Goal: Task Accomplishment & Management: Manage account settings

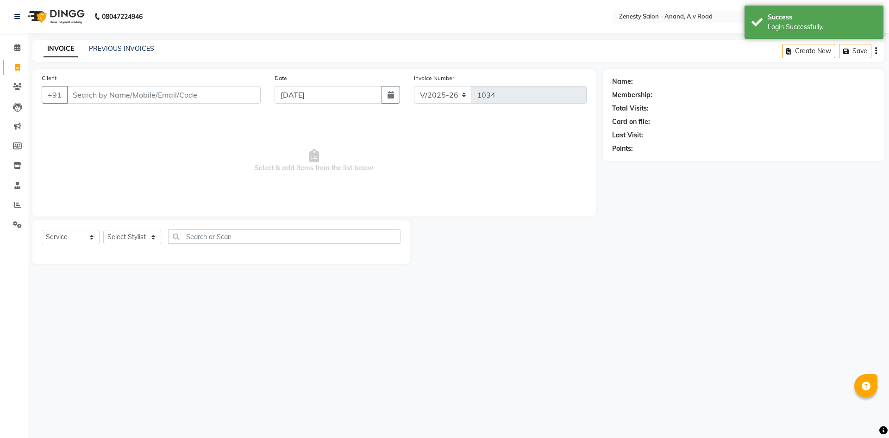
select select "6693"
select select "service"
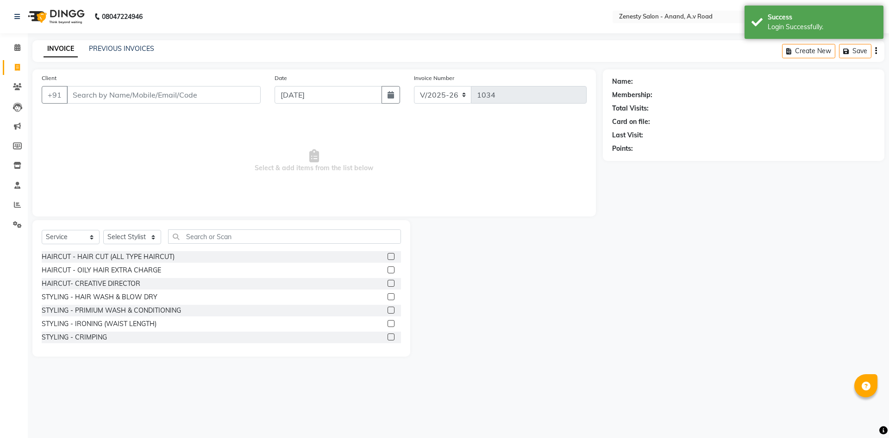
select select "52207"
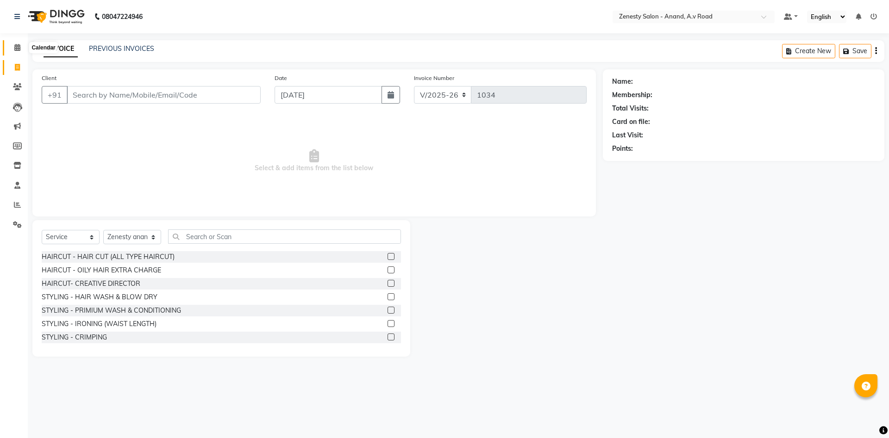
click at [20, 46] on icon at bounding box center [17, 47] width 6 height 7
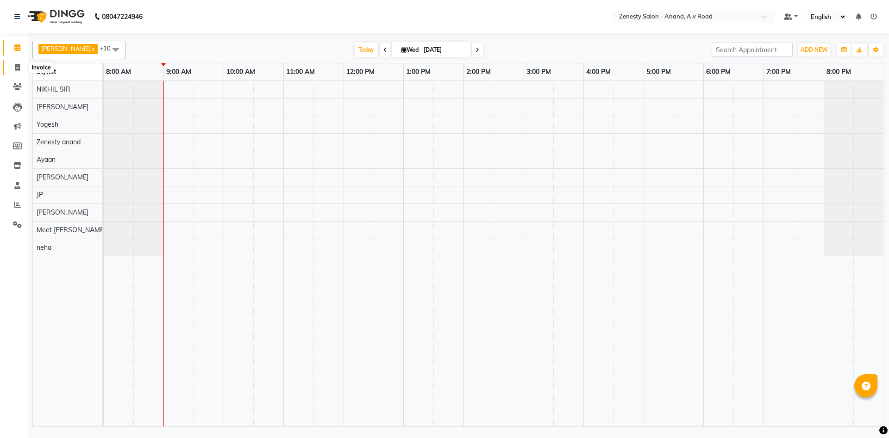
click at [17, 68] on icon at bounding box center [17, 67] width 5 height 7
select select "6693"
select select "service"
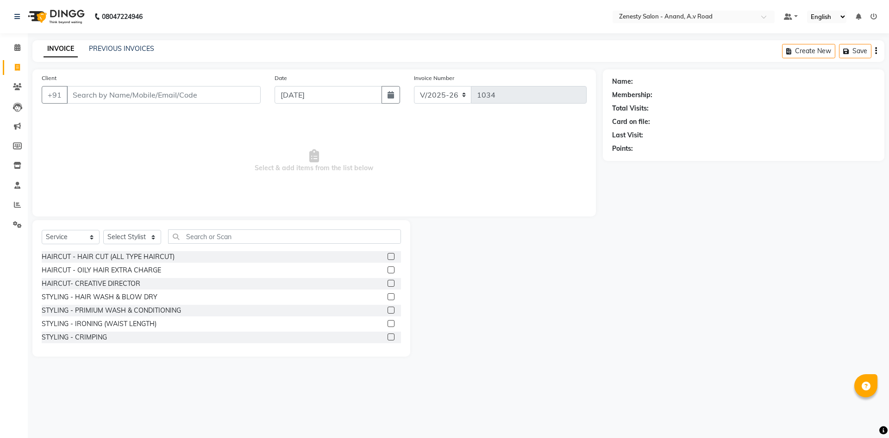
select select "52207"
click at [615, 400] on div "08047224946 Select Location × Zenesty Salon - Anand, A.v Road Default Panel My …" at bounding box center [444, 219] width 889 height 438
drag, startPoint x: 531, startPoint y: 384, endPoint x: 445, endPoint y: 363, distance: 88.7
click at [529, 383] on div "08047224946 Select Location × Zenesty Salon - Anand, A.v Road Default Panel My …" at bounding box center [444, 219] width 889 height 438
click at [15, 47] on icon at bounding box center [17, 47] width 6 height 7
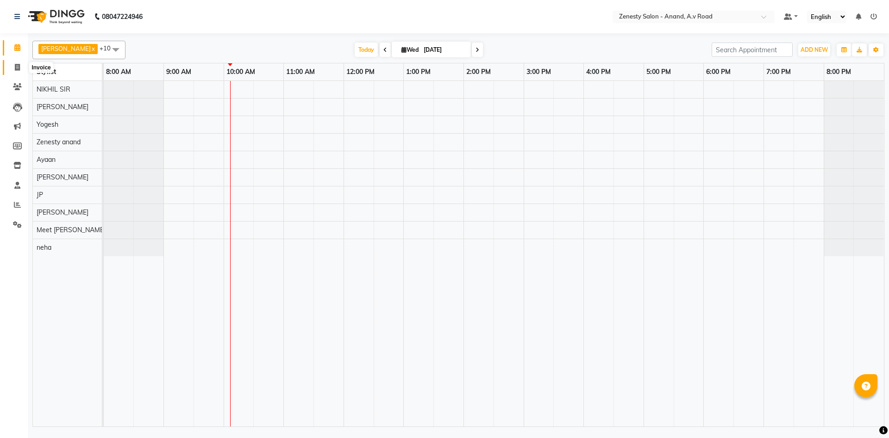
click at [18, 66] on icon at bounding box center [17, 67] width 5 height 7
select select "service"
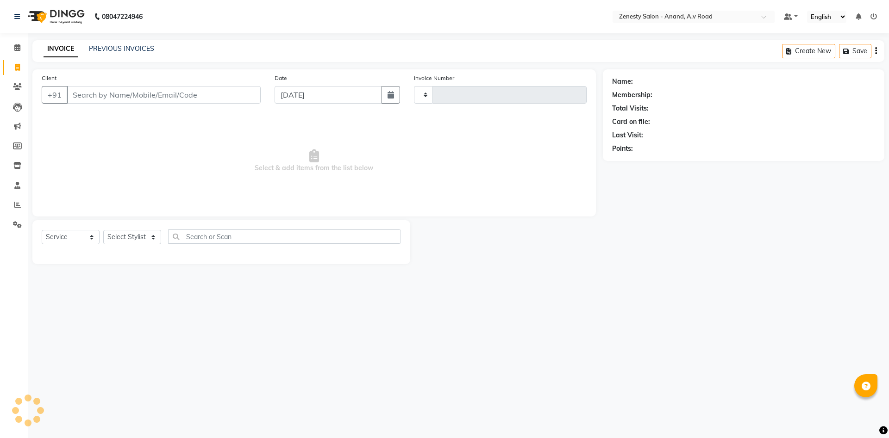
type input "1034"
select select "6693"
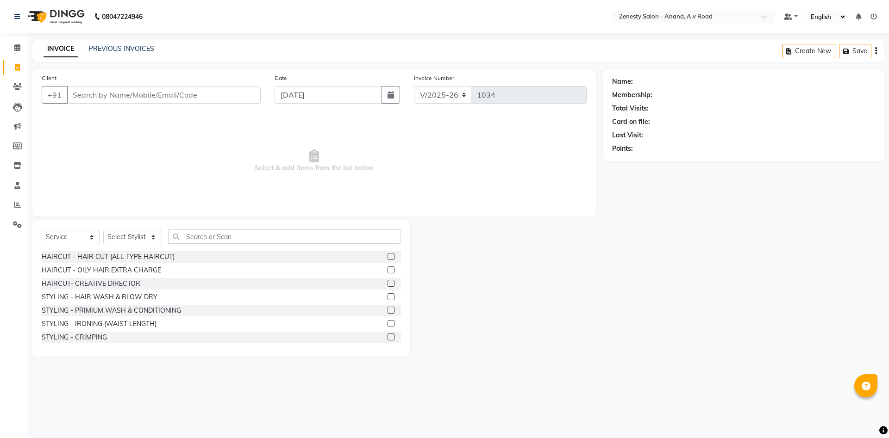
select select "52207"
click at [448, 270] on div at bounding box center [506, 288] width 193 height 137
click at [121, 46] on link "PREVIOUS INVOICES" at bounding box center [121, 48] width 65 height 8
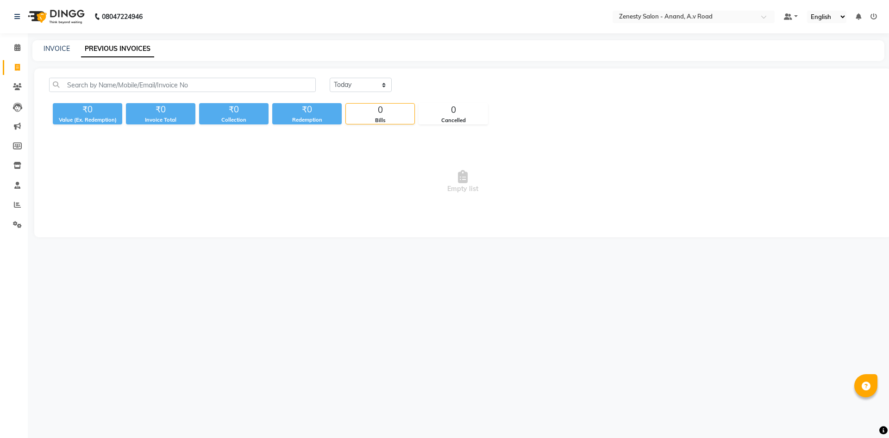
click at [530, 348] on div "08047224946 Select Location × Zenesty Salon - Anand, A.v Road Default Panel My …" at bounding box center [444, 219] width 889 height 438
click at [581, 378] on div "08047224946 Select Location × Zenesty Salon - Anand, A.v Road Default Panel My …" at bounding box center [444, 219] width 889 height 438
drag, startPoint x: 469, startPoint y: 376, endPoint x: 559, endPoint y: 299, distance: 118.1
click at [469, 376] on div "08047224946 Select Location × Zenesty Salon - Anand, A.v Road Default Panel My …" at bounding box center [444, 219] width 889 height 438
click at [21, 47] on span at bounding box center [17, 48] width 16 height 11
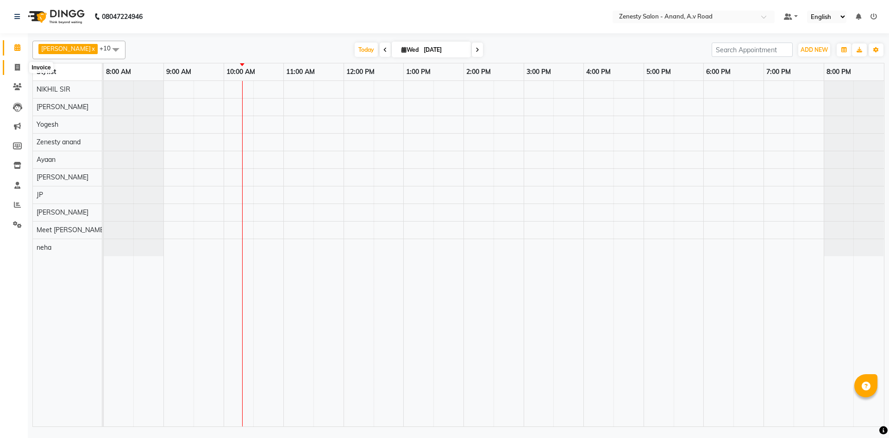
click at [12, 68] on span at bounding box center [17, 67] width 16 height 11
select select "6693"
select select "service"
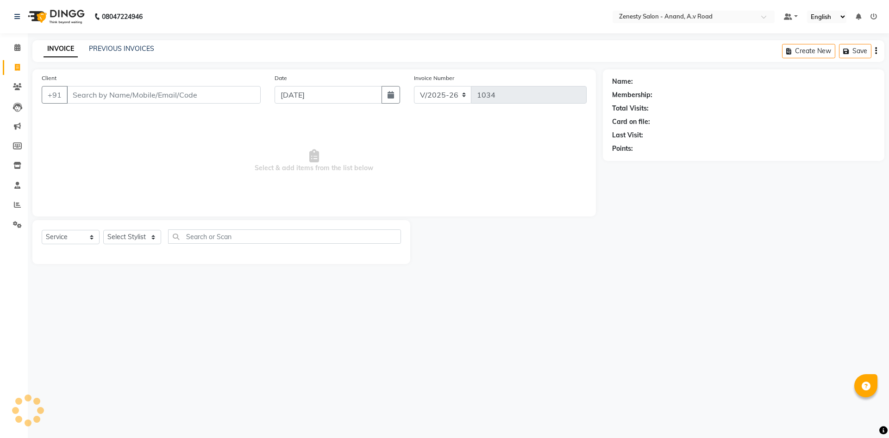
select select "52207"
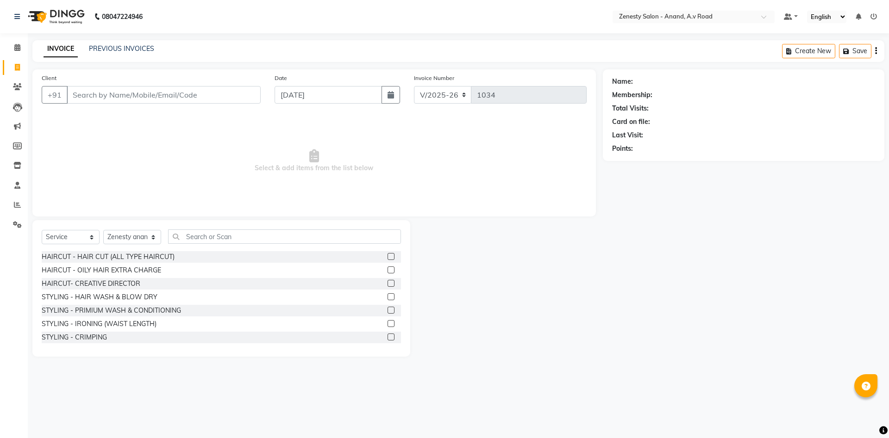
click at [654, 323] on div "Name: Membership: Total Visits: Card on file: Last Visit: Points:" at bounding box center [747, 212] width 288 height 287
click at [19, 50] on icon at bounding box center [17, 47] width 6 height 7
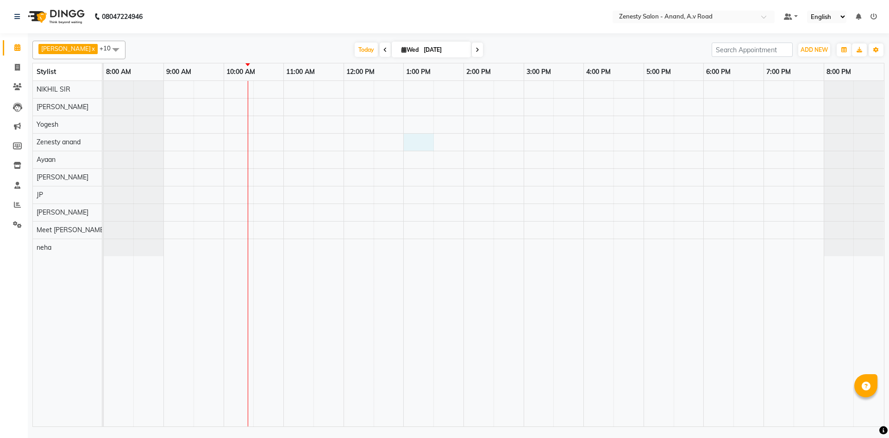
click at [425, 134] on div at bounding box center [494, 254] width 780 height 346
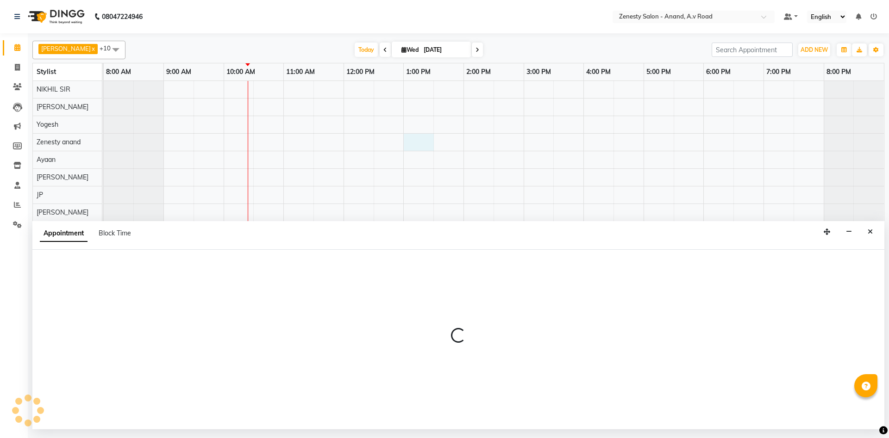
select select "52207"
select select "tentative"
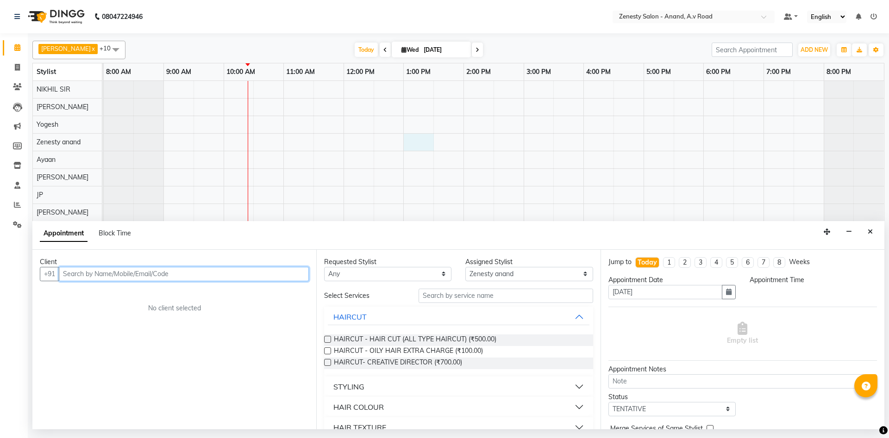
select select "780"
type input "9016606697"
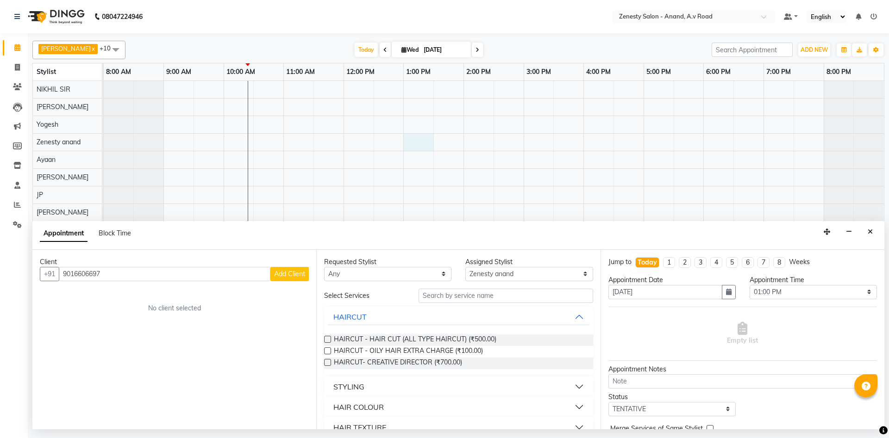
click at [274, 278] on span "Add Client" at bounding box center [289, 274] width 31 height 8
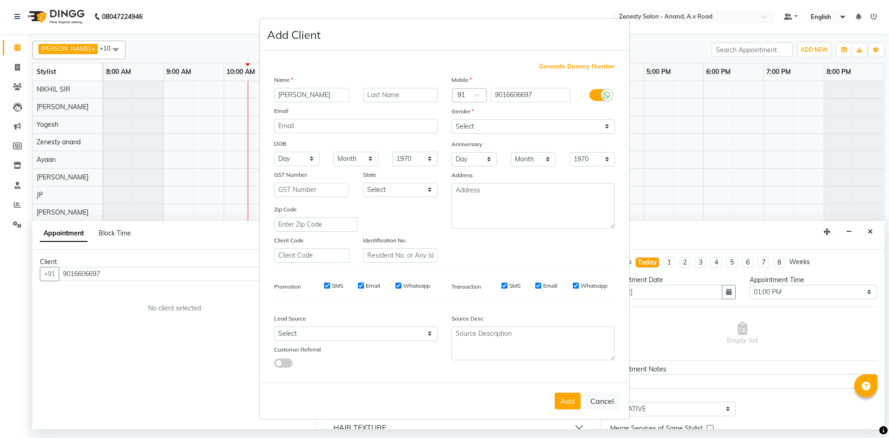
type input "Shivani"
select select "female"
click option "Female" at bounding box center [0, 0] width 0 height 0
click at [562, 404] on button "Add" at bounding box center [567, 401] width 26 height 17
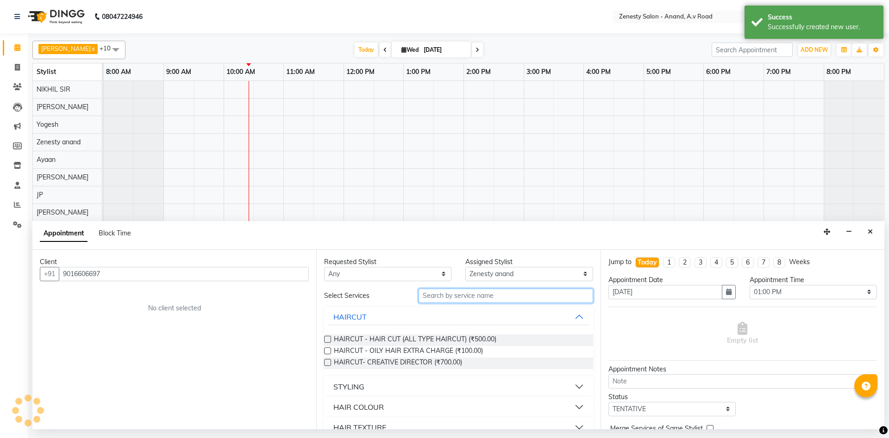
click at [469, 294] on input "text" at bounding box center [505, 296] width 174 height 14
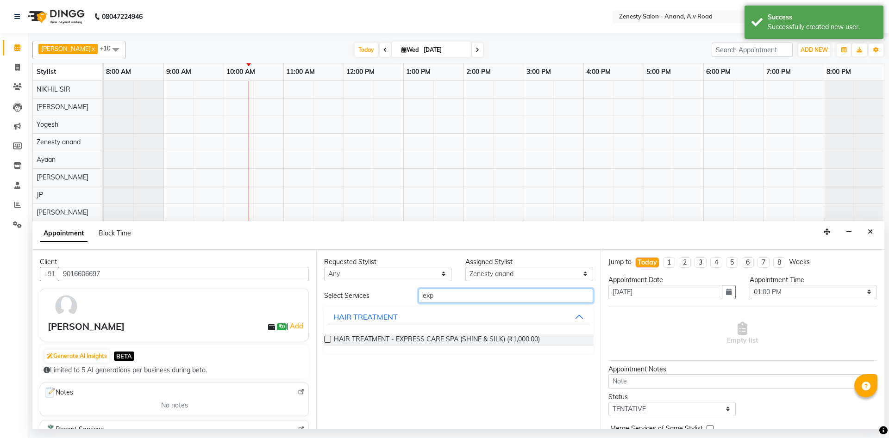
type input "exp"
click at [327, 341] on label at bounding box center [327, 339] width 7 height 7
click at [327, 341] on input "checkbox" at bounding box center [327, 340] width 6 height 6
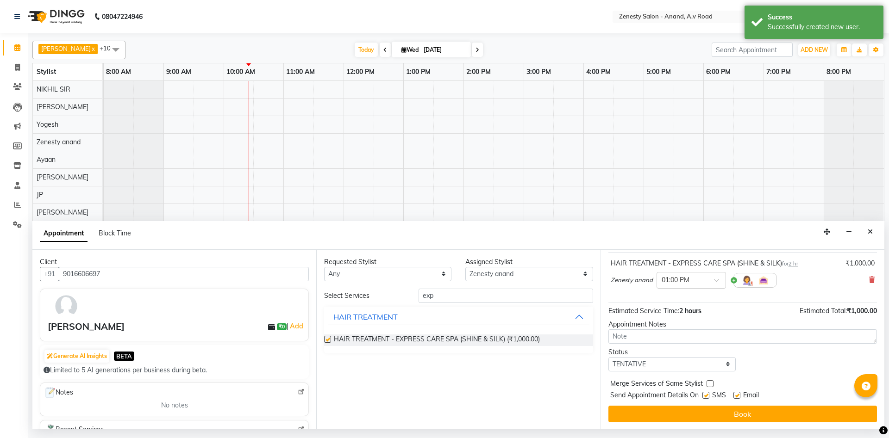
checkbox input "false"
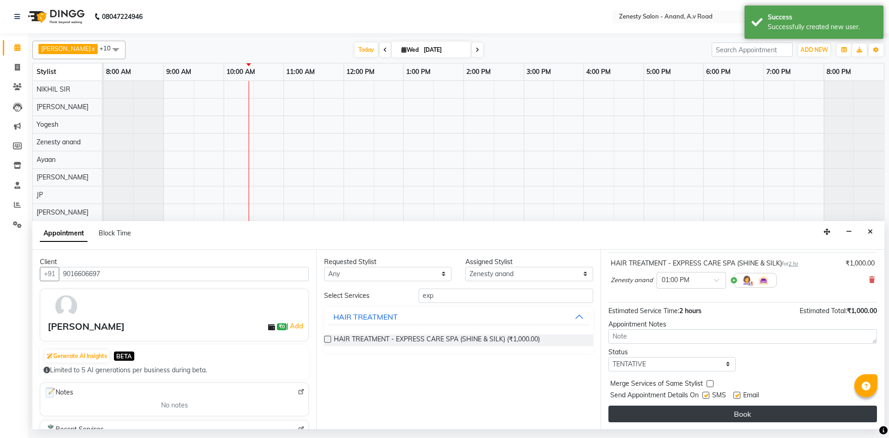
scroll to position [55, 0]
click at [744, 417] on button "Book" at bounding box center [742, 413] width 268 height 17
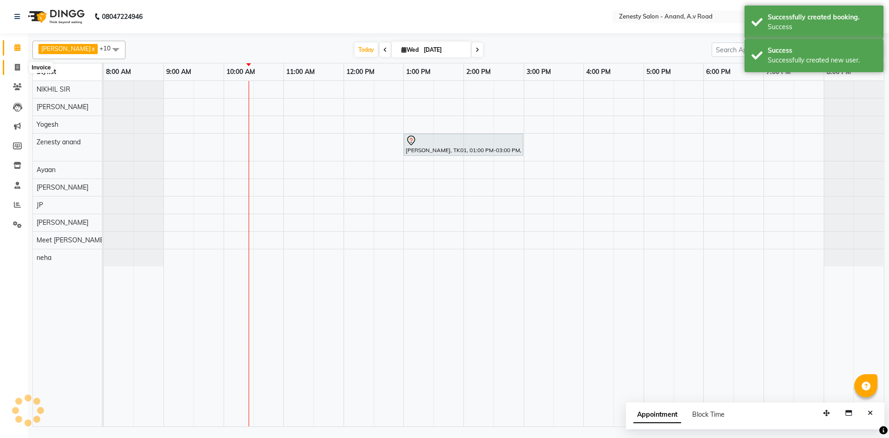
click at [15, 66] on icon at bounding box center [17, 67] width 5 height 7
select select "6693"
select select "service"
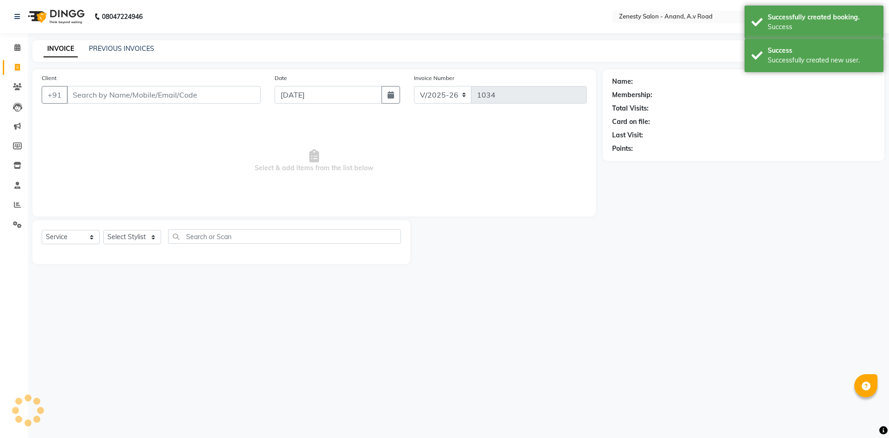
select select "52207"
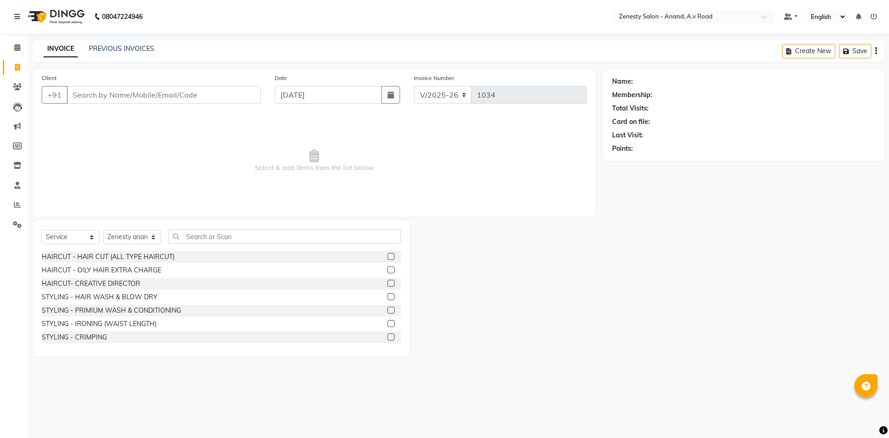
click at [555, 387] on div "08047224946 Select Location × Zenesty Salon - Anand, A.v Road Default Panel My …" at bounding box center [444, 219] width 889 height 438
click at [17, 45] on icon at bounding box center [17, 47] width 6 height 7
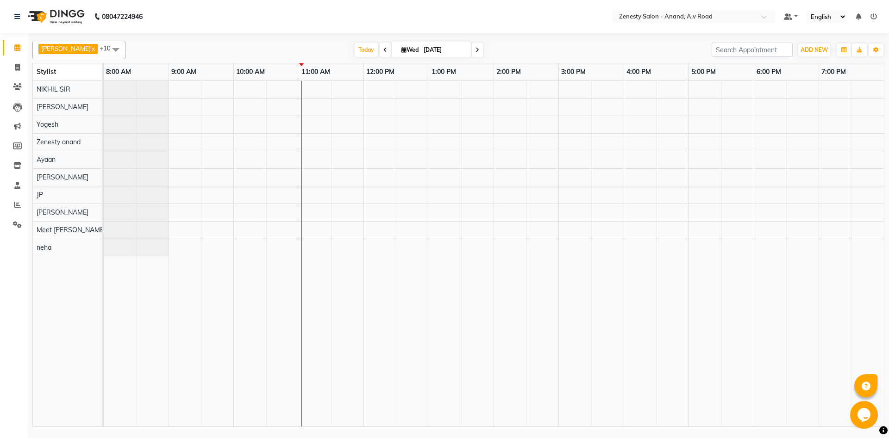
click at [472, 47] on span at bounding box center [477, 50] width 11 height 14
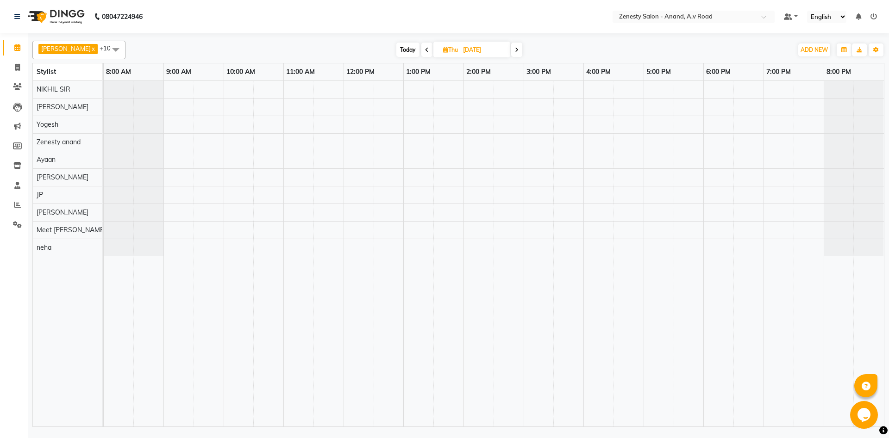
click at [511, 48] on span at bounding box center [516, 50] width 11 height 14
click at [510, 48] on span at bounding box center [515, 50] width 11 height 14
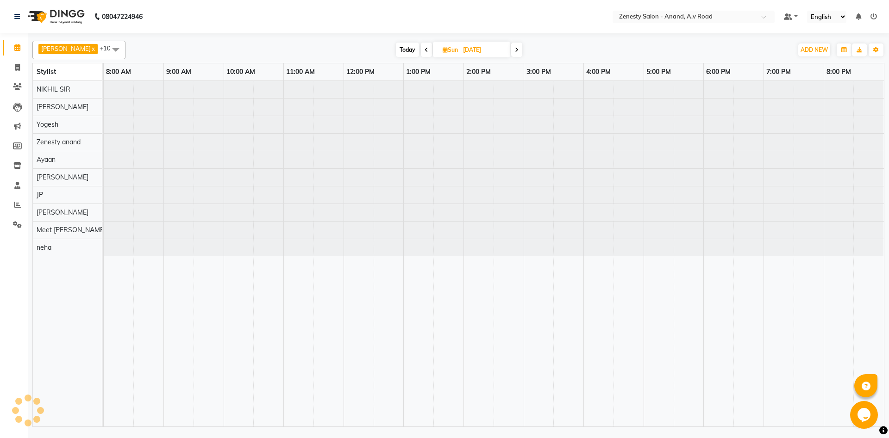
type input "07-09-2025"
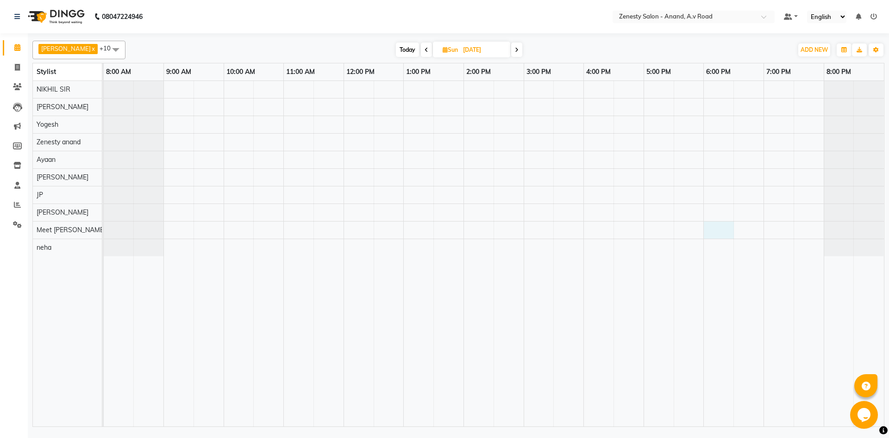
click at [716, 225] on div at bounding box center [494, 254] width 780 height 346
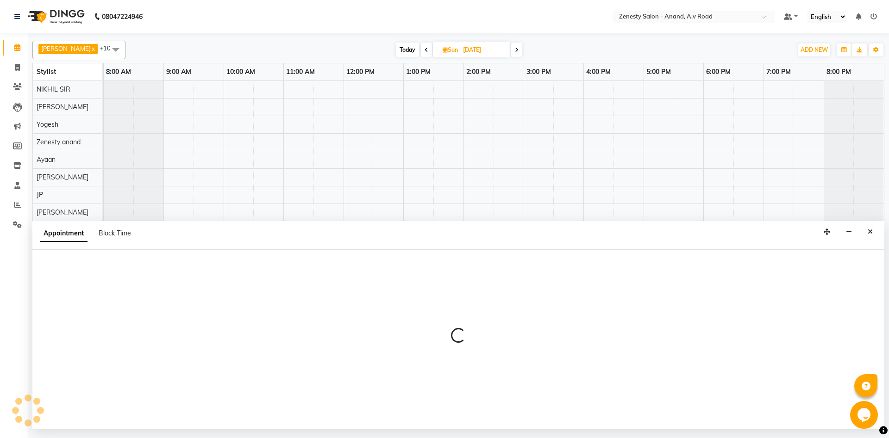
select select "86300"
select select "tentative"
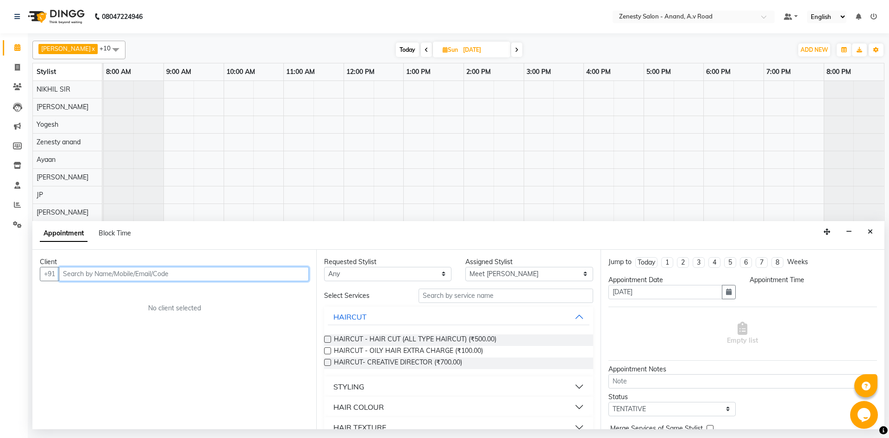
select select "1080"
type input "8320004281"
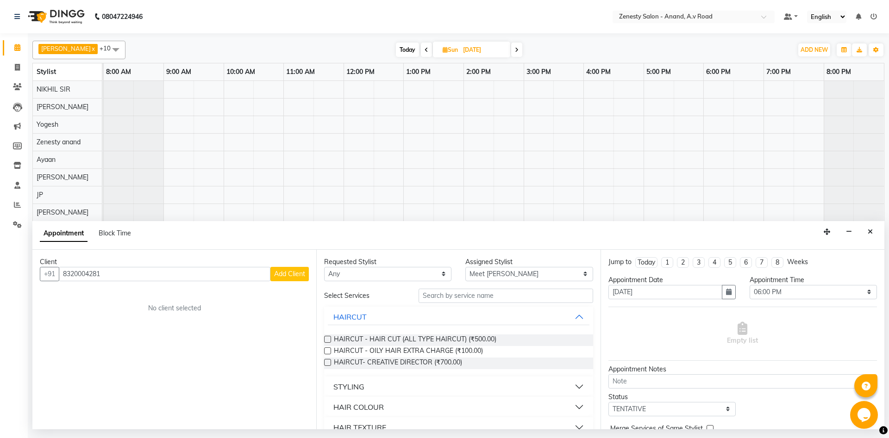
click at [291, 279] on button "Add Client" at bounding box center [289, 274] width 38 height 14
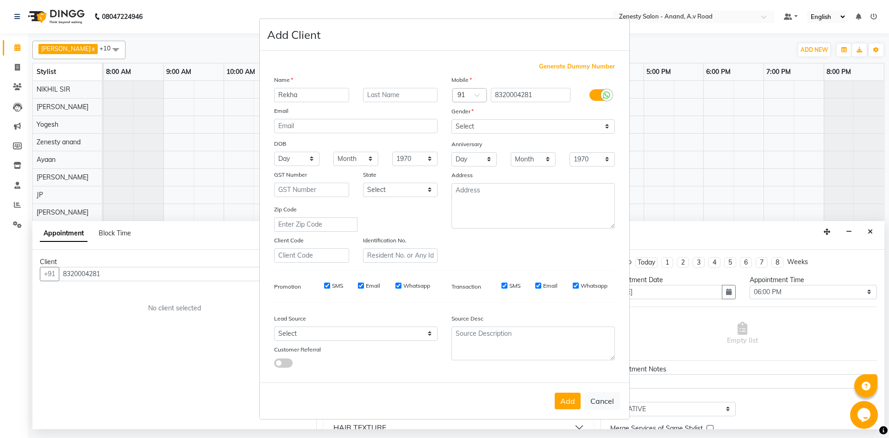
type input "Rekha"
click at [451, 119] on select "Select Male Female Other Prefer Not To Say" at bounding box center [532, 126] width 163 height 14
select select "female"
click option "Female" at bounding box center [0, 0] width 0 height 0
click at [563, 402] on button "Add" at bounding box center [567, 401] width 26 height 17
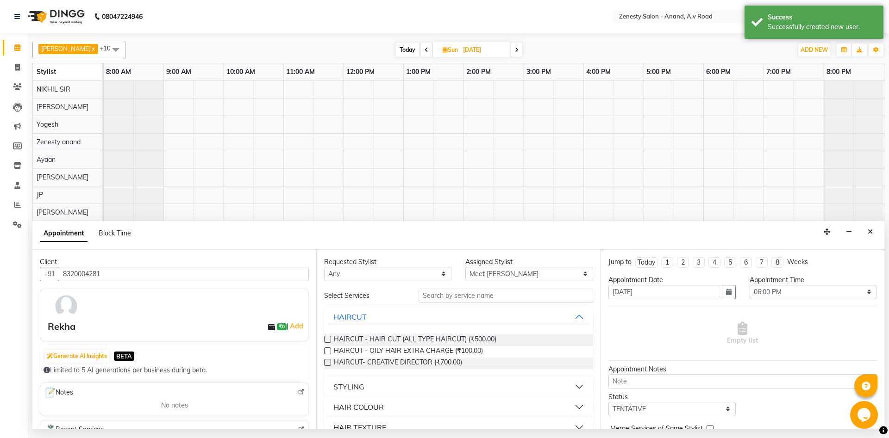
click at [329, 338] on label at bounding box center [327, 339] width 7 height 7
click at [329, 338] on input "checkbox" at bounding box center [327, 340] width 6 height 6
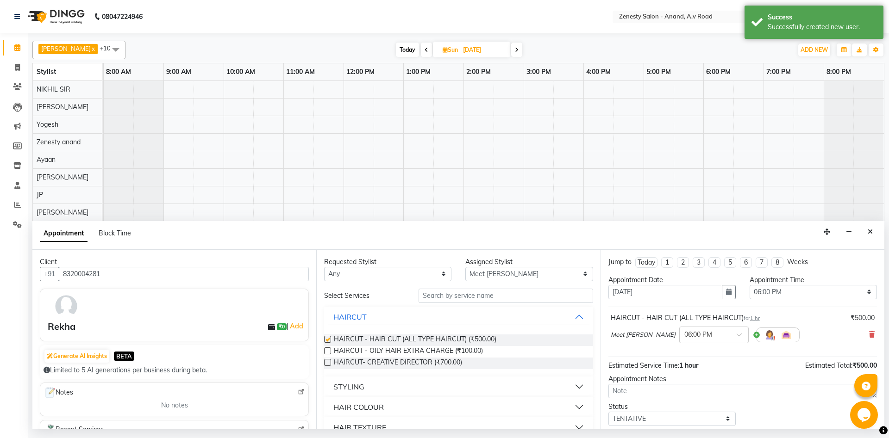
checkbox input "false"
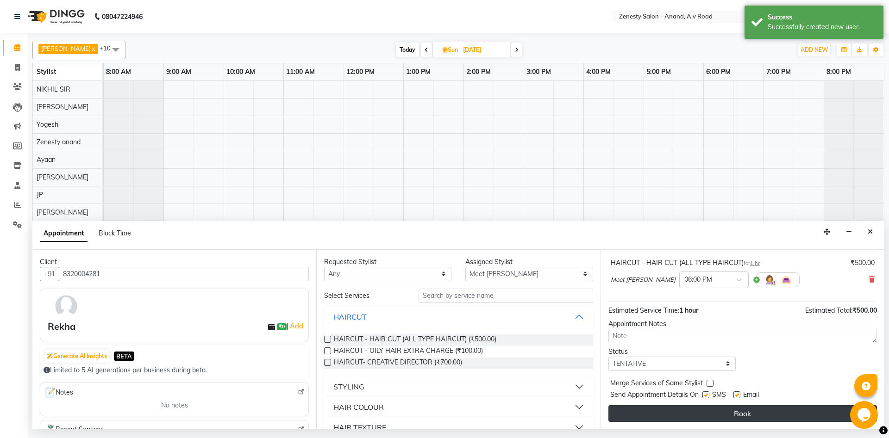
click at [742, 413] on button "Book" at bounding box center [742, 413] width 268 height 17
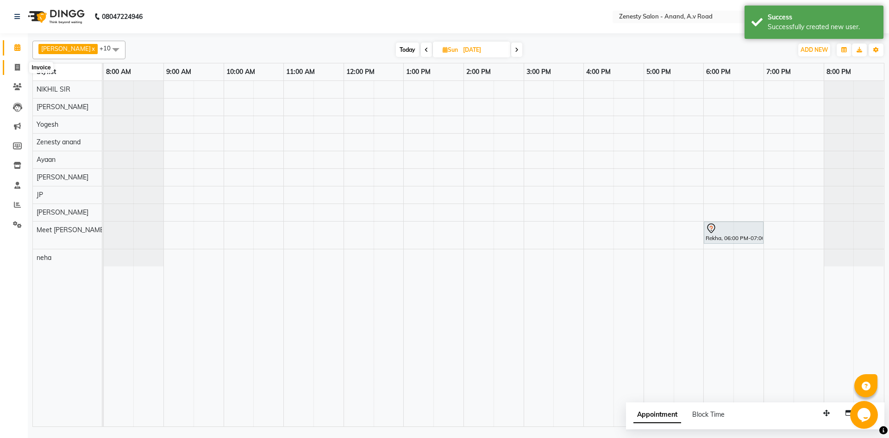
click at [17, 65] on icon at bounding box center [17, 67] width 5 height 7
select select "service"
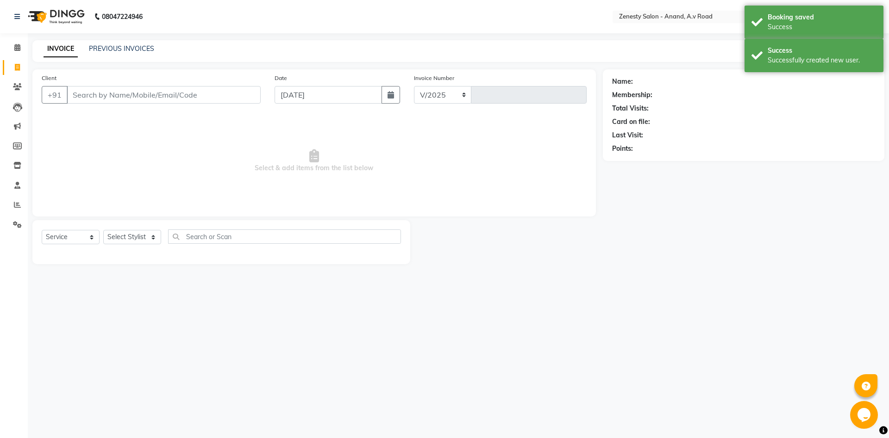
select select "6693"
type input "1034"
click at [19, 45] on icon at bounding box center [17, 47] width 6 height 7
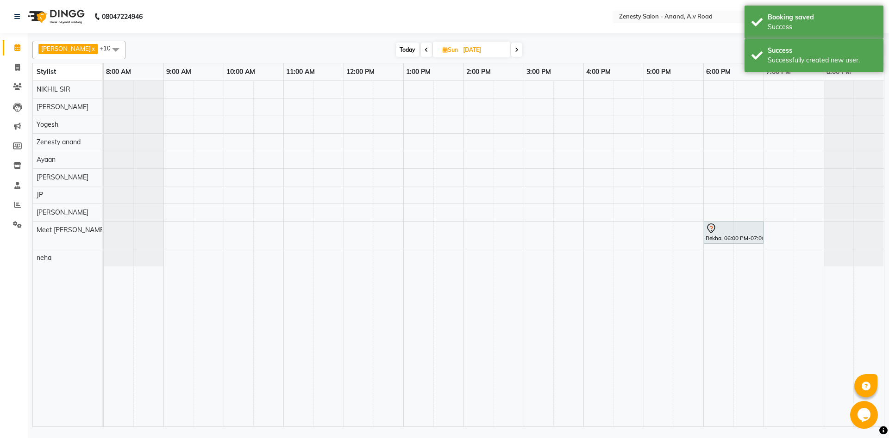
click at [424, 50] on icon at bounding box center [426, 50] width 4 height 6
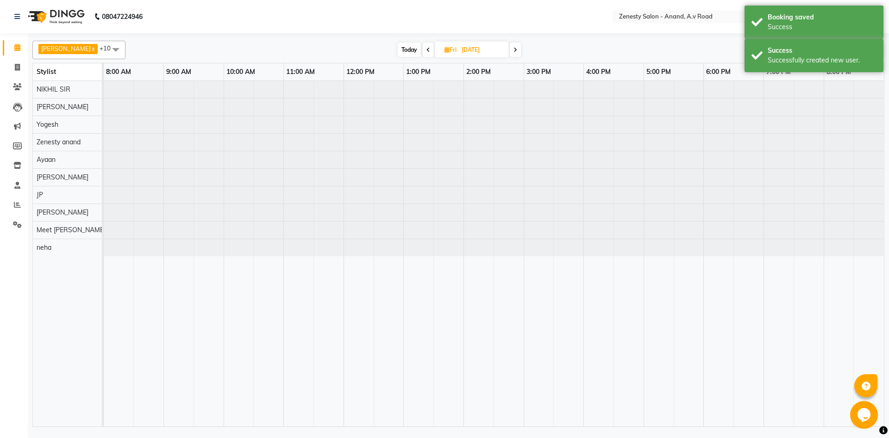
click at [426, 50] on icon at bounding box center [428, 50] width 4 height 6
click at [425, 50] on icon at bounding box center [427, 50] width 4 height 6
type input "[DATE]"
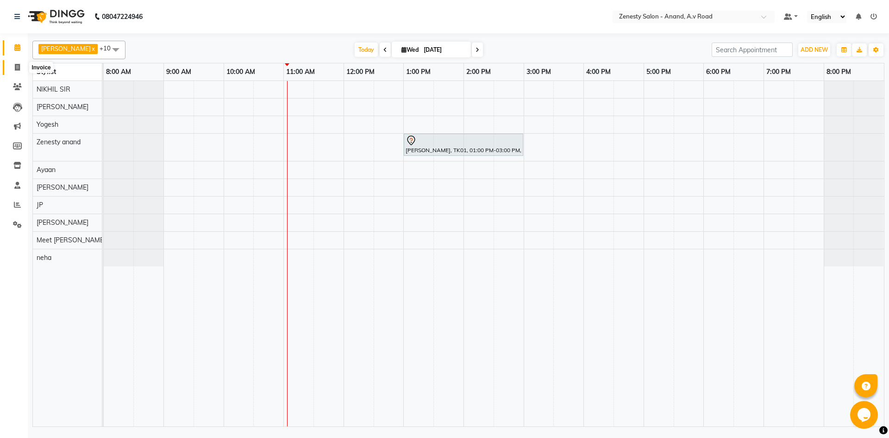
click at [19, 66] on icon at bounding box center [17, 67] width 5 height 7
select select "6693"
select select "service"
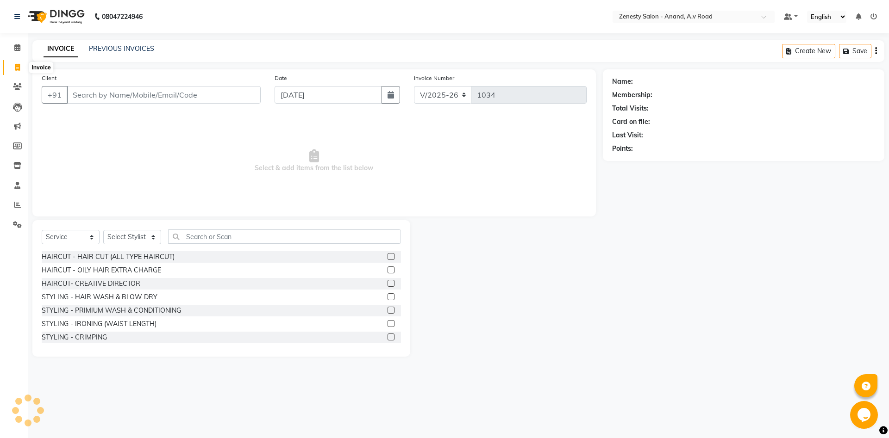
select select "52207"
click at [11, 46] on span at bounding box center [17, 48] width 16 height 11
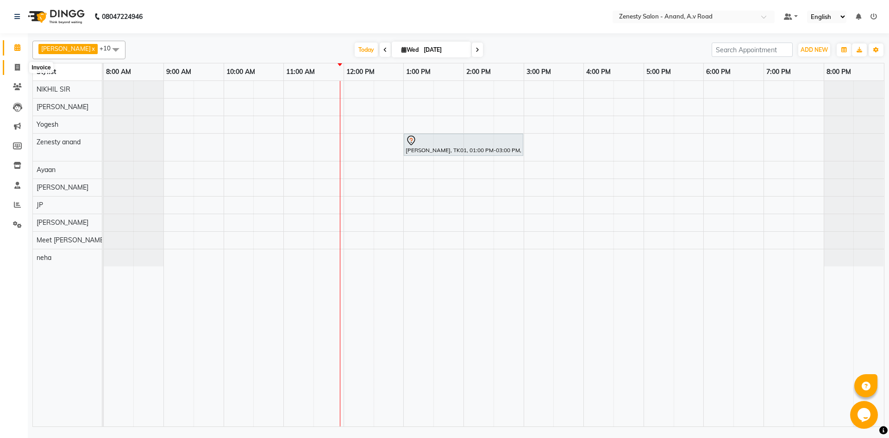
click at [12, 67] on span at bounding box center [17, 67] width 16 height 11
select select "service"
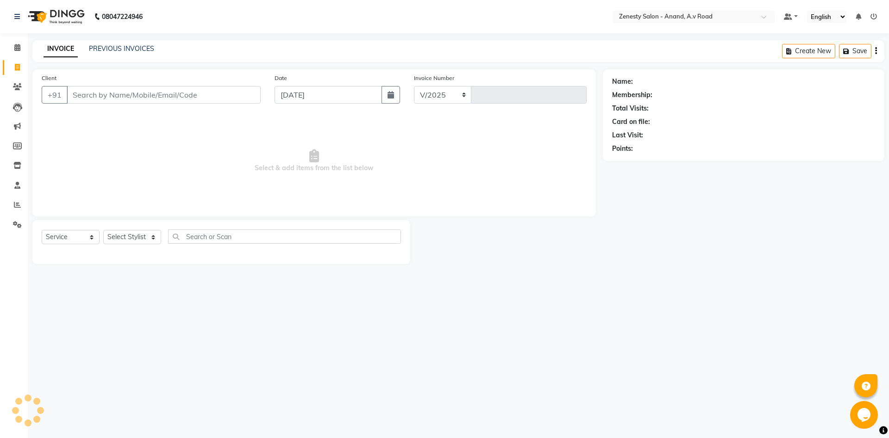
select select "6693"
type input "1034"
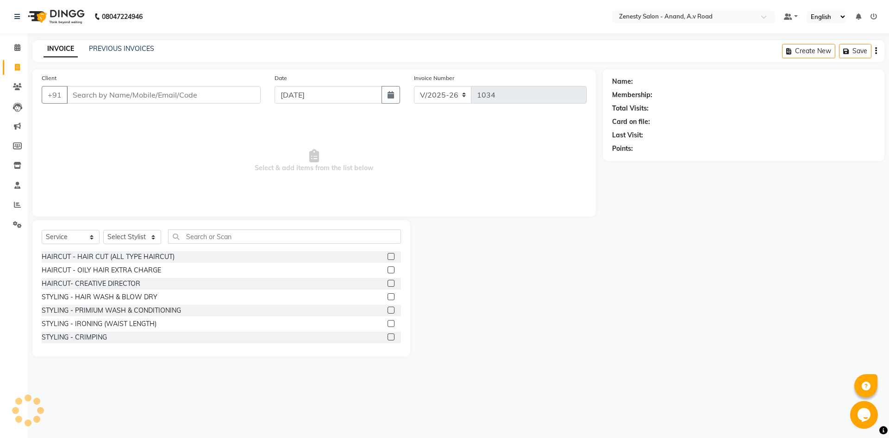
select select "52207"
click at [15, 47] on icon at bounding box center [17, 47] width 6 height 7
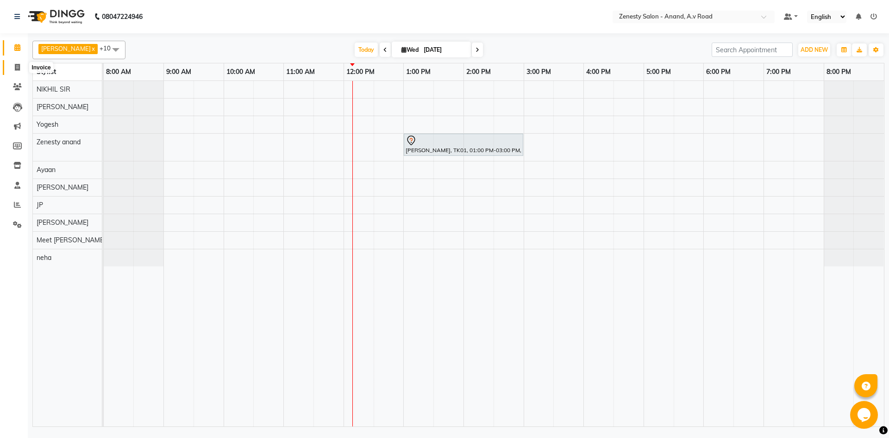
click at [12, 68] on span at bounding box center [17, 67] width 16 height 11
select select "6693"
select select "service"
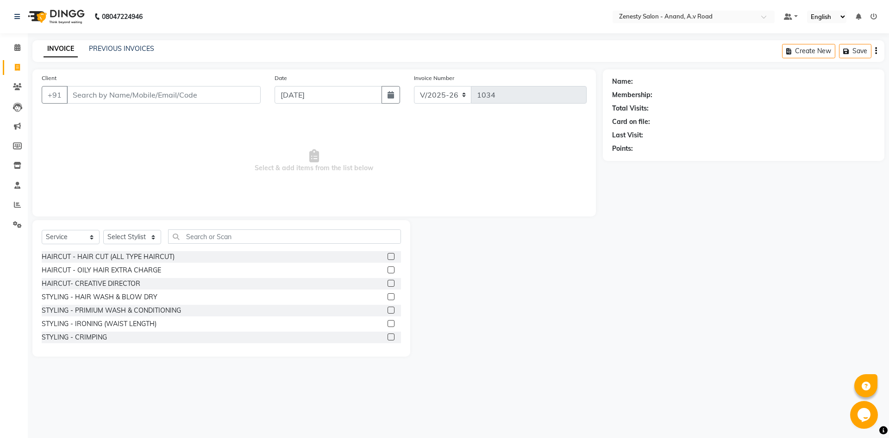
select select "52207"
click at [657, 344] on div "Name: Membership: Total Visits: Card on file: Last Visit: Points:" at bounding box center [747, 212] width 288 height 287
click at [14, 44] on span at bounding box center [17, 48] width 16 height 11
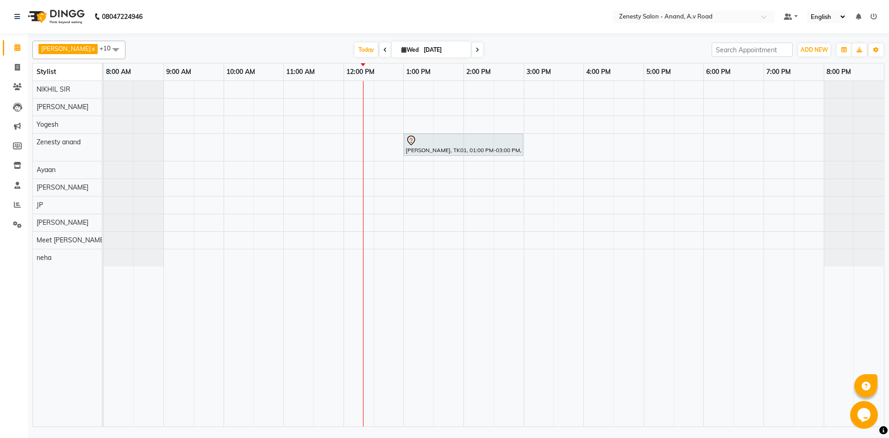
click at [472, 48] on span at bounding box center [477, 50] width 11 height 14
type input "04-09-2025"
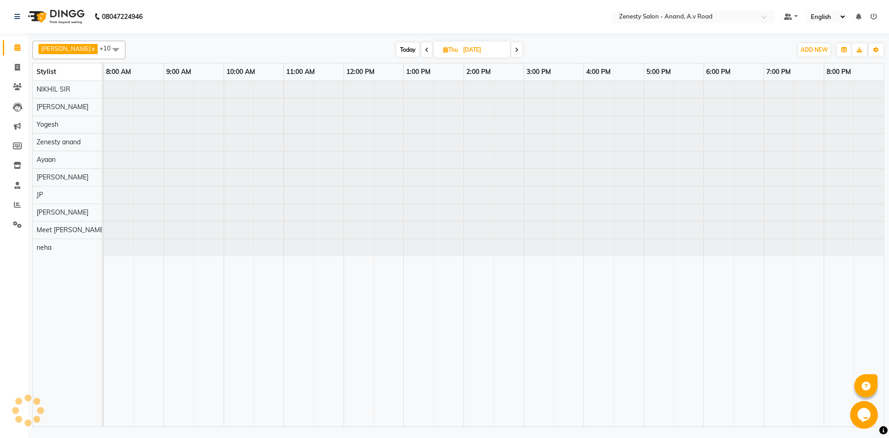
click at [460, 48] on input "04-09-2025" at bounding box center [483, 50] width 46 height 14
select select "9"
select select "2025"
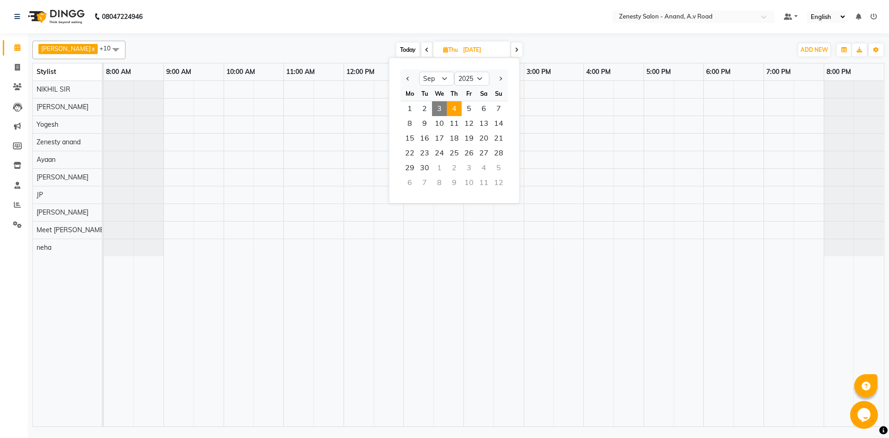
click at [515, 50] on icon at bounding box center [517, 50] width 4 height 6
click at [510, 50] on span at bounding box center [515, 50] width 11 height 14
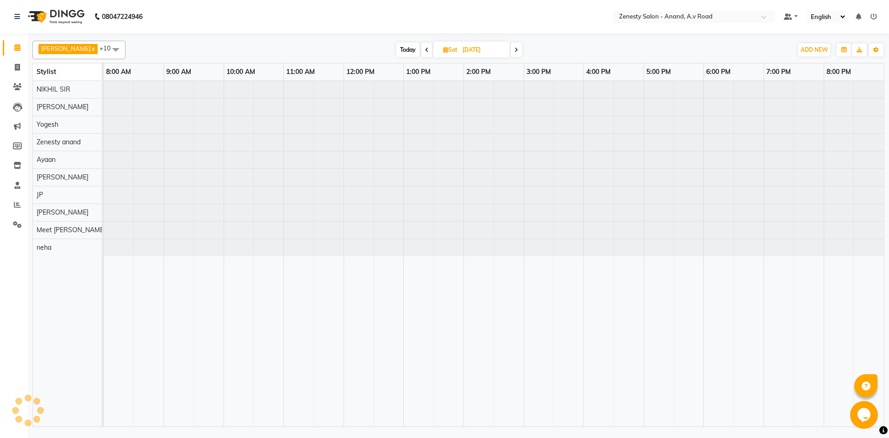
click at [514, 50] on icon at bounding box center [516, 50] width 4 height 6
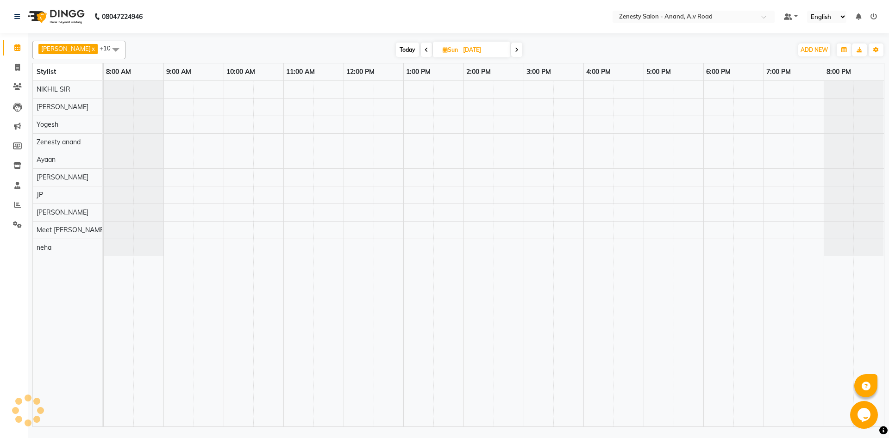
click at [515, 50] on icon at bounding box center [517, 50] width 4 height 6
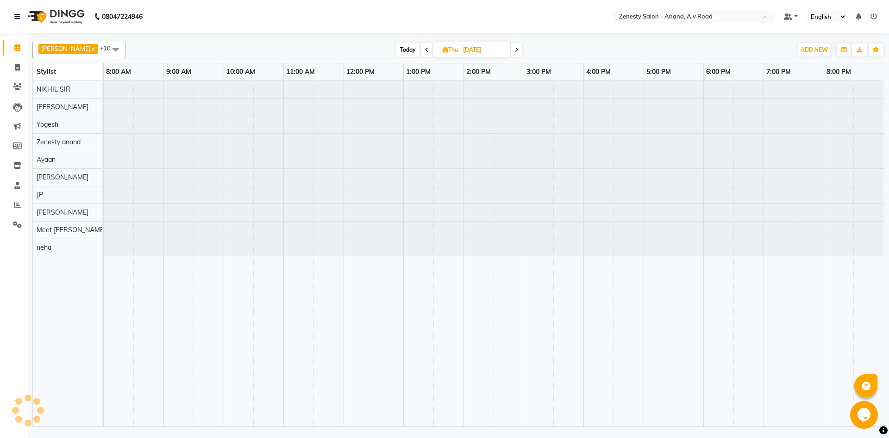
click at [515, 50] on icon at bounding box center [517, 50] width 4 height 6
click at [511, 49] on span at bounding box center [516, 50] width 11 height 14
click at [515, 49] on icon at bounding box center [517, 50] width 4 height 6
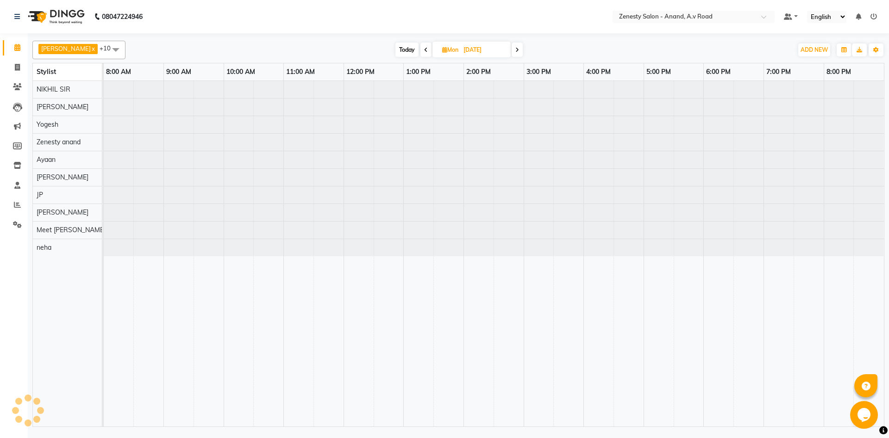
click at [515, 49] on icon at bounding box center [517, 50] width 4 height 6
click at [516, 49] on icon at bounding box center [518, 50] width 4 height 6
click at [515, 49] on icon at bounding box center [517, 50] width 4 height 6
type input "19-09-2025"
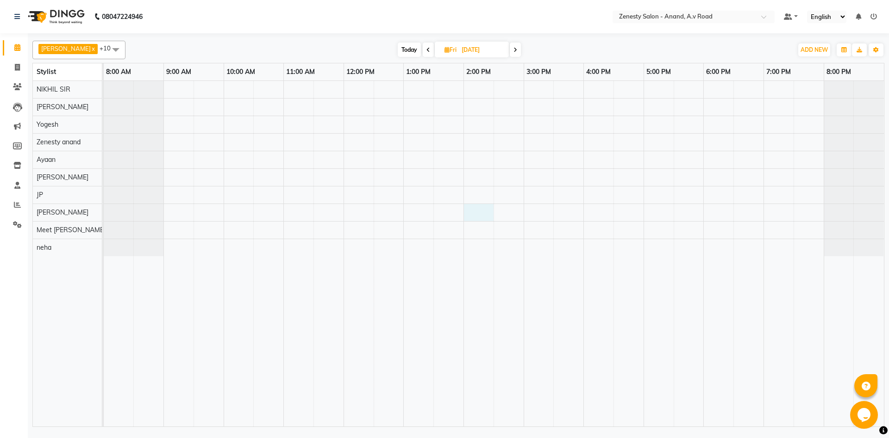
click at [479, 212] on div at bounding box center [494, 254] width 780 height 346
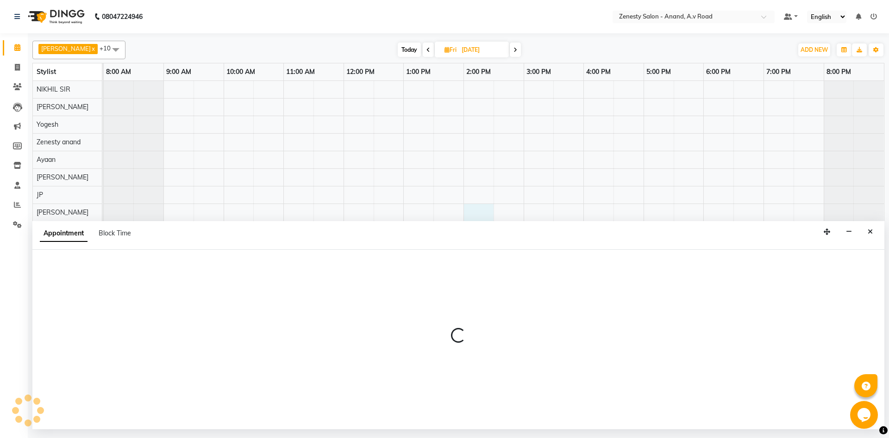
select select "82208"
select select "tentative"
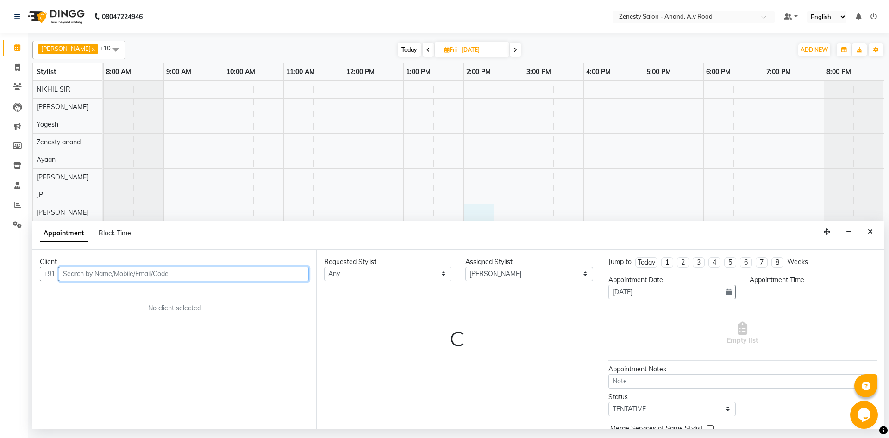
select select "840"
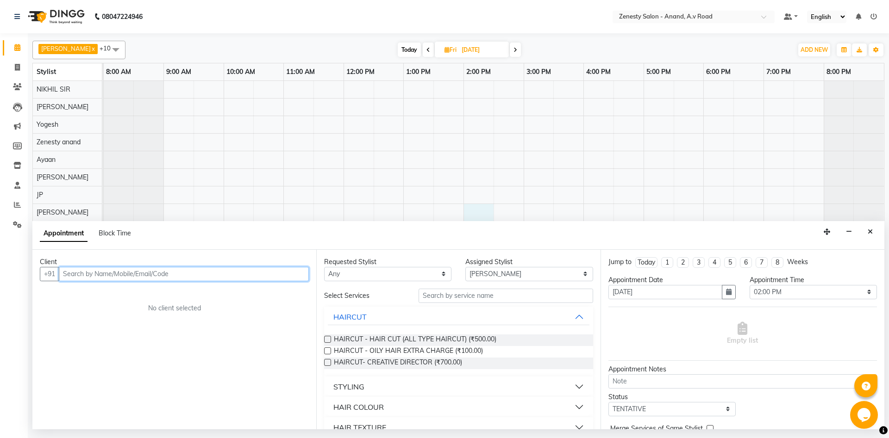
click at [168, 270] on input "text" at bounding box center [184, 274] width 250 height 14
type input "9428029622"
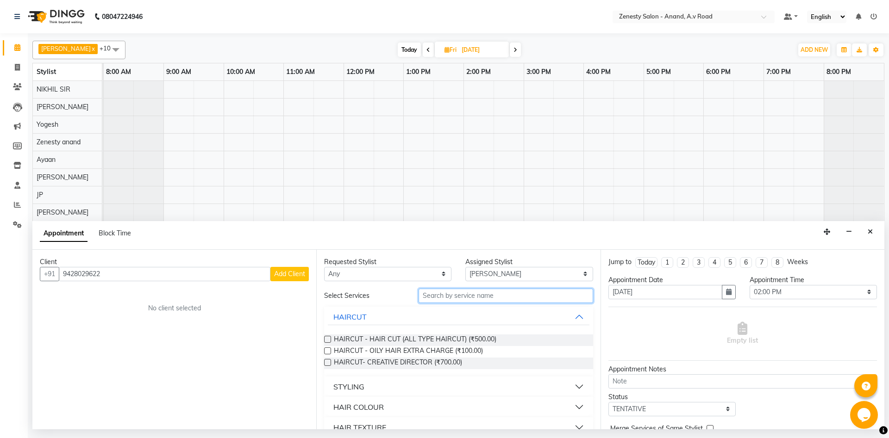
click at [453, 297] on input "text" at bounding box center [505, 296] width 174 height 14
type input "y"
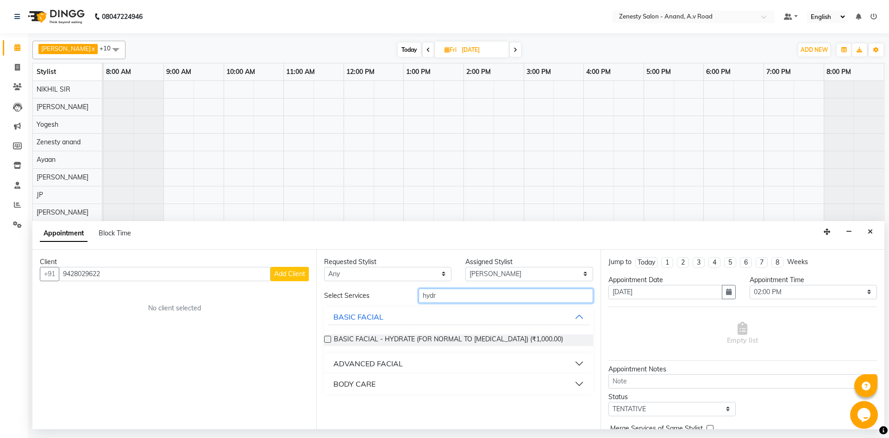
type input "hydr"
click at [290, 274] on span "Add Client" at bounding box center [289, 274] width 31 height 8
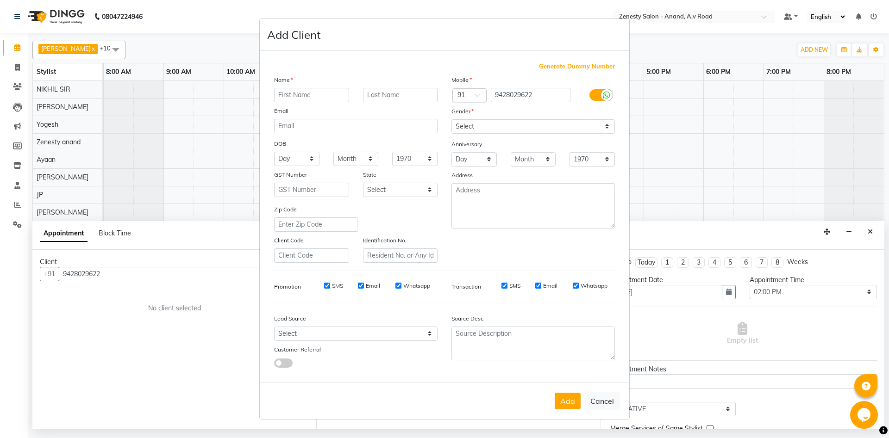
click at [308, 94] on input "text" at bounding box center [311, 95] width 75 height 14
type input "Uchita"
click at [451, 119] on select "Select Male Female Other Prefer Not To Say" at bounding box center [532, 126] width 163 height 14
select select "female"
click option "Female" at bounding box center [0, 0] width 0 height 0
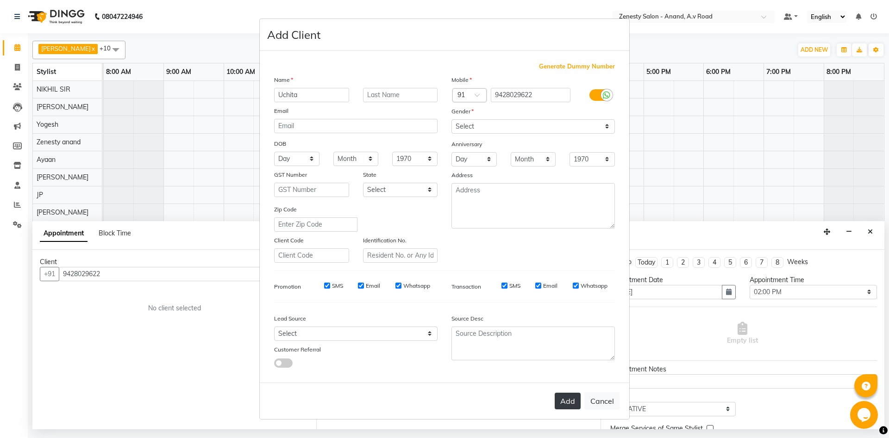
click at [572, 405] on button "Add" at bounding box center [567, 401] width 26 height 17
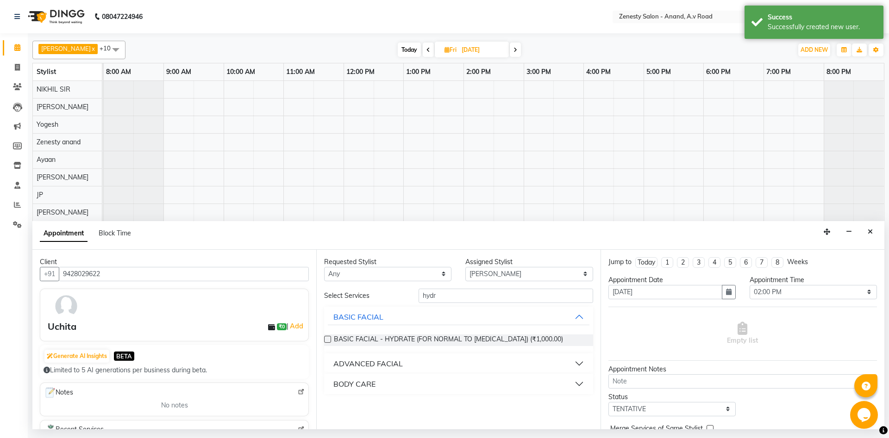
click at [328, 340] on label at bounding box center [327, 339] width 7 height 7
click at [328, 340] on input "checkbox" at bounding box center [327, 340] width 6 height 6
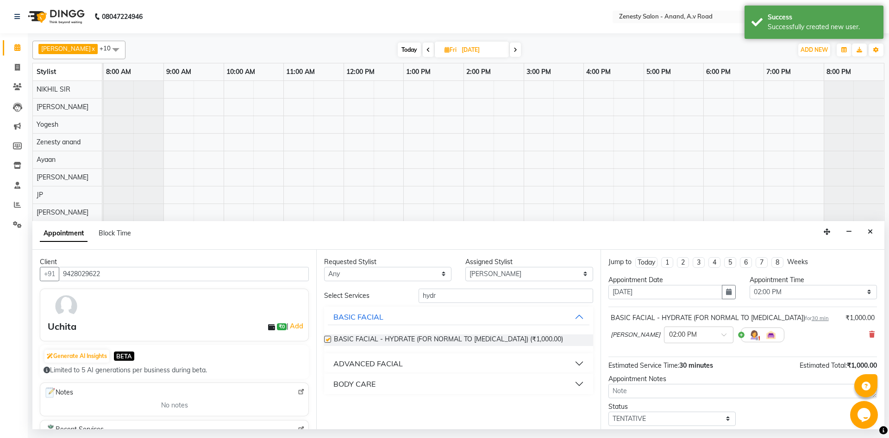
checkbox input "false"
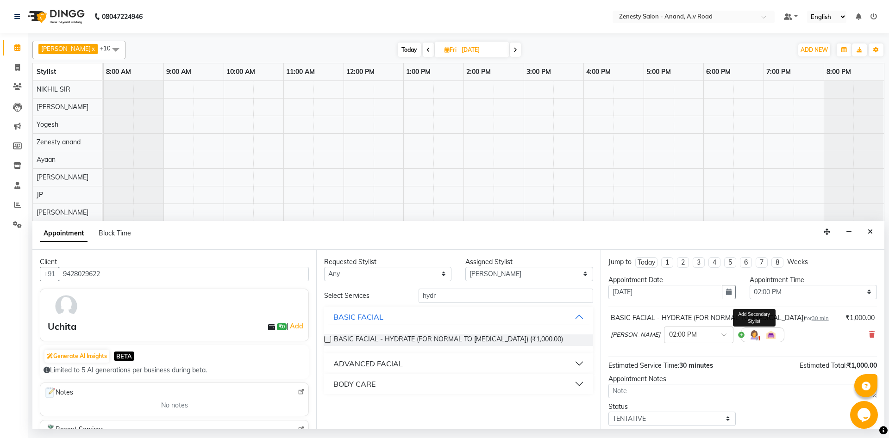
click at [748, 337] on img at bounding box center [753, 335] width 11 height 11
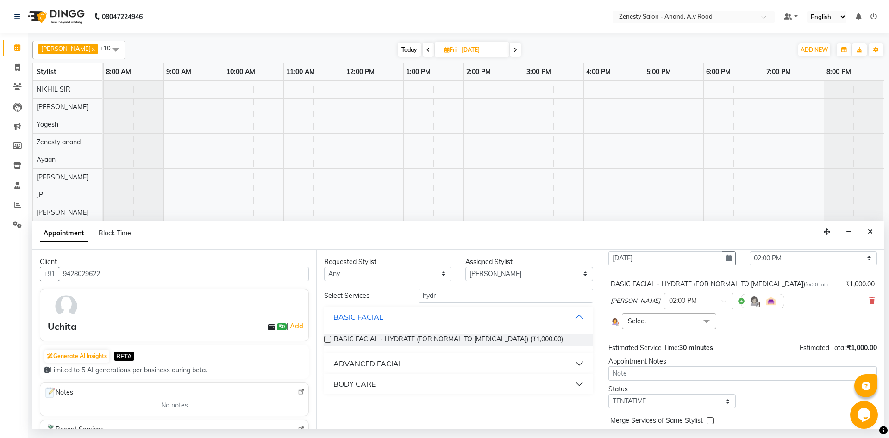
scroll to position [71, 0]
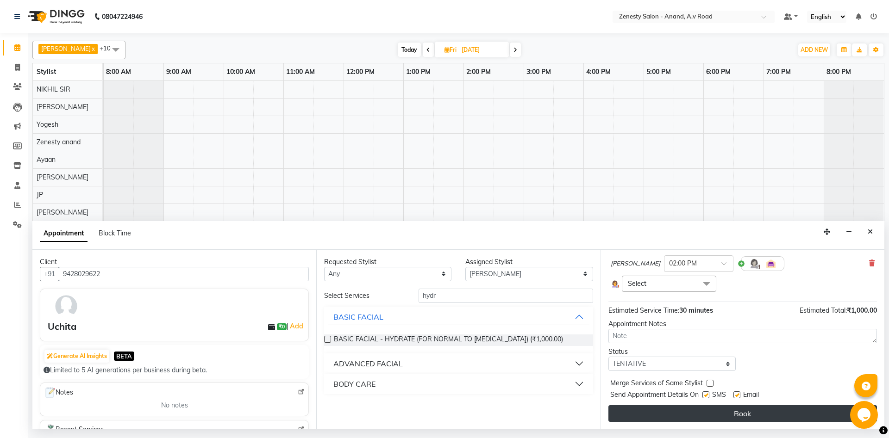
click at [747, 414] on button "Book" at bounding box center [742, 413] width 268 height 17
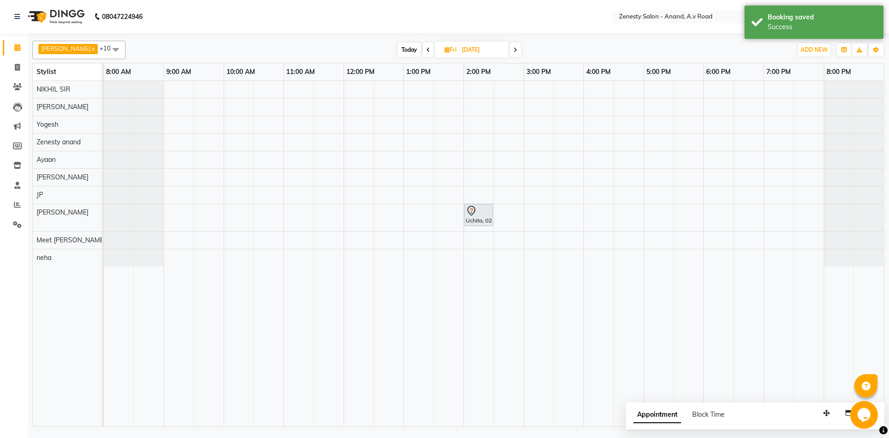
click at [426, 50] on icon at bounding box center [428, 50] width 4 height 6
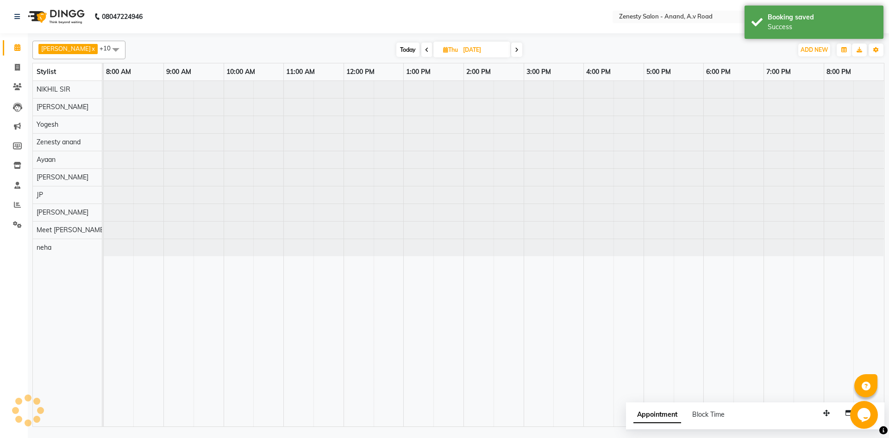
click at [421, 50] on span at bounding box center [426, 50] width 11 height 14
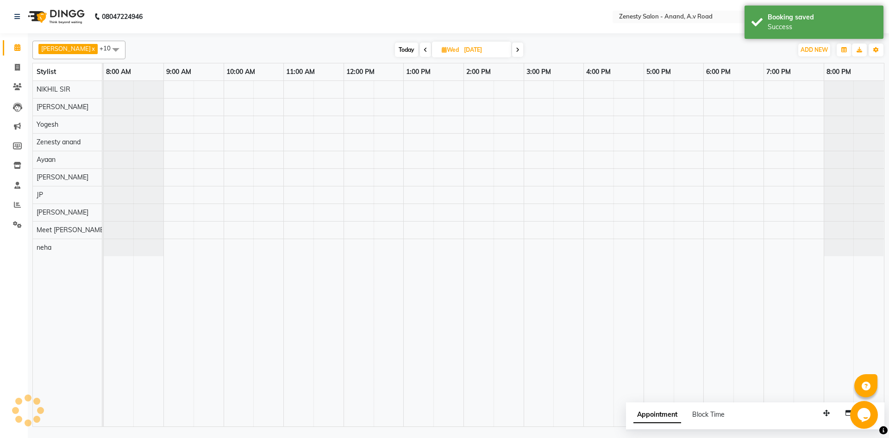
click at [420, 50] on span at bounding box center [425, 50] width 11 height 14
click at [423, 50] on icon at bounding box center [425, 50] width 4 height 6
click at [420, 50] on span at bounding box center [425, 50] width 11 height 14
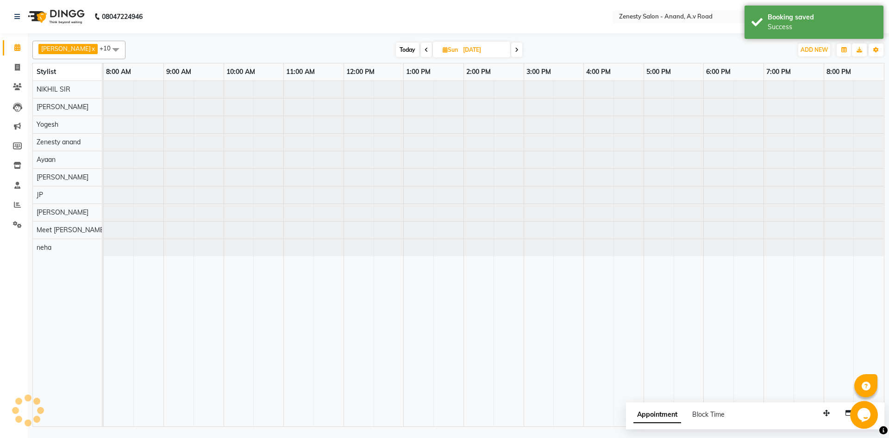
click at [421, 50] on span at bounding box center [426, 50] width 11 height 14
click at [424, 50] on icon at bounding box center [426, 50] width 4 height 6
click at [426, 50] on icon at bounding box center [428, 50] width 4 height 6
click at [423, 50] on span at bounding box center [428, 50] width 11 height 14
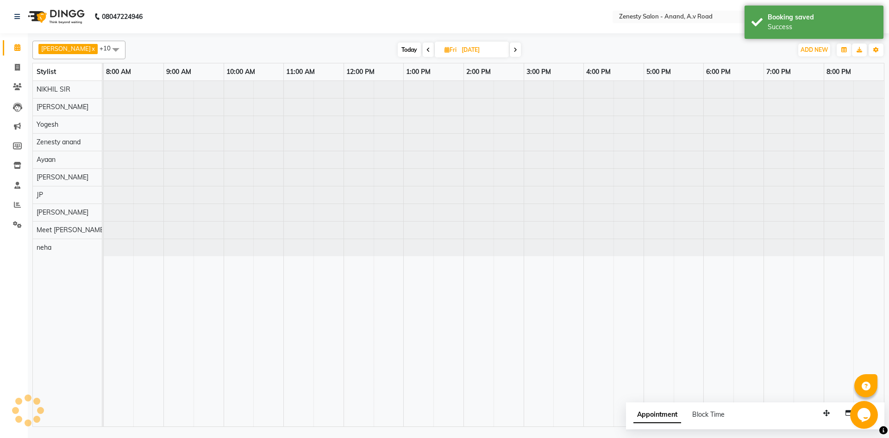
click at [426, 50] on icon at bounding box center [428, 50] width 4 height 6
click at [420, 50] on span at bounding box center [425, 50] width 11 height 14
click at [424, 50] on icon at bounding box center [426, 50] width 4 height 6
click at [426, 50] on icon at bounding box center [428, 50] width 4 height 6
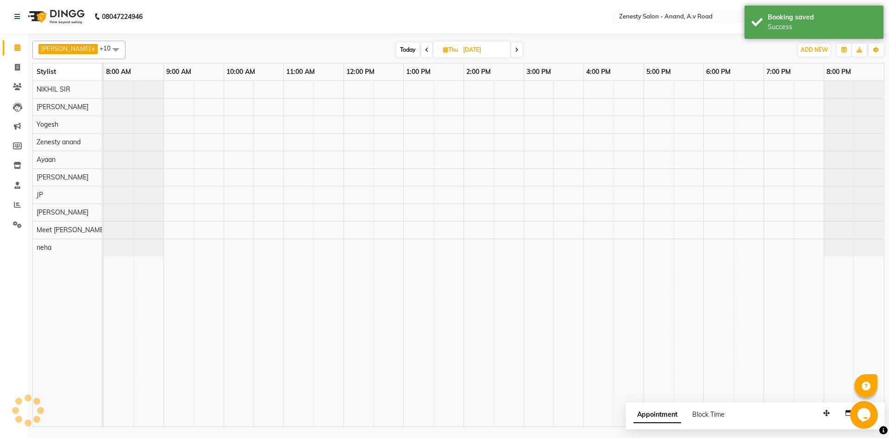
click at [421, 50] on span at bounding box center [426, 50] width 11 height 14
type input "[DATE]"
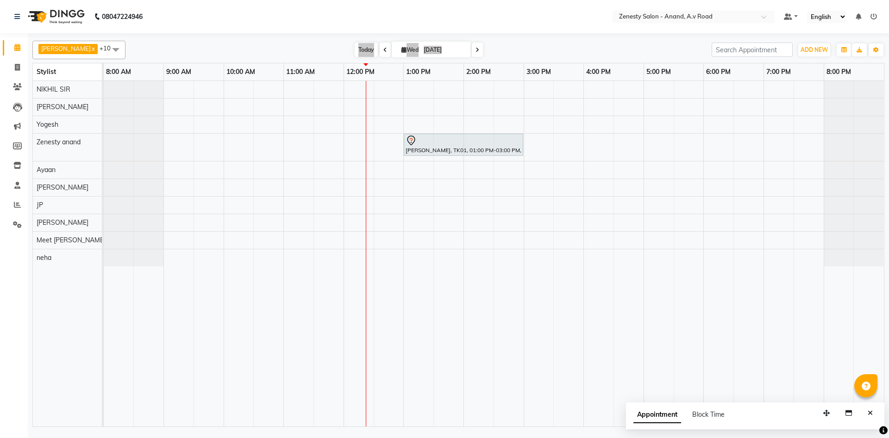
click at [640, 345] on td at bounding box center [629, 254] width 30 height 346
click at [646, 339] on td at bounding box center [658, 254] width 30 height 346
click at [14, 74] on link "Invoice" at bounding box center [14, 67] width 22 height 15
select select "6693"
select select "service"
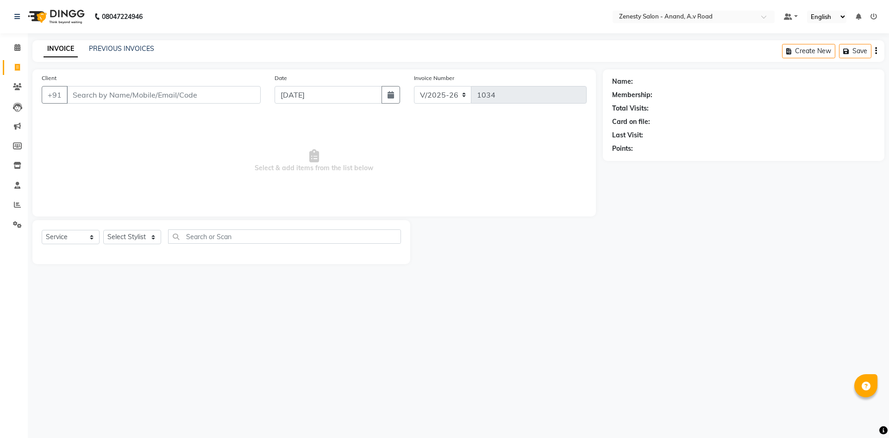
select select "52207"
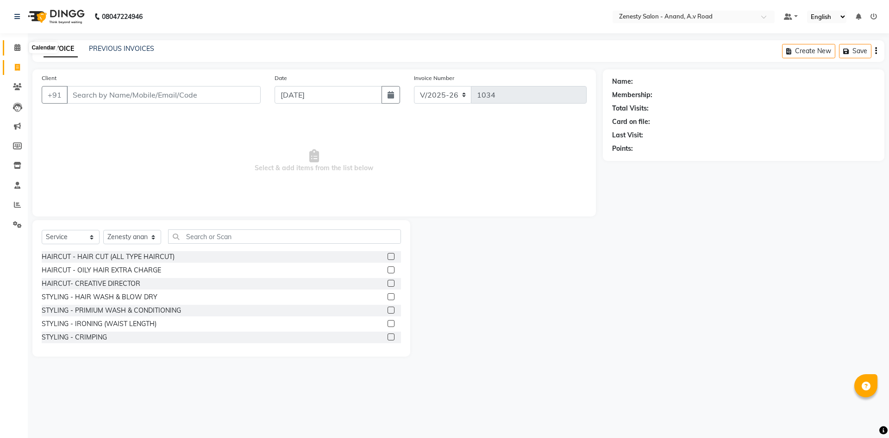
click at [15, 46] on icon at bounding box center [17, 47] width 6 height 7
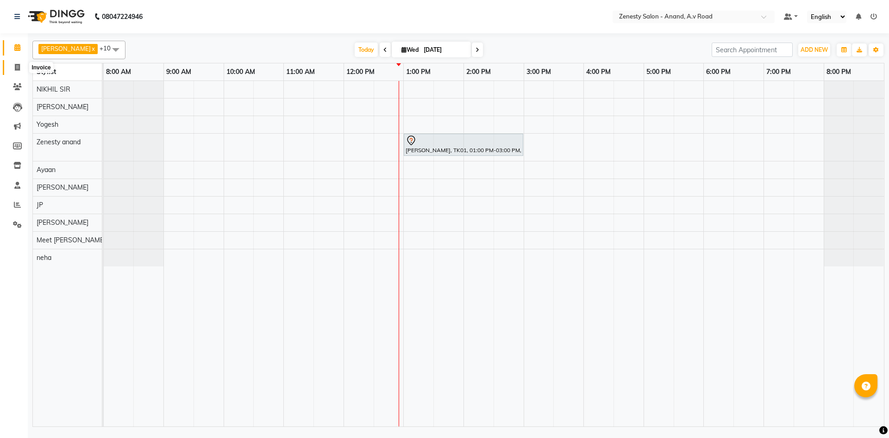
click at [19, 68] on icon at bounding box center [17, 67] width 5 height 7
select select "6693"
select select "service"
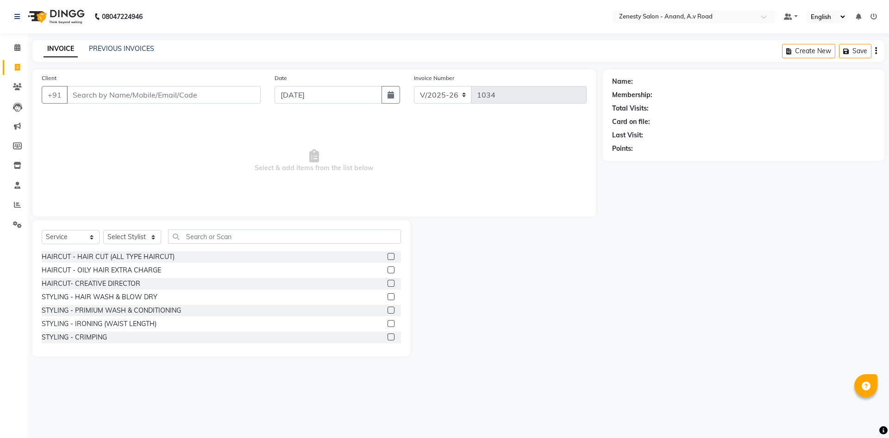
select select "52207"
click at [18, 46] on icon at bounding box center [17, 47] width 6 height 7
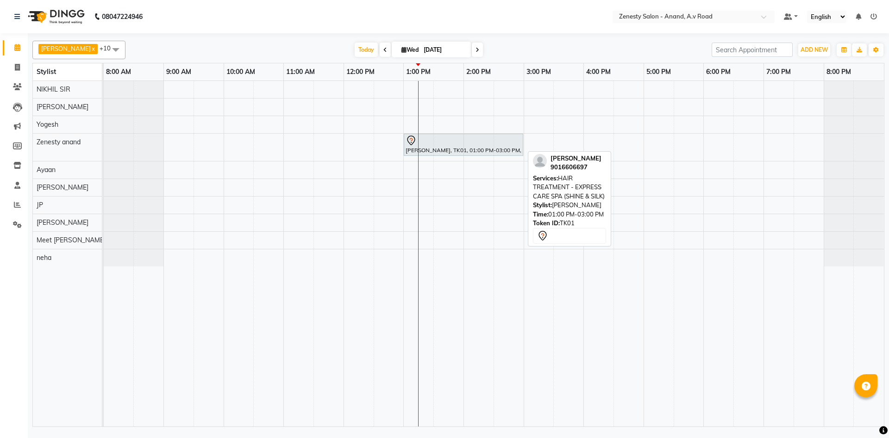
click at [453, 147] on div "Shivani, TK01, 01:00 PM-03:00 PM, HAIR TREATMENT - EXPRESS CARE SPA (SHINE & SI…" at bounding box center [464, 144] width 118 height 19
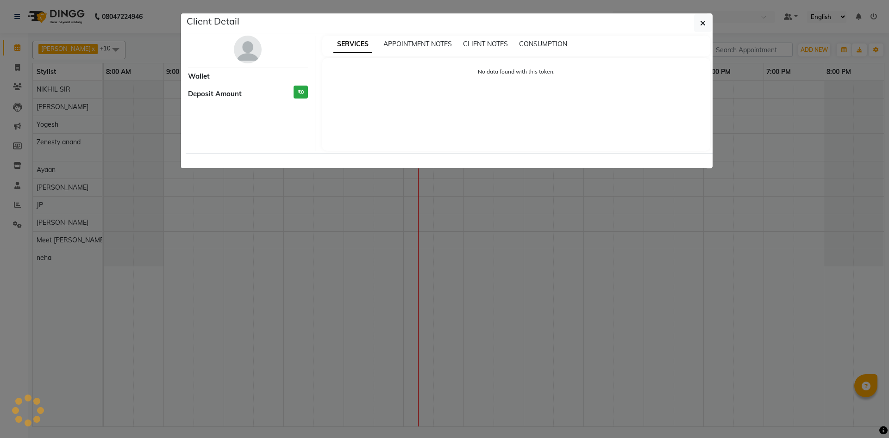
select select "7"
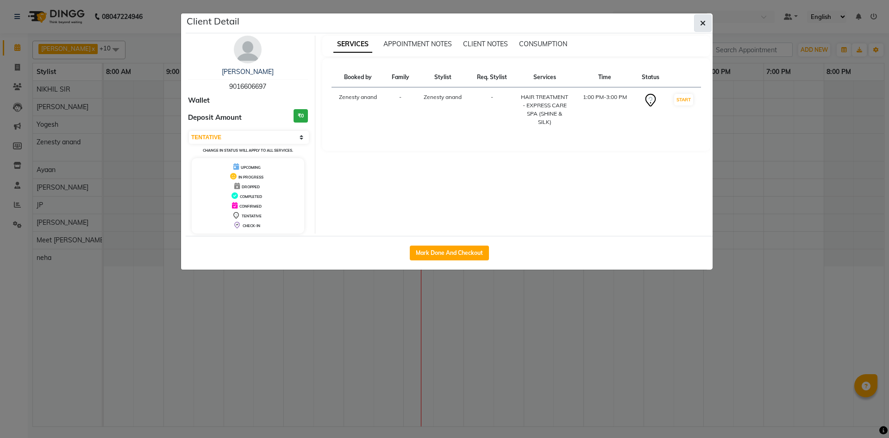
click at [704, 20] on icon "button" at bounding box center [703, 22] width 6 height 7
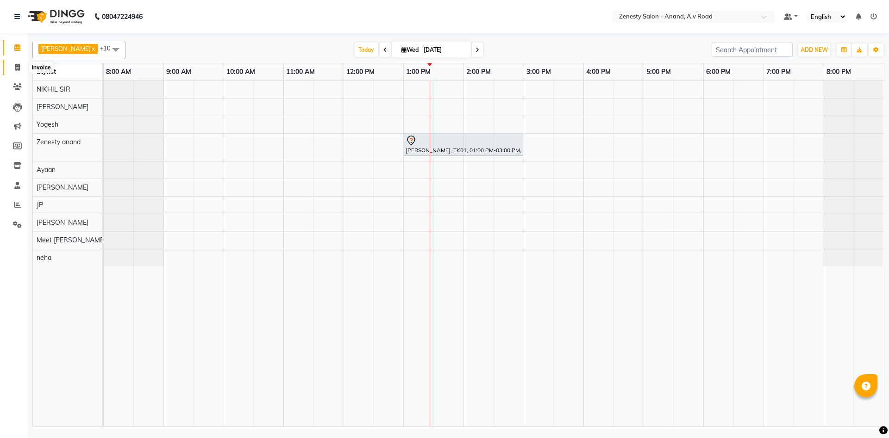
click at [13, 69] on span at bounding box center [17, 67] width 16 height 11
select select "service"
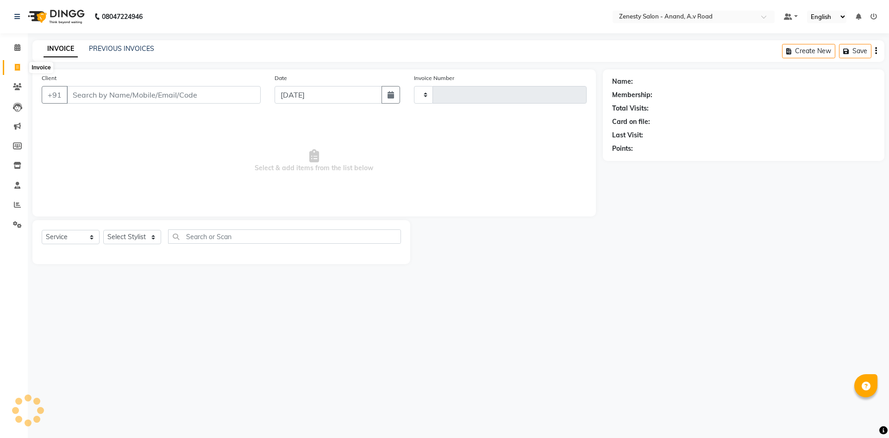
type input "1034"
select select "6693"
select select "52207"
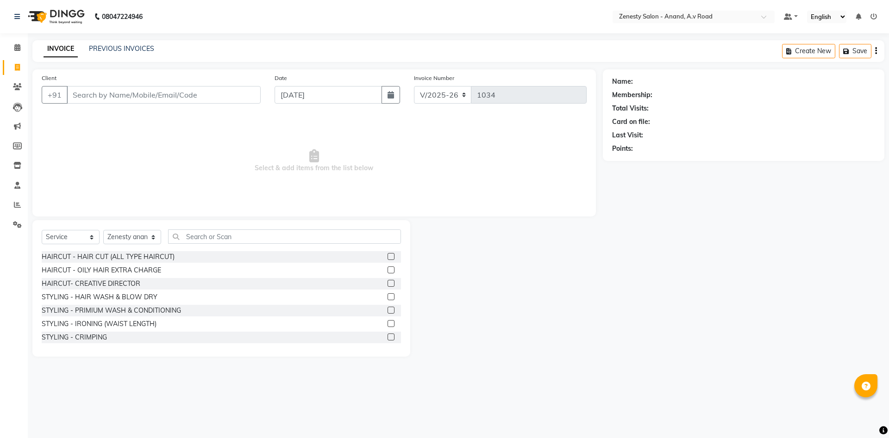
click at [159, 90] on input "Client" at bounding box center [164, 95] width 194 height 18
type input "8849097307"
click at [255, 94] on button "Add Client" at bounding box center [237, 95] width 48 height 18
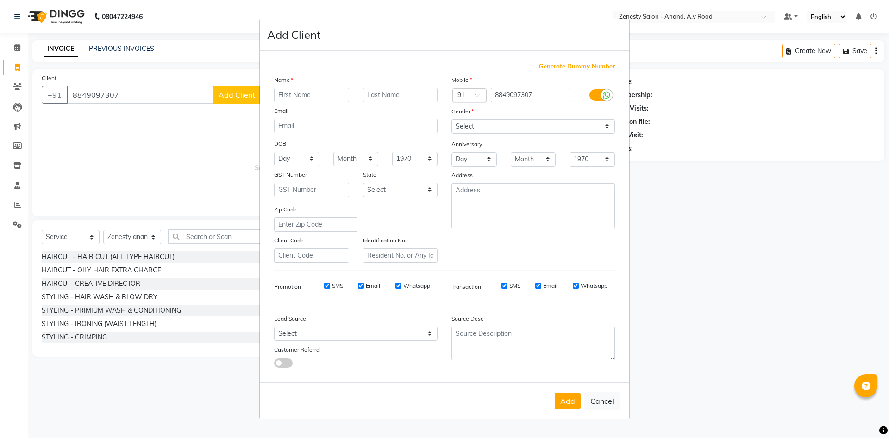
click at [288, 93] on input "text" at bounding box center [311, 95] width 75 height 14
type input "Massi"
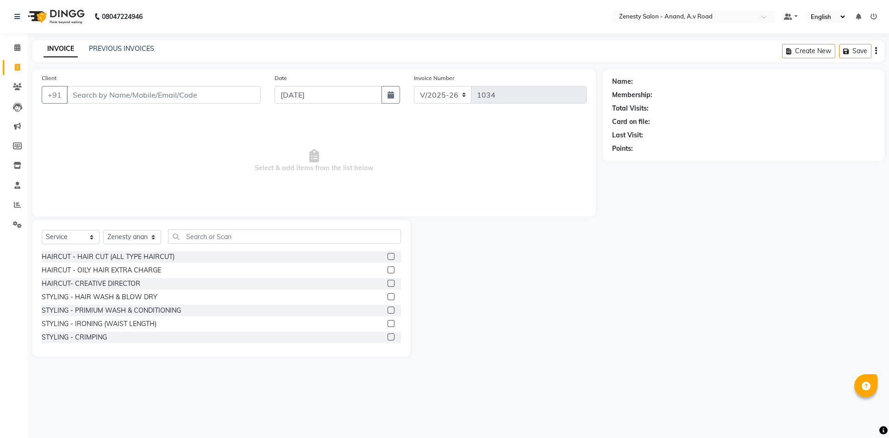
select select "6693"
select select "service"
select select "52207"
click at [115, 50] on link "PREVIOUS INVOICES" at bounding box center [121, 48] width 65 height 8
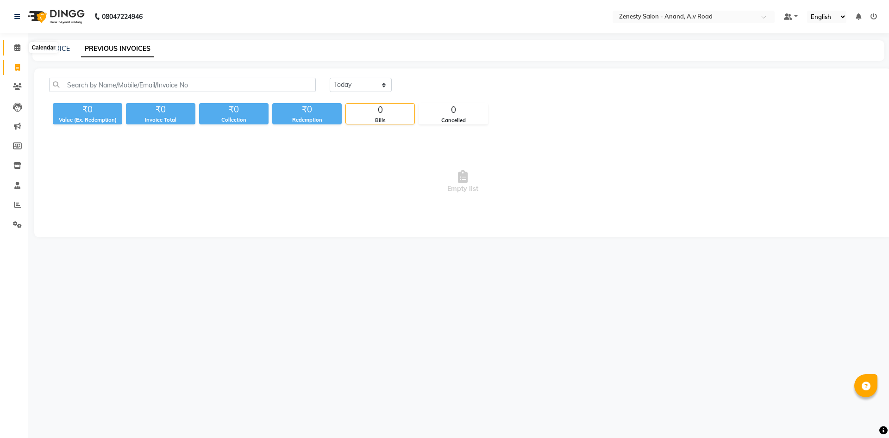
click at [12, 50] on span at bounding box center [17, 48] width 16 height 11
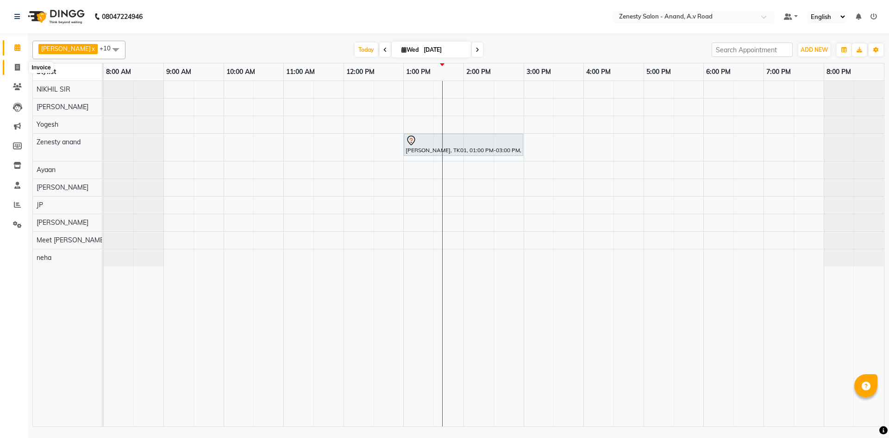
click at [18, 71] on icon at bounding box center [17, 67] width 5 height 7
select select "service"
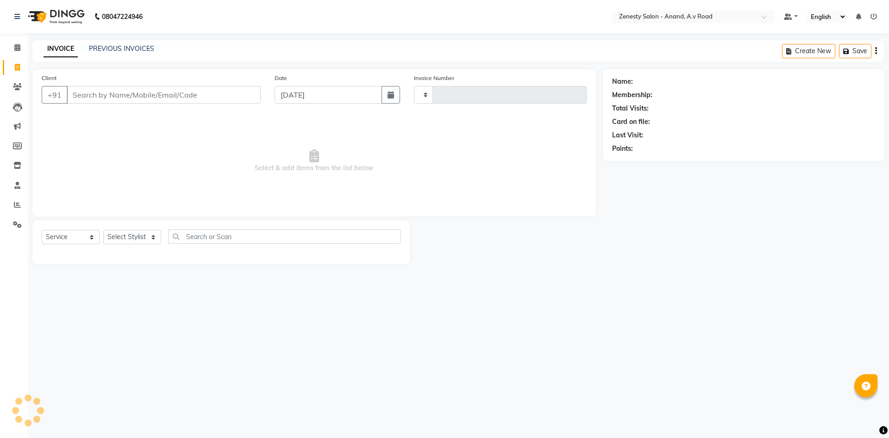
type input "1034"
select select "6693"
select select "52207"
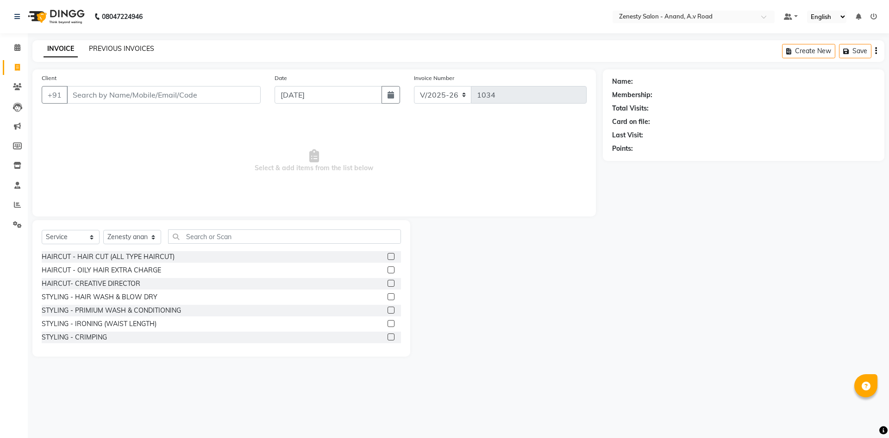
click at [122, 47] on link "PREVIOUS INVOICES" at bounding box center [121, 48] width 65 height 8
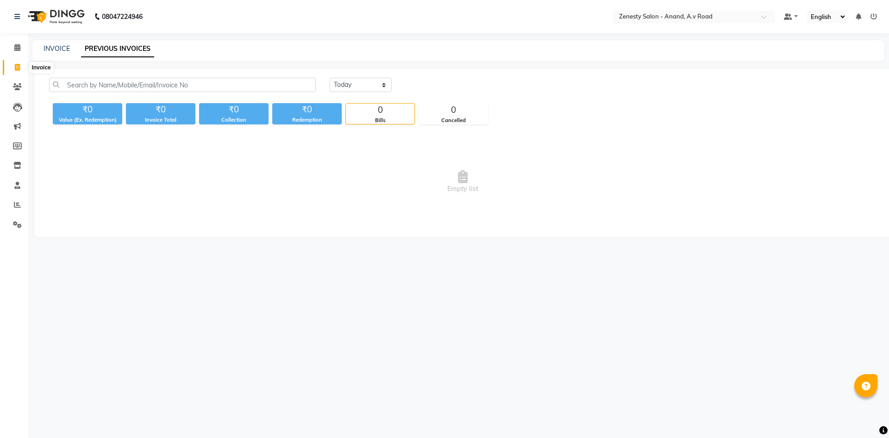
click at [20, 67] on span at bounding box center [17, 67] width 16 height 11
select select "service"
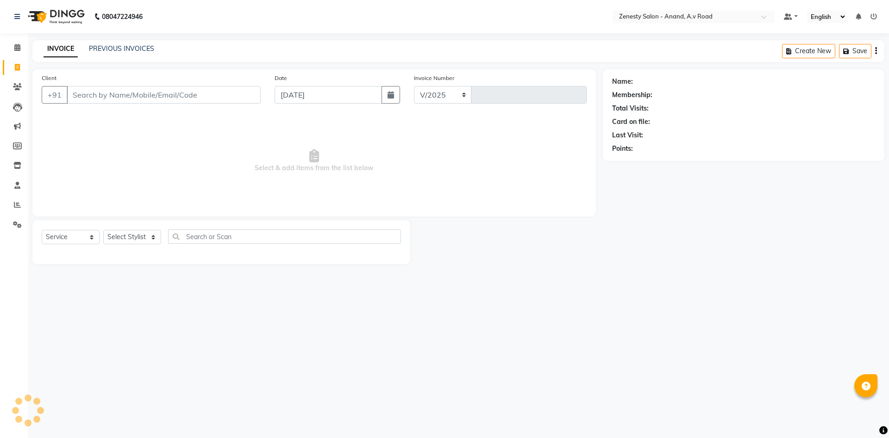
select select "6693"
type input "1034"
click at [114, 95] on input "Client" at bounding box center [164, 95] width 194 height 18
select select "52207"
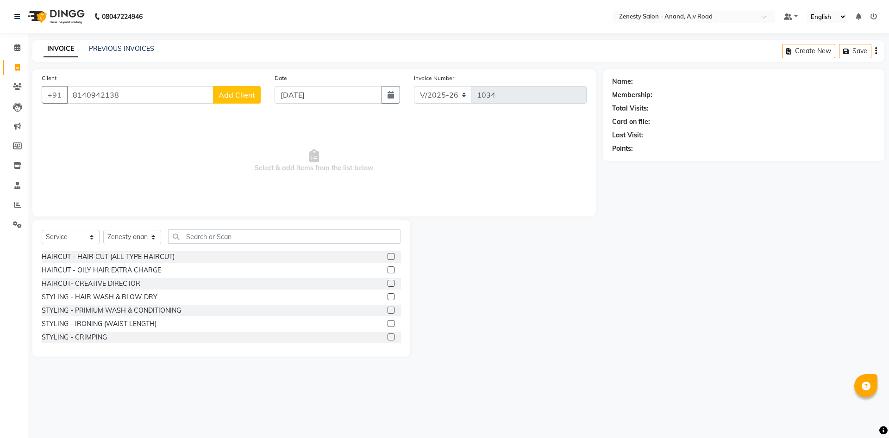
type input "8140942138"
click at [237, 94] on span "Add Client" at bounding box center [236, 94] width 37 height 9
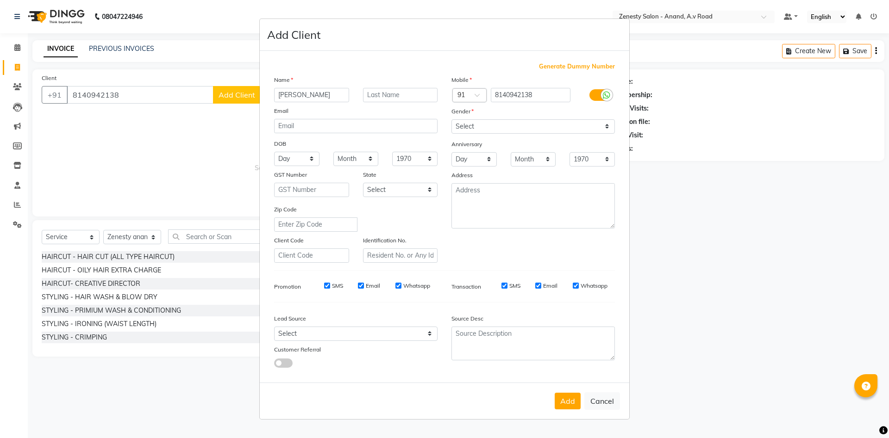
type input "Dipti"
select select "female"
click option "Female" at bounding box center [0, 0] width 0 height 0
click at [566, 402] on button "Add" at bounding box center [567, 401] width 26 height 17
select select
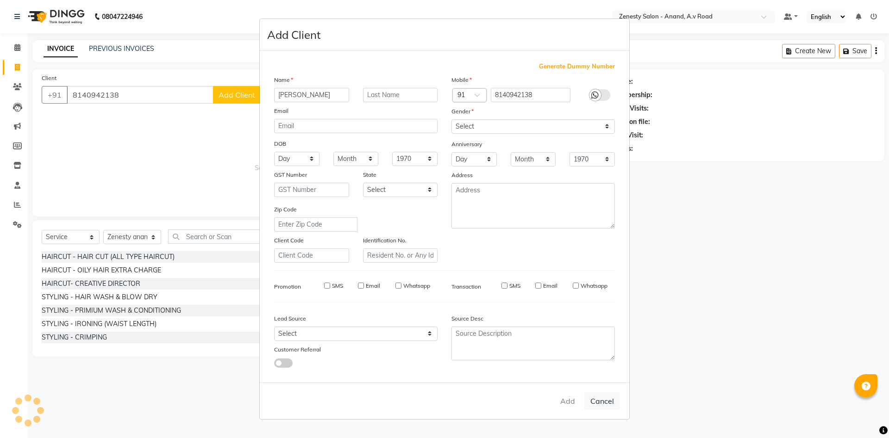
select select
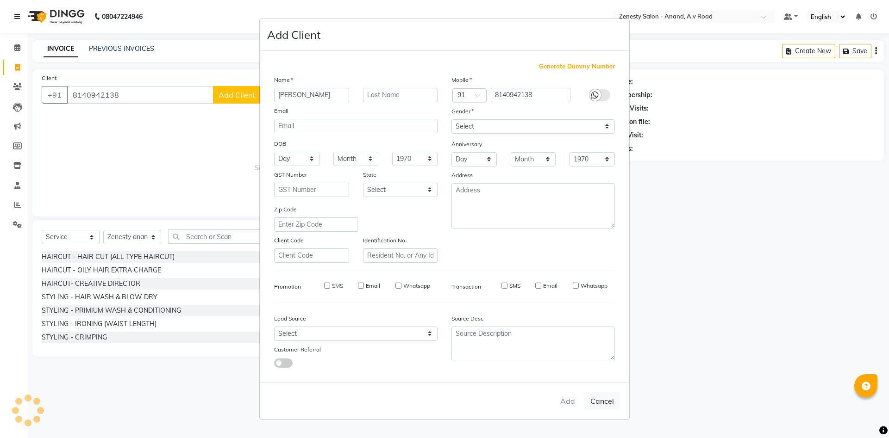
select select
checkbox input "false"
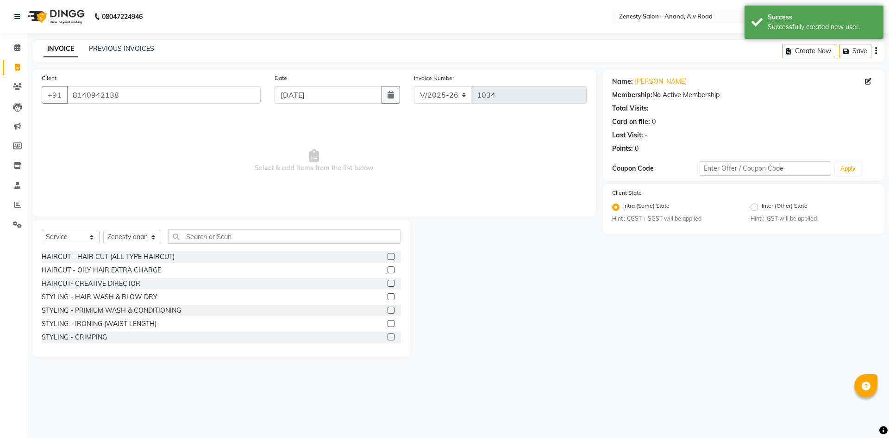
click at [392, 296] on label at bounding box center [390, 296] width 7 height 7
click at [392, 296] on input "checkbox" at bounding box center [390, 297] width 6 height 6
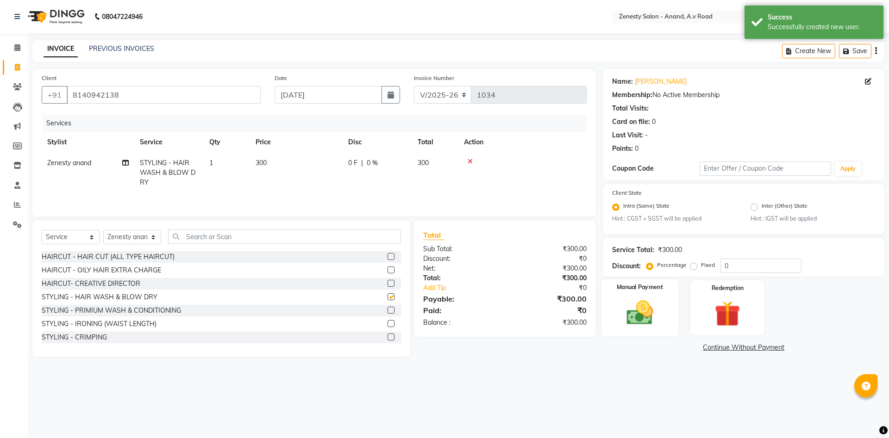
checkbox input "false"
click at [671, 328] on div "Manual Payment" at bounding box center [639, 308] width 77 height 57
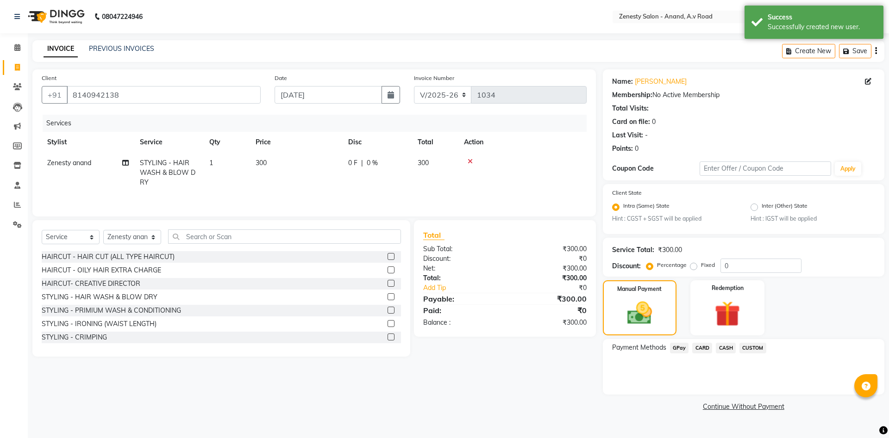
click at [683, 352] on span "GPay" at bounding box center [679, 348] width 19 height 11
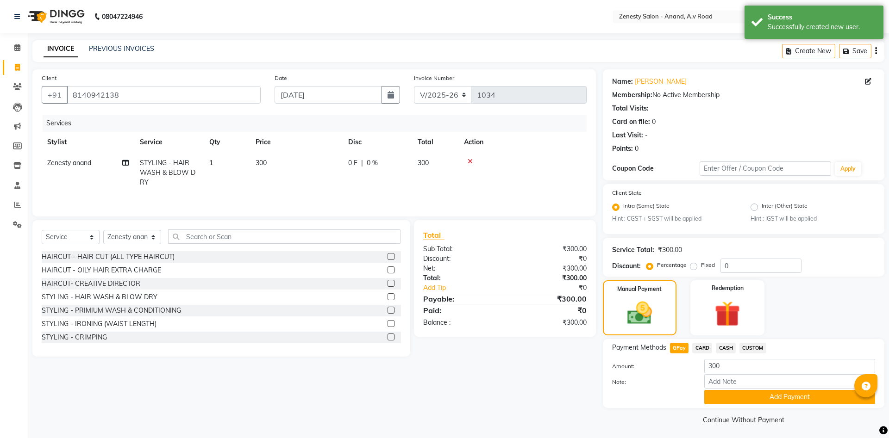
click at [719, 389] on div "Note:" at bounding box center [743, 382] width 277 height 16
click at [728, 394] on button "Add Payment" at bounding box center [789, 397] width 171 height 14
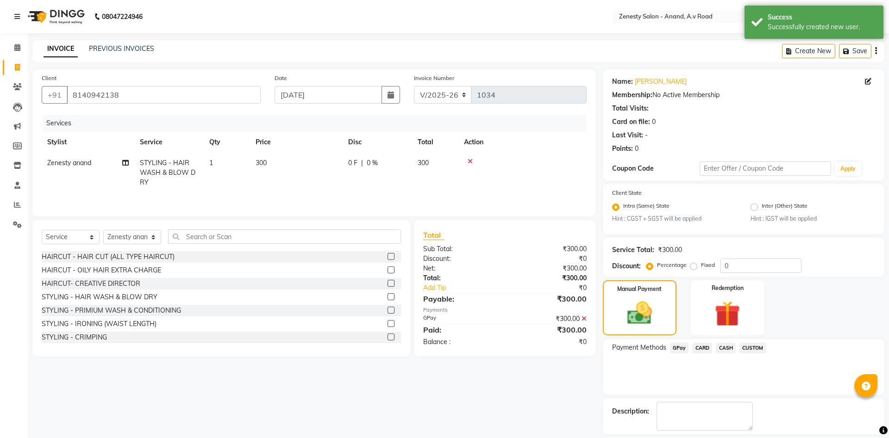
scroll to position [42, 0]
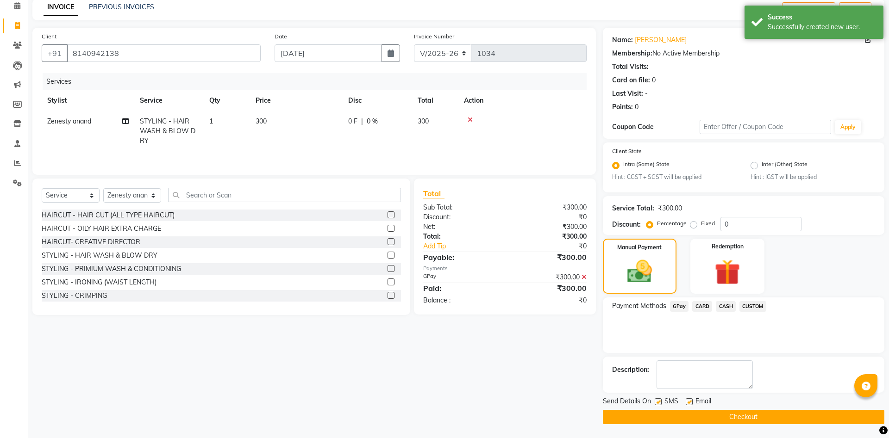
click at [749, 413] on button "Checkout" at bounding box center [743, 417] width 281 height 14
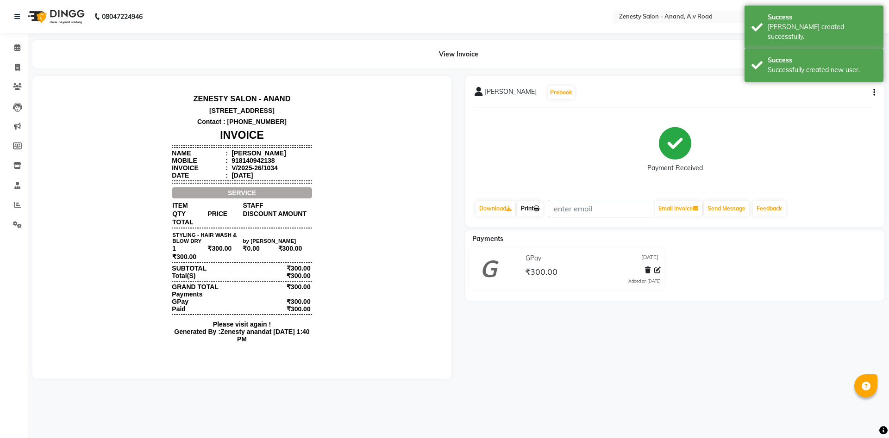
click at [529, 204] on link "Print" at bounding box center [530, 209] width 26 height 16
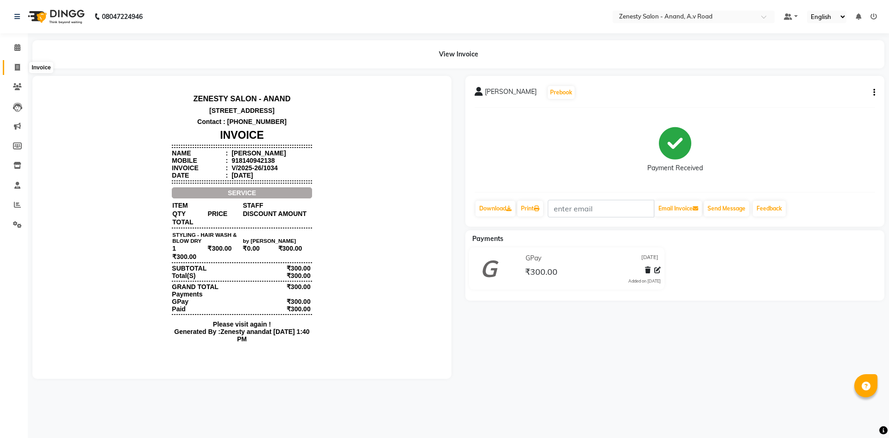
click at [16, 66] on icon at bounding box center [17, 67] width 5 height 7
select select "6693"
select select "service"
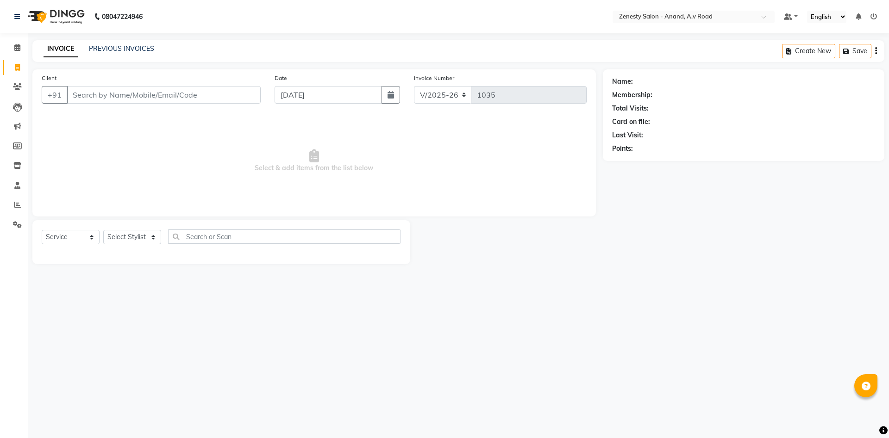
select select "52207"
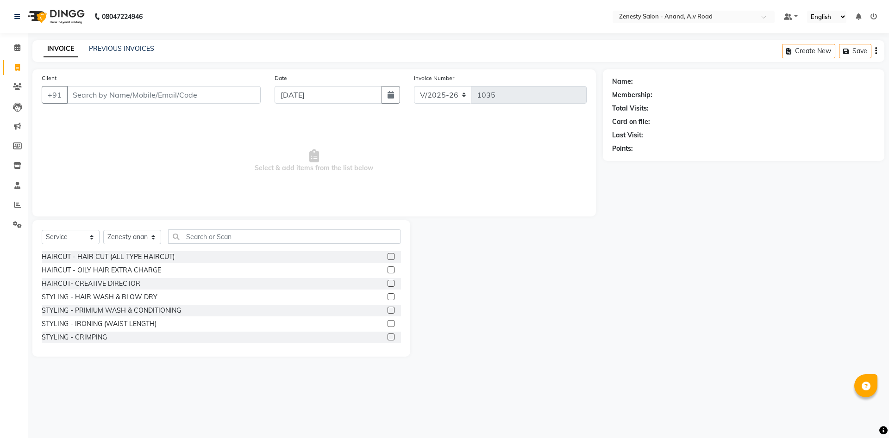
click at [522, 385] on div "08047224946 Select Location × Zenesty Salon - Anand, A.v Road Default Panel My …" at bounding box center [444, 219] width 889 height 438
click at [137, 48] on link "PREVIOUS INVOICES" at bounding box center [121, 48] width 65 height 8
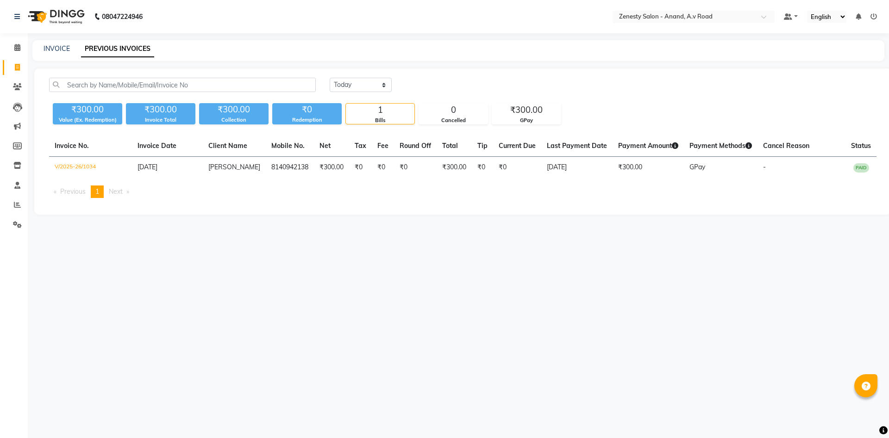
click at [363, 352] on div "08047224946 Select Location × Zenesty Salon - Anand, A.v Road Default Panel My …" at bounding box center [444, 219] width 889 height 438
click at [587, 362] on div "08047224946 Select Location × Zenesty Salon - Anand, A.v Road Default Panel My …" at bounding box center [444, 219] width 889 height 438
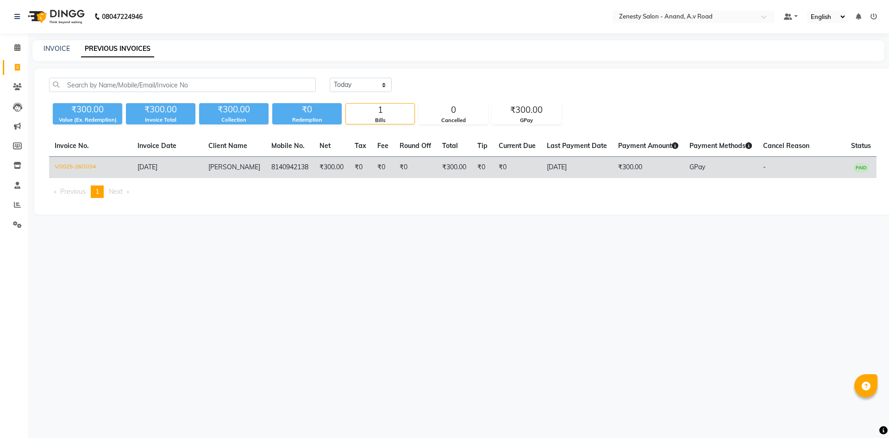
click at [598, 170] on td "[DATE]" at bounding box center [576, 168] width 71 height 22
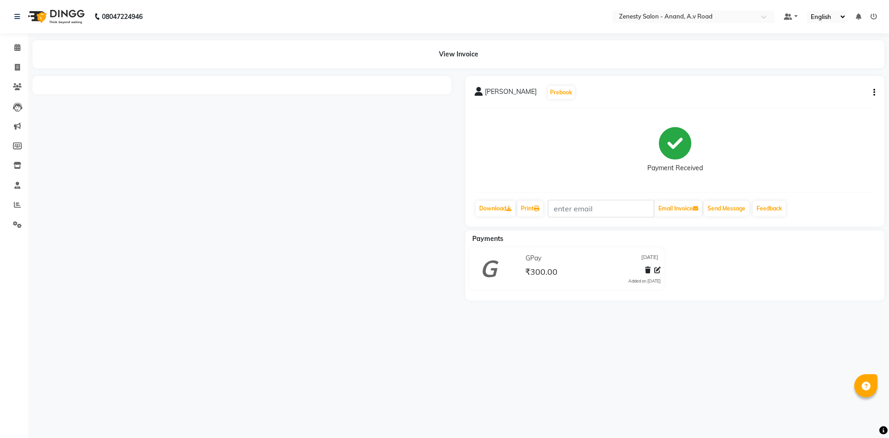
click at [874, 93] on icon "button" at bounding box center [874, 93] width 2 height 0
click at [832, 106] on div "Edit Invoice" at bounding box center [827, 105] width 63 height 12
select select "service"
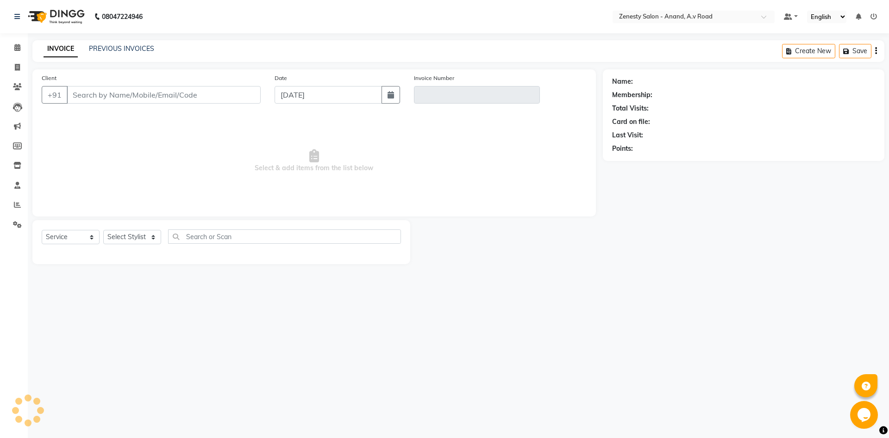
select select "52207"
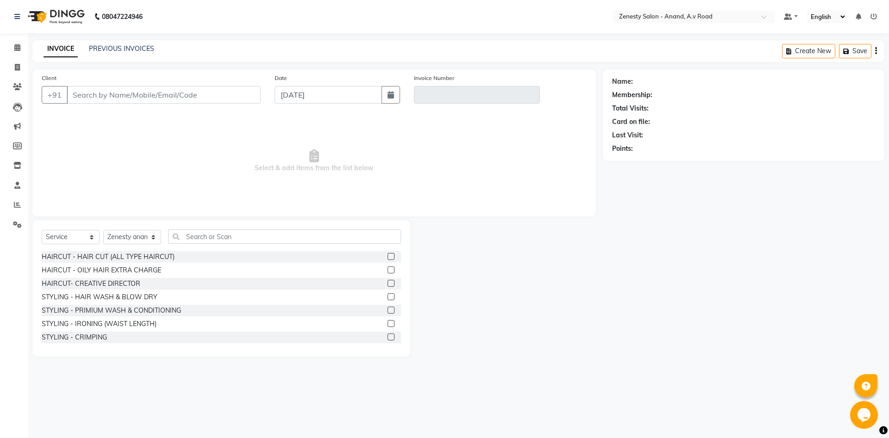
type input "8140942138"
type input "V/2025-26/1034"
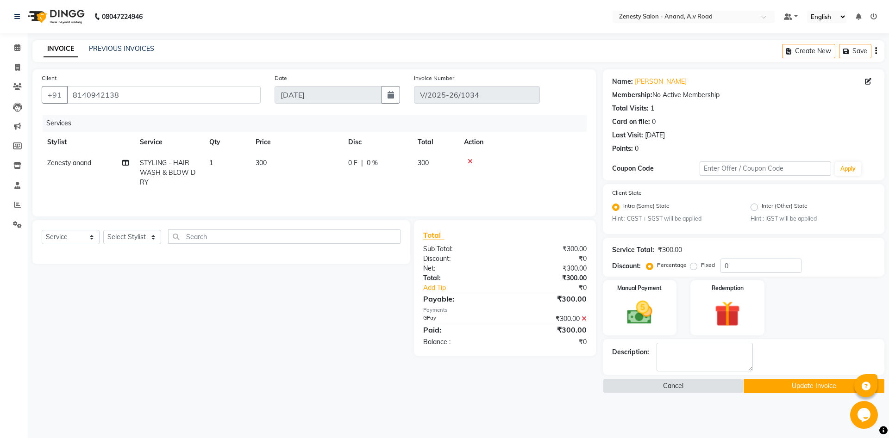
select select "select"
click at [81, 174] on td "Zenesty anand" at bounding box center [88, 173] width 93 height 40
select select "52207"
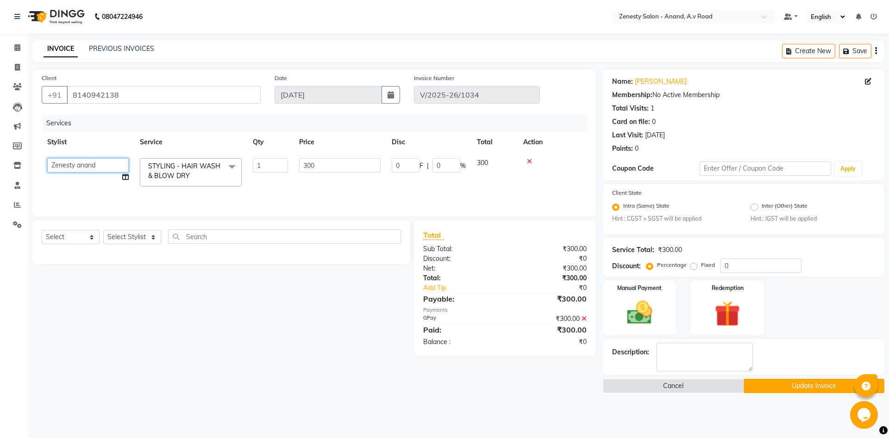
click at [47, 158] on select "Ayaan Darshan Dhara Gulnaz JP Krishna Manisha Meet Sharma neha NIKHIL SIR Pradi…" at bounding box center [87, 165] width 81 height 14
select select "86300"
click at [125, 178] on icon at bounding box center [125, 177] width 6 height 6
select select "86300"
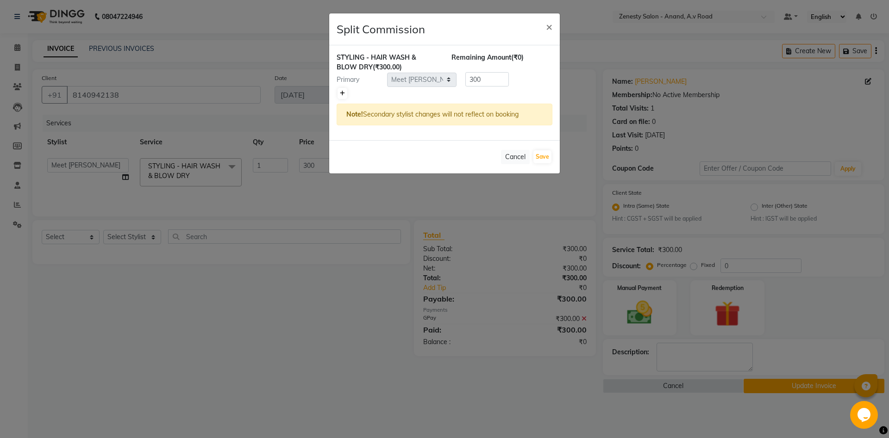
click at [340, 96] on icon at bounding box center [342, 94] width 5 height 6
type input "150"
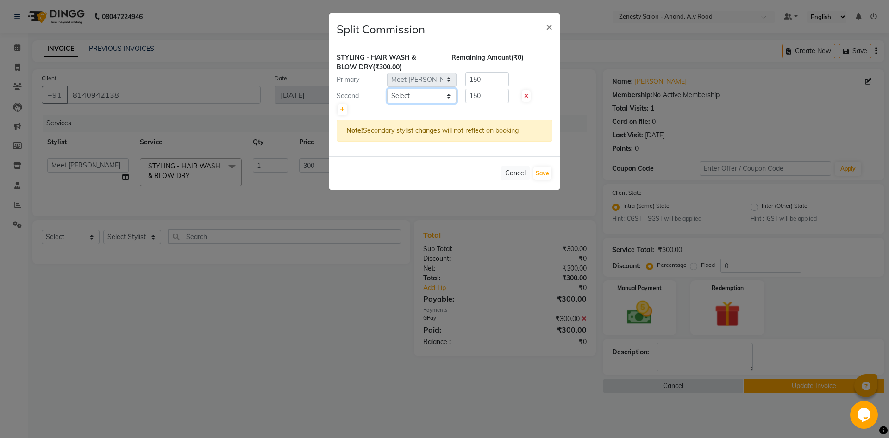
click at [387, 89] on select "Select Ayaan Darshan Dhara Gulnaz JP Krishna Manisha Meet Sharma neha NIKHIL SI…" at bounding box center [421, 96] width 69 height 14
select select "86301"
click option "Ayaan" at bounding box center [0, 0] width 0 height 0
click at [476, 96] on input "150" at bounding box center [487, 96] width 44 height 14
type input "00"
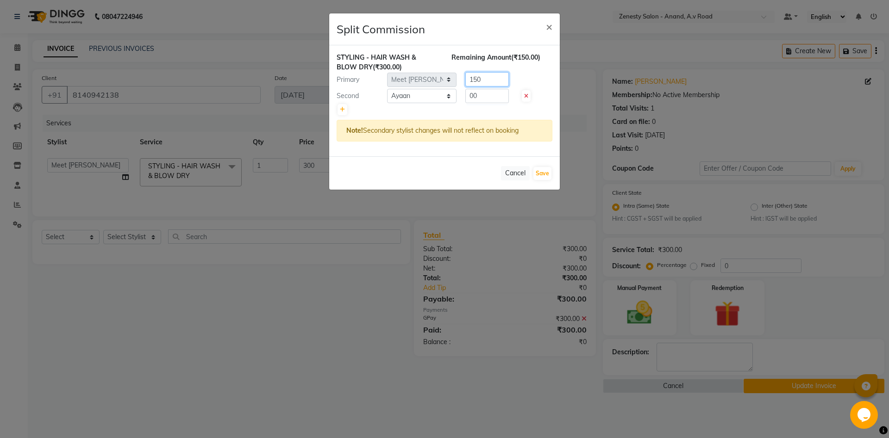
click at [484, 80] on input "150" at bounding box center [487, 79] width 44 height 14
type input "1"
type input "300"
click at [544, 174] on button "Save" at bounding box center [542, 173] width 18 height 13
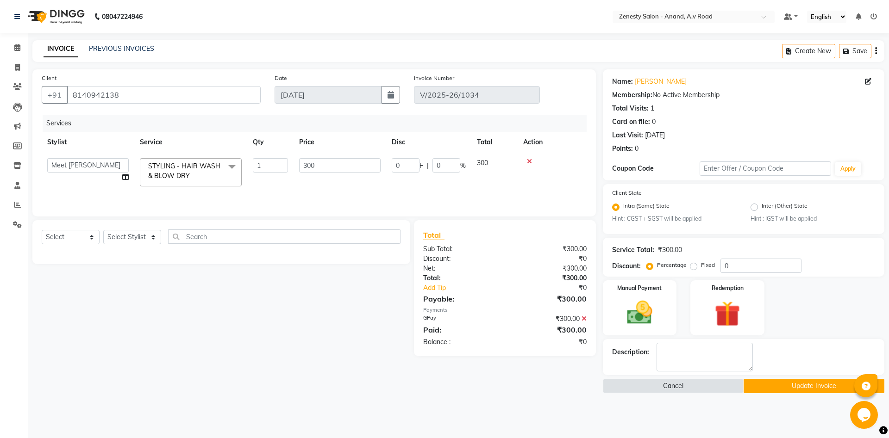
select select "Select"
click at [792, 383] on button "Update Invoice" at bounding box center [813, 386] width 141 height 14
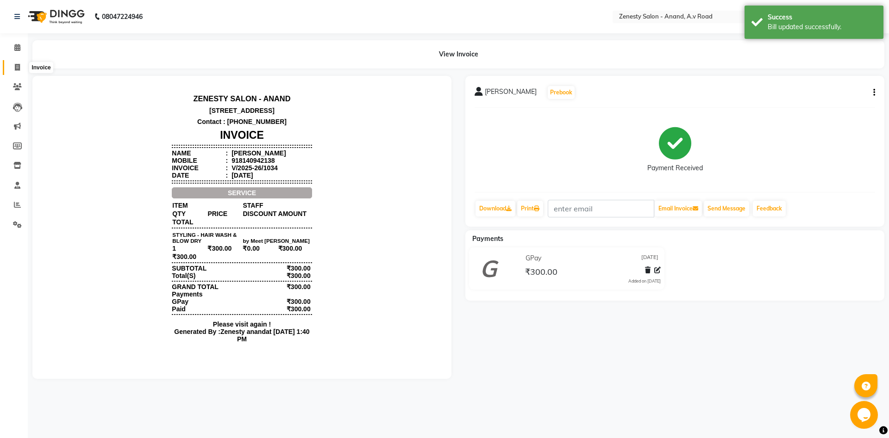
click at [18, 68] on icon at bounding box center [17, 67] width 5 height 7
select select "service"
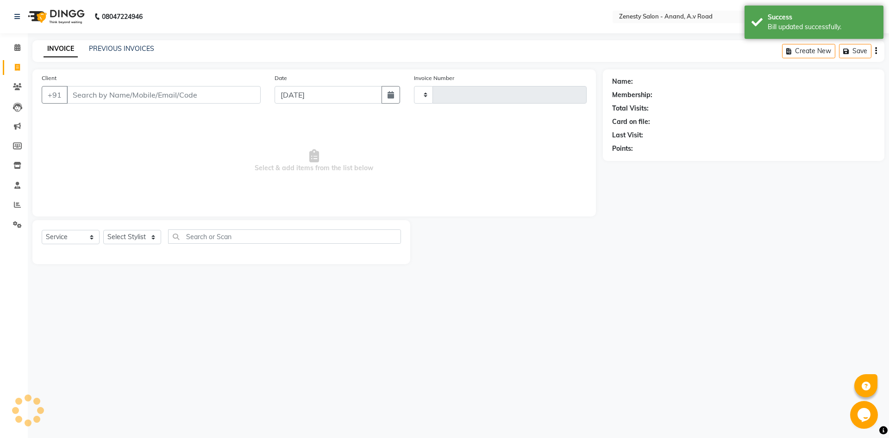
type input "1035"
select select "6693"
click at [564, 299] on div "08047224946 Select Location × Zenesty Salon - Anand, A.v Road Default Panel My …" at bounding box center [444, 219] width 889 height 438
select select "52207"
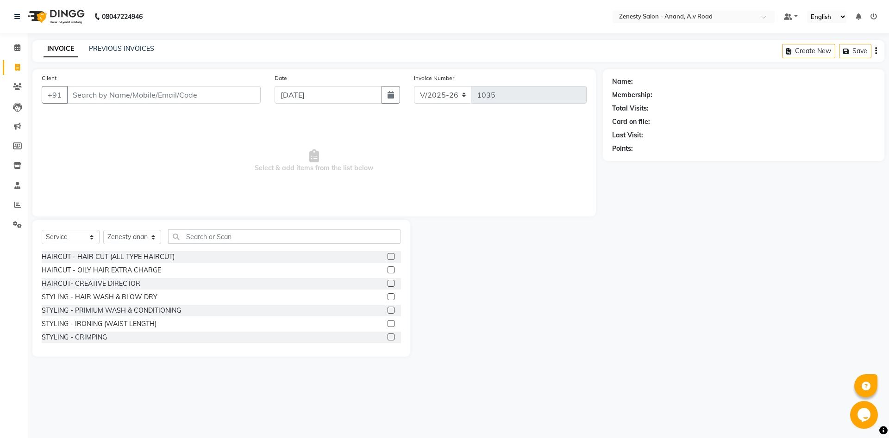
click at [750, 341] on div "Name: Membership: Total Visits: Card on file: Last Visit: Points:" at bounding box center [747, 212] width 288 height 287
click at [12, 49] on span at bounding box center [17, 48] width 16 height 11
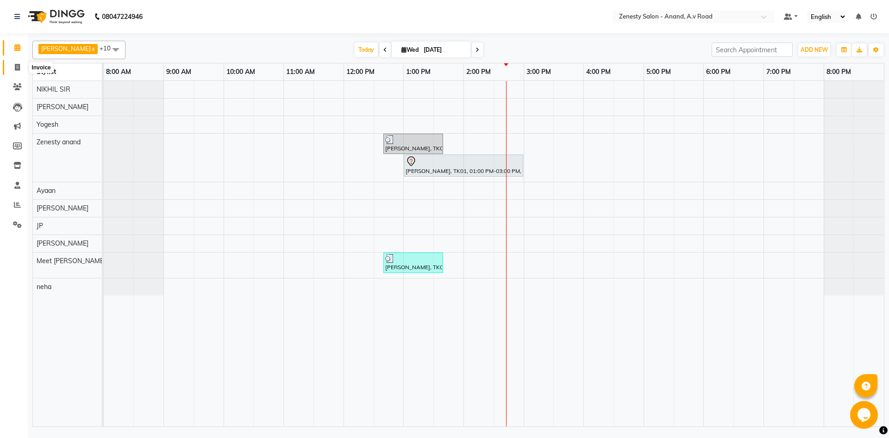
click at [17, 66] on icon at bounding box center [17, 67] width 5 height 7
select select "service"
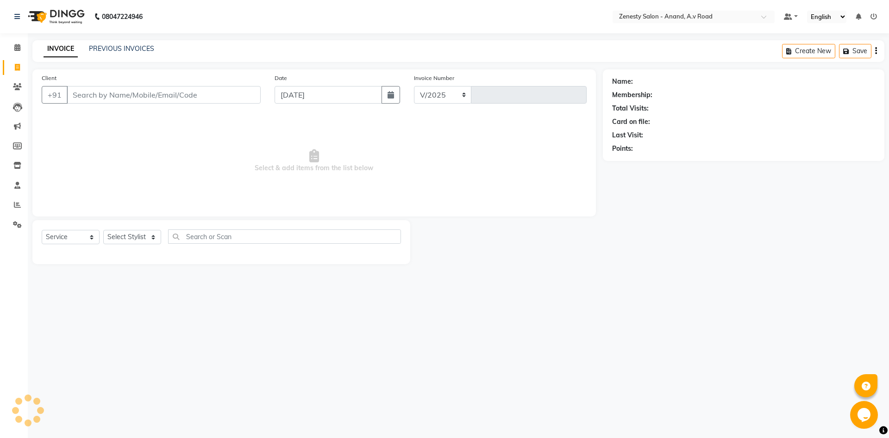
select select "6693"
type input "1035"
select select "52207"
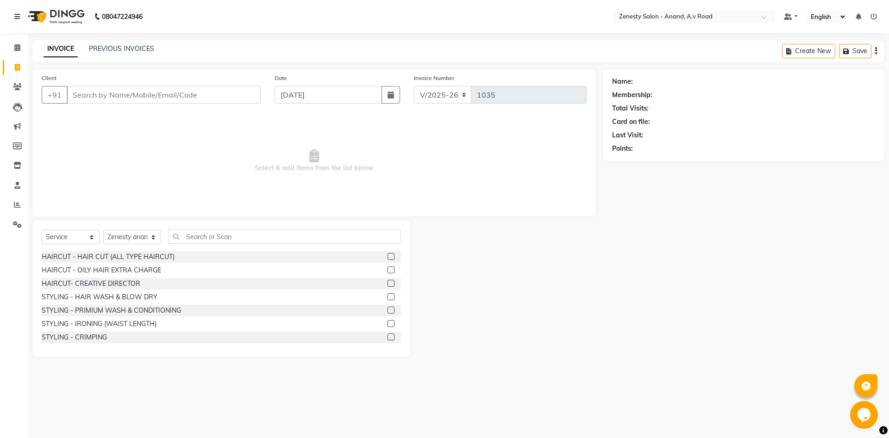
click at [670, 279] on div "Name: Membership: Total Visits: Card on file: Last Visit: Points:" at bounding box center [747, 212] width 288 height 287
click at [198, 94] on input "Client" at bounding box center [164, 95] width 194 height 18
click at [173, 93] on input "Client" at bounding box center [164, 95] width 194 height 18
type input "9825042564"
click at [244, 99] on span "Add Client" at bounding box center [236, 94] width 37 height 9
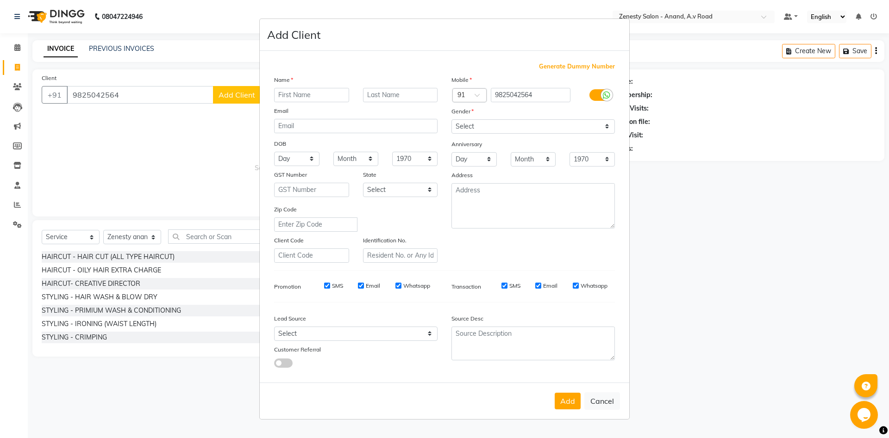
click at [286, 96] on input "text" at bounding box center [311, 95] width 75 height 14
type input "Meena"
click at [451, 119] on select "Select Male Female Other Prefer Not To Say" at bounding box center [532, 126] width 163 height 14
select select "female"
click option "Female" at bounding box center [0, 0] width 0 height 0
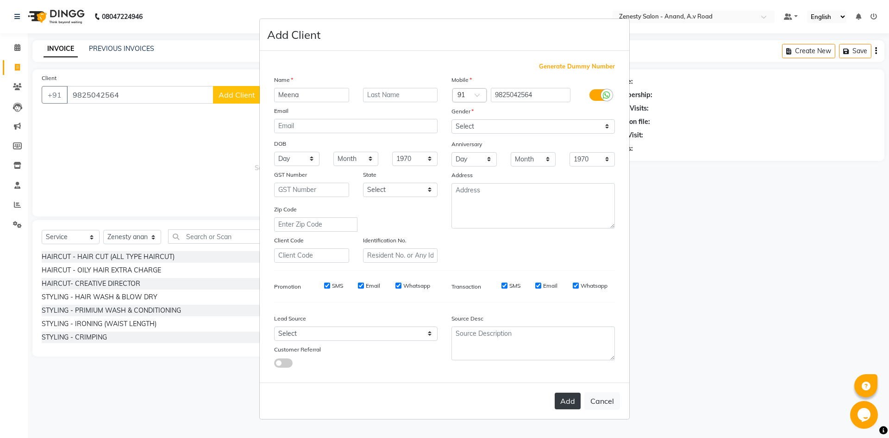
click at [562, 395] on button "Add" at bounding box center [567, 401] width 26 height 17
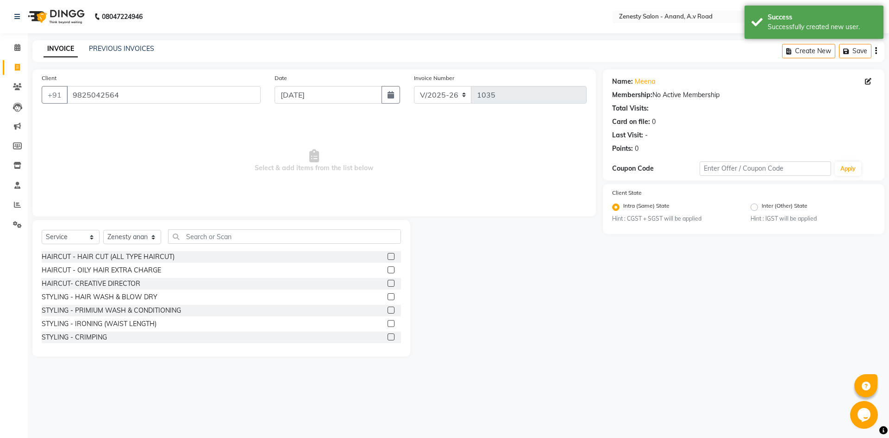
click at [391, 255] on label at bounding box center [390, 256] width 7 height 7
click at [391, 255] on input "checkbox" at bounding box center [390, 257] width 6 height 6
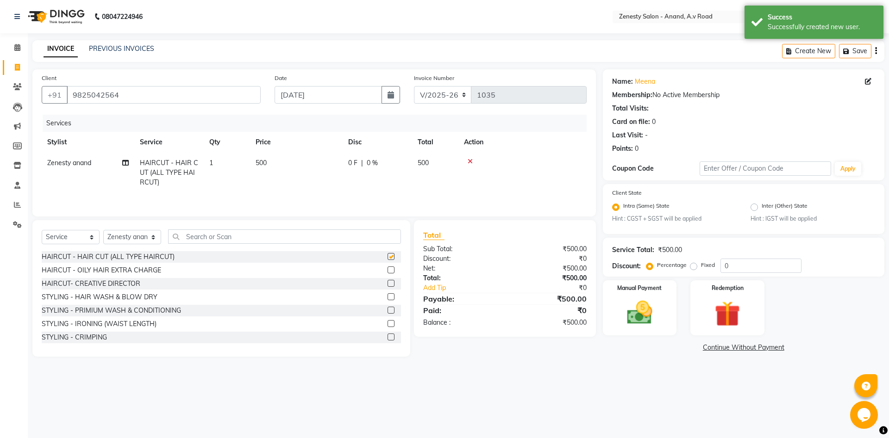
checkbox input "false"
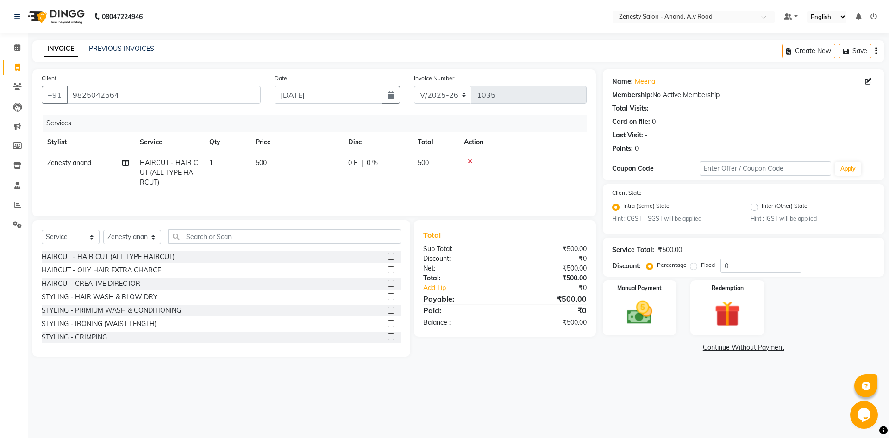
click at [349, 162] on span "0 F" at bounding box center [352, 163] width 9 height 10
select select "52207"
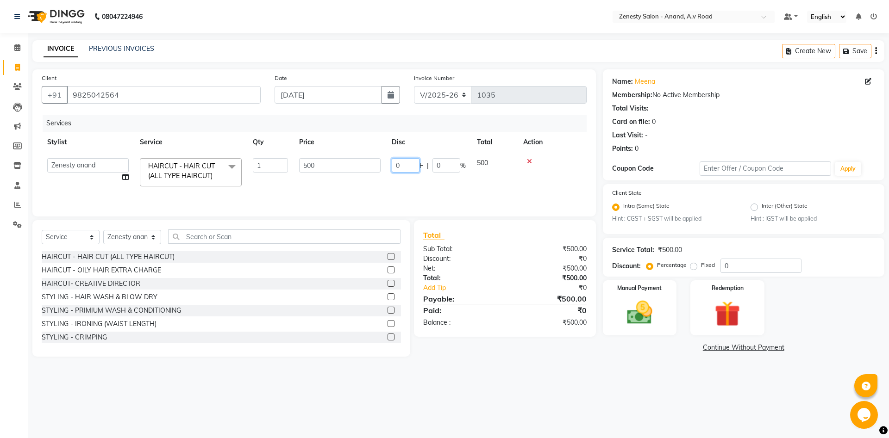
click at [401, 167] on input "0" at bounding box center [406, 165] width 28 height 14
type input "100"
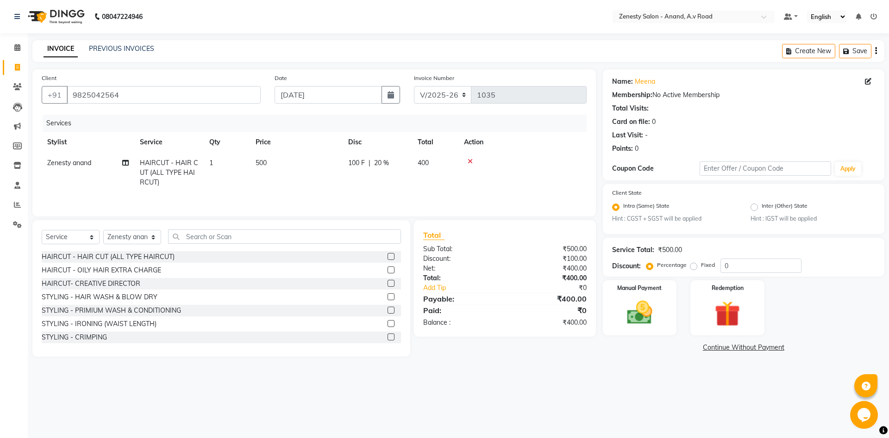
click at [379, 198] on div "Services Stylist Service Qty Price Disc Total Action Zenesty anand HAIRCUT - HA…" at bounding box center [314, 161] width 545 height 93
click at [666, 388] on div "08047224946 Select Location × Zenesty Salon - Anand, A.v Road Default Panel My …" at bounding box center [444, 219] width 889 height 438
click at [654, 306] on img at bounding box center [639, 313] width 43 height 31
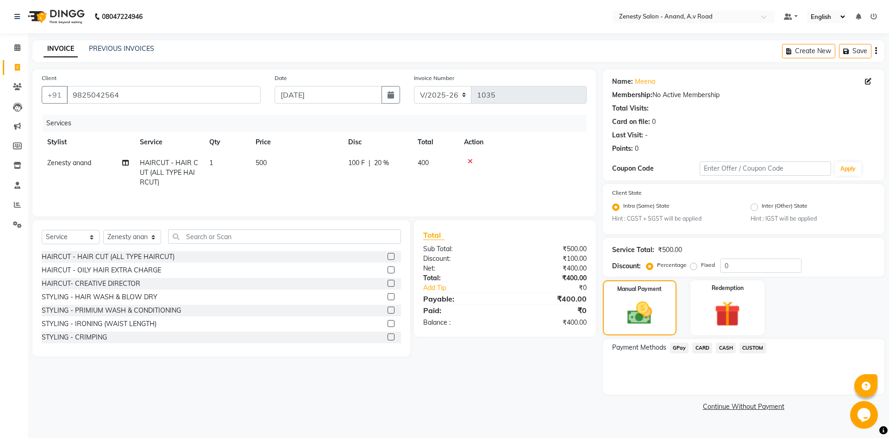
click at [721, 350] on span "CASH" at bounding box center [726, 348] width 20 height 11
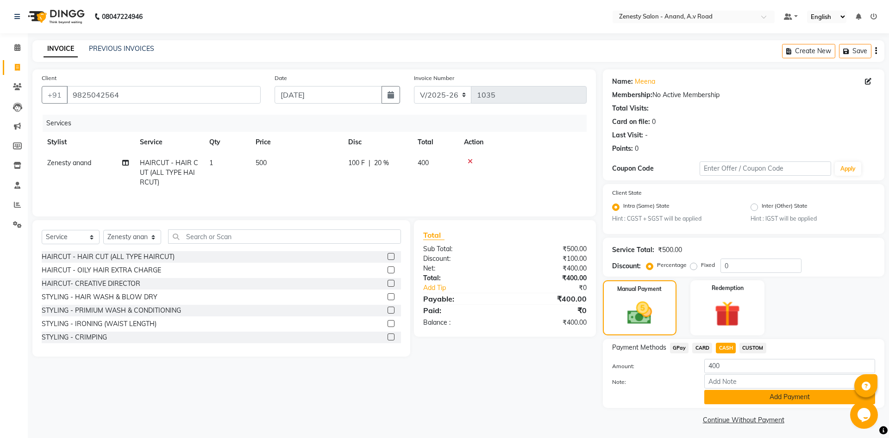
click at [747, 398] on button "Add Payment" at bounding box center [789, 397] width 171 height 14
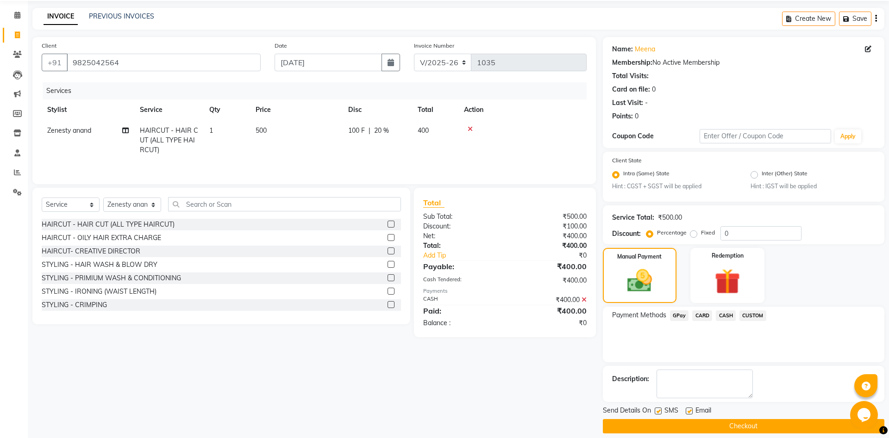
scroll to position [42, 0]
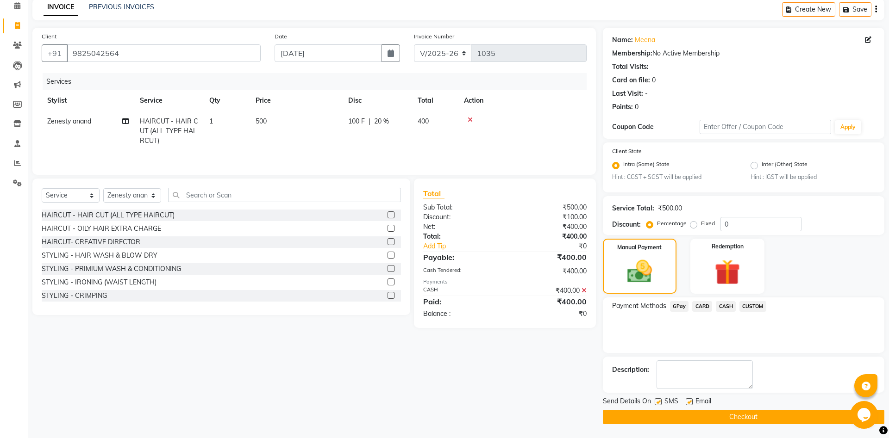
click at [747, 415] on button "Checkout" at bounding box center [743, 417] width 281 height 14
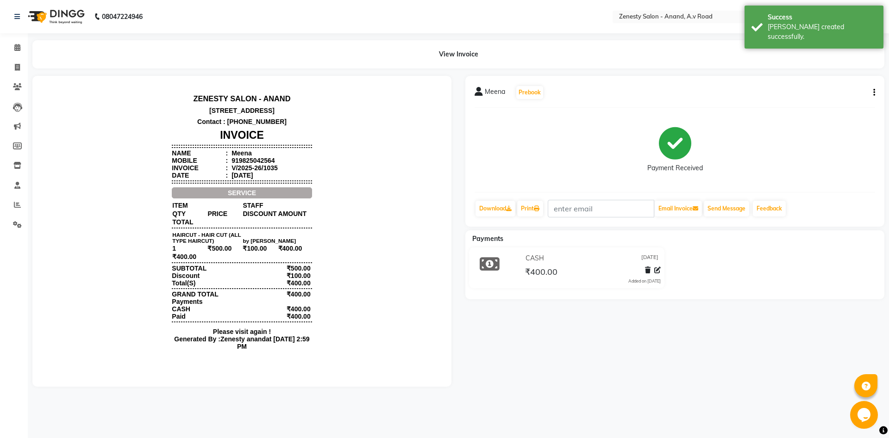
scroll to position [7, 0]
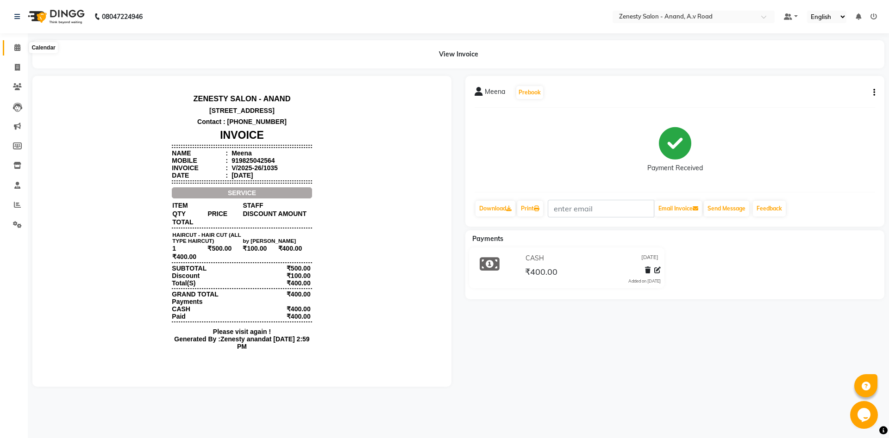
click at [20, 48] on icon at bounding box center [17, 47] width 6 height 7
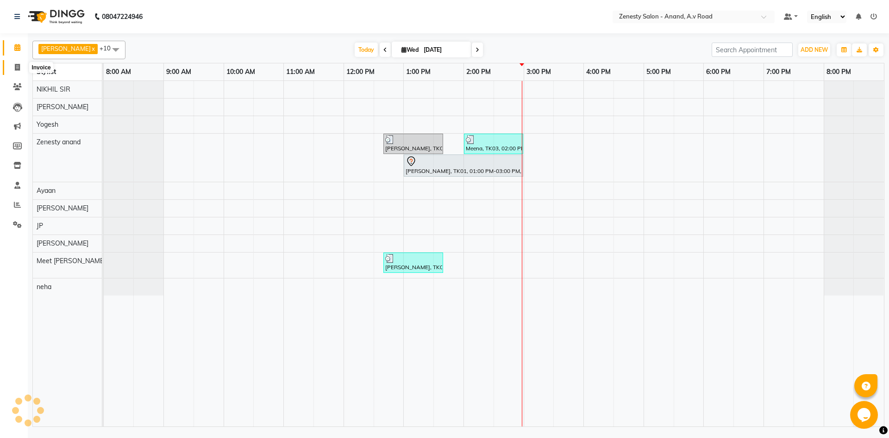
click at [19, 68] on icon at bounding box center [17, 67] width 5 height 7
select select "6693"
select select "service"
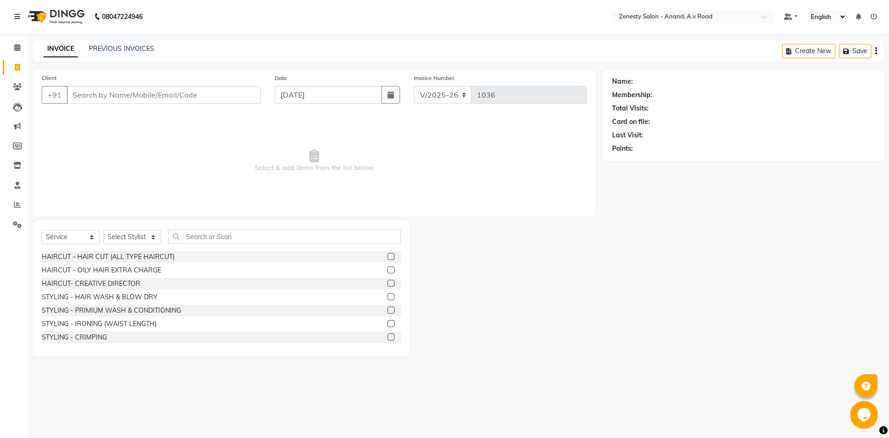
select select "52207"
click at [21, 48] on span at bounding box center [17, 48] width 16 height 11
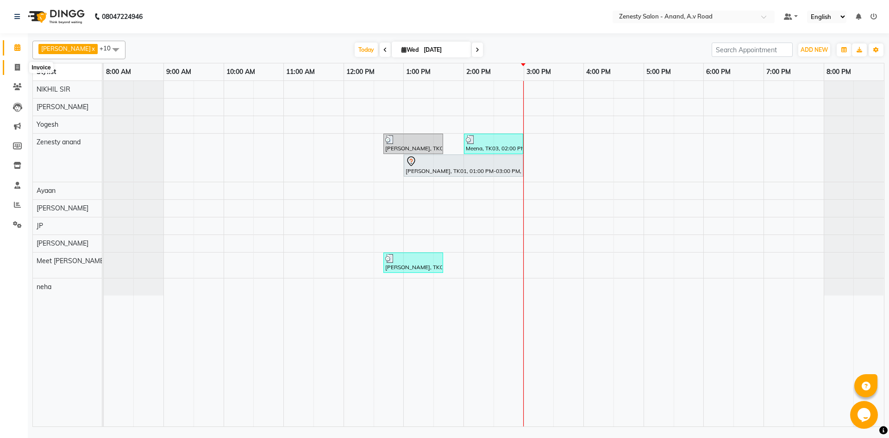
click at [15, 63] on span at bounding box center [17, 67] width 16 height 11
select select "6693"
select select "service"
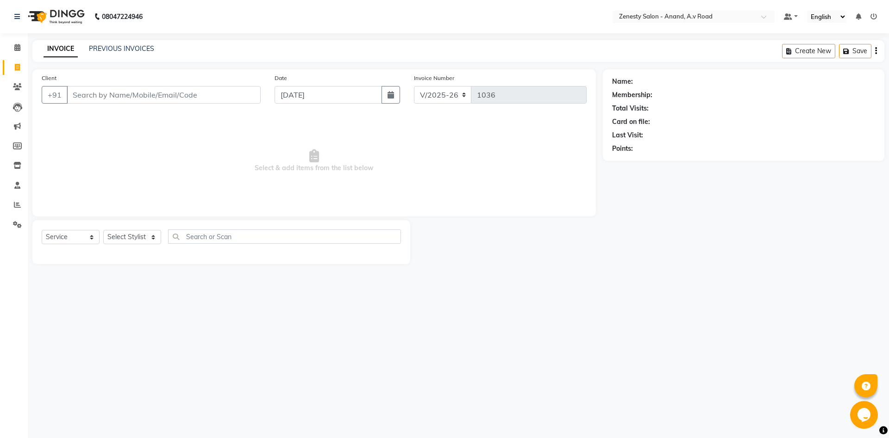
select select "52207"
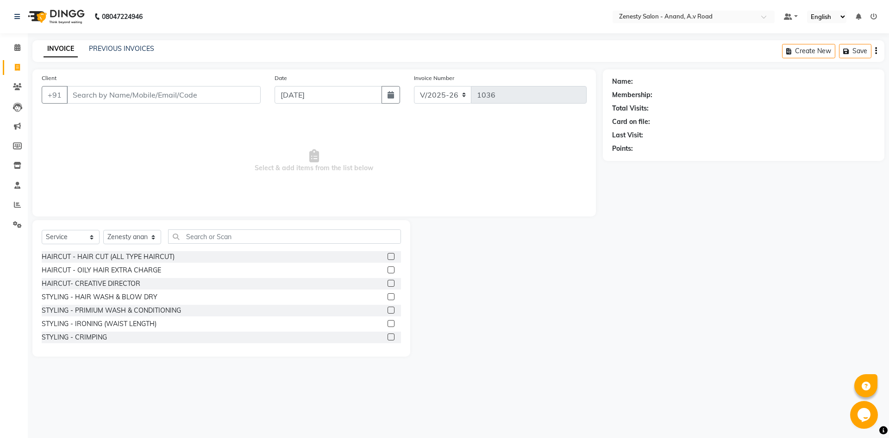
click at [145, 44] on div "INVOICE PREVIOUS INVOICES Create New Save" at bounding box center [458, 51] width 852 height 22
click at [147, 47] on link "PREVIOUS INVOICES" at bounding box center [121, 48] width 65 height 8
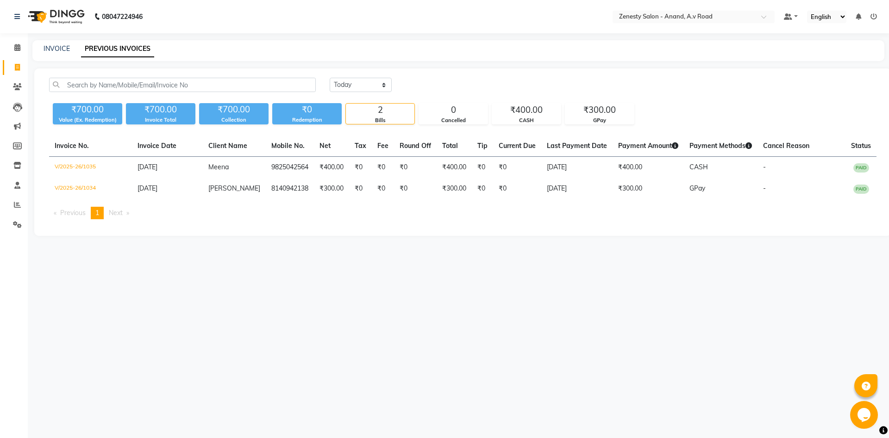
click at [49, 53] on div "INVOICE" at bounding box center [57, 49] width 26 height 10
click at [55, 50] on link "INVOICE" at bounding box center [57, 48] width 26 height 8
select select "6693"
select select "service"
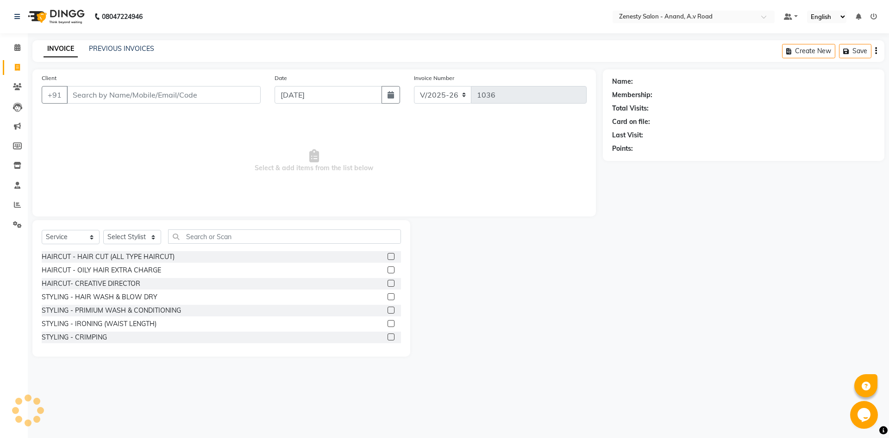
select select "52207"
click at [19, 51] on span at bounding box center [17, 48] width 16 height 11
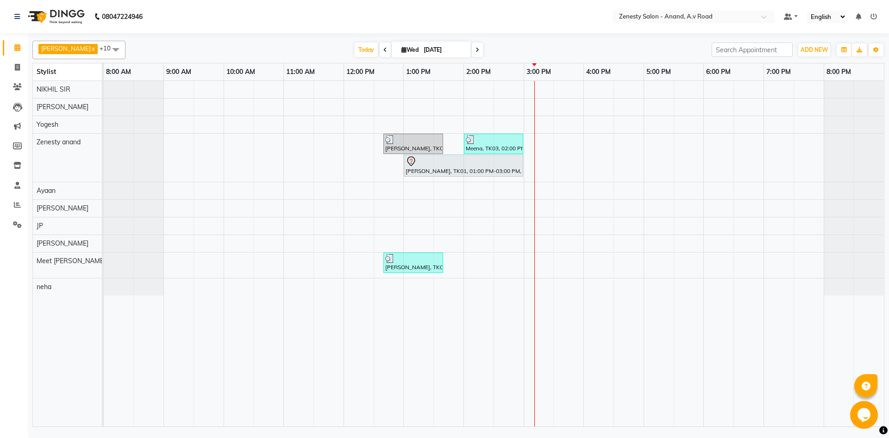
click at [573, 137] on div "Dipti, TK02, 12:40 PM-01:40 PM, STYLING - HAIR WASH & BLOW DRY Meena, TK03, 02:…" at bounding box center [494, 254] width 780 height 346
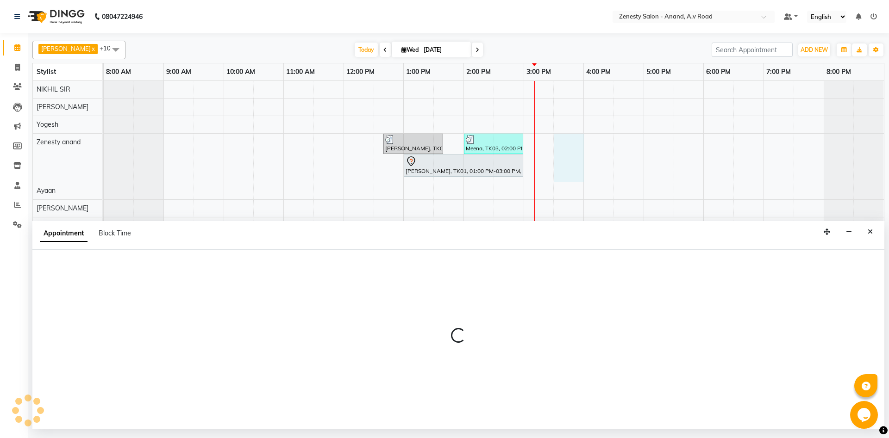
select select "52207"
select select "tentative"
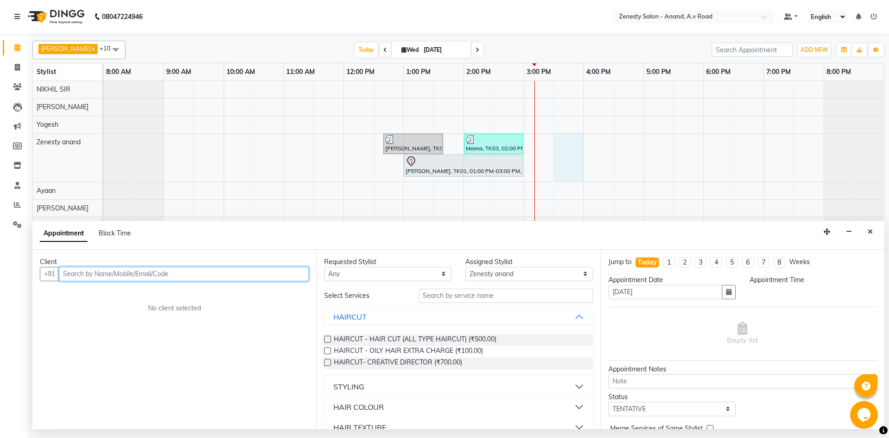
select select "930"
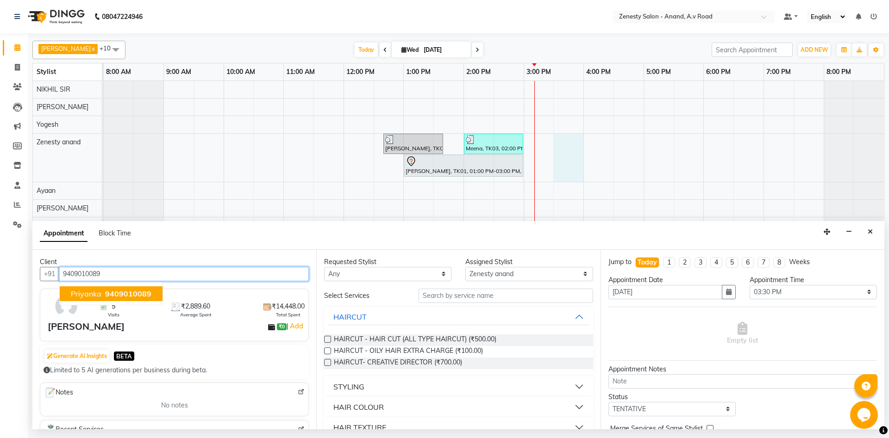
click at [142, 293] on span "9409010089" at bounding box center [128, 293] width 46 height 9
type input "9409010089"
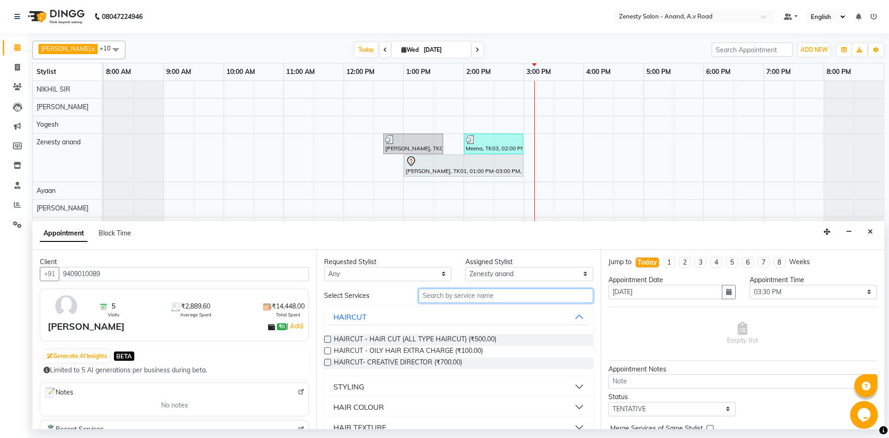
click at [498, 294] on input "text" at bounding box center [505, 296] width 174 height 14
click at [329, 339] on label at bounding box center [327, 339] width 7 height 7
click at [329, 339] on input "checkbox" at bounding box center [327, 340] width 6 height 6
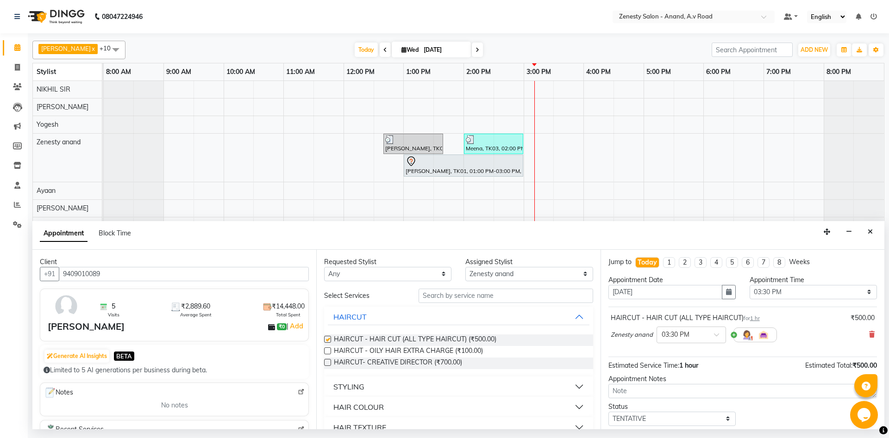
checkbox input "false"
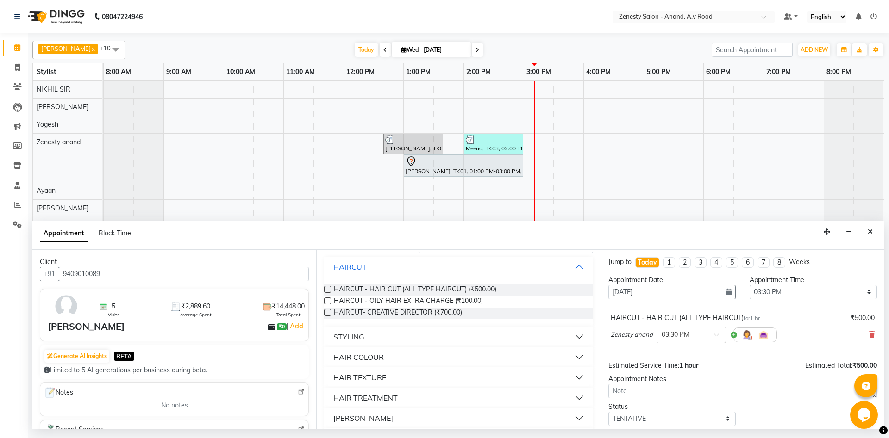
click at [426, 357] on button "HAIR COLOUR" at bounding box center [458, 357] width 261 height 17
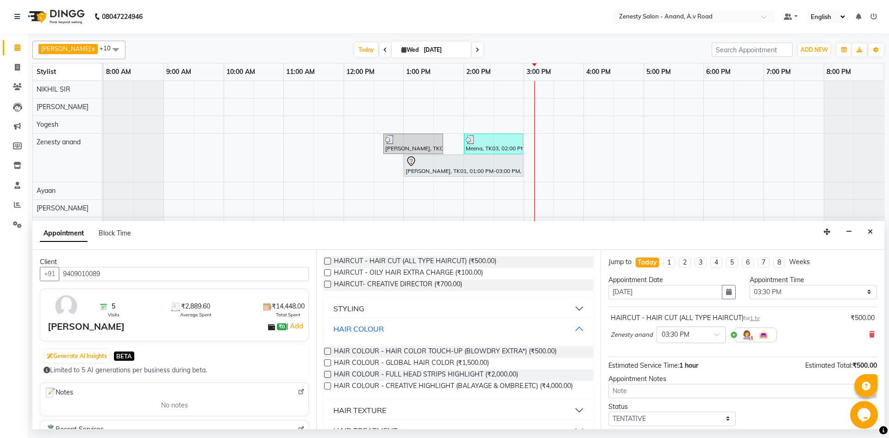
scroll to position [100, 0]
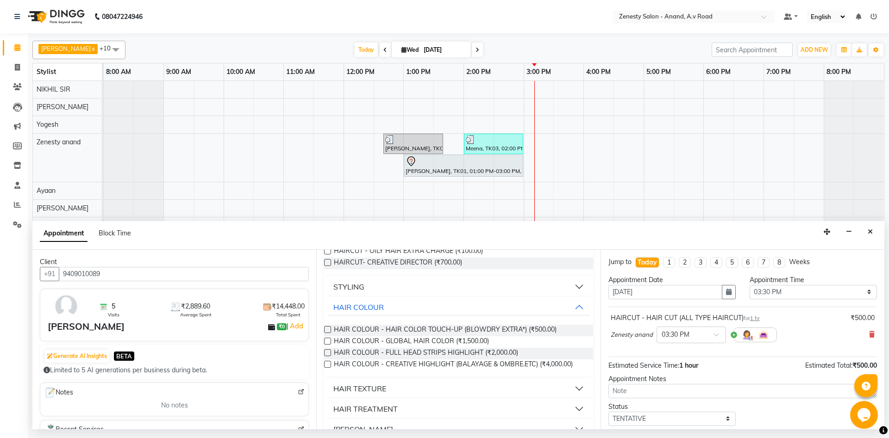
click at [329, 340] on label at bounding box center [327, 341] width 7 height 7
click at [329, 340] on input "checkbox" at bounding box center [327, 342] width 6 height 6
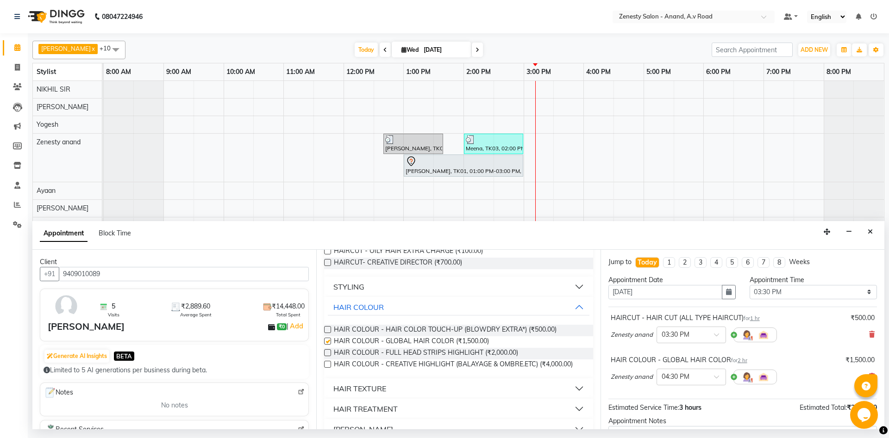
scroll to position [97, 0]
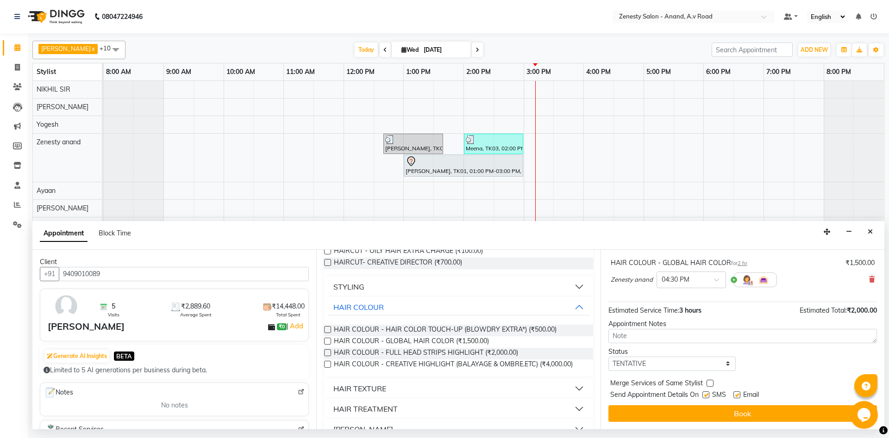
checkbox input "false"
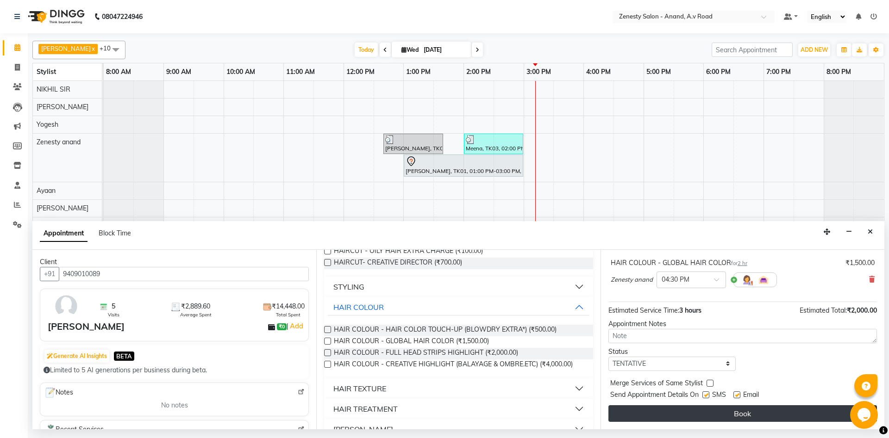
click at [717, 410] on button "Book" at bounding box center [742, 413] width 268 height 17
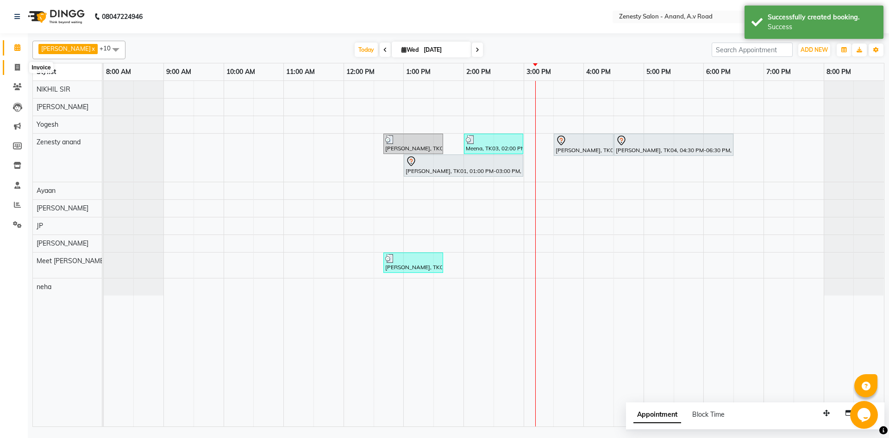
click at [19, 68] on icon at bounding box center [17, 67] width 5 height 7
select select "service"
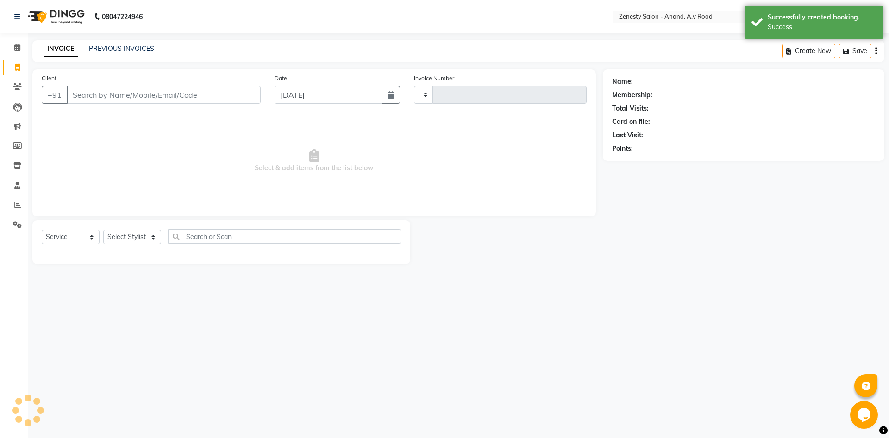
type input "1036"
select select "6693"
select select "52207"
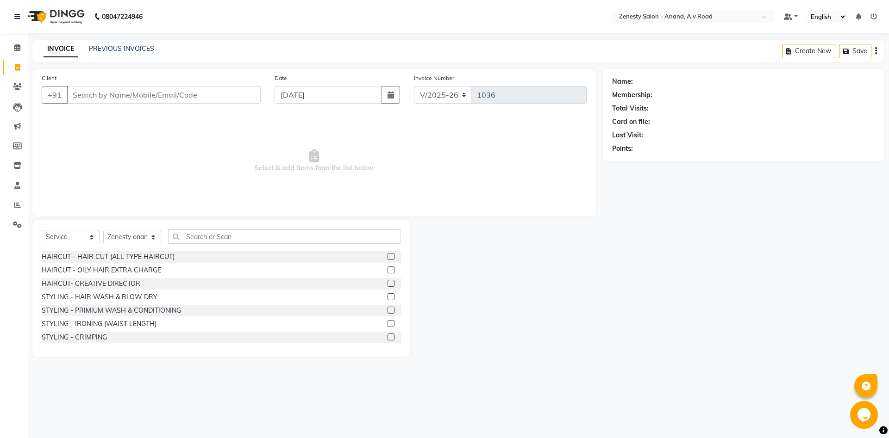
drag, startPoint x: 682, startPoint y: 270, endPoint x: 665, endPoint y: 279, distance: 19.7
click at [680, 272] on div "Name: Membership: Total Visits: Card on file: Last Visit: Points:" at bounding box center [747, 212] width 288 height 287
click at [21, 226] on icon at bounding box center [17, 224] width 9 height 7
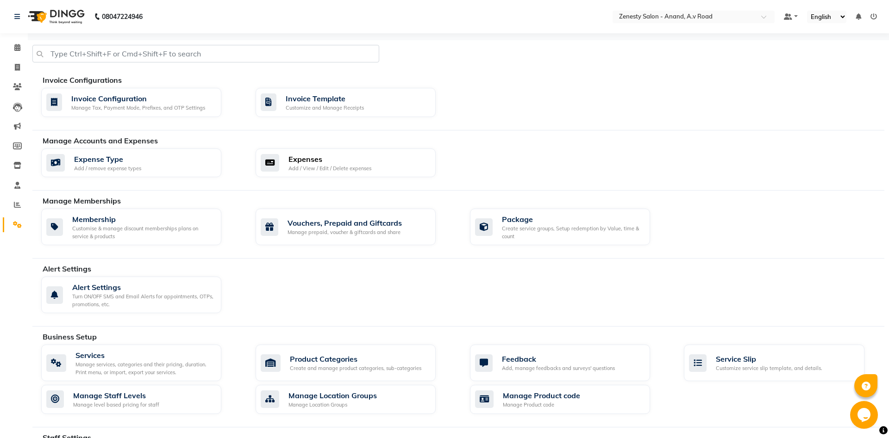
click at [337, 161] on div "Expenses" at bounding box center [329, 159] width 83 height 11
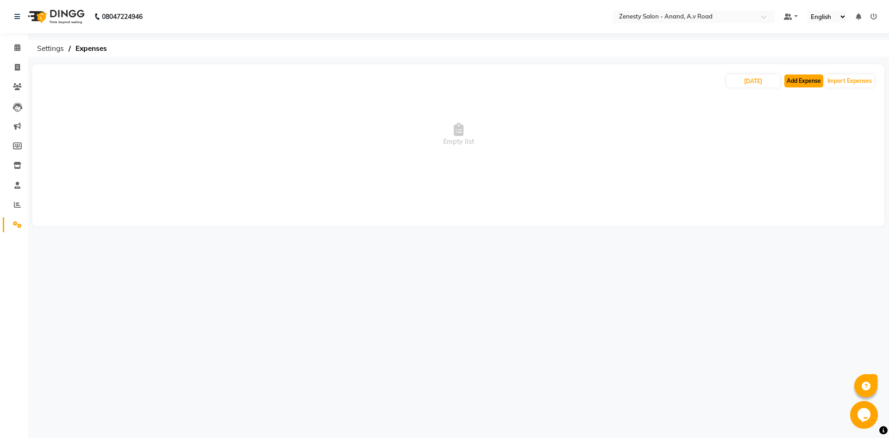
click at [803, 79] on button "Add Expense" at bounding box center [803, 81] width 39 height 13
select select "1"
select select "5726"
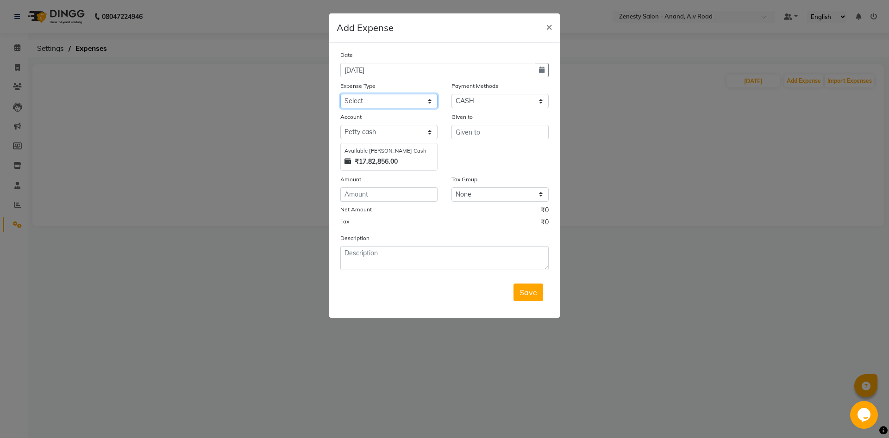
click at [340, 94] on select "Select Advance Salary Bank charges Boss Snacks Or Meal Bridal Deposite Retrun C…" at bounding box center [388, 101] width 97 height 14
select select "11705"
click option "Milk" at bounding box center [0, 0] width 0 height 0
click at [391, 194] on input "number" at bounding box center [388, 194] width 97 height 14
type input "34"
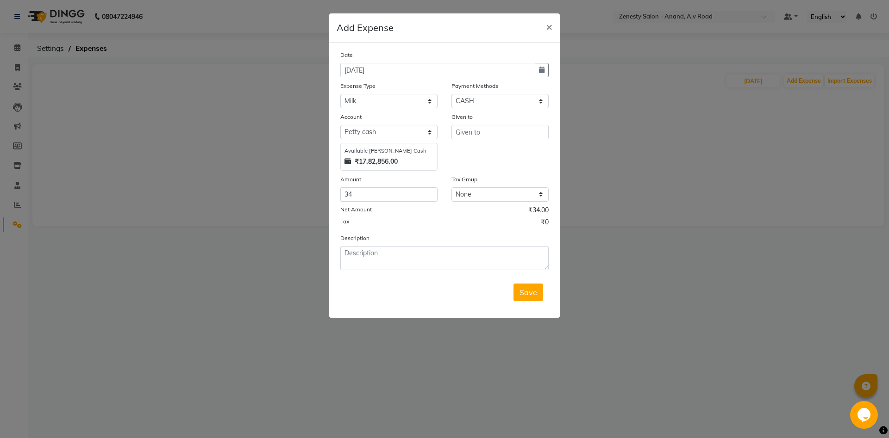
click at [510, 123] on div "Given to" at bounding box center [499, 118] width 97 height 13
click at [510, 131] on input "text" at bounding box center [499, 132] width 97 height 14
click at [513, 167] on button "M eet Shar m a" at bounding box center [496, 166] width 88 height 15
type input "Meet [PERSON_NAME]"
click at [522, 288] on span "Save" at bounding box center [528, 292] width 18 height 9
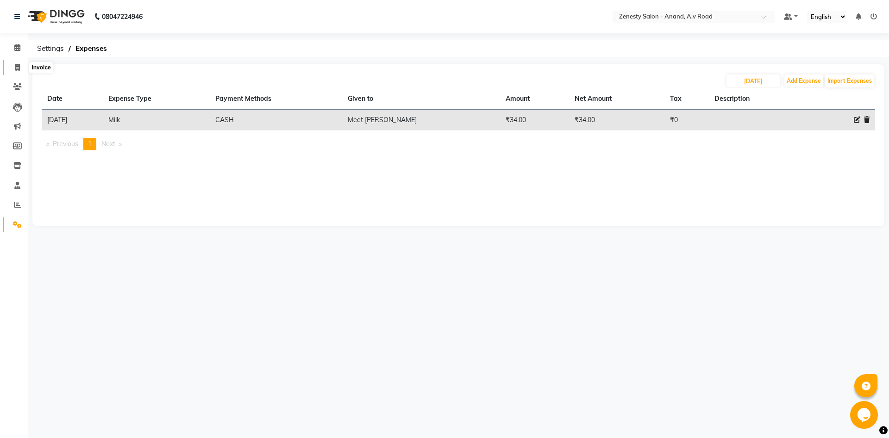
click at [14, 72] on span at bounding box center [17, 67] width 16 height 11
select select "6693"
select select "service"
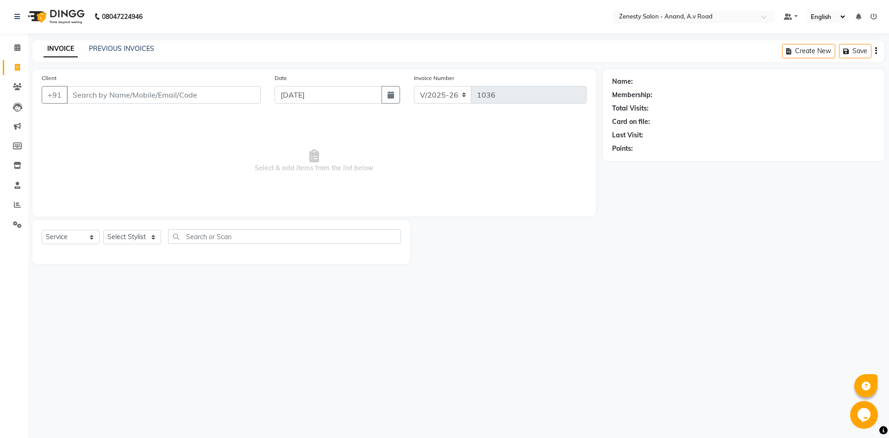
select select "52207"
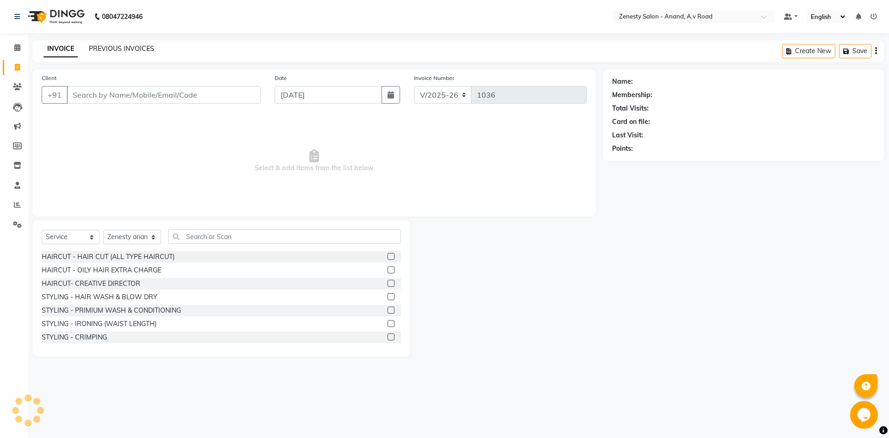
click at [100, 51] on link "PREVIOUS INVOICES" at bounding box center [121, 48] width 65 height 8
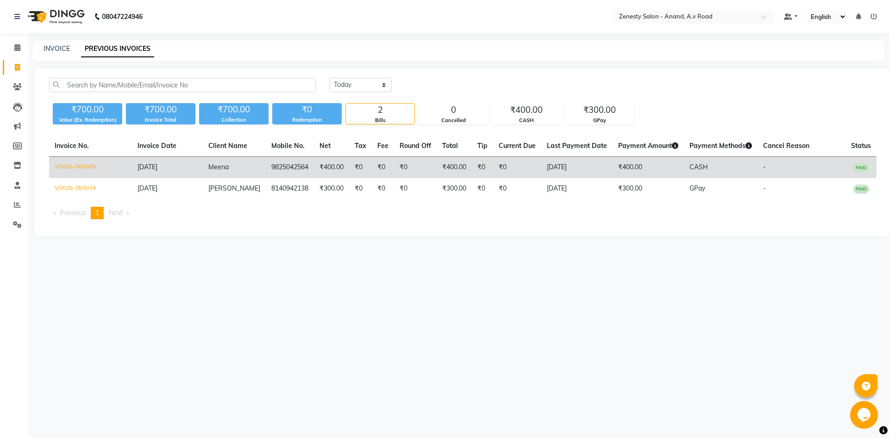
click at [410, 166] on td "₹0" at bounding box center [415, 168] width 43 height 22
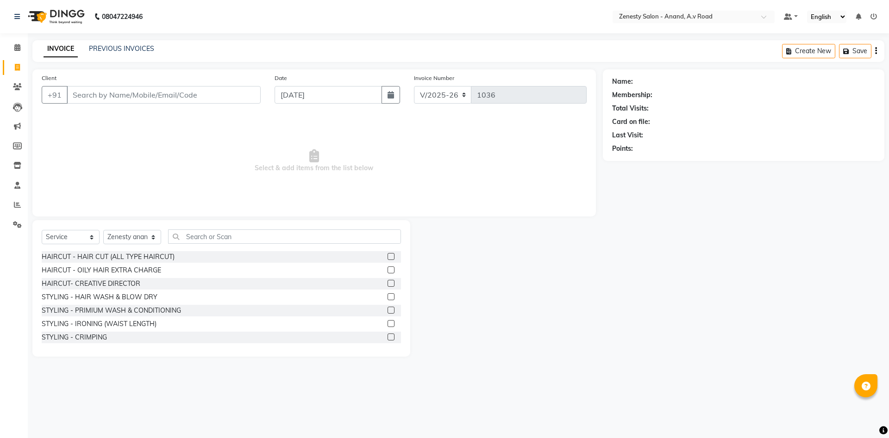
select select "6693"
select select "service"
select select "52207"
click at [112, 91] on input "Client" at bounding box center [164, 95] width 194 height 18
click at [117, 45] on link "PREVIOUS INVOICES" at bounding box center [121, 48] width 65 height 8
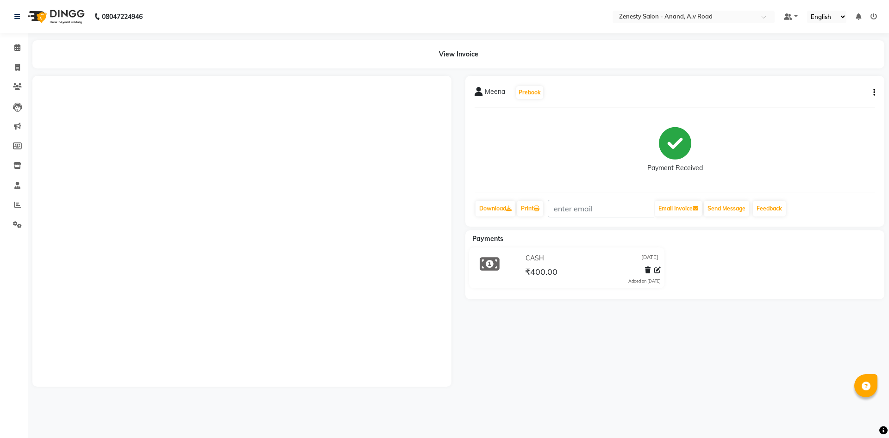
click at [670, 348] on div "Meena Prebook Payment Received Download Print Email Invoice Send Message Feedba…" at bounding box center [674, 231] width 433 height 311
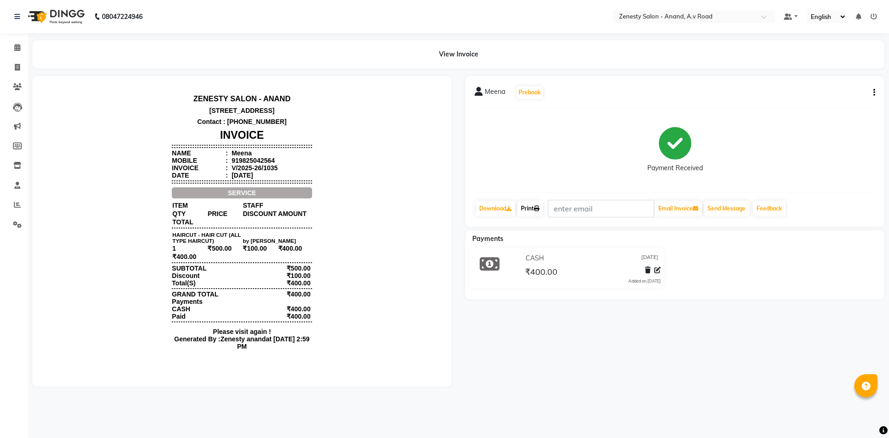
click at [527, 211] on link "Print" at bounding box center [530, 209] width 26 height 16
click at [15, 70] on icon at bounding box center [17, 67] width 5 height 7
click at [16, 50] on icon at bounding box center [17, 47] width 6 height 7
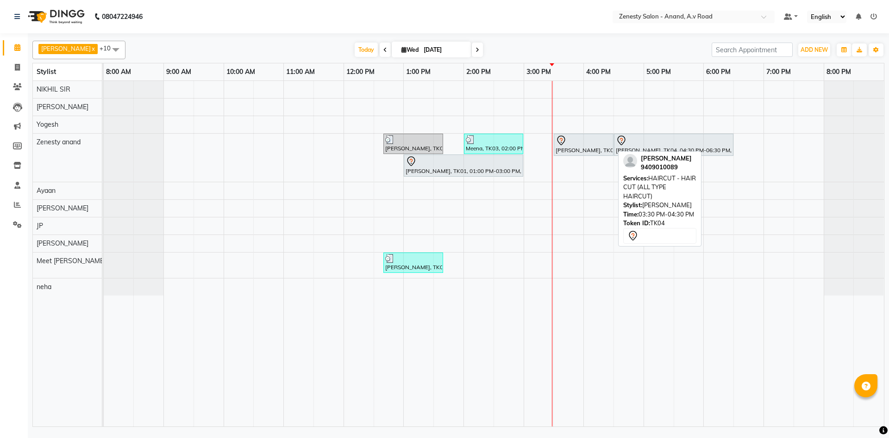
click at [575, 148] on div "[PERSON_NAME], TK04, 03:30 PM-04:30 PM, HAIRCUT - HAIR CUT (ALL TYPE HAIRCUT)" at bounding box center [583, 144] width 58 height 19
select select "7"
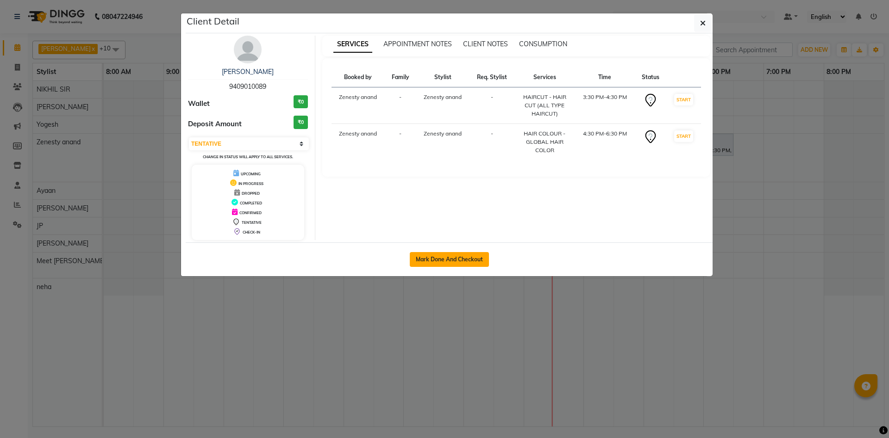
click at [462, 259] on button "Mark Done And Checkout" at bounding box center [449, 259] width 79 height 15
select select "service"
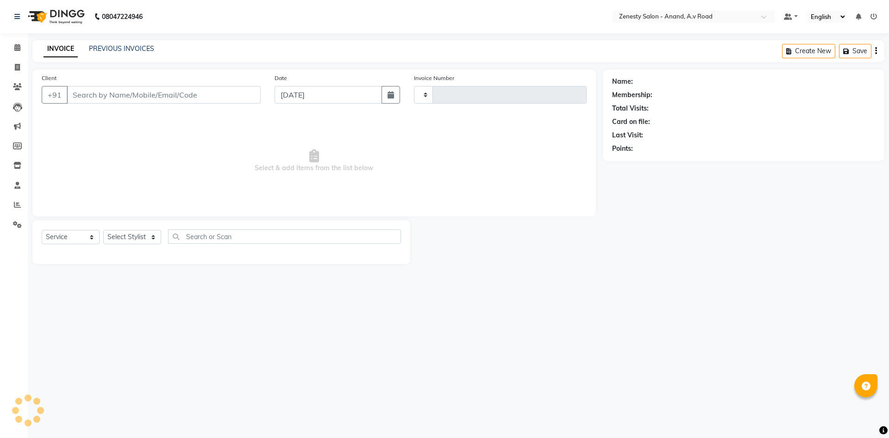
type input "1036"
select select "6693"
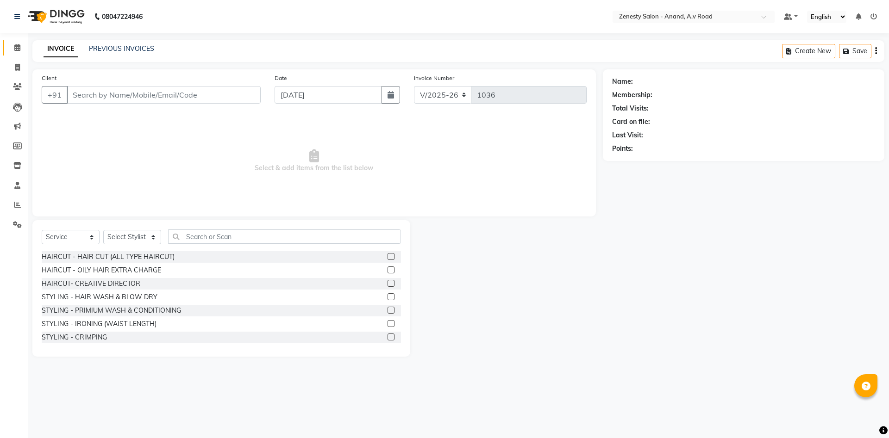
select select "52207"
type input "9409010089"
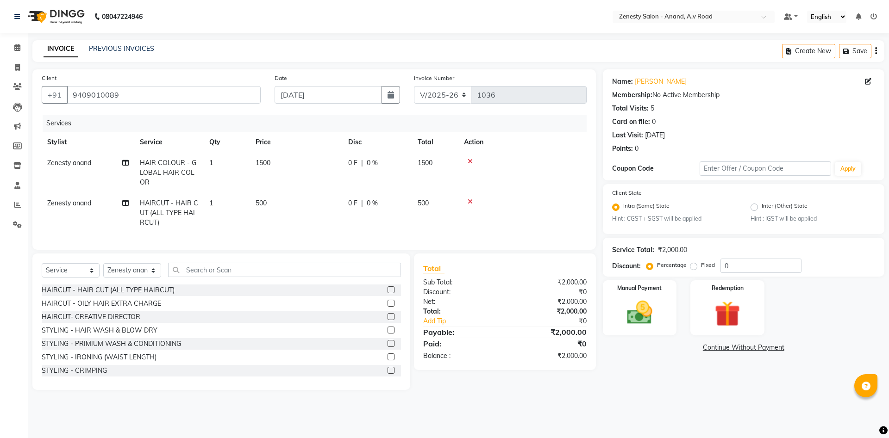
click at [722, 350] on link "Continue Without Payment" at bounding box center [743, 348] width 278 height 10
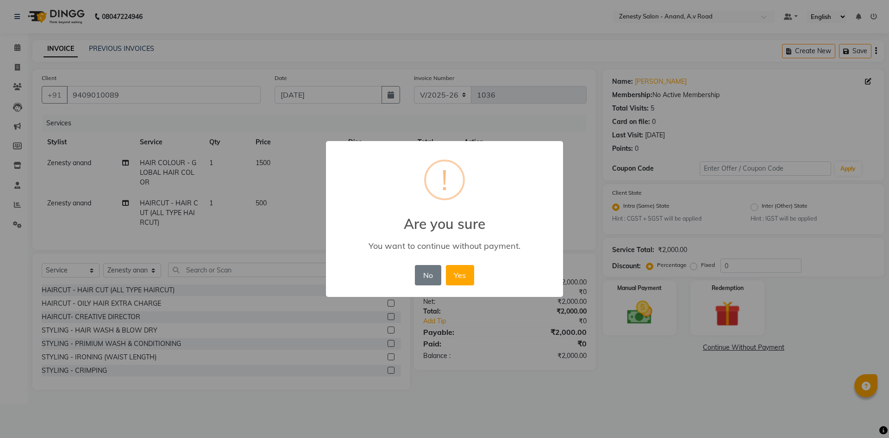
click at [670, 395] on div "× ! Are you sure You want to continue without payment. No No Yes" at bounding box center [444, 219] width 889 height 438
click at [423, 273] on button "No" at bounding box center [428, 275] width 26 height 20
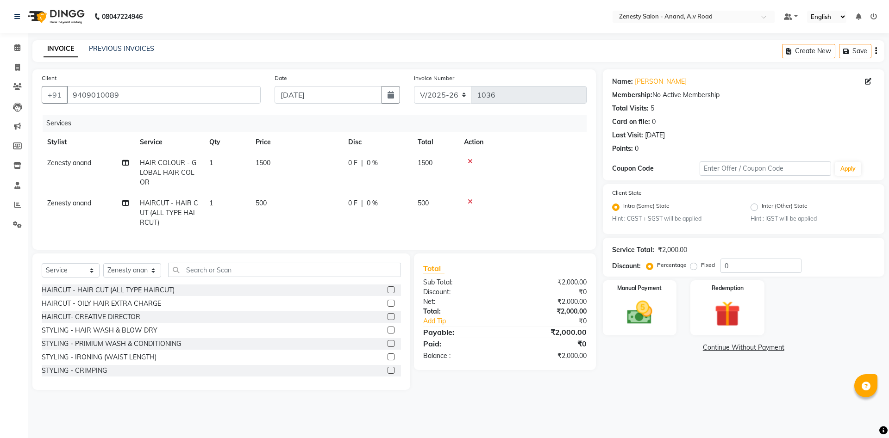
click at [629, 375] on div "Name: [PERSON_NAME] Membership: No Active Membership Total Visits: 5 Card on fi…" at bounding box center [747, 229] width 288 height 321
drag, startPoint x: 664, startPoint y: 404, endPoint x: 330, endPoint y: 208, distance: 387.5
click at [664, 404] on div "08047224946 Select Location × Zenesty Salon - Anand, A.v Road Default Panel My …" at bounding box center [444, 219] width 889 height 438
click at [404, 214] on td "0 F | 0 %" at bounding box center [376, 213] width 69 height 40
select select "52207"
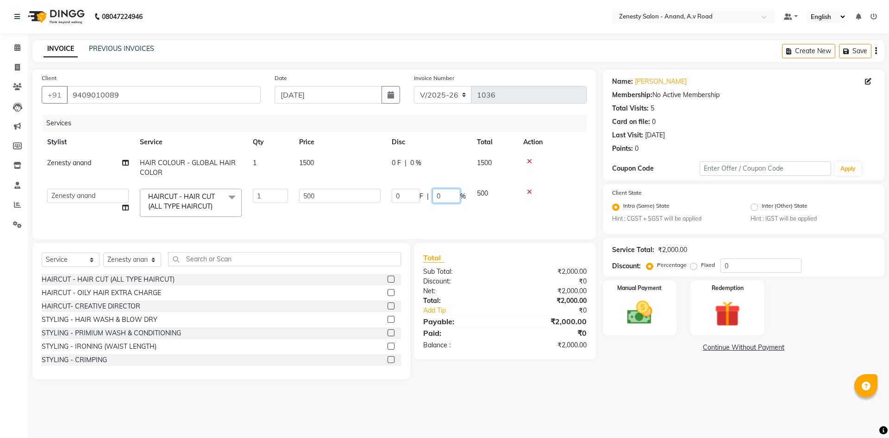
click at [441, 196] on input "0" at bounding box center [446, 196] width 28 height 14
type input "20"
click at [650, 385] on main "INVOICE PREVIOUS INVOICES Create New Save Client [PHONE_NUMBER] Date [DATE] Inv…" at bounding box center [458, 216] width 861 height 353
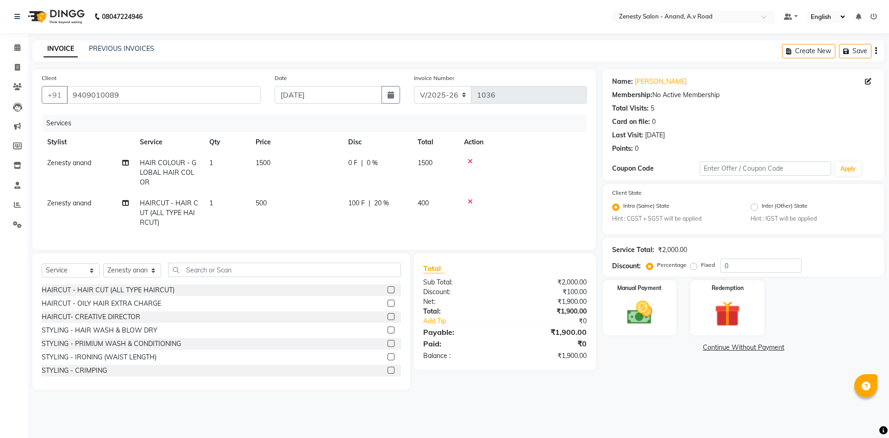
click at [741, 348] on link "Continue Without Payment" at bounding box center [743, 348] width 278 height 10
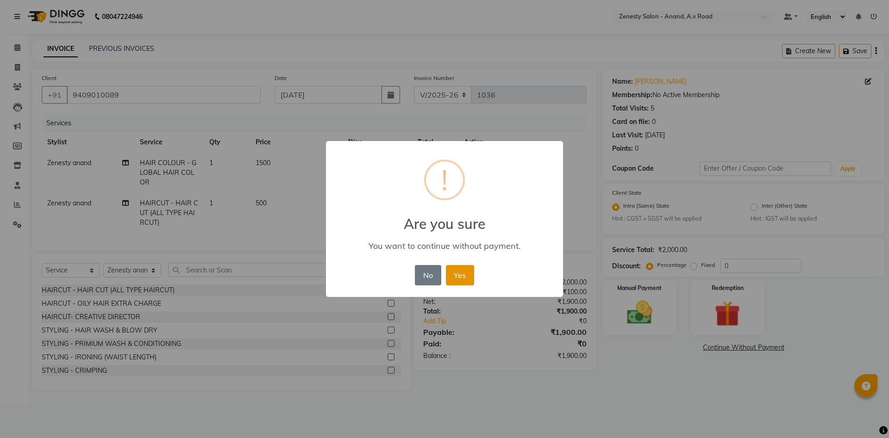
click at [461, 274] on button "Yes" at bounding box center [460, 275] width 28 height 20
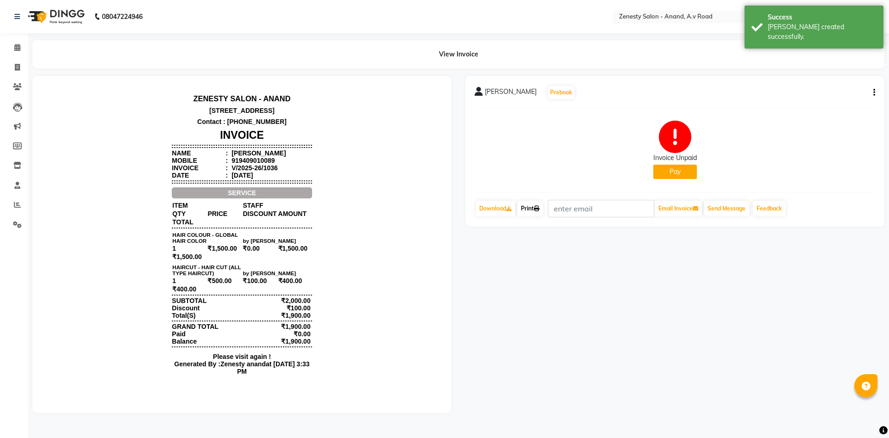
click at [528, 209] on link "Print" at bounding box center [530, 209] width 26 height 16
click at [20, 66] on icon at bounding box center [17, 67] width 5 height 7
select select "service"
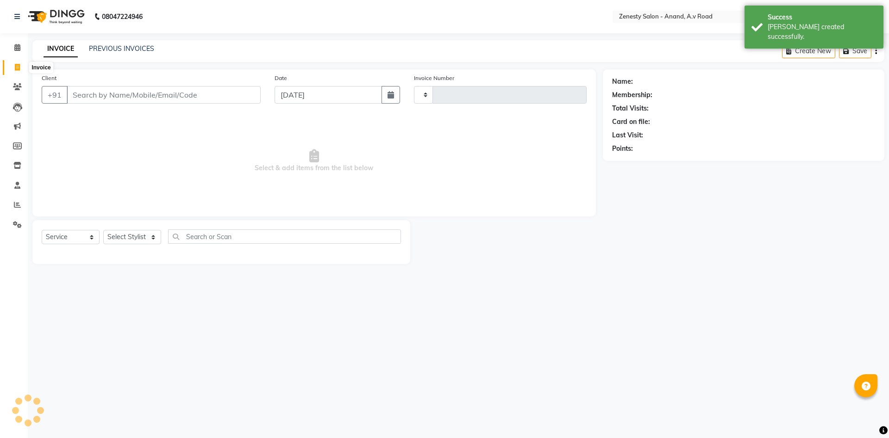
type input "1037"
select select "6693"
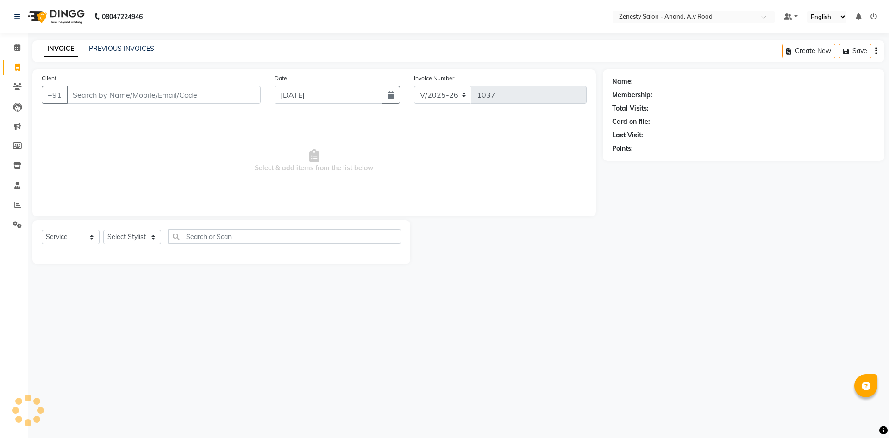
select select "52207"
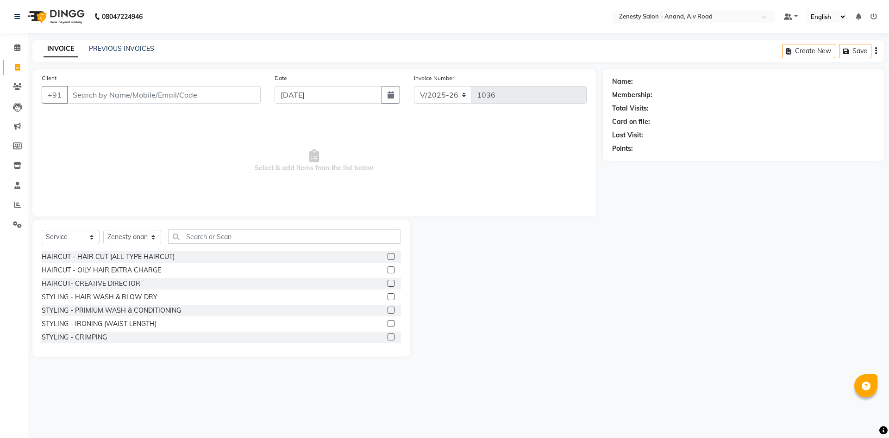
select select "6693"
select select "service"
select select "52207"
click at [20, 63] on span at bounding box center [17, 67] width 16 height 11
select select "6693"
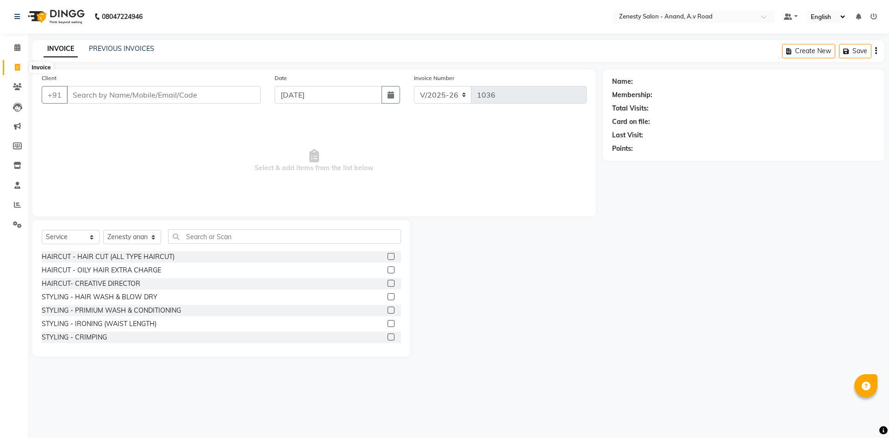
select select "service"
select select "52207"
click at [543, 327] on div at bounding box center [506, 288] width 193 height 137
click at [573, 315] on div at bounding box center [506, 288] width 193 height 137
click at [167, 96] on input "Client" at bounding box center [164, 95] width 194 height 18
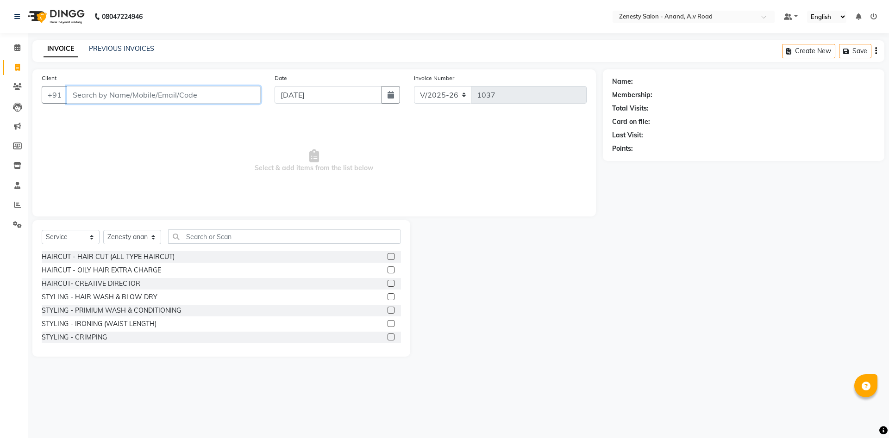
click at [162, 99] on input "Client" at bounding box center [164, 95] width 194 height 18
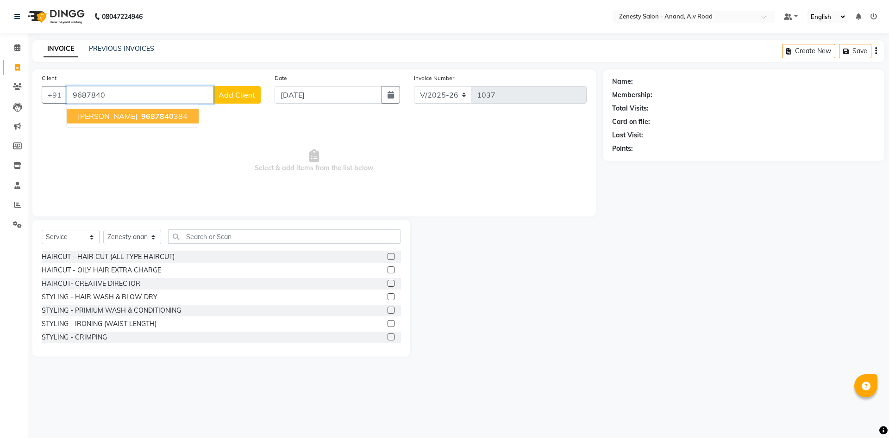
drag, startPoint x: 130, startPoint y: 117, endPoint x: 214, endPoint y: 208, distance: 123.5
click at [141, 118] on span "9687840" at bounding box center [157, 116] width 32 height 9
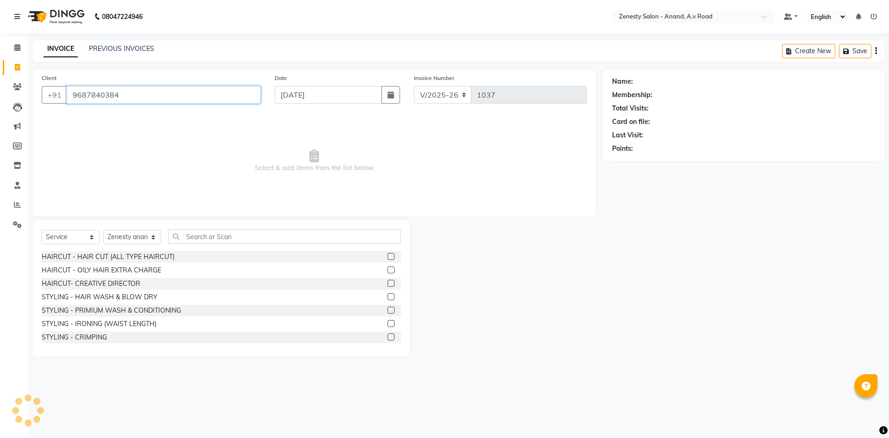
type input "9687840384"
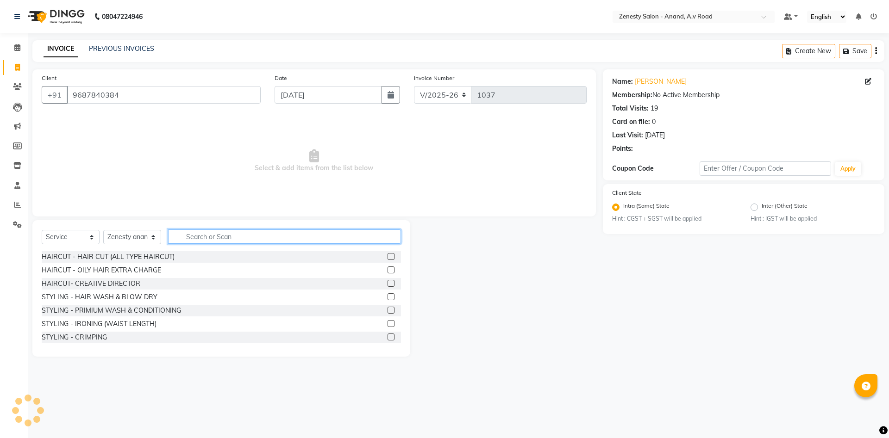
click at [221, 233] on input "text" at bounding box center [284, 237] width 233 height 14
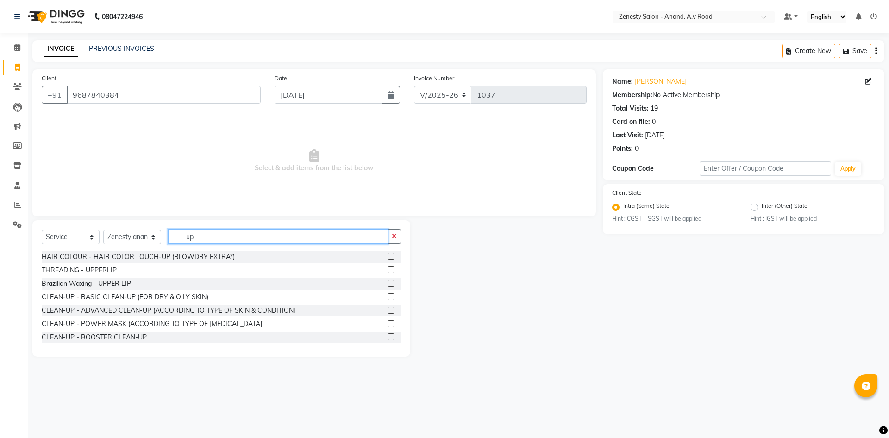
type input "up"
click at [392, 270] on label at bounding box center [390, 270] width 7 height 7
click at [392, 270] on input "checkbox" at bounding box center [390, 271] width 6 height 6
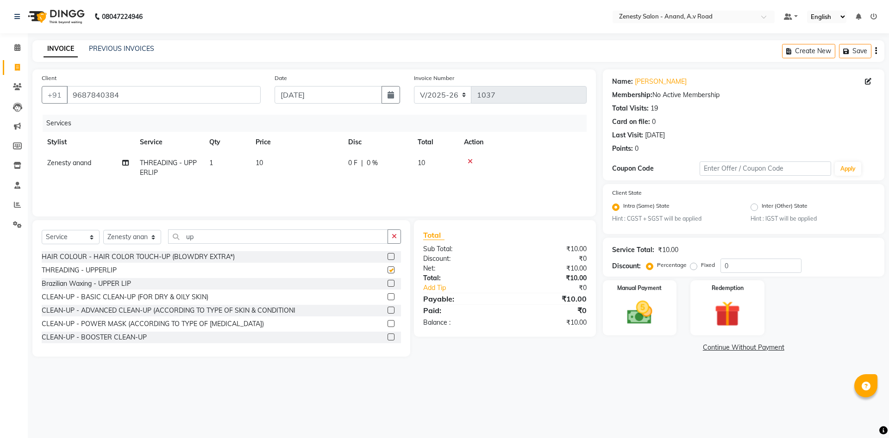
checkbox input "false"
click at [395, 236] on icon "button" at bounding box center [394, 236] width 5 height 6
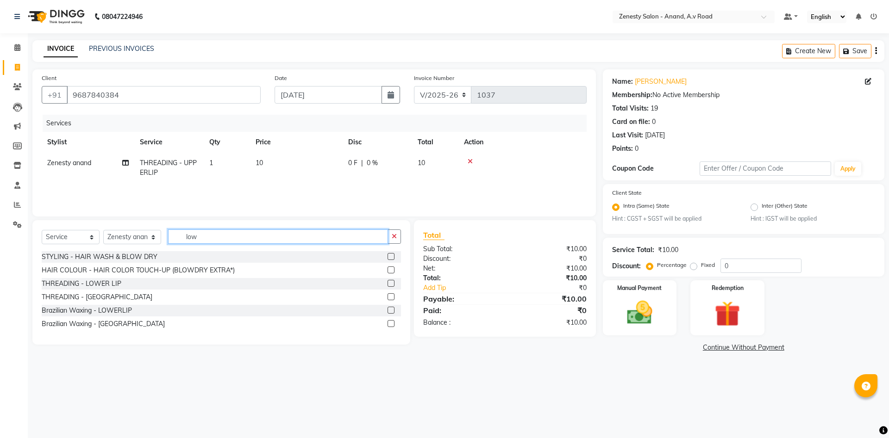
type input "low"
click at [391, 283] on label at bounding box center [390, 283] width 7 height 7
click at [391, 283] on input "checkbox" at bounding box center [390, 284] width 6 height 6
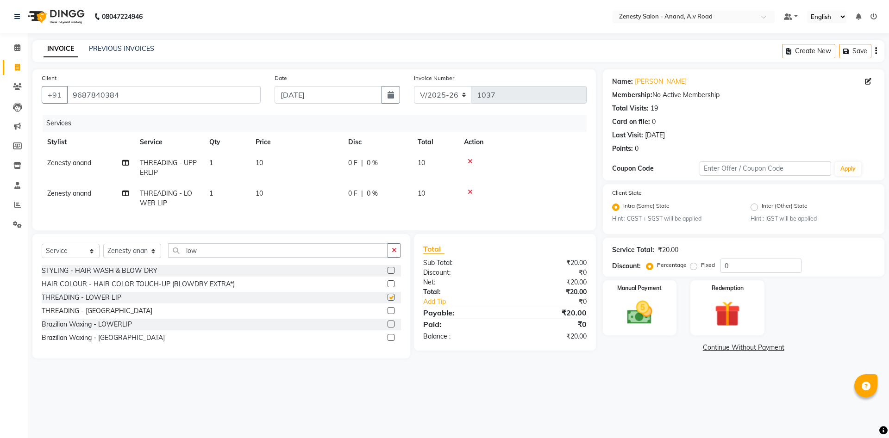
checkbox input "false"
click at [392, 309] on label at bounding box center [390, 310] width 7 height 7
click at [392, 309] on input "checkbox" at bounding box center [390, 311] width 6 height 6
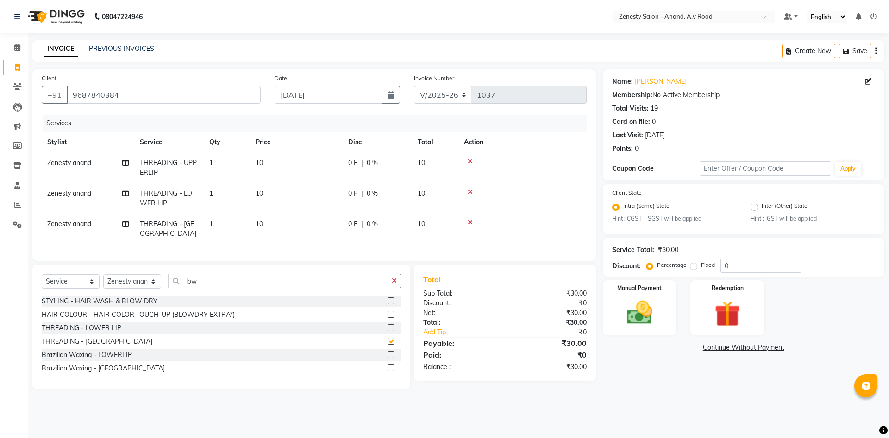
checkbox input "false"
click at [647, 366] on div "Name: Khushbu Membership: No Active Membership Total Visits: 19 Card on file: 0…" at bounding box center [747, 229] width 288 height 320
click at [398, 280] on button "button" at bounding box center [393, 281] width 13 height 14
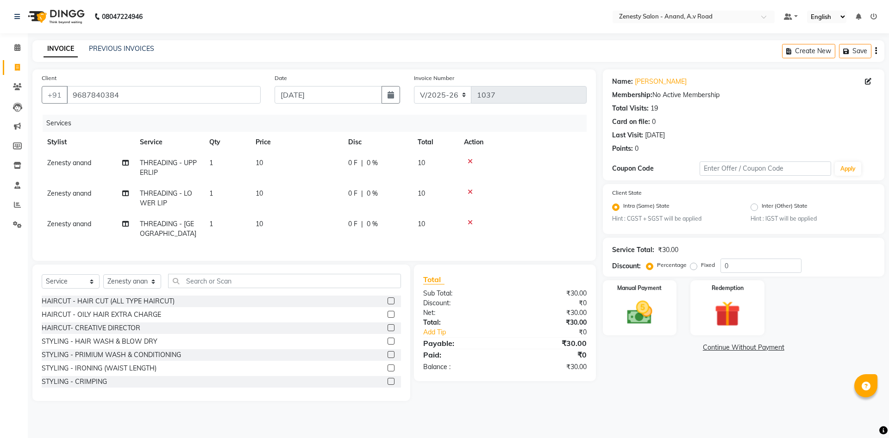
click at [634, 392] on div "Name: Khushbu Membership: No Active Membership Total Visits: 19 Card on file: 0…" at bounding box center [747, 235] width 288 height 332
click at [680, 405] on main "INVOICE PREVIOUS INVOICES Create New Save Client +91 9687840384 Date 03-09-2025…" at bounding box center [458, 227] width 861 height 375
click at [679, 405] on main "INVOICE PREVIOUS INVOICES Create New Save Client +91 9687840384 Date 03-09-2025…" at bounding box center [458, 227] width 861 height 375
click at [394, 230] on td "0 F | 0 %" at bounding box center [376, 229] width 69 height 31
select select "52207"
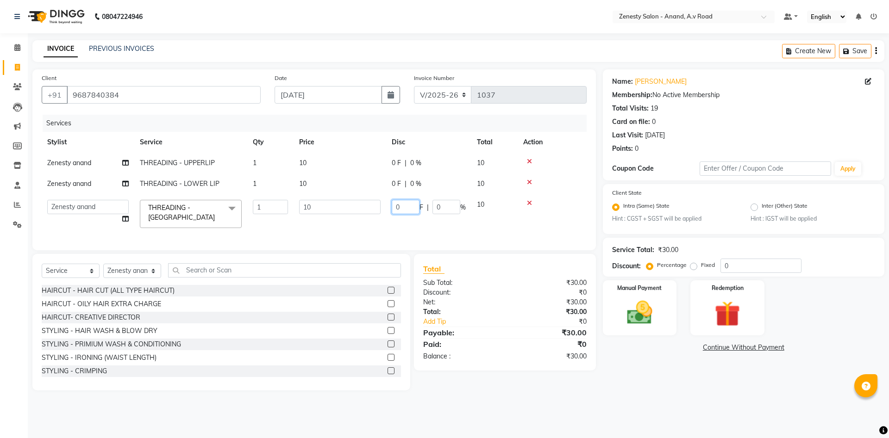
click at [402, 205] on input "0" at bounding box center [406, 207] width 28 height 14
click at [529, 203] on tbody "Zenesty anand THREADING - UPPERLIP 1 10 0 F | 0 % 10 Zenesty anand THREADING - …" at bounding box center [314, 193] width 545 height 81
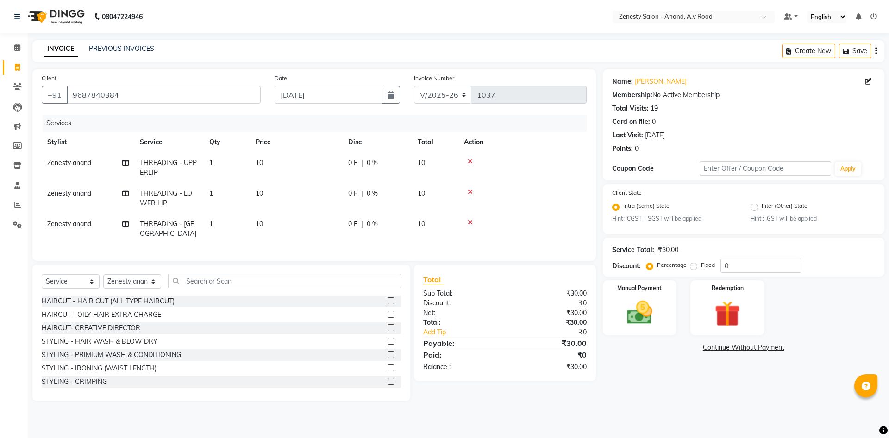
click at [469, 222] on icon at bounding box center [469, 222] width 5 height 6
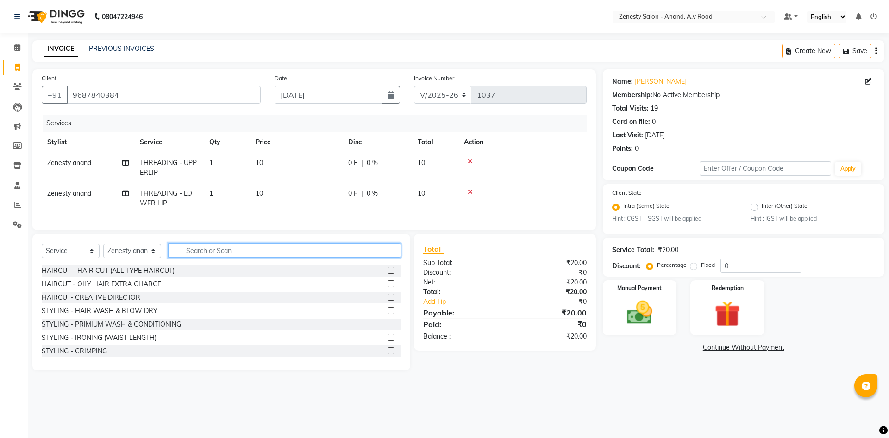
click at [270, 251] on input "text" at bounding box center [284, 250] width 233 height 14
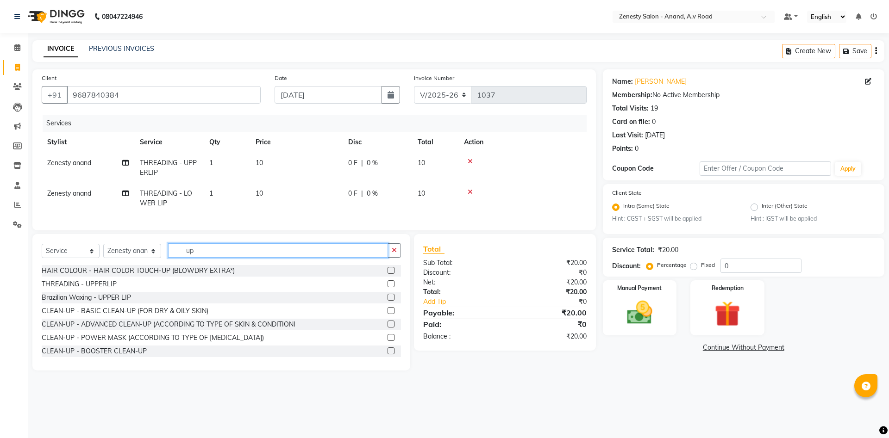
type input "u"
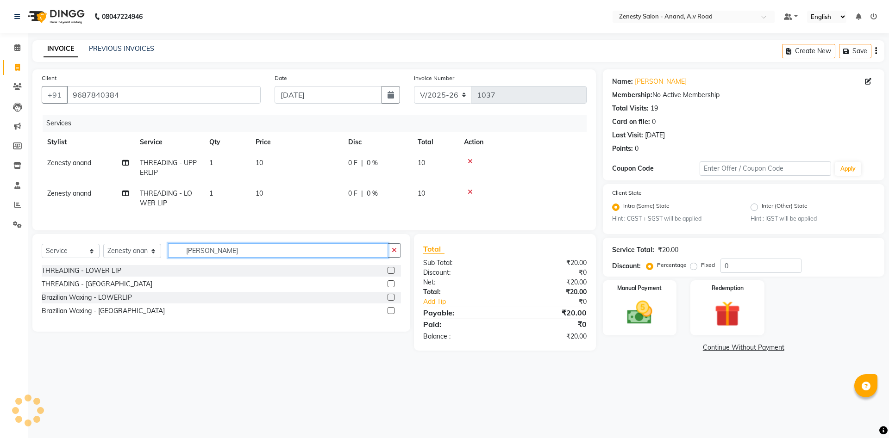
type input "[PERSON_NAME]"
click at [390, 312] on label at bounding box center [390, 310] width 7 height 7
click at [390, 312] on input "checkbox" at bounding box center [390, 311] width 6 height 6
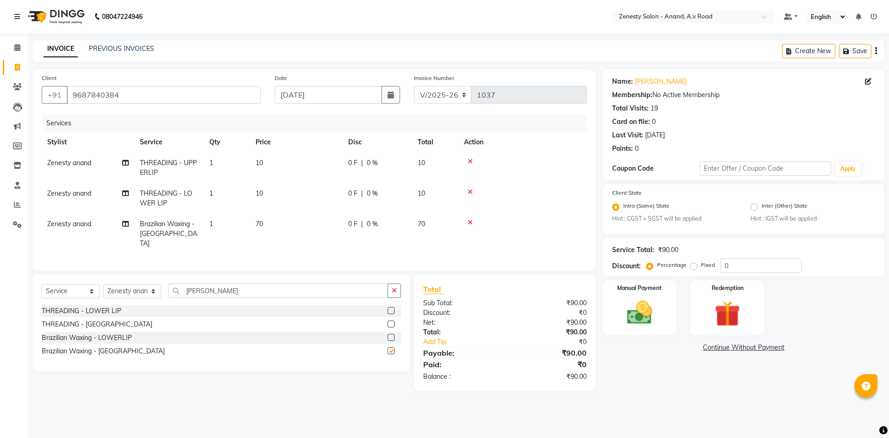
checkbox input "false"
click at [741, 349] on link "Continue Without Payment" at bounding box center [743, 348] width 278 height 10
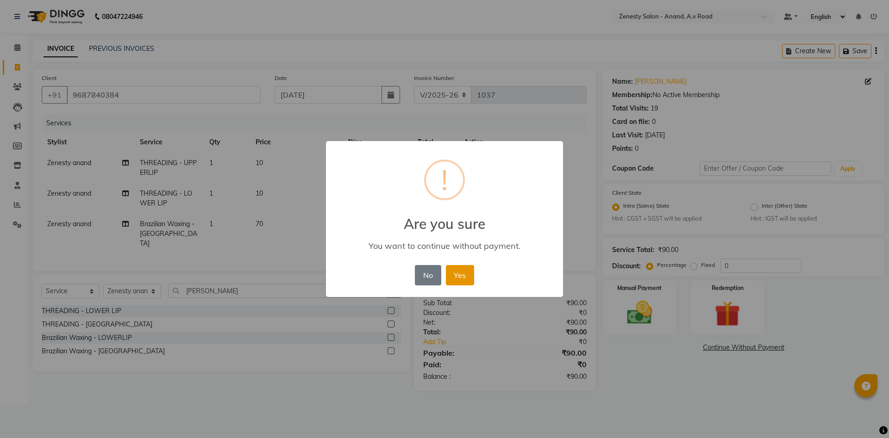
click at [461, 276] on button "Yes" at bounding box center [460, 275] width 28 height 20
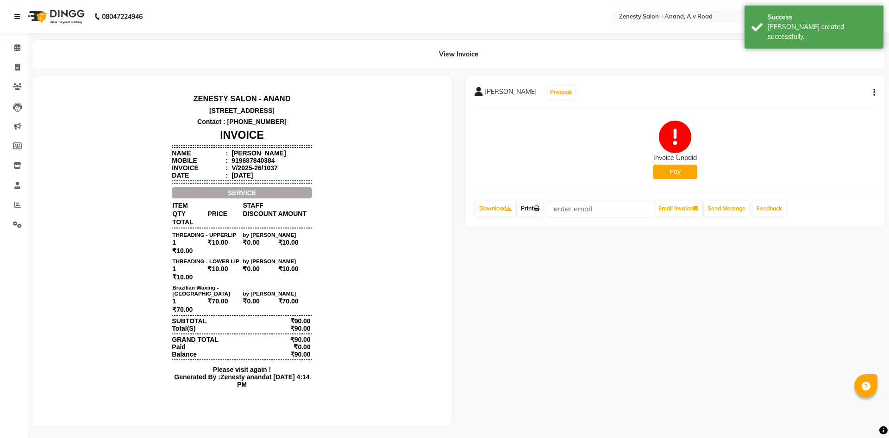
click at [534, 212] on link "Print" at bounding box center [530, 209] width 26 height 16
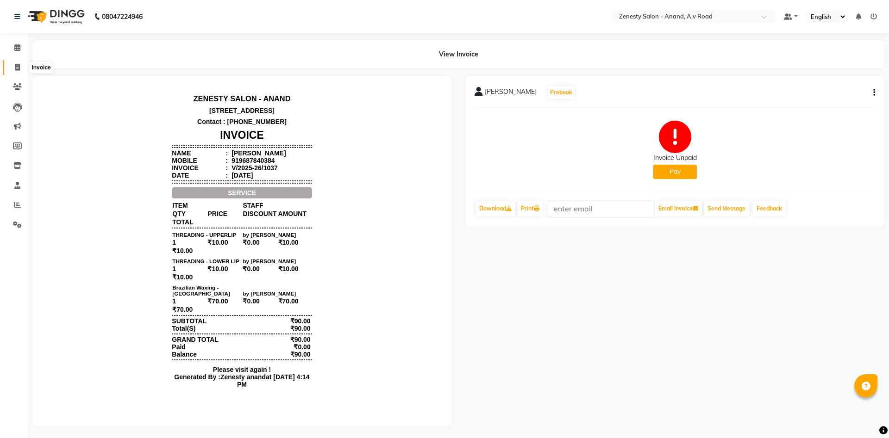
click at [18, 70] on icon at bounding box center [17, 67] width 5 height 7
select select "6693"
select select "service"
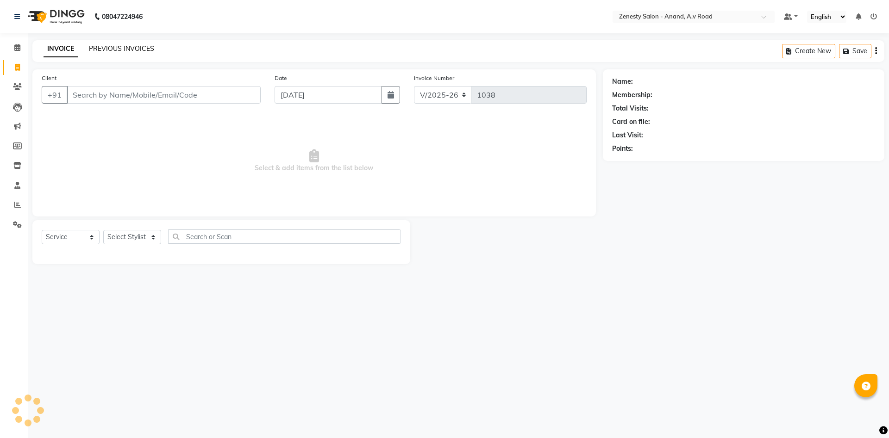
click at [117, 48] on link "PREVIOUS INVOICES" at bounding box center [121, 48] width 65 height 8
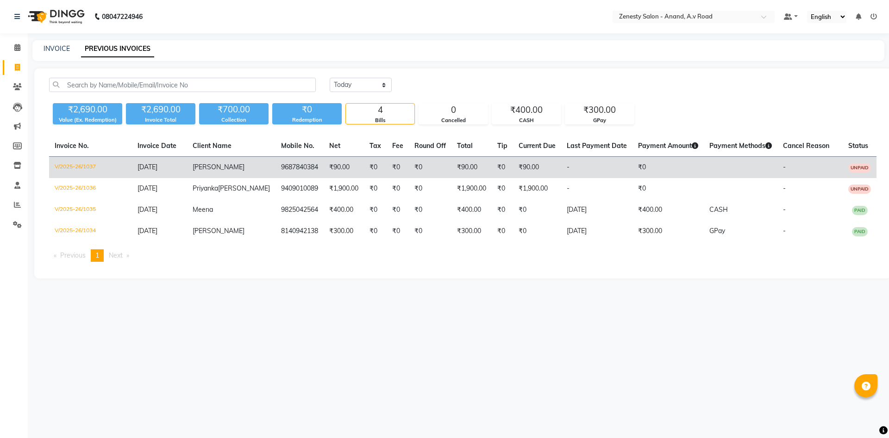
click at [364, 169] on td "₹0" at bounding box center [375, 168] width 23 height 22
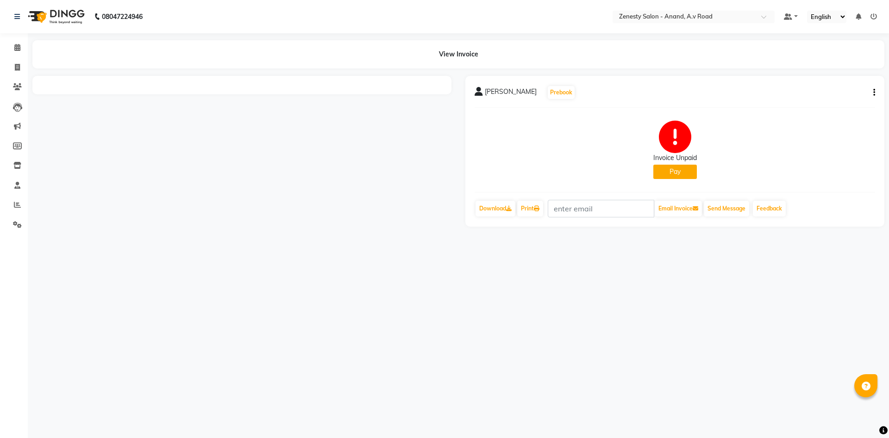
click at [872, 96] on button "button" at bounding box center [872, 93] width 6 height 10
click at [841, 104] on div "Edit Invoice" at bounding box center [827, 105] width 63 height 12
select select "service"
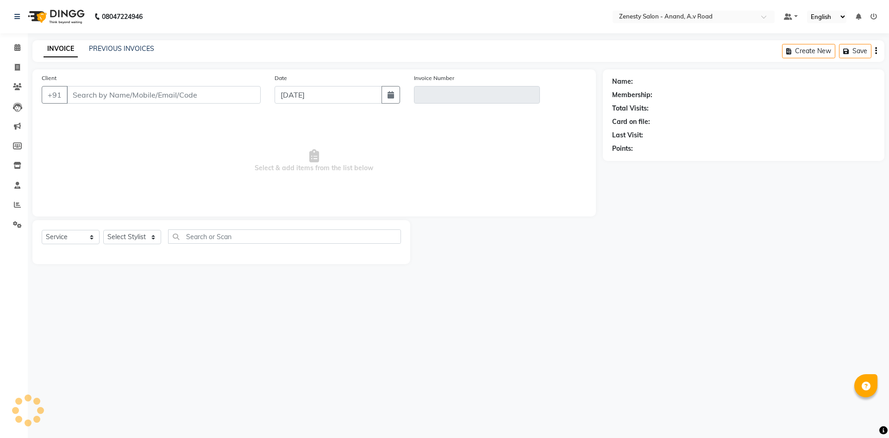
select select "52207"
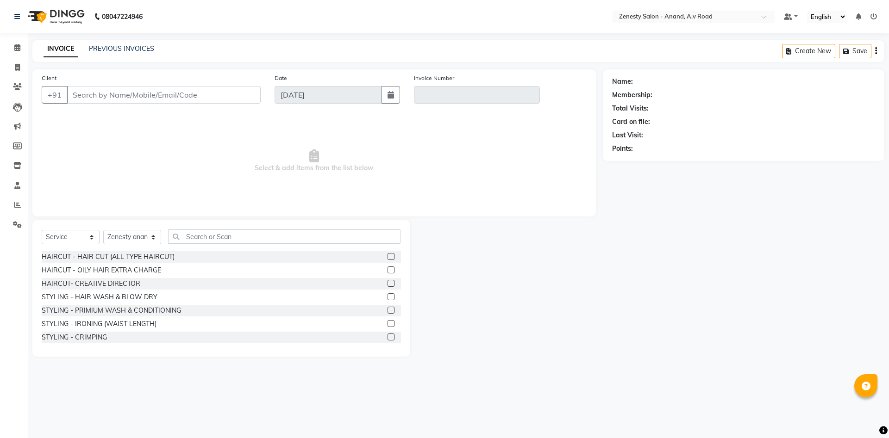
type input "9687840384"
type input "V/2025-26/1037"
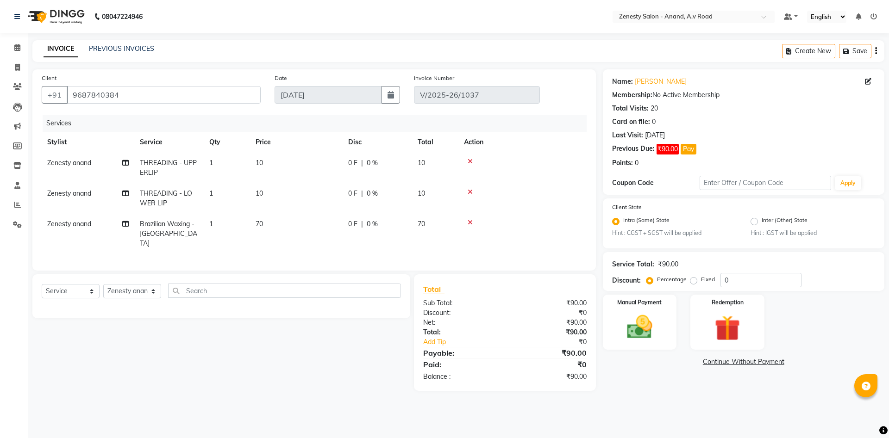
select select "select"
click at [411, 225] on td "0 F | 0 %" at bounding box center [376, 234] width 69 height 40
select select "52207"
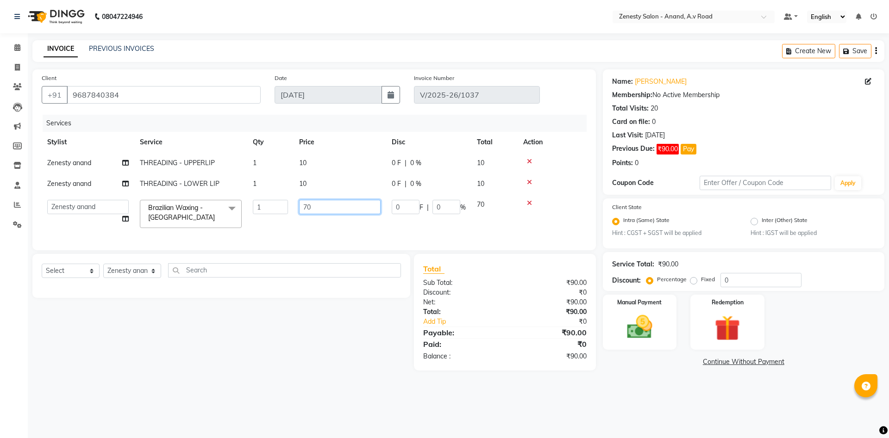
click at [346, 206] on input "70" at bounding box center [339, 207] width 81 height 14
type input "7"
type input "100"
click at [336, 377] on main "INVOICE PREVIOUS INVOICES Create New Save Client [PHONE_NUMBER] Date [DATE] Inv…" at bounding box center [458, 212] width 861 height 344
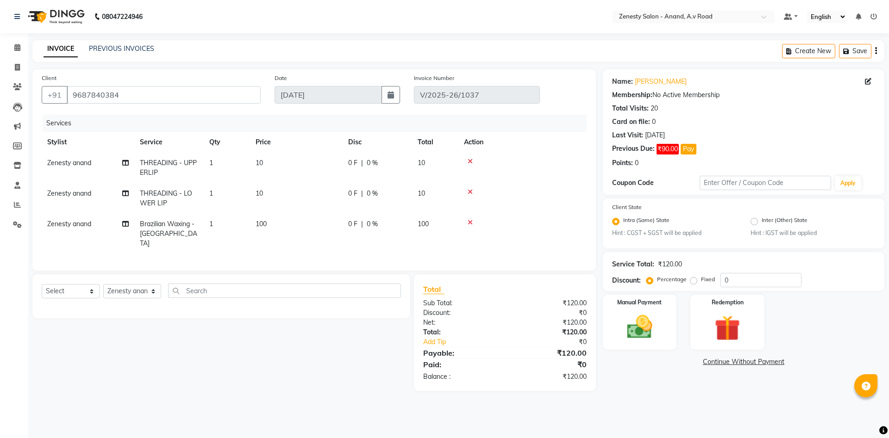
click at [639, 405] on div "08047224946 Select Location × Zenesty Salon - Anand, A.v Road Default Panel My …" at bounding box center [444, 219] width 889 height 438
click at [470, 193] on icon at bounding box center [469, 192] width 5 height 6
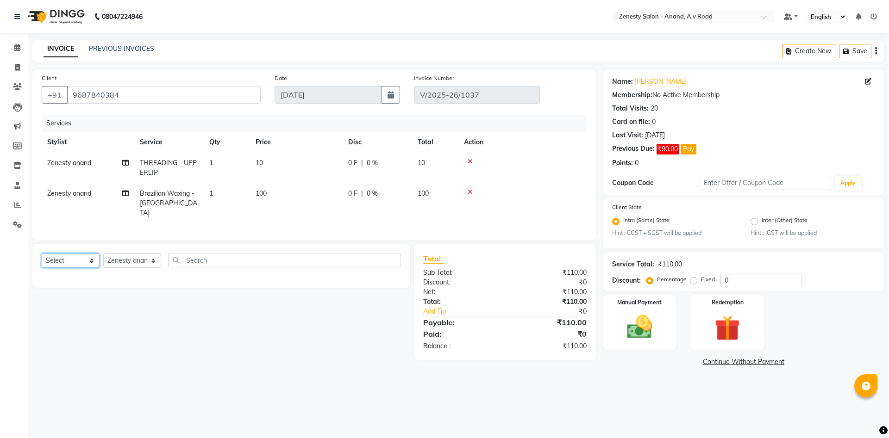
click at [42, 254] on select "Select Service Product Membership Package Voucher Prepaid Gift Card" at bounding box center [71, 261] width 58 height 14
click option "Product" at bounding box center [0, 0] width 0 height 0
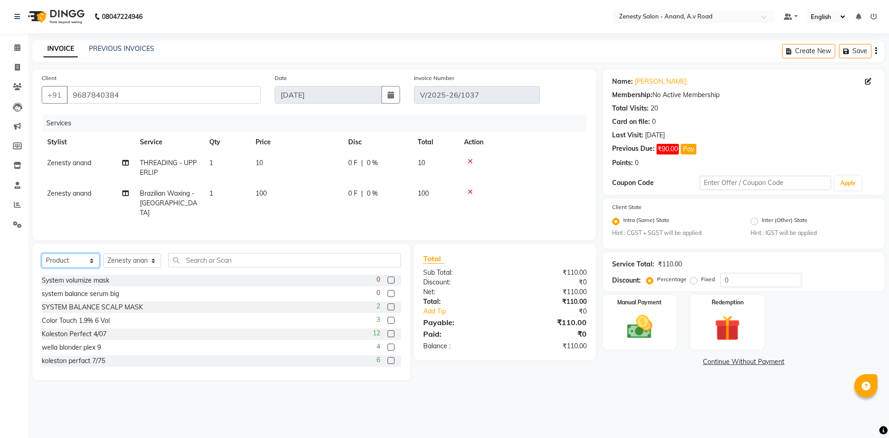
click at [42, 254] on select "Select Service Product Membership Package Voucher Prepaid Gift Card" at bounding box center [71, 261] width 58 height 14
select select "service"
click option "Service" at bounding box center [0, 0] width 0 height 0
click at [218, 244] on div "Select Service Product Membership Package Voucher Prepaid Gift Card Select Styl…" at bounding box center [221, 312] width 378 height 137
click at [222, 258] on div "Select Service Product Membership Package Voucher Prepaid Gift Card Select Styl…" at bounding box center [221, 264] width 359 height 22
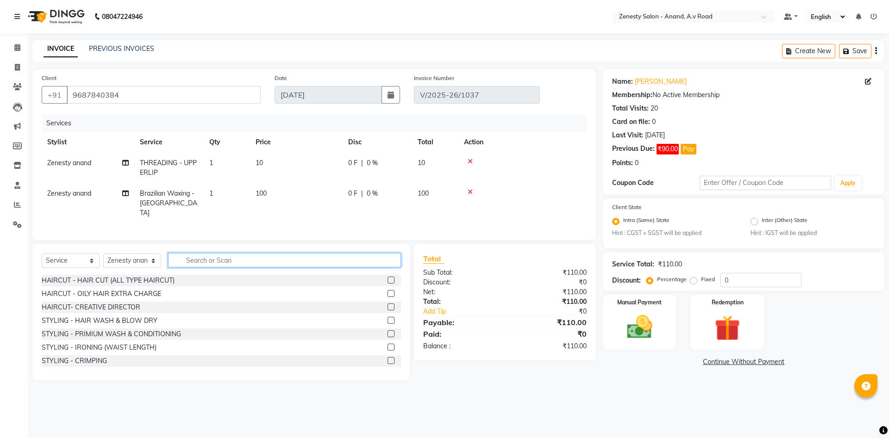
click at [222, 253] on input "text" at bounding box center [284, 260] width 233 height 14
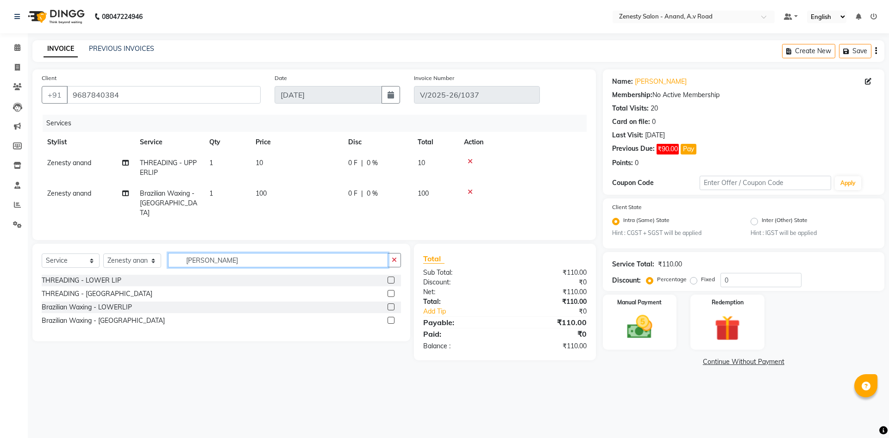
type input "[PERSON_NAME]"
click at [392, 304] on label at bounding box center [390, 307] width 7 height 7
click at [392, 305] on input "checkbox" at bounding box center [390, 308] width 6 height 6
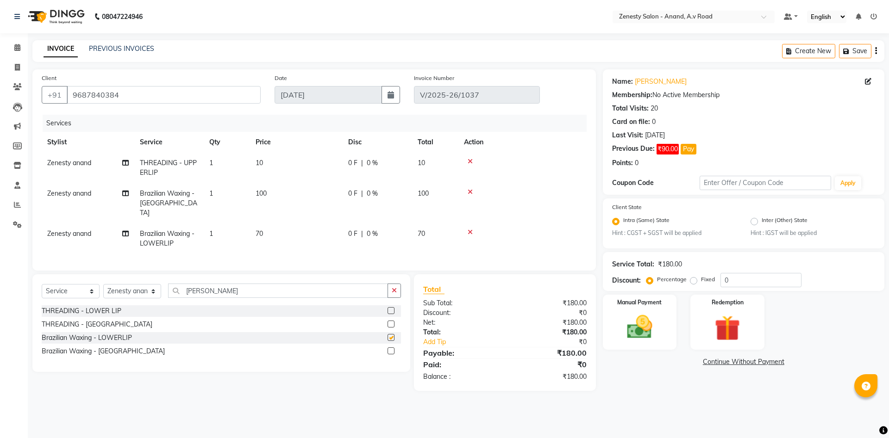
checkbox input "false"
click at [397, 284] on button "button" at bounding box center [393, 291] width 13 height 14
type input "chi"
click at [391, 334] on label at bounding box center [390, 337] width 7 height 7
click at [391, 335] on input "checkbox" at bounding box center [390, 338] width 6 height 6
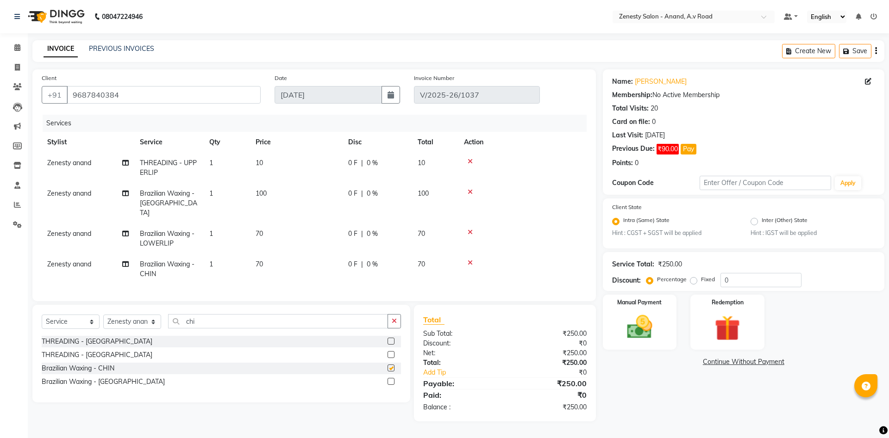
checkbox input "false"
click at [631, 397] on div "Name: [PERSON_NAME] Membership: No Active Membership Total Visits: 20 Card on f…" at bounding box center [747, 245] width 288 height 352
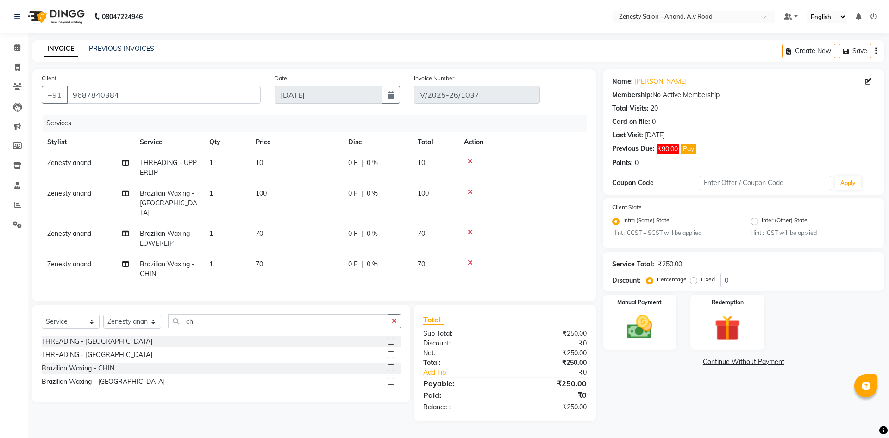
click at [87, 164] on span "Zenesty anand" at bounding box center [69, 163] width 44 height 8
select select "52207"
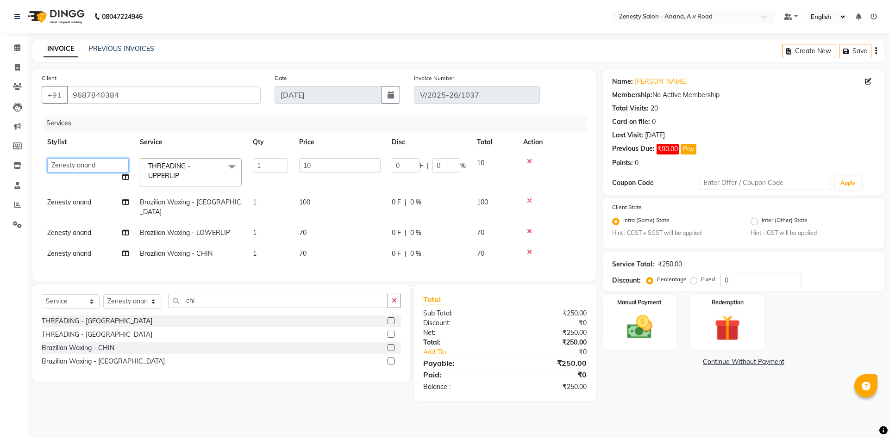
click at [47, 158] on select "[PERSON_NAME] [PERSON_NAME] Meet [PERSON_NAME] neha NIKHIL SIR [PERSON_NAME] [P…" at bounding box center [87, 165] width 81 height 14
select select "75929"
click at [84, 207] on td "Zenesty anand" at bounding box center [88, 207] width 93 height 31
select select "52207"
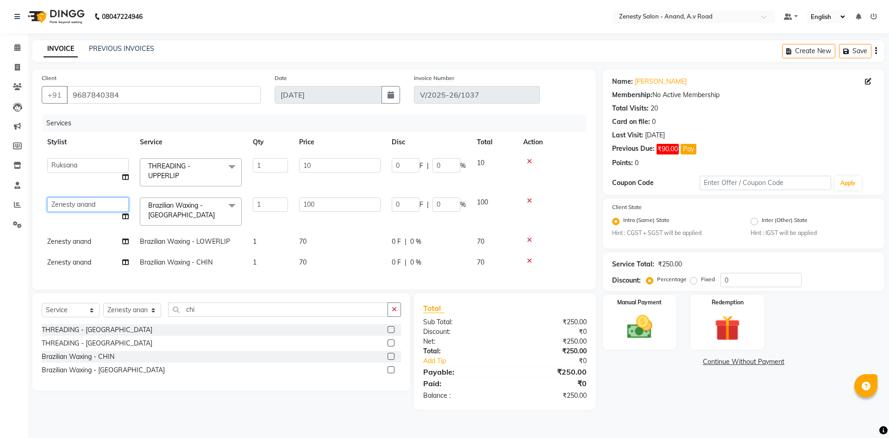
click at [47, 198] on select "[PERSON_NAME] [PERSON_NAME] Meet [PERSON_NAME] neha NIKHIL SIR [PERSON_NAME] [P…" at bounding box center [87, 205] width 81 height 14
select select "75929"
click at [89, 242] on span "Zenesty anand" at bounding box center [69, 241] width 44 height 8
select select "52207"
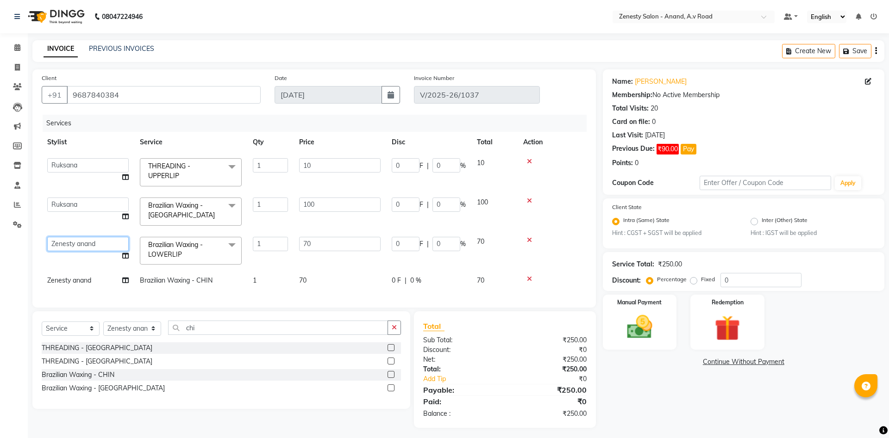
click at [47, 237] on select "[PERSON_NAME] [PERSON_NAME] Meet [PERSON_NAME] neha NIKHIL SIR [PERSON_NAME] [P…" at bounding box center [87, 244] width 81 height 14
select select "75929"
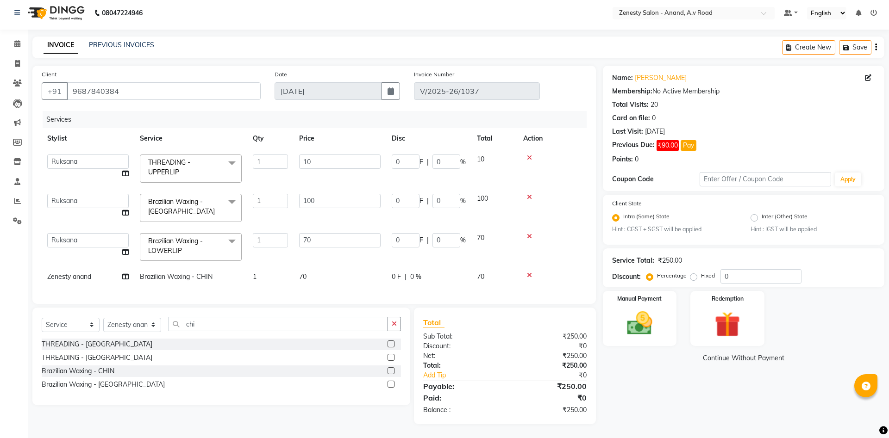
click at [94, 276] on td "Zenesty anand" at bounding box center [88, 277] width 93 height 21
select select "52207"
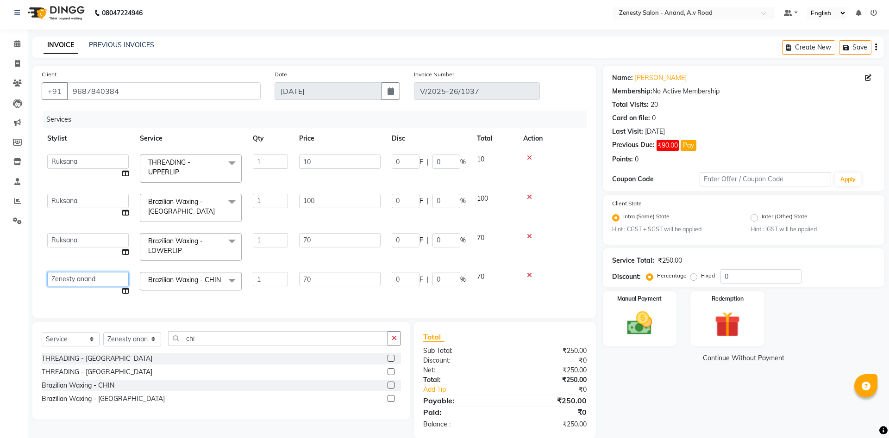
click at [47, 272] on select "[PERSON_NAME] [PERSON_NAME] Meet [PERSON_NAME] neha NIKHIL SIR [PERSON_NAME] [P…" at bounding box center [87, 279] width 81 height 14
select select "75929"
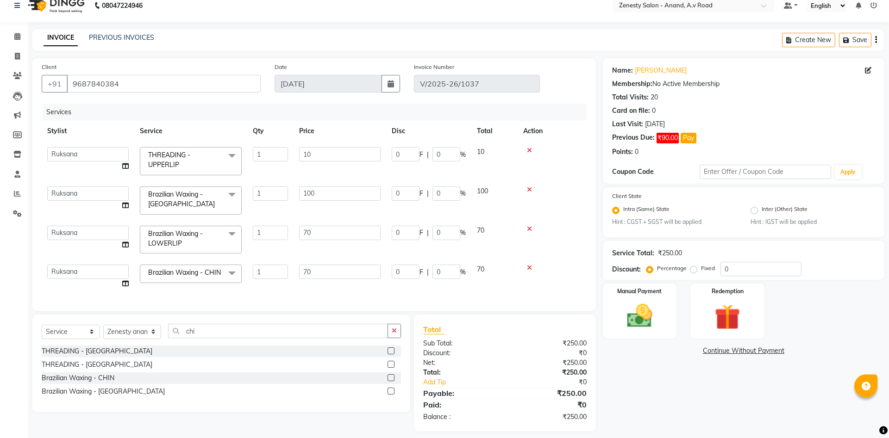
scroll to position [22, 0]
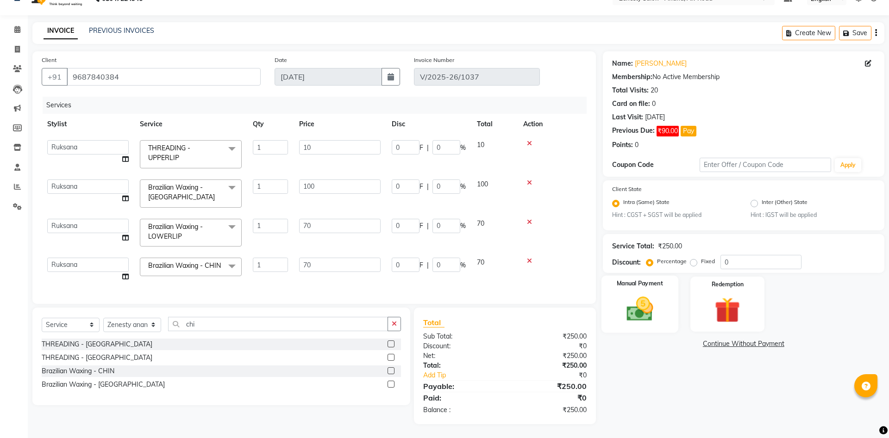
click at [635, 317] on img at bounding box center [639, 309] width 43 height 31
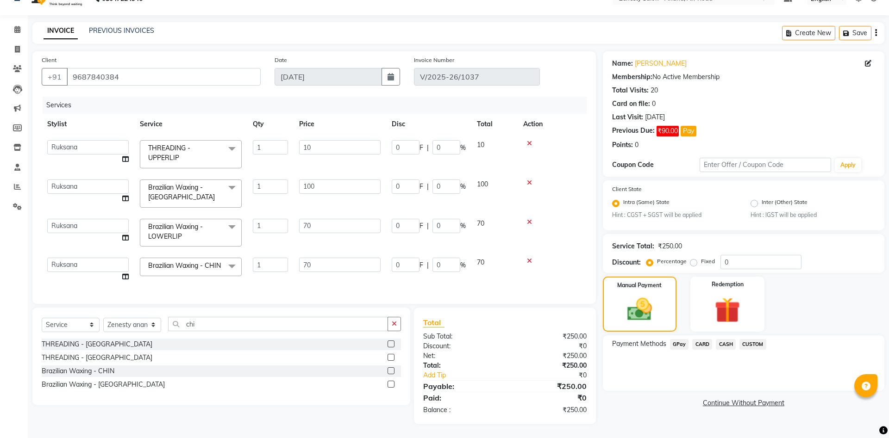
click at [726, 341] on span "CASH" at bounding box center [726, 344] width 20 height 11
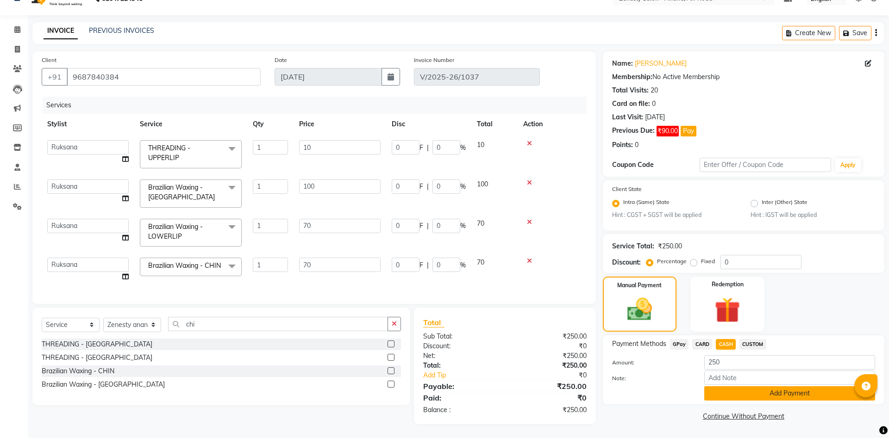
click at [752, 390] on button "Add Payment" at bounding box center [789, 393] width 171 height 14
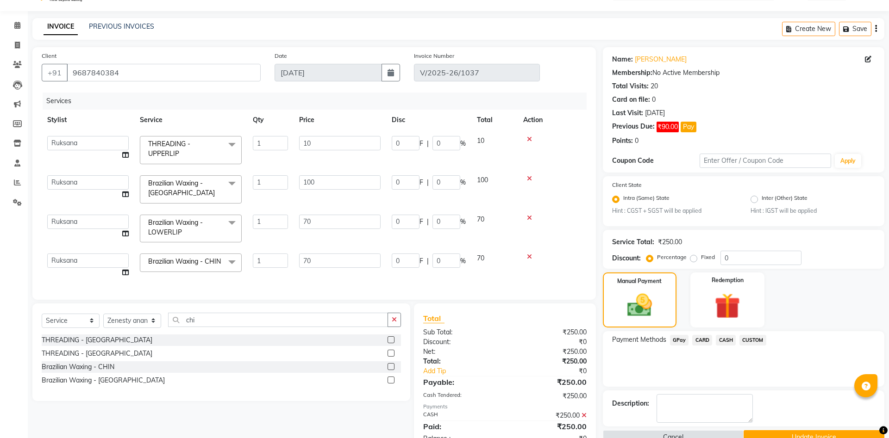
scroll to position [55, 0]
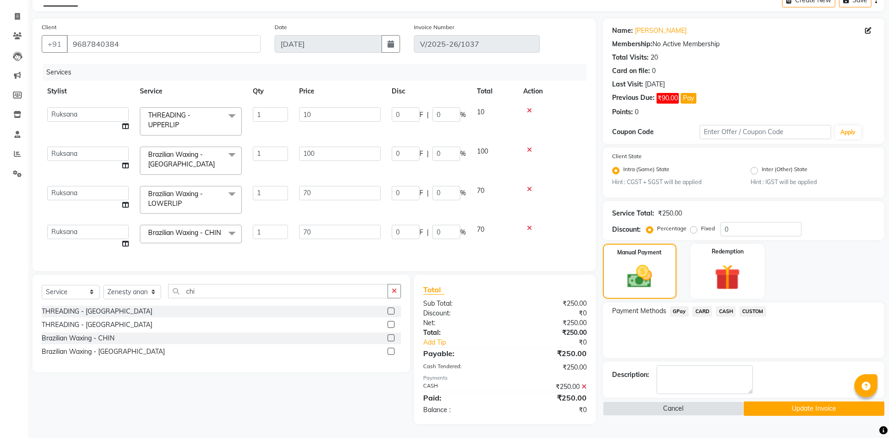
drag, startPoint x: 730, startPoint y: 307, endPoint x: 733, endPoint y: 315, distance: 8.9
click at [729, 307] on span "CASH" at bounding box center [726, 311] width 20 height 11
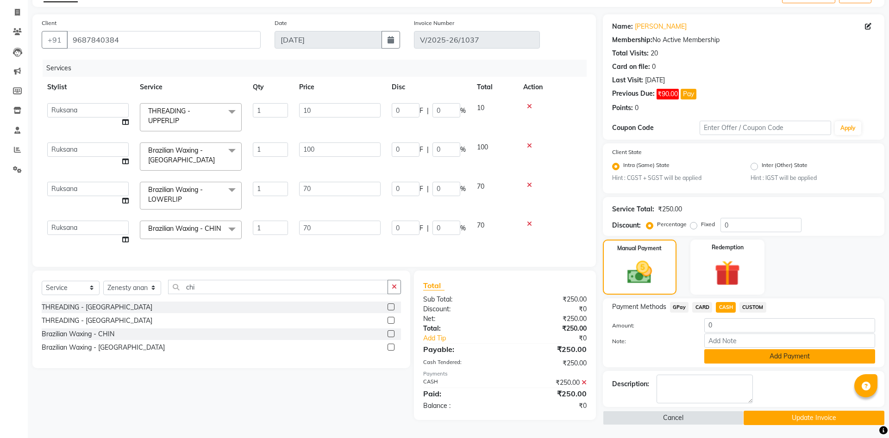
click at [777, 353] on button "Add Payment" at bounding box center [789, 356] width 171 height 14
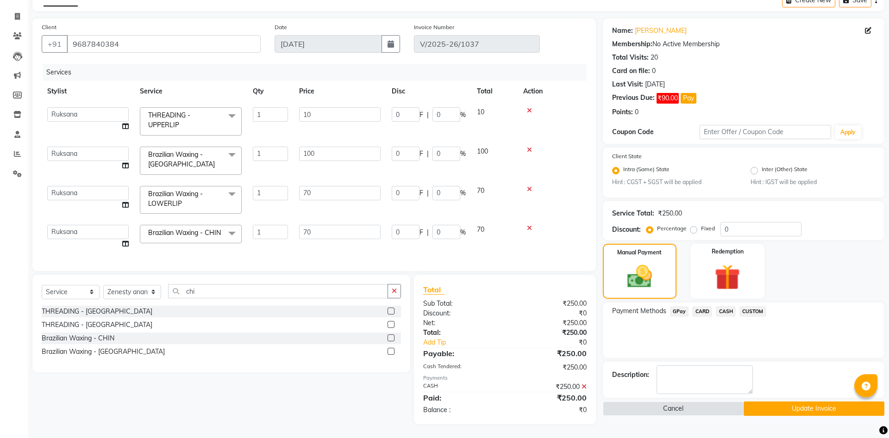
click at [783, 402] on button "Update Invoice" at bounding box center [813, 409] width 141 height 14
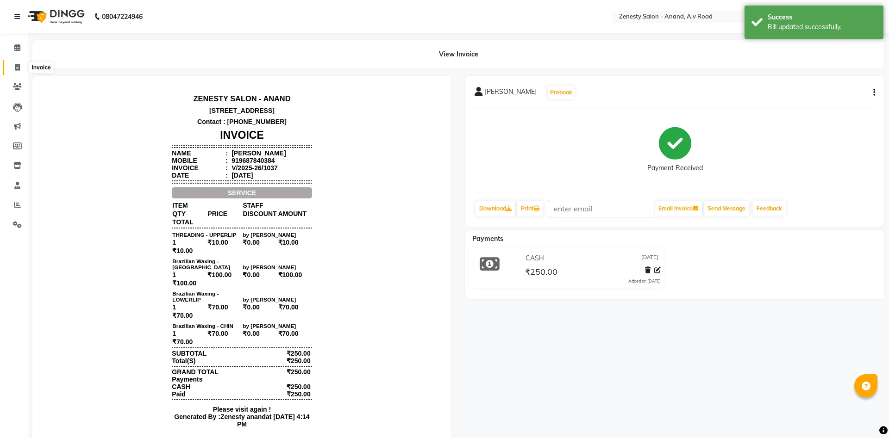
click at [19, 71] on span at bounding box center [17, 67] width 16 height 11
select select "service"
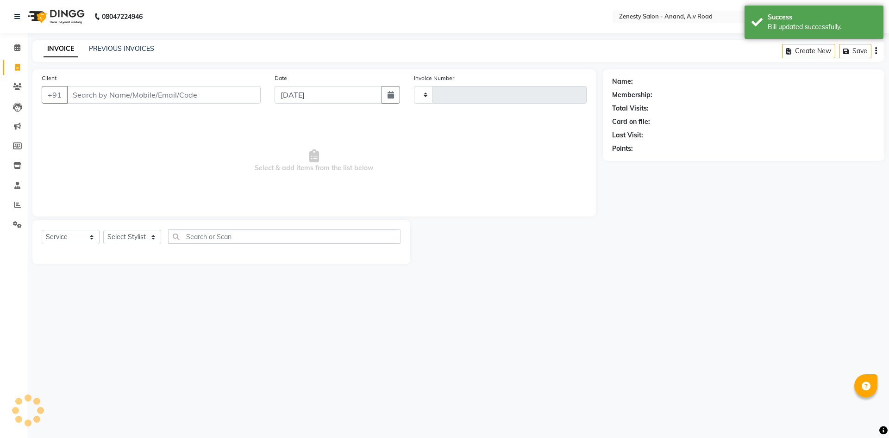
type input "1038"
select select "6693"
select select "52207"
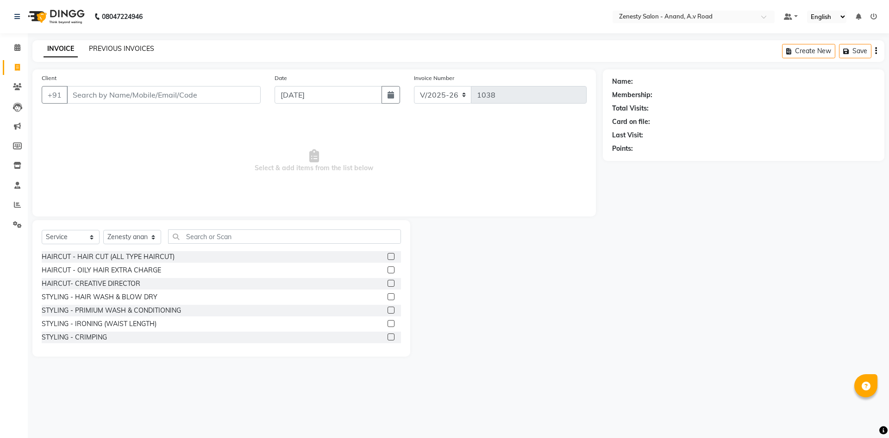
click at [133, 50] on link "PREVIOUS INVOICES" at bounding box center [121, 48] width 65 height 8
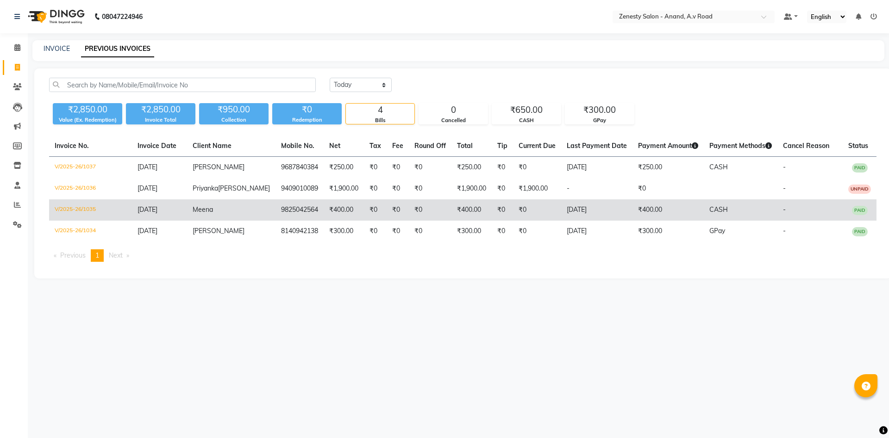
click at [451, 221] on td "₹400.00" at bounding box center [471, 209] width 40 height 21
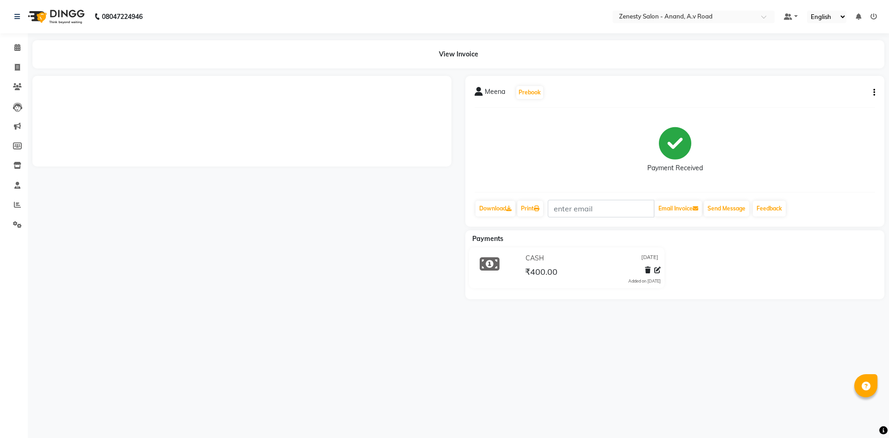
click at [874, 93] on icon "button" at bounding box center [874, 93] width 2 height 0
click at [840, 103] on div "Edit Invoice" at bounding box center [827, 105] width 63 height 12
select select "service"
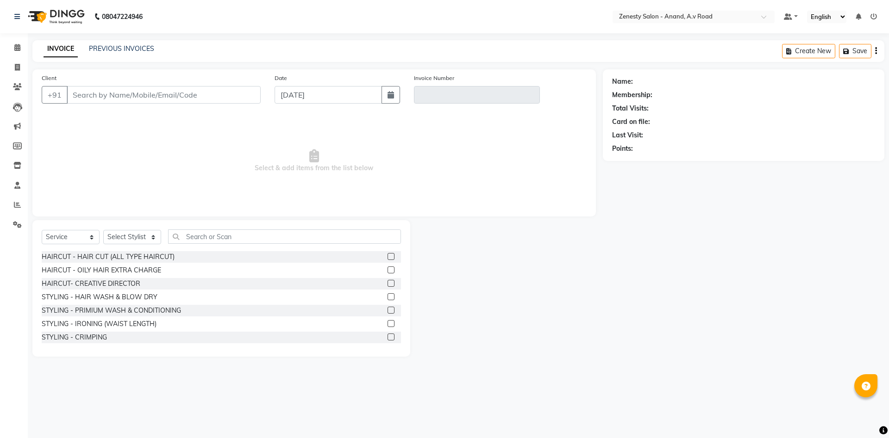
select select "52207"
type input "9825042564"
type input "V/2025-26/1035"
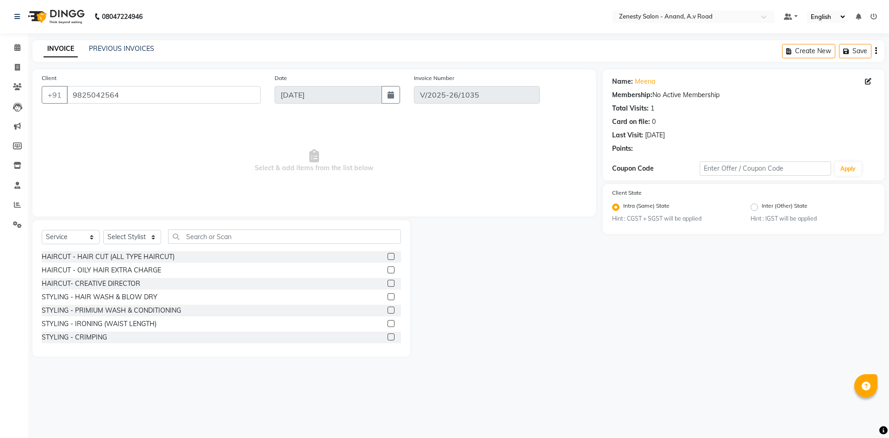
select select "select"
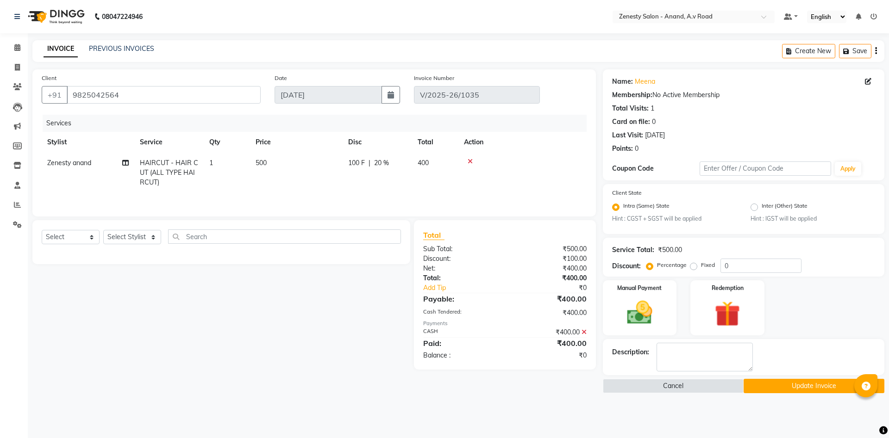
click at [66, 165] on span "Zenesty anand" at bounding box center [69, 163] width 44 height 8
select select "52207"
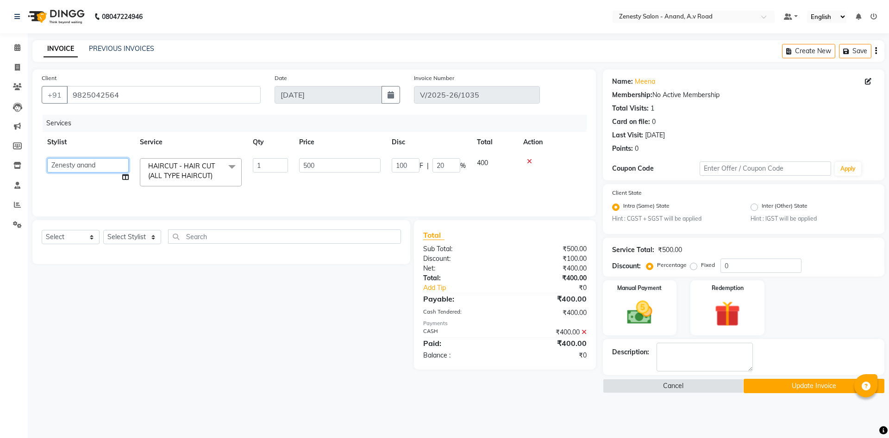
click at [47, 158] on select "[PERSON_NAME] [PERSON_NAME] Meet [PERSON_NAME] neha NIKHIL SIR [PERSON_NAME] [P…" at bounding box center [87, 165] width 81 height 14
select select "89850"
click at [218, 370] on div "Client [PHONE_NUMBER] Date [DATE] Invoice Number V/2025-26/1035 Services Stylis…" at bounding box center [313, 231] width 577 height 324
click at [780, 390] on button "Update Invoice" at bounding box center [813, 386] width 141 height 14
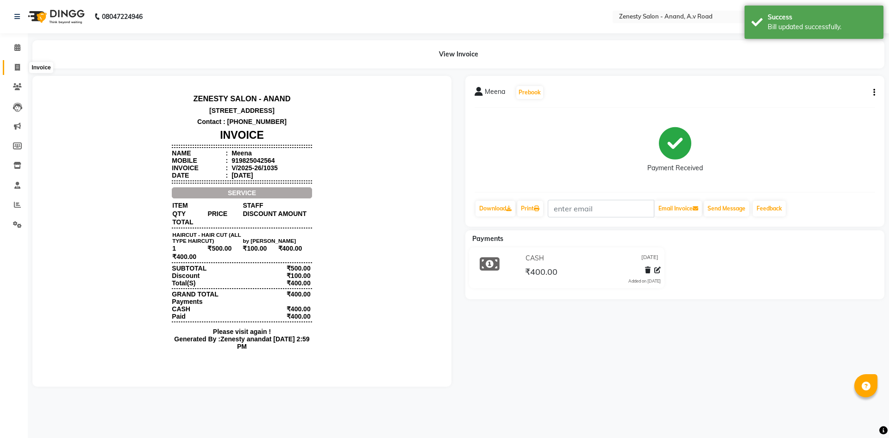
click at [16, 68] on icon at bounding box center [17, 67] width 5 height 7
select select "6693"
select select "service"
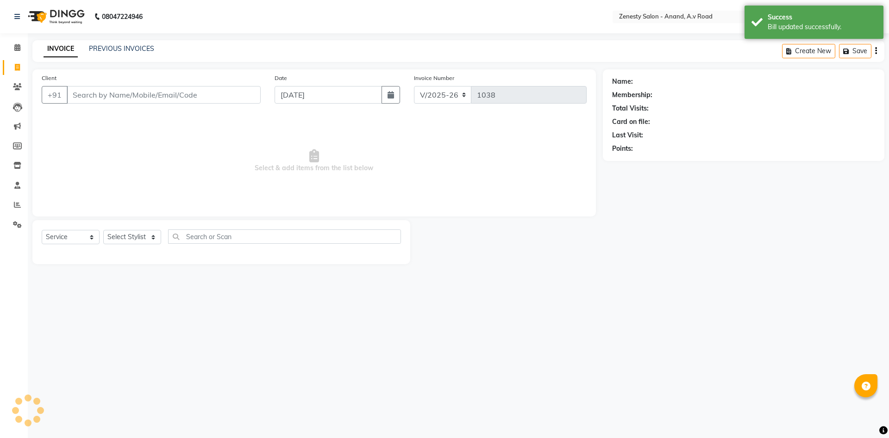
select select "52207"
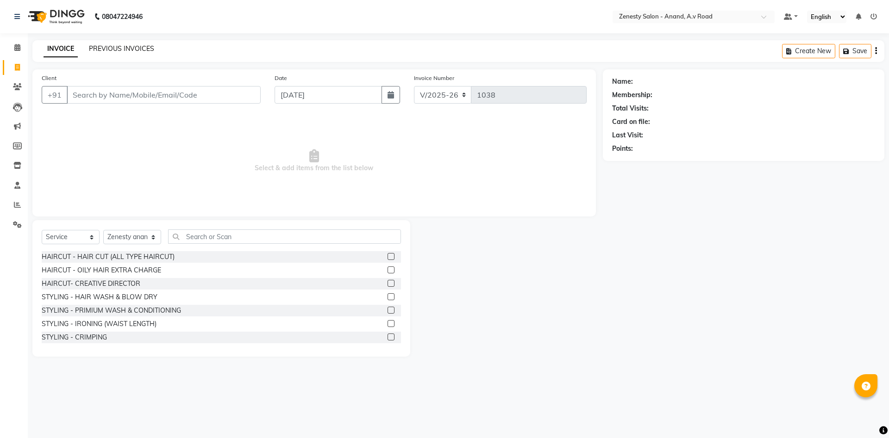
click at [117, 50] on link "PREVIOUS INVOICES" at bounding box center [121, 48] width 65 height 8
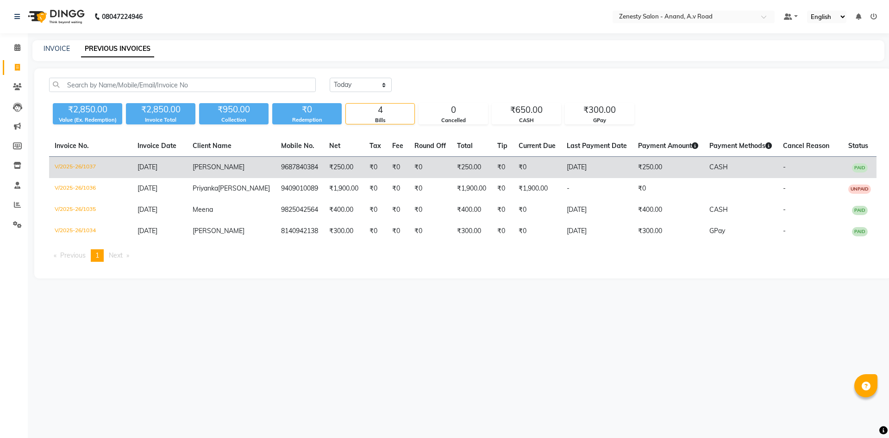
click at [425, 163] on td "₹0" at bounding box center [430, 168] width 43 height 22
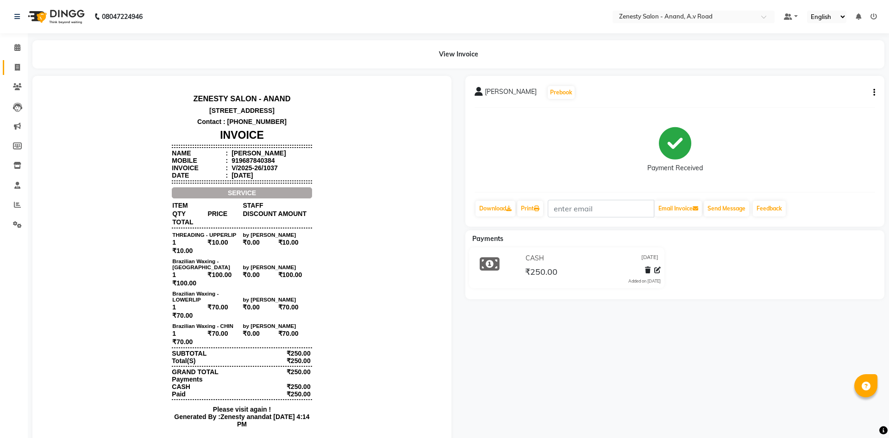
click at [14, 71] on span at bounding box center [17, 67] width 16 height 11
select select "6693"
select select "service"
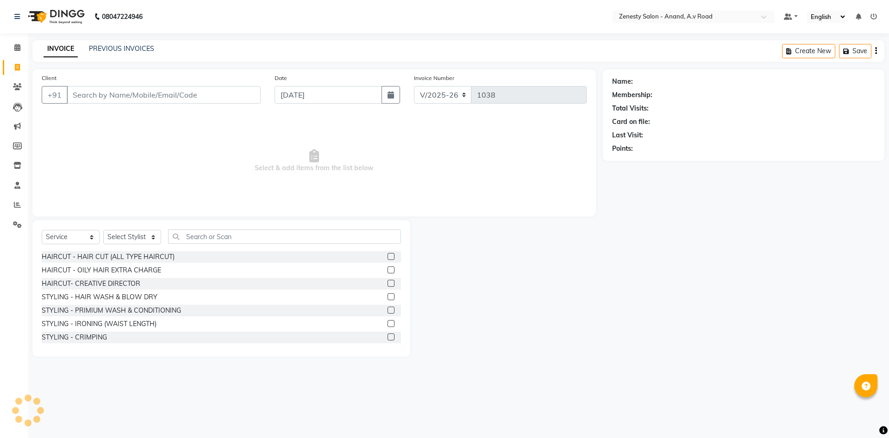
select select "52207"
click at [106, 50] on link "PREVIOUS INVOICES" at bounding box center [121, 48] width 65 height 8
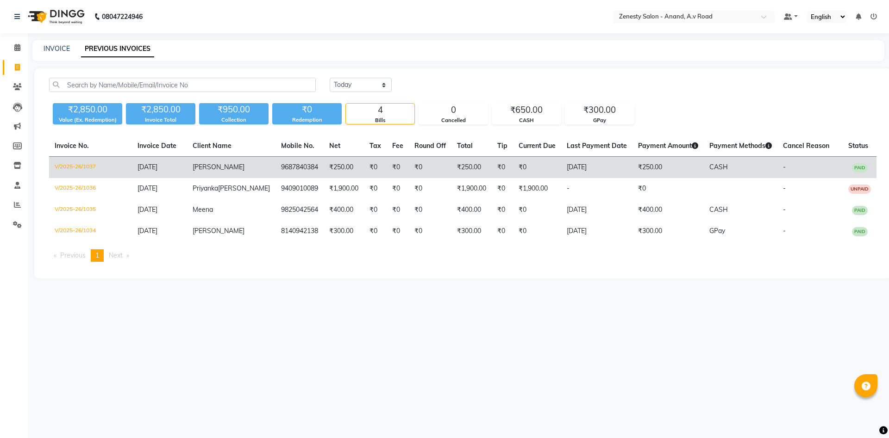
click at [561, 170] on td "[DATE]" at bounding box center [596, 168] width 71 height 22
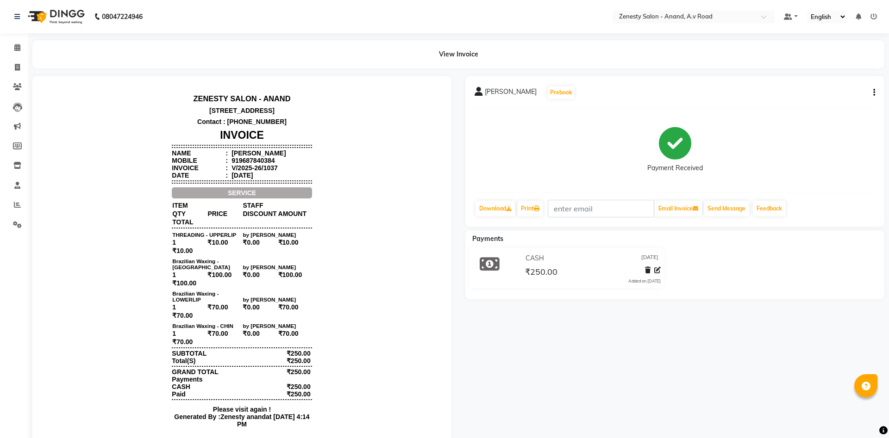
click at [873, 93] on icon "button" at bounding box center [874, 93] width 2 height 0
click at [840, 107] on div "Edit Invoice" at bounding box center [827, 105] width 63 height 12
select select "service"
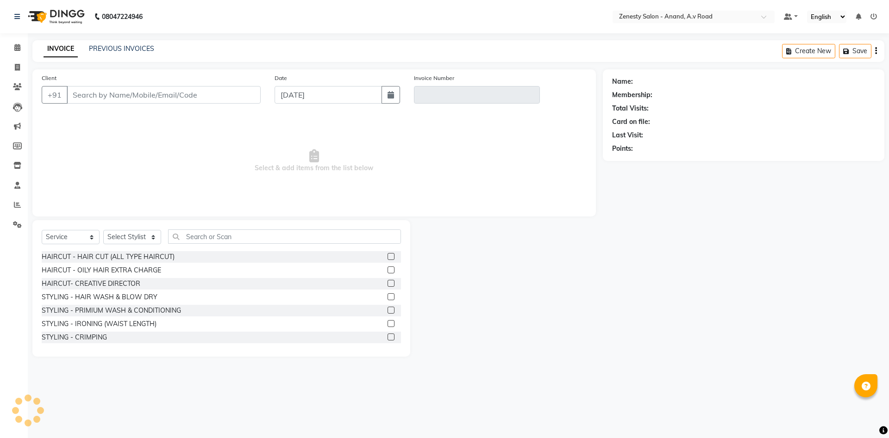
select select "52207"
type input "9687840384"
type input "V/2025-26/1037"
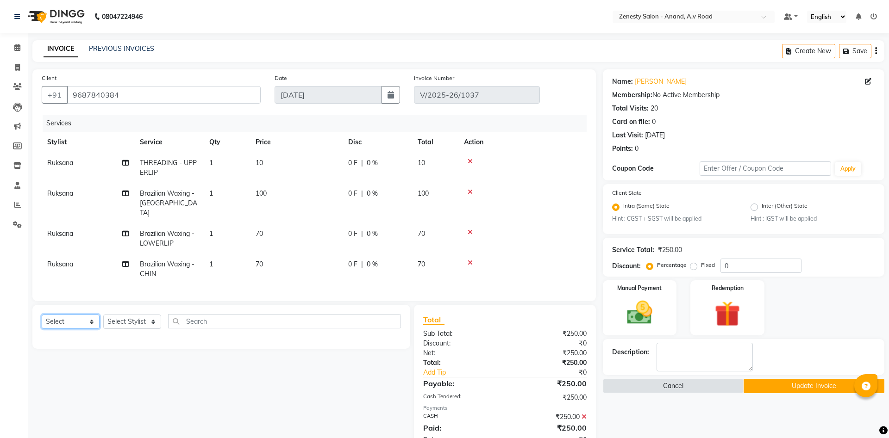
click at [42, 315] on select "Select Service Product Membership Package Voucher Prepaid Gift Card" at bounding box center [71, 322] width 58 height 14
select select "service"
click option "Service" at bounding box center [0, 0] width 0 height 0
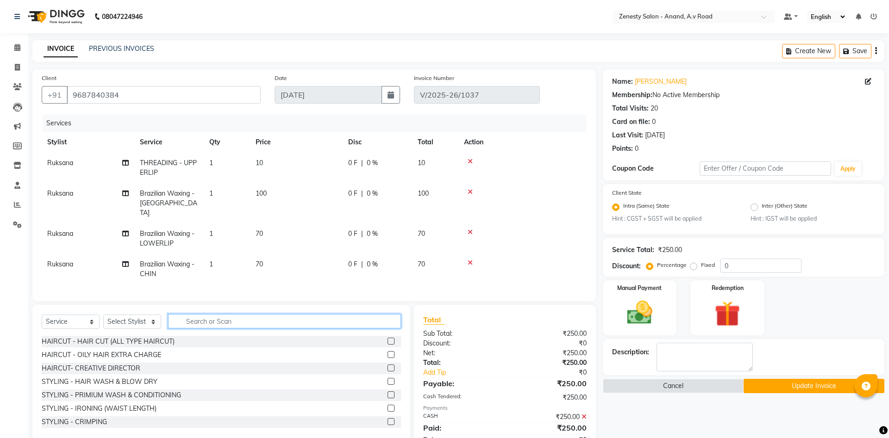
click at [203, 316] on input "text" at bounding box center [284, 321] width 233 height 14
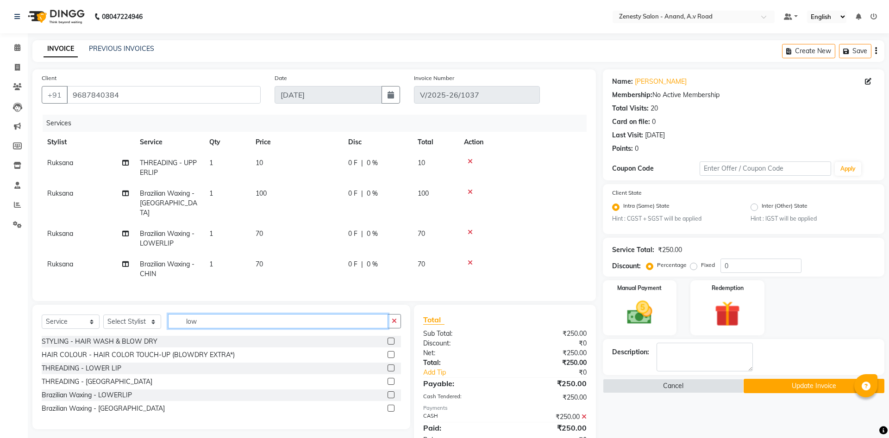
type input "low"
click at [390, 378] on label at bounding box center [390, 381] width 7 height 7
click at [390, 379] on input "checkbox" at bounding box center [390, 382] width 6 height 6
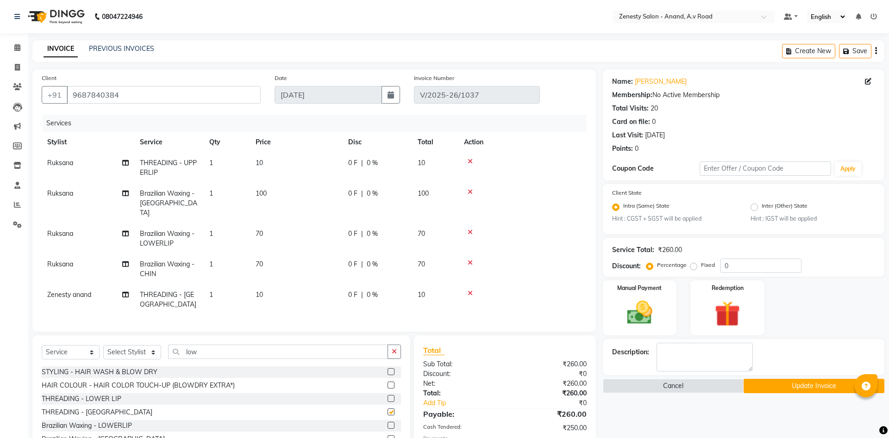
scroll to position [51, 0]
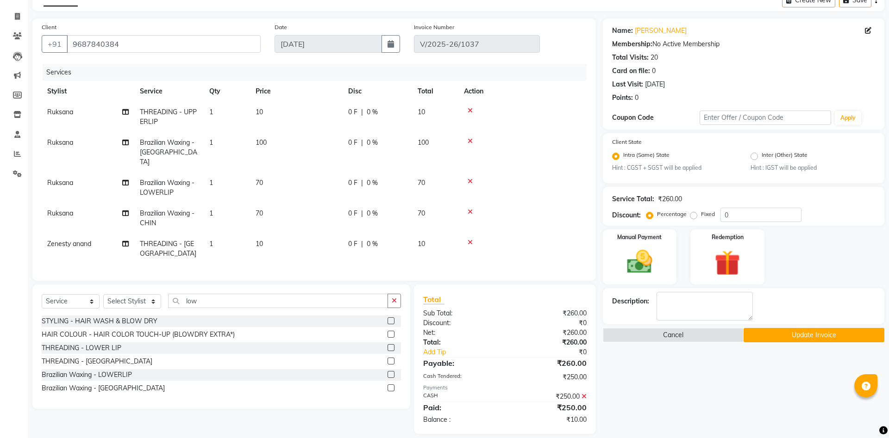
checkbox input "false"
click at [390, 385] on label at bounding box center [390, 388] width 7 height 7
click at [390, 386] on input "checkbox" at bounding box center [390, 389] width 6 height 6
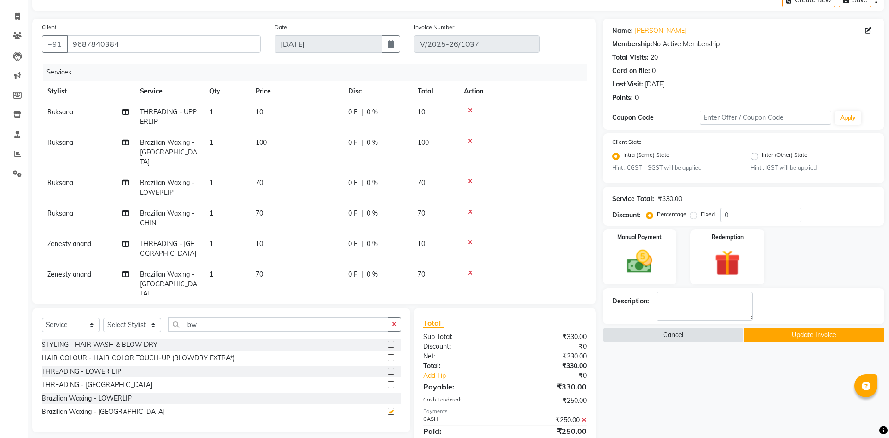
checkbox input "false"
click at [472, 239] on icon at bounding box center [469, 242] width 5 height 6
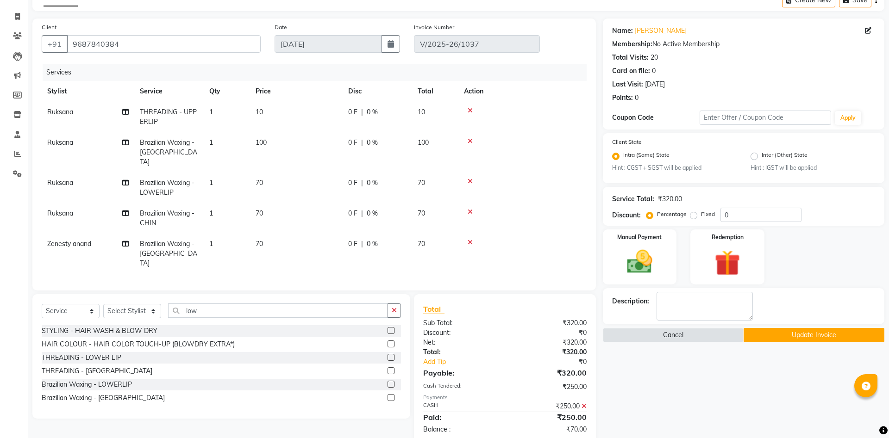
click at [695, 381] on div "Name: Khushbu Membership: No Active Membership Total Visits: 20 Card on file: 0…" at bounding box center [747, 231] width 288 height 425
click at [665, 269] on div "Manual Payment" at bounding box center [639, 257] width 77 height 57
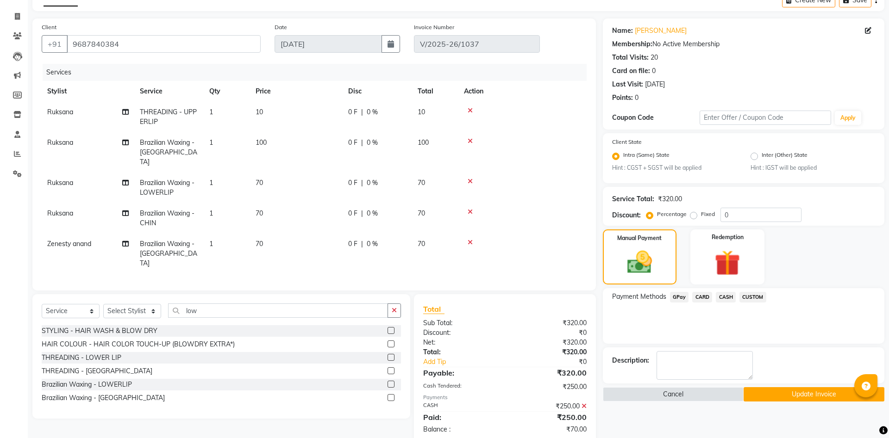
click at [795, 397] on button "Update Invoice" at bounding box center [813, 394] width 141 height 14
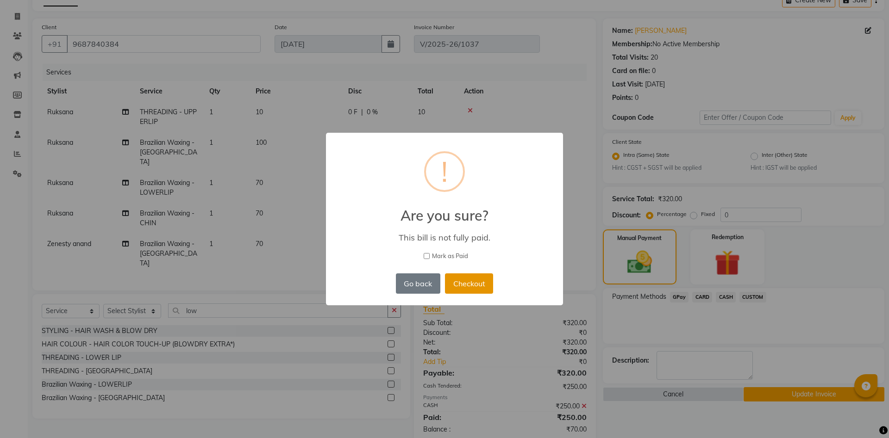
click at [480, 280] on button "Checkout" at bounding box center [469, 284] width 48 height 20
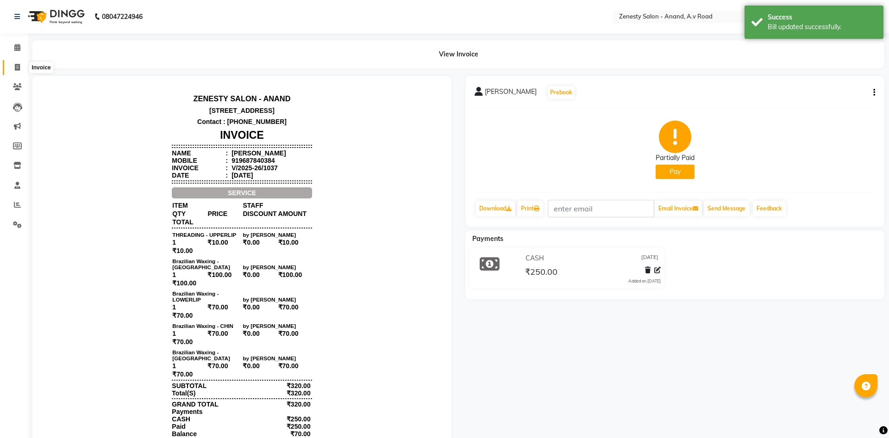
click at [16, 67] on icon at bounding box center [17, 67] width 5 height 7
select select "service"
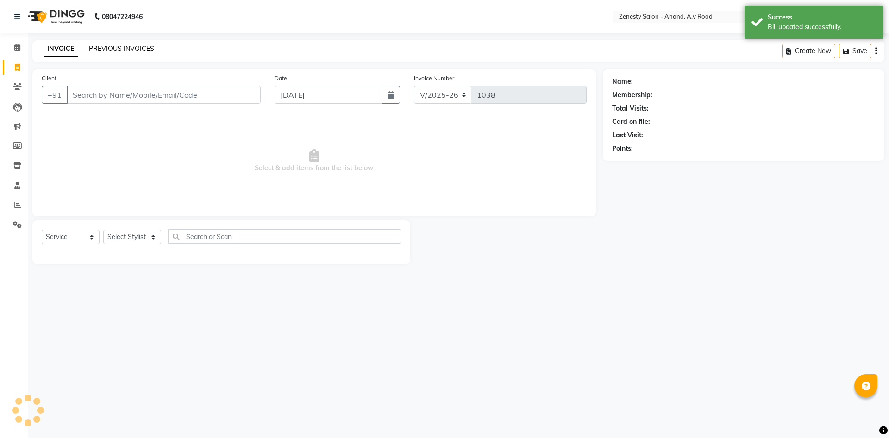
click at [112, 50] on link "PREVIOUS INVOICES" at bounding box center [121, 48] width 65 height 8
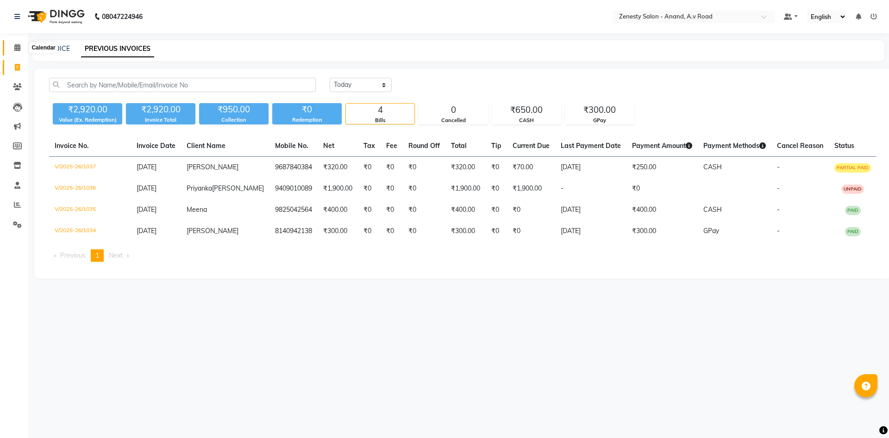
click at [20, 50] on icon at bounding box center [17, 47] width 6 height 7
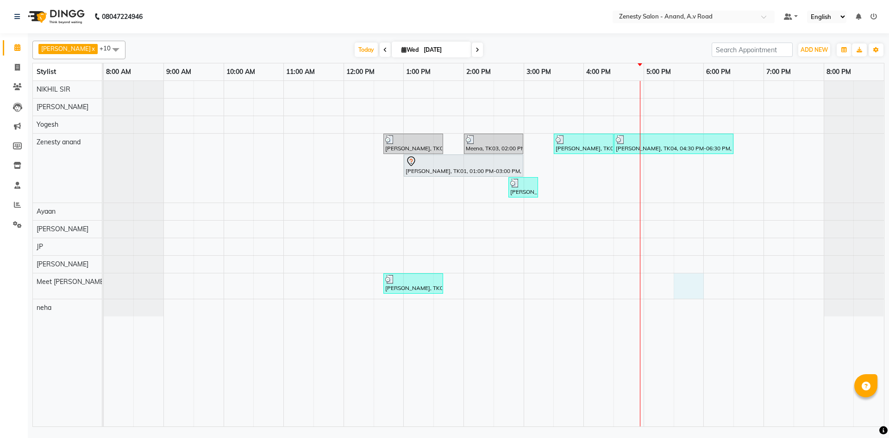
click at [686, 288] on div "Dipti, TK02, 12:40 PM-01:40 PM, STYLING - HAIR WASH & BLOW DRY Meena, TK03, 02:…" at bounding box center [494, 254] width 780 height 346
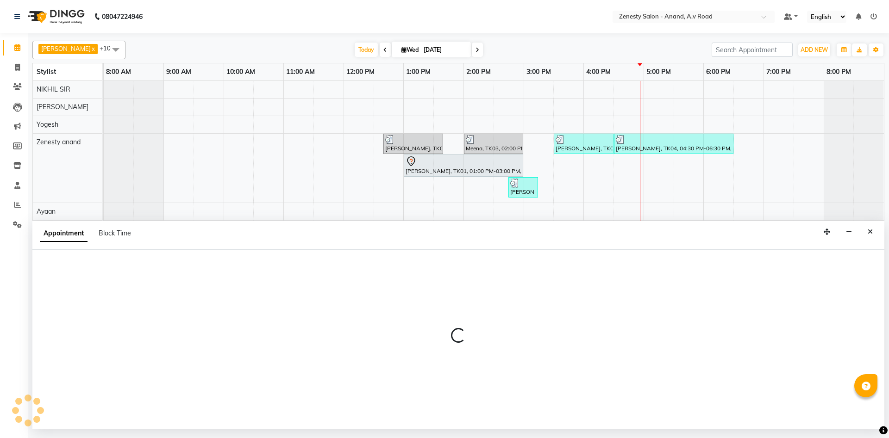
select select "86300"
select select "tentative"
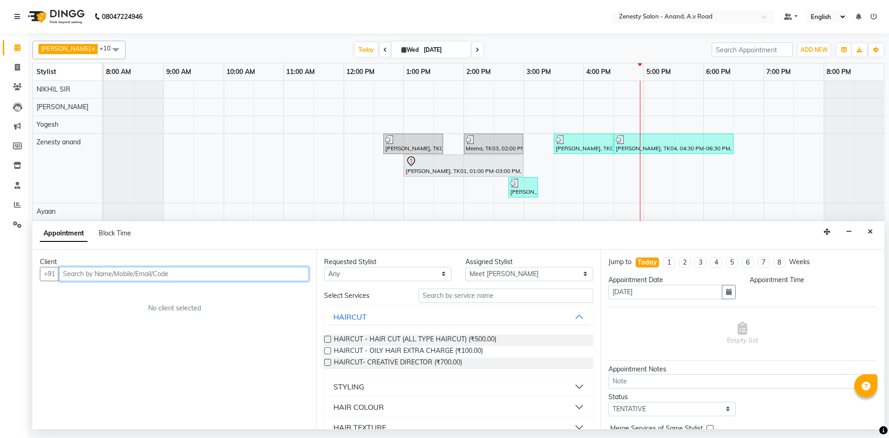
select select "1050"
click at [328, 340] on label at bounding box center [327, 339] width 7 height 7
click at [328, 340] on input "checkbox" at bounding box center [327, 340] width 6 height 6
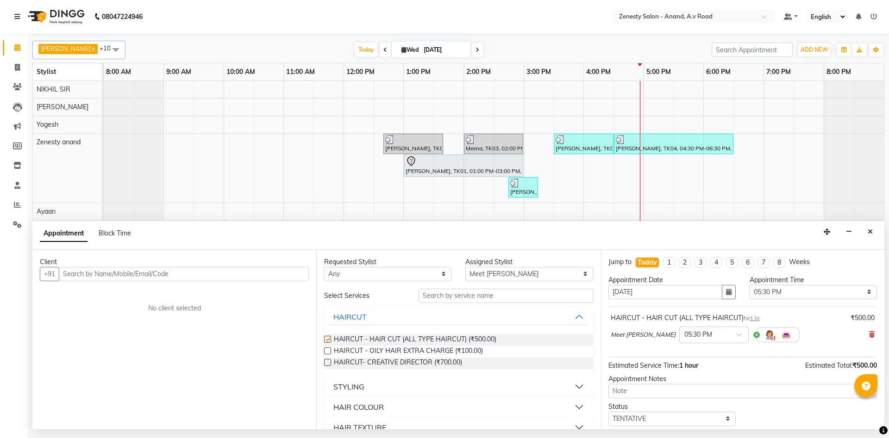
checkbox input "false"
click at [756, 333] on div "Add Room" at bounding box center [778, 335] width 44 height 15
click at [468, 295] on input "text" at bounding box center [505, 296] width 174 height 14
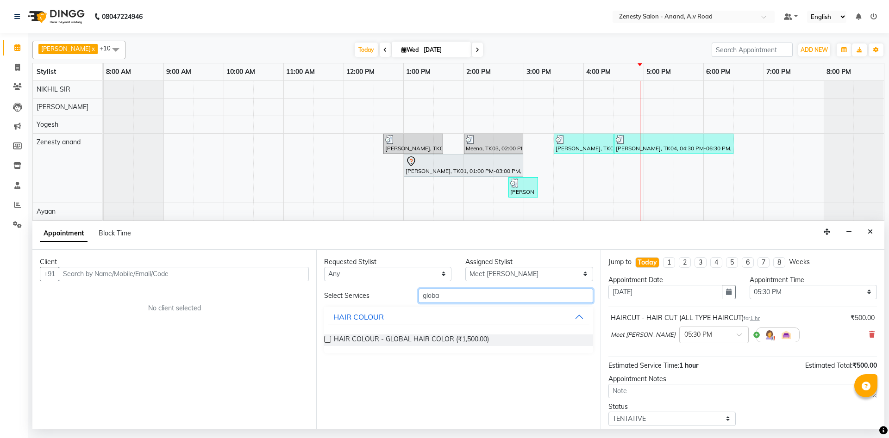
type input "globa"
click at [326, 339] on label at bounding box center [327, 339] width 7 height 7
click at [326, 339] on input "checkbox" at bounding box center [327, 340] width 6 height 6
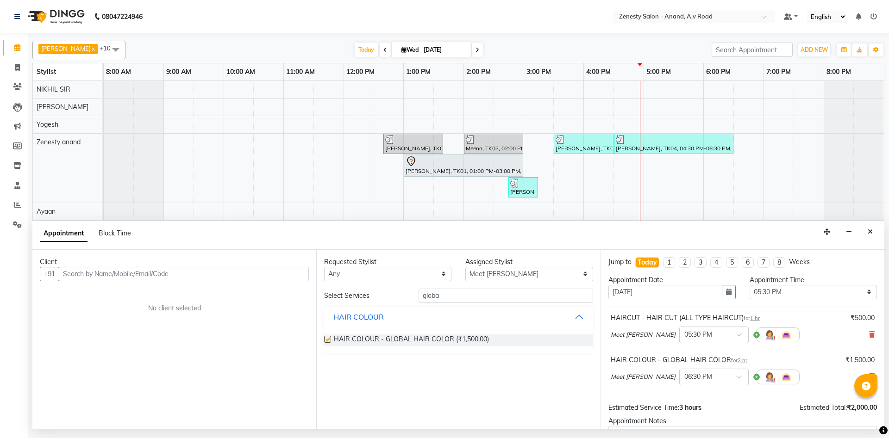
checkbox input "false"
click at [96, 276] on input "text" at bounding box center [184, 274] width 250 height 14
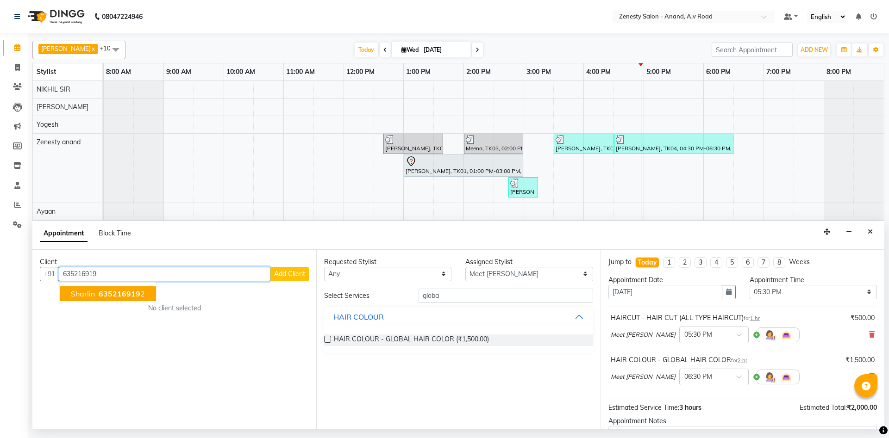
click at [118, 289] on button "Sharlin 635216919 2" at bounding box center [108, 293] width 96 height 15
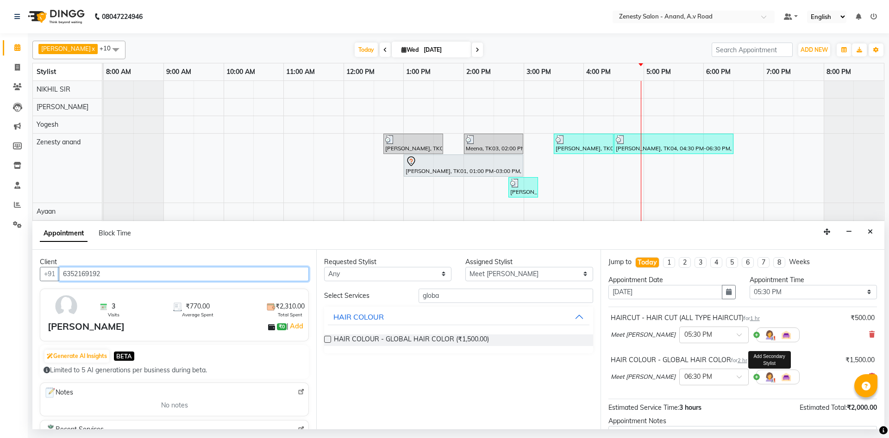
type input "6352169192"
click at [764, 380] on img at bounding box center [769, 377] width 11 height 11
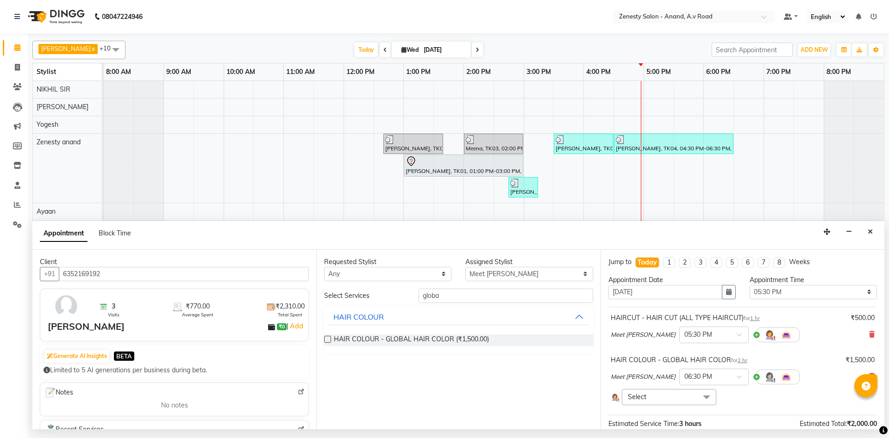
click at [764, 334] on img at bounding box center [769, 335] width 11 height 11
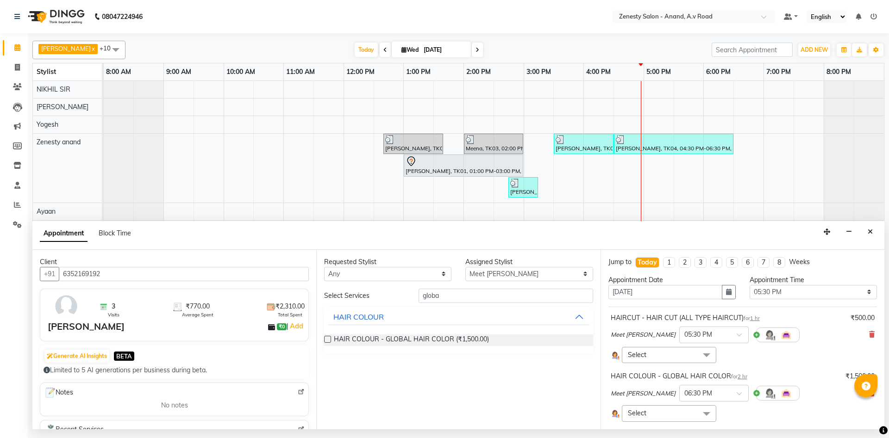
scroll to position [130, 0]
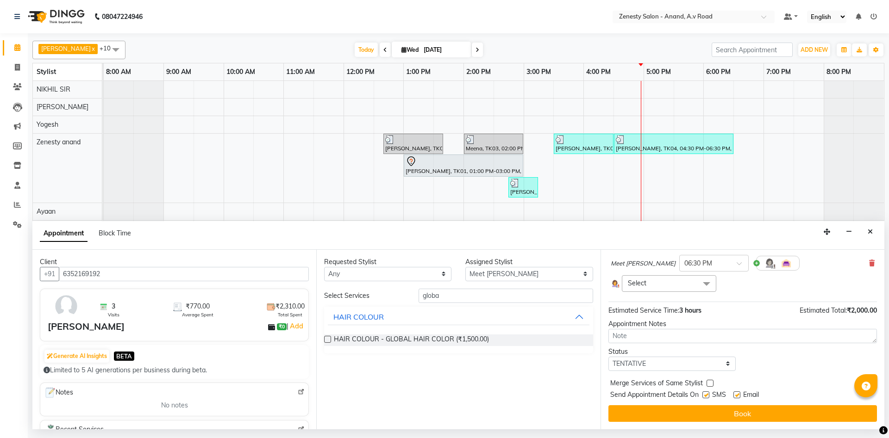
click at [746, 411] on button "Book" at bounding box center [742, 413] width 268 height 17
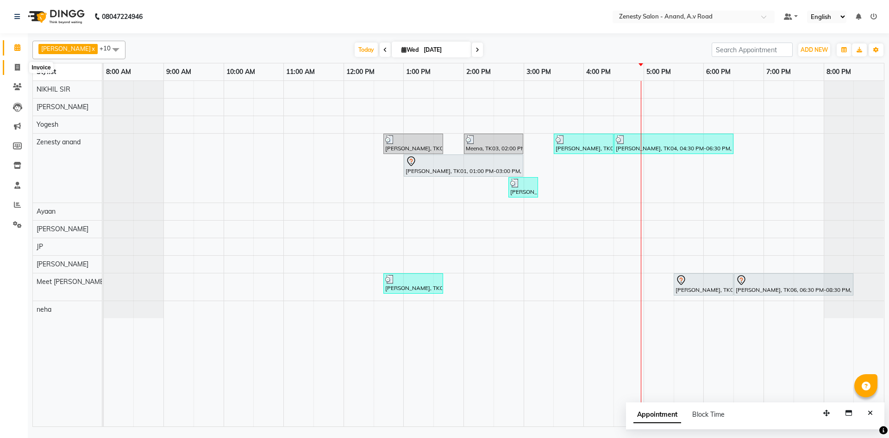
click at [18, 63] on span at bounding box center [17, 67] width 16 height 11
select select "6693"
select select "service"
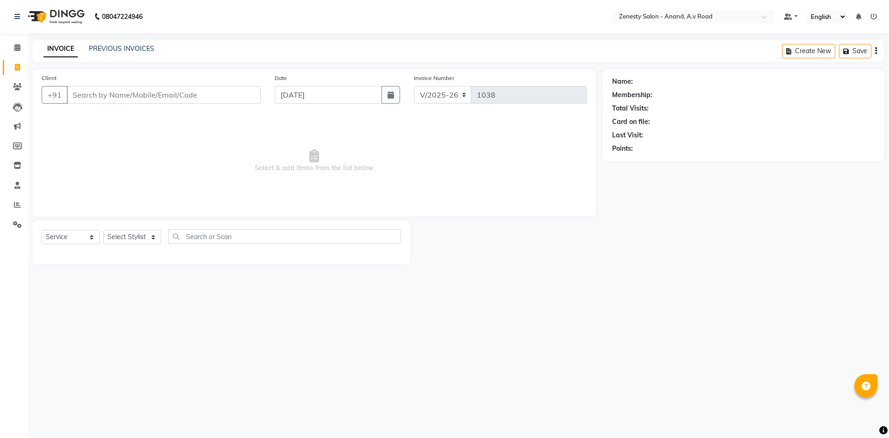
select select "52207"
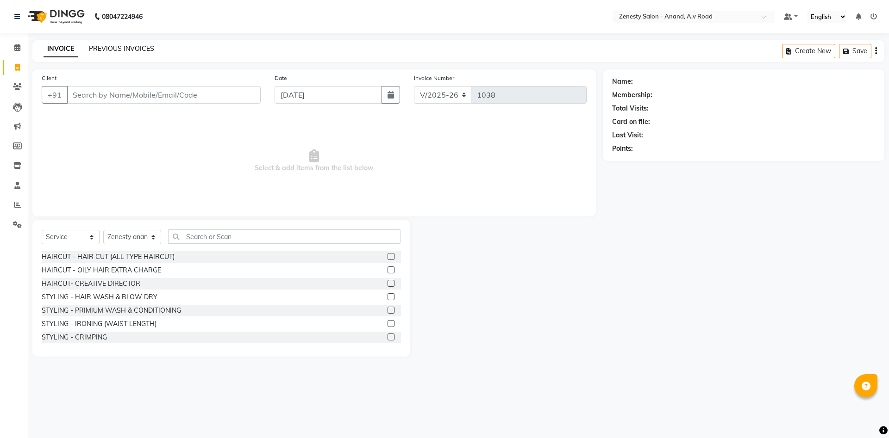
click at [116, 45] on link "PREVIOUS INVOICES" at bounding box center [121, 48] width 65 height 8
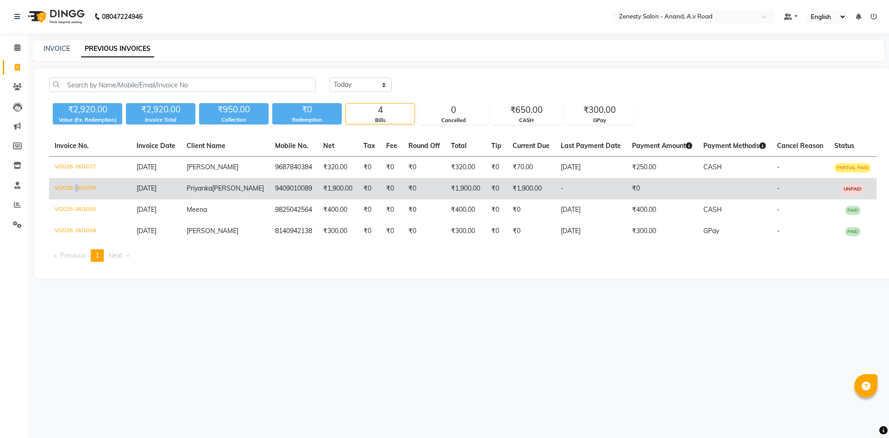
click at [74, 188] on td "V/2025-26/1036" at bounding box center [90, 188] width 82 height 21
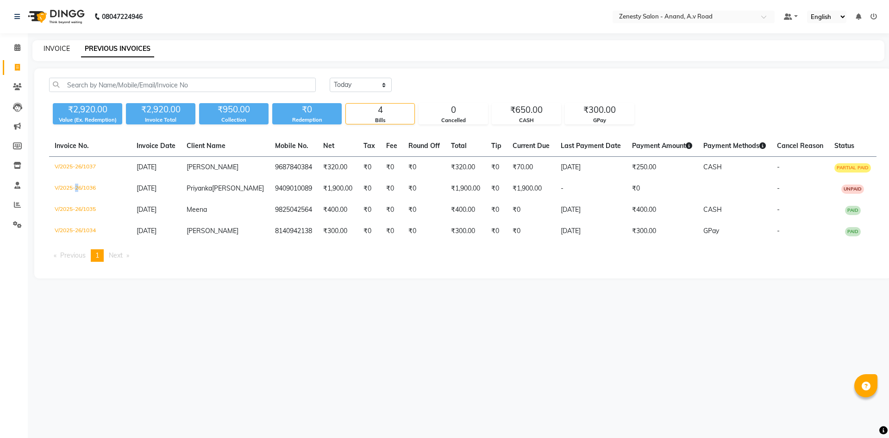
click at [59, 48] on link "INVOICE" at bounding box center [57, 48] width 26 height 8
select select "6693"
select select "service"
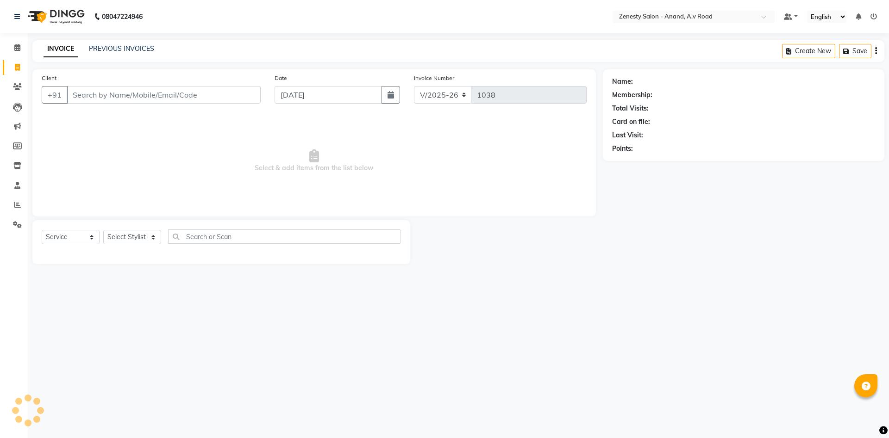
select select "52207"
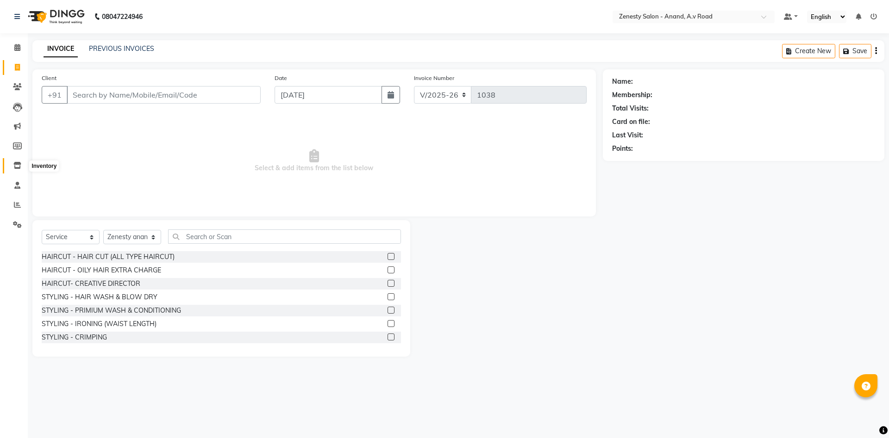
click at [14, 168] on icon at bounding box center [17, 165] width 8 height 7
select select
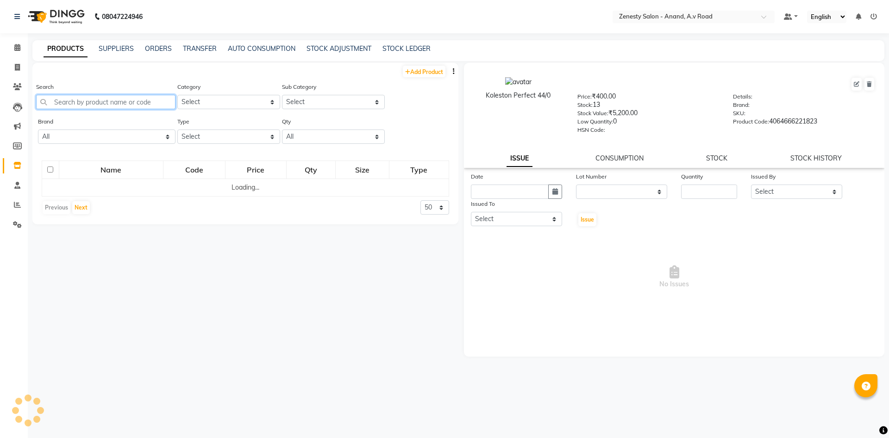
click at [142, 103] on input "text" at bounding box center [105, 102] width 139 height 14
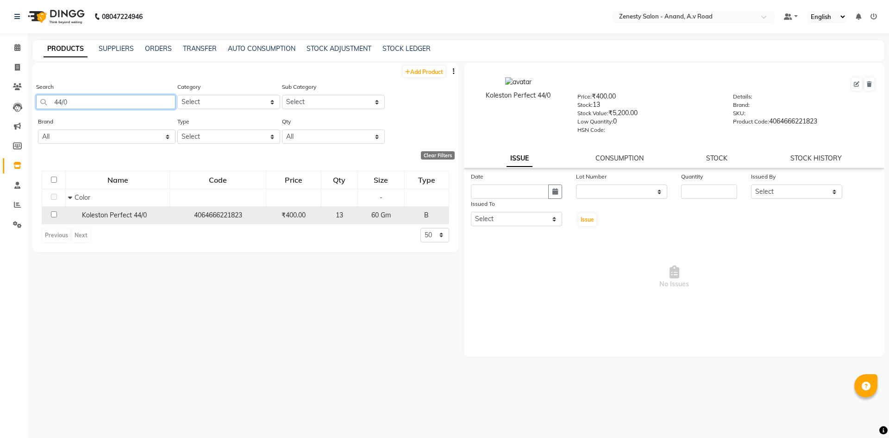
type input "44/0"
click at [56, 215] on input "checkbox" at bounding box center [54, 215] width 6 height 6
checkbox input "true"
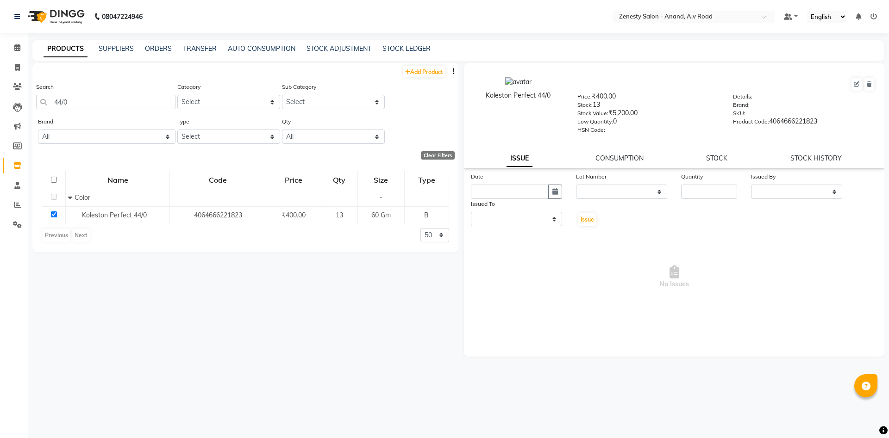
select select
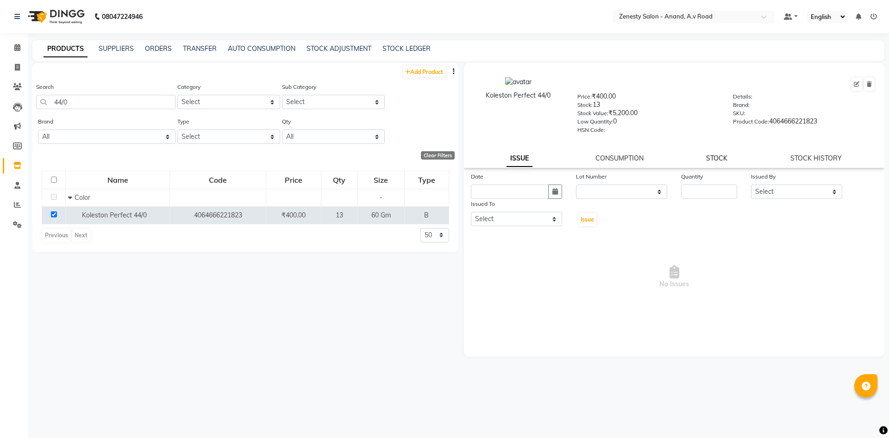
click at [713, 156] on link "STOCK" at bounding box center [716, 158] width 21 height 8
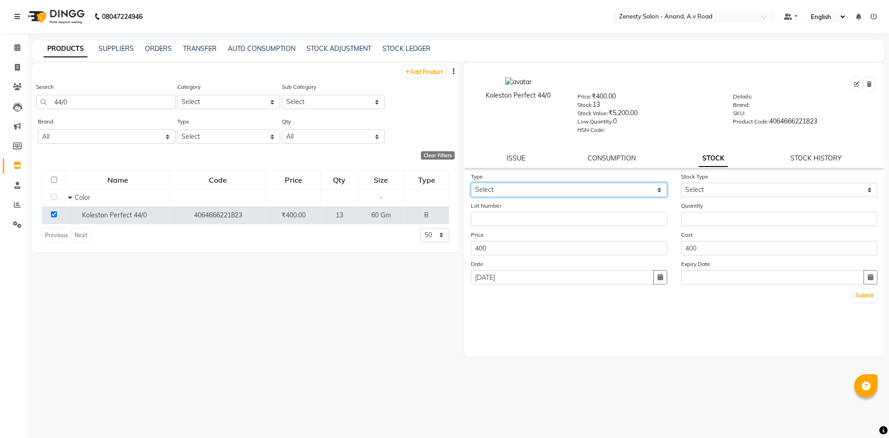
click at [471, 183] on select "Select In Out" at bounding box center [569, 190] width 196 height 14
select select "out"
click option "Out" at bounding box center [0, 0] width 0 height 0
select select
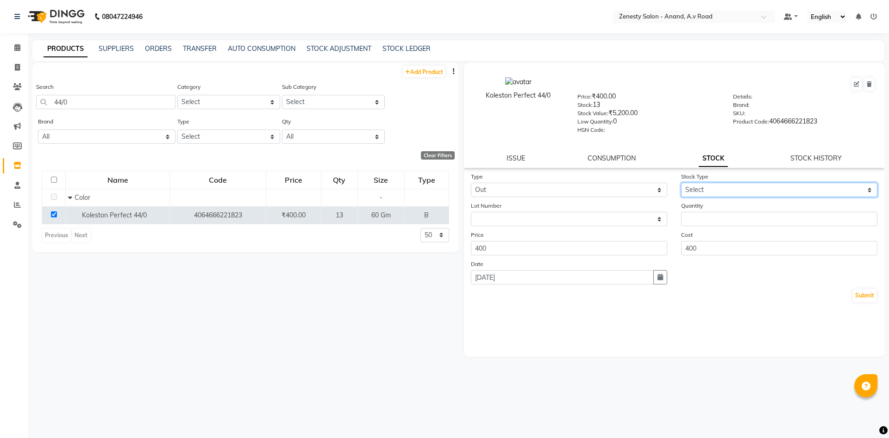
click at [681, 183] on select "Select Internal Use Damaged Expired Adjustment Return Other" at bounding box center [779, 190] width 196 height 14
select select "internal use"
click option "Internal Use" at bounding box center [0, 0] width 0 height 0
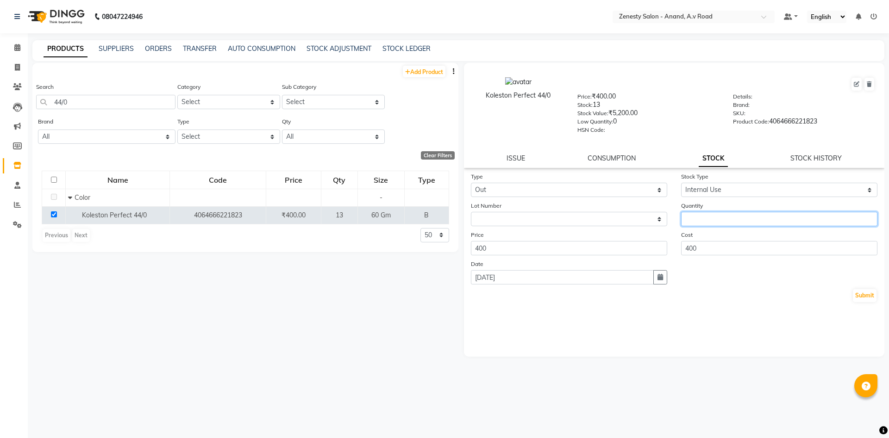
click at [715, 216] on input "number" at bounding box center [779, 219] width 196 height 14
type input "1"
drag, startPoint x: 865, startPoint y: 298, endPoint x: 778, endPoint y: 235, distance: 107.1
click at [865, 298] on button "Submit" at bounding box center [865, 295] width 24 height 13
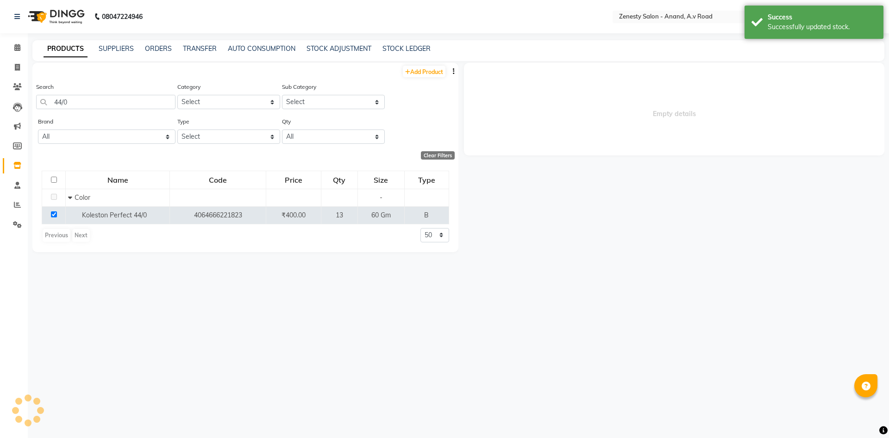
select select
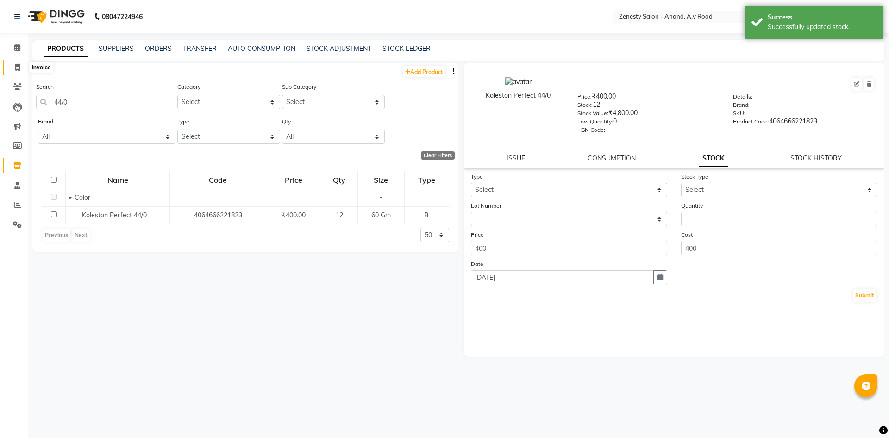
click at [19, 66] on icon at bounding box center [17, 67] width 5 height 7
select select "service"
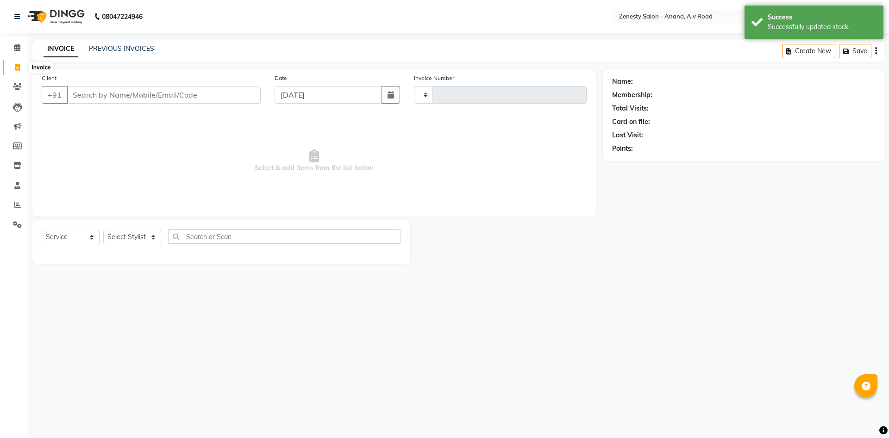
type input "1038"
select select "6693"
select select "52207"
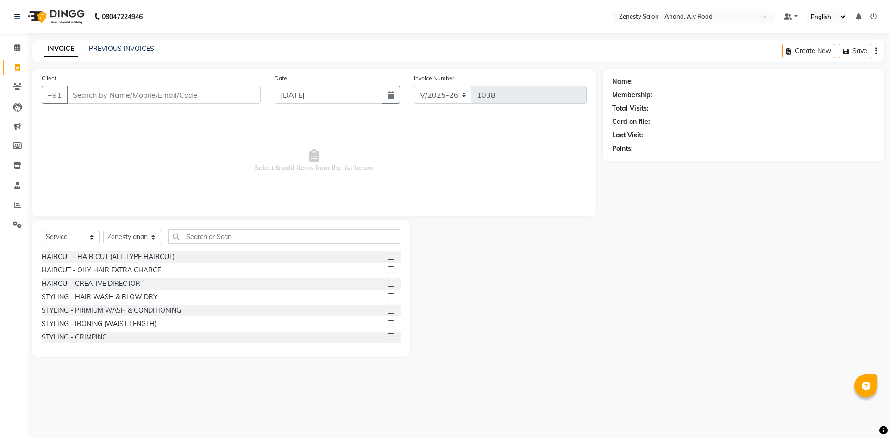
drag, startPoint x: 539, startPoint y: 356, endPoint x: 536, endPoint y: 346, distance: 10.6
click at [539, 352] on div at bounding box center [506, 288] width 193 height 137
click at [556, 376] on div "08047224946 Select Location × Zenesty Salon - Anand, A.v Road Default Panel My …" at bounding box center [444, 219] width 889 height 438
click at [16, 223] on icon at bounding box center [17, 224] width 9 height 7
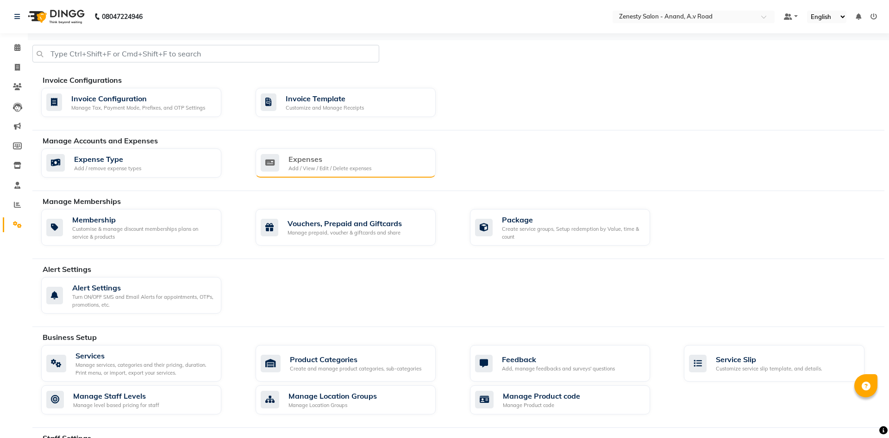
click at [352, 166] on div "Add / View / Edit / Delete expenses" at bounding box center [329, 169] width 83 height 8
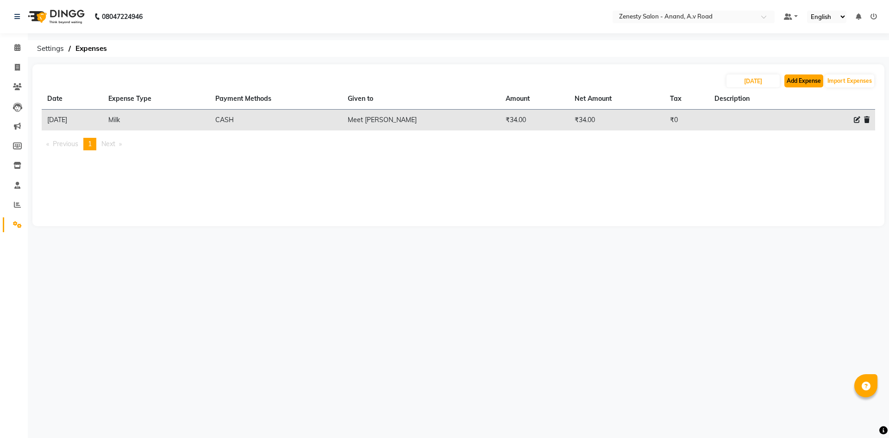
click at [814, 79] on button "Add Expense" at bounding box center [803, 81] width 39 height 13
select select "1"
select select "5726"
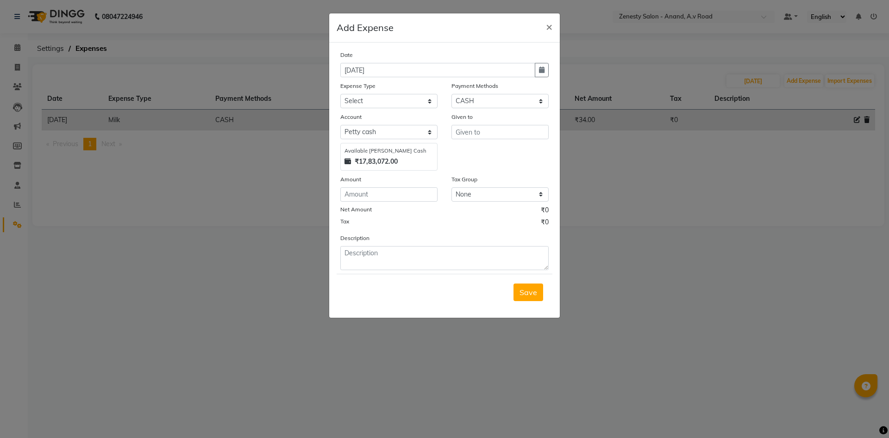
click at [397, 360] on ngb-modal-window "Add Expense × Date 03-09-2025 Expense Type Select Advance Salary Bank charges B…" at bounding box center [444, 219] width 889 height 438
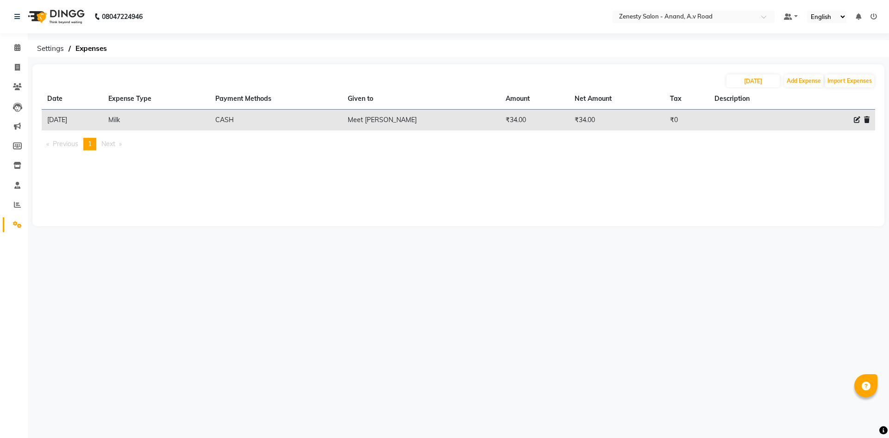
click at [855, 121] on icon at bounding box center [856, 120] width 6 height 6
select select "11705"
select select "1"
select select "5726"
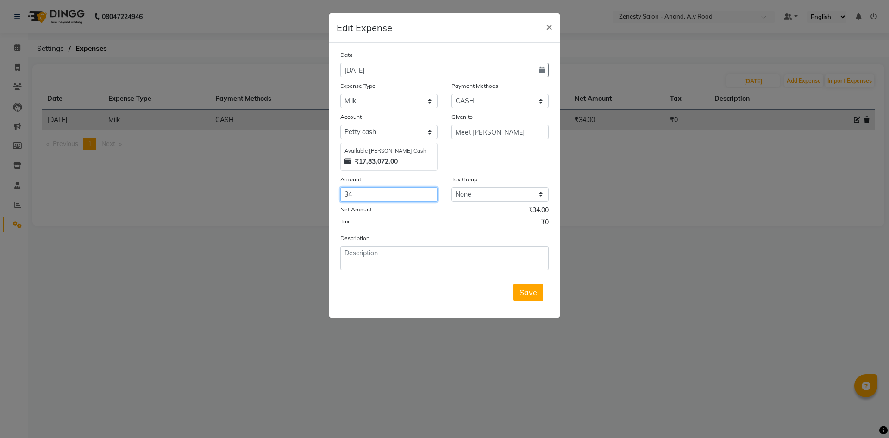
click at [400, 196] on input "34" at bounding box center [388, 194] width 97 height 14
type input "3"
type input "54"
click at [523, 298] on button "Save" at bounding box center [528, 293] width 30 height 18
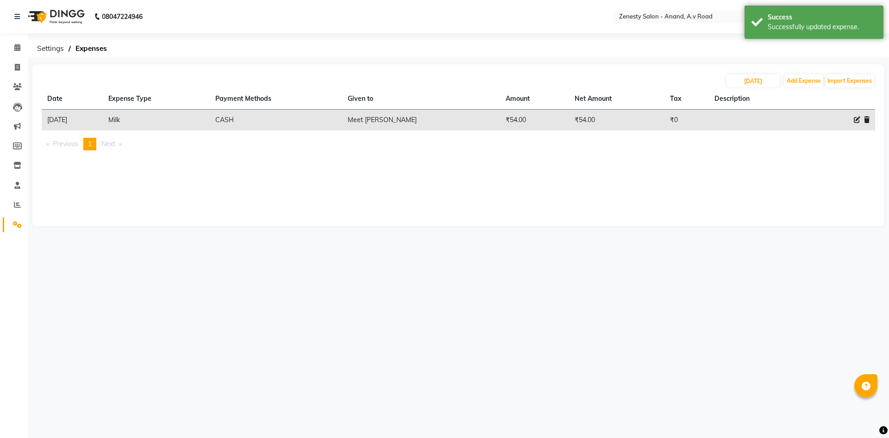
click at [523, 363] on div "08047224946 Select Location × Zenesty Salon - Anand, A.v Road Default Panel My …" at bounding box center [444, 219] width 889 height 438
click at [488, 375] on div "08047224946 Select Location × Zenesty Salon - Anand, A.v Road Default Panel My …" at bounding box center [444, 219] width 889 height 438
click at [551, 368] on div "08047224946 Select Location × Zenesty Salon - Anand, A.v Road Default Panel My …" at bounding box center [444, 219] width 889 height 438
click at [16, 65] on icon at bounding box center [17, 67] width 5 height 7
select select "service"
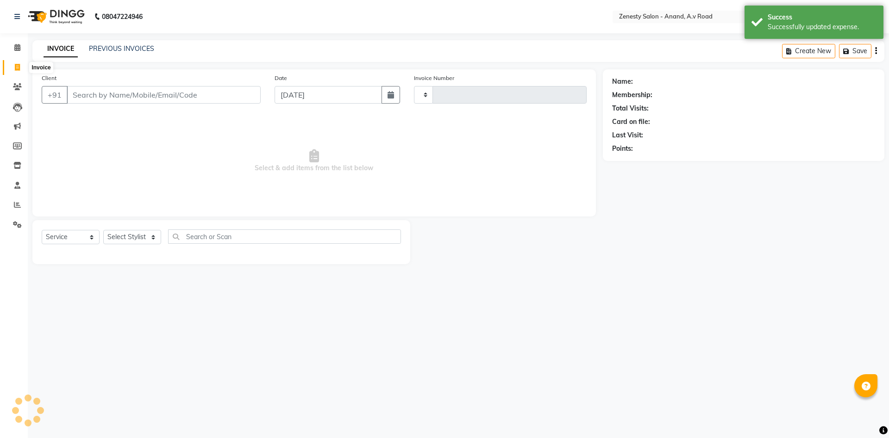
type input "1038"
select select "6693"
select select "52207"
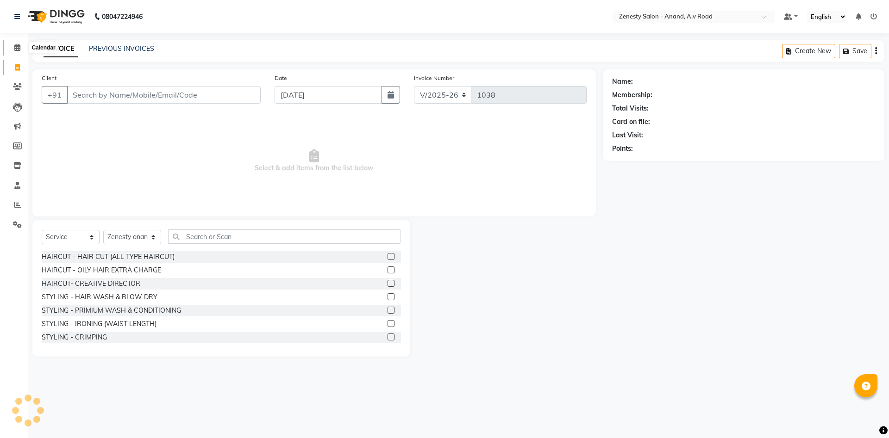
click at [19, 49] on icon at bounding box center [17, 47] width 6 height 7
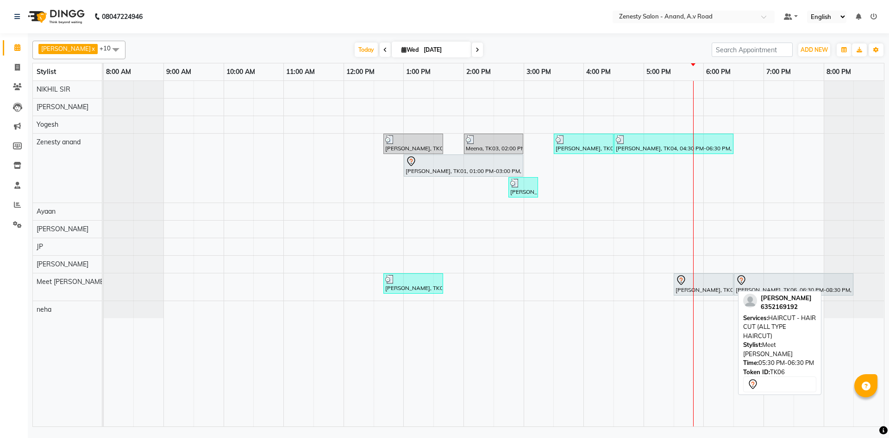
click at [689, 291] on div "Sharli, TK06, 05:30 PM-06:30 PM, HAIRCUT - HAIR CUT (ALL TYPE HAIRCUT)" at bounding box center [703, 284] width 58 height 19
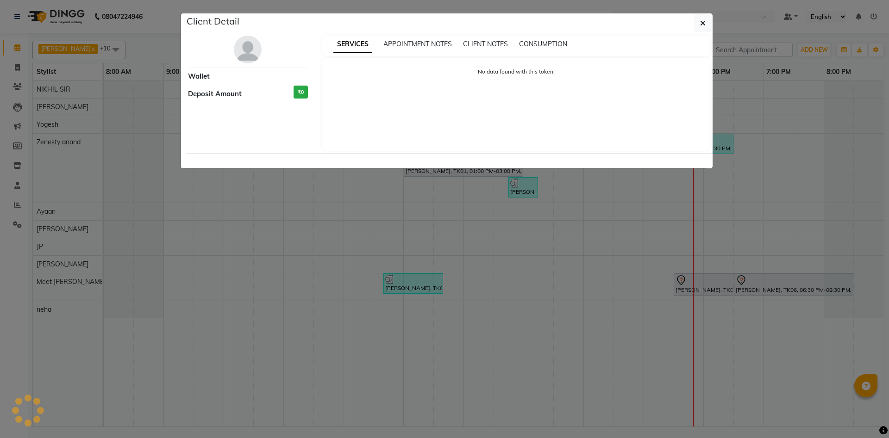
select select "7"
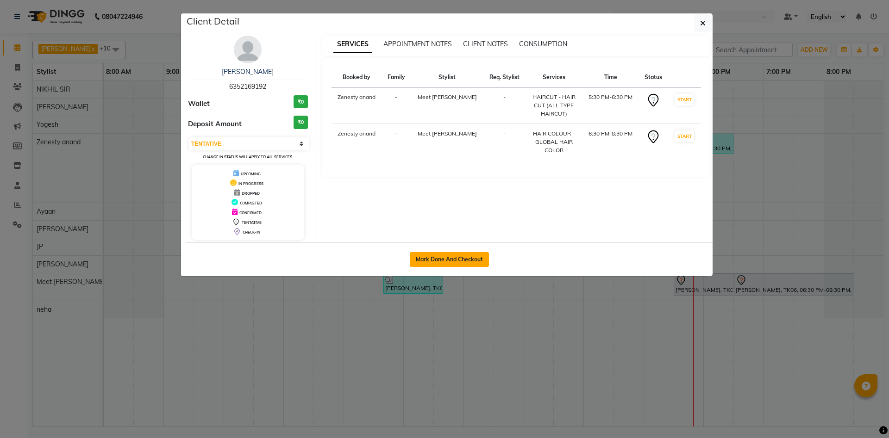
click at [461, 261] on button "Mark Done And Checkout" at bounding box center [449, 259] width 79 height 15
select select "service"
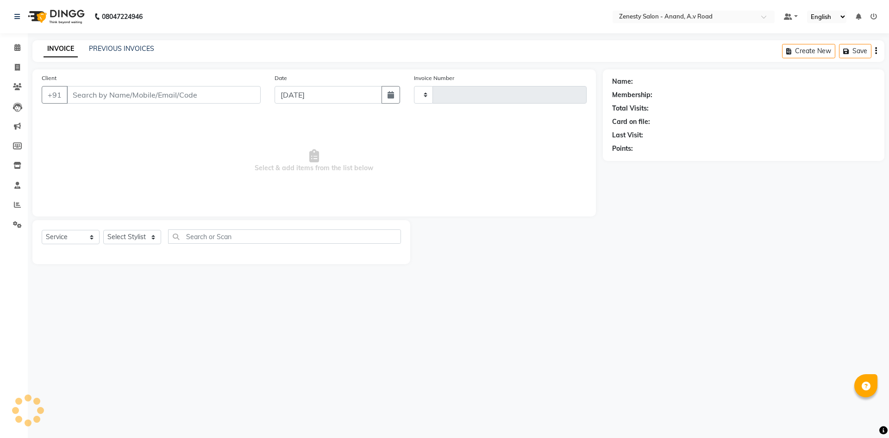
type input "1038"
select select "6693"
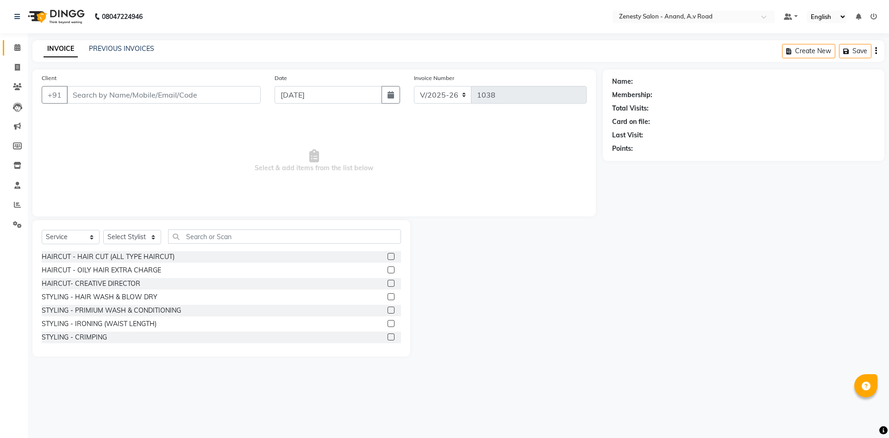
select select "52207"
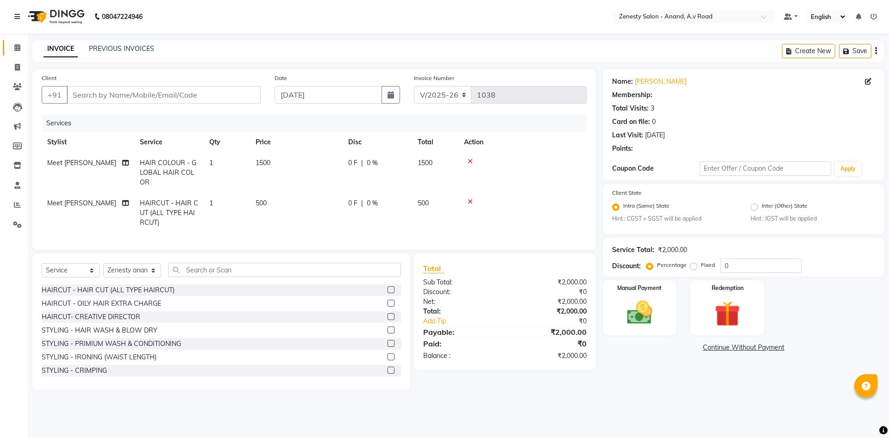
type input "6352169192"
click at [640, 376] on div "Name: Sharli Membership: No Active Membership Total Visits: 3 Card on file: 0 L…" at bounding box center [747, 229] width 288 height 321
click at [392, 203] on div "0 F | 0 %" at bounding box center [377, 204] width 58 height 10
select select "86300"
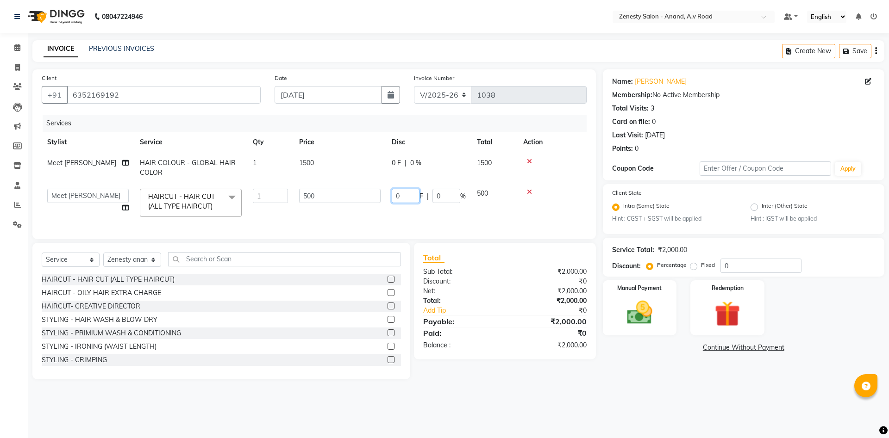
click at [402, 195] on input "0" at bounding box center [406, 196] width 28 height 14
type input "100"
click at [674, 423] on div "08047224946 Select Location × Zenesty Salon - Anand, A.v Road Default Panel My …" at bounding box center [444, 219] width 889 height 438
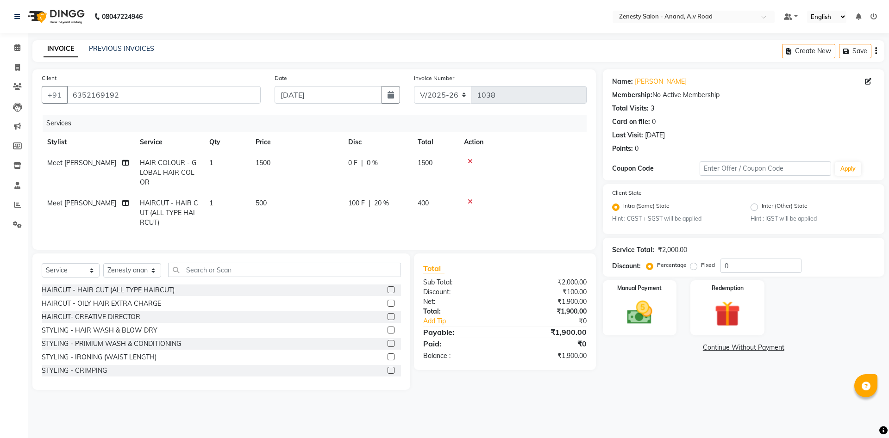
click at [666, 399] on main "INVOICE PREVIOUS INVOICES Create New Save Client +91 6352169192 Date 03-09-2025…" at bounding box center [458, 222] width 861 height 364
click at [730, 349] on link "Continue Without Payment" at bounding box center [743, 348] width 278 height 10
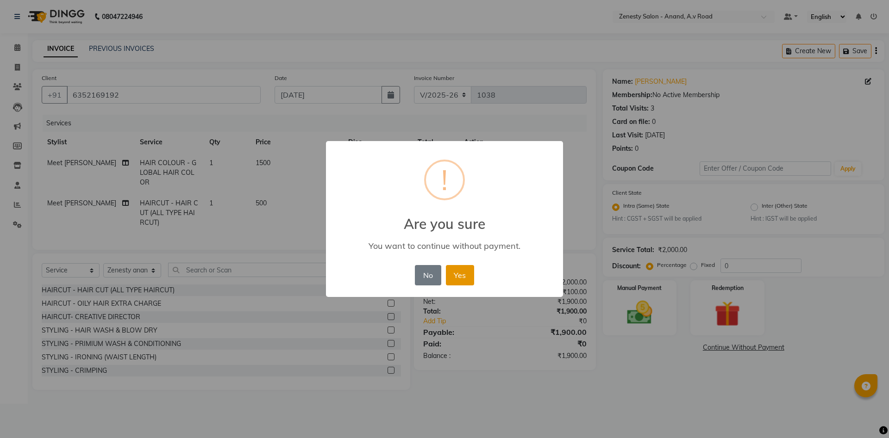
click at [458, 275] on button "Yes" at bounding box center [460, 275] width 28 height 20
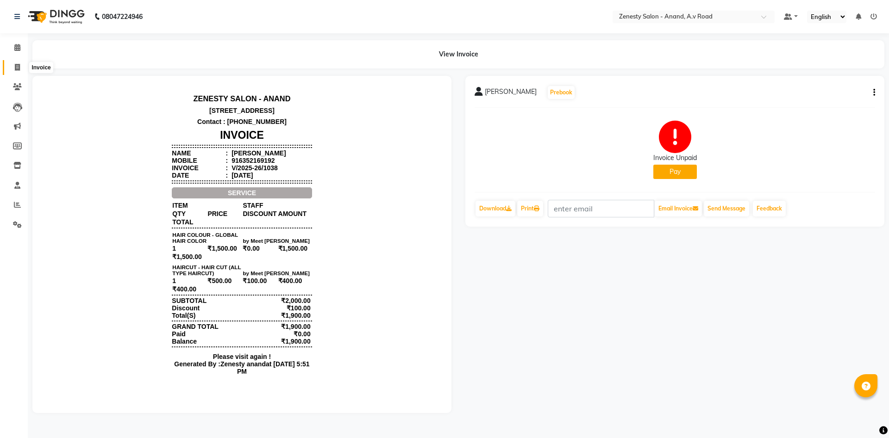
click at [17, 69] on icon at bounding box center [17, 67] width 5 height 7
select select "service"
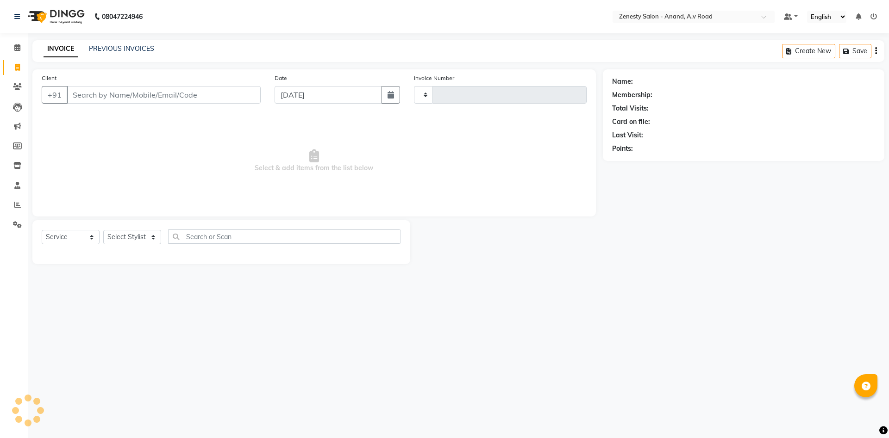
type input "1039"
select select "6693"
select select "52207"
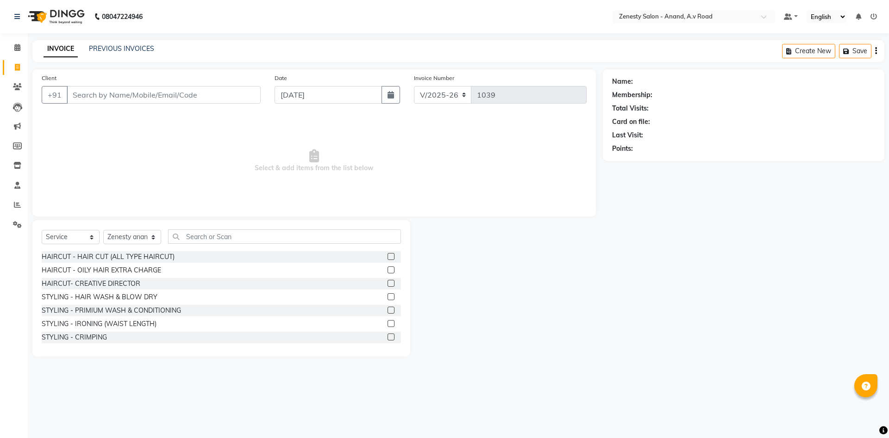
click at [661, 363] on main "INVOICE PREVIOUS INVOICES Create New Save Client +91 Date 03-09-2025 Invoice Nu…" at bounding box center [458, 205] width 861 height 330
click at [149, 49] on link "PREVIOUS INVOICES" at bounding box center [121, 48] width 65 height 8
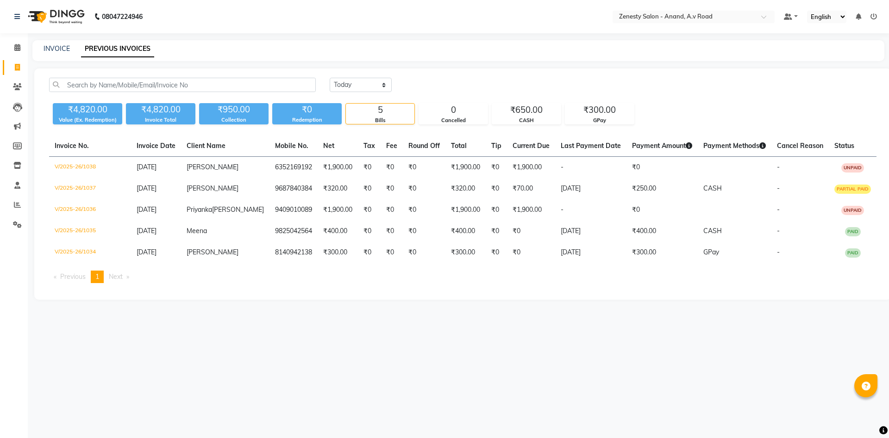
click at [510, 378] on div "08047224946 Select Location × Zenesty Salon - Anand, A.v Road Default Panel My …" at bounding box center [444, 219] width 889 height 438
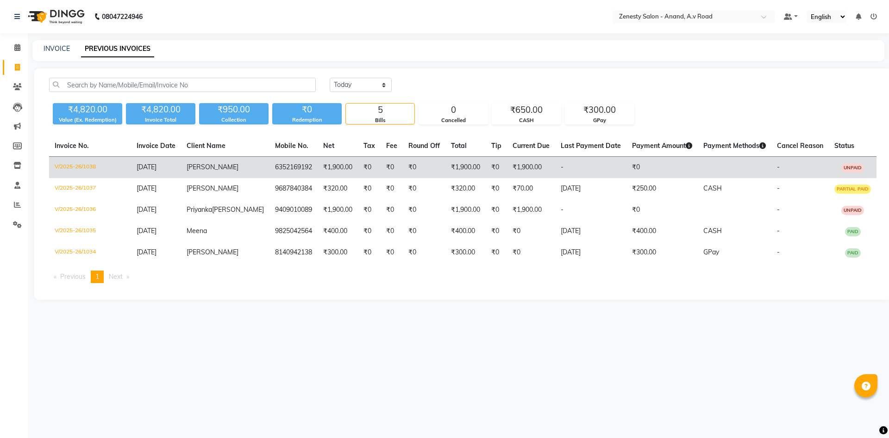
click at [405, 174] on td "₹0" at bounding box center [424, 168] width 43 height 22
click at [445, 173] on td "₹1,900.00" at bounding box center [465, 168] width 40 height 22
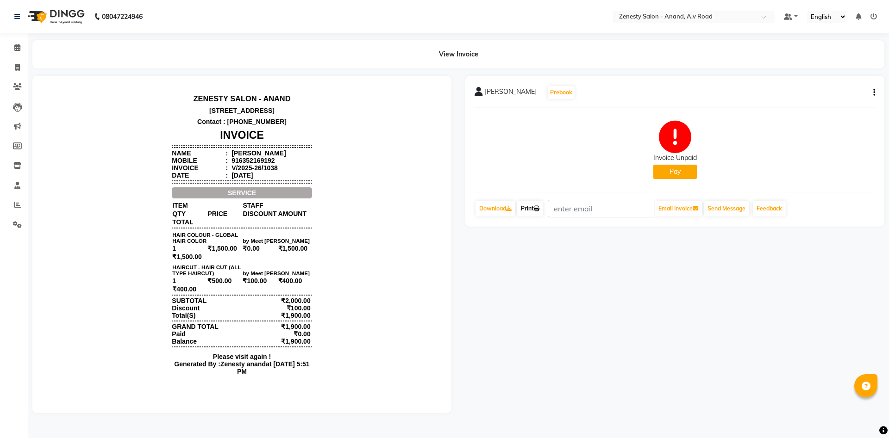
click at [534, 210] on link "Print" at bounding box center [530, 209] width 26 height 16
click at [18, 64] on icon at bounding box center [17, 67] width 5 height 7
select select "6693"
select select "service"
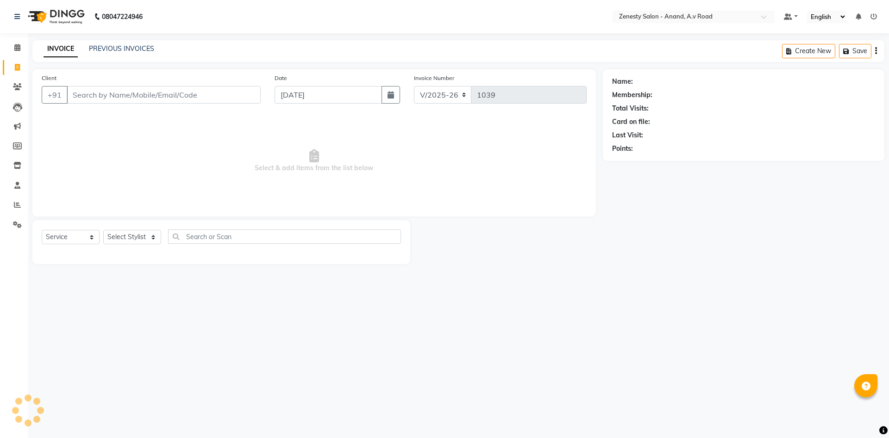
select select "52207"
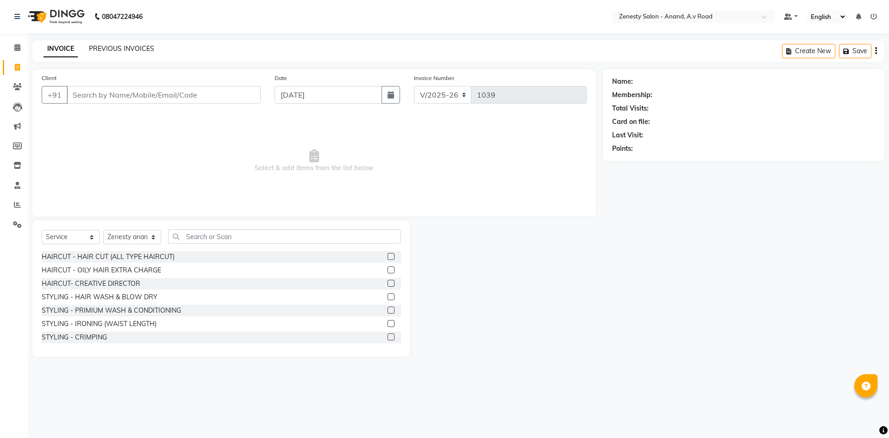
click at [122, 46] on link "PREVIOUS INVOICES" at bounding box center [121, 48] width 65 height 8
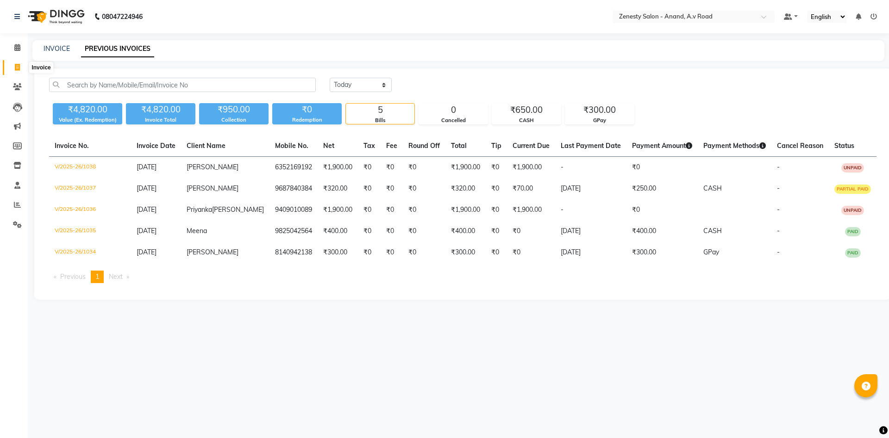
click at [18, 68] on icon at bounding box center [17, 67] width 5 height 7
select select "6693"
select select "service"
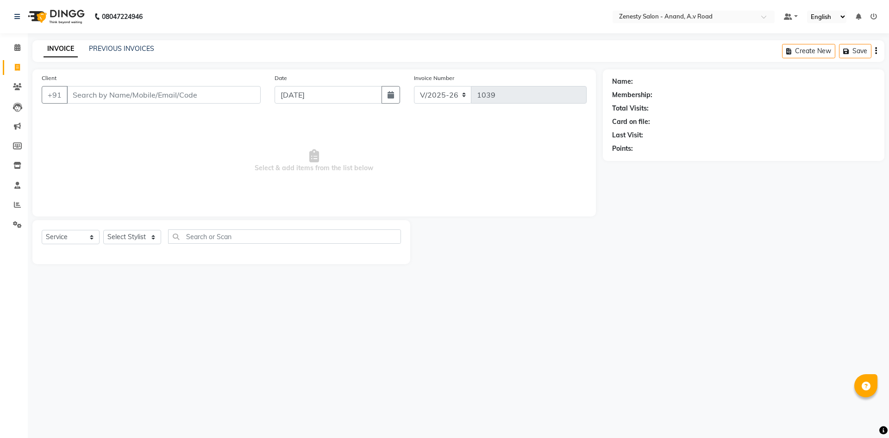
select select "52207"
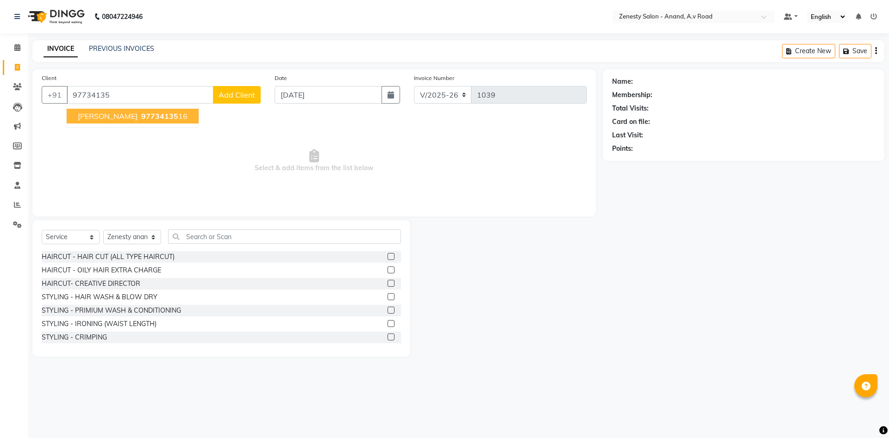
drag, startPoint x: 104, startPoint y: 118, endPoint x: 187, endPoint y: 185, distance: 106.7
click at [141, 120] on span "97734135" at bounding box center [159, 116] width 37 height 9
type input "9773413516"
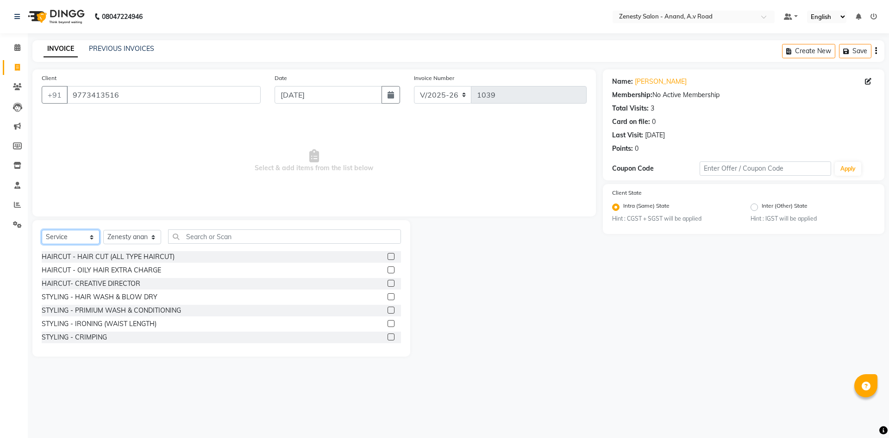
click at [42, 230] on select "Select Service Product Membership Package Voucher Prepaid Gift Card" at bounding box center [71, 237] width 58 height 14
click option "Service" at bounding box center [0, 0] width 0 height 0
click at [251, 238] on input "text" at bounding box center [284, 237] width 233 height 14
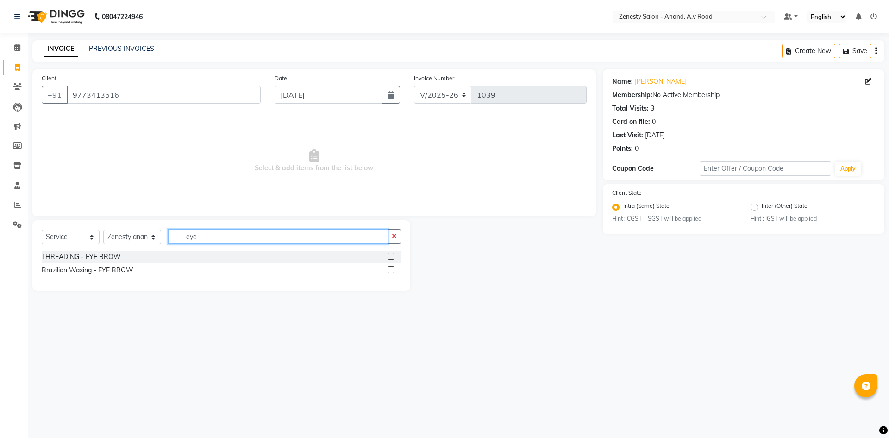
type input "eye"
click at [391, 257] on label at bounding box center [390, 256] width 7 height 7
click at [391, 257] on input "checkbox" at bounding box center [390, 257] width 6 height 6
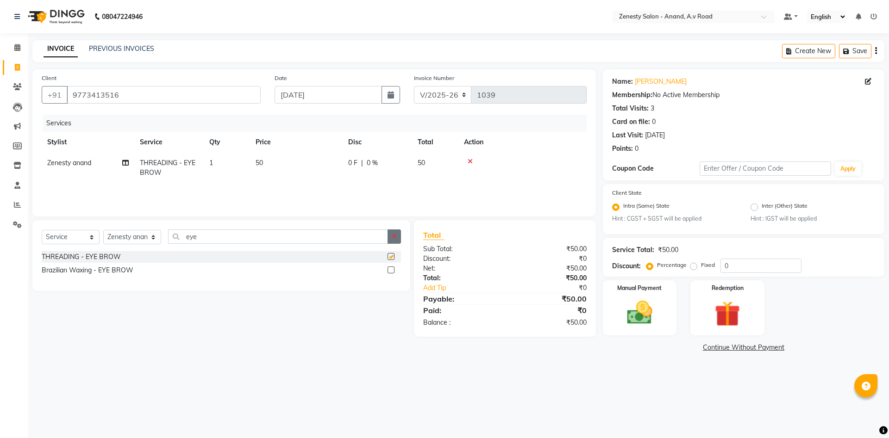
checkbox input "false"
click at [395, 236] on icon "button" at bounding box center [394, 236] width 5 height 6
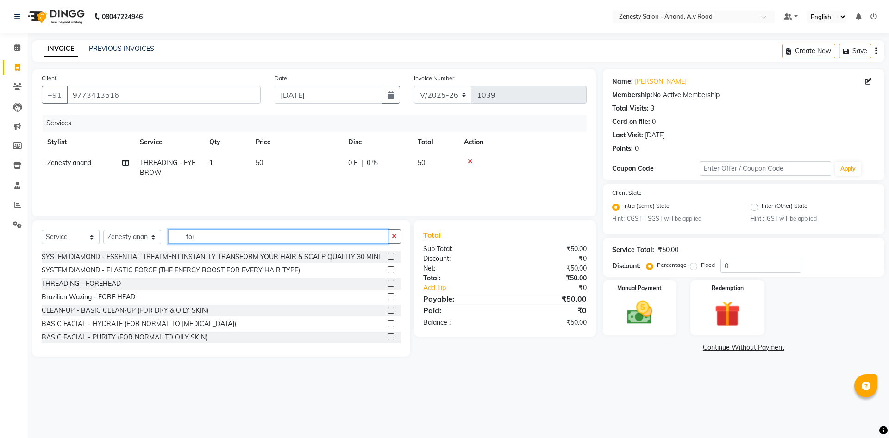
type input "for"
click at [389, 286] on label at bounding box center [390, 283] width 7 height 7
click at [389, 286] on input "checkbox" at bounding box center [390, 284] width 6 height 6
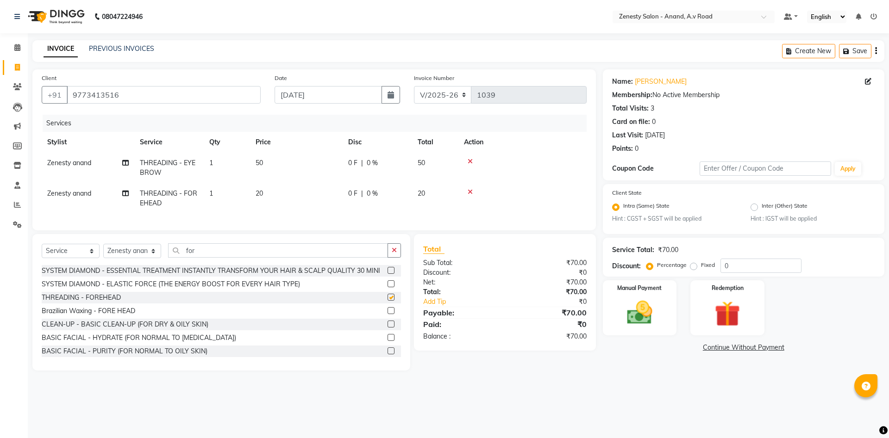
checkbox input "false"
click at [734, 350] on link "Continue Without Payment" at bounding box center [743, 348] width 278 height 10
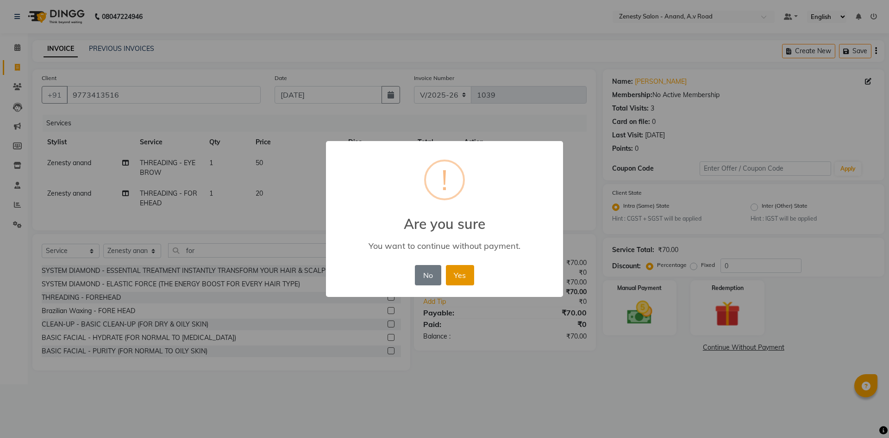
click at [461, 277] on button "Yes" at bounding box center [460, 275] width 28 height 20
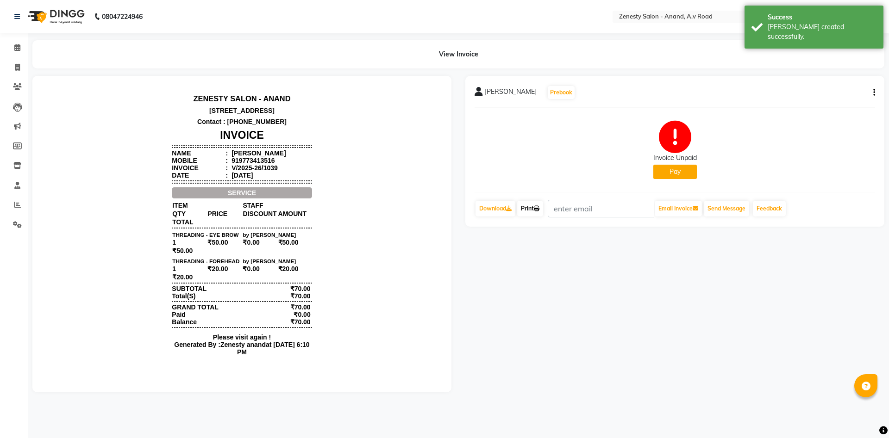
click at [534, 208] on link "Print" at bounding box center [530, 209] width 26 height 16
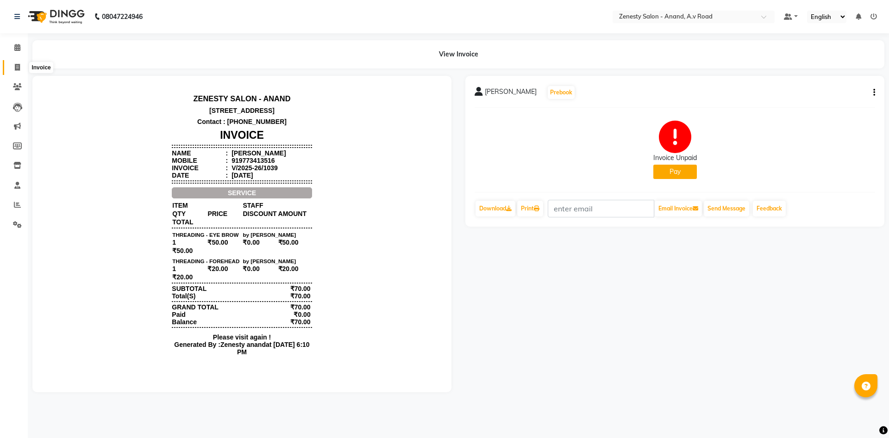
click at [20, 65] on span at bounding box center [17, 67] width 16 height 11
select select "6693"
select select "service"
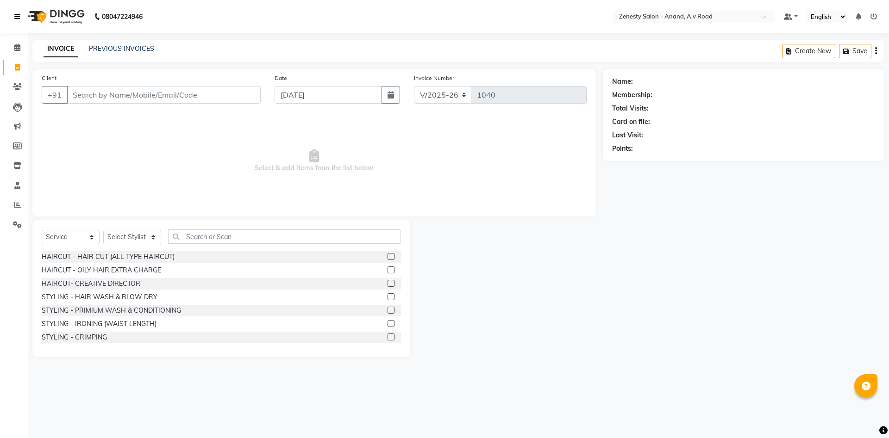
select select "52207"
click at [127, 50] on link "PREVIOUS INVOICES" at bounding box center [121, 48] width 65 height 8
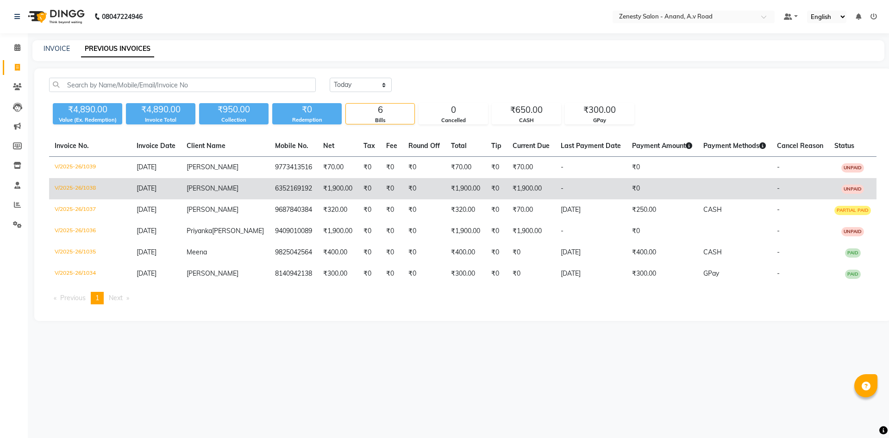
click at [626, 188] on td "₹0" at bounding box center [661, 188] width 71 height 21
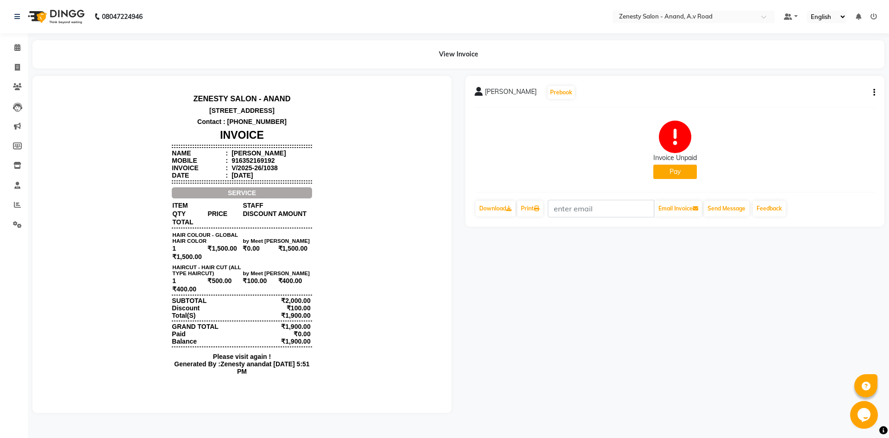
click at [874, 93] on icon "button" at bounding box center [874, 93] width 2 height 0
drag, startPoint x: 840, startPoint y: 106, endPoint x: 6, endPoint y: 68, distance: 834.9
click at [839, 106] on div "Edit Invoice" at bounding box center [827, 105] width 63 height 12
select select "service"
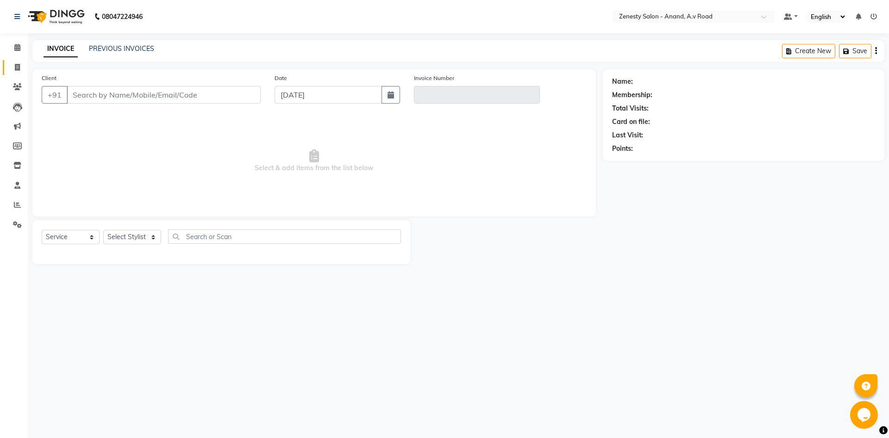
select select "52207"
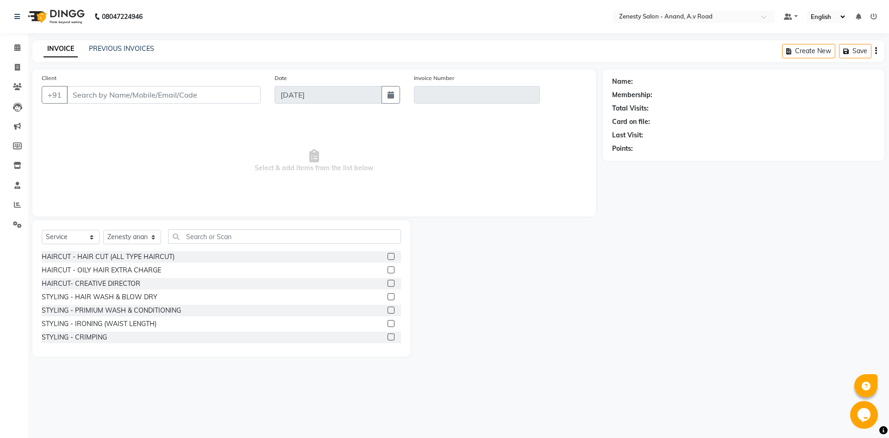
type input "6352169192"
type input "V/2025-26/1038"
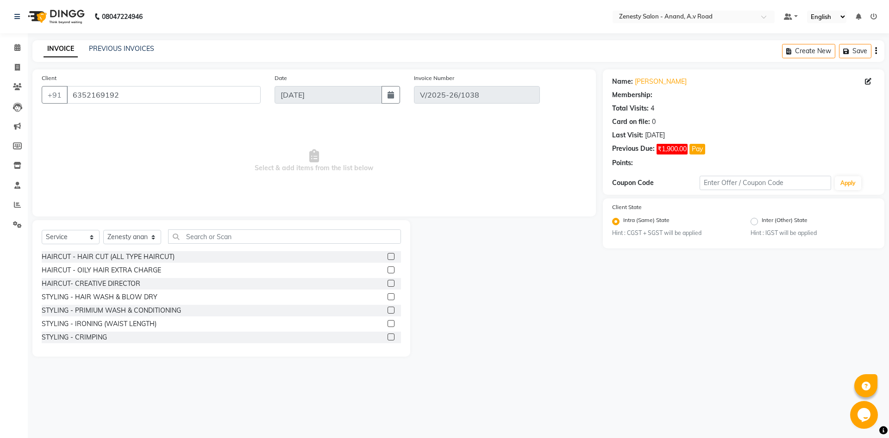
select select "select"
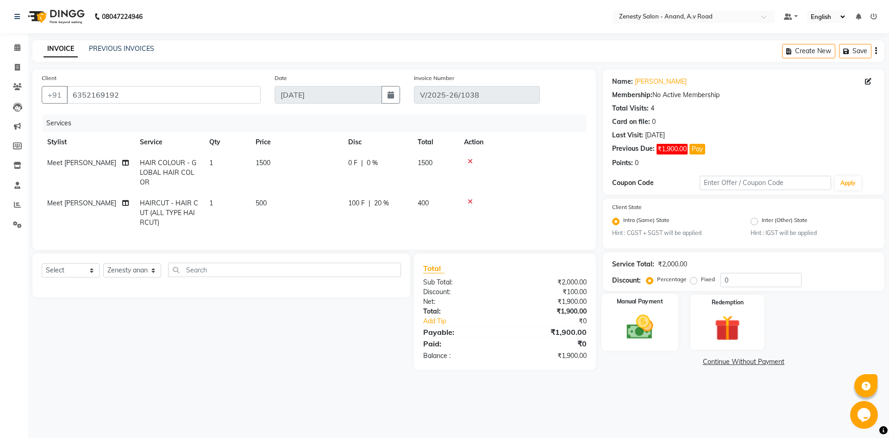
click at [640, 322] on img at bounding box center [639, 327] width 43 height 31
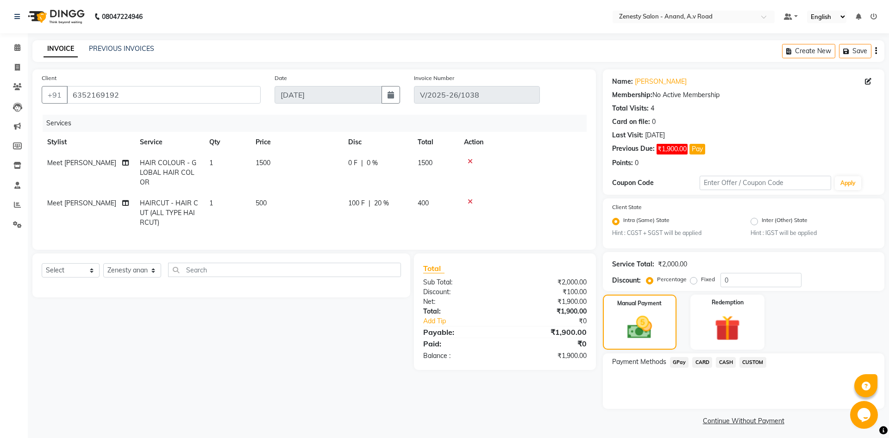
click at [681, 357] on span "GPay" at bounding box center [679, 362] width 19 height 11
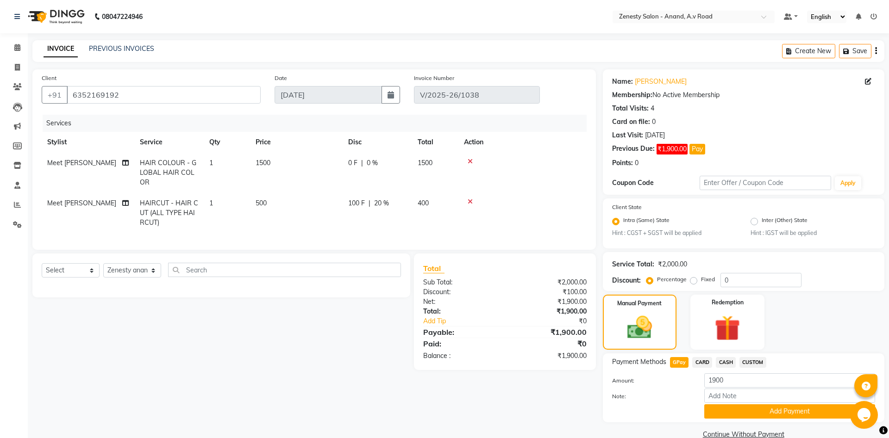
click at [768, 414] on button "Add Payment" at bounding box center [789, 412] width 171 height 14
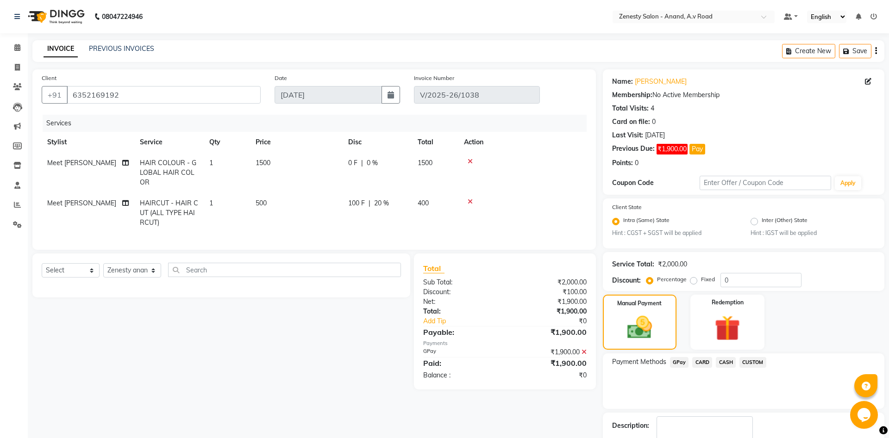
scroll to position [43, 0]
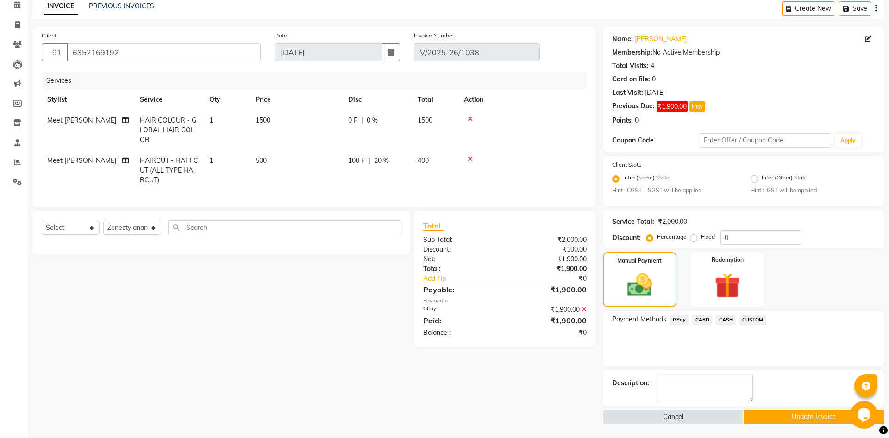
click at [762, 421] on button "Update Invoice" at bounding box center [813, 417] width 141 height 14
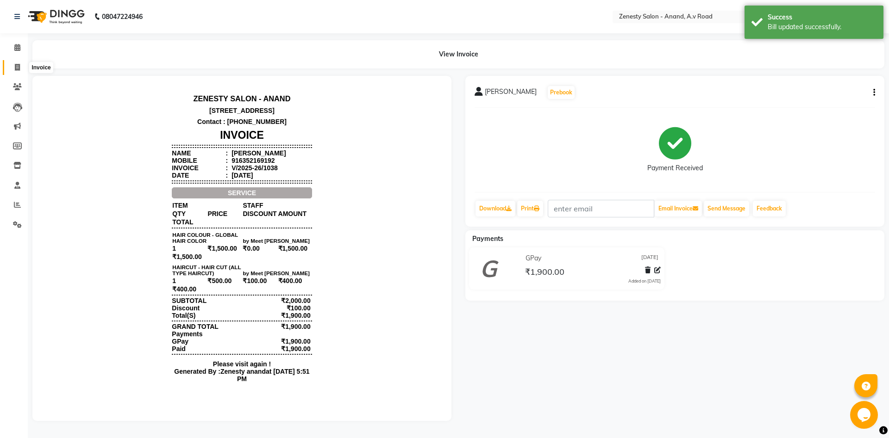
click at [20, 68] on span at bounding box center [17, 67] width 16 height 11
select select "6693"
select select "service"
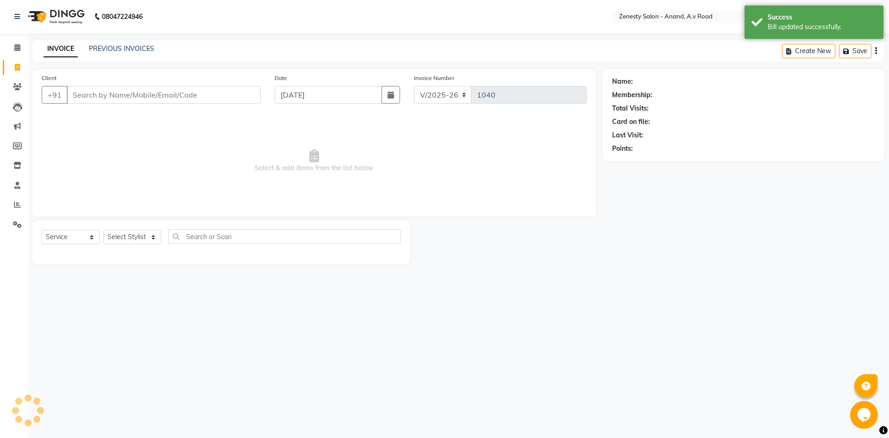
select select "52207"
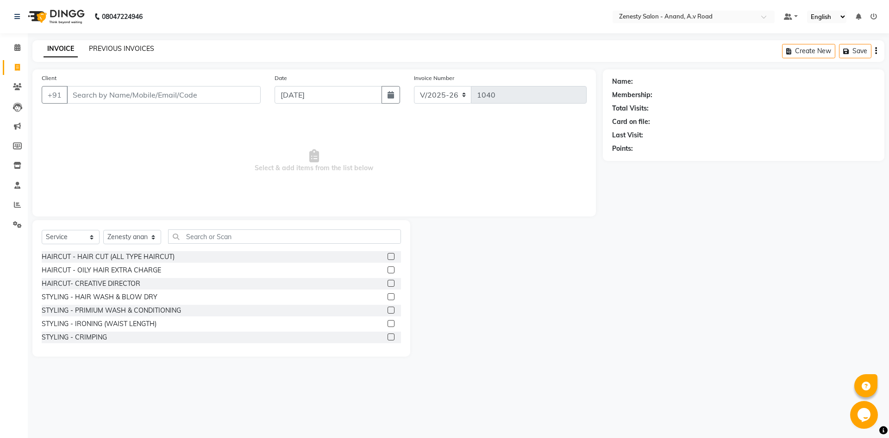
click at [119, 48] on link "PREVIOUS INVOICES" at bounding box center [121, 48] width 65 height 8
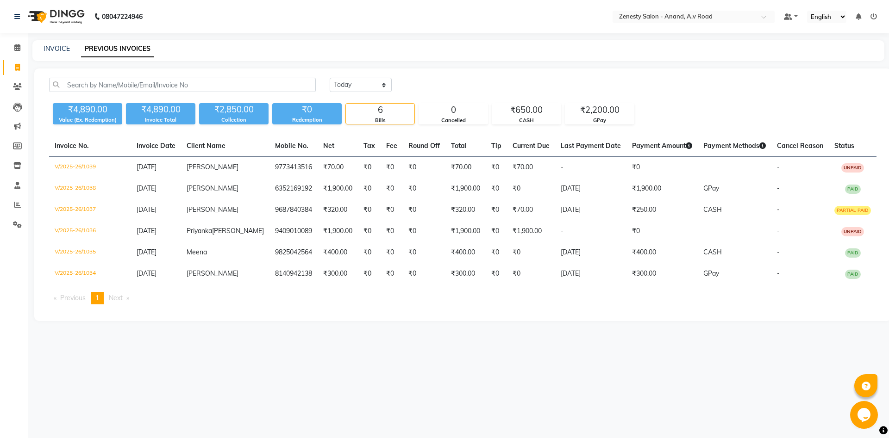
click at [635, 389] on div "08047224946 Select Location × Zenesty Salon - Anand, A.v Road Default Panel My …" at bounding box center [444, 219] width 889 height 438
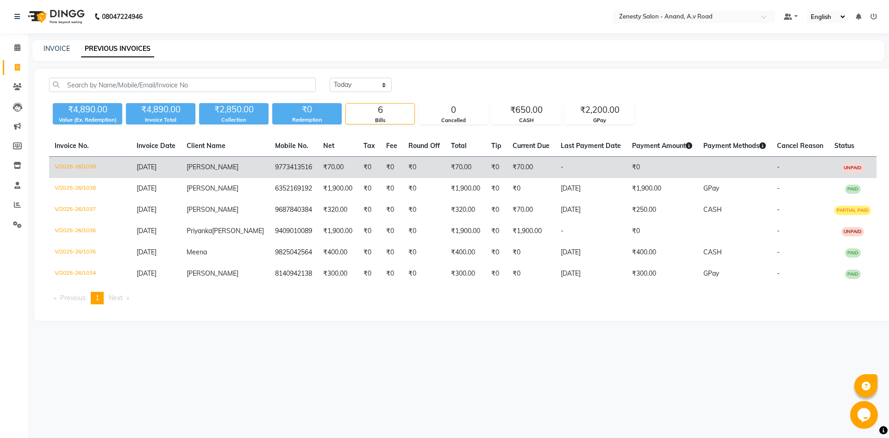
click at [403, 170] on td "₹0" at bounding box center [424, 168] width 43 height 22
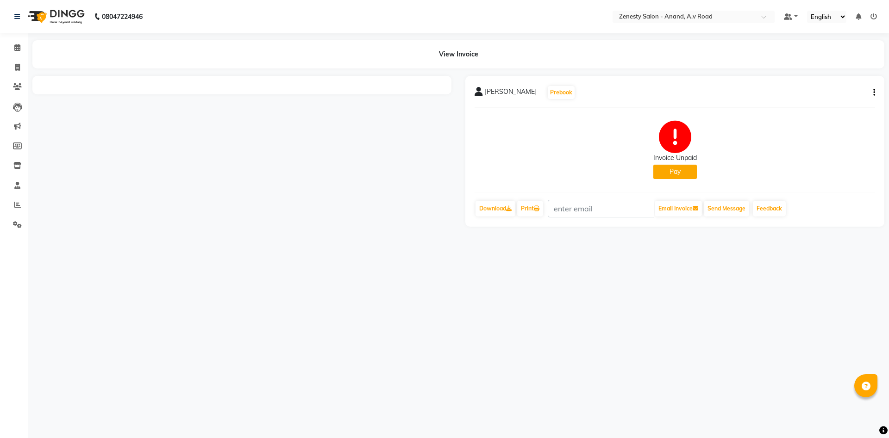
click at [873, 93] on icon "button" at bounding box center [874, 93] width 2 height 0
click at [829, 106] on div "Edit Invoice" at bounding box center [827, 105] width 63 height 12
select select "service"
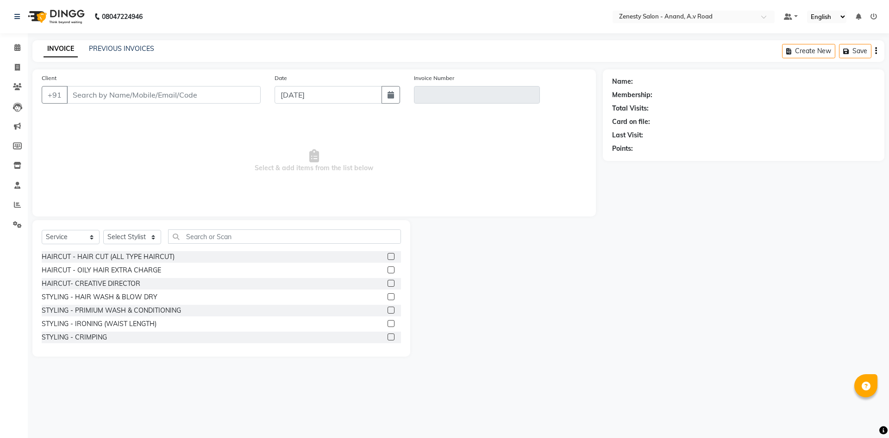
select select "52207"
type input "9773413516"
type input "V/2025-26/1039"
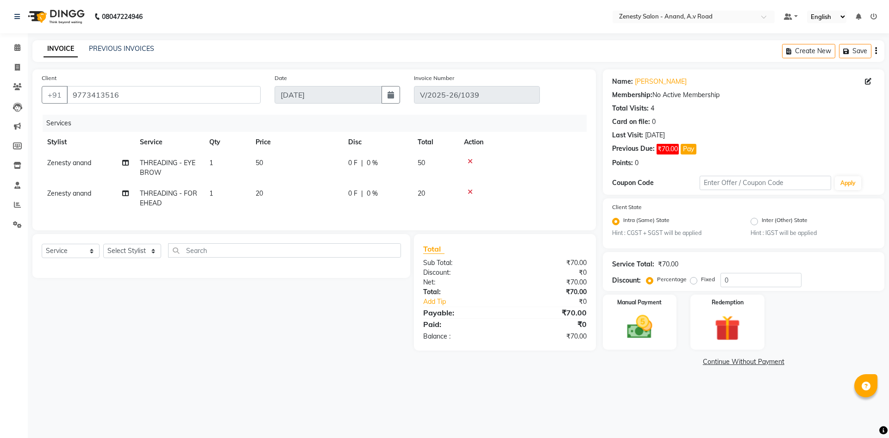
select select "select"
click at [69, 167] on span "Zenesty anand" at bounding box center [69, 163] width 44 height 8
select select "52207"
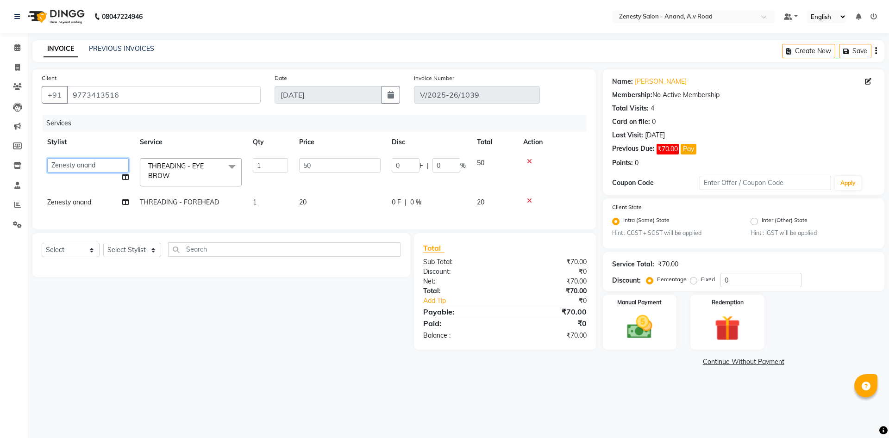
click at [47, 158] on select "[PERSON_NAME] [PERSON_NAME] Meet [PERSON_NAME] neha NIKHIL SIR [PERSON_NAME] [P…" at bounding box center [87, 165] width 81 height 14
select select "79668"
click at [71, 208] on td "Zenesty anand" at bounding box center [88, 202] width 93 height 21
select select "52207"
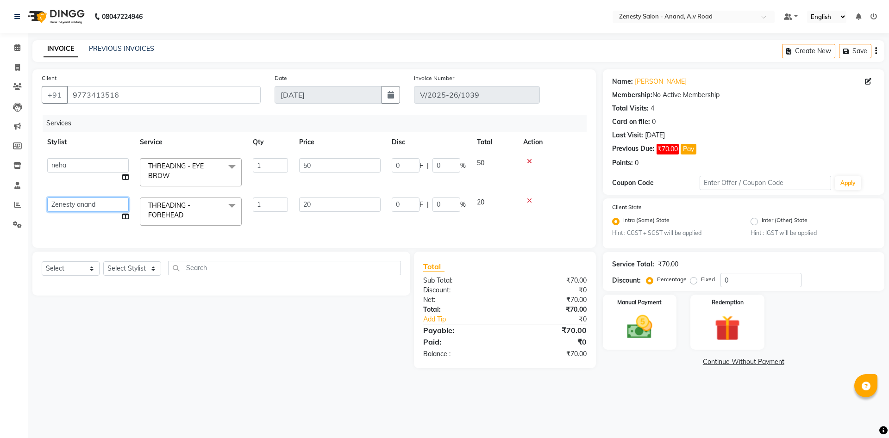
click at [47, 198] on select "[PERSON_NAME] [PERSON_NAME] Meet [PERSON_NAME] neha NIKHIL SIR [PERSON_NAME] [P…" at bounding box center [87, 205] width 81 height 14
select select "79668"
click at [256, 353] on div "Select Service Product Membership Package Voucher Prepaid Gift Card Select Styl…" at bounding box center [217, 310] width 385 height 117
click at [654, 379] on main "INVOICE PREVIOUS INVOICES Create New Save Client +91 9773413516 Date 03-09-2025…" at bounding box center [458, 211] width 861 height 342
click at [630, 327] on img at bounding box center [639, 327] width 43 height 31
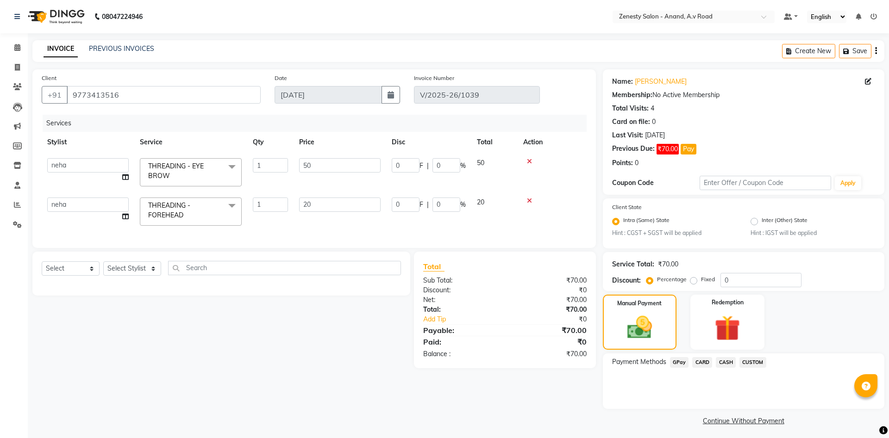
click at [244, 351] on div "Select Service Product Membership Package Voucher Prepaid Gift Card Select Styl…" at bounding box center [217, 310] width 385 height 117
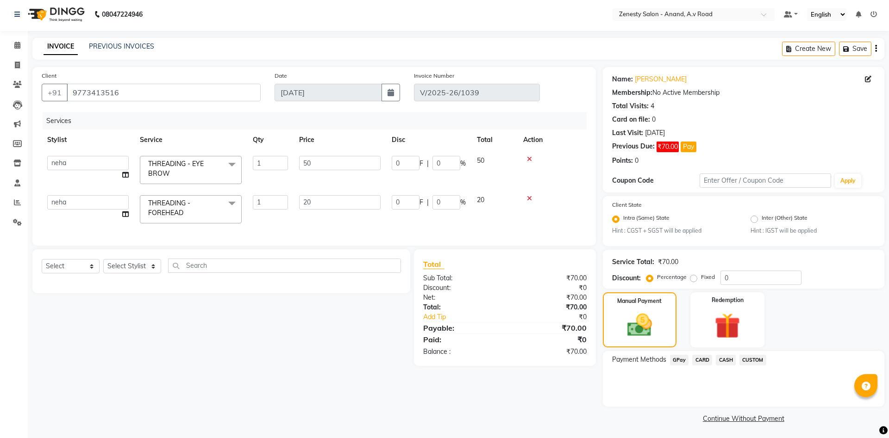
scroll to position [4, 0]
click at [548, 404] on div "Client +91 9773413516 Date 03-09-2025 Invoice Number V/2025-26/1039 Services St…" at bounding box center [313, 245] width 577 height 359
click at [577, 393] on div "Client +91 9773413516 Date 03-09-2025 Invoice Number V/2025-26/1039 Services St…" at bounding box center [313, 245] width 577 height 359
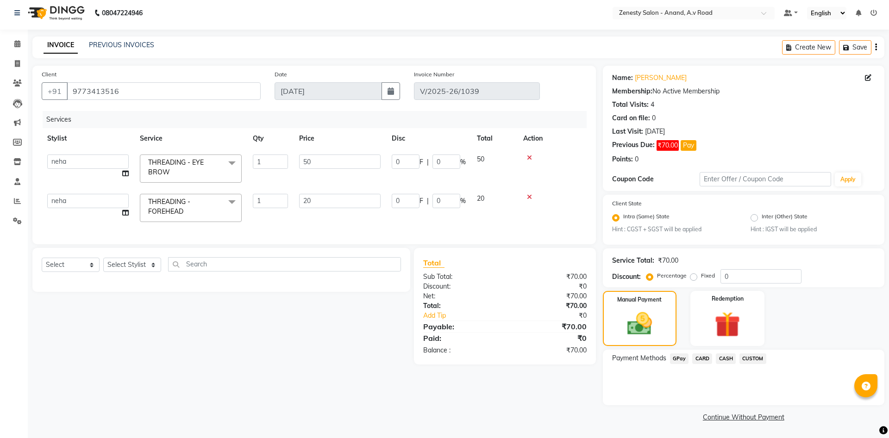
click at [673, 358] on span "GPay" at bounding box center [679, 359] width 19 height 11
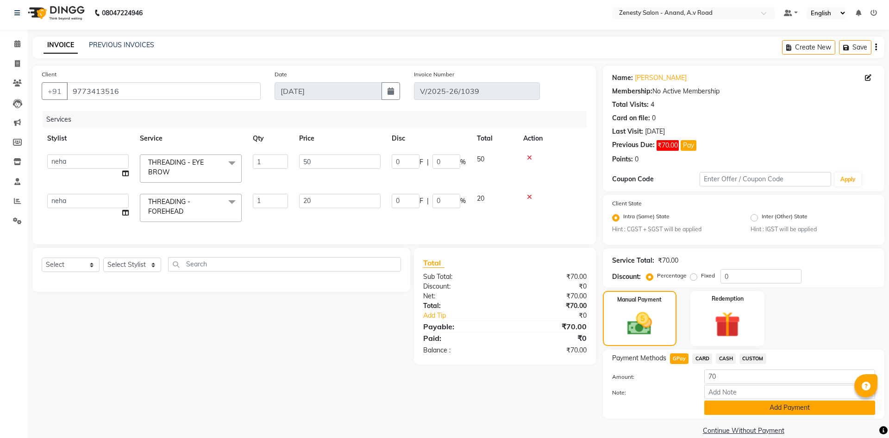
click at [761, 406] on button "Add Payment" at bounding box center [789, 408] width 171 height 14
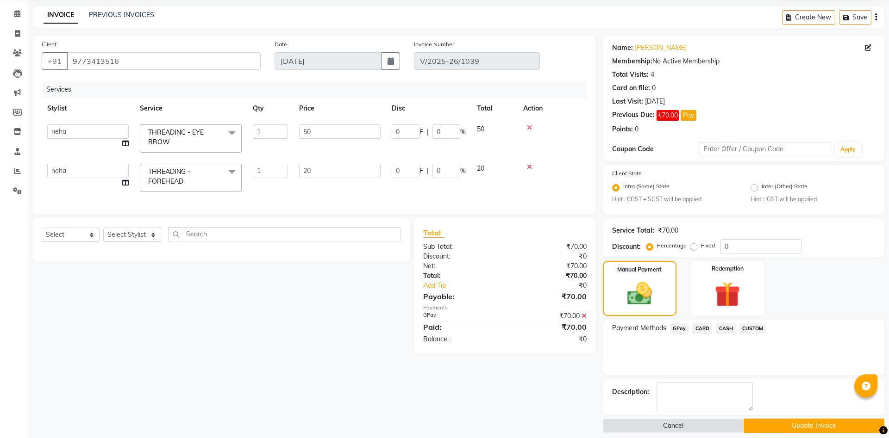
scroll to position [43, 0]
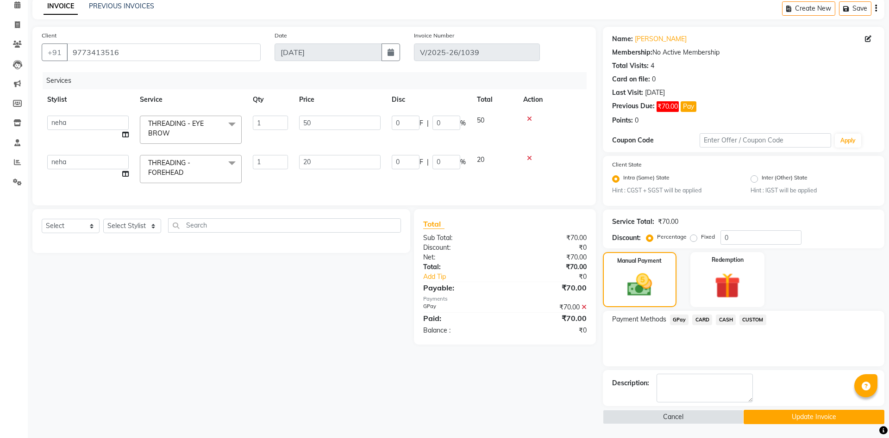
click at [778, 417] on button "Update Invoice" at bounding box center [813, 417] width 141 height 14
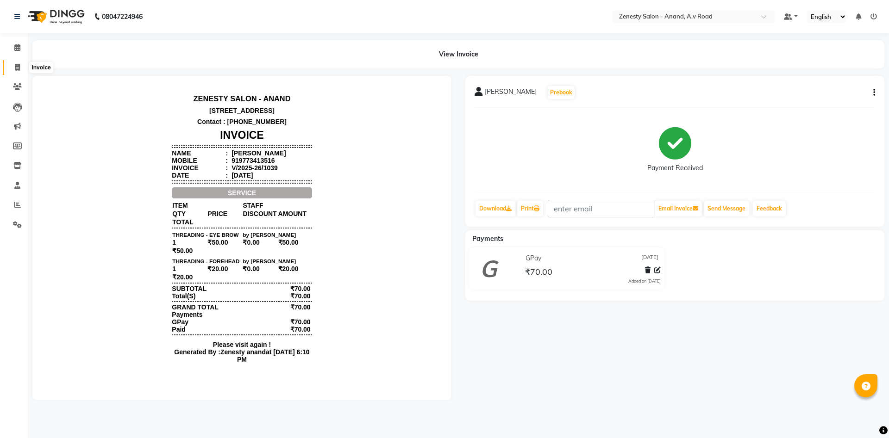
click at [16, 70] on icon at bounding box center [17, 67] width 5 height 7
select select "service"
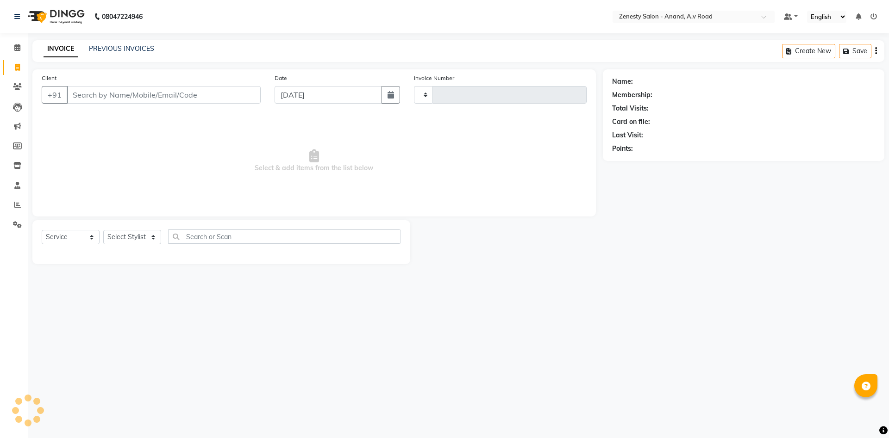
type input "1040"
select select "6693"
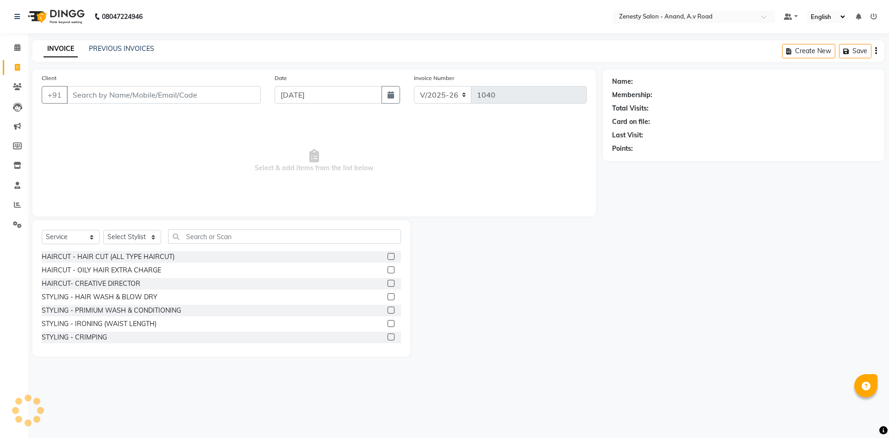
select select "52207"
click at [148, 46] on link "PREVIOUS INVOICES" at bounding box center [121, 48] width 65 height 8
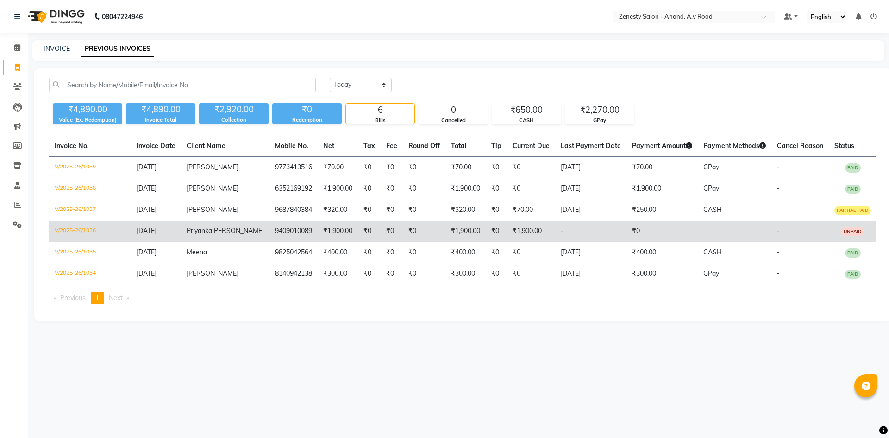
click at [560, 242] on td "-" at bounding box center [590, 231] width 71 height 21
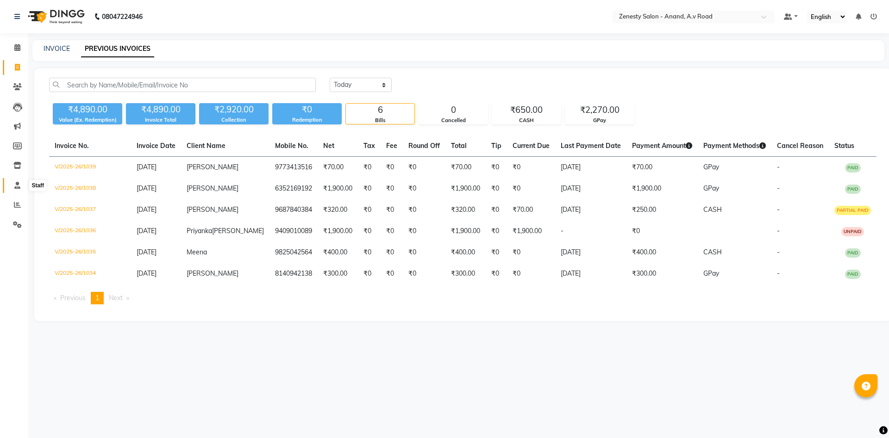
click at [17, 189] on span at bounding box center [17, 186] width 16 height 11
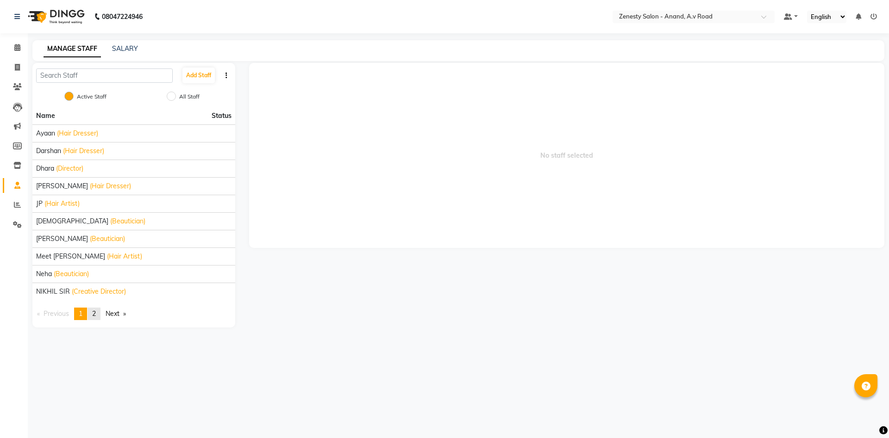
click at [100, 313] on link "page 2" at bounding box center [93, 314] width 13 height 12
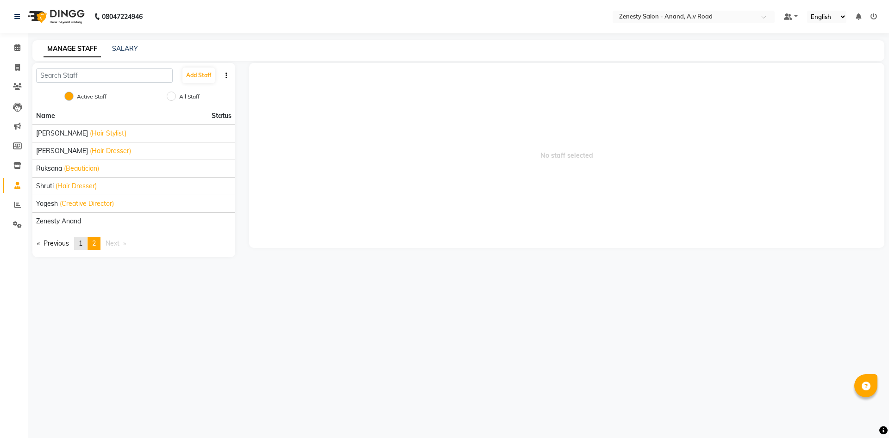
click at [79, 245] on link "page 1" at bounding box center [80, 243] width 13 height 12
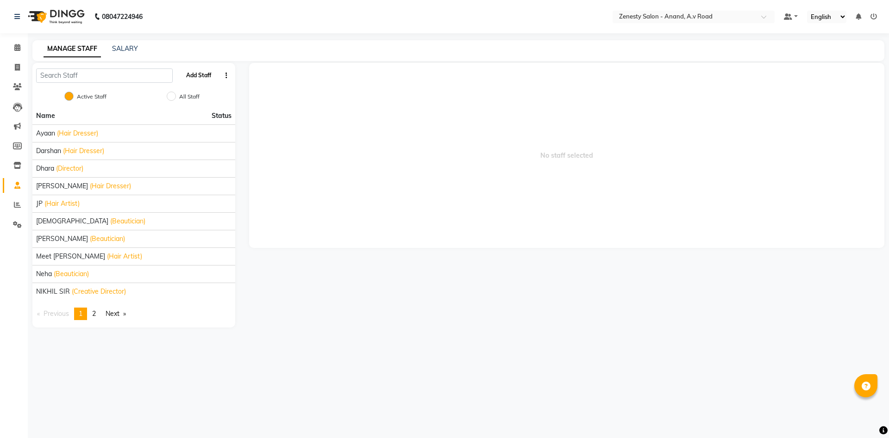
click at [203, 76] on button "Add Staff" at bounding box center [198, 76] width 32 height 16
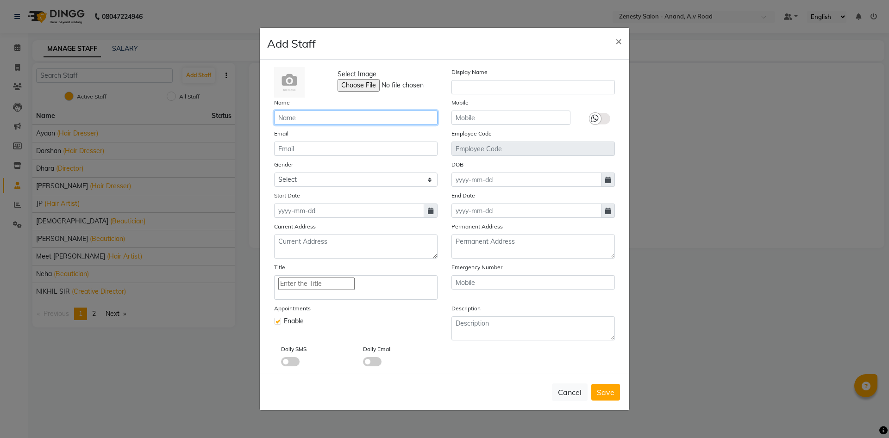
click at [305, 118] on input "text" at bounding box center [355, 118] width 163 height 14
type input "Furjan"
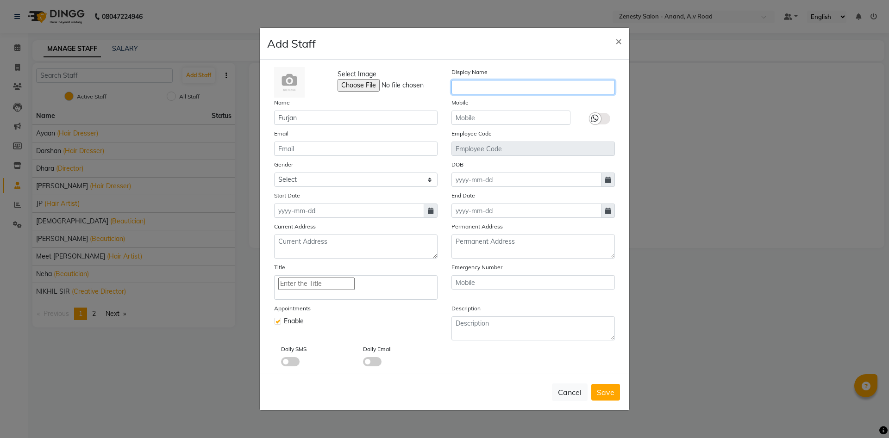
click at [475, 90] on input "text" at bounding box center [532, 87] width 163 height 14
type input "Furjan"
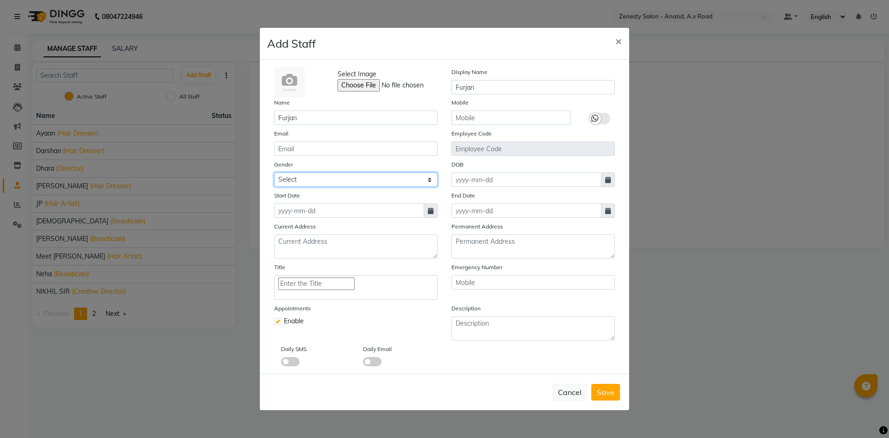
click at [274, 173] on select "Select Male Female Other Prefer Not To Say" at bounding box center [355, 180] width 163 height 14
select select "male"
click option "Male" at bounding box center [0, 0] width 0 height 0
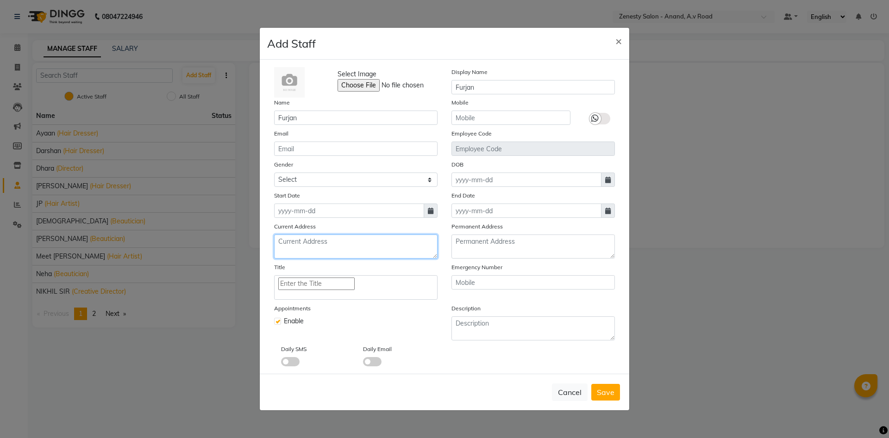
click at [327, 237] on textarea at bounding box center [355, 247] width 163 height 24
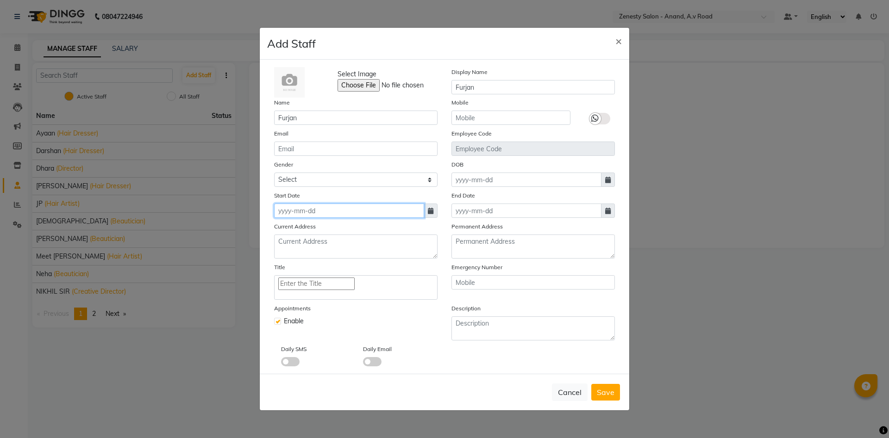
click at [326, 207] on input at bounding box center [349, 211] width 150 height 14
select select "9"
select select "2025"
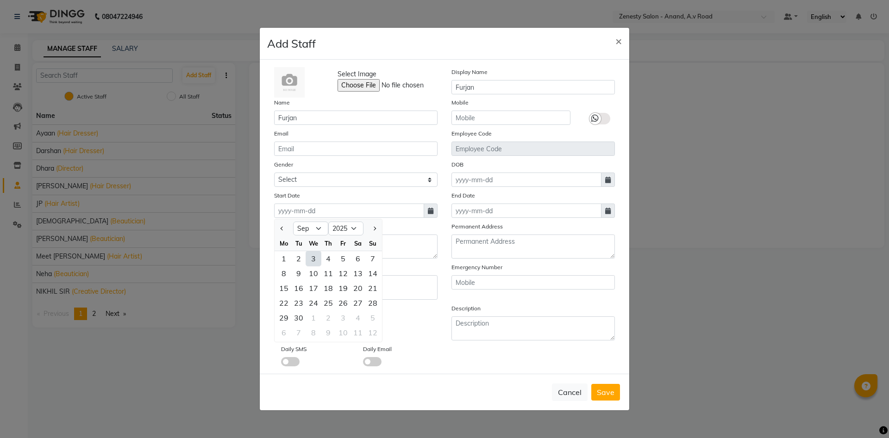
click at [315, 262] on div "3" at bounding box center [313, 258] width 15 height 15
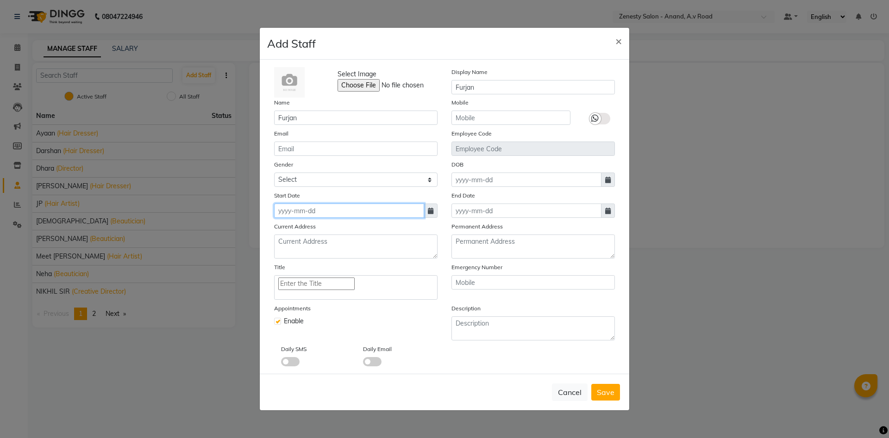
type input "[DATE]"
click at [339, 290] on input "Enter the Title" at bounding box center [316, 284] width 76 height 12
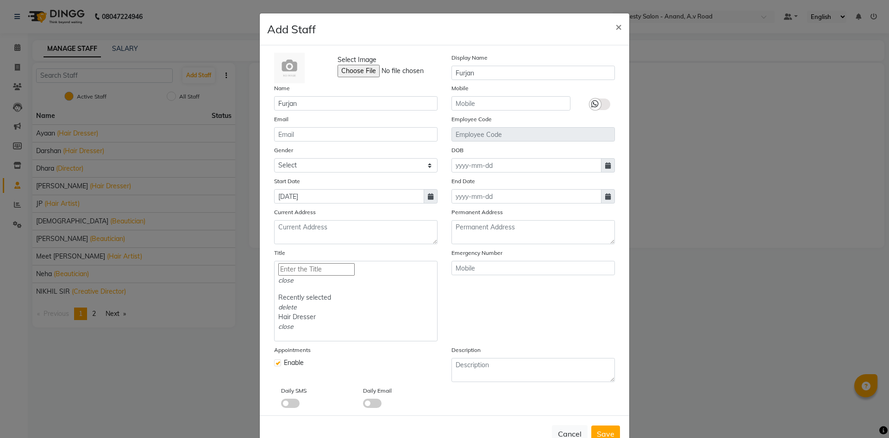
type input "Hair Dresser"
click at [624, 416] on div "Cancel Save" at bounding box center [444, 434] width 369 height 37
click at [615, 426] on button "Save" at bounding box center [605, 434] width 29 height 17
select select
checkbox input "false"
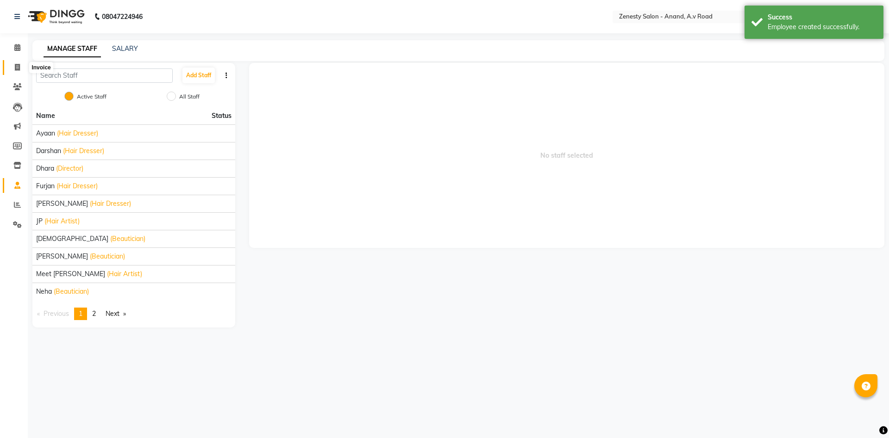
click at [19, 71] on icon at bounding box center [17, 67] width 5 height 7
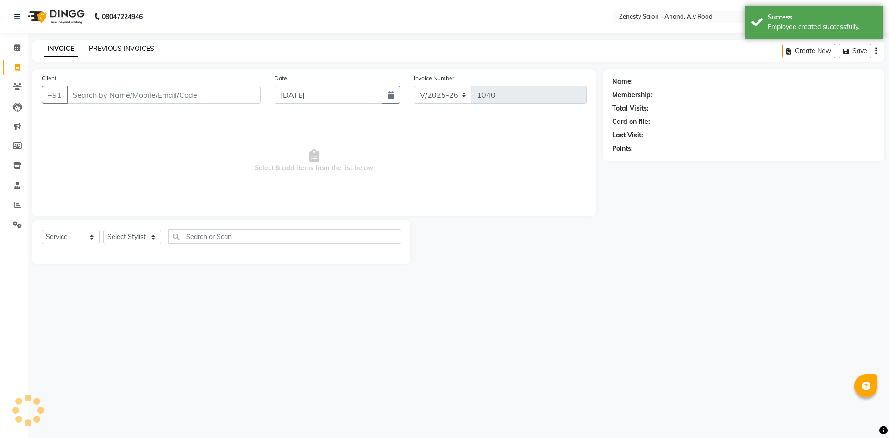
click at [127, 45] on link "PREVIOUS INVOICES" at bounding box center [121, 48] width 65 height 8
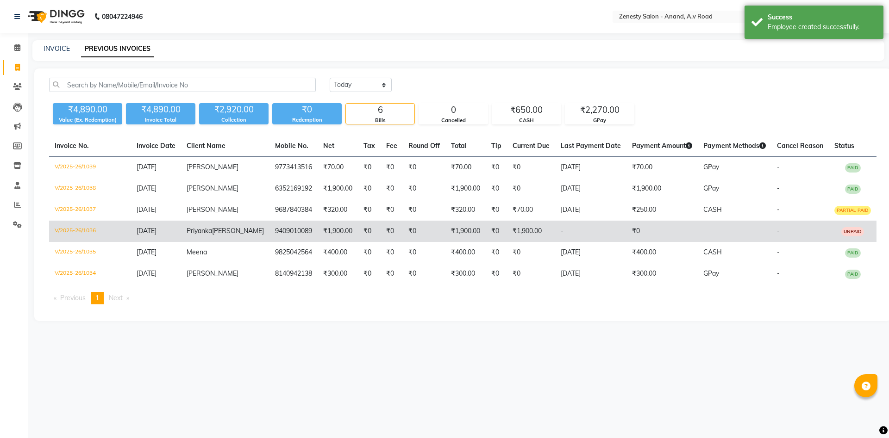
click at [507, 234] on td "₹1,900.00" at bounding box center [531, 231] width 48 height 21
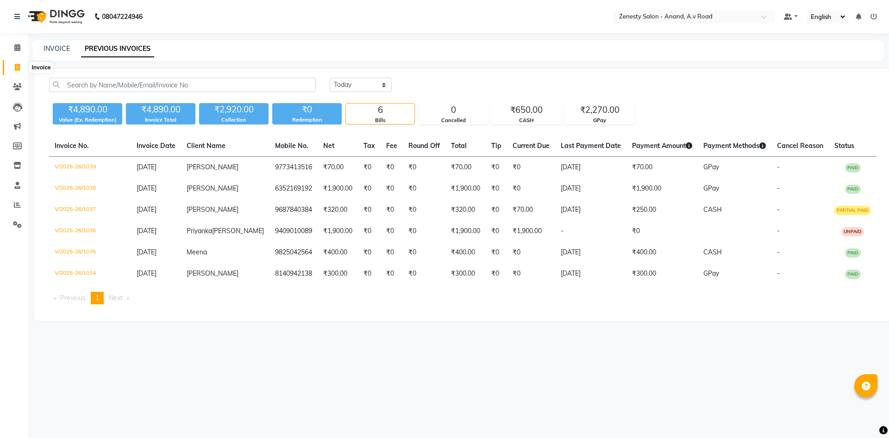
click at [16, 66] on icon at bounding box center [17, 67] width 5 height 7
select select "6693"
select select "service"
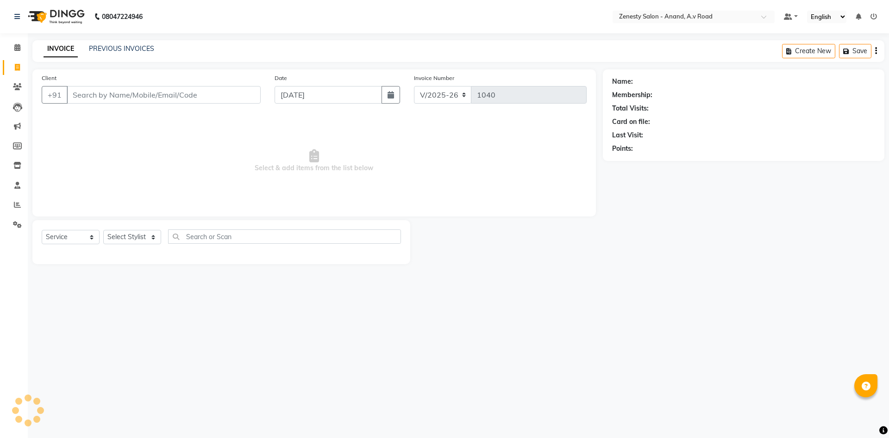
select select "52207"
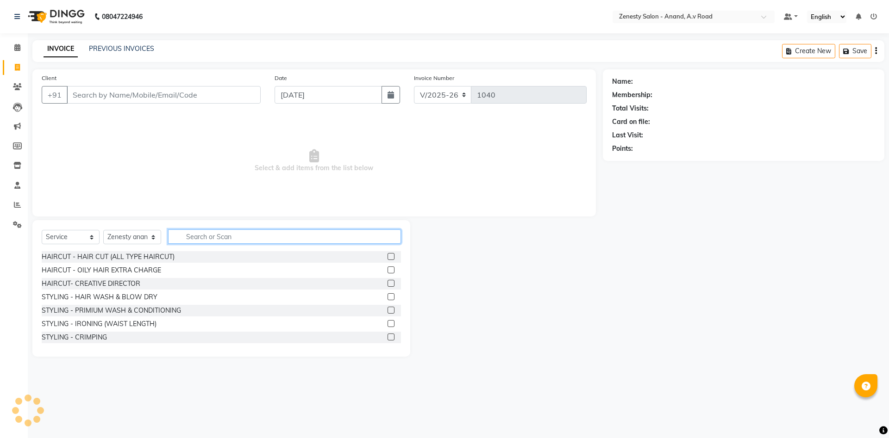
click at [220, 237] on input "text" at bounding box center [284, 237] width 233 height 14
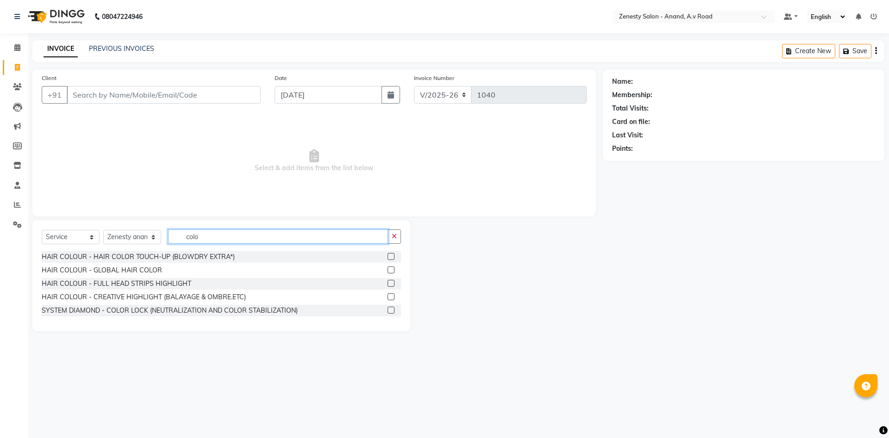
type input "colo"
click at [42, 230] on select "Select Service Product Membership Package Voucher Prepaid Gift Card" at bounding box center [71, 237] width 58 height 14
select select "product"
click option "Product" at bounding box center [0, 0] width 0 height 0
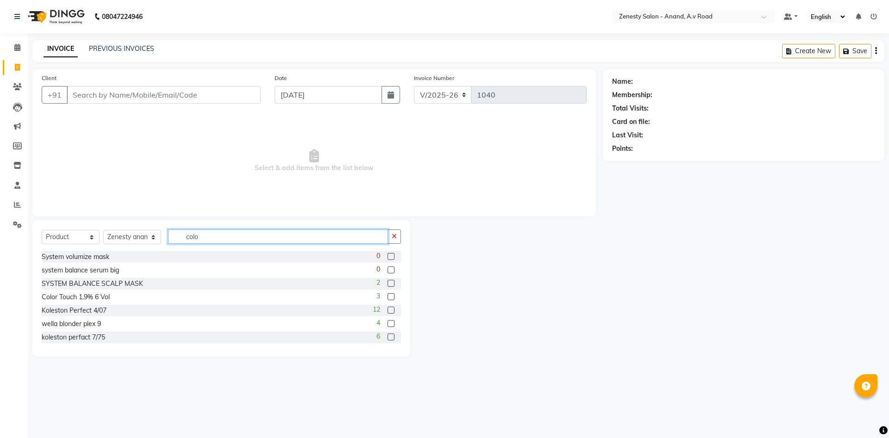
click at [234, 230] on input "colo" at bounding box center [278, 237] width 220 height 14
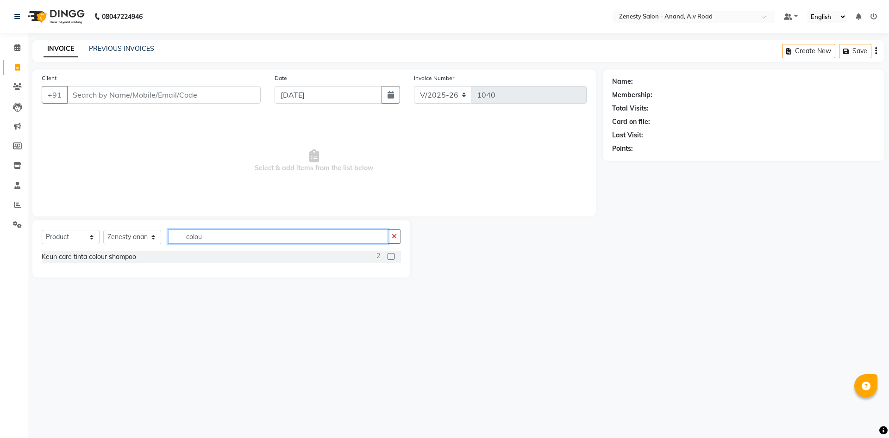
type input "colo"
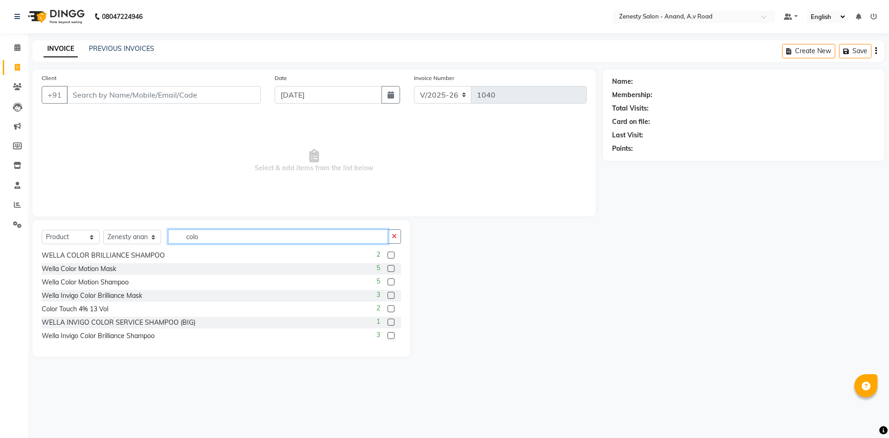
scroll to position [50, 0]
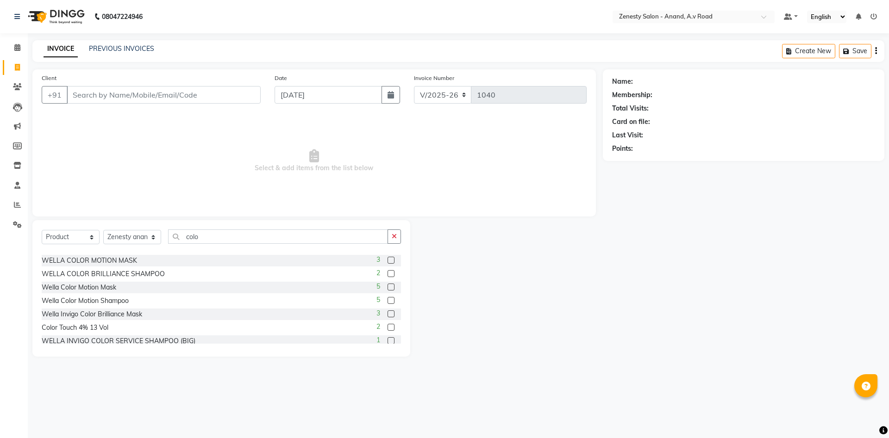
click at [392, 299] on label at bounding box center [390, 300] width 7 height 7
click at [392, 299] on input "checkbox" at bounding box center [390, 301] width 6 height 6
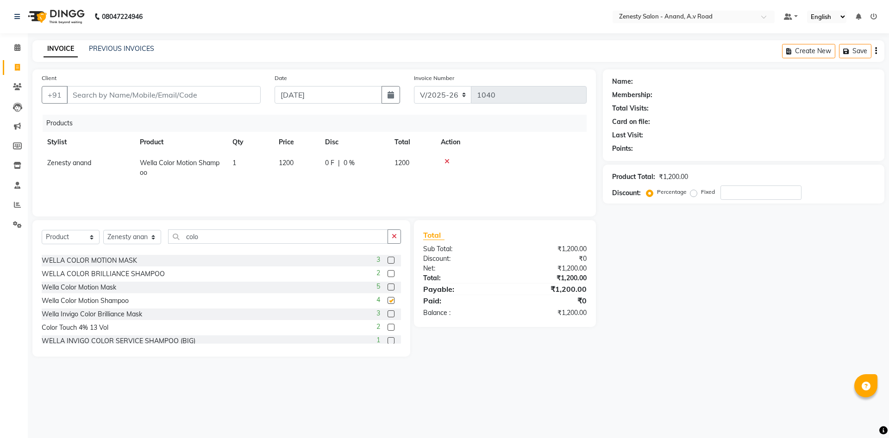
checkbox input "false"
click at [388, 285] on label at bounding box center [390, 287] width 7 height 7
click at [388, 285] on input "checkbox" at bounding box center [390, 288] width 6 height 6
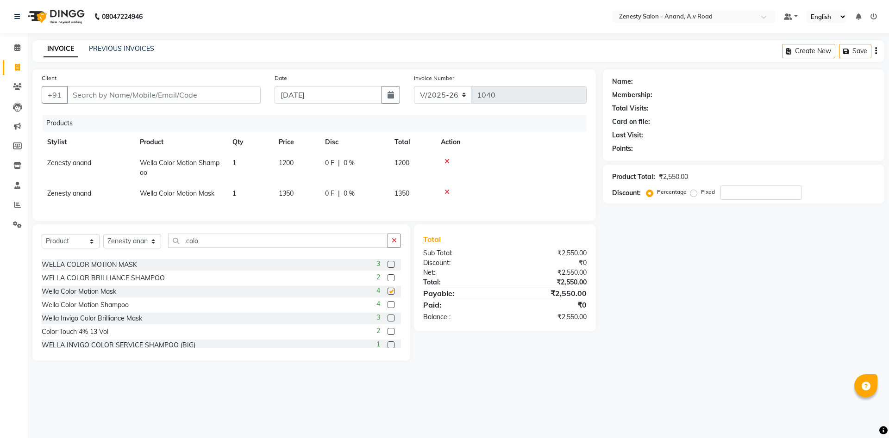
checkbox input "false"
click at [398, 239] on button "button" at bounding box center [393, 241] width 13 height 14
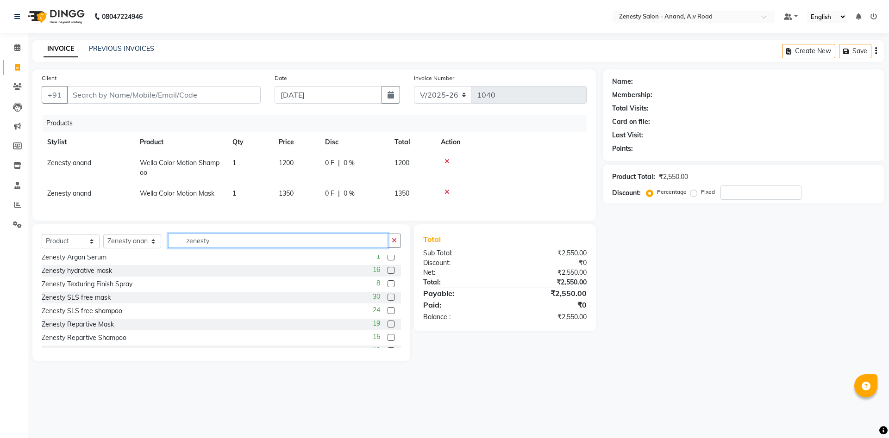
scroll to position [28, 0]
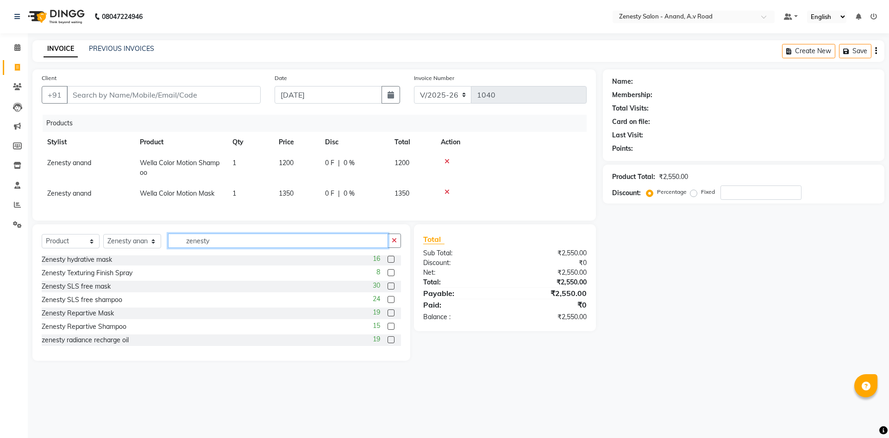
type input "zenesty"
click at [391, 337] on label at bounding box center [390, 339] width 7 height 7
click at [391, 337] on input "checkbox" at bounding box center [390, 340] width 6 height 6
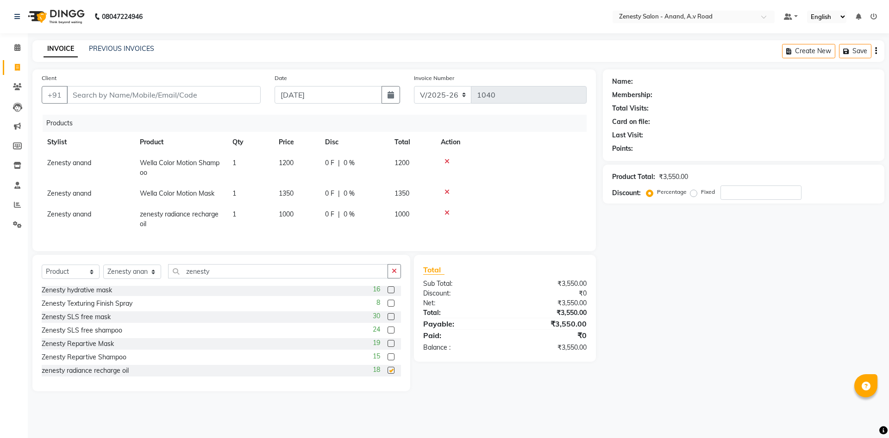
checkbox input "false"
click at [754, 196] on input "number" at bounding box center [760, 193] width 81 height 14
type input "20"
click at [710, 334] on div "Name: Membership: Total Visits: Card on file: Last Visit: Points: Product Total…" at bounding box center [747, 230] width 288 height 322
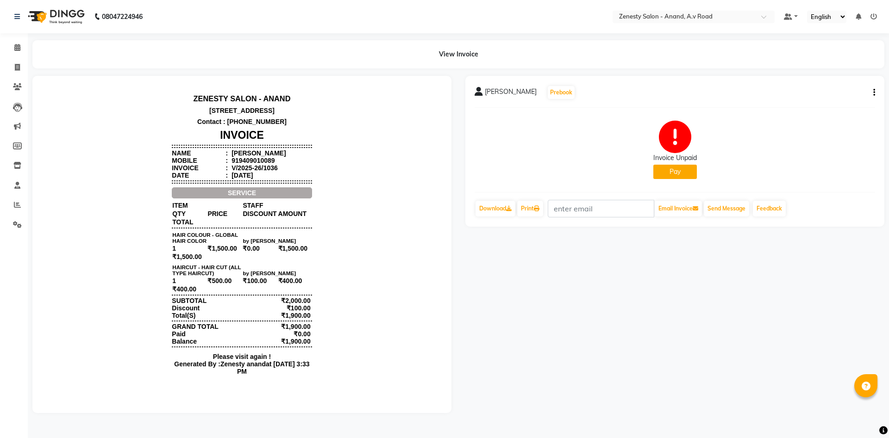
click at [874, 93] on icon "button" at bounding box center [874, 93] width 2 height 0
click at [835, 106] on div "Edit Invoice" at bounding box center [827, 105] width 63 height 12
select select "service"
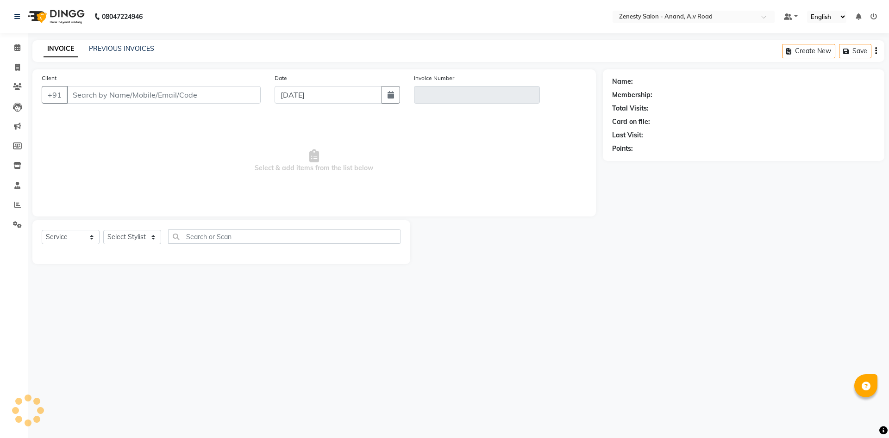
select select "52207"
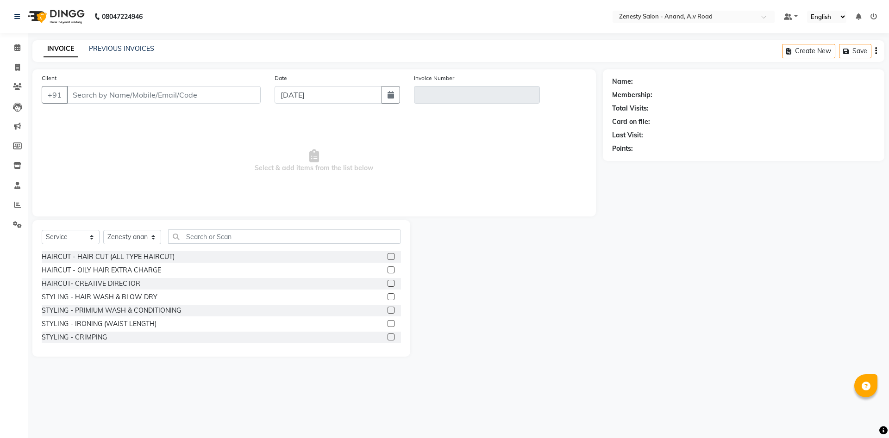
type input "9409010089"
type input "V/2025-26/1036"
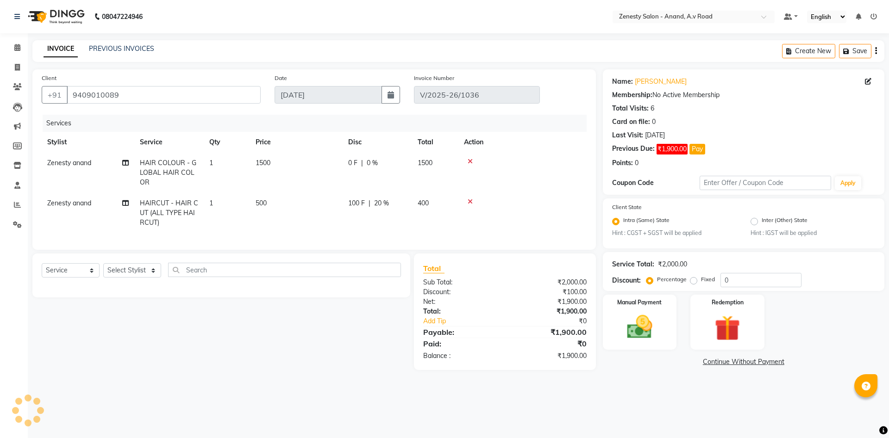
select select "select"
click at [87, 210] on td "Zenesty anand" at bounding box center [88, 213] width 93 height 40
select select "52207"
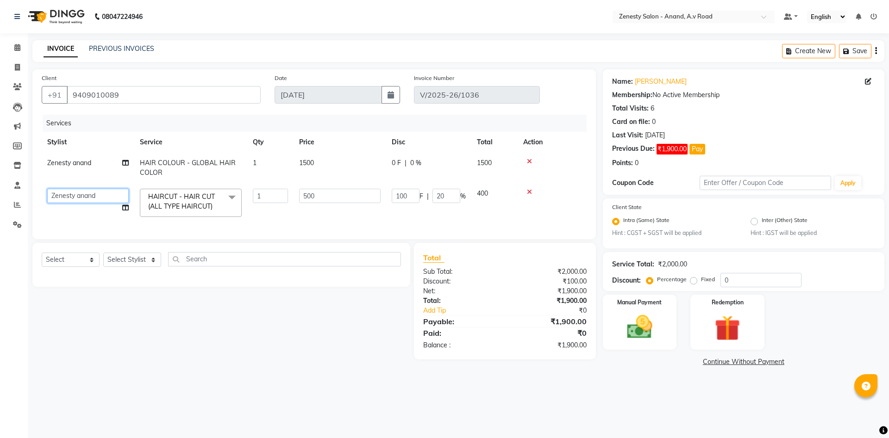
click at [47, 189] on select "[PERSON_NAME] [PERSON_NAME] Meet [PERSON_NAME] neha NIKHIL SIR [PERSON_NAME] [P…" at bounding box center [87, 196] width 81 height 14
select select "86300"
click at [73, 166] on span "Zenesty anand" at bounding box center [69, 163] width 44 height 8
select select "52207"
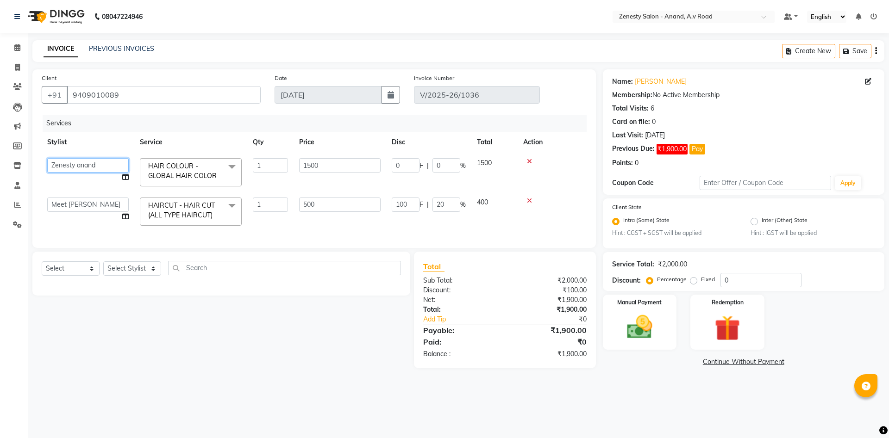
click at [47, 158] on select "[PERSON_NAME] [PERSON_NAME] Meet [PERSON_NAME] neha NIKHIL SIR [PERSON_NAME] [P…" at bounding box center [87, 165] width 81 height 14
select select "86258"
click at [124, 177] on icon at bounding box center [125, 177] width 6 height 6
select select "86258"
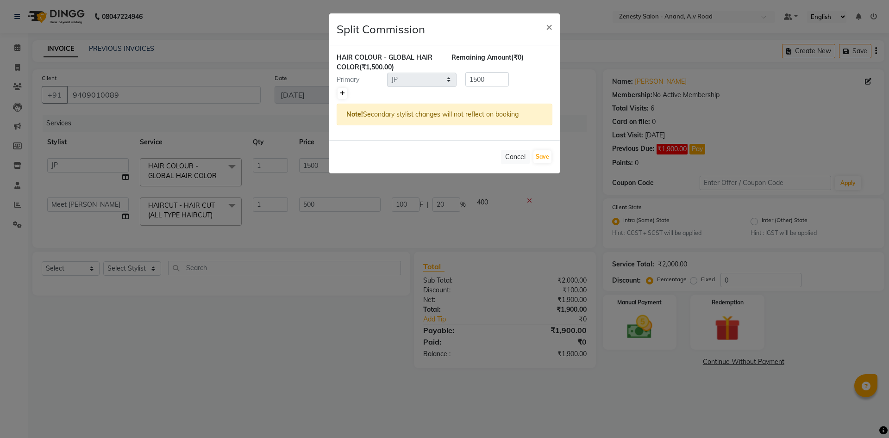
click at [344, 93] on icon at bounding box center [342, 94] width 5 height 6
type input "750"
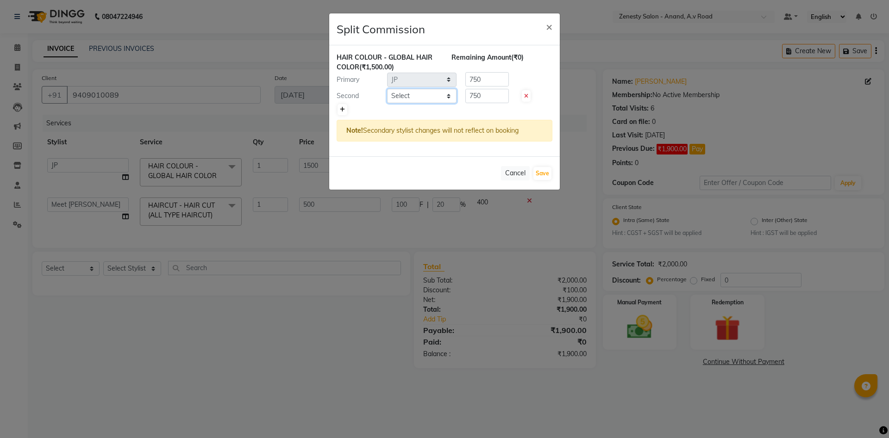
click at [387, 89] on select "Select [PERSON_NAME] [PERSON_NAME] Meet [PERSON_NAME] neha NIKHIL SIR [PERSON_N…" at bounding box center [421, 96] width 69 height 14
click at [261, 391] on ngb-modal-window "Split Commission × HAIR COLOUR - GLOBAL HAIR COLOR (₹1,500.00) Remaining Amount…" at bounding box center [444, 219] width 889 height 438
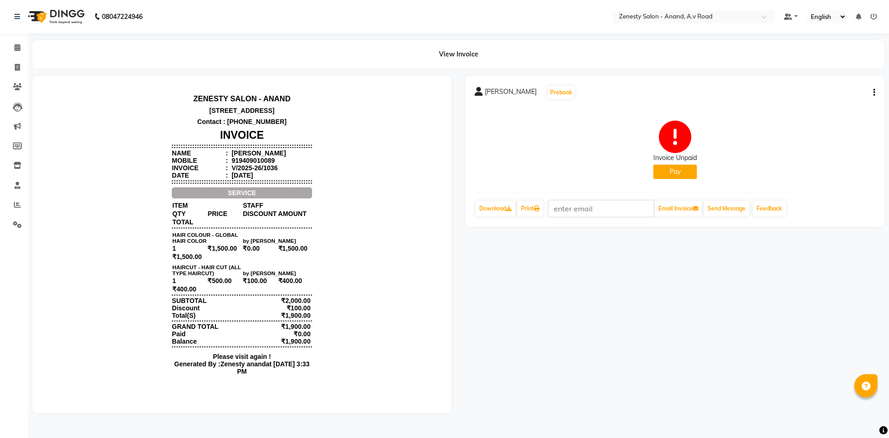
click at [872, 93] on button "button" at bounding box center [872, 93] width 6 height 10
click at [824, 106] on div "Edit Invoice" at bounding box center [827, 105] width 63 height 12
select select "service"
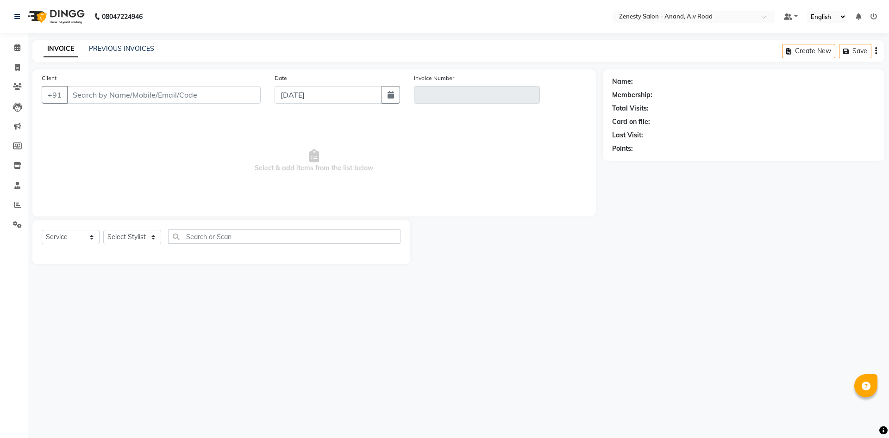
select select "52207"
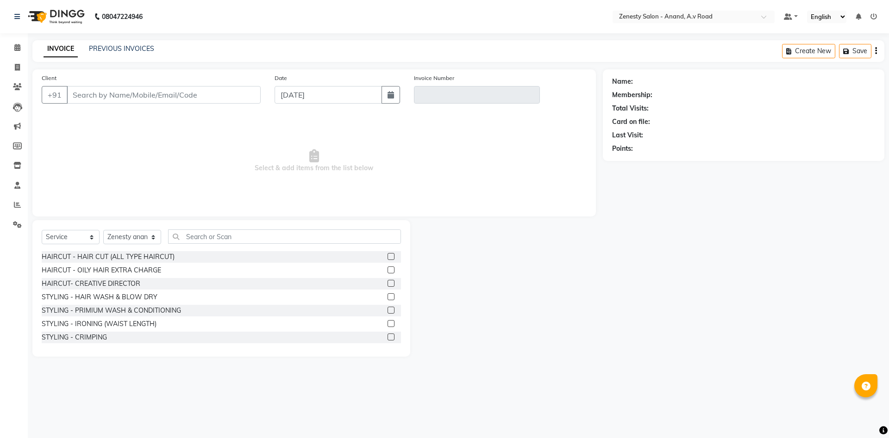
type input "9409010089"
type input "V/2025-26/1036"
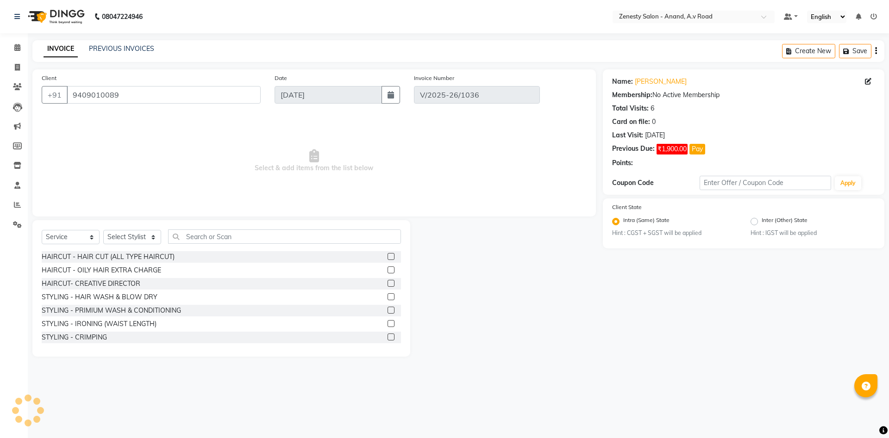
select select "select"
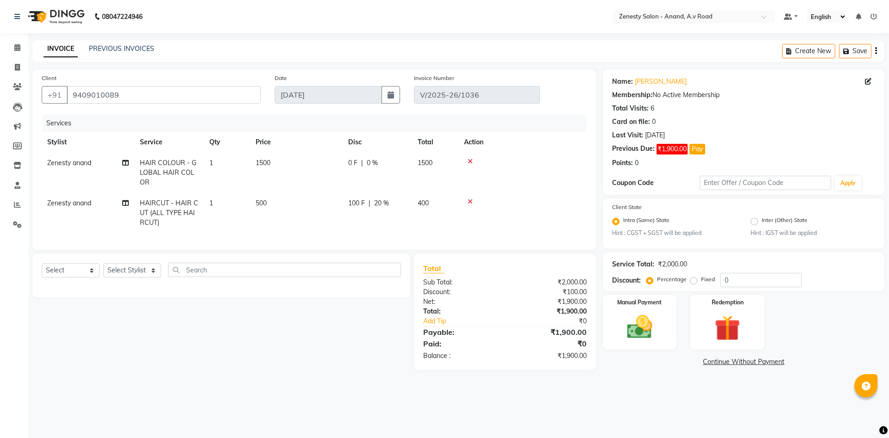
click at [72, 209] on td "Zenesty anand" at bounding box center [88, 213] width 93 height 40
select select "52207"
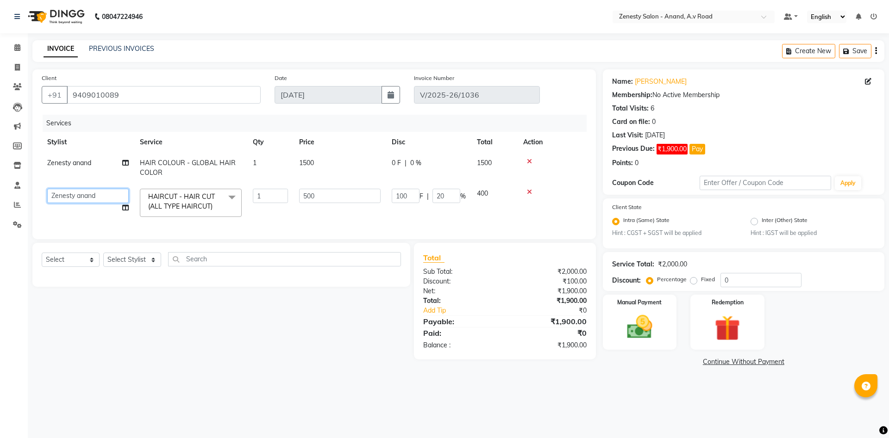
click at [47, 189] on select "Ayaan [PERSON_NAME] Furjan [PERSON_NAME] [PERSON_NAME] Meet [PERSON_NAME] neha …" at bounding box center [87, 196] width 81 height 14
select select "86300"
click at [107, 164] on td "Zenesty anand" at bounding box center [88, 168] width 93 height 31
select select "52207"
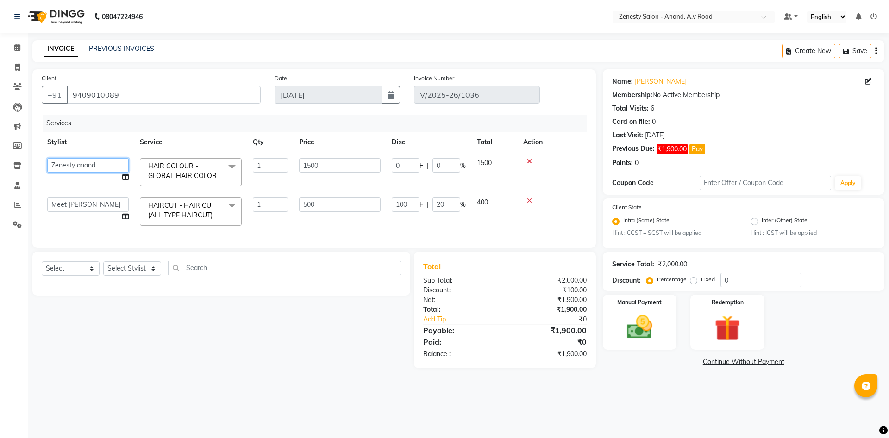
click at [47, 158] on select "Ayaan [PERSON_NAME] Furjan [PERSON_NAME] [PERSON_NAME] Meet [PERSON_NAME] neha …" at bounding box center [87, 165] width 81 height 14
select select "86258"
click at [127, 174] on icon at bounding box center [125, 177] width 6 height 6
select select "86258"
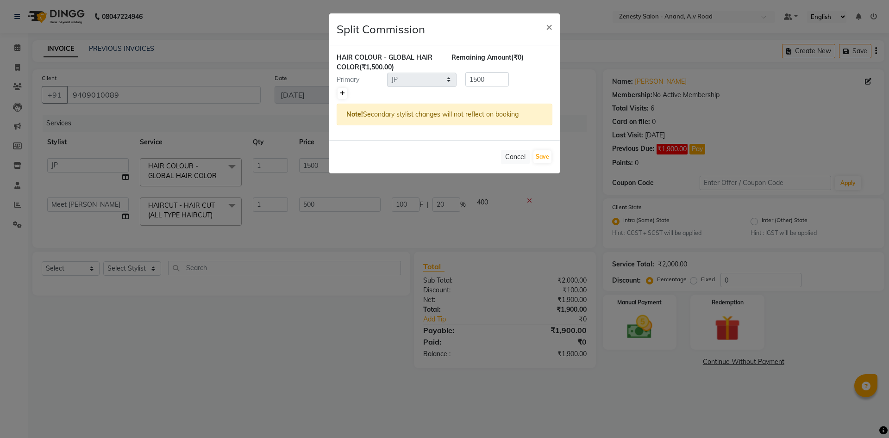
click at [341, 93] on icon at bounding box center [342, 94] width 5 height 6
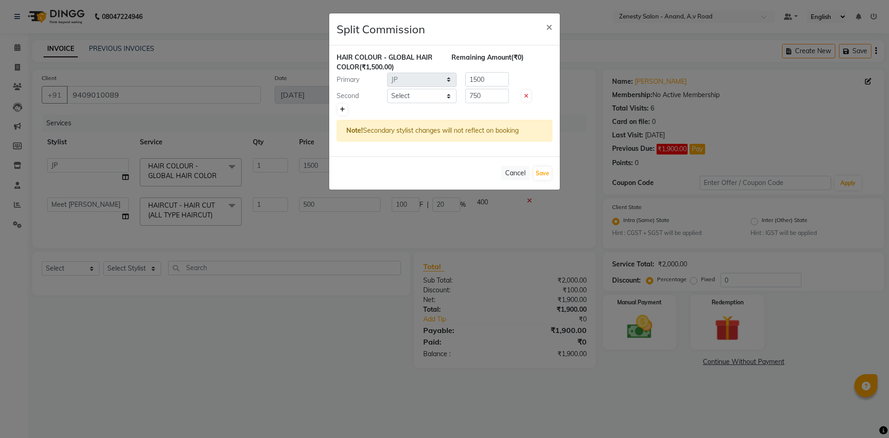
type input "750"
click at [387, 89] on select "Select Ayaan [PERSON_NAME] Furjan [PERSON_NAME] [PERSON_NAME] Meet [PERSON_NAME…" at bounding box center [421, 96] width 69 height 14
select select "90775"
click option "Furjan" at bounding box center [0, 0] width 0 height 0
click at [342, 111] on icon at bounding box center [342, 110] width 5 height 6
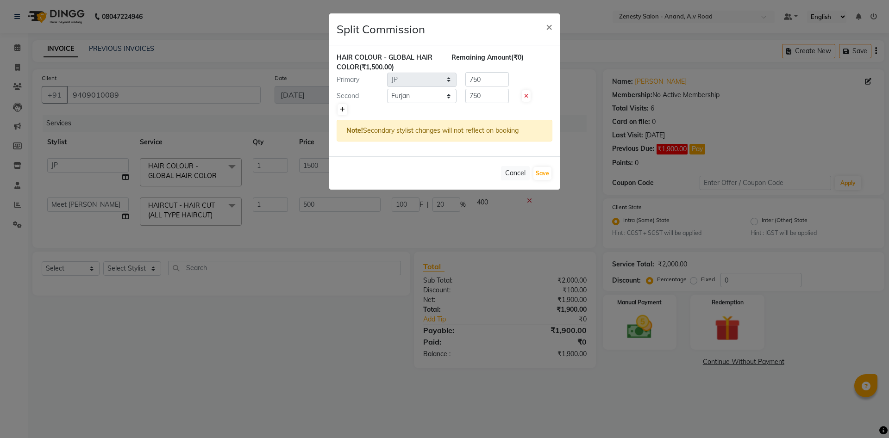
type input "500"
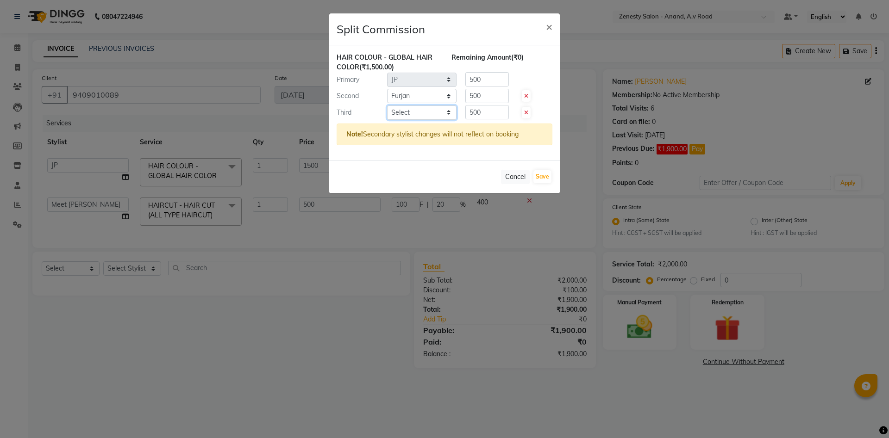
click at [387, 106] on select "Select Ayaan [PERSON_NAME] Furjan [PERSON_NAME] [PERSON_NAME] Meet [PERSON_NAME…" at bounding box center [421, 113] width 69 height 14
select select "89850"
click option "Darshan" at bounding box center [0, 0] width 0 height 0
click at [479, 109] on input "500" at bounding box center [487, 112] width 44 height 14
type input "150"
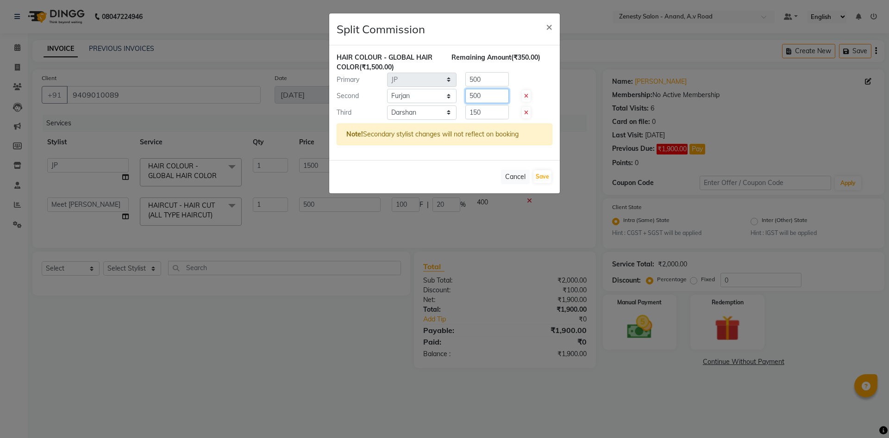
click at [484, 93] on input "500" at bounding box center [487, 96] width 44 height 14
type input "5"
click at [485, 79] on input "500" at bounding box center [487, 79] width 44 height 14
type input "5"
type input "675"
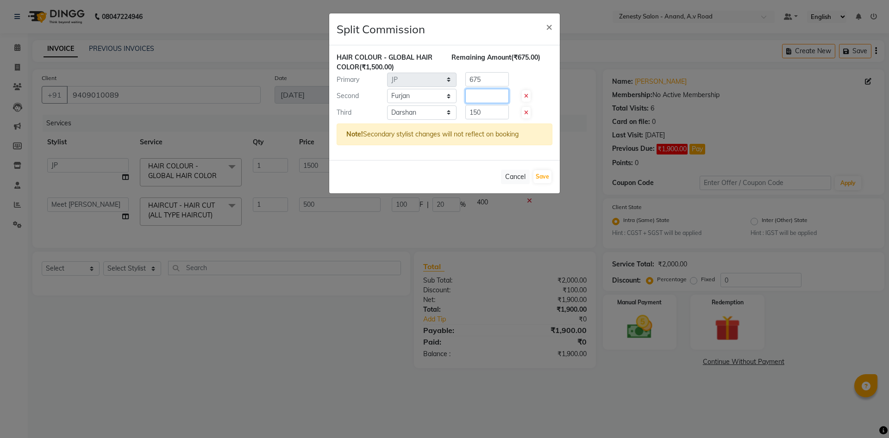
click at [468, 94] on input "number" at bounding box center [487, 96] width 44 height 14
type input "675"
click at [535, 180] on button "Save" at bounding box center [542, 176] width 18 height 13
select select "Select"
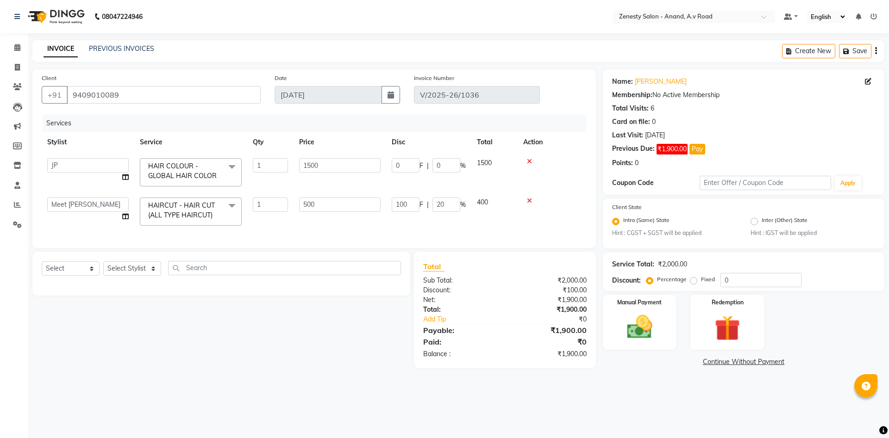
click at [637, 373] on main "INVOICE PREVIOUS INVOICES Create New Save Client [PHONE_NUMBER] Date [DATE] Inv…" at bounding box center [458, 211] width 861 height 342
click at [42, 261] on select "Select Service Product Membership Package Voucher Prepaid Gift Card" at bounding box center [71, 268] width 58 height 14
select select "product"
click option "Product" at bounding box center [0, 0] width 0 height 0
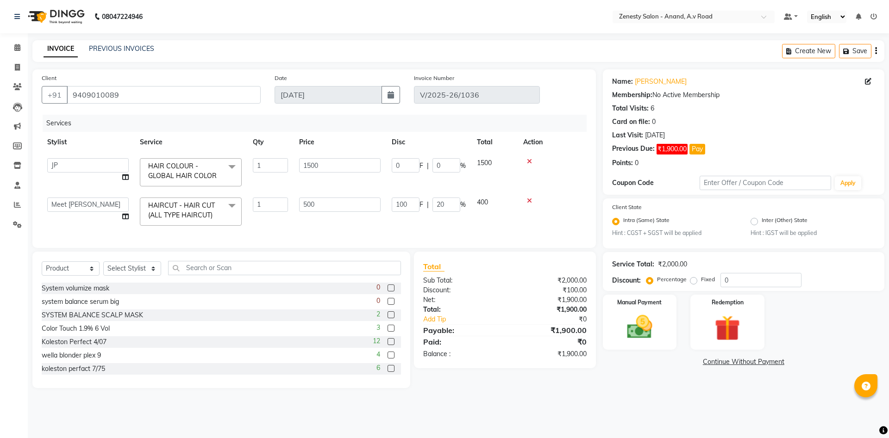
click at [454, 407] on div "08047224946 Select Location × Zenesty Salon - Anand, A.v Road Default Panel My …" at bounding box center [444, 219] width 889 height 438
click at [274, 269] on input "text" at bounding box center [284, 268] width 233 height 14
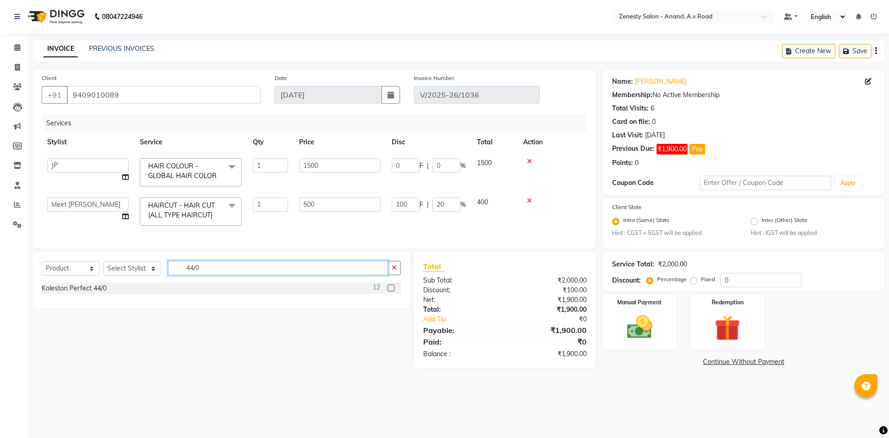
type input "44/0"
click at [391, 288] on label at bounding box center [390, 288] width 7 height 7
click at [391, 288] on input "checkbox" at bounding box center [390, 289] width 6 height 6
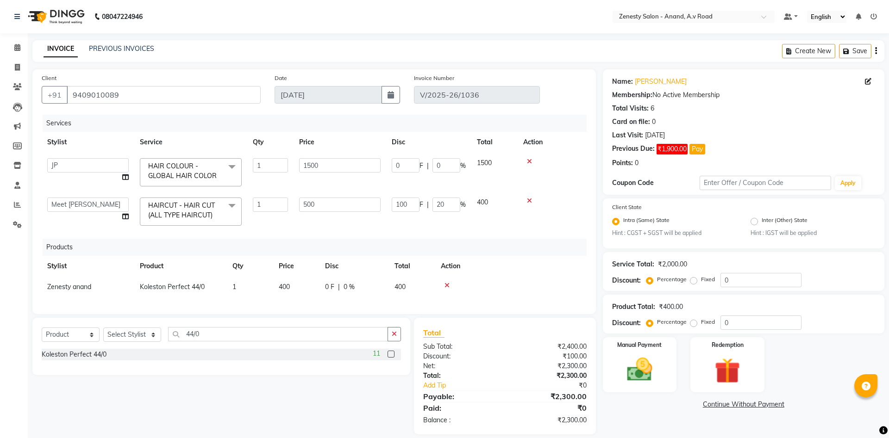
click at [390, 355] on label at bounding box center [390, 354] width 7 height 7
click at [390, 355] on input "checkbox" at bounding box center [390, 355] width 6 height 6
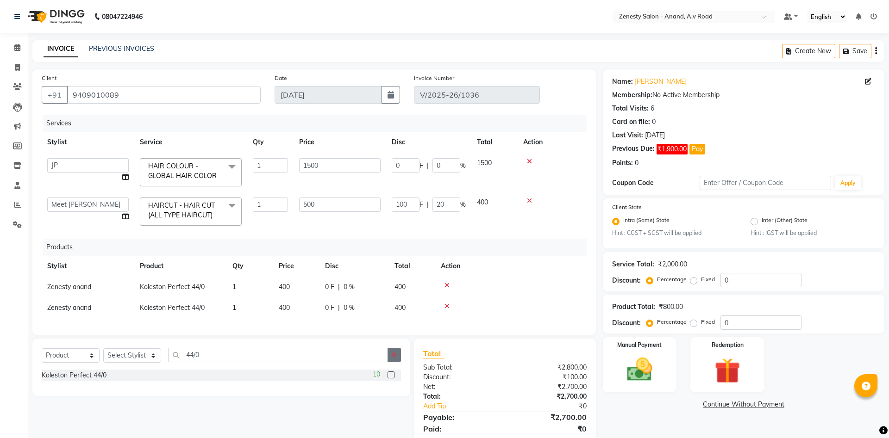
click at [389, 375] on label at bounding box center [390, 375] width 7 height 7
click at [389, 375] on input "checkbox" at bounding box center [390, 376] width 6 height 6
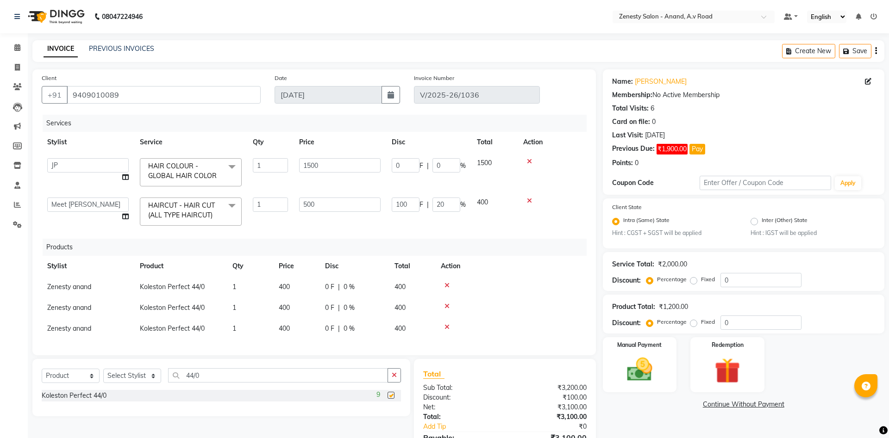
checkbox input "false"
click at [311, 292] on td "400" at bounding box center [296, 287] width 46 height 21
select select "52207"
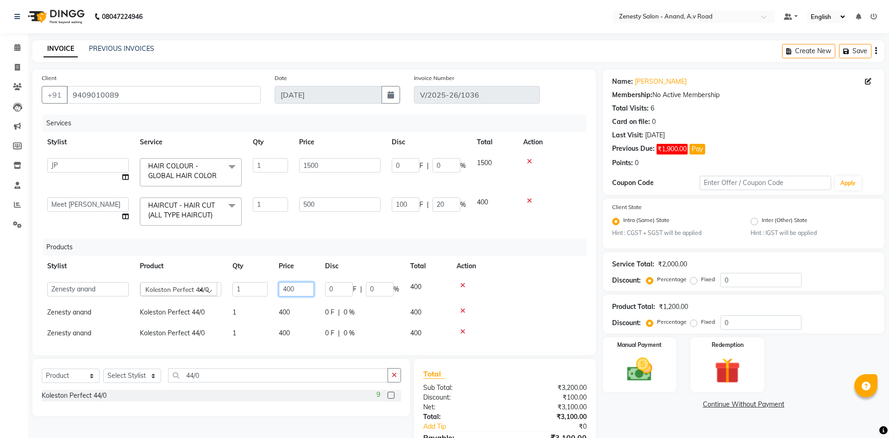
click at [295, 291] on input "400" at bounding box center [296, 289] width 35 height 14
type input "430"
click at [293, 308] on td "400" at bounding box center [296, 312] width 46 height 21
select select "52207"
click at [296, 311] on input "400" at bounding box center [296, 310] width 35 height 14
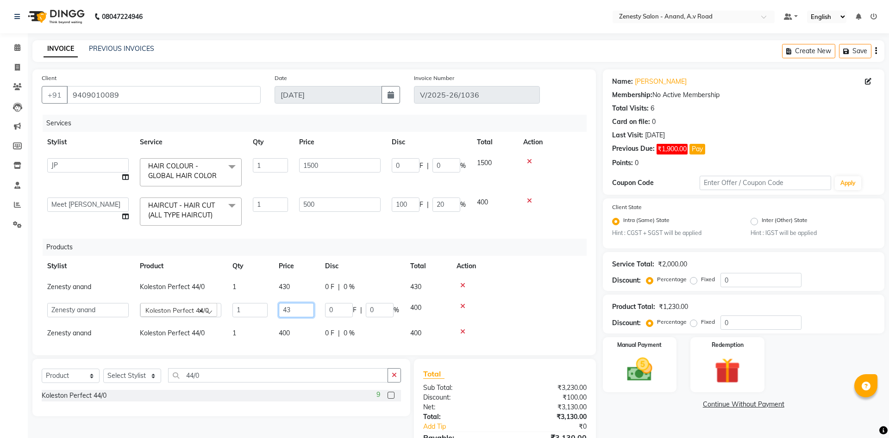
type input "430"
click at [298, 334] on td "400" at bounding box center [296, 333] width 46 height 21
select select "52207"
click at [298, 334] on input "400" at bounding box center [296, 331] width 35 height 14
click at [461, 324] on div at bounding box center [518, 327] width 124 height 6
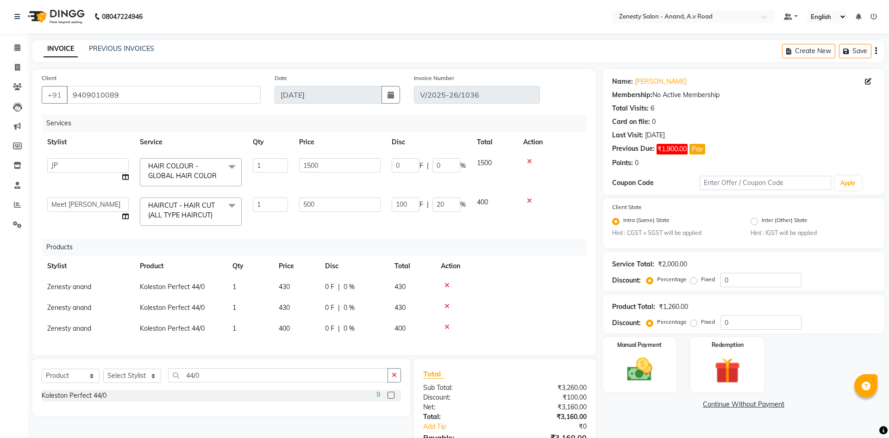
click at [447, 323] on td at bounding box center [510, 328] width 151 height 21
click at [447, 327] on icon at bounding box center [446, 327] width 5 height 6
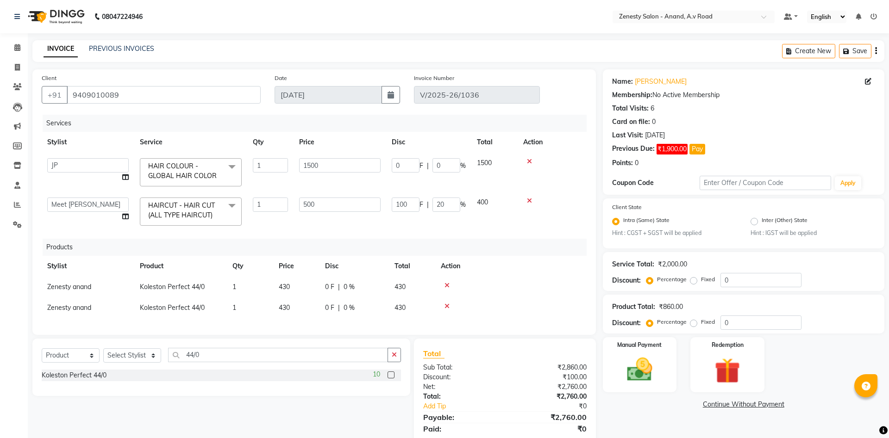
click at [310, 305] on td "430" at bounding box center [296, 308] width 46 height 21
select select "52207"
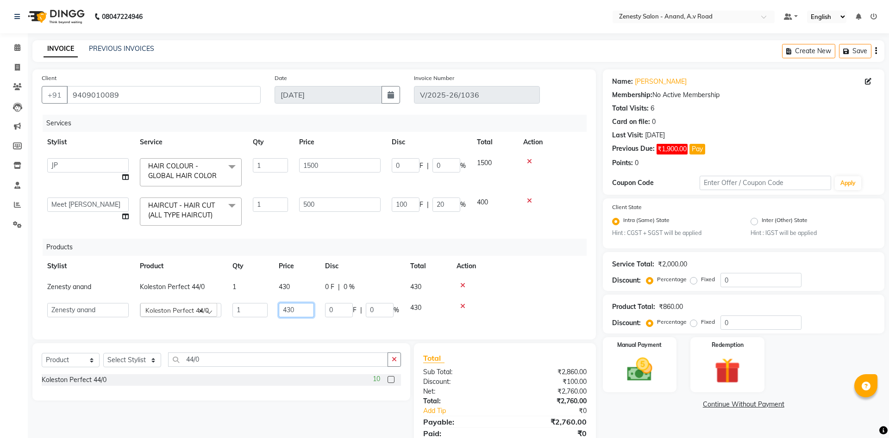
click at [302, 306] on input "430" at bounding box center [296, 310] width 35 height 14
type input "4"
type input "860"
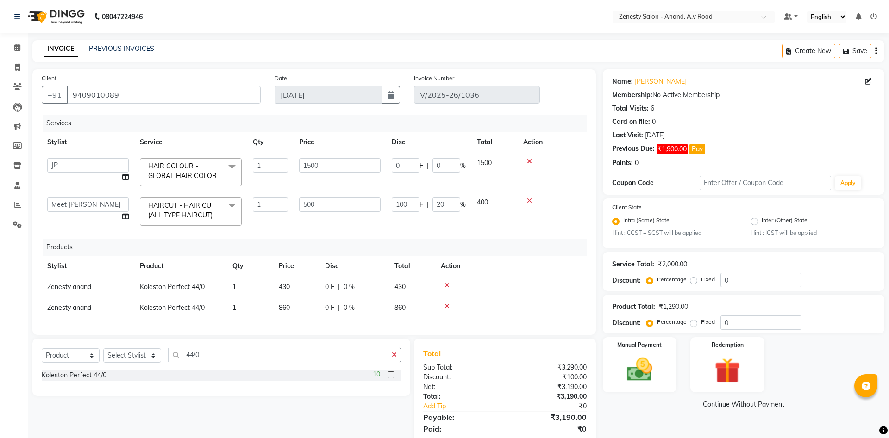
click at [624, 417] on div "Name: Priyanka Chritian Membership: No Active Membership Total Visits: 6 Card o…" at bounding box center [747, 262] width 288 height 386
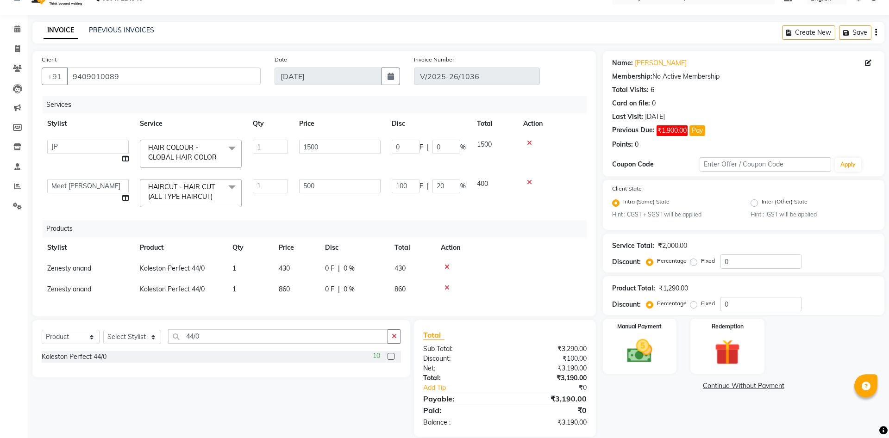
scroll to position [31, 0]
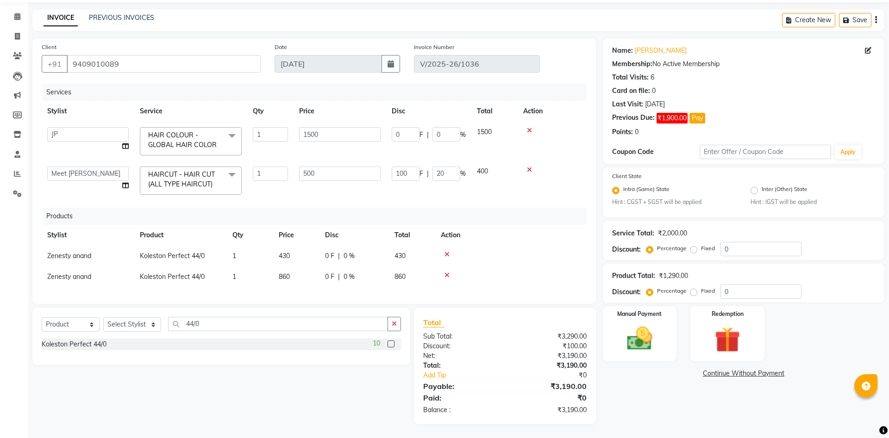
click at [634, 408] on div "Name: Priyanka Chritian Membership: No Active Membership Total Visits: 6 Card o…" at bounding box center [747, 231] width 288 height 386
click at [398, 326] on button "button" at bounding box center [393, 324] width 13 height 14
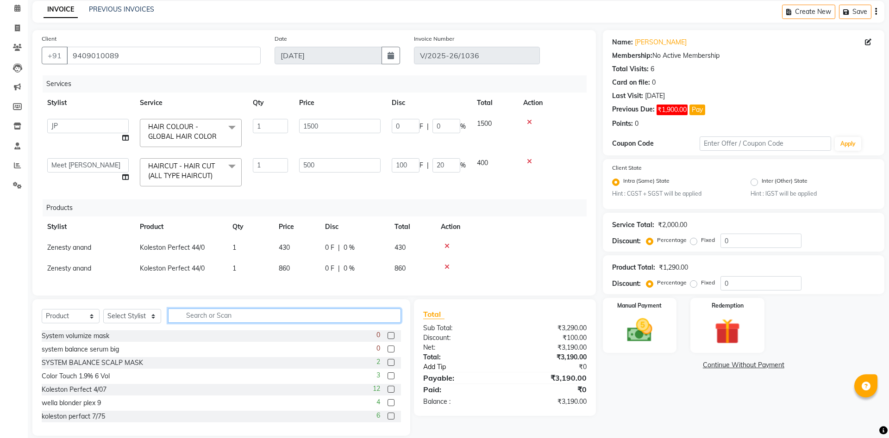
scroll to position [51, 0]
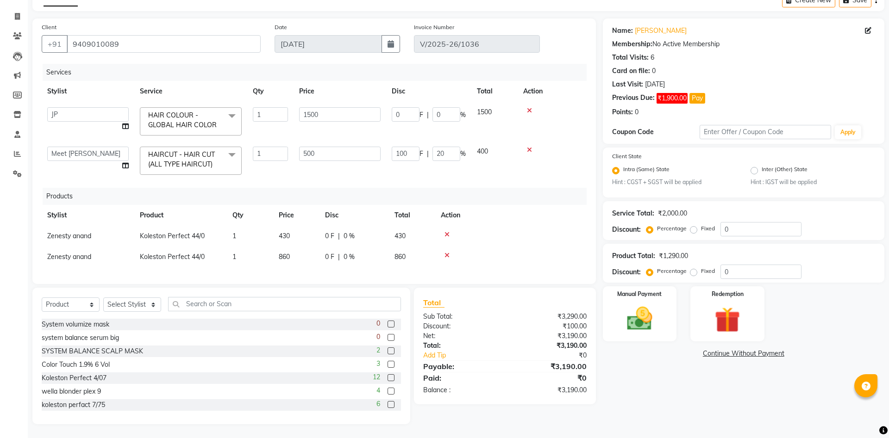
click at [667, 392] on div "Name: Priyanka Chritian Membership: No Active Membership Total Visits: 6 Card o…" at bounding box center [747, 222] width 288 height 406
click at [308, 260] on td "860" at bounding box center [296, 257] width 46 height 21
select select "52207"
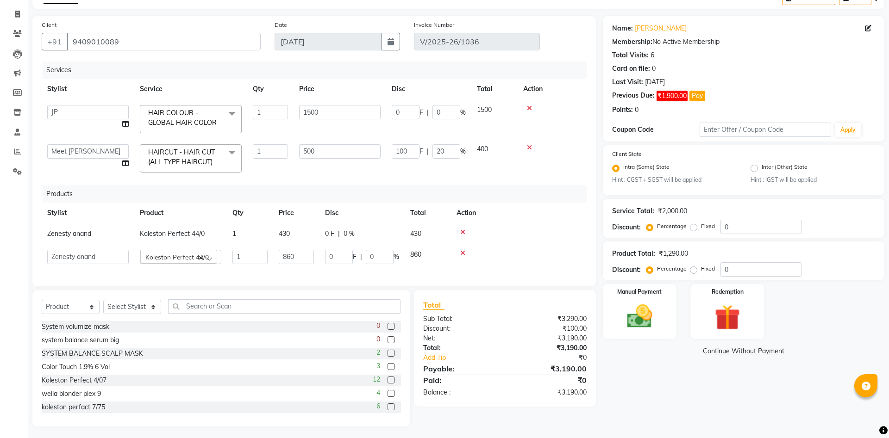
scroll to position [56, 0]
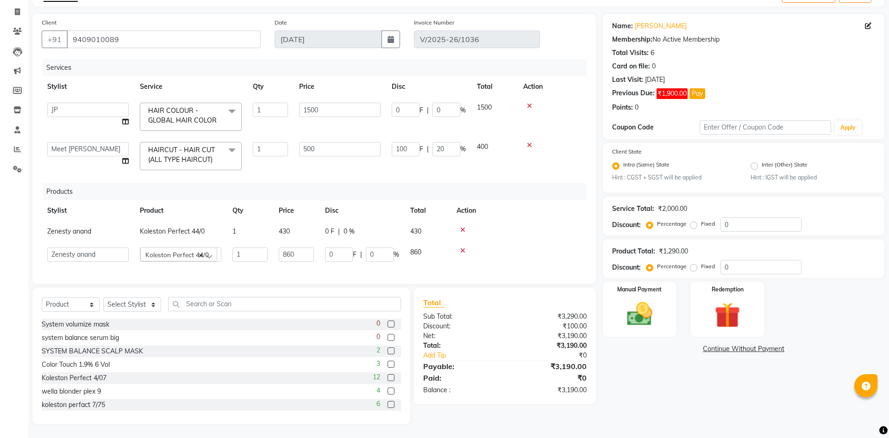
click at [655, 402] on div "Name: Priyanka Chritian Membership: No Active Membership Total Visits: 6 Card o…" at bounding box center [747, 219] width 288 height 411
click at [665, 418] on div "Name: Priyanka Chritian Membership: No Active Membership Total Visits: 6 Card o…" at bounding box center [747, 219] width 288 height 411
click at [658, 407] on div "Name: Priyanka Chritian Membership: No Active Membership Total Visits: 6 Card o…" at bounding box center [747, 219] width 288 height 411
click at [659, 397] on div "Name: Priyanka Chritian Membership: No Active Membership Total Visits: 6 Card o…" at bounding box center [747, 219] width 288 height 411
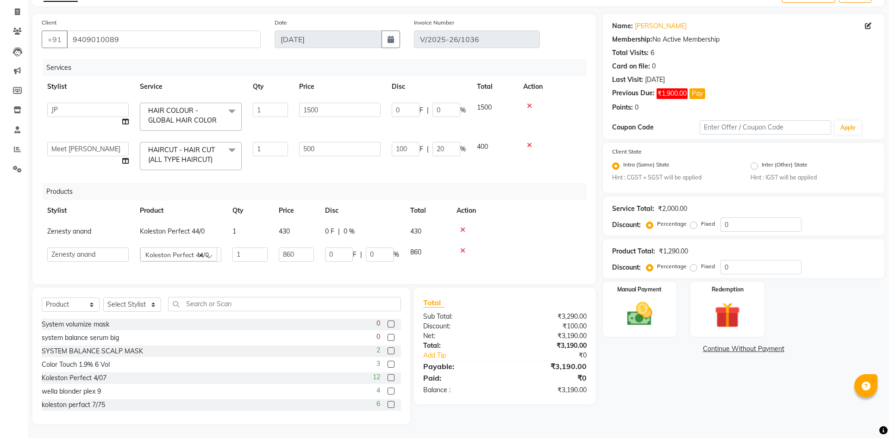
click at [659, 397] on div "Name: Priyanka Chritian Membership: No Active Membership Total Visits: 6 Card o…" at bounding box center [747, 219] width 288 height 411
click at [654, 323] on img at bounding box center [639, 314] width 43 height 31
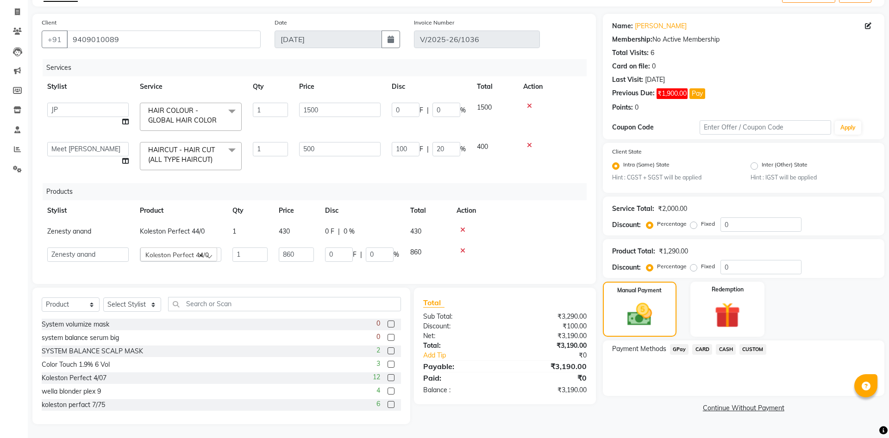
click at [675, 348] on span "GPay" at bounding box center [679, 349] width 19 height 11
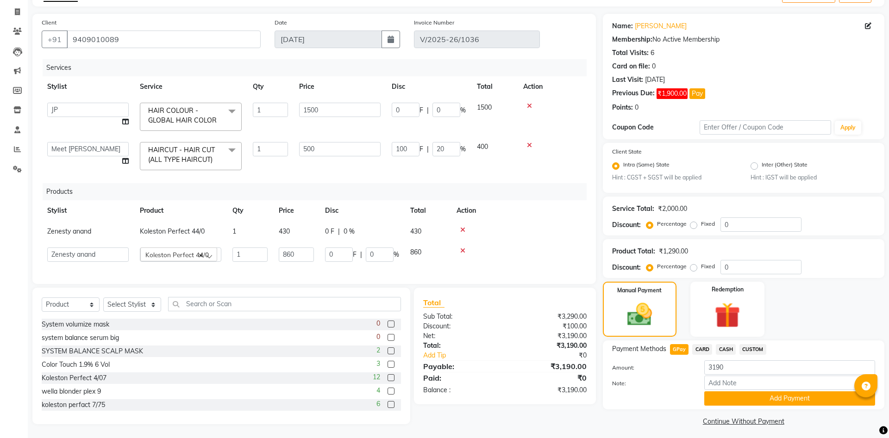
click at [761, 397] on button "Add Payment" at bounding box center [789, 399] width 171 height 14
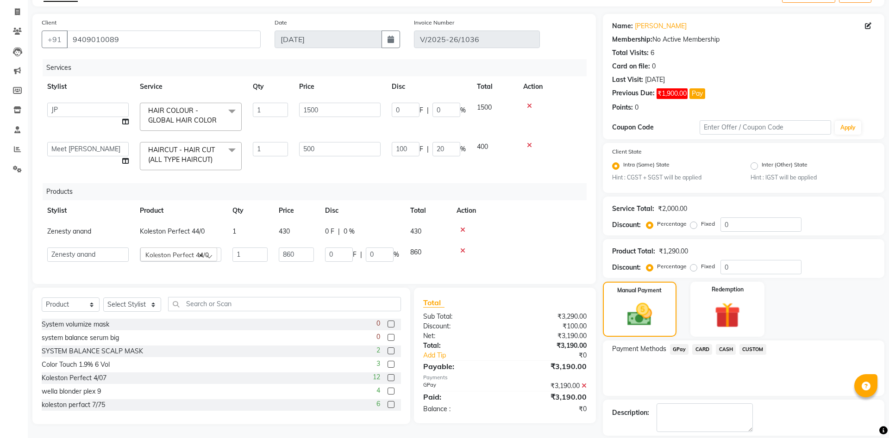
scroll to position [85, 0]
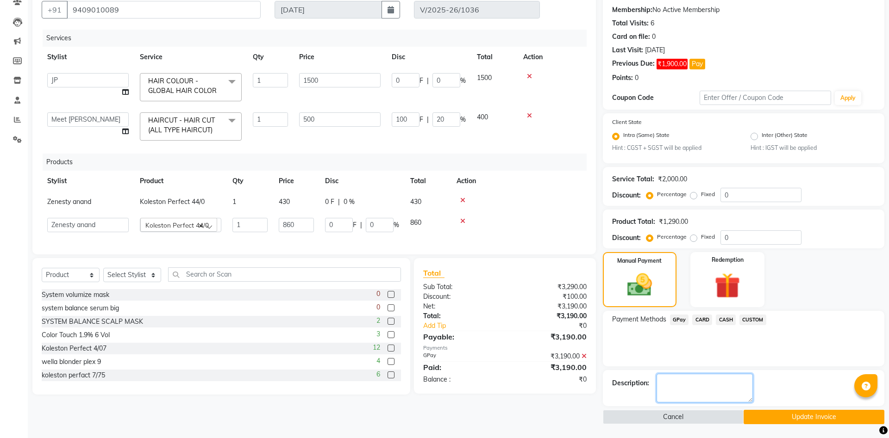
click at [717, 383] on textarea at bounding box center [704, 388] width 96 height 29
type textarea "44/0"
click at [674, 321] on span "GPay" at bounding box center [679, 320] width 19 height 11
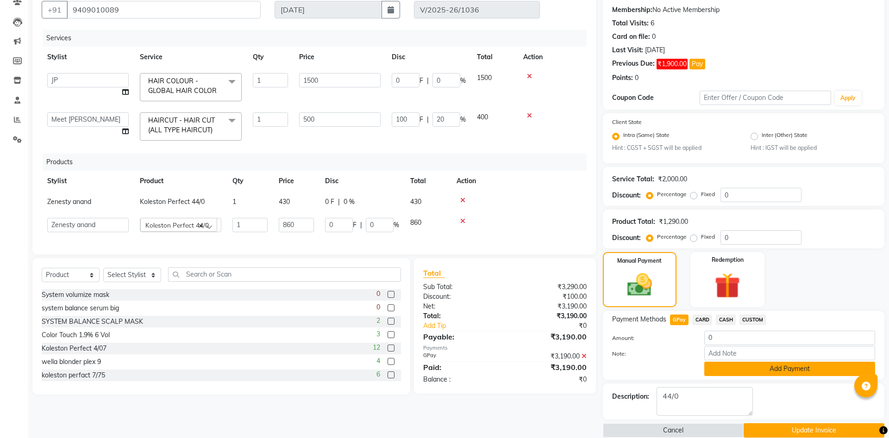
click at [732, 368] on button "Add Payment" at bounding box center [789, 369] width 171 height 14
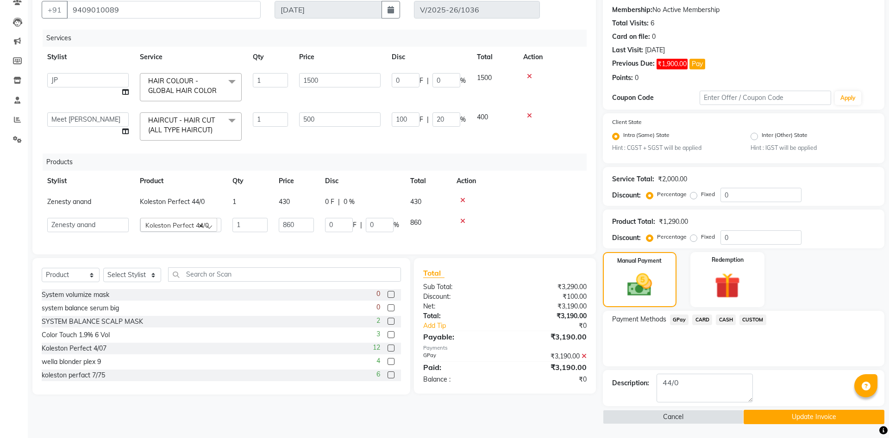
click at [772, 420] on button "Update Invoice" at bounding box center [813, 417] width 141 height 14
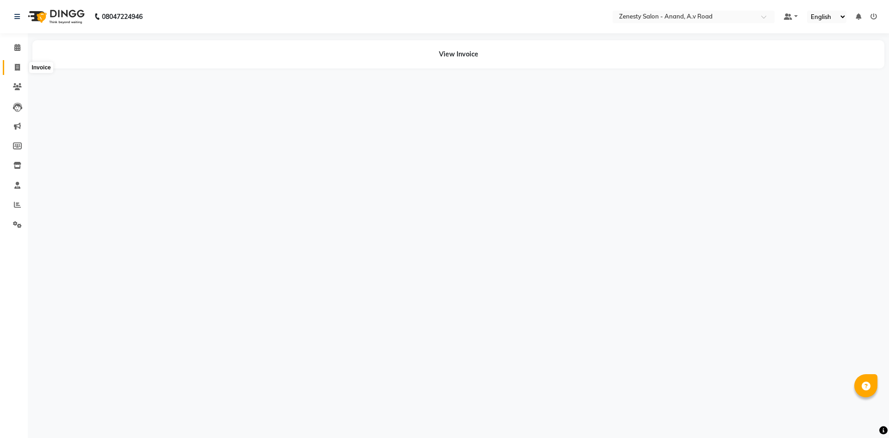
click at [20, 65] on icon at bounding box center [17, 67] width 5 height 7
select select "6693"
select select "service"
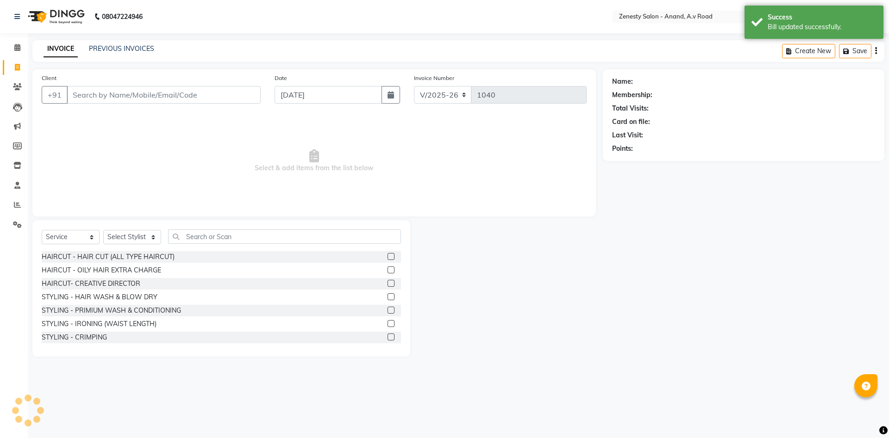
select select "52207"
click at [98, 49] on link "PREVIOUS INVOICES" at bounding box center [121, 48] width 65 height 8
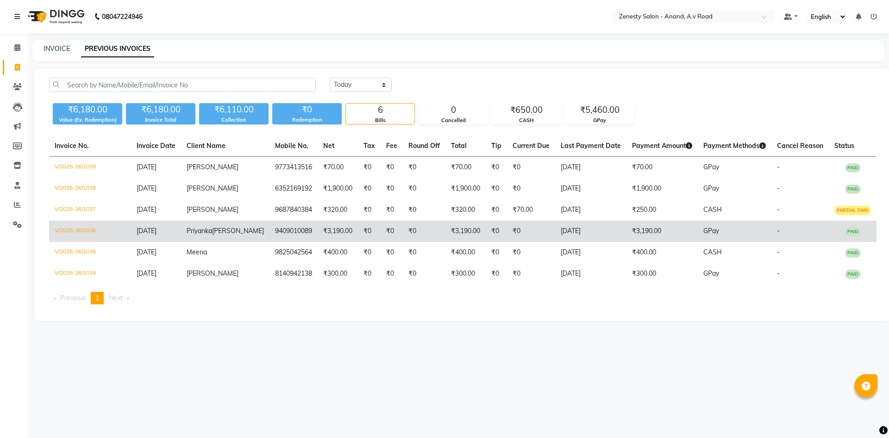
click at [358, 236] on td "₹0" at bounding box center [369, 231] width 23 height 21
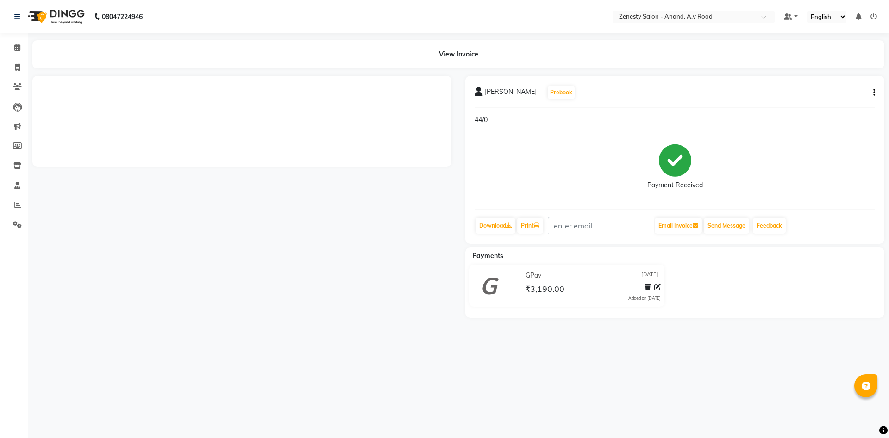
click at [875, 93] on div "[PERSON_NAME] Prebook 44/0 Payment Received Download Print Email Invoice Send M…" at bounding box center [674, 160] width 419 height 168
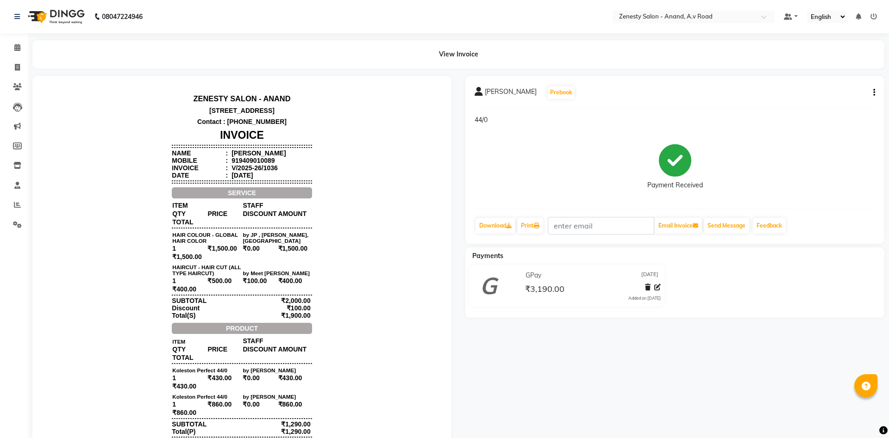
click at [872, 95] on button "button" at bounding box center [872, 93] width 6 height 10
click at [840, 103] on div "Edit Invoice" at bounding box center [827, 105] width 63 height 12
select select "service"
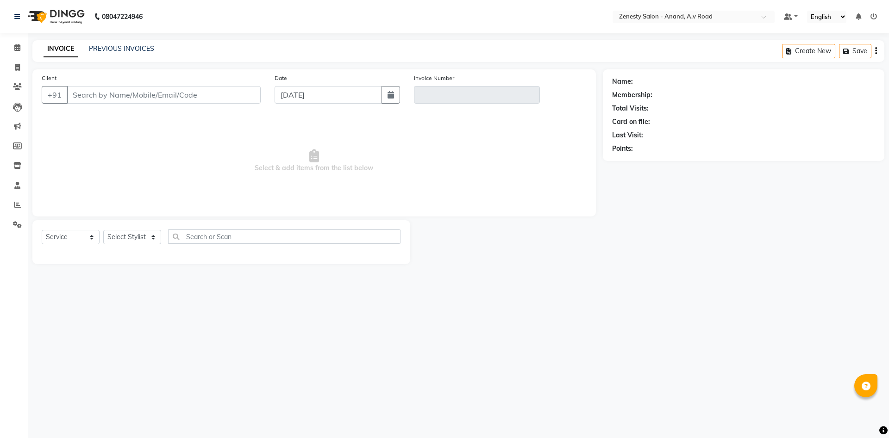
select select "52207"
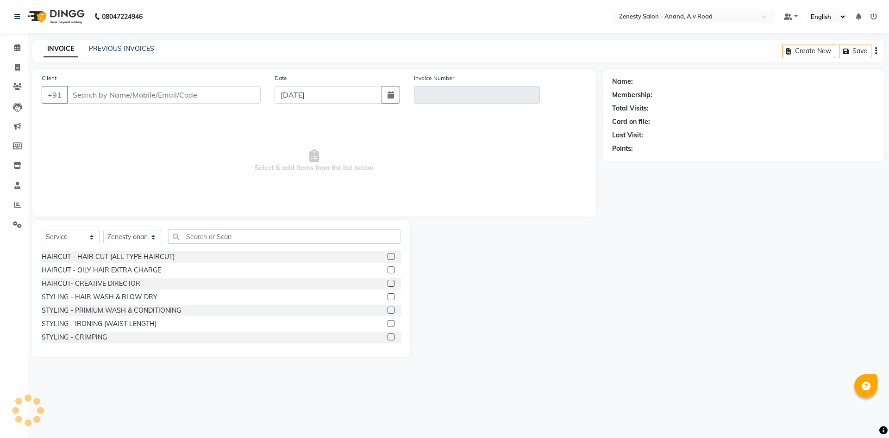
type input "9409010089"
type input "V/2025-26/1036"
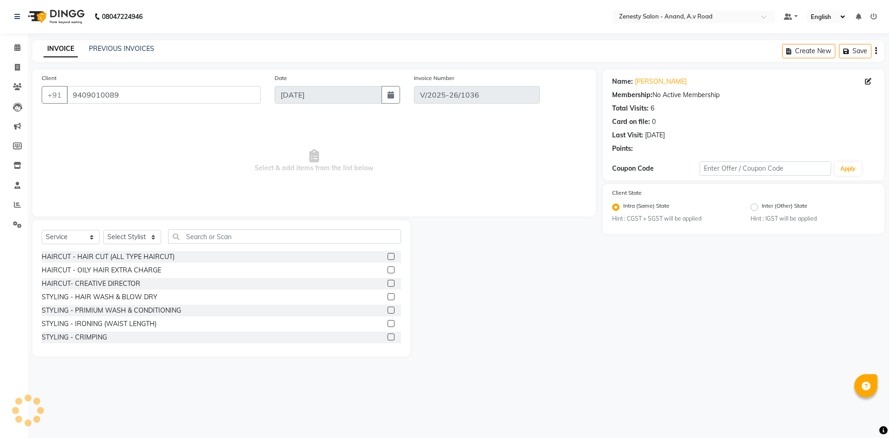
select select "select"
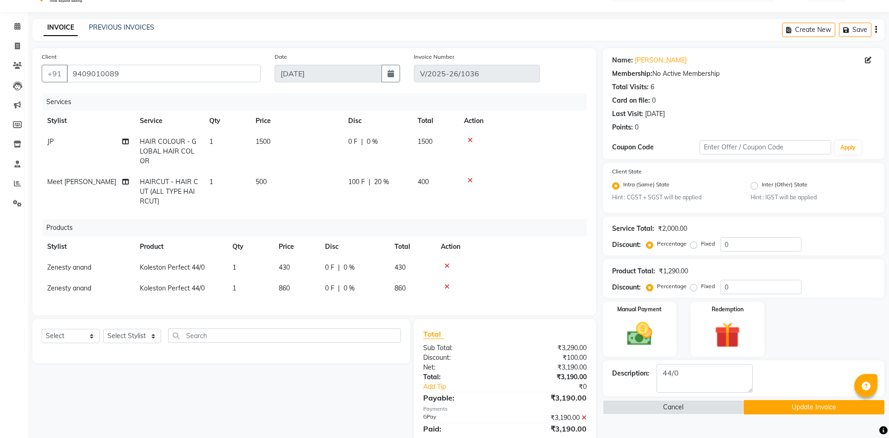
scroll to position [52, 0]
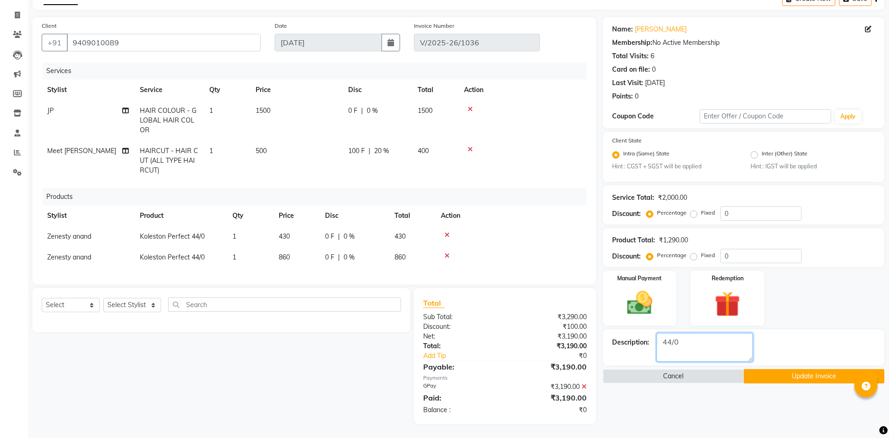
click at [695, 348] on textarea at bounding box center [704, 347] width 96 height 29
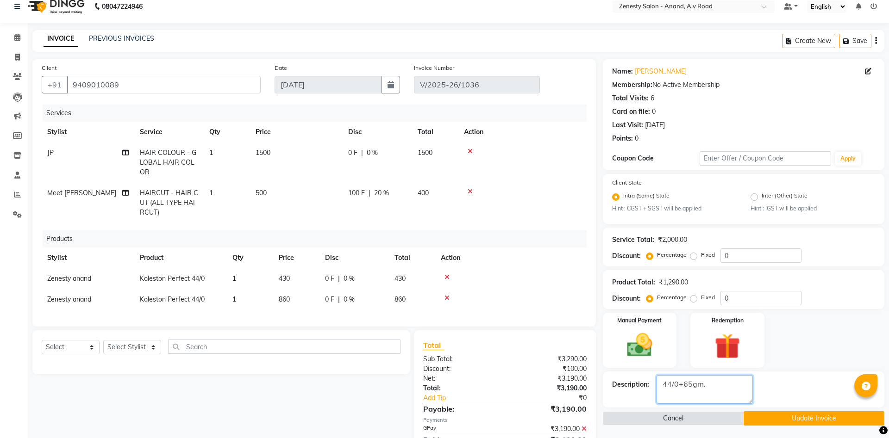
scroll to position [0, 0]
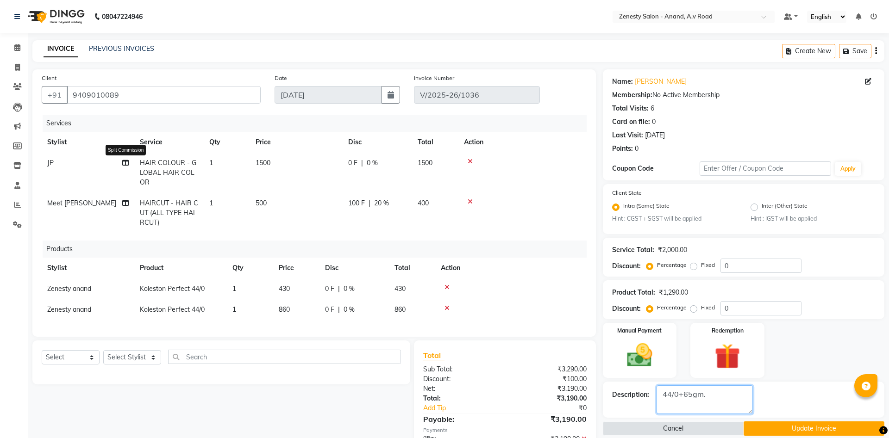
type textarea "44/0+65gm."
click at [124, 162] on icon at bounding box center [125, 163] width 6 height 6
select select "86258"
select select "90775"
select select "89850"
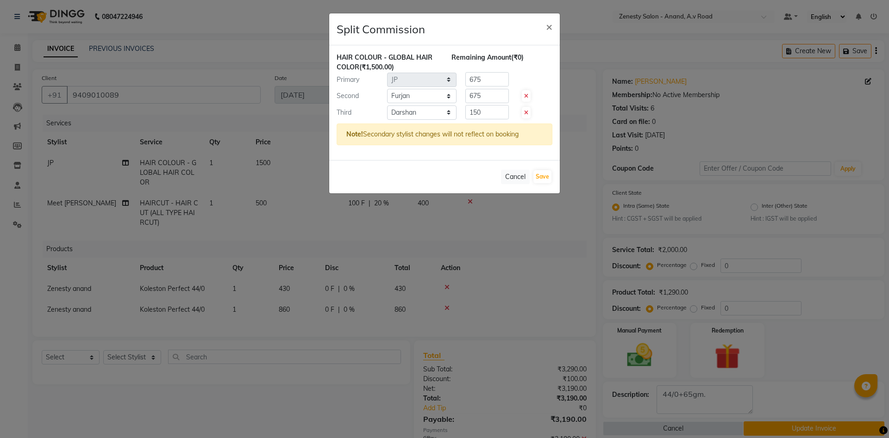
click at [124, 162] on ngb-modal-window "Split Commission × HAIR COLOUR - GLOBAL HAIR COLOR (₹1,500.00) Remaining Amount…" at bounding box center [444, 219] width 889 height 438
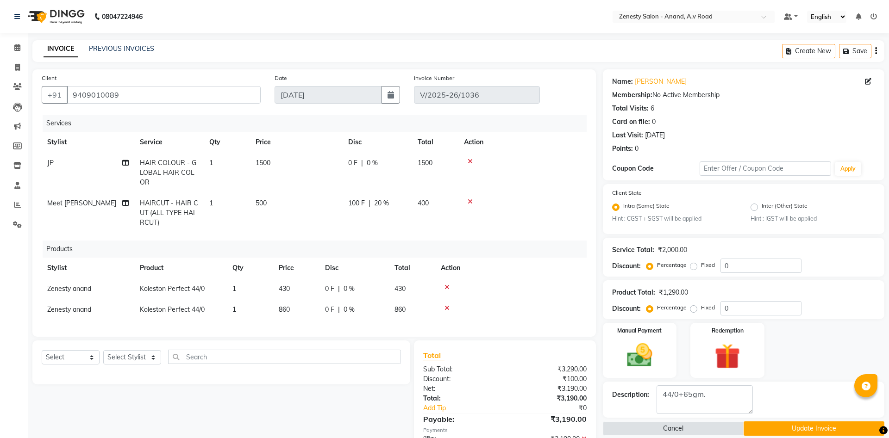
click at [812, 430] on button "Update Invoice" at bounding box center [813, 429] width 141 height 14
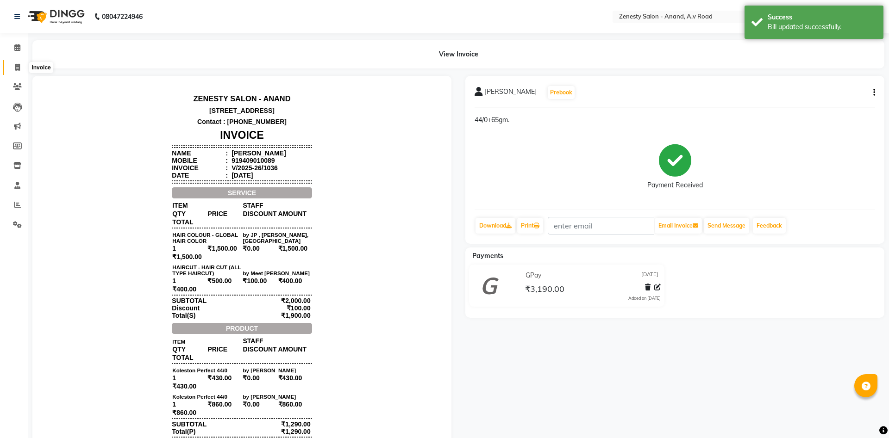
click at [22, 67] on span at bounding box center [17, 67] width 16 height 11
select select "service"
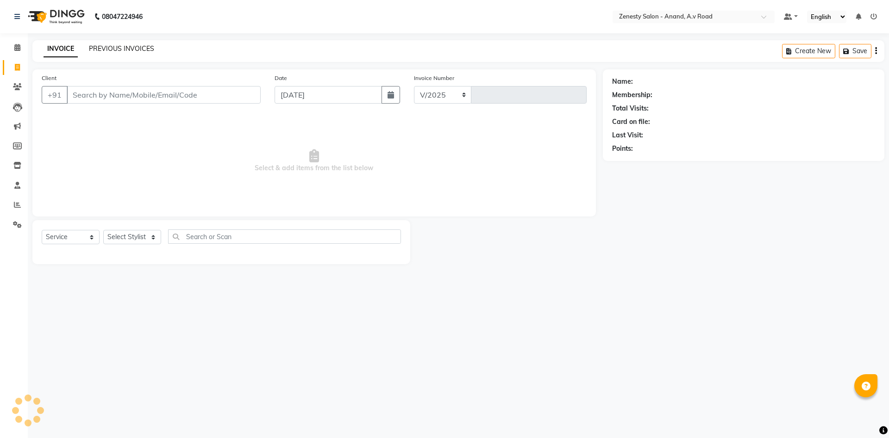
select select "6693"
type input "1040"
select select "52207"
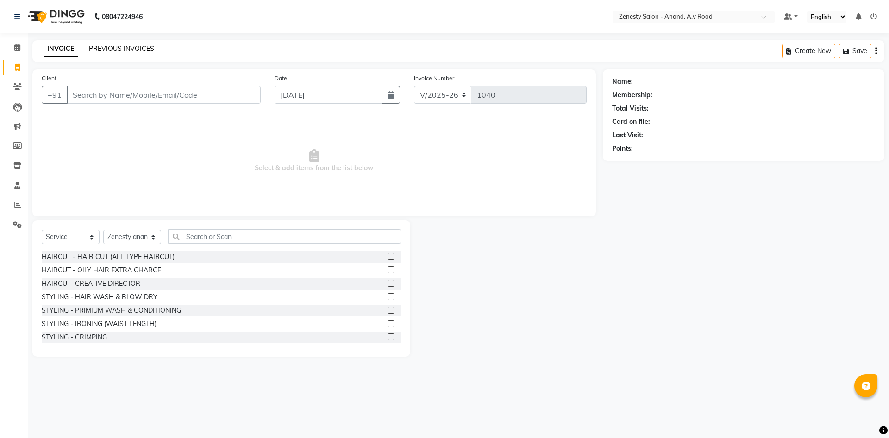
click at [120, 48] on link "PREVIOUS INVOICES" at bounding box center [121, 48] width 65 height 8
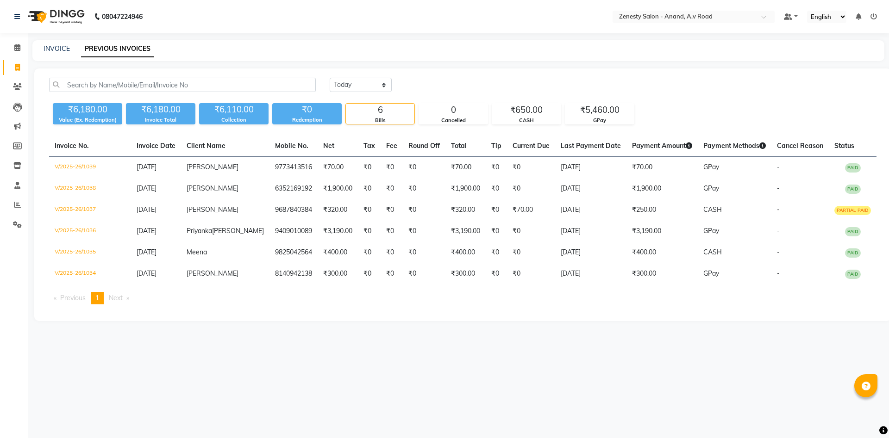
click at [461, 363] on div "08047224946 Select Location × Zenesty Salon - Anand, A.v Road Default Panel My …" at bounding box center [444, 219] width 889 height 438
click at [431, 350] on div "08047224946 Select Location × Zenesty Salon - Anand, A.v Road Default Panel My …" at bounding box center [444, 219] width 889 height 438
click at [506, 390] on div "08047224946 Select Location × Zenesty Salon - Anand, A.v Road Default Panel My …" at bounding box center [444, 219] width 889 height 438
click at [19, 222] on icon at bounding box center [17, 224] width 9 height 7
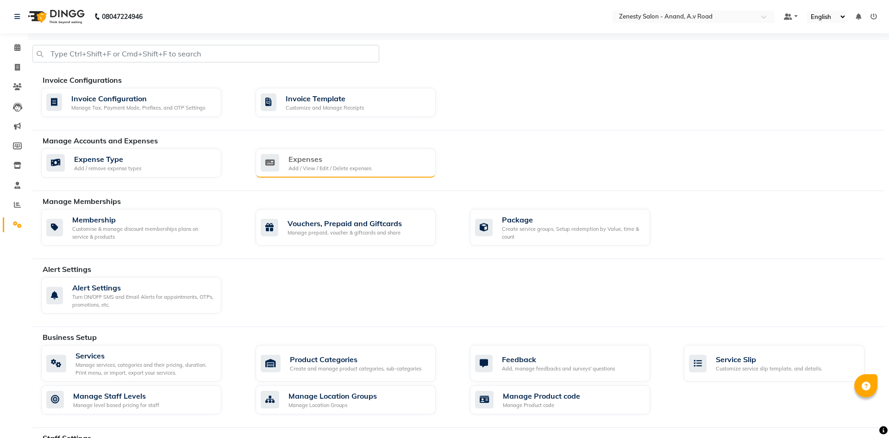
click at [354, 166] on div "Add / View / Edit / Delete expenses" at bounding box center [329, 169] width 83 height 8
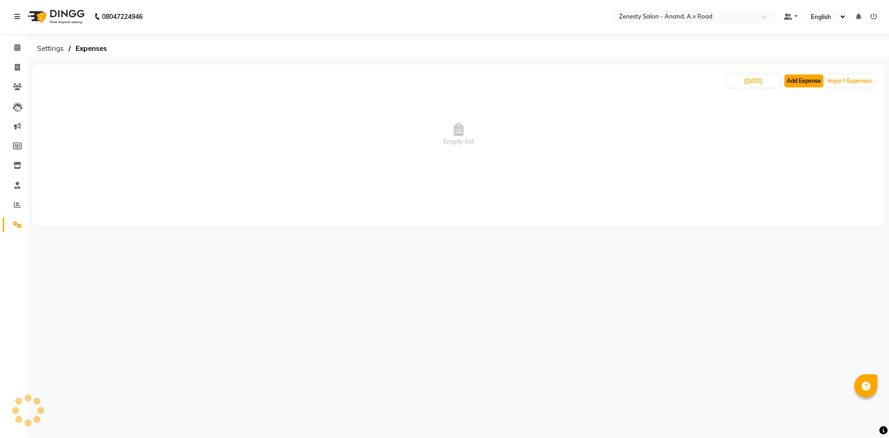
click at [797, 82] on button "Add Expense" at bounding box center [803, 81] width 39 height 13
select select "1"
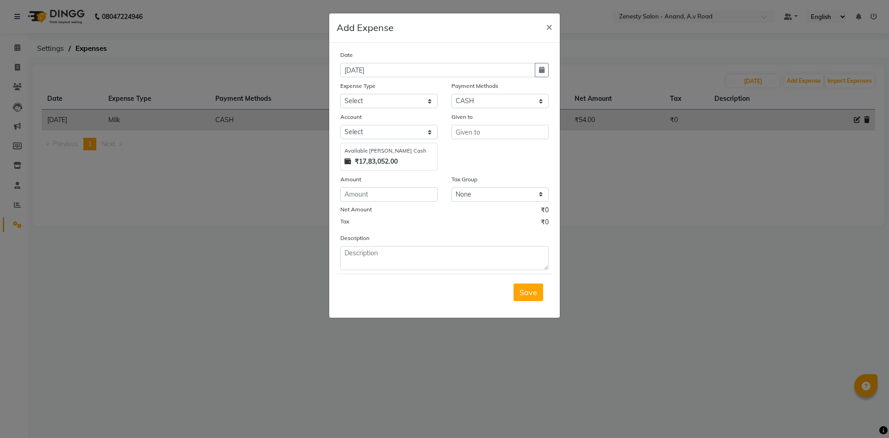
select select "5726"
click at [377, 193] on input "number" at bounding box center [388, 194] width 97 height 14
type input "450"
click at [340, 94] on select "Select Advance Salary Bank charges Boss Snacks Or Meal Bridal Deposite Retrun C…" at bounding box center [388, 101] width 97 height 14
select select "11687"
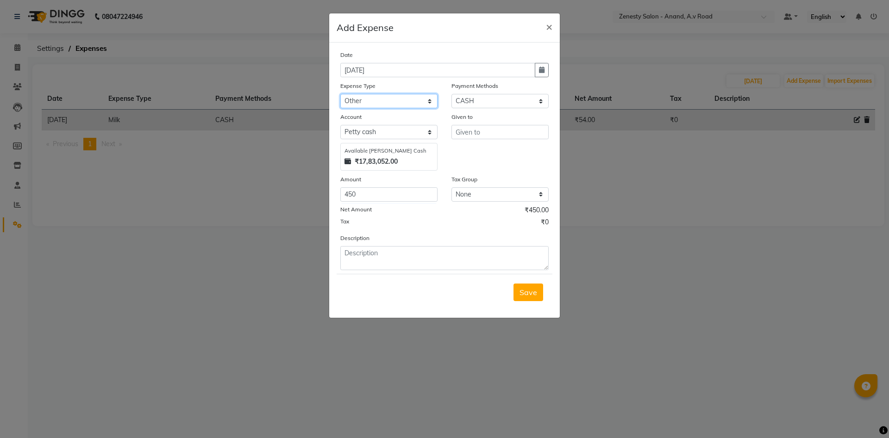
click option "Other" at bounding box center [0, 0] width 0 height 0
click at [478, 131] on input "text" at bounding box center [499, 132] width 97 height 14
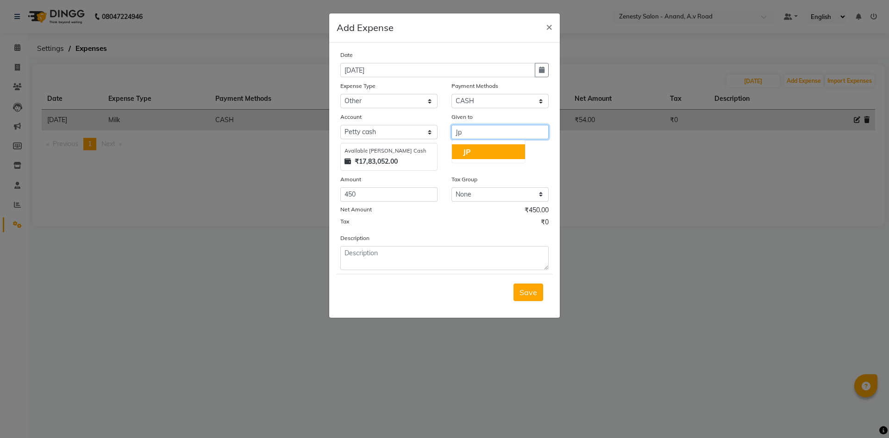
click at [499, 147] on button "JP" at bounding box center [488, 151] width 73 height 15
type input "JP"
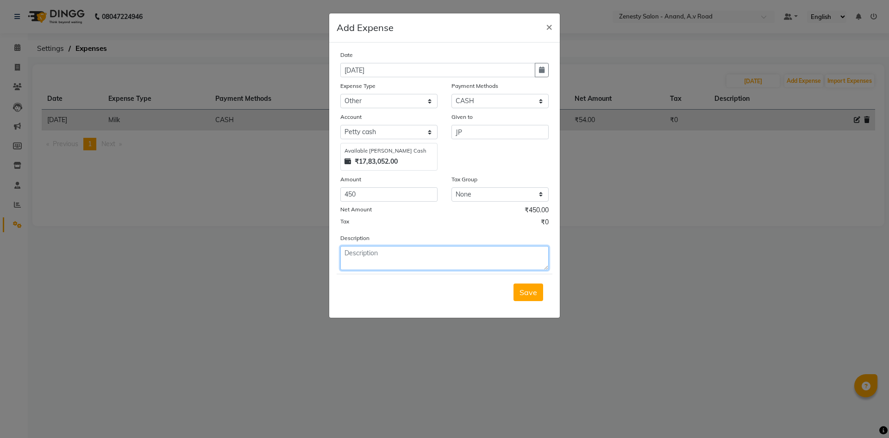
click at [374, 265] on textarea at bounding box center [444, 258] width 208 height 24
type textarea "cacke"
click at [520, 296] on button "Save" at bounding box center [528, 293] width 30 height 18
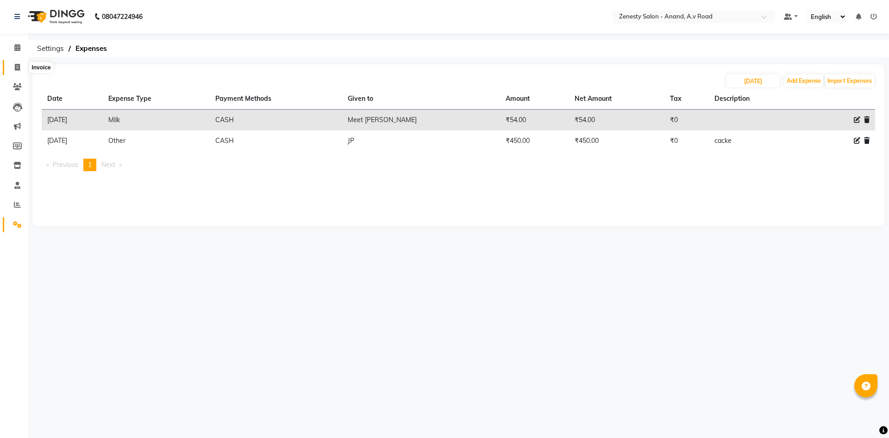
click at [20, 68] on span at bounding box center [17, 67] width 16 height 11
select select "service"
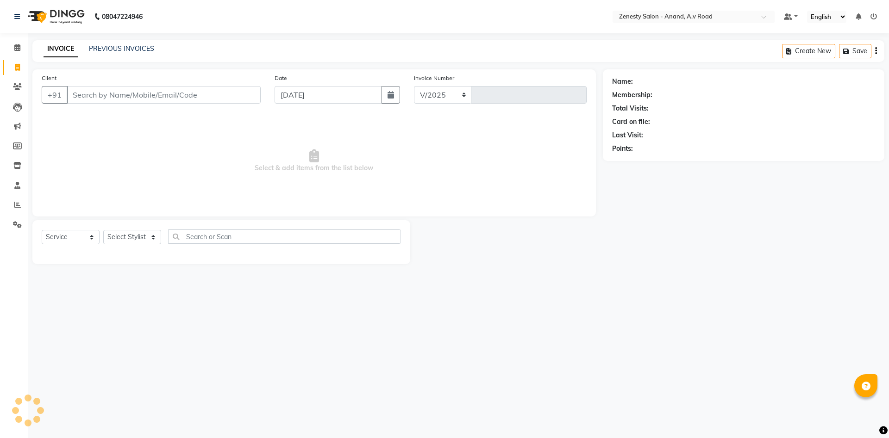
select select "6693"
type input "1040"
select select "52207"
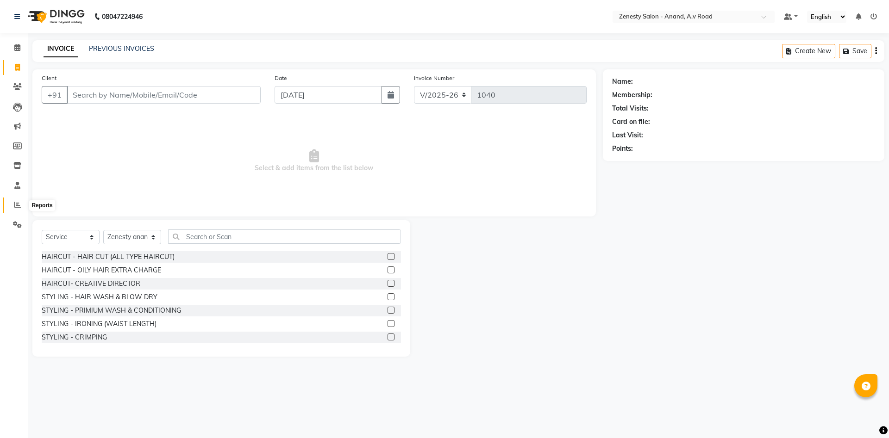
click at [22, 202] on span at bounding box center [17, 205] width 16 height 11
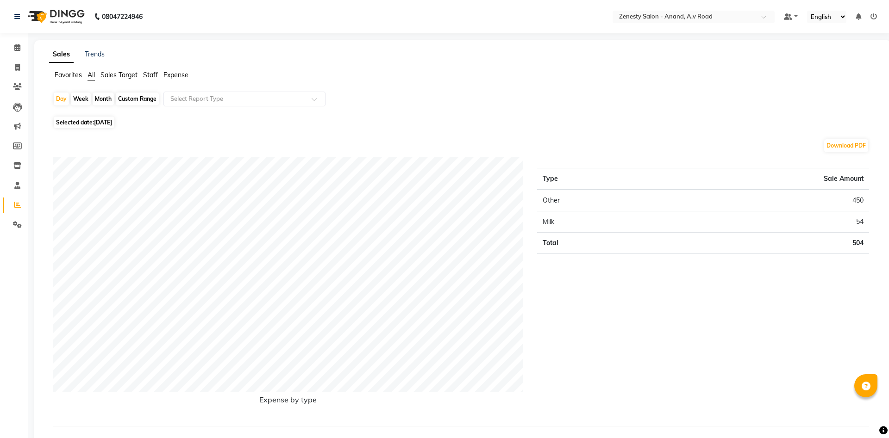
click at [150, 75] on span "Staff" at bounding box center [150, 75] width 15 height 8
click at [192, 103] on input "text" at bounding box center [234, 98] width 133 height 9
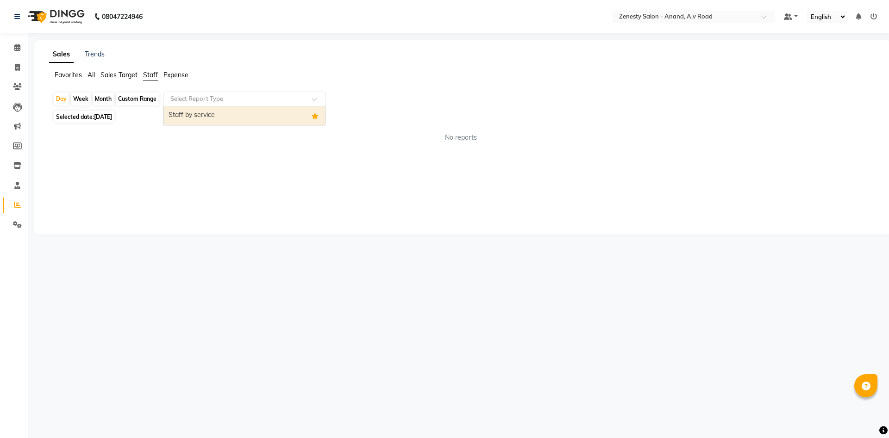
click at [215, 113] on div "Staff by service" at bounding box center [244, 115] width 161 height 19
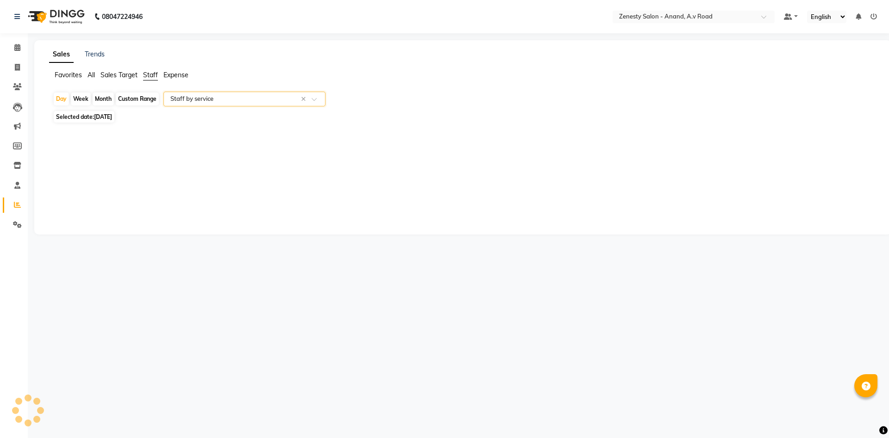
select select "filtered_report"
select select "pdf"
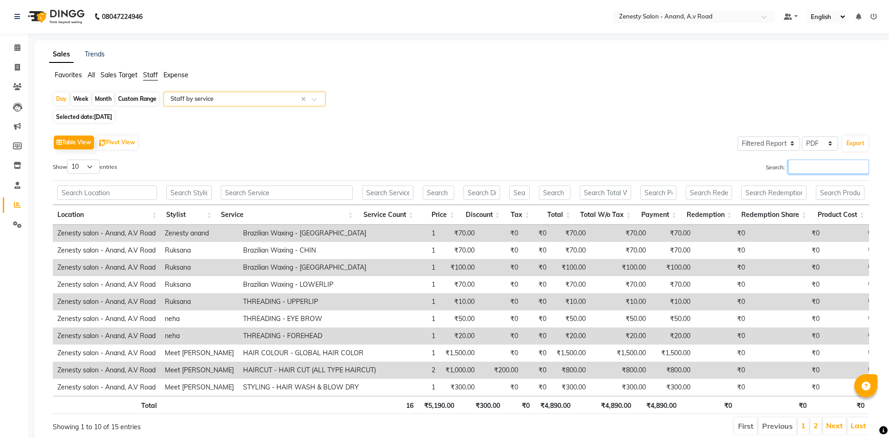
click at [790, 164] on input "Search:" at bounding box center [828, 167] width 81 height 14
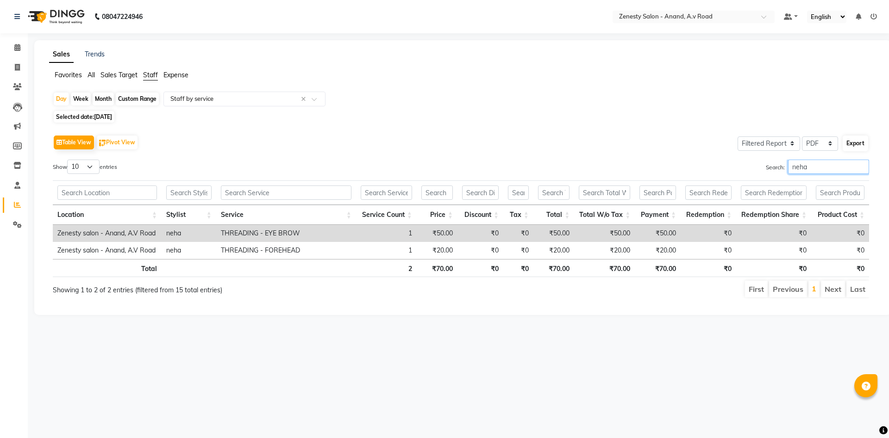
type input "neha"
click at [844, 145] on button "Export" at bounding box center [854, 144] width 25 height 16
select select "sans-serif"
select select "20px"
select select "template_1"
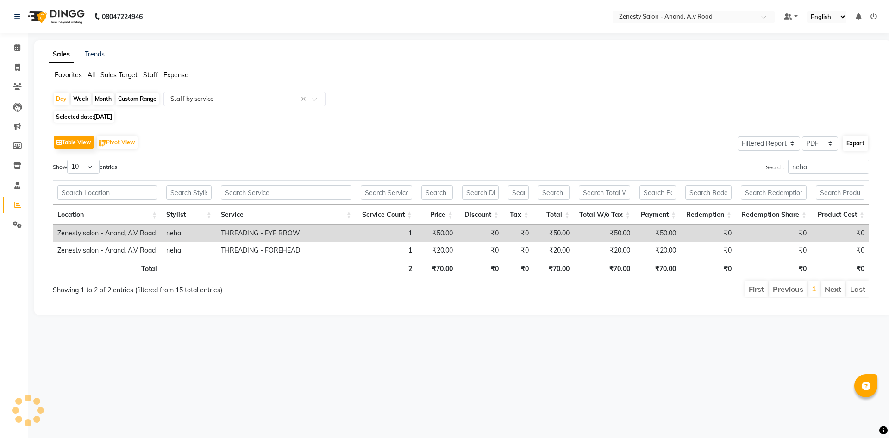
select select "A4"
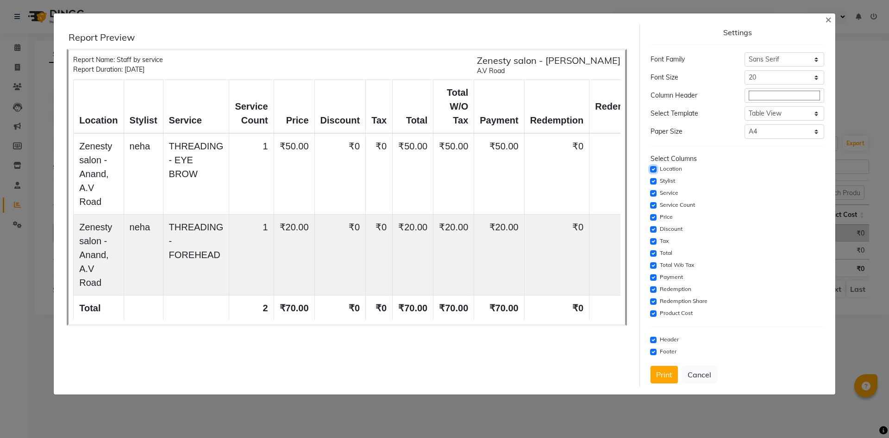
drag, startPoint x: 652, startPoint y: 170, endPoint x: 654, endPoint y: 174, distance: 5.2
click at [652, 169] on input "checkbox" at bounding box center [653, 169] width 6 height 6
checkbox input "false"
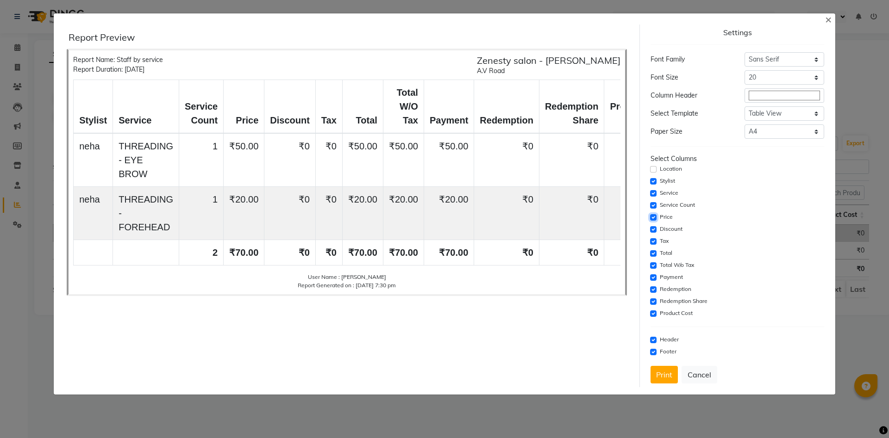
click at [653, 216] on input "checkbox" at bounding box center [653, 217] width 6 height 6
checkbox input "false"
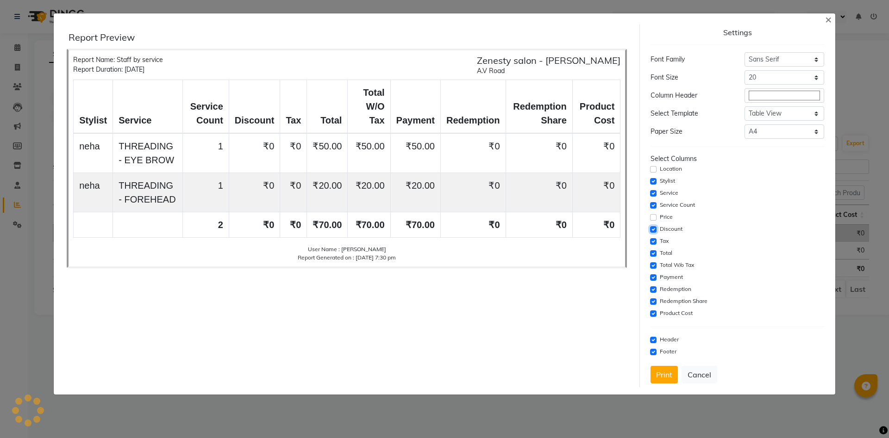
click at [655, 230] on input "checkbox" at bounding box center [653, 229] width 6 height 6
checkbox input "false"
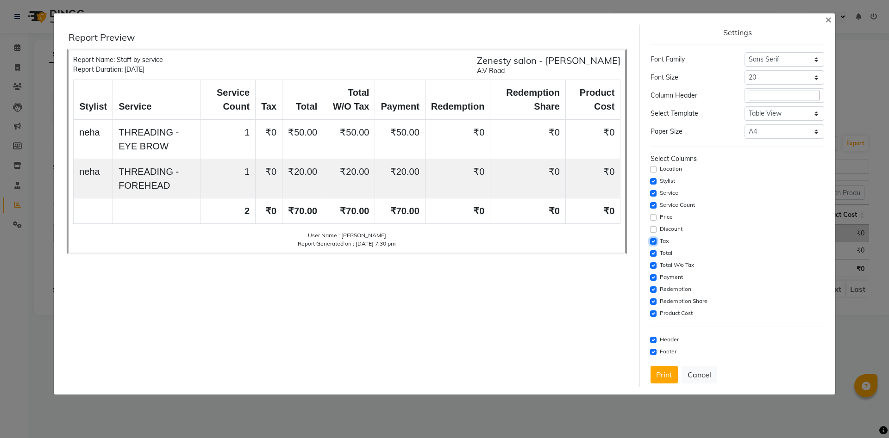
click at [655, 243] on input "checkbox" at bounding box center [653, 241] width 6 height 6
checkbox input "false"
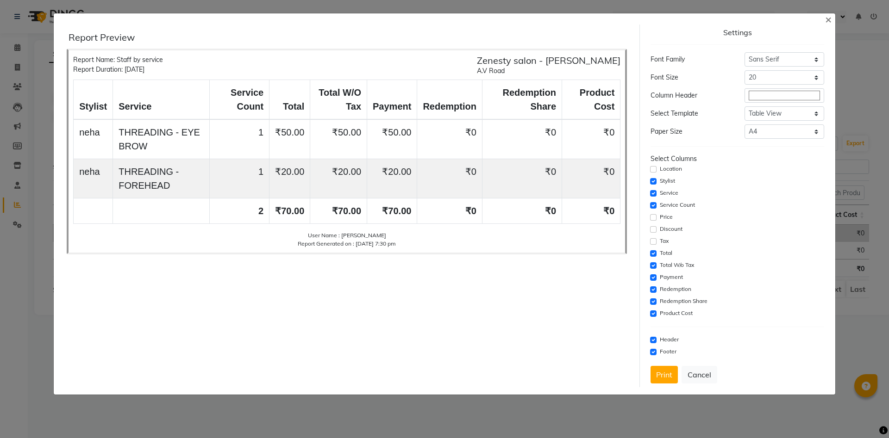
click at [654, 262] on div "Total W/o Tax" at bounding box center [736, 265] width 173 height 11
click at [654, 266] on input "checkbox" at bounding box center [653, 265] width 6 height 6
checkbox input "false"
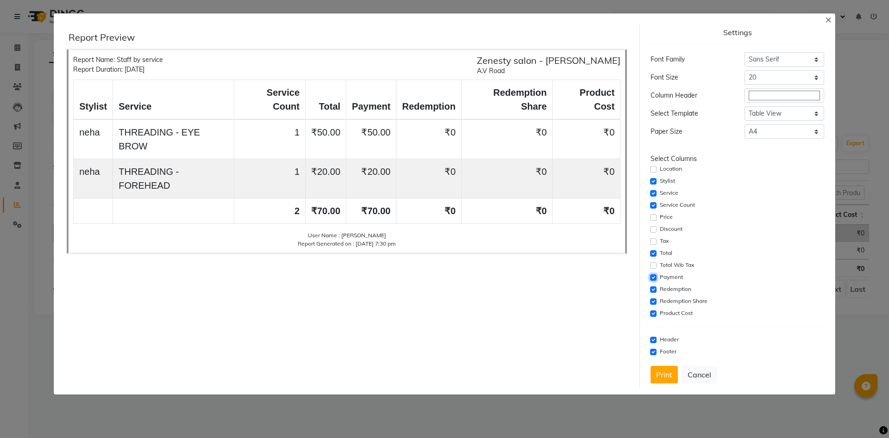
click at [655, 277] on input "checkbox" at bounding box center [653, 277] width 6 height 6
checkbox input "false"
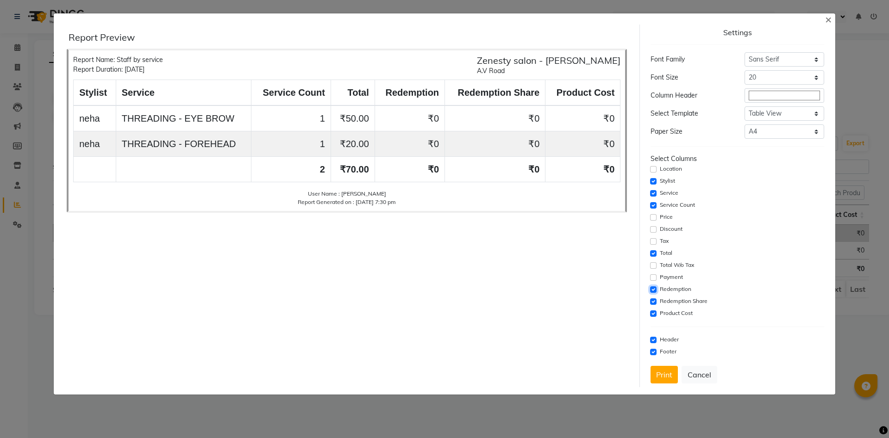
click at [654, 291] on input "checkbox" at bounding box center [653, 289] width 6 height 6
checkbox input "false"
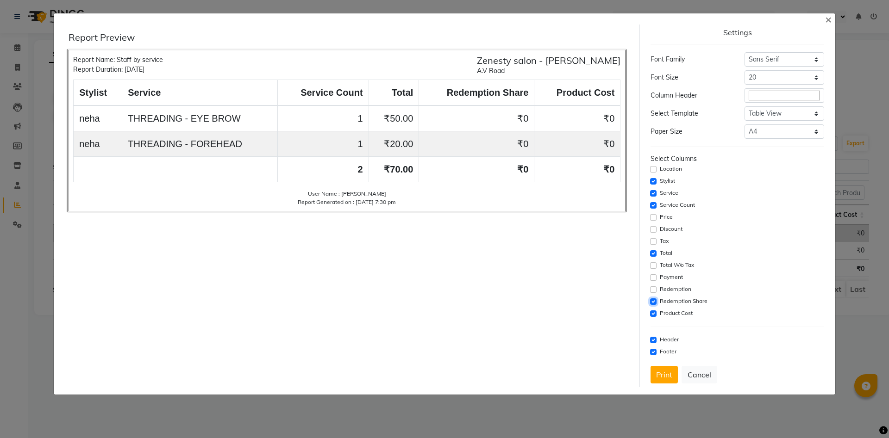
click at [654, 304] on input "checkbox" at bounding box center [653, 302] width 6 height 6
checkbox input "false"
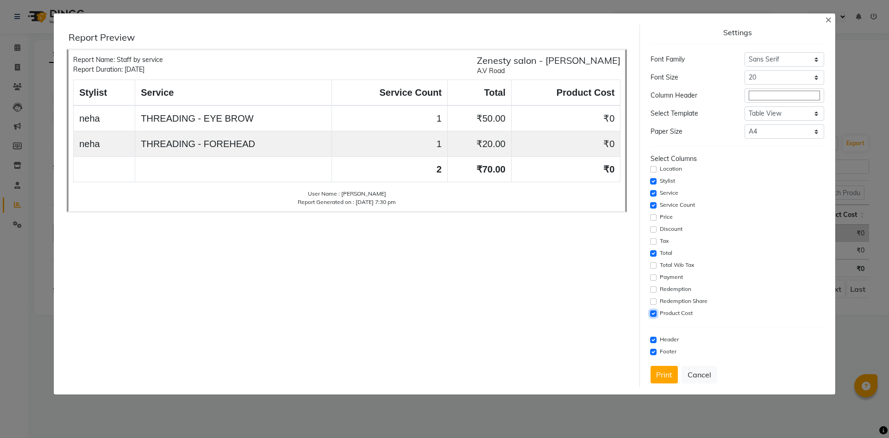
click at [654, 314] on input "checkbox" at bounding box center [653, 314] width 6 height 6
checkbox input "false"
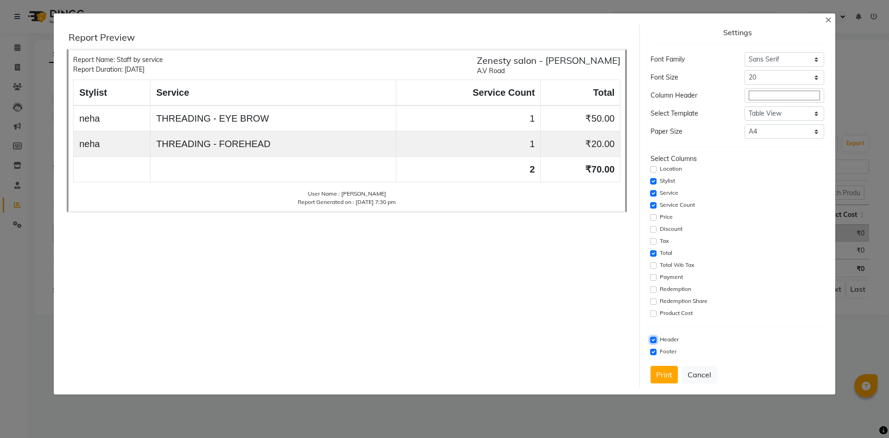
click at [656, 342] on input "checkbox" at bounding box center [653, 340] width 6 height 6
checkbox input "false"
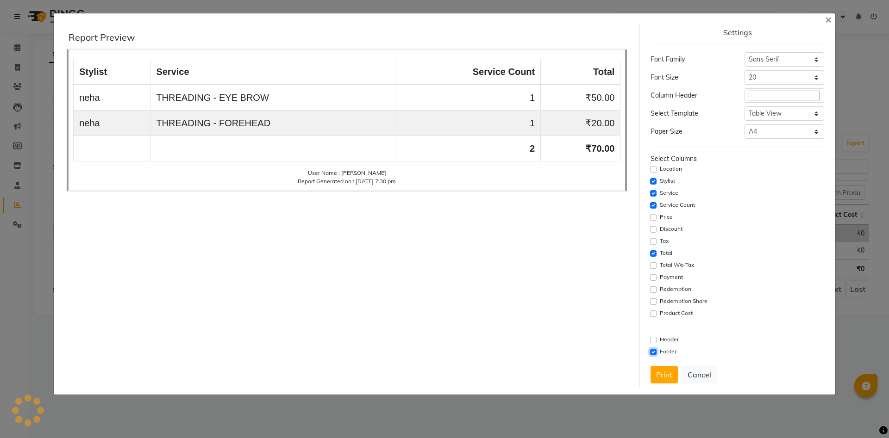
click at [652, 351] on input "checkbox" at bounding box center [653, 352] width 6 height 6
checkbox input "false"
click at [662, 375] on button "Print" at bounding box center [663, 375] width 27 height 18
click at [828, 20] on span "×" at bounding box center [828, 19] width 6 height 14
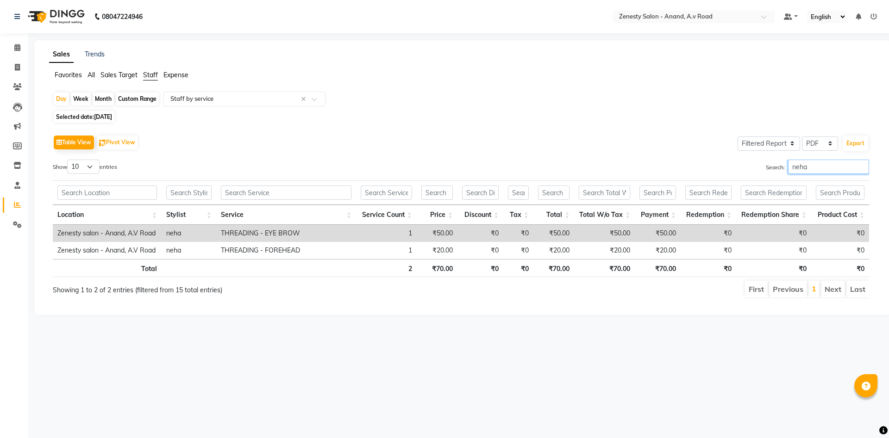
click at [804, 168] on input "neha" at bounding box center [828, 167] width 81 height 14
type input "n"
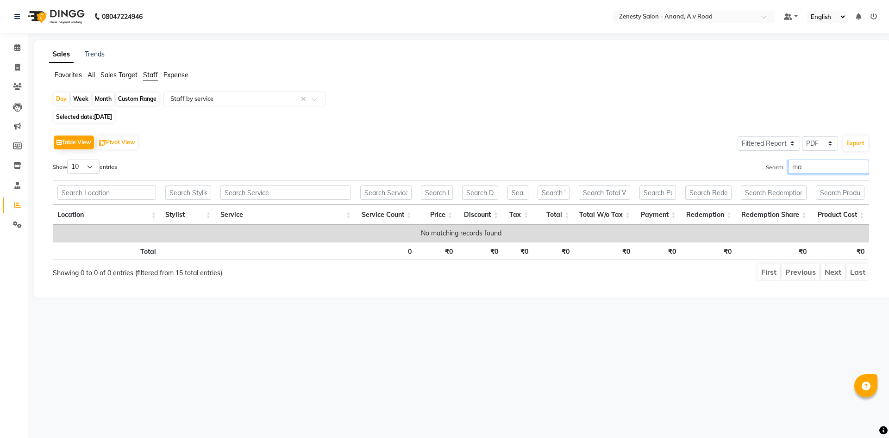
type input "m"
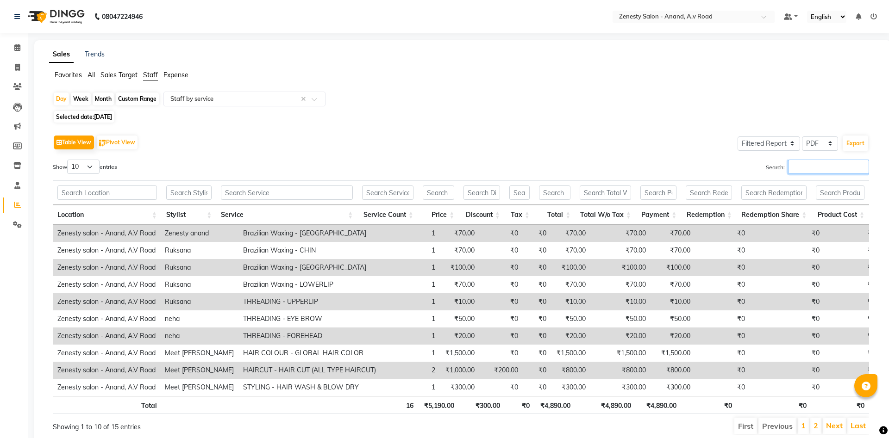
click at [800, 167] on input "Search:" at bounding box center [828, 167] width 81 height 14
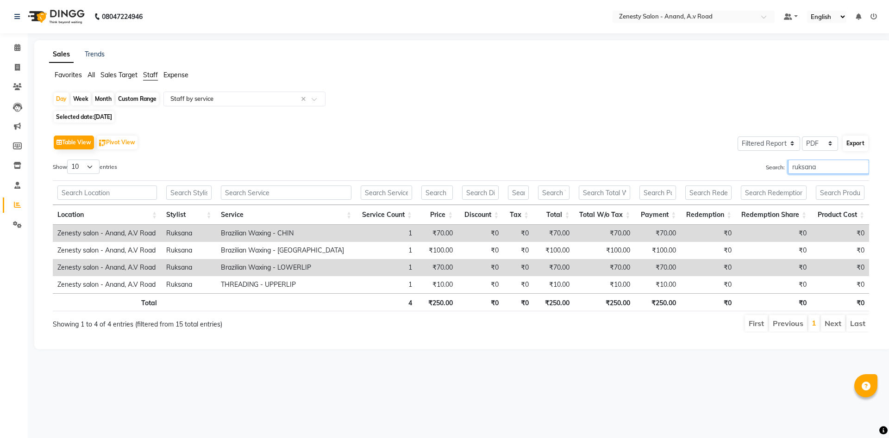
type input "ruksana"
click at [853, 144] on button "Export" at bounding box center [854, 144] width 25 height 16
select select "sans-serif"
select select "20px"
select select "template_1"
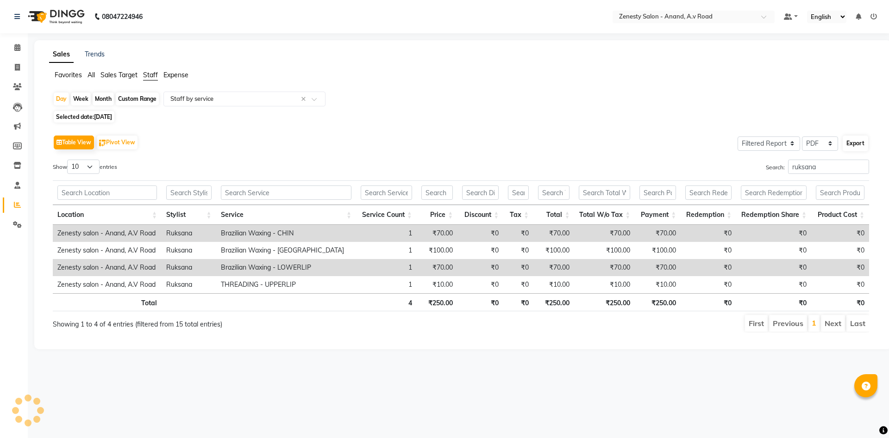
select select "A4"
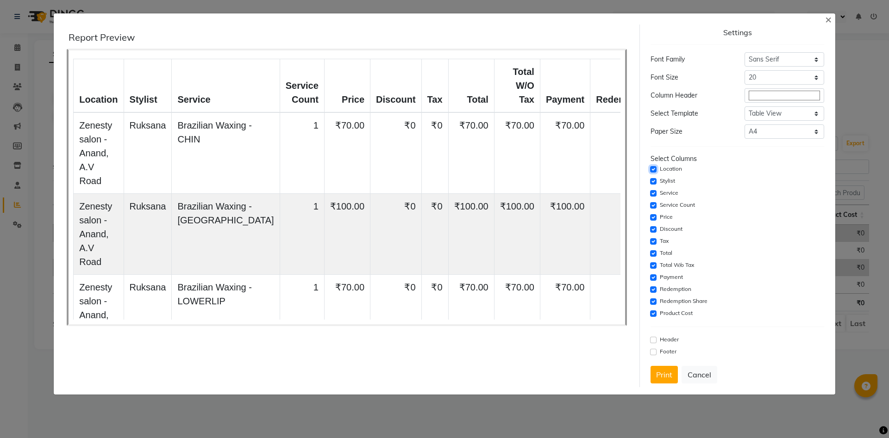
click at [653, 167] on input "checkbox" at bounding box center [653, 169] width 6 height 6
checkbox input "false"
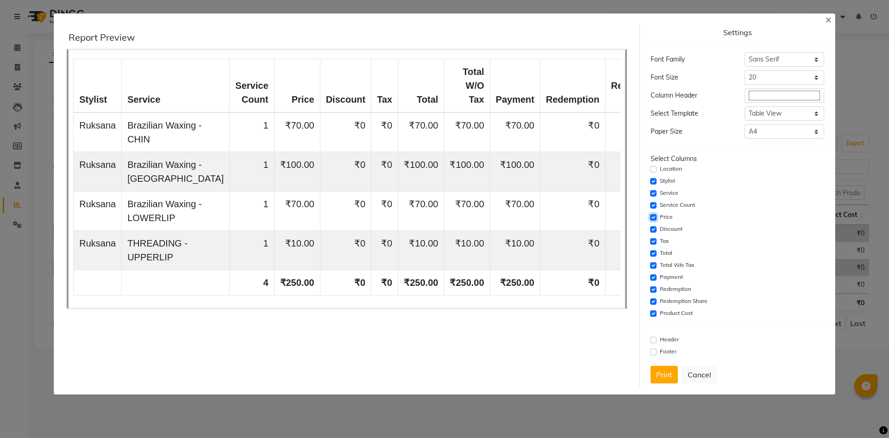
click at [654, 218] on input "checkbox" at bounding box center [653, 217] width 6 height 6
checkbox input "false"
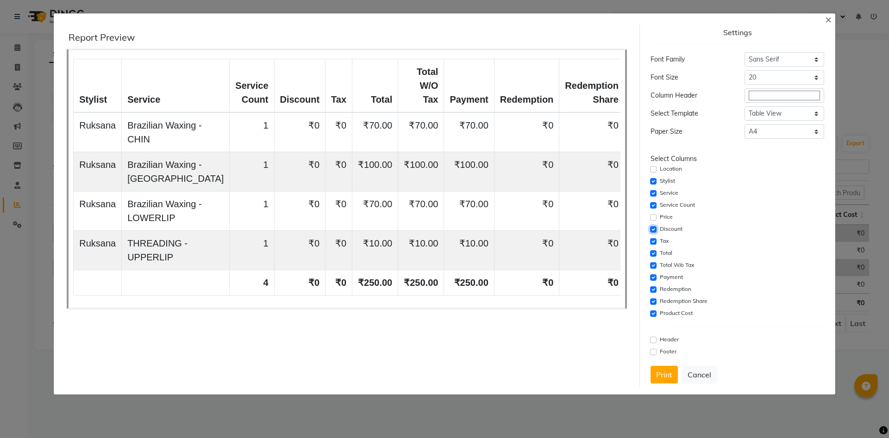
click at [654, 229] on input "checkbox" at bounding box center [653, 229] width 6 height 6
checkbox input "false"
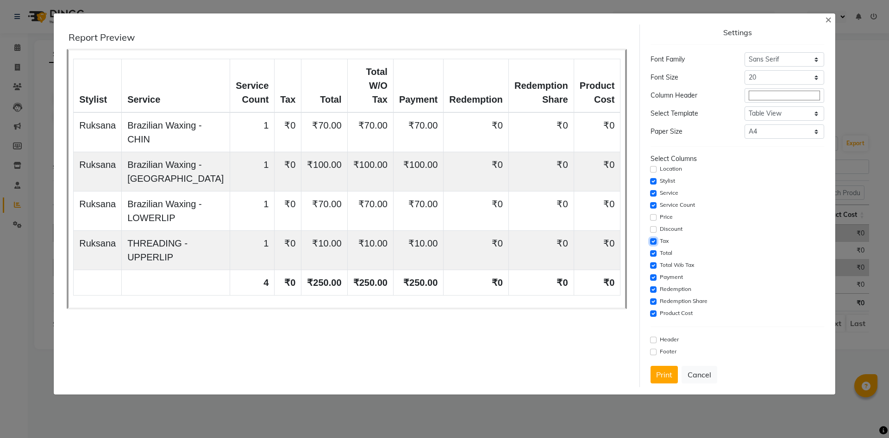
click at [653, 242] on input "checkbox" at bounding box center [653, 241] width 6 height 6
checkbox input "false"
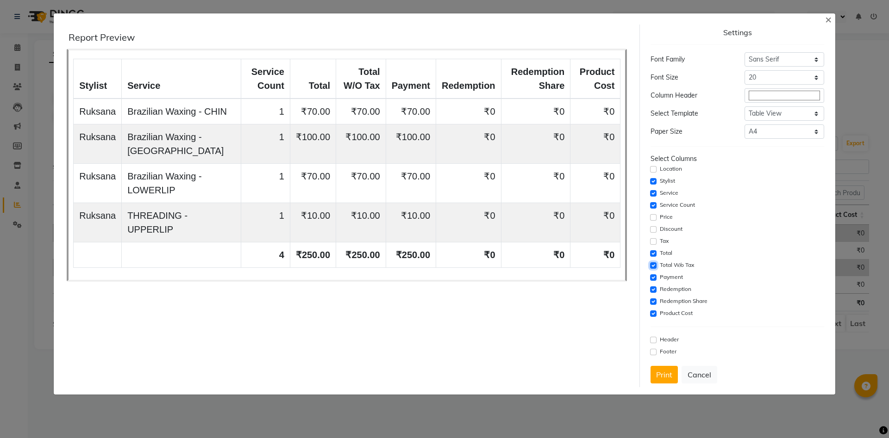
click at [654, 264] on input "checkbox" at bounding box center [653, 265] width 6 height 6
checkbox input "false"
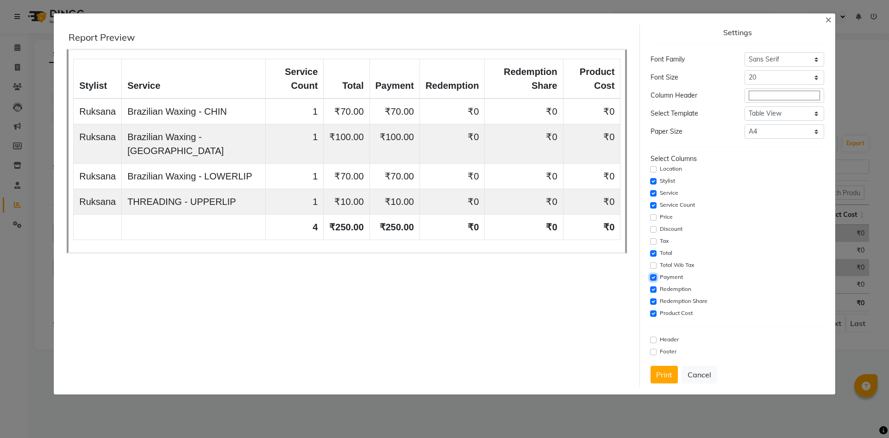
click at [656, 279] on input "checkbox" at bounding box center [653, 277] width 6 height 6
checkbox input "false"
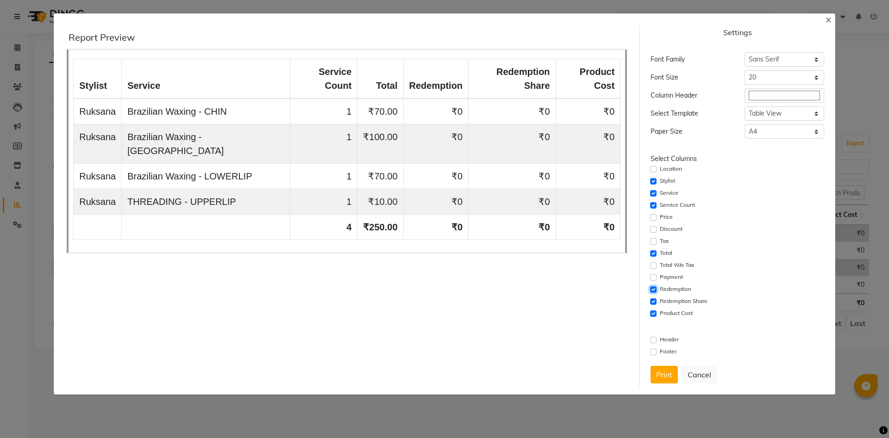
click at [655, 287] on input "checkbox" at bounding box center [653, 289] width 6 height 6
checkbox input "false"
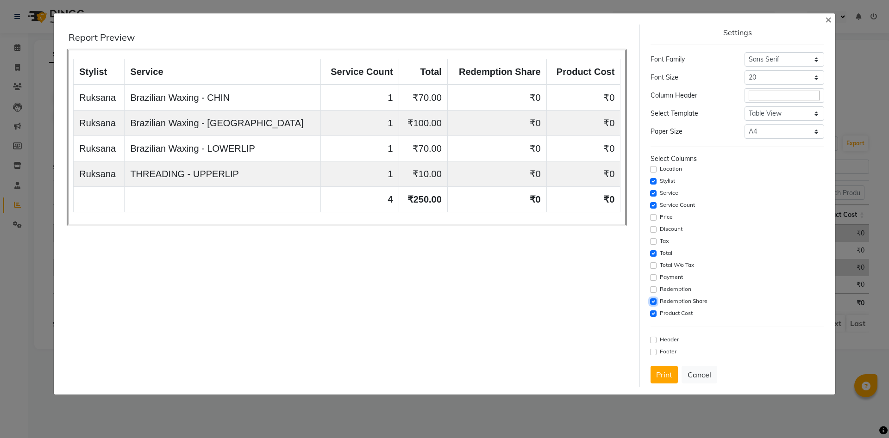
click at [654, 302] on input "checkbox" at bounding box center [653, 302] width 6 height 6
checkbox input "false"
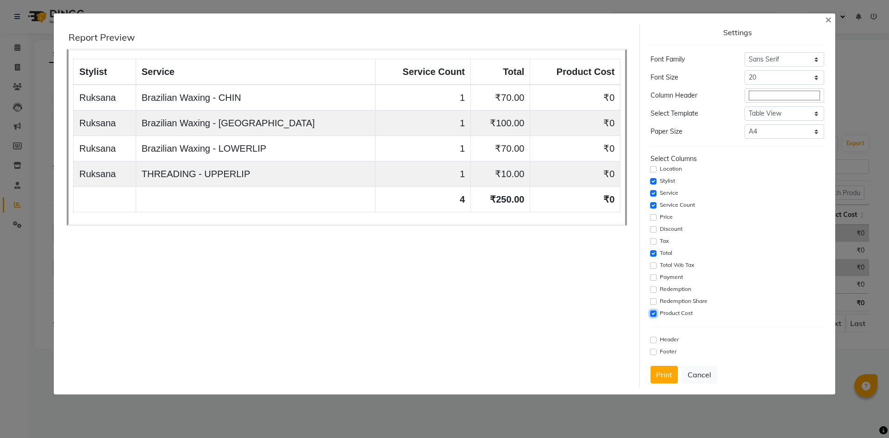
click at [654, 316] on input "checkbox" at bounding box center [653, 314] width 6 height 6
checkbox input "false"
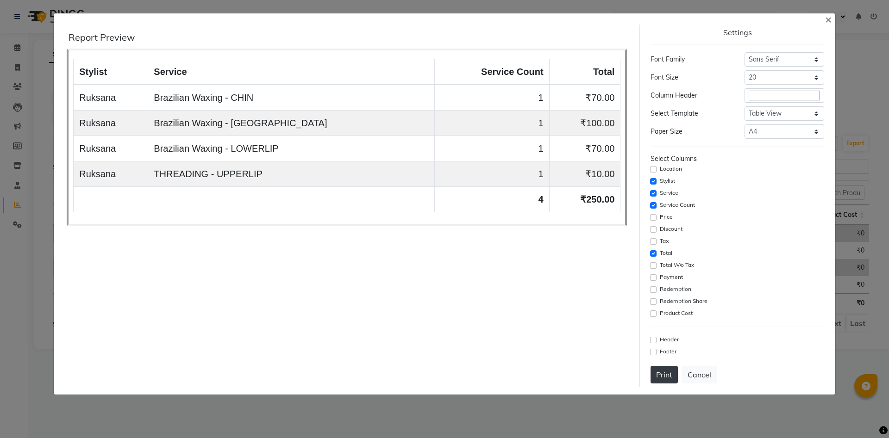
click at [660, 379] on button "Print" at bounding box center [663, 375] width 27 height 18
click at [829, 22] on span "×" at bounding box center [828, 19] width 6 height 14
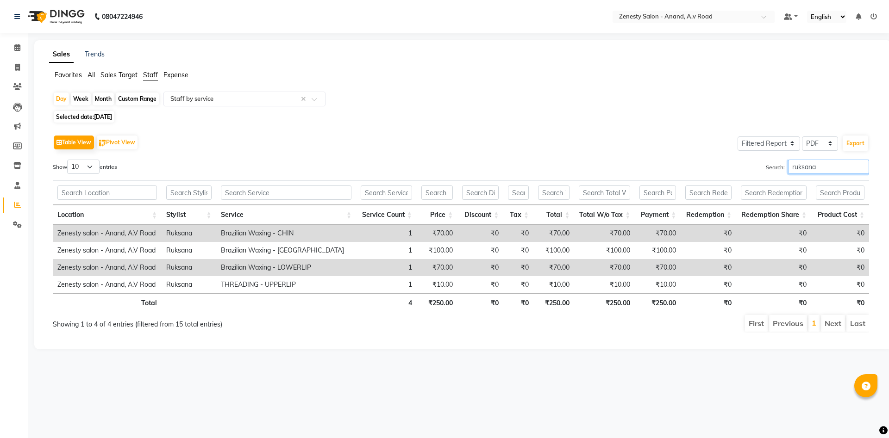
click at [812, 163] on input "ruksana" at bounding box center [828, 167] width 81 height 14
type input "r"
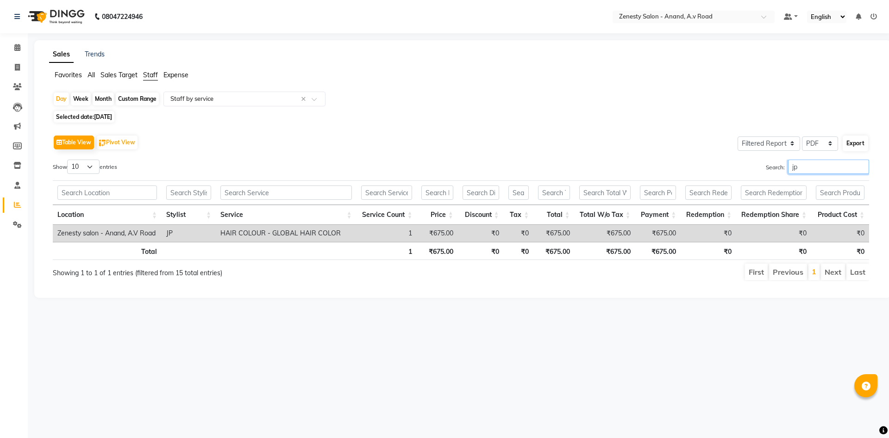
type input "jp"
click at [851, 145] on button "Export" at bounding box center [854, 144] width 25 height 16
select select "sans-serif"
select select "20px"
select select "template_1"
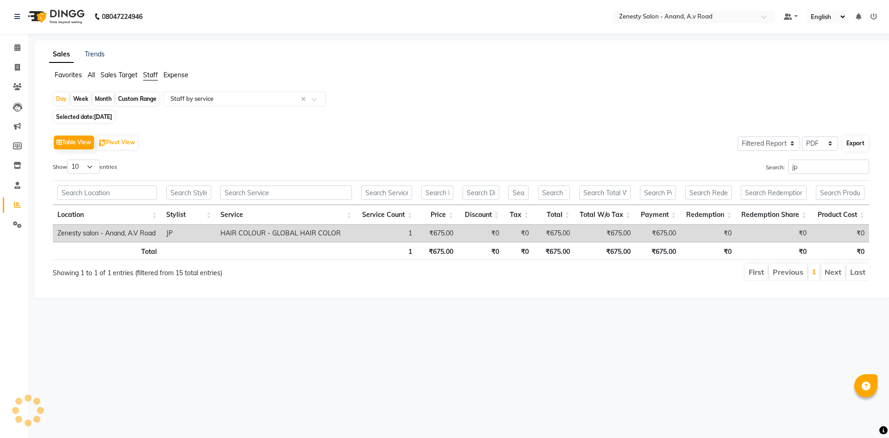
select select "A4"
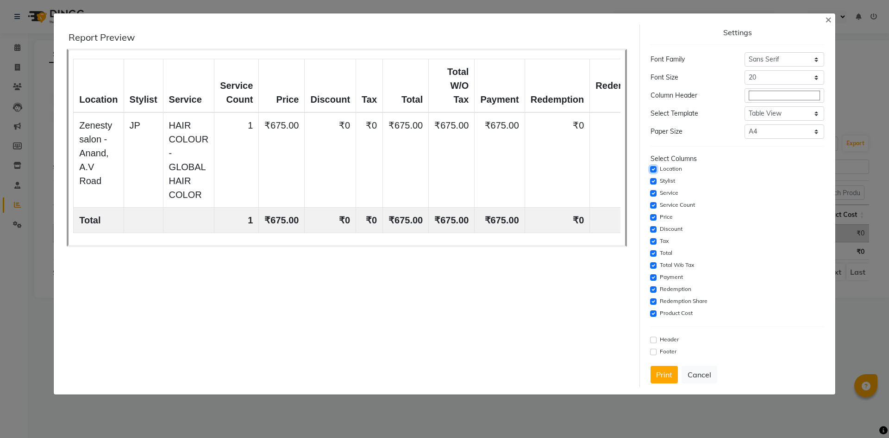
click at [652, 170] on input "checkbox" at bounding box center [653, 169] width 6 height 6
checkbox input "false"
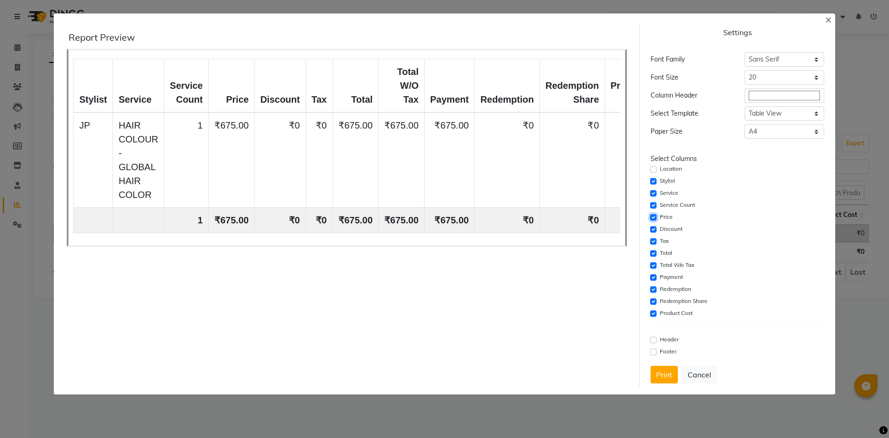
click at [653, 218] on input "checkbox" at bounding box center [653, 217] width 6 height 6
checkbox input "false"
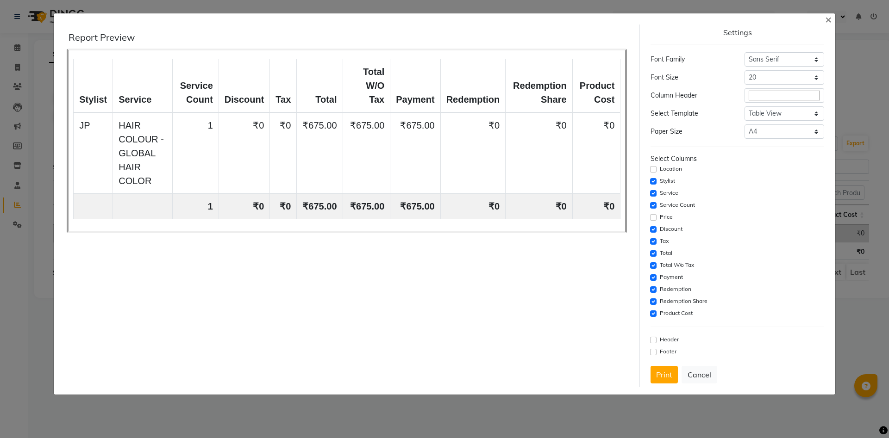
click at [649, 234] on div "Settings Font Family Select Sans Serif Monospace Serif Font Size Select 8 9 10 …" at bounding box center [737, 206] width 181 height 363
click at [653, 230] on input "checkbox" at bounding box center [653, 229] width 6 height 6
checkbox input "false"
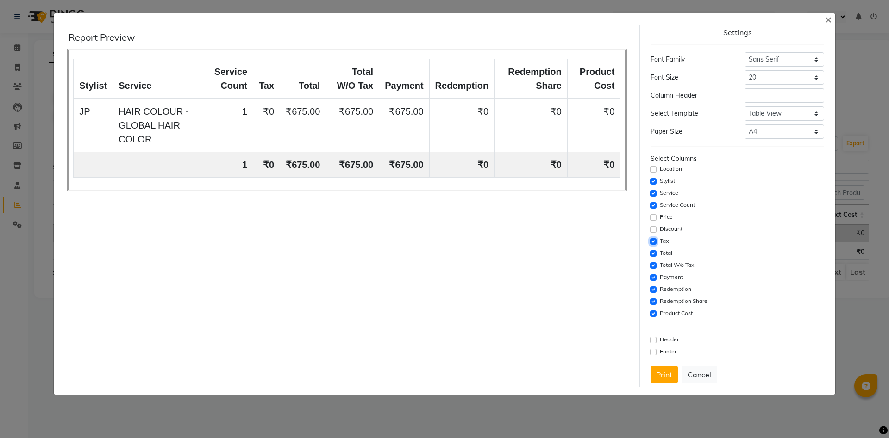
click at [654, 244] on input "checkbox" at bounding box center [653, 241] width 6 height 6
checkbox input "false"
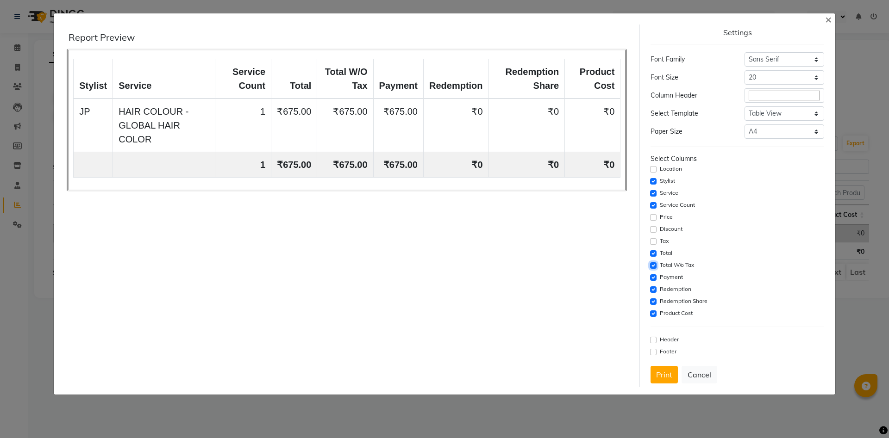
click at [656, 265] on input "checkbox" at bounding box center [653, 265] width 6 height 6
checkbox input "false"
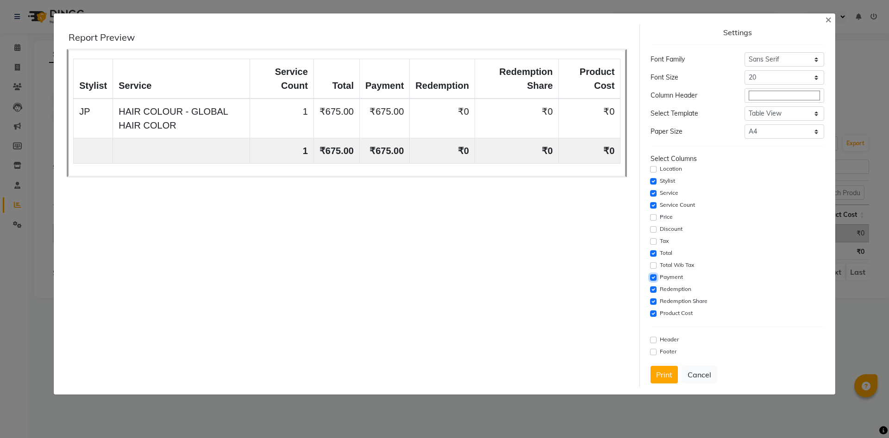
drag, startPoint x: 651, startPoint y: 278, endPoint x: 654, endPoint y: 283, distance: 6.0
click at [651, 278] on input "checkbox" at bounding box center [653, 277] width 6 height 6
checkbox input "false"
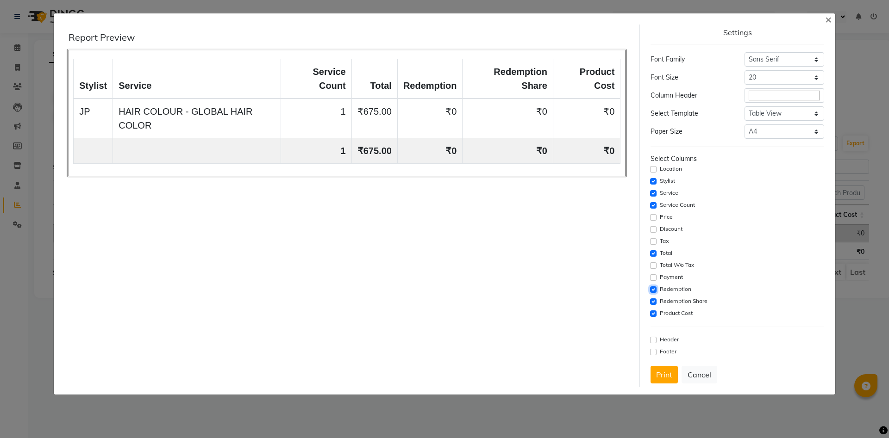
click at [654, 288] on input "checkbox" at bounding box center [653, 289] width 6 height 6
checkbox input "false"
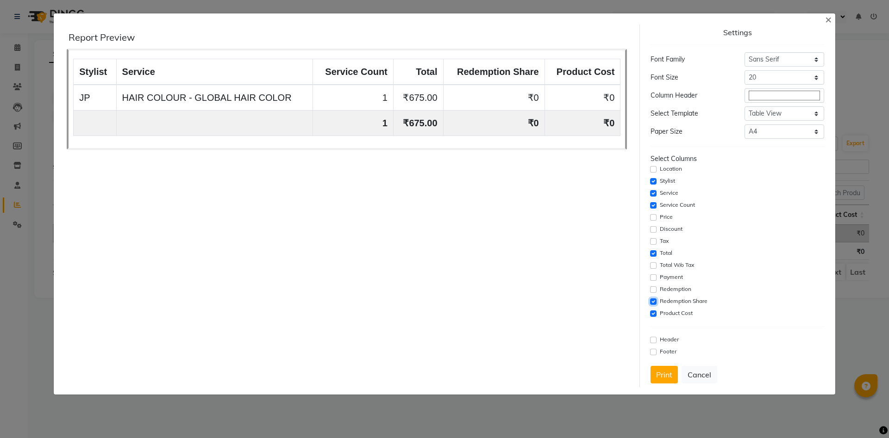
click at [654, 301] on input "checkbox" at bounding box center [653, 302] width 6 height 6
checkbox input "false"
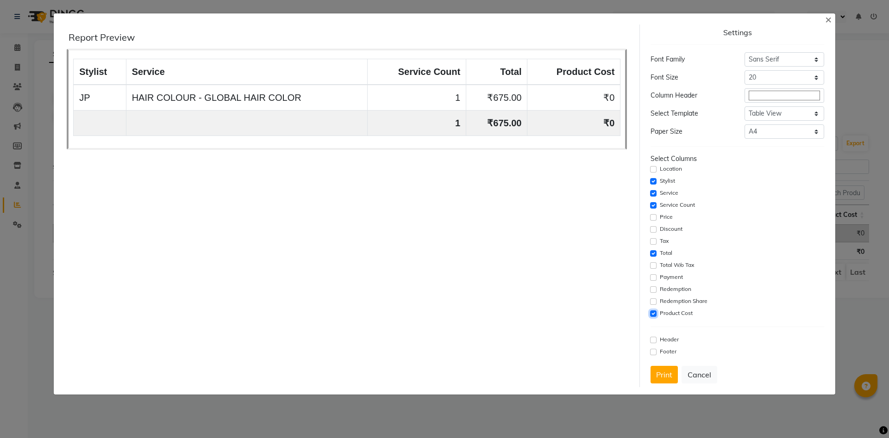
click at [653, 314] on input "checkbox" at bounding box center [653, 314] width 6 height 6
checkbox input "false"
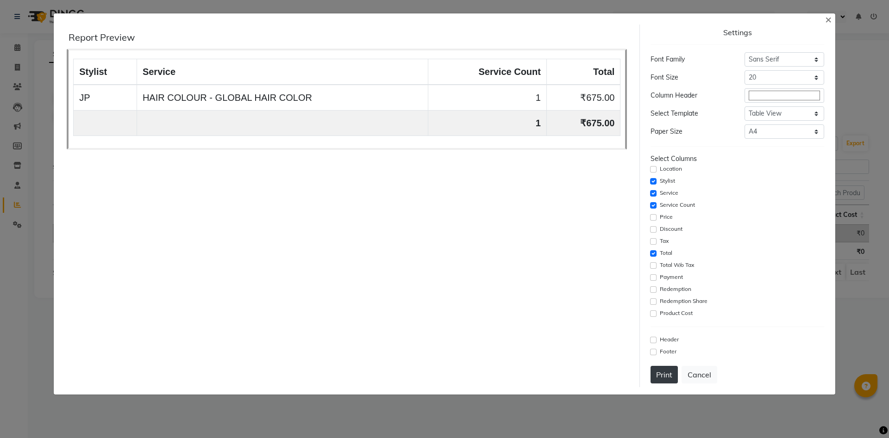
click at [663, 377] on button "Print" at bounding box center [663, 375] width 27 height 18
click at [825, 19] on span "×" at bounding box center [828, 19] width 6 height 14
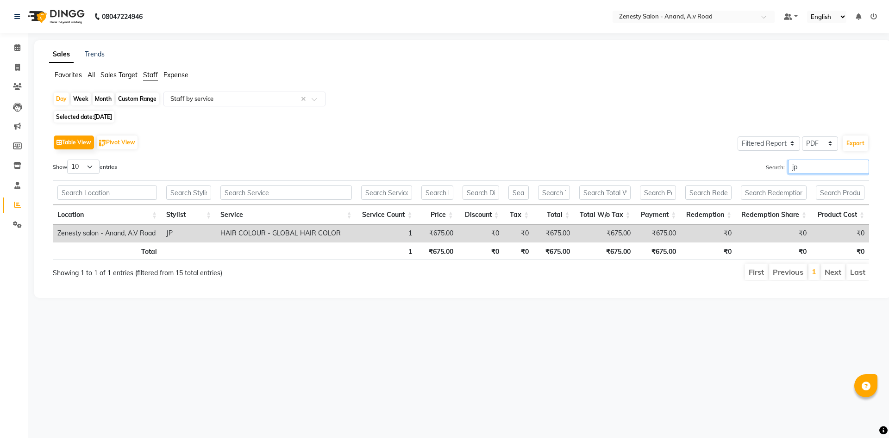
click at [795, 166] on input "jp" at bounding box center [828, 167] width 81 height 14
type input "j"
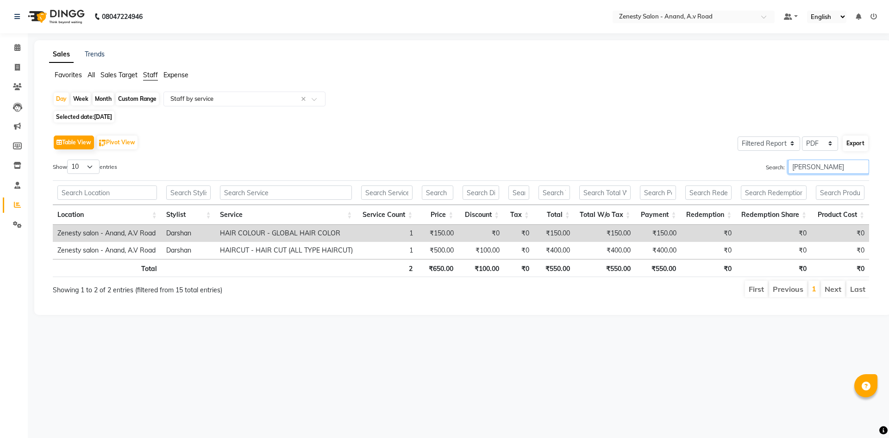
type input "darsh"
click at [862, 144] on button "Export" at bounding box center [854, 144] width 25 height 16
select select "sans-serif"
select select "20px"
select select "template_1"
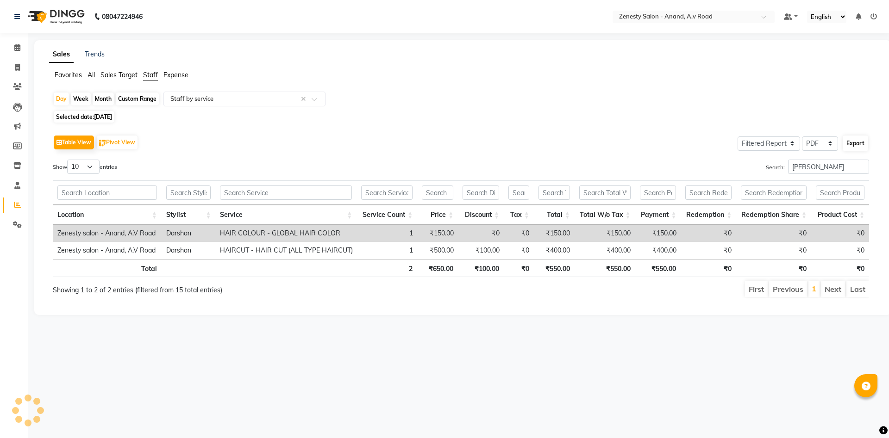
select select "A4"
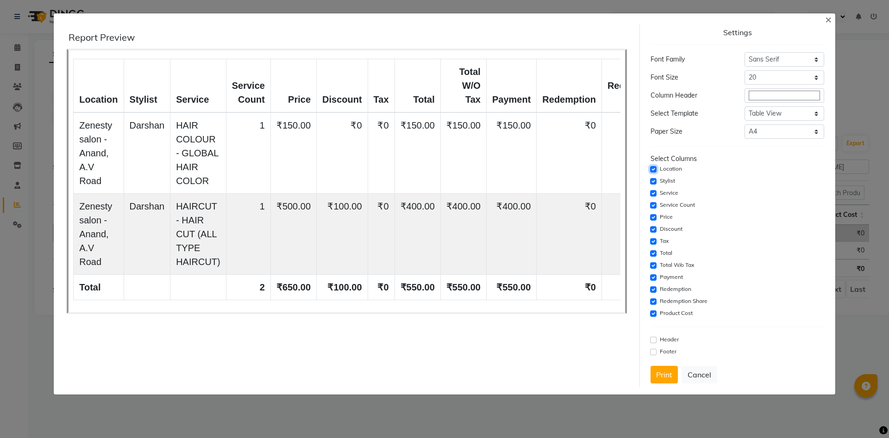
click at [652, 168] on input "checkbox" at bounding box center [653, 169] width 6 height 6
checkbox input "false"
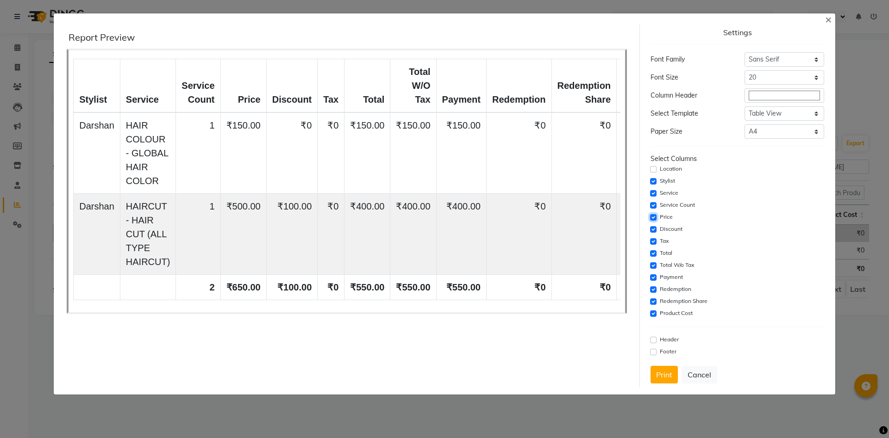
click at [652, 215] on input "checkbox" at bounding box center [653, 217] width 6 height 6
checkbox input "false"
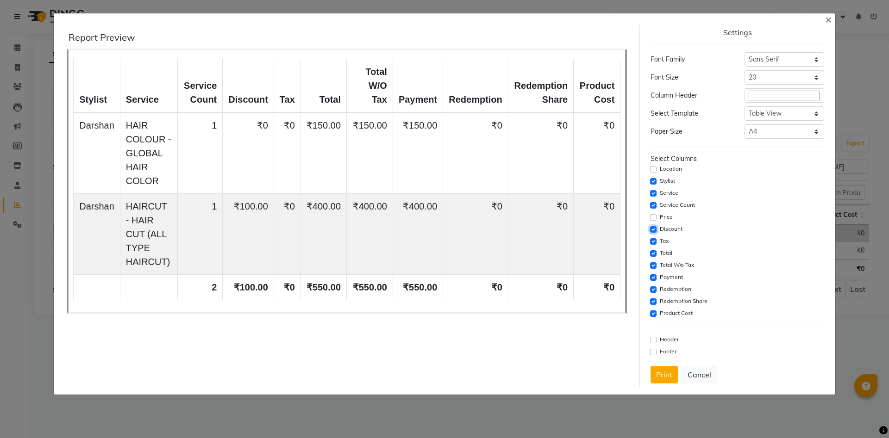
click at [654, 226] on input "checkbox" at bounding box center [653, 229] width 6 height 6
checkbox input "false"
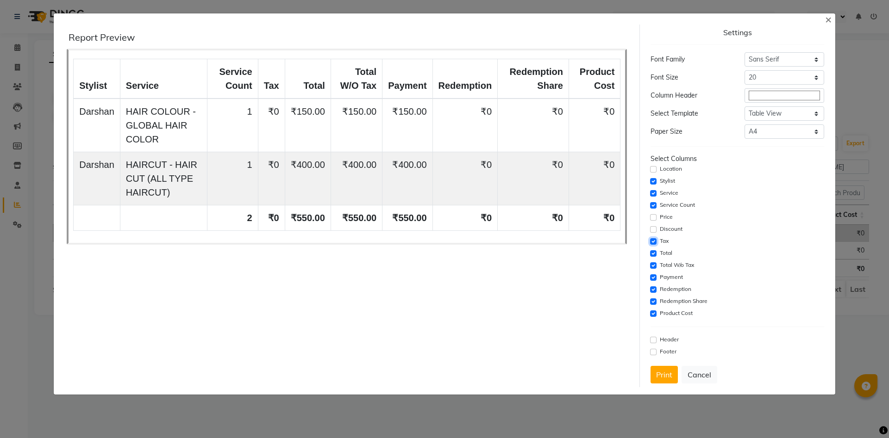
click at [653, 241] on input "checkbox" at bounding box center [653, 241] width 6 height 6
checkbox input "false"
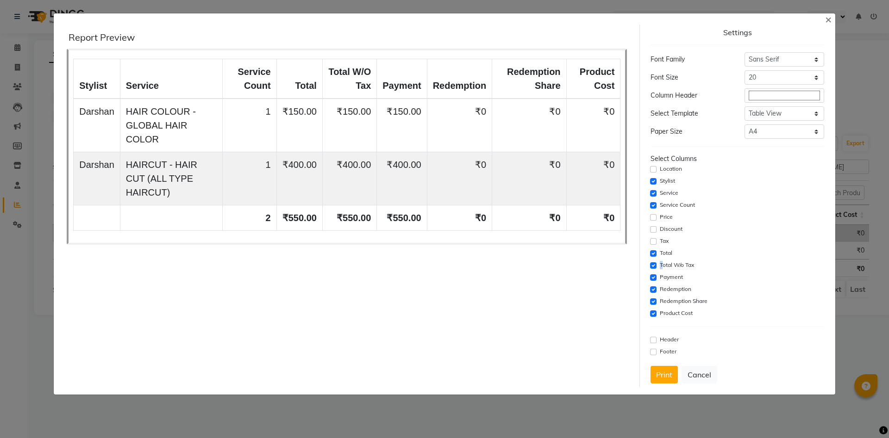
click at [654, 268] on div "Total W/o Tax" at bounding box center [736, 265] width 173 height 11
click at [653, 276] on input "checkbox" at bounding box center [653, 277] width 6 height 6
checkbox input "false"
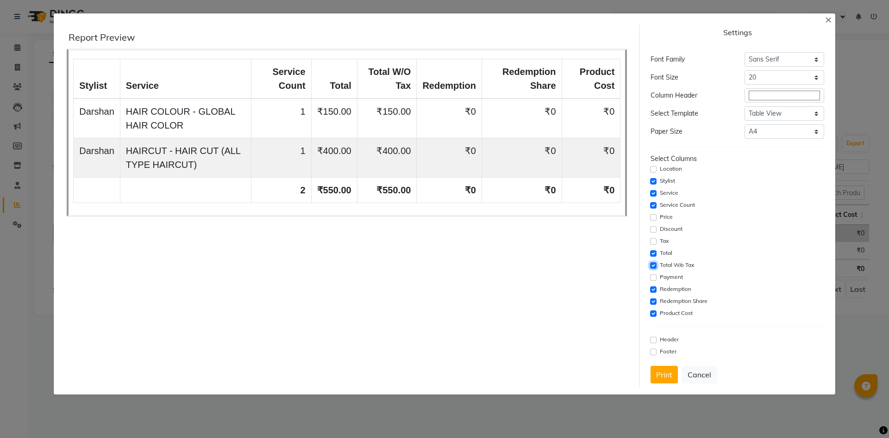
click at [654, 266] on input "checkbox" at bounding box center [653, 265] width 6 height 6
checkbox input "false"
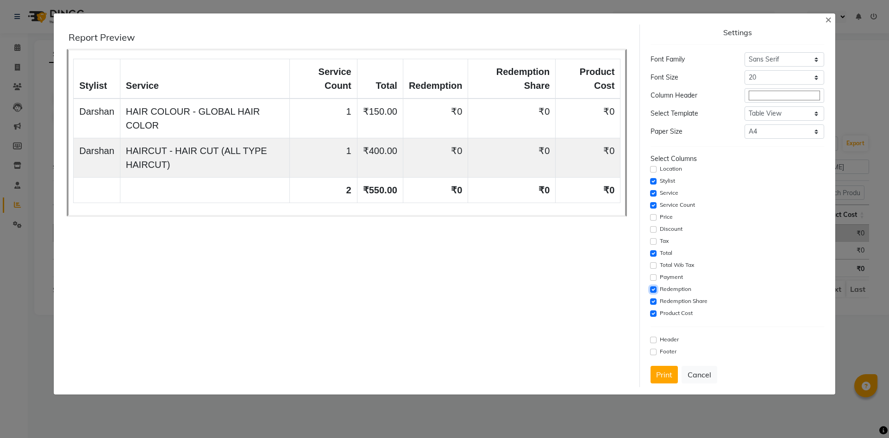
click at [654, 291] on input "checkbox" at bounding box center [653, 289] width 6 height 6
checkbox input "false"
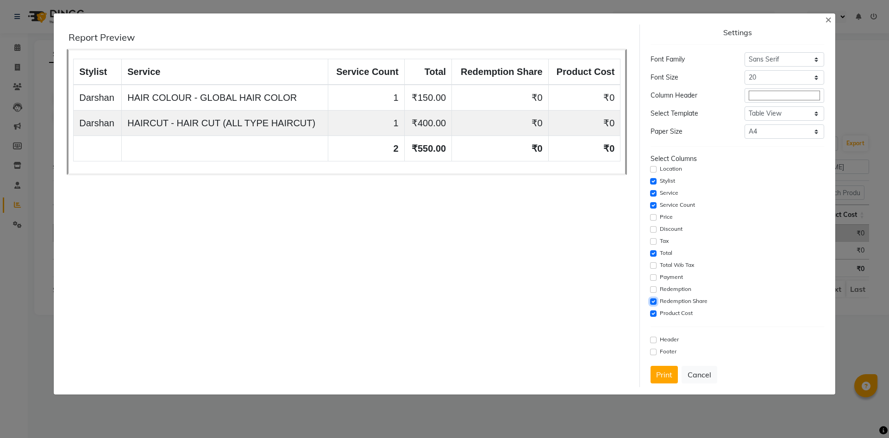
click at [653, 303] on input "checkbox" at bounding box center [653, 302] width 6 height 6
checkbox input "false"
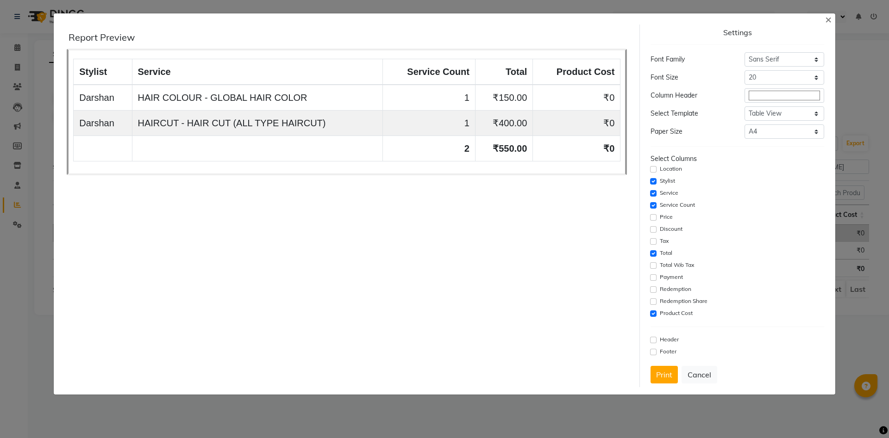
click at [656, 310] on div "Product Cost" at bounding box center [736, 313] width 173 height 11
click at [654, 314] on input "checkbox" at bounding box center [653, 314] width 6 height 6
checkbox input "false"
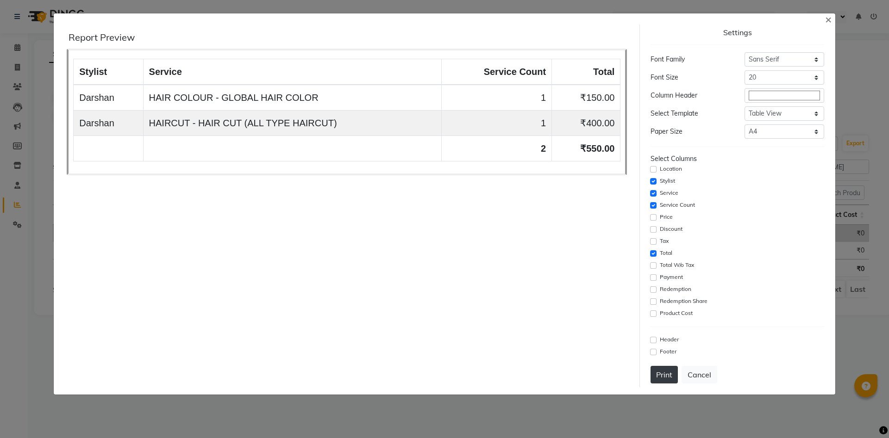
click at [661, 380] on button "Print" at bounding box center [663, 375] width 27 height 18
click at [829, 19] on span "×" at bounding box center [828, 19] width 6 height 14
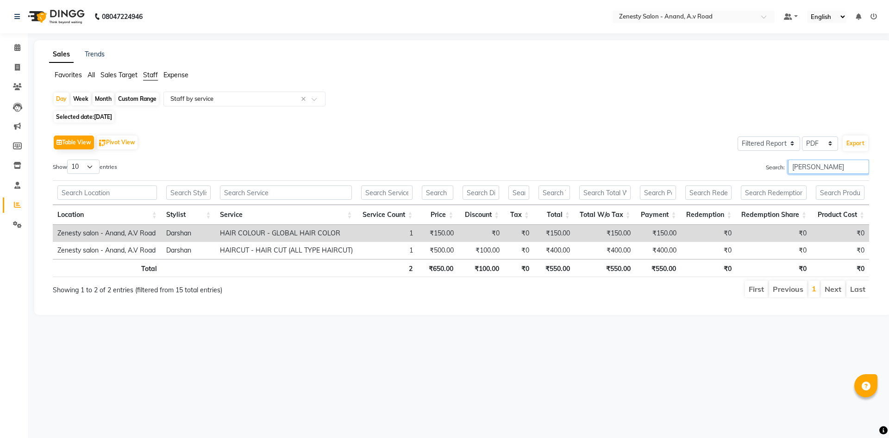
click at [809, 163] on input "darsh" at bounding box center [828, 167] width 81 height 14
type input "d"
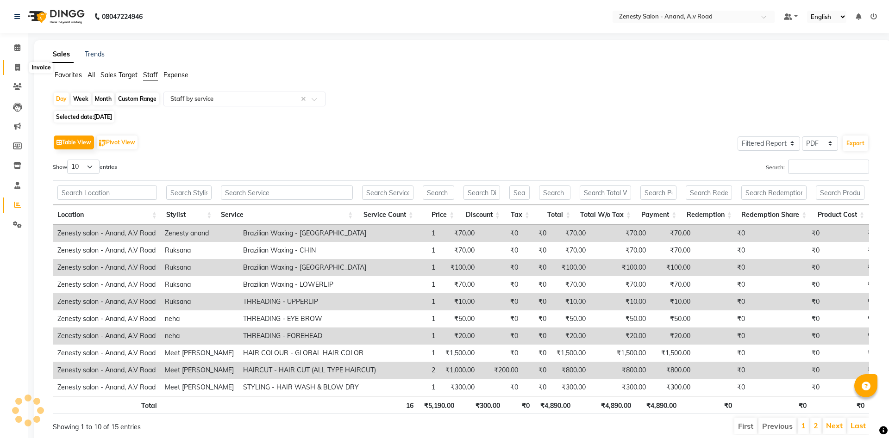
click at [19, 67] on icon at bounding box center [17, 67] width 5 height 7
select select "6693"
select select "service"
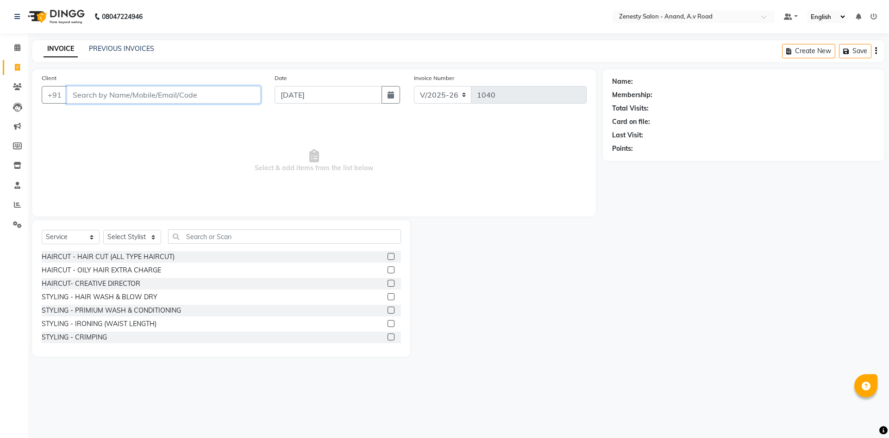
select select "52207"
click at [546, 356] on div at bounding box center [506, 288] width 193 height 137
click at [124, 49] on link "PREVIOUS INVOICES" at bounding box center [121, 48] width 65 height 8
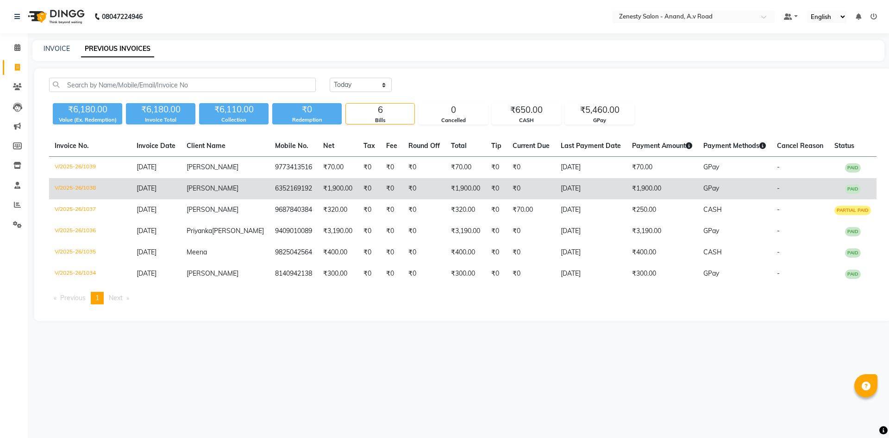
click at [403, 191] on td "₹0" at bounding box center [424, 188] width 43 height 21
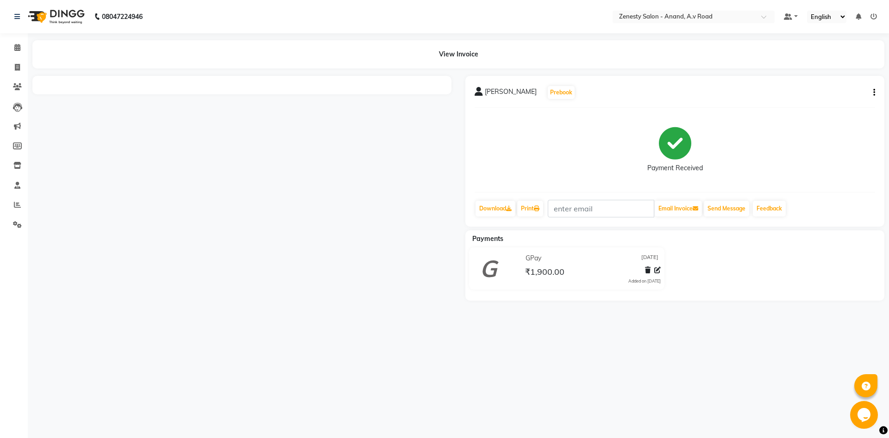
click at [873, 93] on icon "button" at bounding box center [874, 93] width 2 height 0
click at [836, 105] on div "Edit Invoice" at bounding box center [827, 105] width 63 height 12
select select "service"
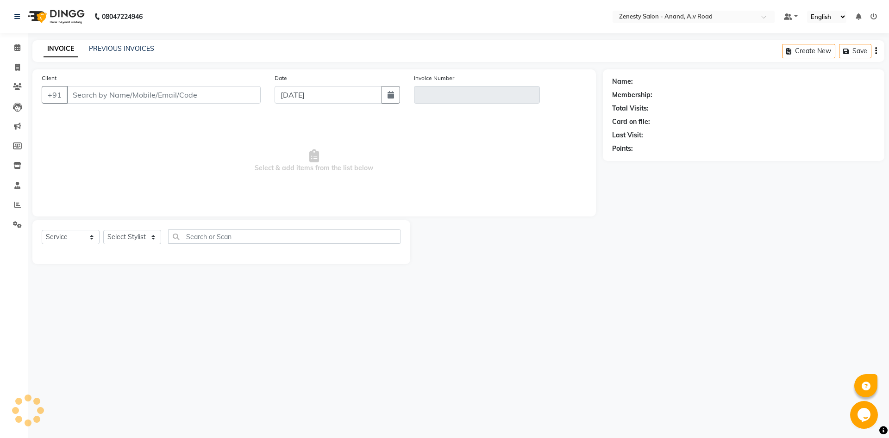
select select "52207"
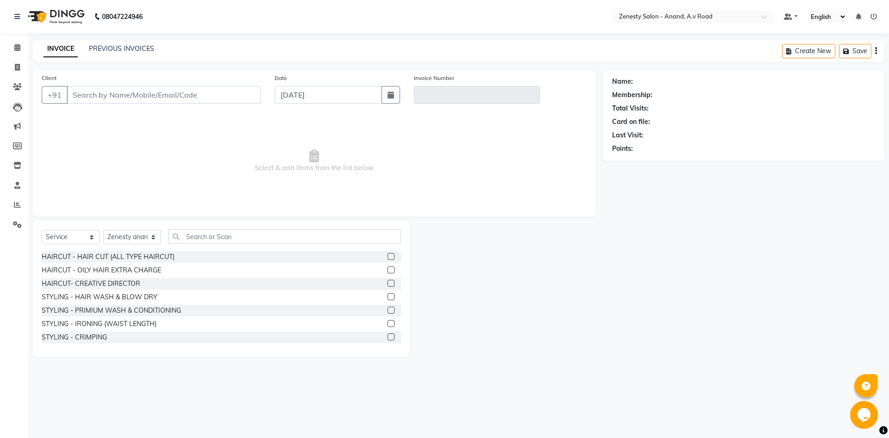
type input "6352169192"
type input "V/2025-26/1038"
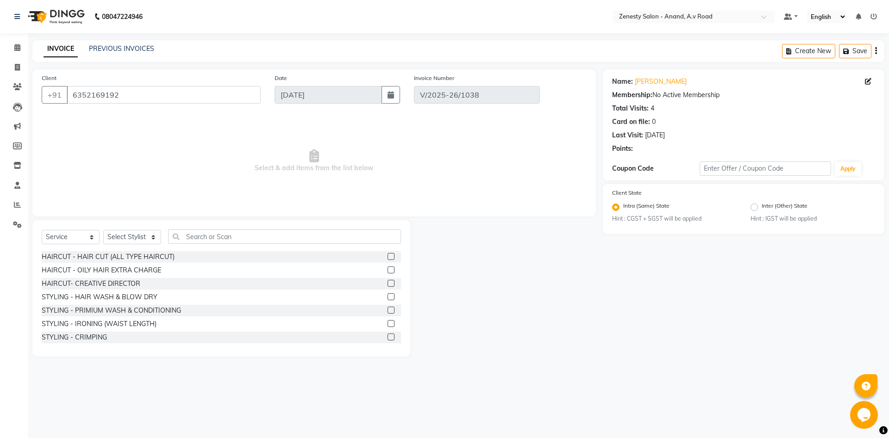
select select "select"
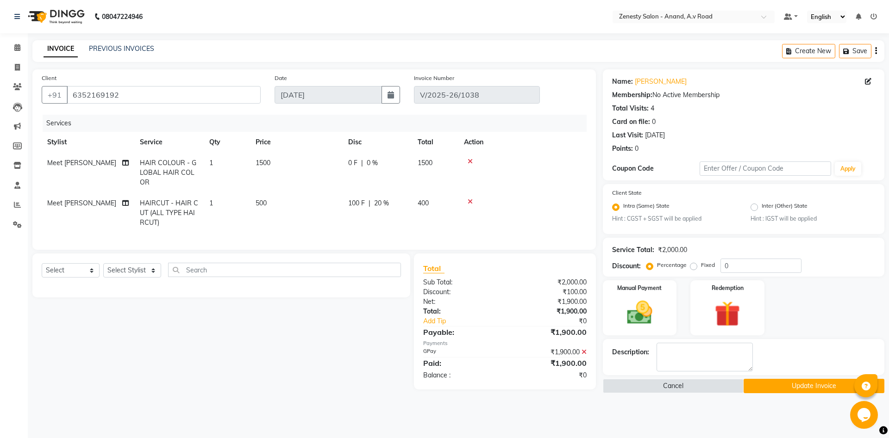
click at [201, 372] on div "Select Service Product Membership Package Voucher Prepaid Gift Card Select Styl…" at bounding box center [217, 322] width 385 height 136
click at [91, 198] on td "Meet [PERSON_NAME]" at bounding box center [88, 213] width 93 height 40
select select "86300"
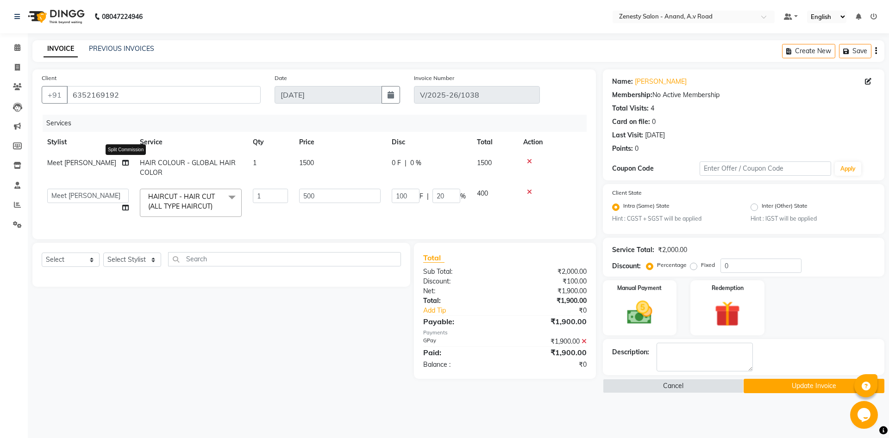
click at [128, 163] on icon at bounding box center [125, 163] width 6 height 6
select select "86300"
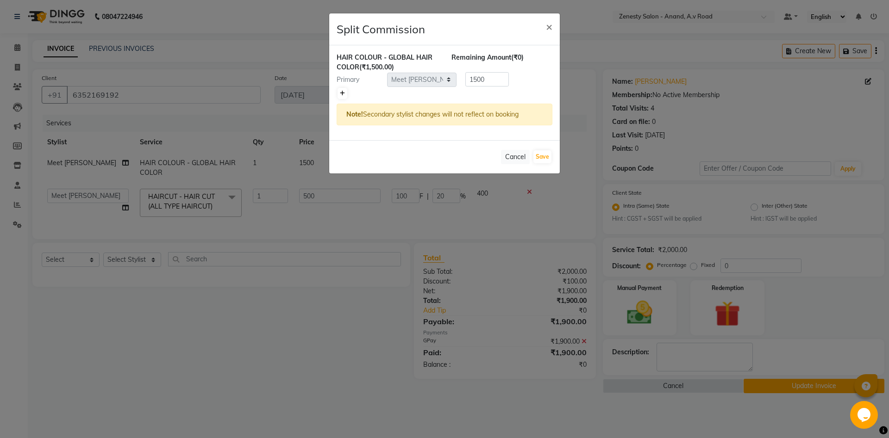
click at [344, 94] on icon at bounding box center [342, 94] width 5 height 6
type input "750"
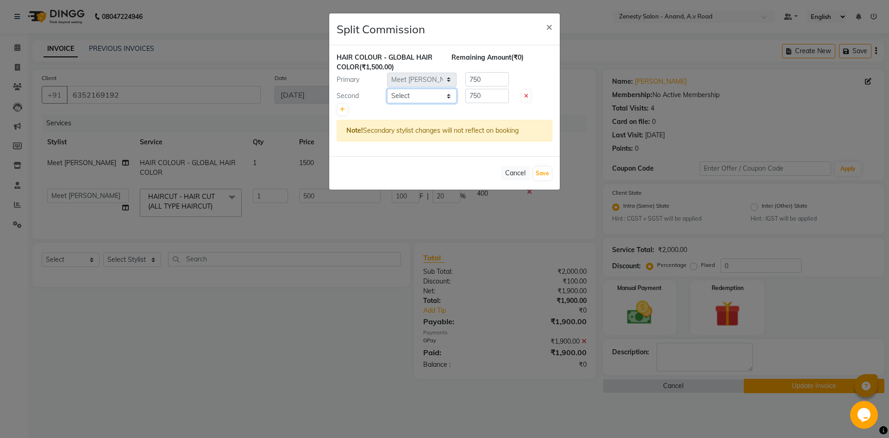
click at [387, 89] on select "Select Ayaan [PERSON_NAME] Furjan [PERSON_NAME] [PERSON_NAME] Meet [PERSON_NAME…" at bounding box center [421, 96] width 69 height 14
select select "86301"
click option "Ayaan" at bounding box center [0, 0] width 0 height 0
click at [537, 174] on button "Save" at bounding box center [542, 173] width 18 height 13
select select "Select"
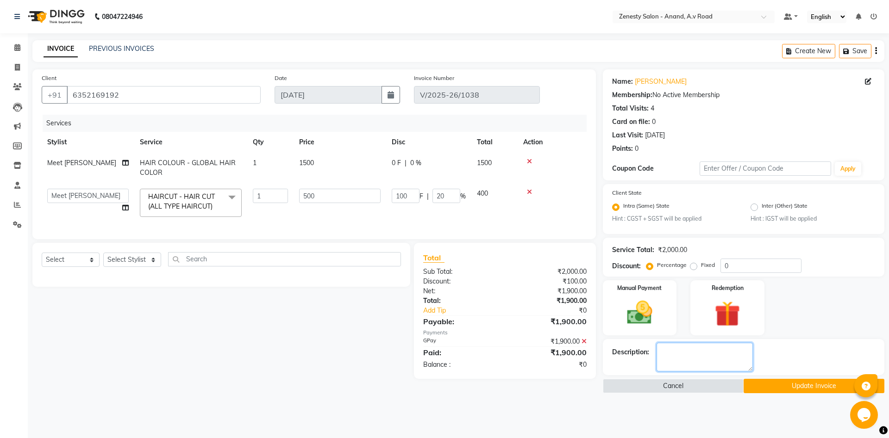
click at [682, 359] on textarea at bounding box center [704, 357] width 96 height 29
type textarea "5/7+55/0=49g."
click at [806, 380] on button "Update Invoice" at bounding box center [813, 386] width 141 height 14
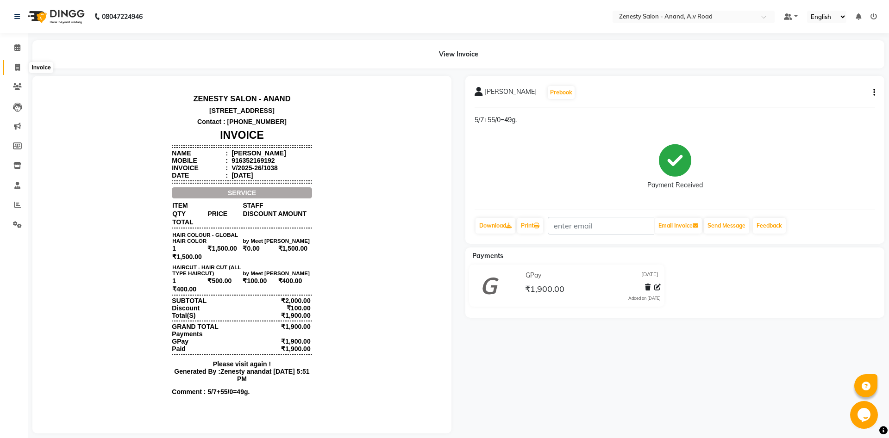
click at [20, 65] on icon at bounding box center [17, 67] width 5 height 7
select select "service"
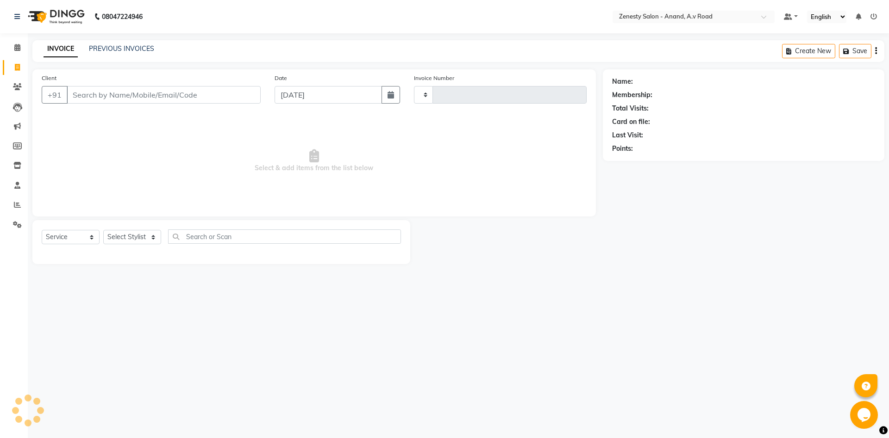
type input "1040"
select select "6693"
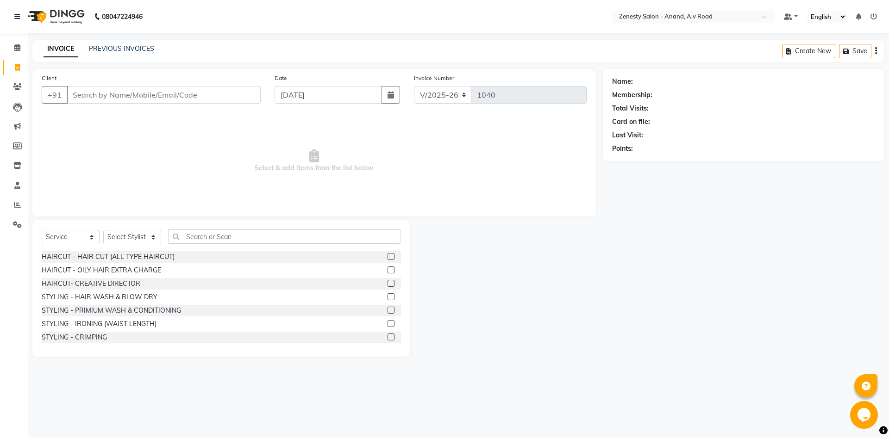
select select "52207"
click at [142, 50] on link "PREVIOUS INVOICES" at bounding box center [121, 48] width 65 height 8
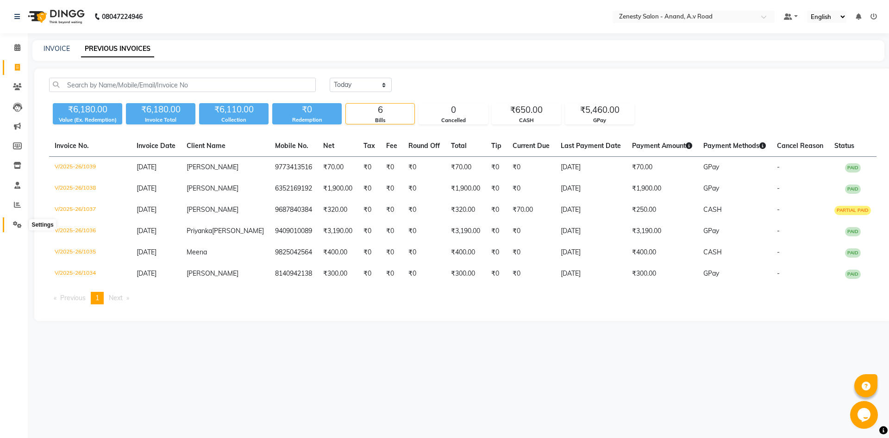
click at [13, 226] on icon at bounding box center [17, 224] width 9 height 7
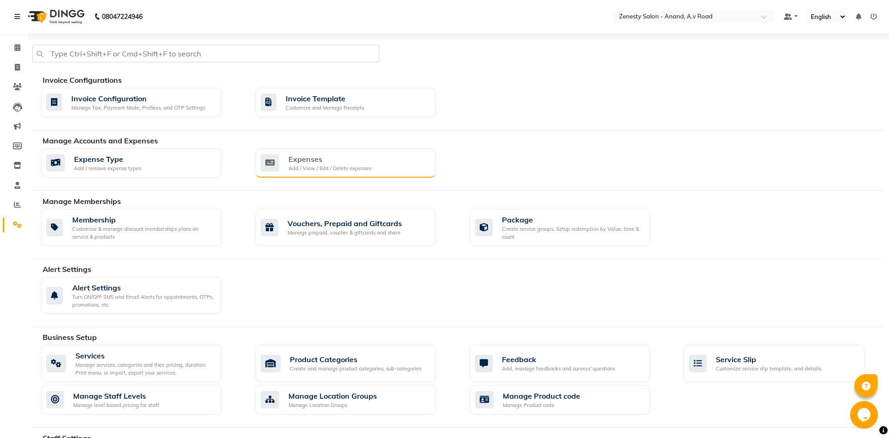
click at [344, 167] on div "Add / View / Edit / Delete expenses" at bounding box center [329, 169] width 83 height 8
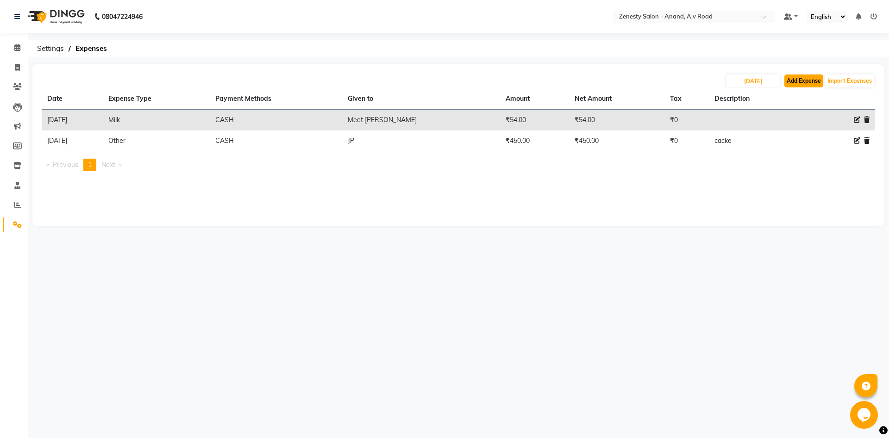
click at [805, 84] on button "Add Expense" at bounding box center [803, 81] width 39 height 13
select select "1"
select select "5726"
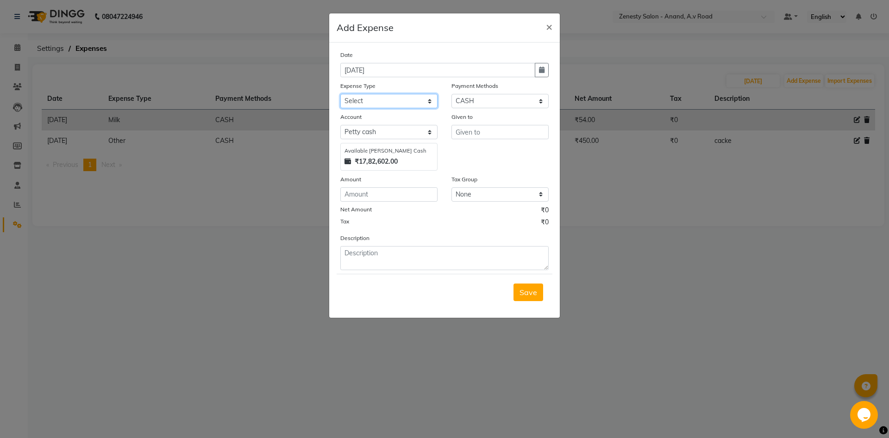
click at [340, 94] on select "Select Advance Salary Bank charges Boss Snacks Or Meal Bridal Deposite Retrun C…" at bounding box center [388, 101] width 97 height 14
click at [699, 370] on ngb-modal-window "Add Expense × Date 03-09-2025 Expense Type Select Advance Salary Bank charges B…" at bounding box center [444, 219] width 889 height 438
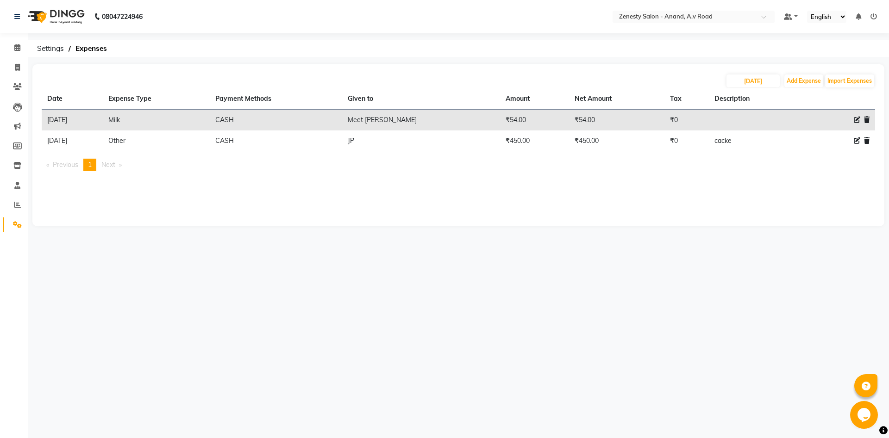
click at [855, 118] on icon at bounding box center [856, 120] width 6 height 6
select select "11705"
select select "1"
select select "5726"
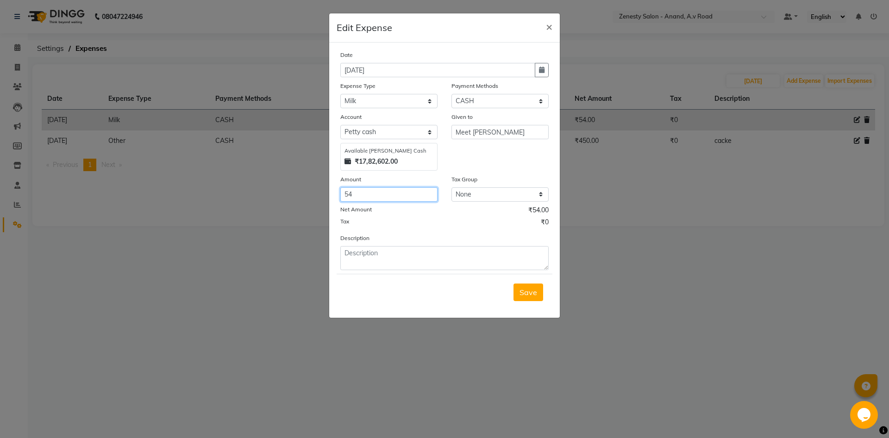
click at [347, 189] on input "54" at bounding box center [388, 194] width 97 height 14
type input "64"
click at [533, 286] on button "Save" at bounding box center [528, 293] width 30 height 18
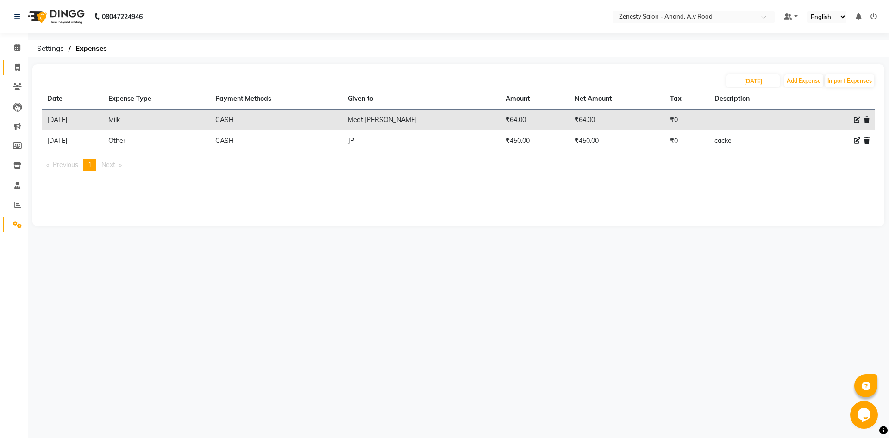
click at [19, 68] on icon at bounding box center [17, 67] width 5 height 7
select select "service"
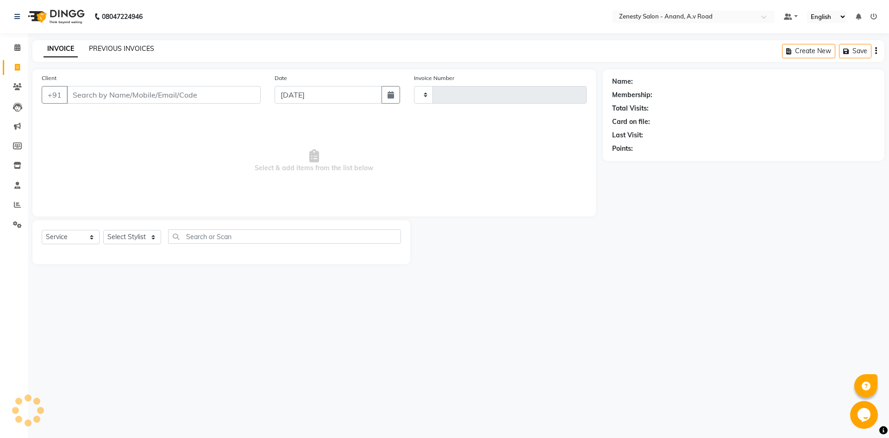
click at [123, 49] on link "PREVIOUS INVOICES" at bounding box center [121, 48] width 65 height 8
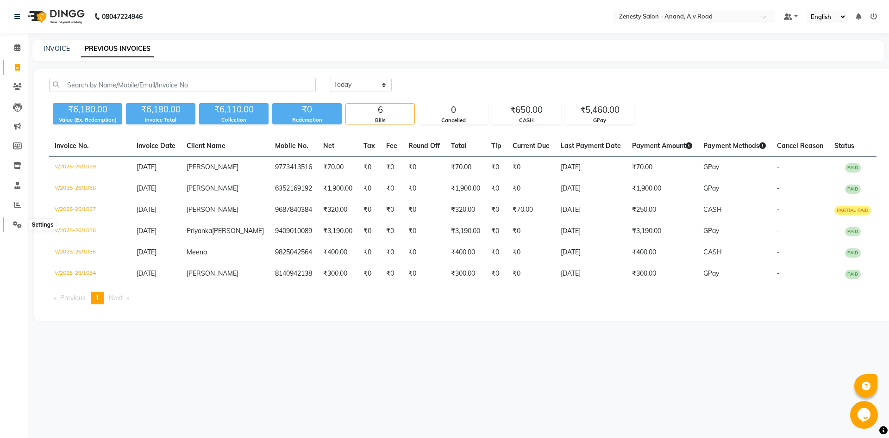
click at [12, 225] on span at bounding box center [17, 225] width 16 height 11
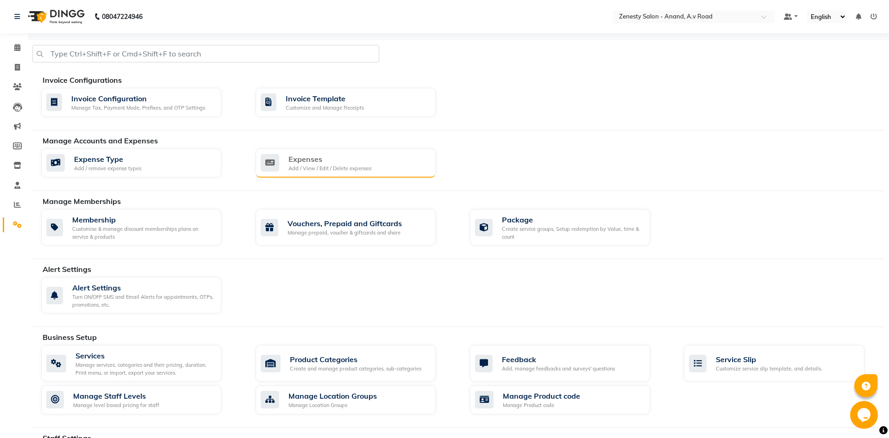
click at [345, 167] on div "Add / View / Edit / Delete expenses" at bounding box center [329, 169] width 83 height 8
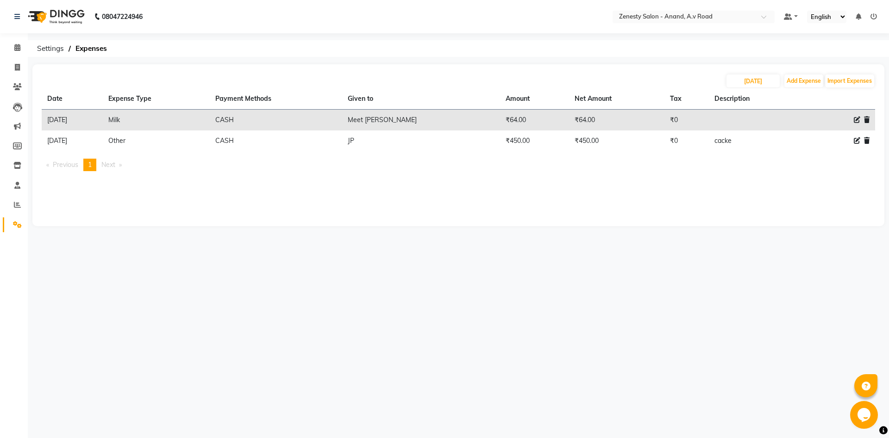
click at [487, 281] on div "08047224946 Select Location × Zenesty Salon - Anand, A.v Road Default Panel My …" at bounding box center [444, 219] width 889 height 438
click at [15, 68] on icon at bounding box center [17, 67] width 5 height 7
select select "service"
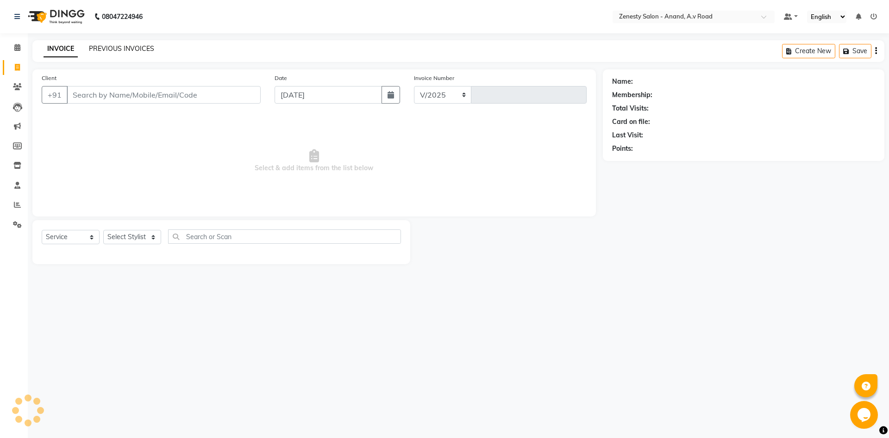
drag, startPoint x: 15, startPoint y: 68, endPoint x: 106, endPoint y: 49, distance: 93.7
click at [106, 49] on link "PREVIOUS INVOICES" at bounding box center [121, 48] width 65 height 8
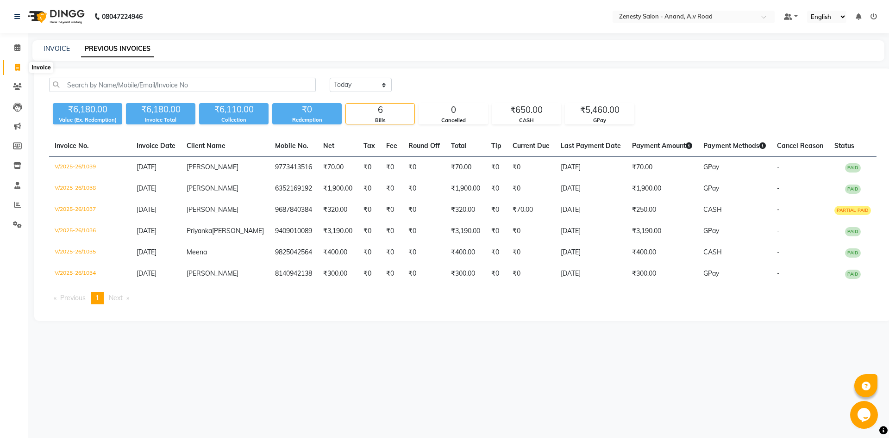
click at [15, 72] on span at bounding box center [17, 67] width 16 height 11
select select "6693"
select select "service"
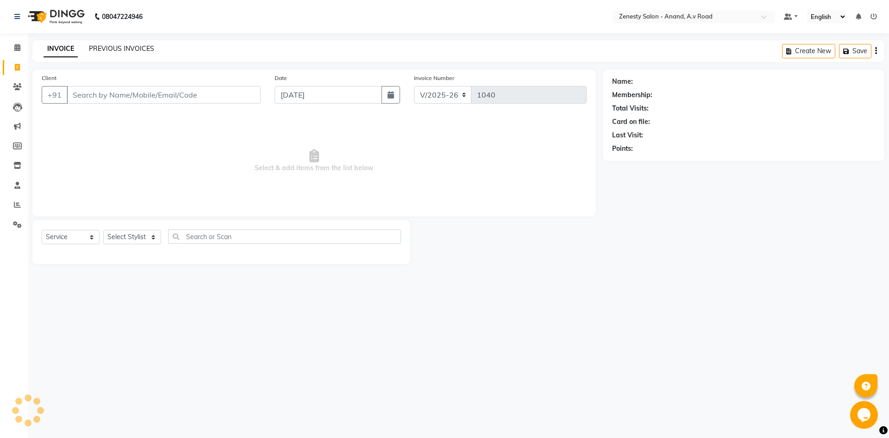
click at [108, 51] on link "PREVIOUS INVOICES" at bounding box center [121, 48] width 65 height 8
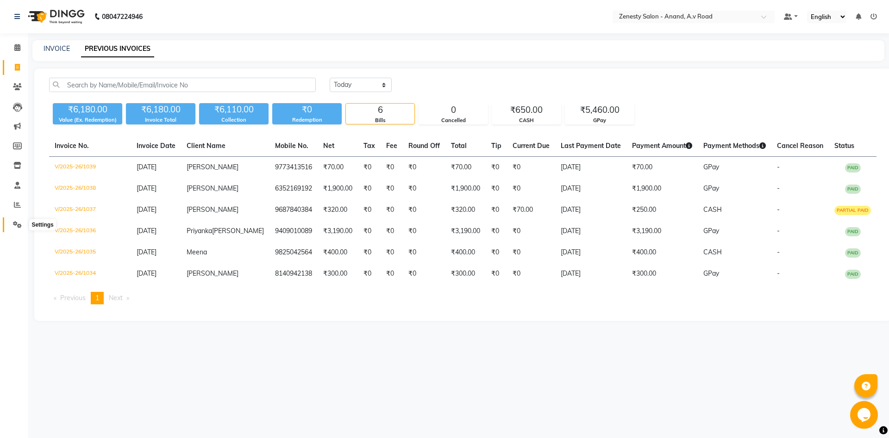
click at [15, 225] on icon at bounding box center [17, 224] width 9 height 7
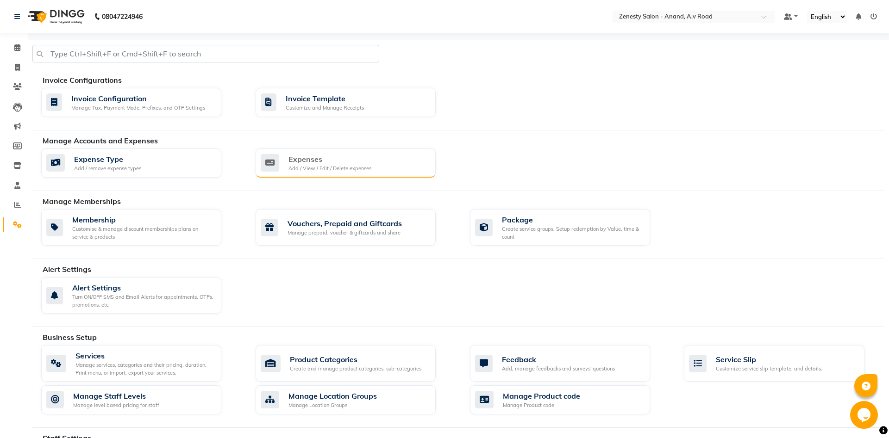
click at [289, 170] on div "Add / View / Edit / Delete expenses" at bounding box center [329, 169] width 83 height 8
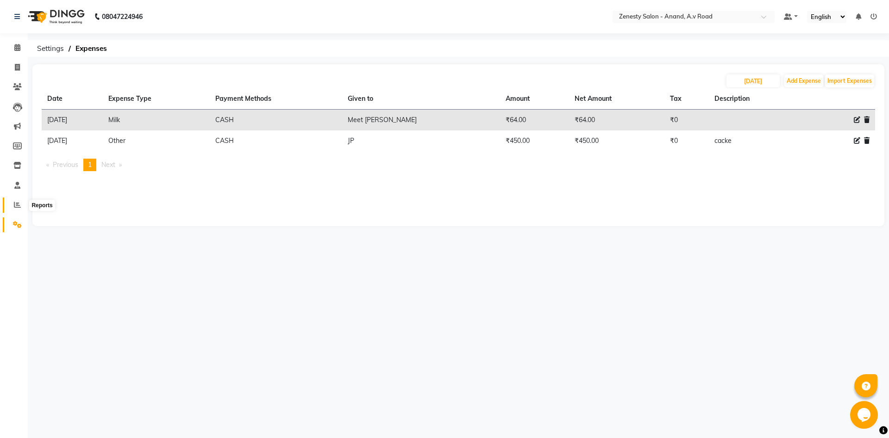
click at [19, 203] on icon at bounding box center [17, 204] width 7 height 7
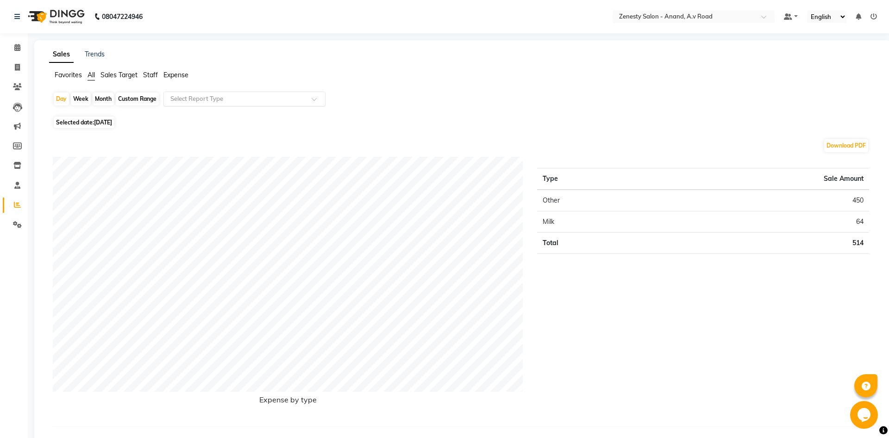
click at [219, 100] on input "text" at bounding box center [234, 98] width 133 height 9
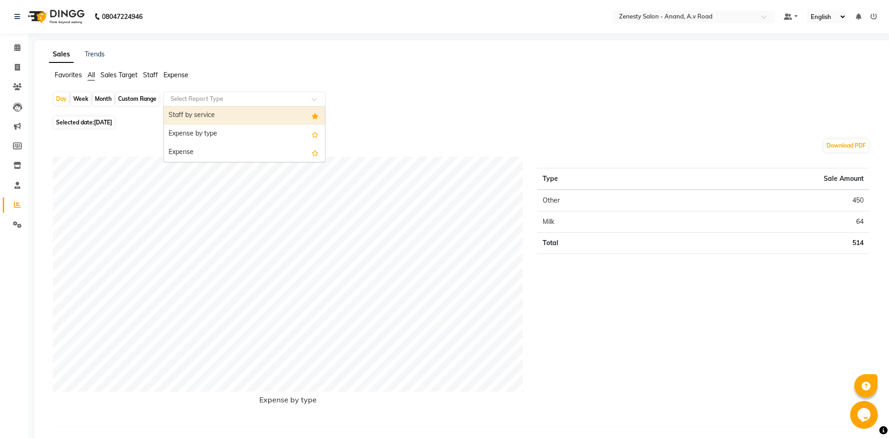
click at [222, 118] on div "Staff by service" at bounding box center [244, 115] width 161 height 19
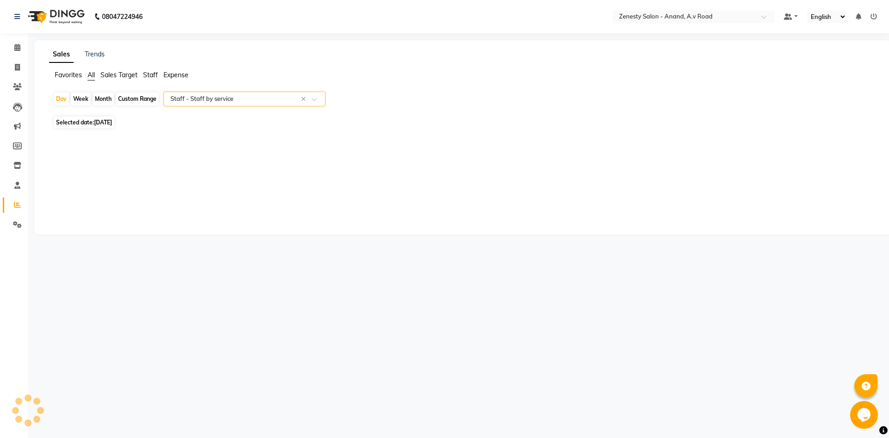
select select "filtered_report"
select select "pdf"
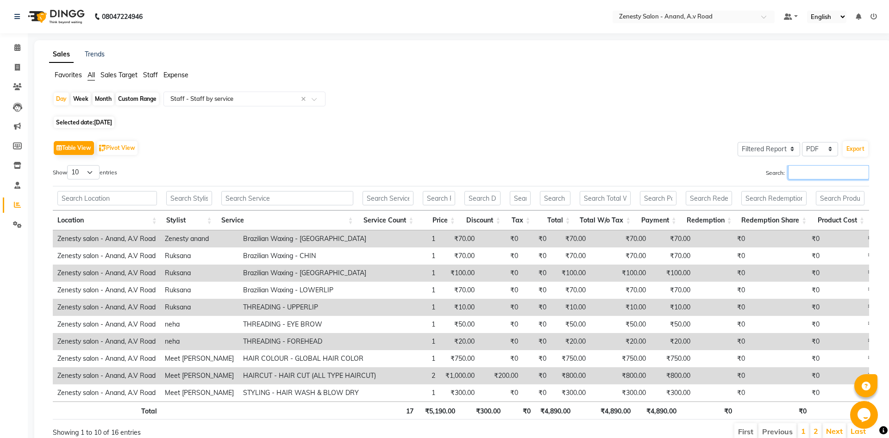
click at [812, 169] on input "Search:" at bounding box center [828, 172] width 81 height 14
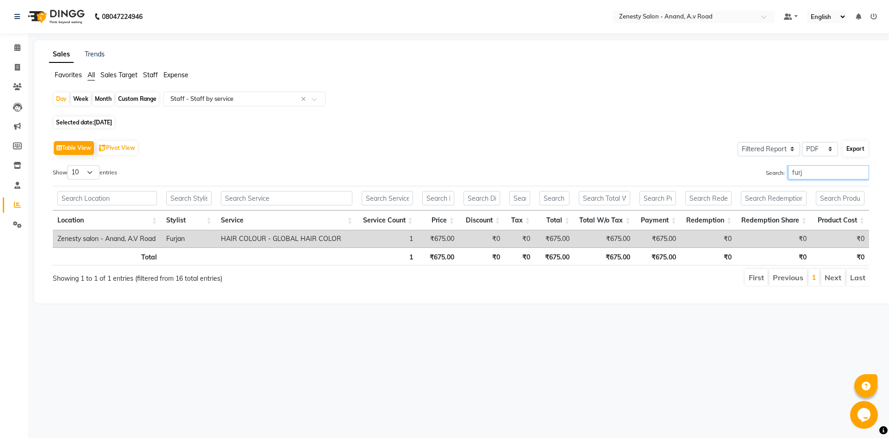
type input "furj"
click at [855, 152] on button "Export" at bounding box center [854, 149] width 25 height 16
select select "sans-serif"
select select "20px"
select select "template_1"
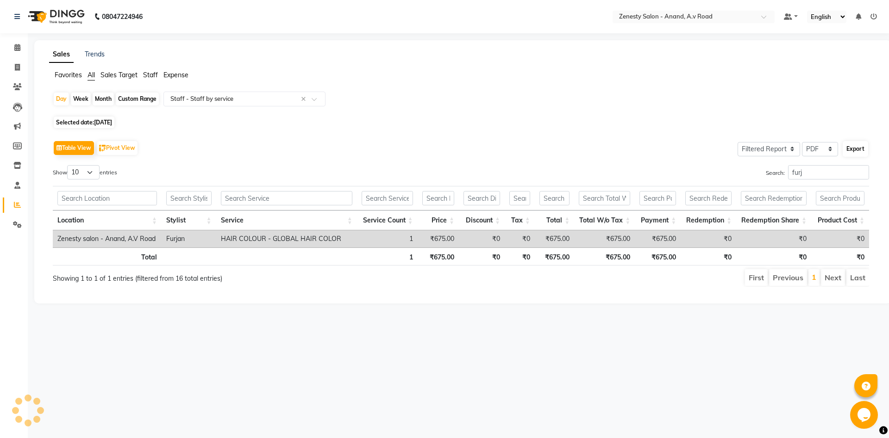
select select "A4"
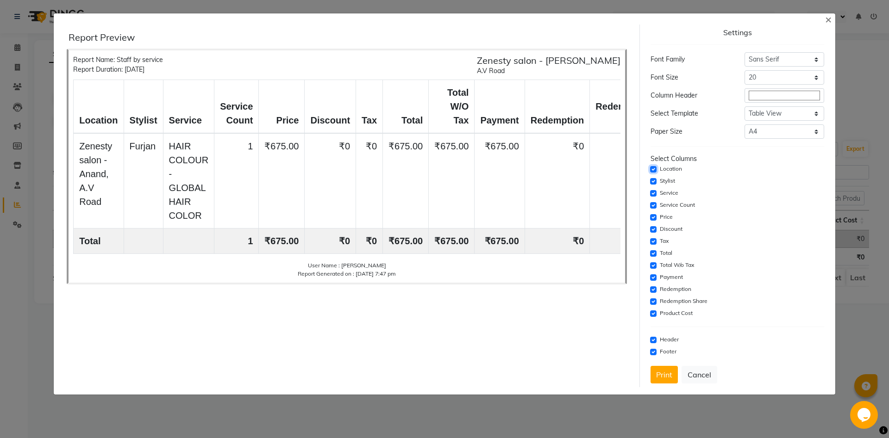
click at [654, 169] on input "checkbox" at bounding box center [653, 169] width 6 height 6
checkbox input "false"
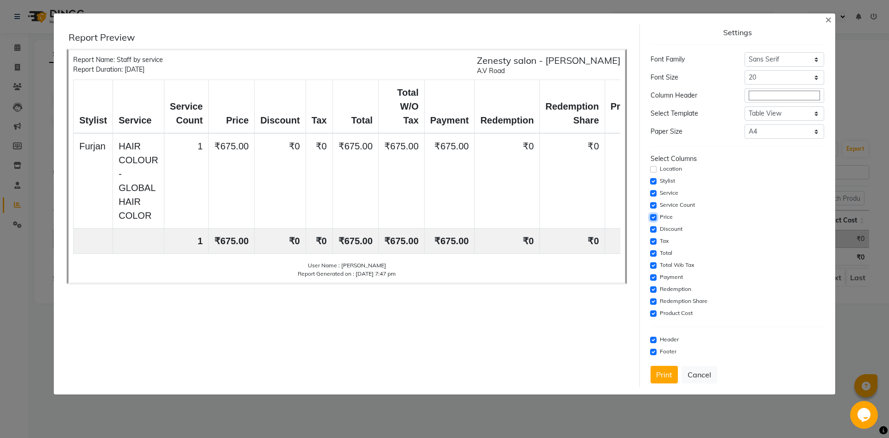
click at [654, 217] on input "checkbox" at bounding box center [653, 217] width 6 height 6
checkbox input "false"
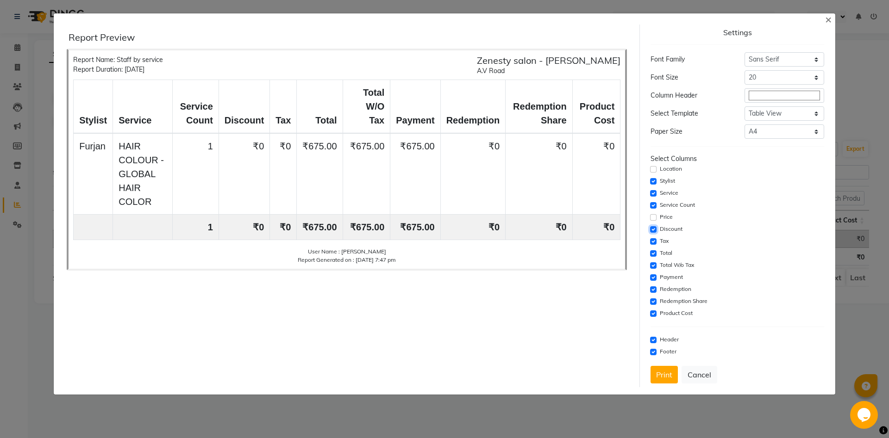
click at [655, 230] on input "checkbox" at bounding box center [653, 229] width 6 height 6
checkbox input "false"
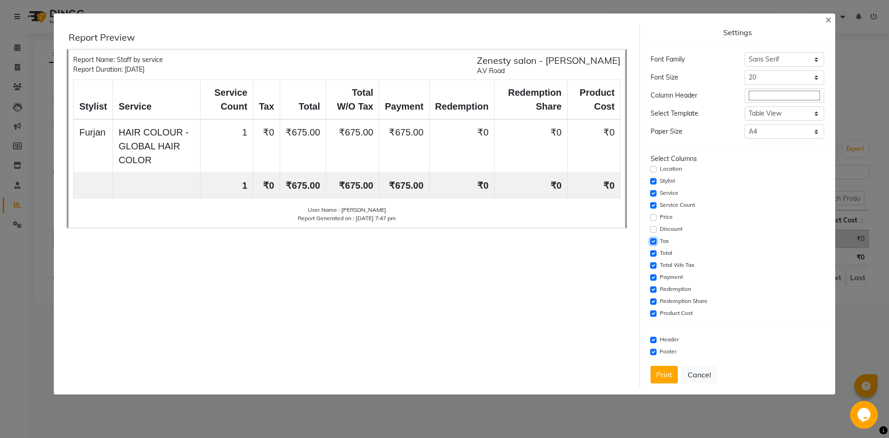
click at [655, 241] on input "checkbox" at bounding box center [653, 241] width 6 height 6
checkbox input "false"
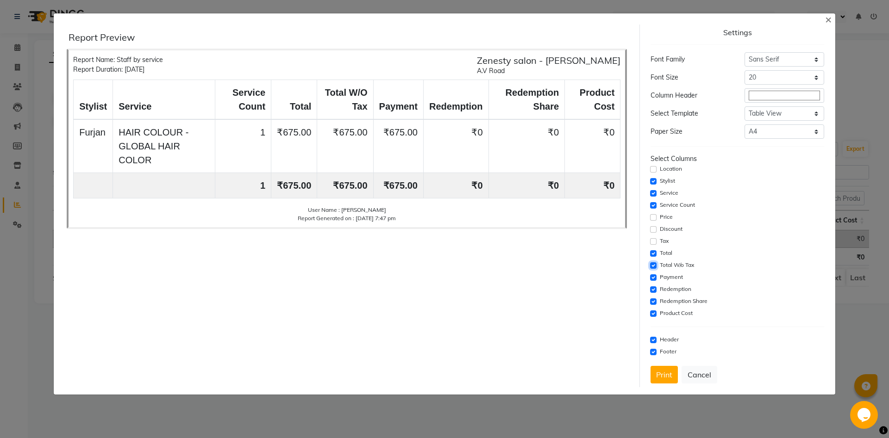
drag, startPoint x: 652, startPoint y: 265, endPoint x: 653, endPoint y: 277, distance: 11.6
click at [652, 266] on input "checkbox" at bounding box center [653, 265] width 6 height 6
checkbox input "false"
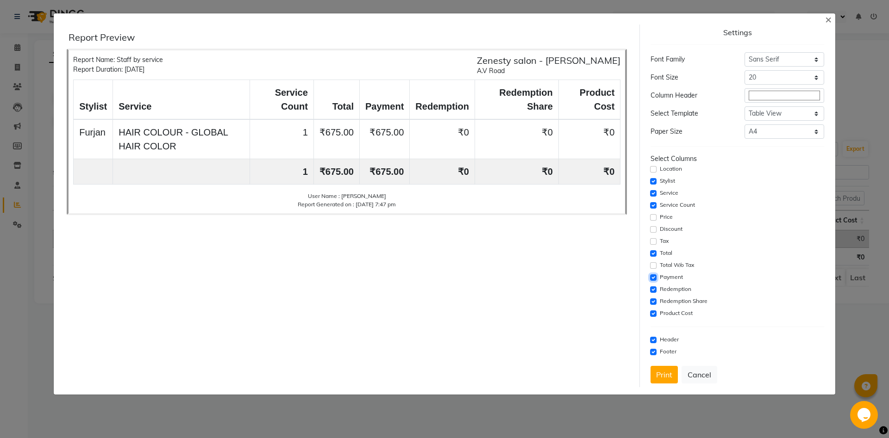
click at [653, 278] on input "checkbox" at bounding box center [653, 277] width 6 height 6
checkbox input "false"
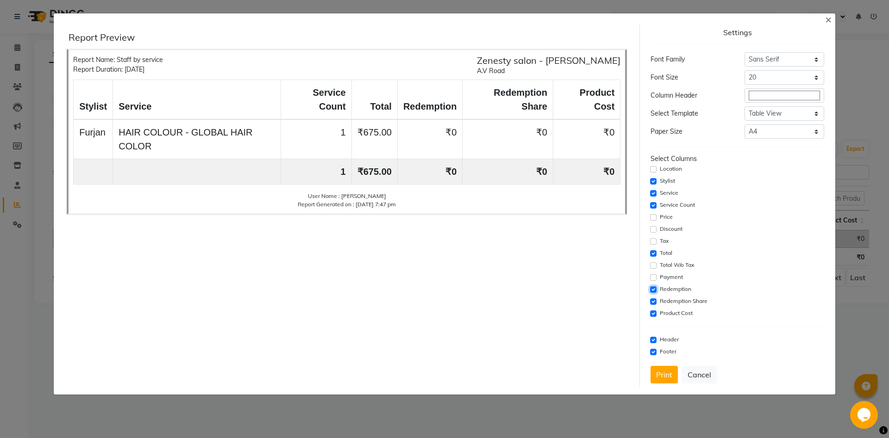
click at [655, 291] on input "checkbox" at bounding box center [653, 289] width 6 height 6
checkbox input "false"
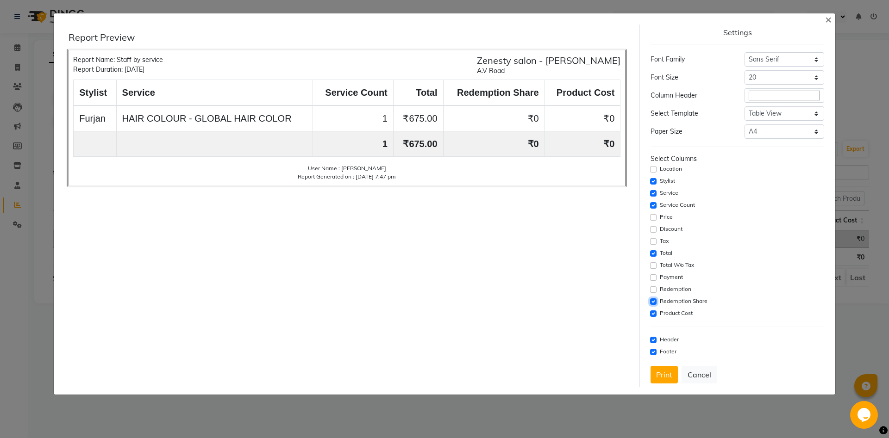
click at [655, 299] on input "checkbox" at bounding box center [653, 302] width 6 height 6
checkbox input "false"
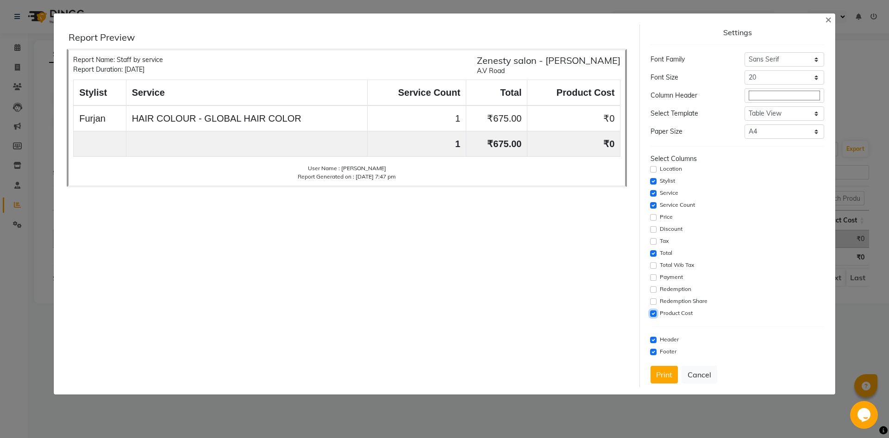
click at [653, 313] on input "checkbox" at bounding box center [653, 314] width 6 height 6
checkbox input "false"
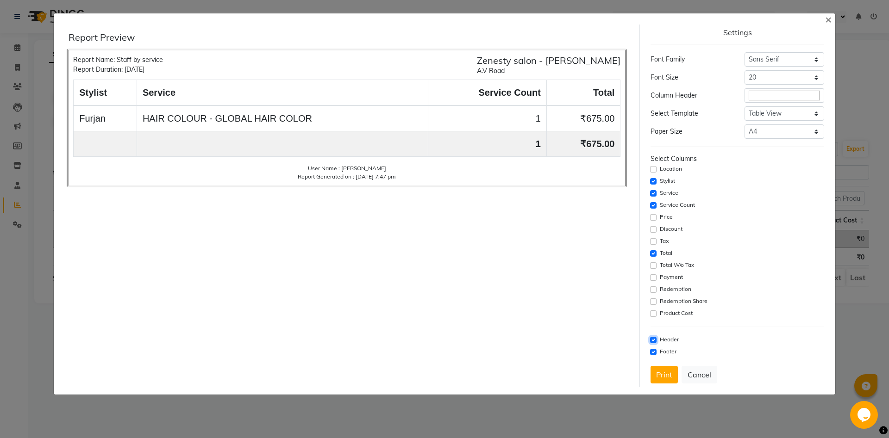
click at [653, 340] on input "checkbox" at bounding box center [653, 340] width 6 height 6
checkbox input "false"
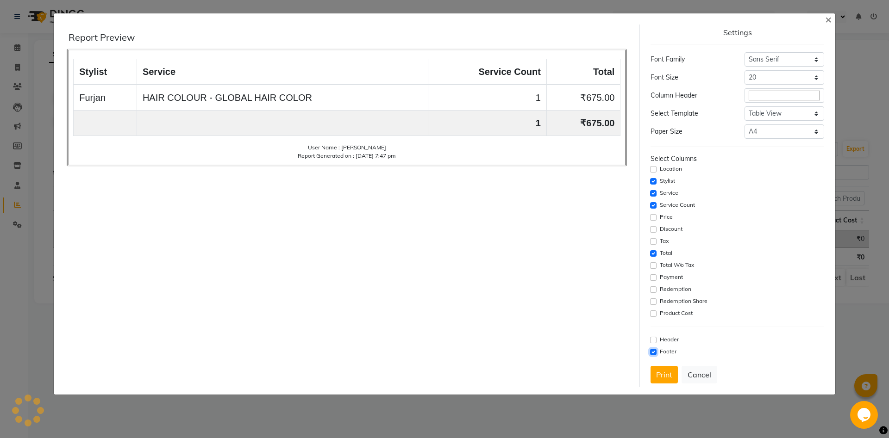
click at [653, 353] on input "checkbox" at bounding box center [653, 352] width 6 height 6
checkbox input "false"
click at [660, 373] on button "Print" at bounding box center [663, 375] width 27 height 18
drag, startPoint x: 828, startPoint y: 22, endPoint x: 722, endPoint y: 67, distance: 115.5
click at [828, 21] on span "×" at bounding box center [828, 19] width 6 height 14
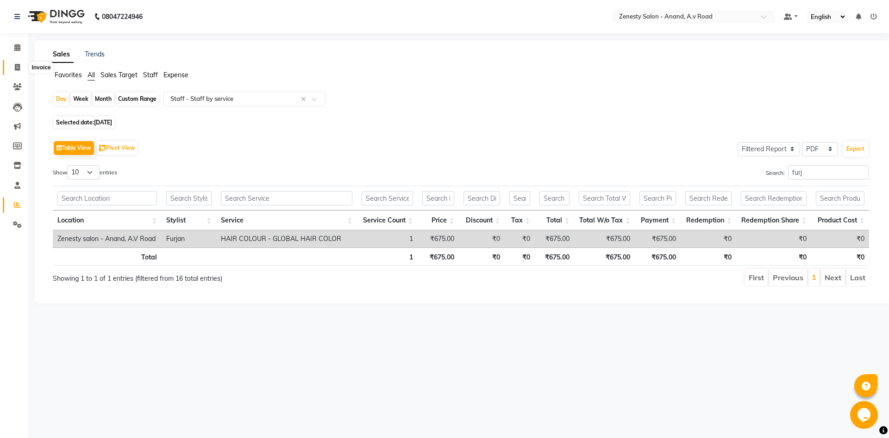
click at [19, 68] on icon at bounding box center [17, 67] width 5 height 7
select select "6693"
select select "service"
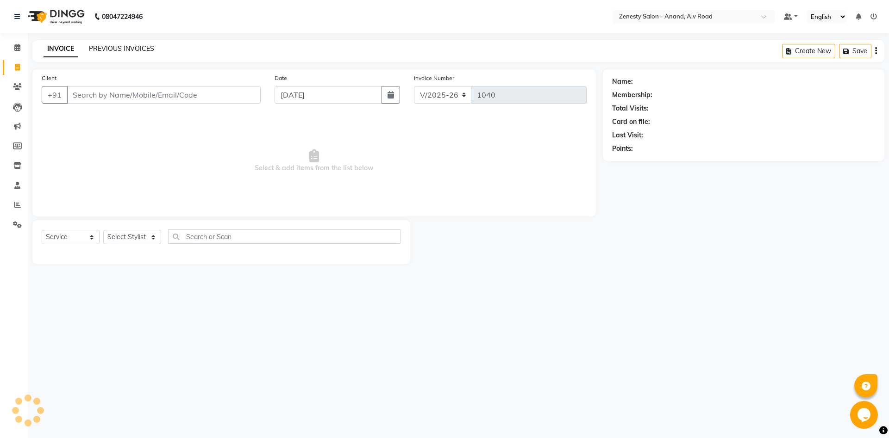
click at [141, 47] on link "PREVIOUS INVOICES" at bounding box center [121, 48] width 65 height 8
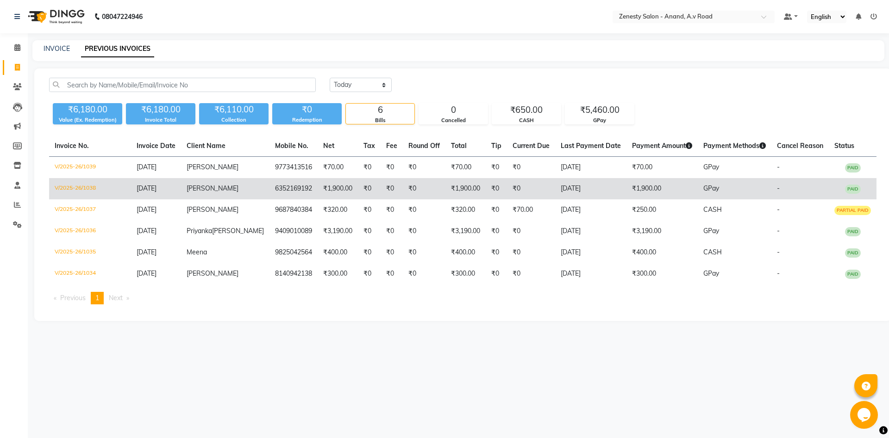
click at [403, 191] on td "₹0" at bounding box center [424, 188] width 43 height 21
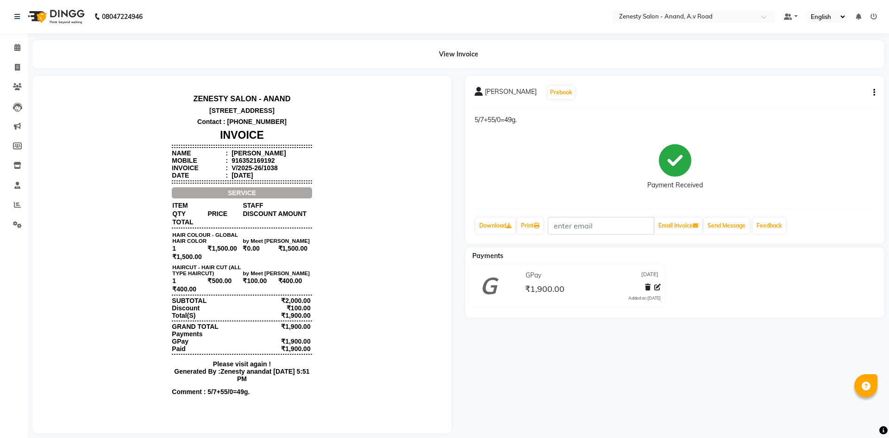
click at [873, 93] on icon "button" at bounding box center [874, 93] width 2 height 0
click at [835, 103] on div "Edit Invoice" at bounding box center [827, 105] width 63 height 12
select select "service"
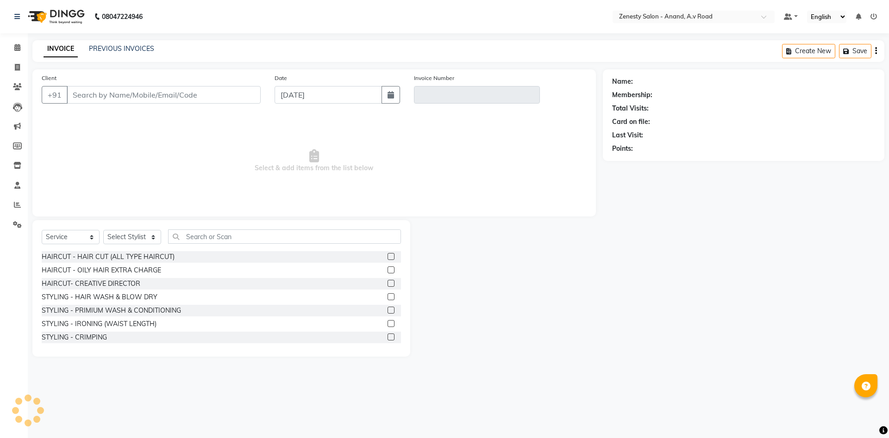
select select "52207"
type input "6352169192"
type input "V/2025-26/1038"
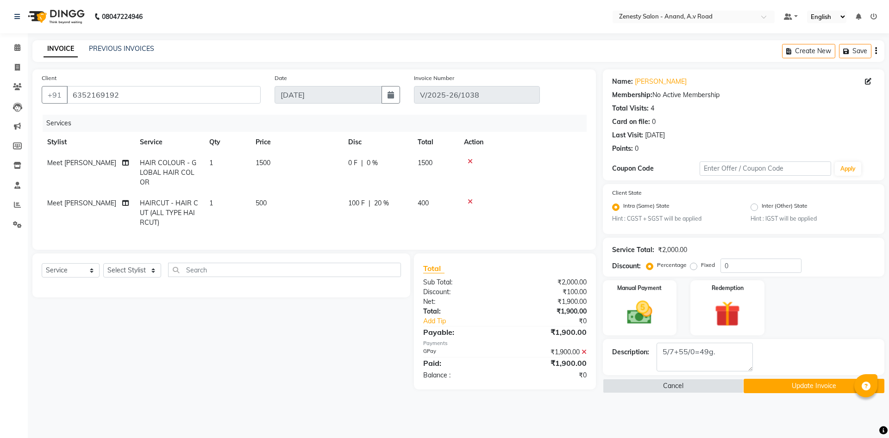
select select "select"
click at [124, 204] on icon at bounding box center [125, 203] width 6 height 6
select select "86300"
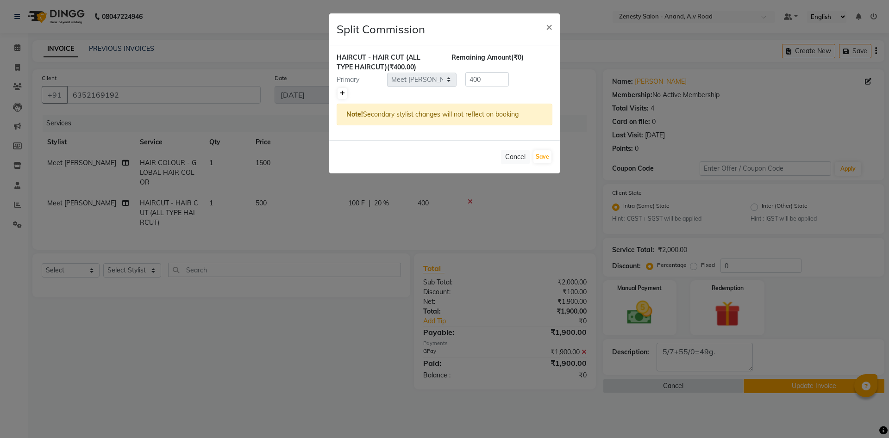
click at [343, 94] on icon at bounding box center [342, 94] width 5 height 6
type input "200"
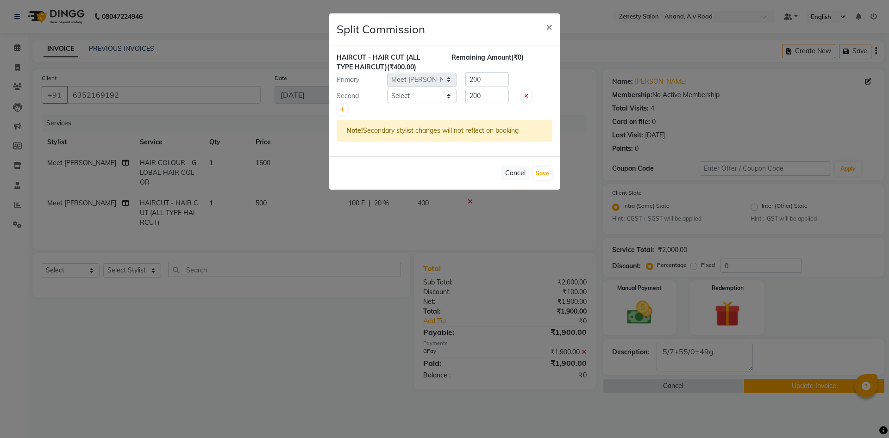
click at [410, 103] on div at bounding box center [444, 109] width 216 height 13
click at [387, 89] on select "Select Ayaan [PERSON_NAME] Furjan [PERSON_NAME] [PERSON_NAME] Meet [PERSON_NAME…" at bounding box center [421, 96] width 69 height 14
select select "86301"
click option "Ayaan" at bounding box center [0, 0] width 0 height 0
click at [494, 97] on input "200" at bounding box center [487, 96] width 44 height 14
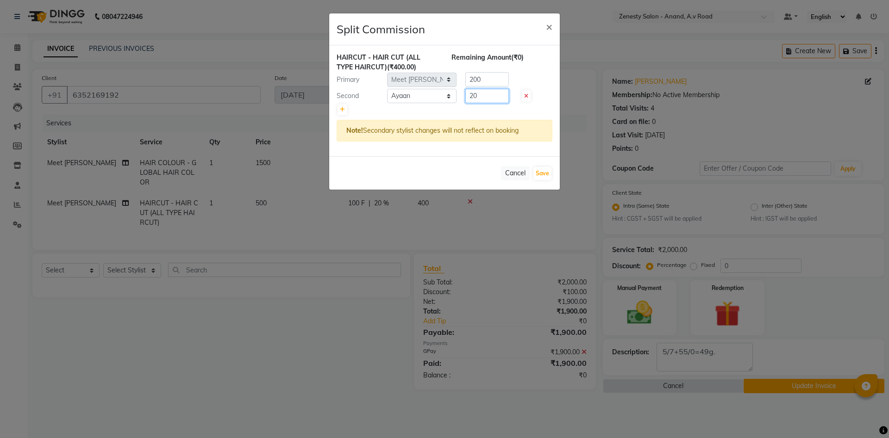
type input "2"
type input "00"
click at [484, 80] on input "200" at bounding box center [487, 79] width 44 height 14
type input "2"
type input "400"
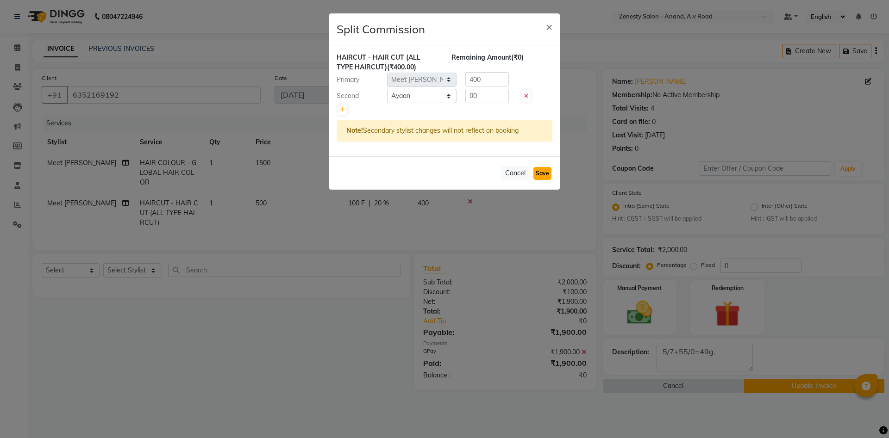
click at [546, 172] on button "Save" at bounding box center [542, 173] width 18 height 13
select select "Select"
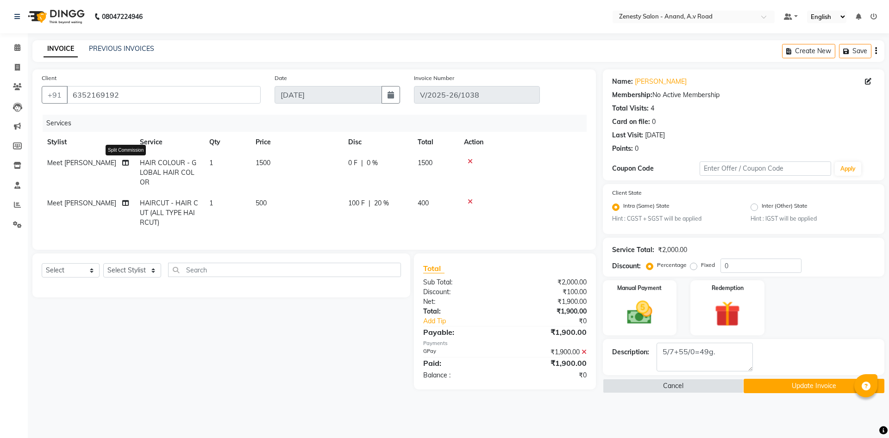
click at [124, 164] on icon at bounding box center [125, 163] width 6 height 6
select select "86300"
select select "86301"
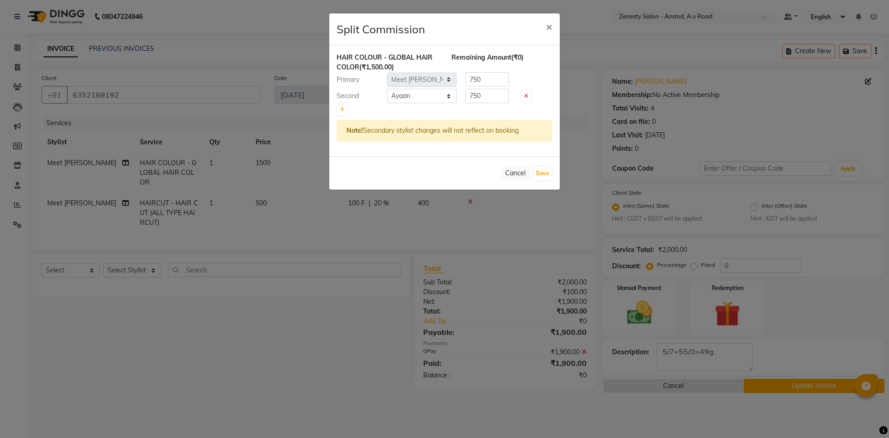
click at [209, 318] on ngb-modal-window "Split Commission × HAIR COLOUR - GLOBAL HAIR COLOR (₹1,500.00) Remaining Amount…" at bounding box center [444, 219] width 889 height 438
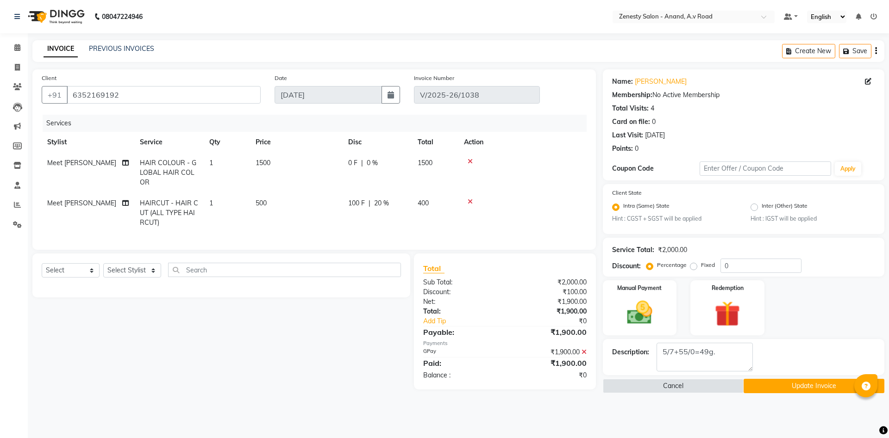
click at [782, 381] on button "Update Invoice" at bounding box center [813, 386] width 141 height 14
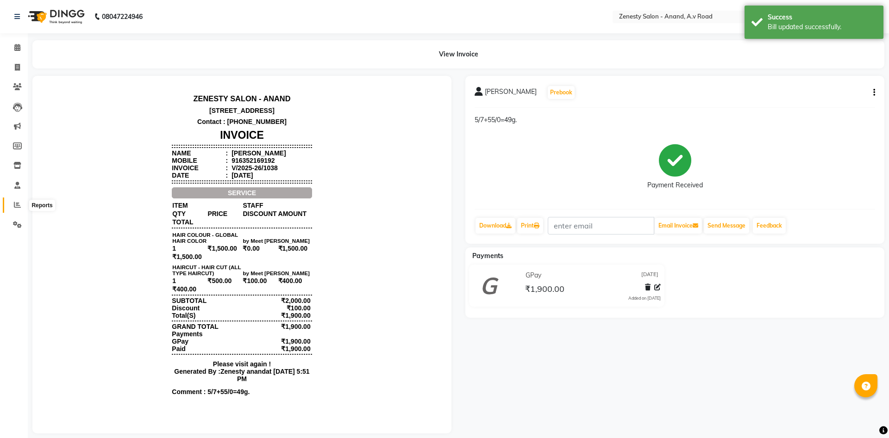
click at [13, 211] on link "Reports" at bounding box center [14, 205] width 22 height 15
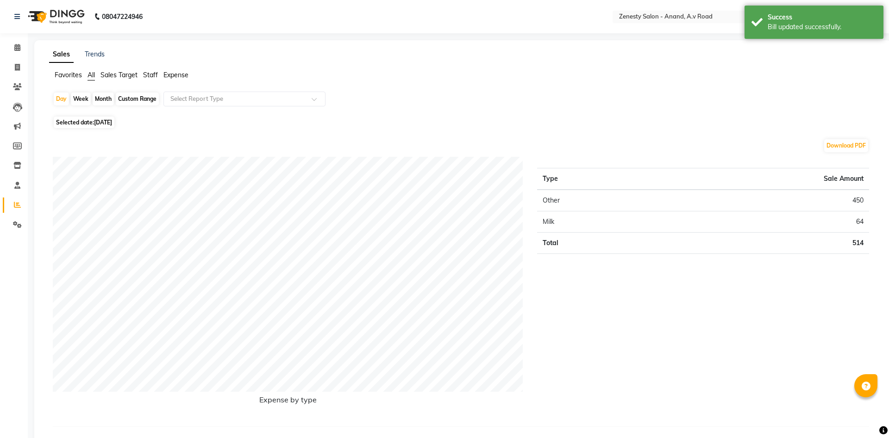
click at [151, 76] on span "Staff" at bounding box center [150, 75] width 15 height 8
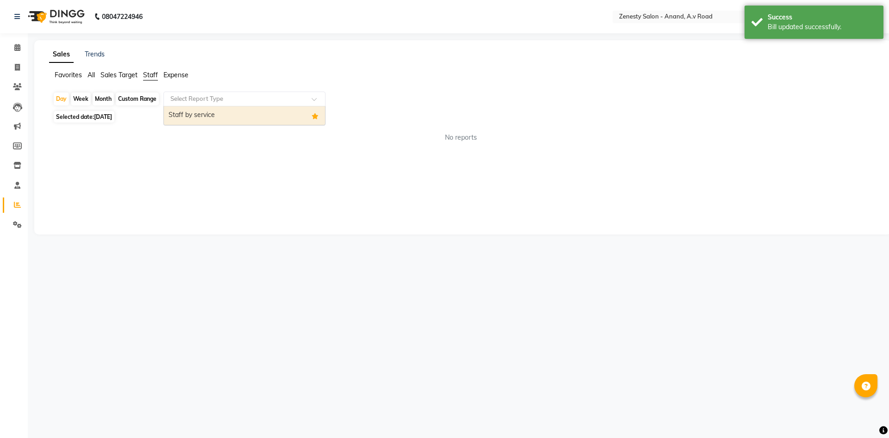
click at [203, 104] on div "Select Report Type" at bounding box center [244, 99] width 162 height 15
click at [217, 120] on div "Staff by service" at bounding box center [244, 115] width 161 height 19
select select "filtered_report"
select select "pdf"
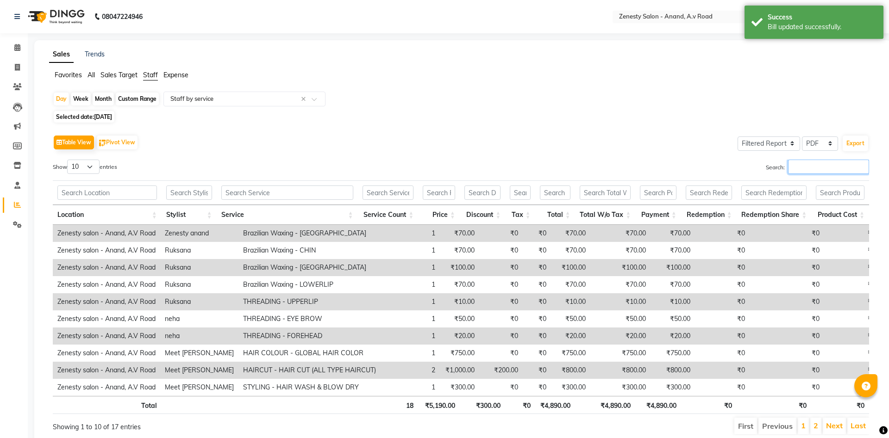
click at [788, 169] on input "Search:" at bounding box center [828, 167] width 81 height 14
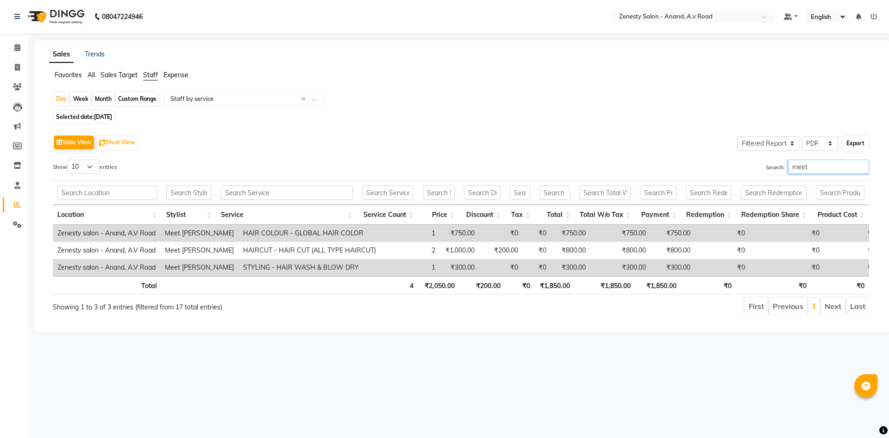
type input "meet"
click at [854, 144] on button "Export" at bounding box center [854, 144] width 25 height 16
select select "sans-serif"
select select "20px"
select select "template_1"
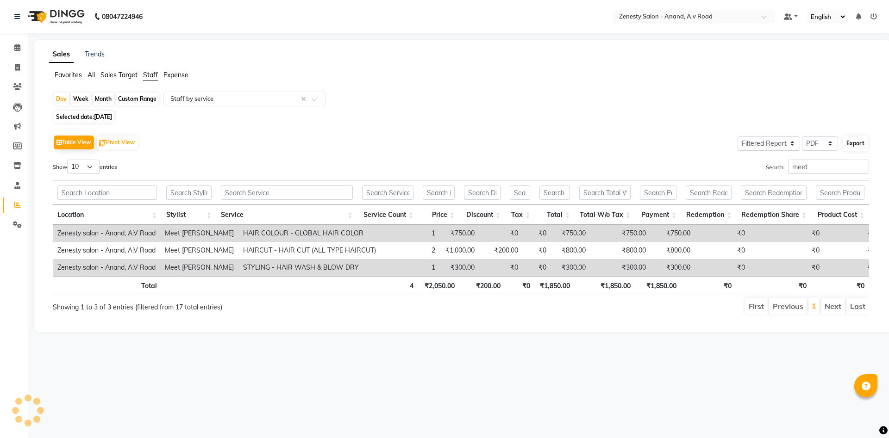
select select "A4"
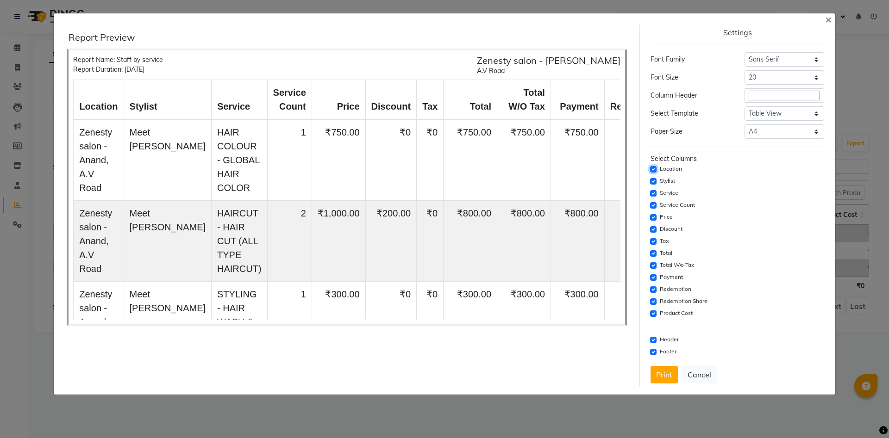
click at [654, 168] on input "checkbox" at bounding box center [653, 169] width 6 height 6
checkbox input "false"
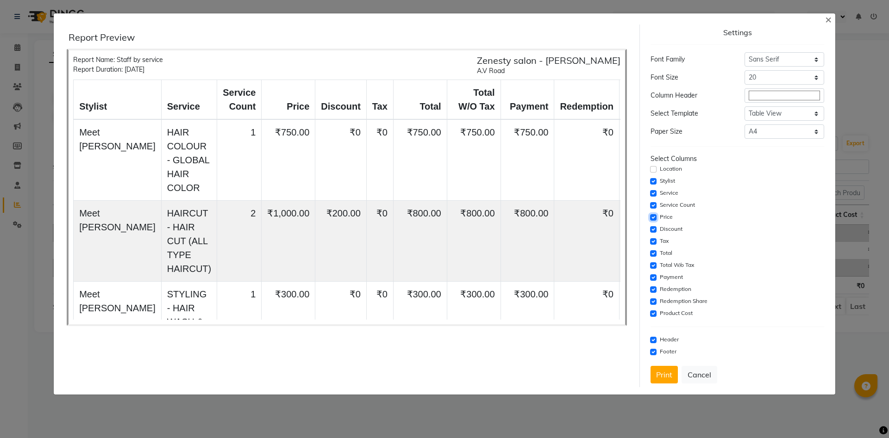
click at [653, 218] on input "checkbox" at bounding box center [653, 217] width 6 height 6
checkbox input "false"
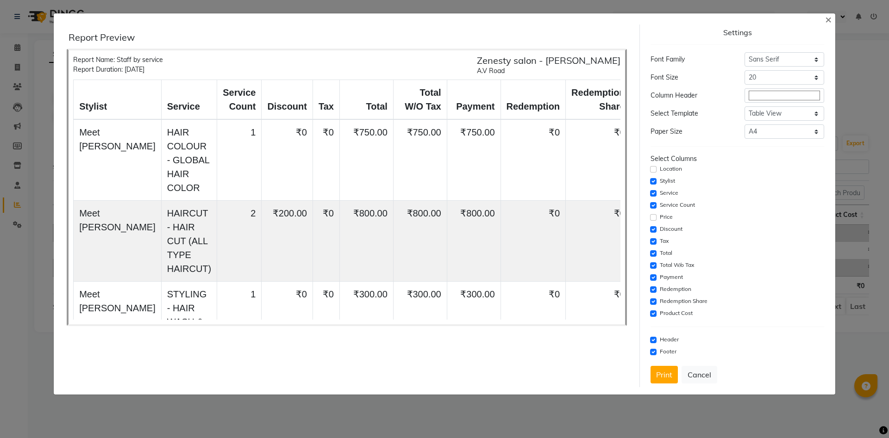
click at [653, 225] on div "Discount" at bounding box center [736, 229] width 173 height 11
click at [653, 231] on input "checkbox" at bounding box center [653, 229] width 6 height 6
checkbox input "false"
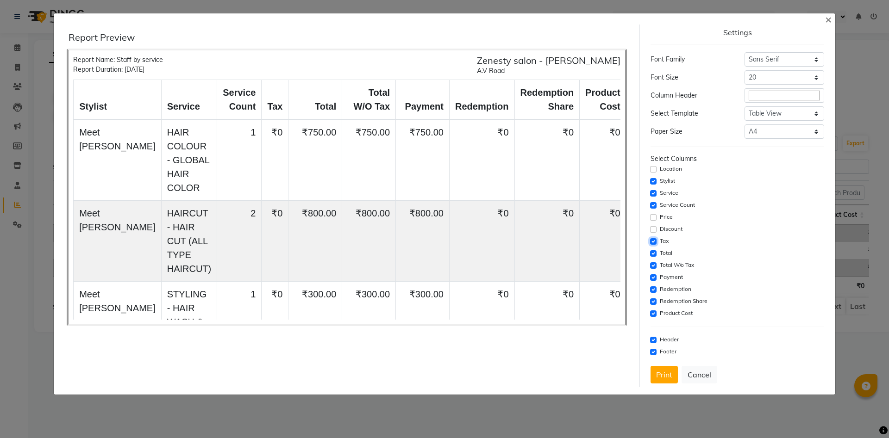
click at [654, 244] on input "checkbox" at bounding box center [653, 241] width 6 height 6
checkbox input "false"
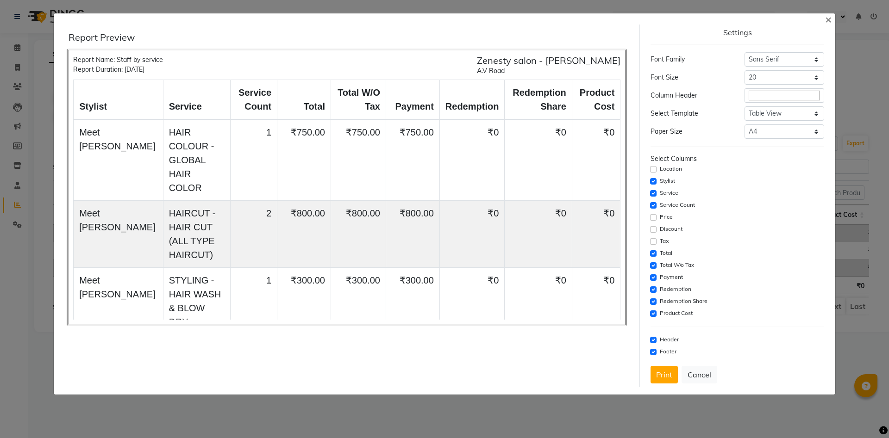
click at [652, 269] on div "Total W/o Tax" at bounding box center [736, 265] width 173 height 11
click at [655, 276] on input "checkbox" at bounding box center [653, 277] width 6 height 6
checkbox input "false"
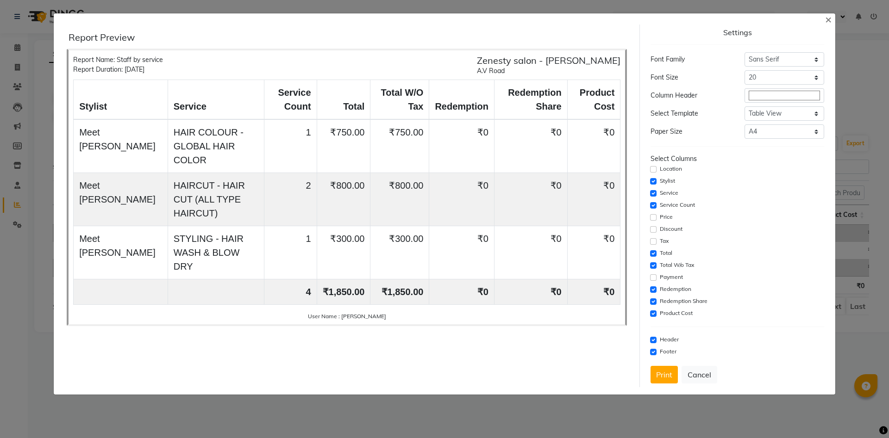
click at [654, 261] on div "Total W/o Tax" at bounding box center [736, 265] width 173 height 11
click at [654, 263] on input "checkbox" at bounding box center [653, 265] width 6 height 6
checkbox input "false"
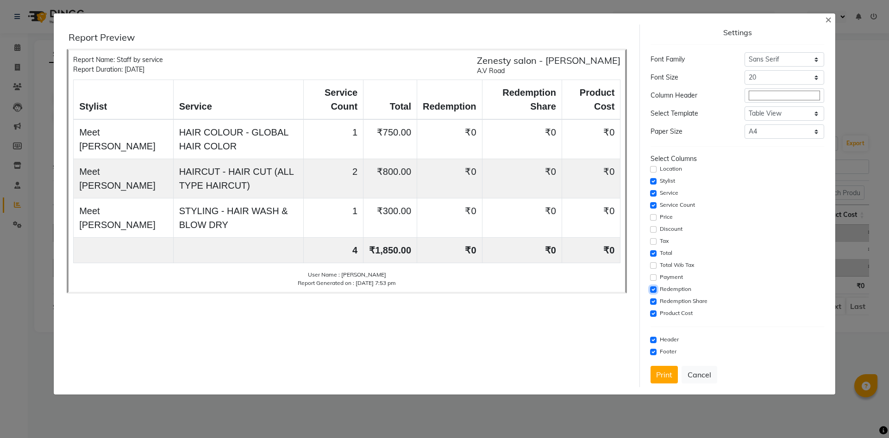
click at [652, 292] on input "checkbox" at bounding box center [653, 289] width 6 height 6
checkbox input "false"
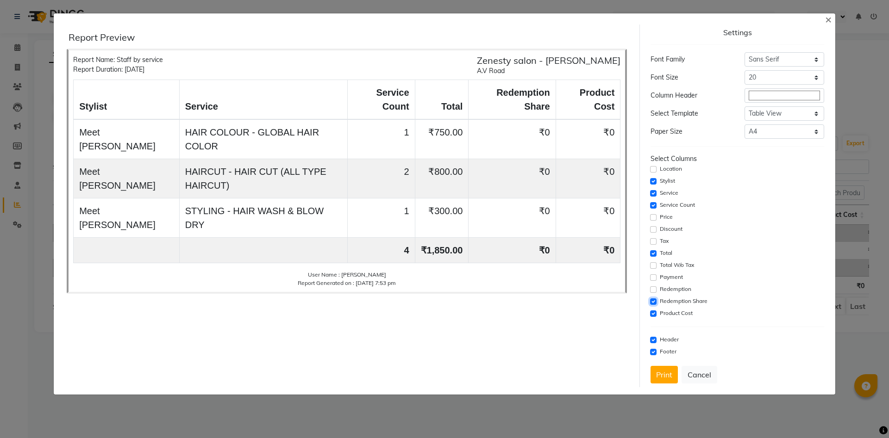
drag, startPoint x: 652, startPoint y: 299, endPoint x: 654, endPoint y: 305, distance: 6.7
click at [653, 301] on input "checkbox" at bounding box center [653, 302] width 6 height 6
checkbox input "false"
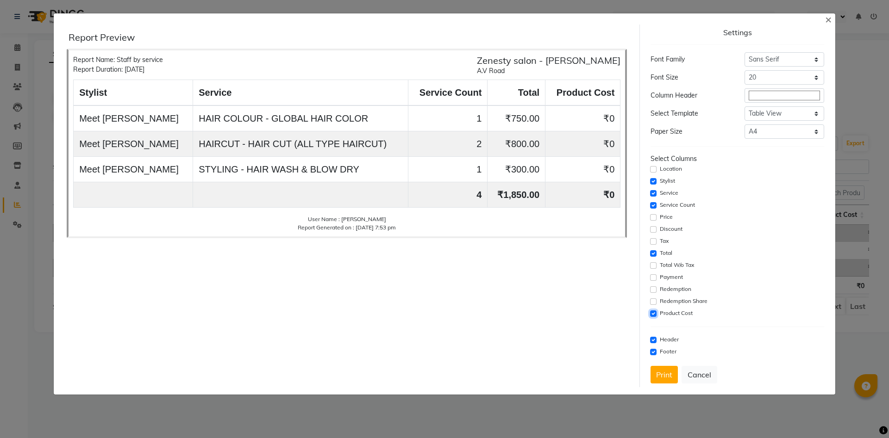
click at [653, 313] on input "checkbox" at bounding box center [653, 314] width 6 height 6
checkbox input "false"
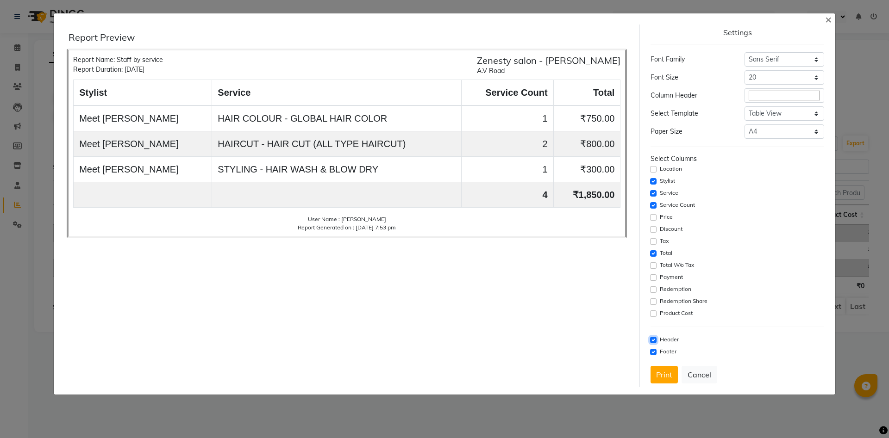
click at [654, 341] on input "checkbox" at bounding box center [653, 340] width 6 height 6
checkbox input "false"
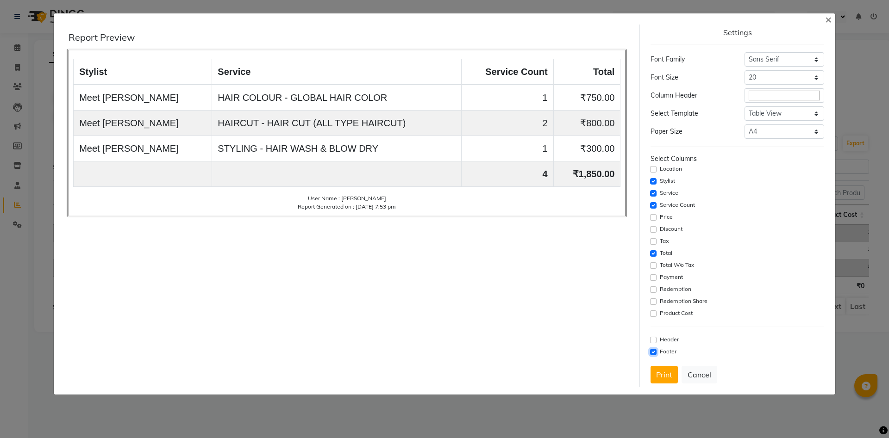
click at [654, 349] on input "checkbox" at bounding box center [653, 352] width 6 height 6
checkbox input "false"
click at [664, 377] on button "Print" at bounding box center [663, 375] width 27 height 18
click at [833, 16] on button "×" at bounding box center [827, 19] width 21 height 26
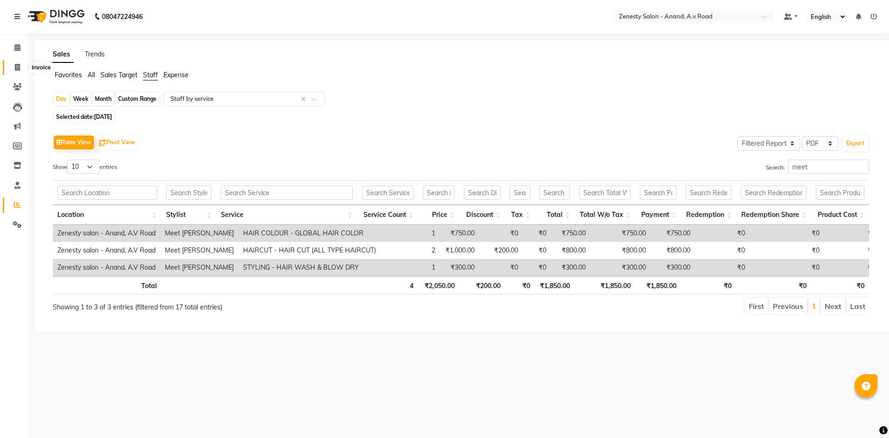
click at [22, 63] on span at bounding box center [17, 67] width 16 height 11
select select "service"
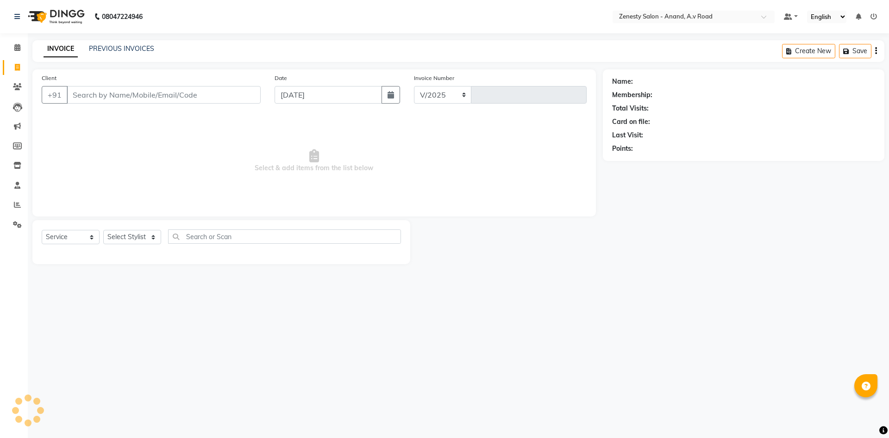
select select "6693"
type input "1040"
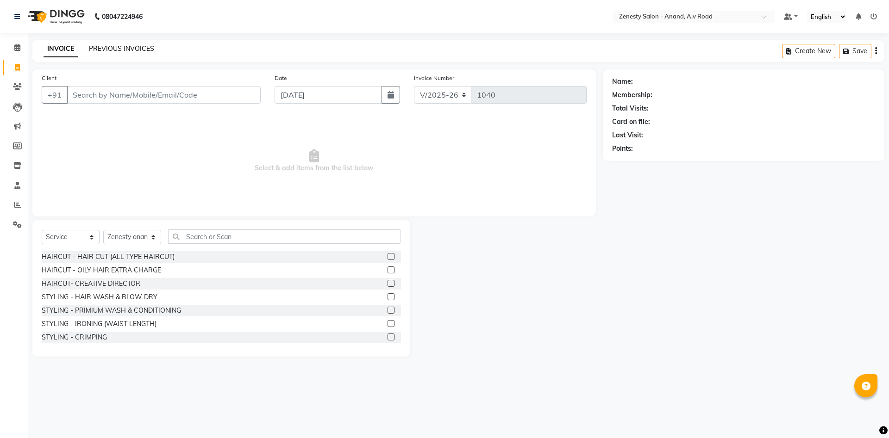
click at [118, 50] on link "PREVIOUS INVOICES" at bounding box center [121, 48] width 65 height 8
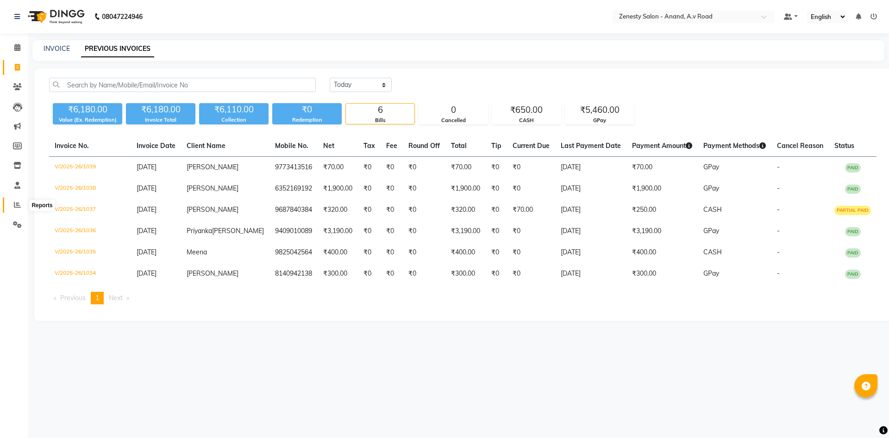
click at [22, 206] on span at bounding box center [17, 205] width 16 height 11
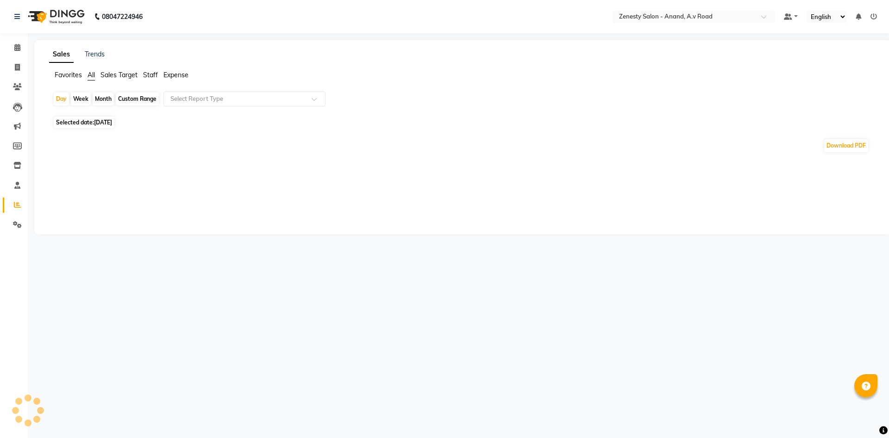
click at [148, 75] on span "Staff" at bounding box center [150, 75] width 15 height 8
click at [185, 100] on input "text" at bounding box center [234, 98] width 133 height 9
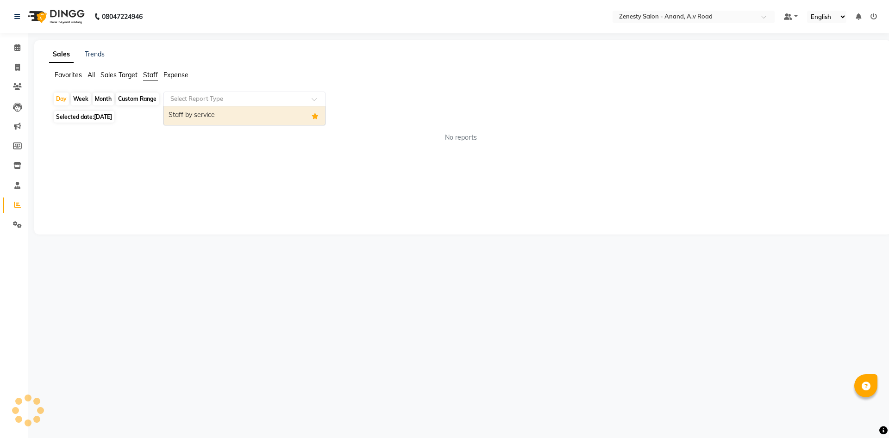
click at [226, 115] on div "Staff by service" at bounding box center [244, 115] width 161 height 19
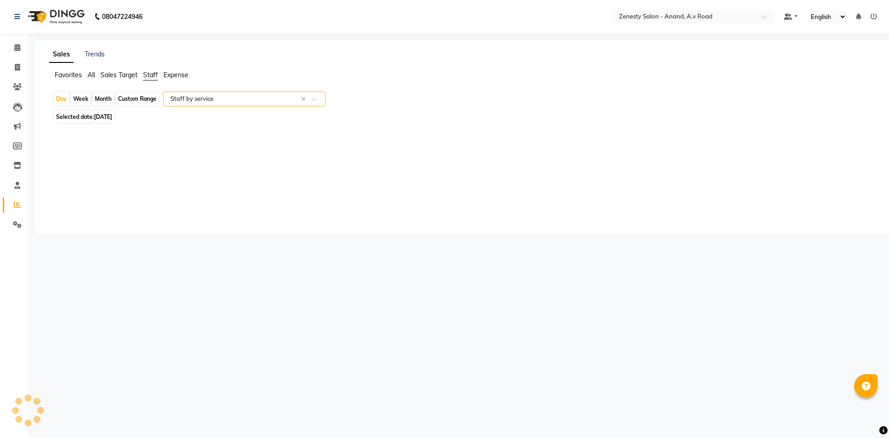
select select "filtered_report"
select select "pdf"
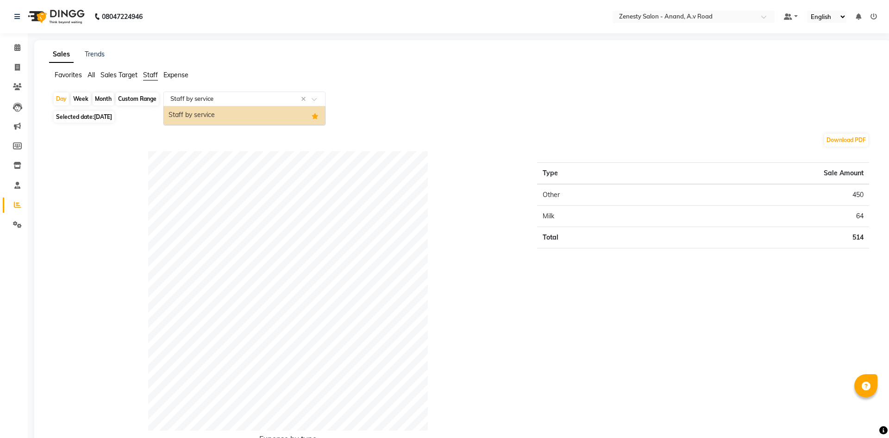
click at [195, 98] on input "text" at bounding box center [234, 98] width 133 height 9
click at [212, 112] on div "Staff by service" at bounding box center [244, 115] width 161 height 19
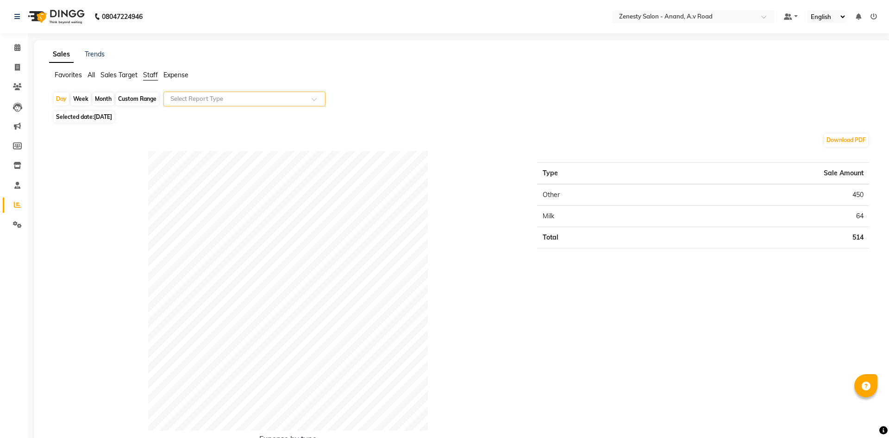
click at [237, 103] on input "text" at bounding box center [234, 98] width 133 height 9
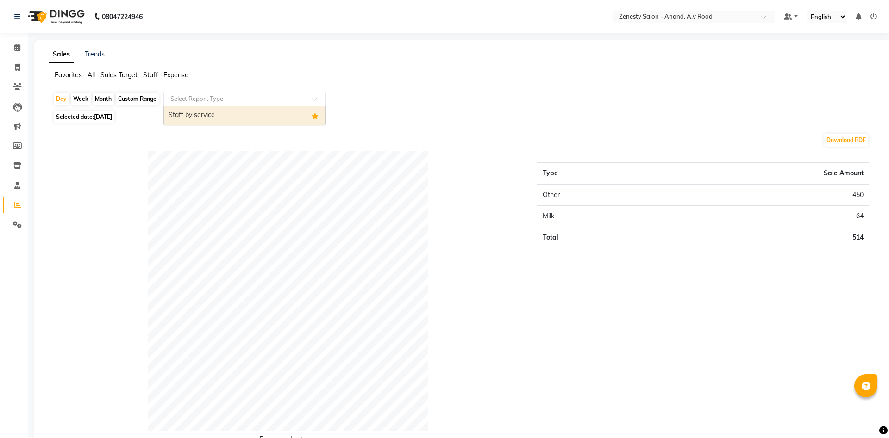
click at [130, 78] on span "Sales Target" at bounding box center [118, 75] width 37 height 8
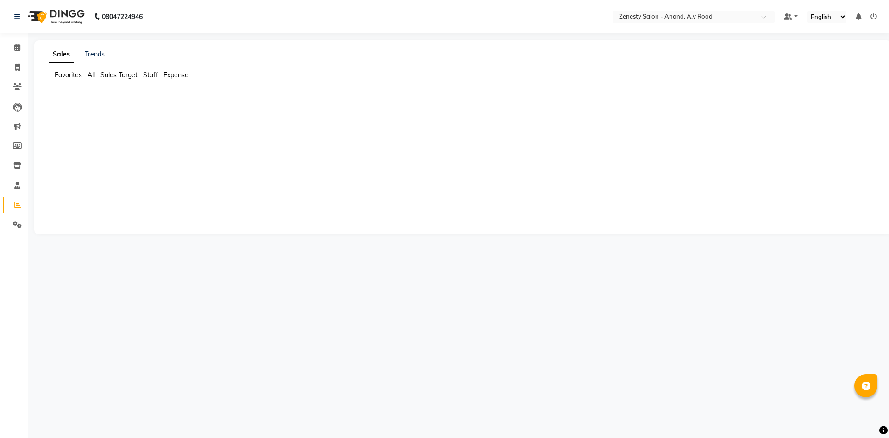
click at [152, 73] on span "Staff" at bounding box center [150, 75] width 15 height 8
click at [179, 97] on input "text" at bounding box center [234, 98] width 133 height 9
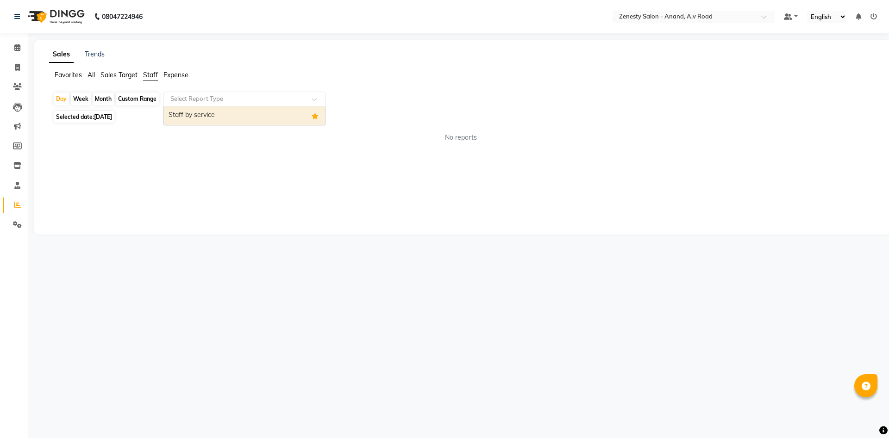
click at [200, 113] on div "Staff by service" at bounding box center [244, 115] width 161 height 19
select select "filtered_report"
select select "pdf"
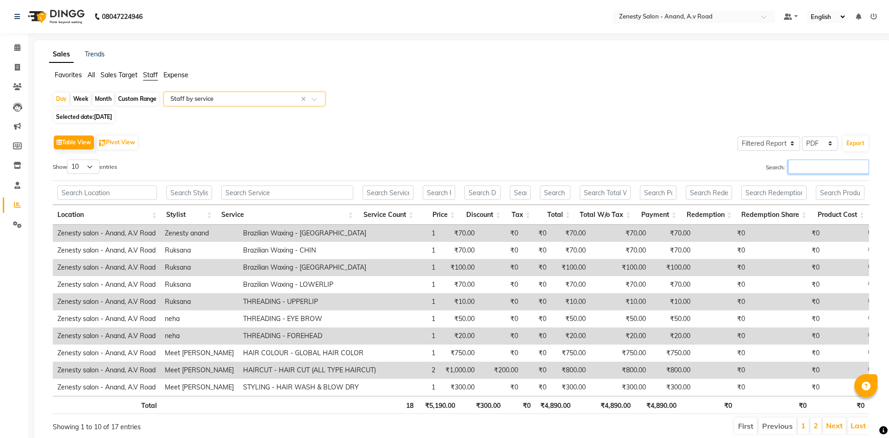
click at [791, 171] on input "Search:" at bounding box center [828, 167] width 81 height 14
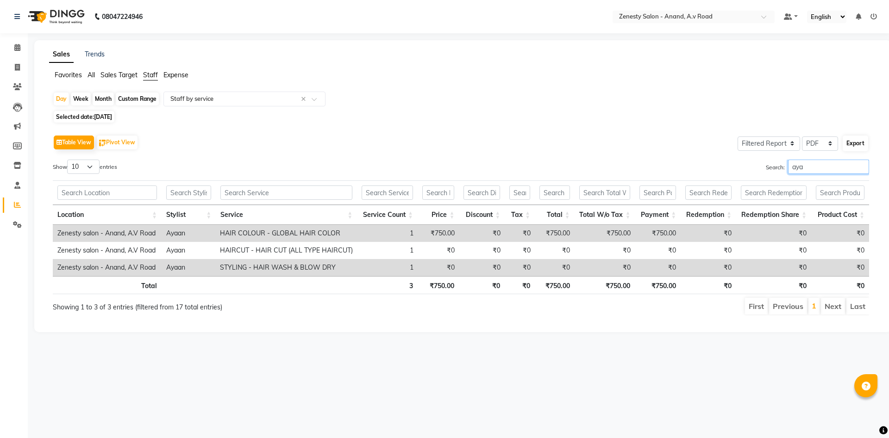
type input "aya"
click at [851, 141] on button "Export" at bounding box center [854, 144] width 25 height 16
select select "sans-serif"
select select "20px"
select select "template_1"
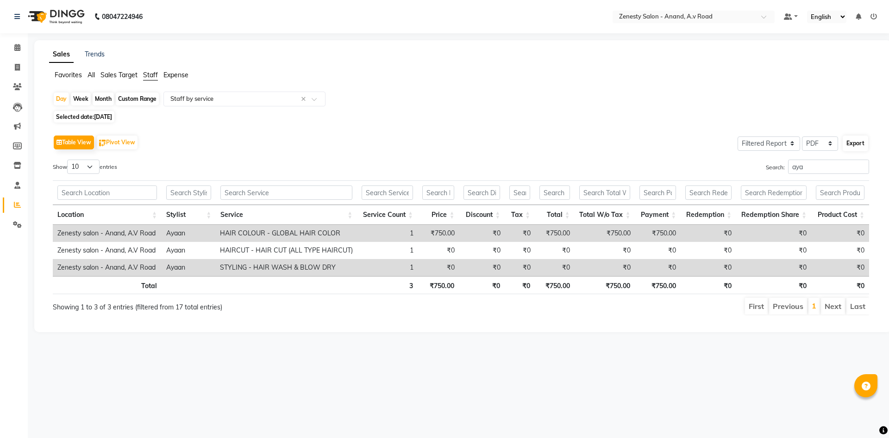
select select "A4"
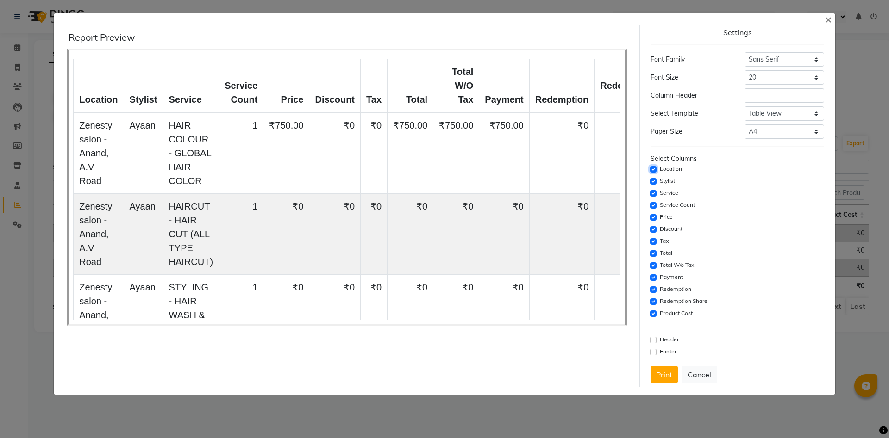
click at [654, 171] on input "checkbox" at bounding box center [653, 169] width 6 height 6
checkbox input "false"
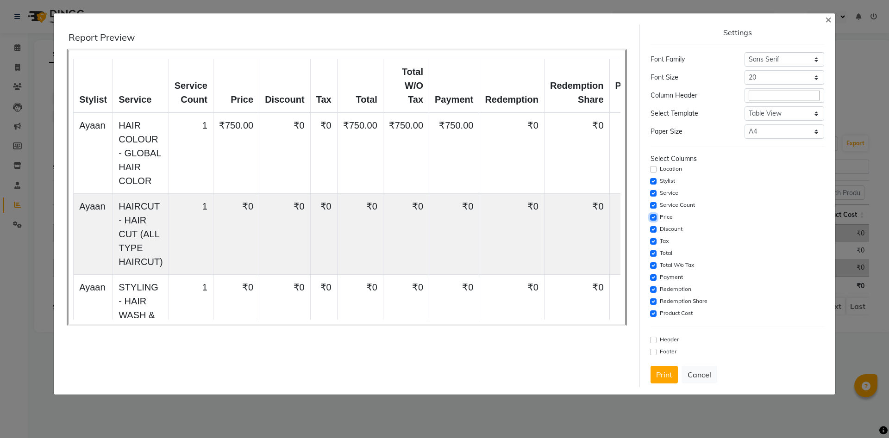
click at [652, 219] on input "checkbox" at bounding box center [653, 217] width 6 height 6
checkbox input "false"
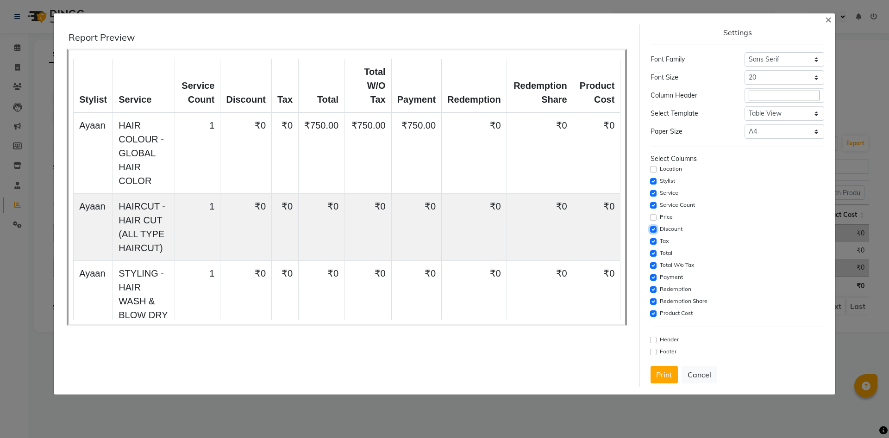
click at [654, 232] on input "checkbox" at bounding box center [653, 229] width 6 height 6
checkbox input "false"
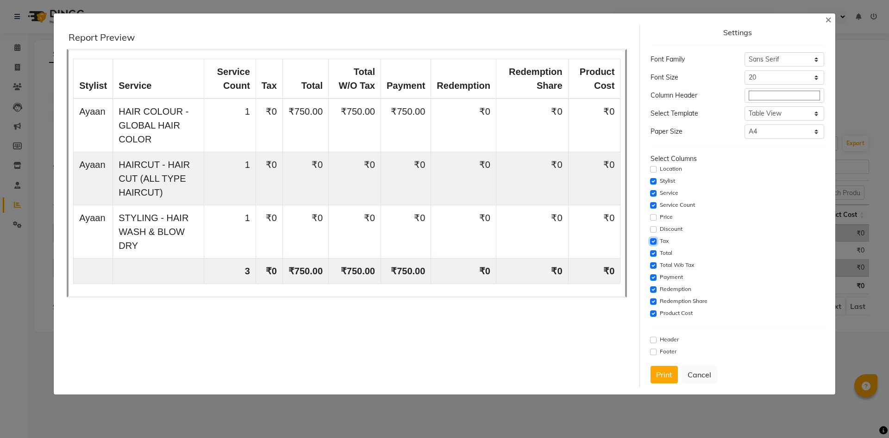
click at [654, 242] on input "checkbox" at bounding box center [653, 241] width 6 height 6
checkbox input "false"
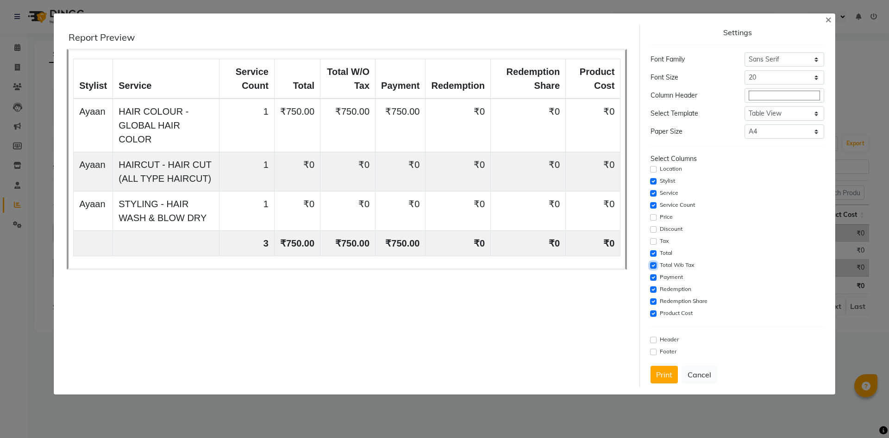
click at [653, 267] on input "checkbox" at bounding box center [653, 265] width 6 height 6
checkbox input "false"
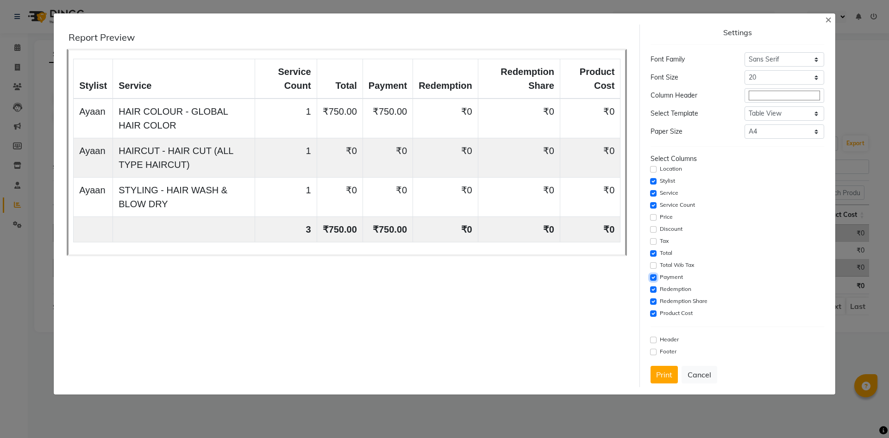
click at [653, 275] on input "checkbox" at bounding box center [653, 277] width 6 height 6
checkbox input "false"
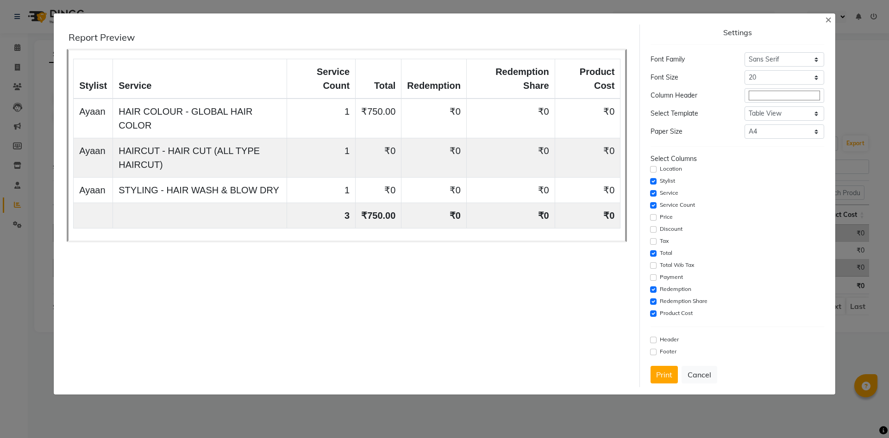
click at [653, 286] on div "Redemption" at bounding box center [736, 289] width 173 height 11
click at [654, 289] on input "checkbox" at bounding box center [653, 289] width 6 height 6
checkbox input "false"
click at [654, 301] on input "checkbox" at bounding box center [653, 302] width 6 height 6
checkbox input "false"
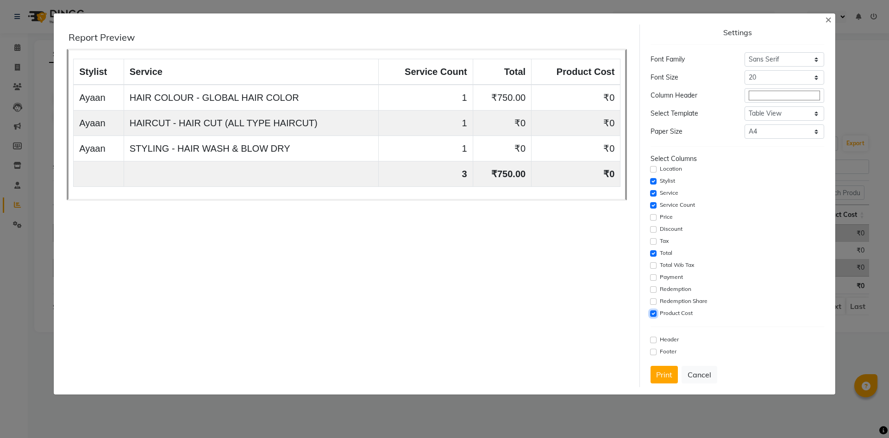
click at [655, 316] on input "checkbox" at bounding box center [653, 314] width 6 height 6
checkbox input "false"
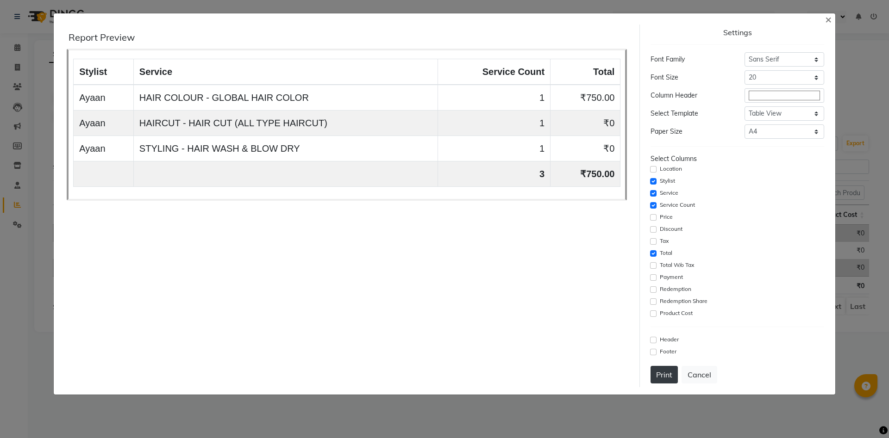
click at [668, 373] on button "Print" at bounding box center [663, 375] width 27 height 18
click at [828, 22] on span "×" at bounding box center [828, 19] width 6 height 14
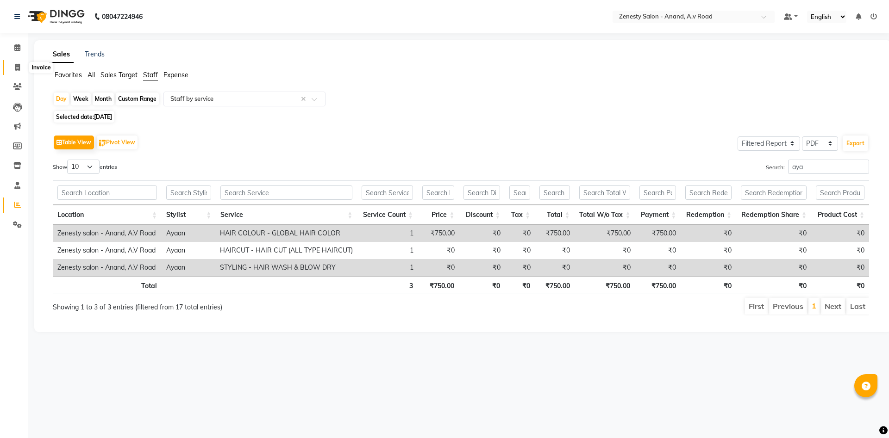
click at [20, 67] on span at bounding box center [17, 67] width 16 height 11
select select "6693"
select select "service"
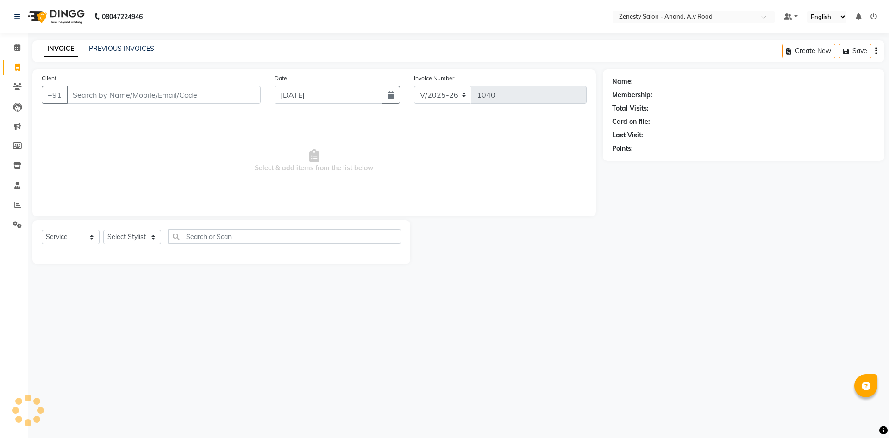
select select "52207"
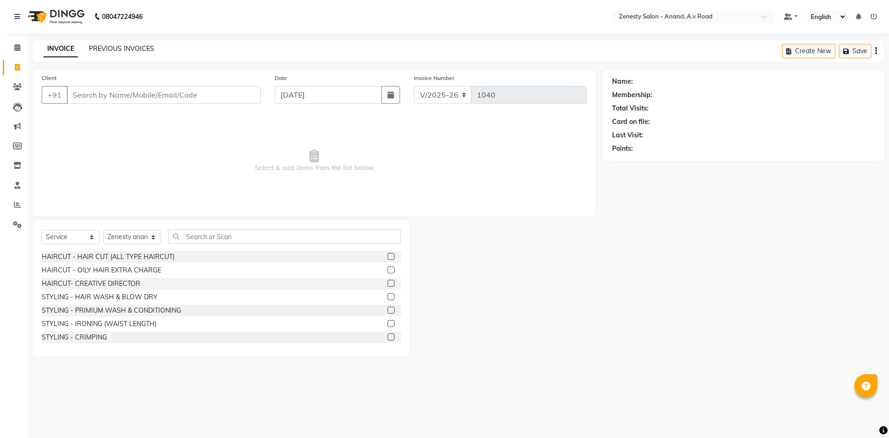
click at [131, 48] on link "PREVIOUS INVOICES" at bounding box center [121, 48] width 65 height 8
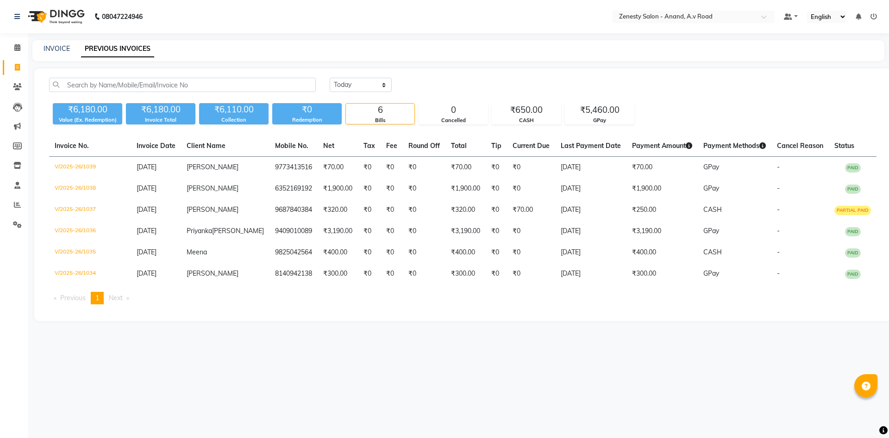
click at [566, 355] on div "08047224946 Select Location × Zenesty Salon - Anand, A.v Road Default Panel My …" at bounding box center [444, 219] width 889 height 438
click at [429, 335] on main "INVOICE PREVIOUS INVOICES Today Yesterday Custom Range ₹6,180.00 Value (Ex. Red…" at bounding box center [458, 187] width 861 height 295
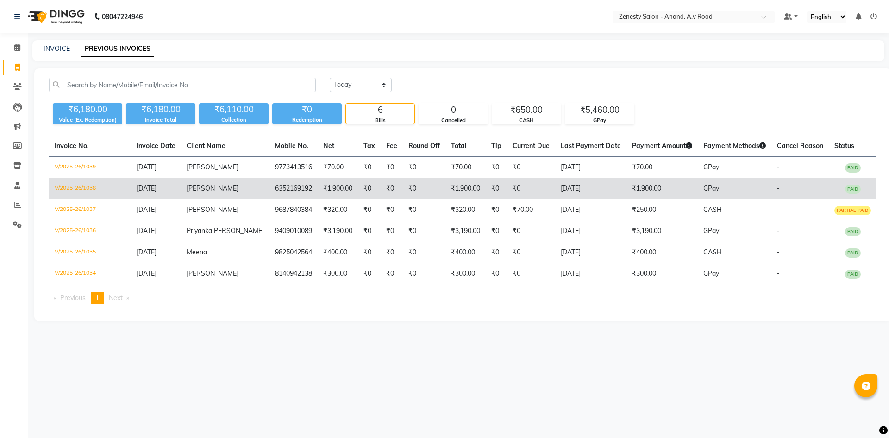
click at [445, 192] on td "₹1,900.00" at bounding box center [465, 188] width 40 height 21
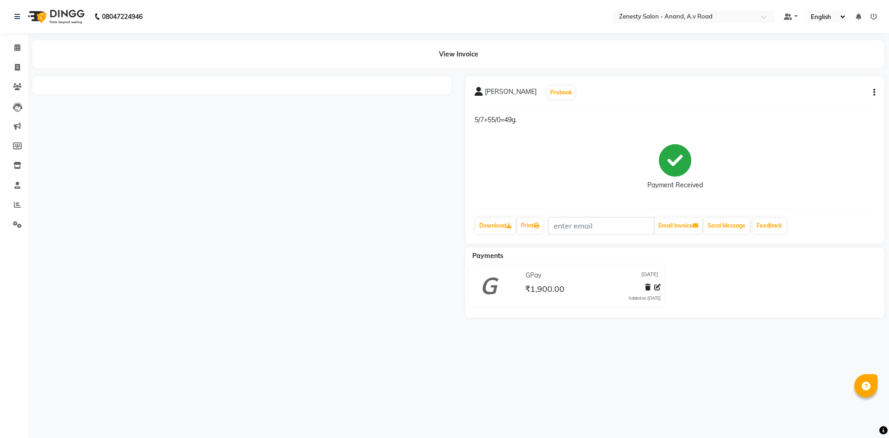
click at [874, 93] on icon "button" at bounding box center [874, 93] width 2 height 0
click at [832, 106] on div "Edit Invoice" at bounding box center [827, 105] width 63 height 12
select select "service"
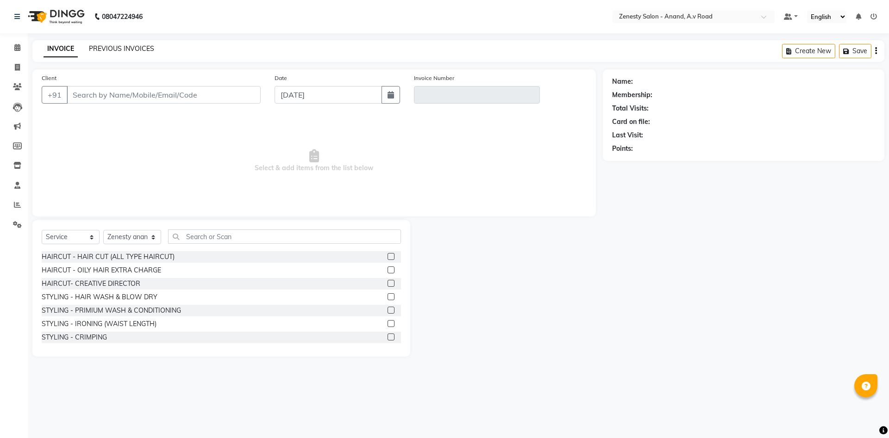
click at [141, 47] on link "PREVIOUS INVOICES" at bounding box center [121, 48] width 65 height 8
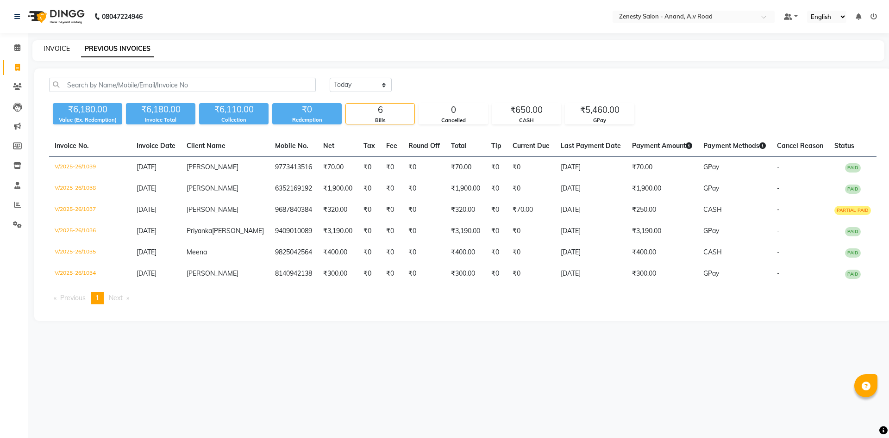
click at [62, 47] on link "INVOICE" at bounding box center [57, 48] width 26 height 8
select select "6693"
select select "service"
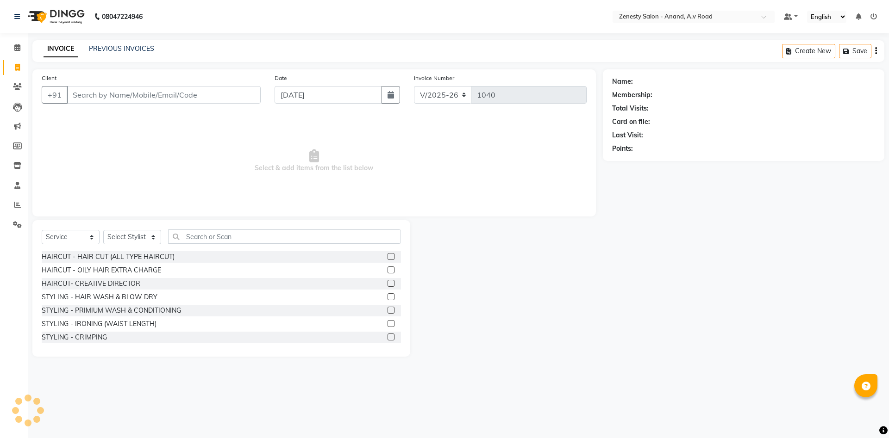
select select "52207"
click at [120, 47] on link "PREVIOUS INVOICES" at bounding box center [121, 48] width 65 height 8
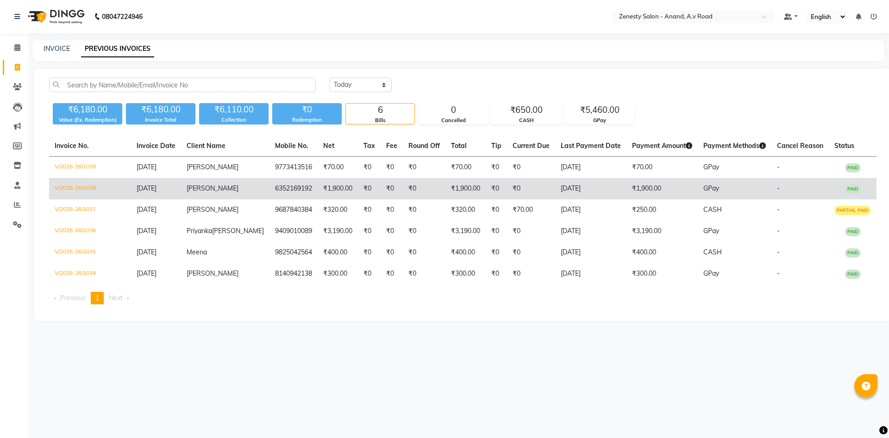
click at [403, 190] on td "₹0" at bounding box center [424, 188] width 43 height 21
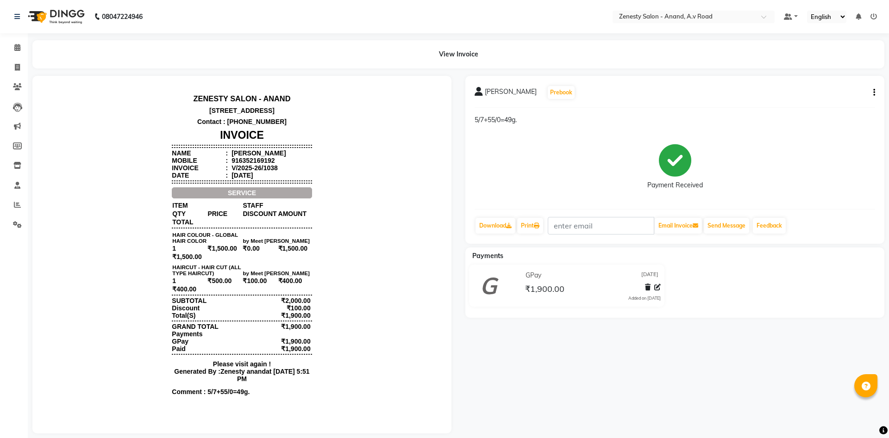
click at [872, 93] on button "button" at bounding box center [872, 93] width 6 height 10
click at [830, 107] on div "Edit Invoice" at bounding box center [827, 105] width 63 height 12
select select "service"
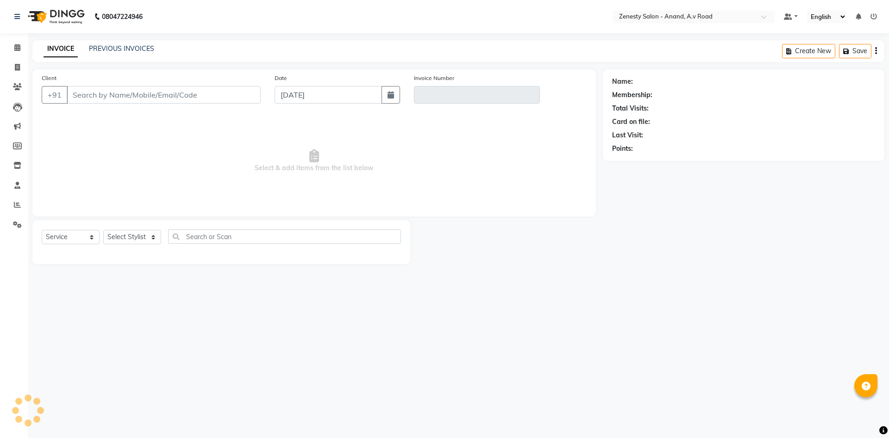
select select "52207"
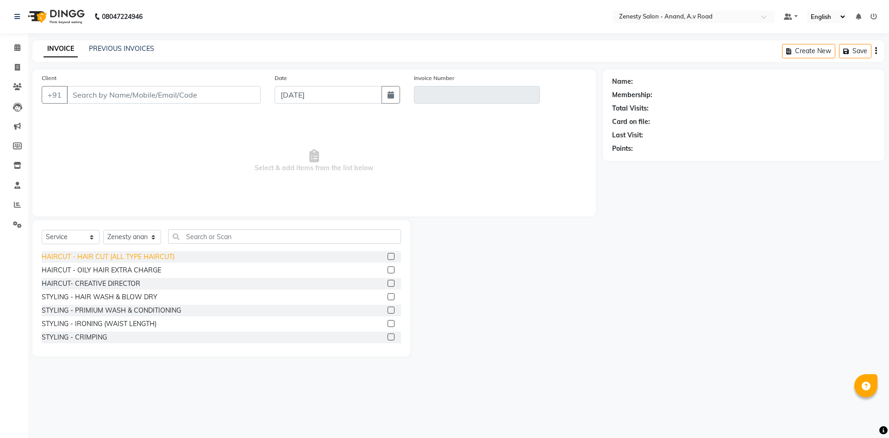
type input "6352169192"
type input "V/2025-26/1038"
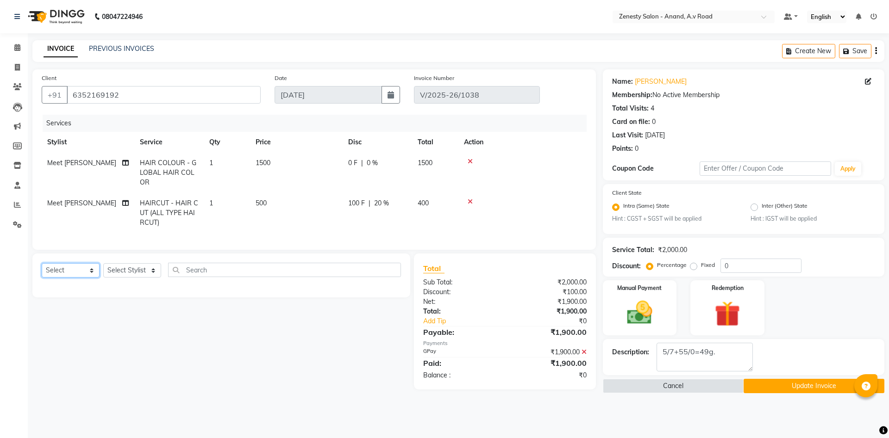
click at [42, 263] on select "Select Service Product Membership Package Voucher Prepaid Gift Card" at bounding box center [71, 270] width 58 height 14
select select "service"
click option "Service" at bounding box center [0, 0] width 0 height 0
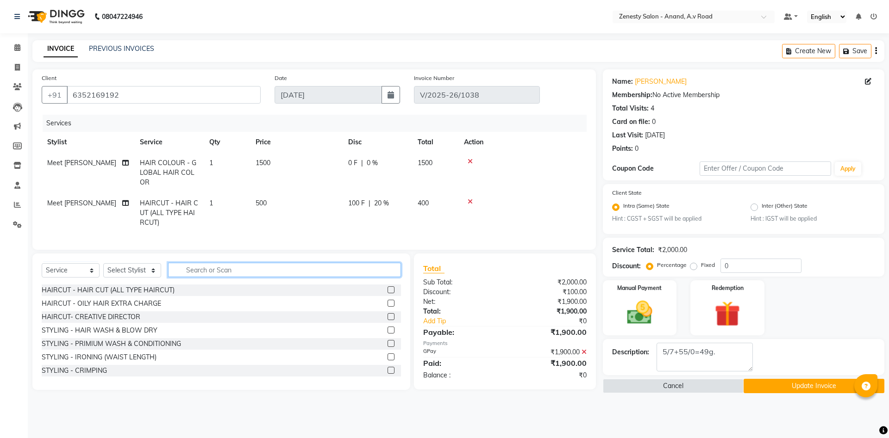
click at [192, 265] on input "text" at bounding box center [284, 270] width 233 height 14
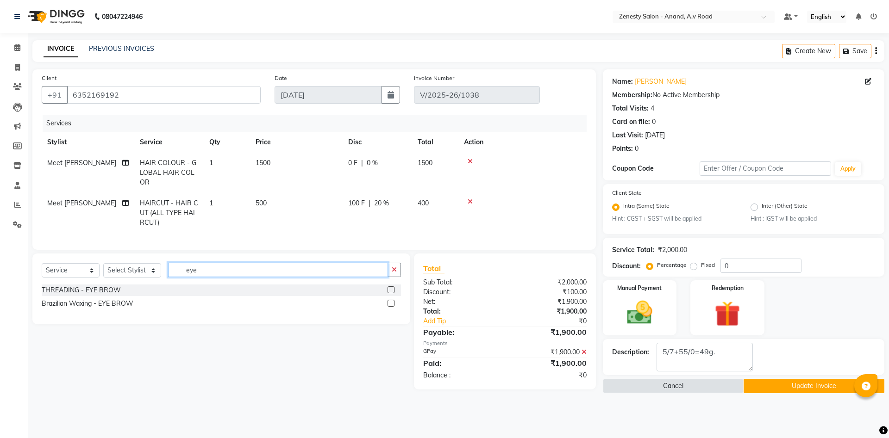
type input "eye"
click at [390, 289] on label at bounding box center [390, 289] width 7 height 7
click at [390, 289] on input "checkbox" at bounding box center [390, 290] width 6 height 6
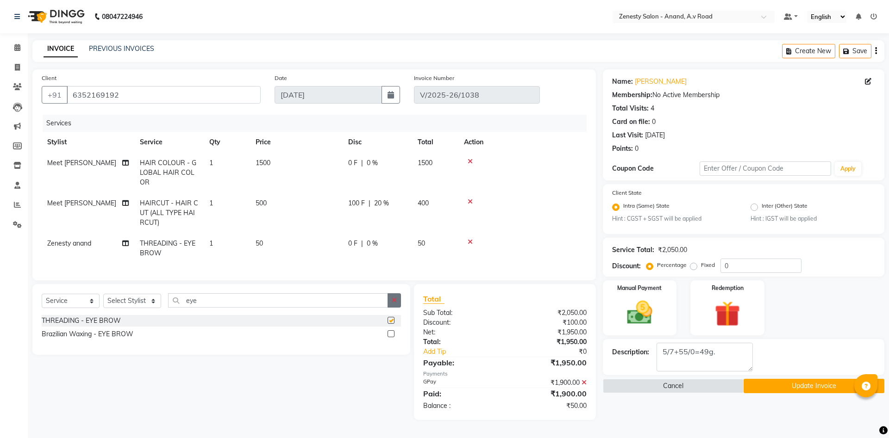
checkbox input "false"
click at [392, 300] on icon "button" at bounding box center [394, 300] width 5 height 6
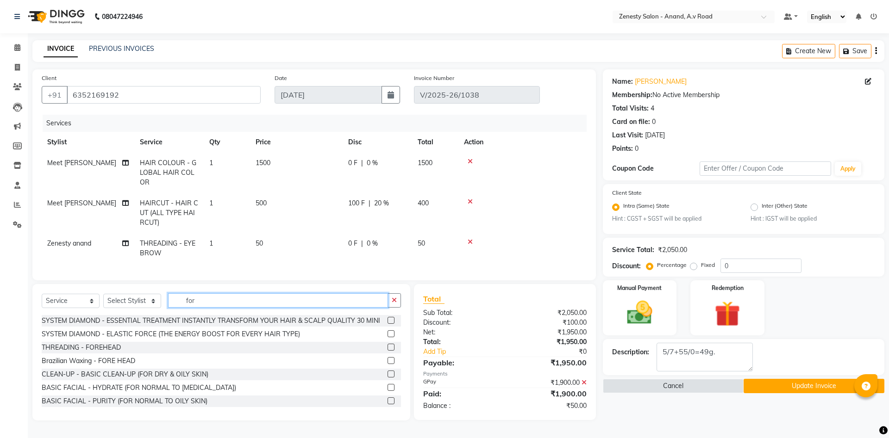
type input "for"
click at [389, 348] on label at bounding box center [390, 347] width 7 height 7
click at [389, 348] on input "checkbox" at bounding box center [390, 348] width 6 height 6
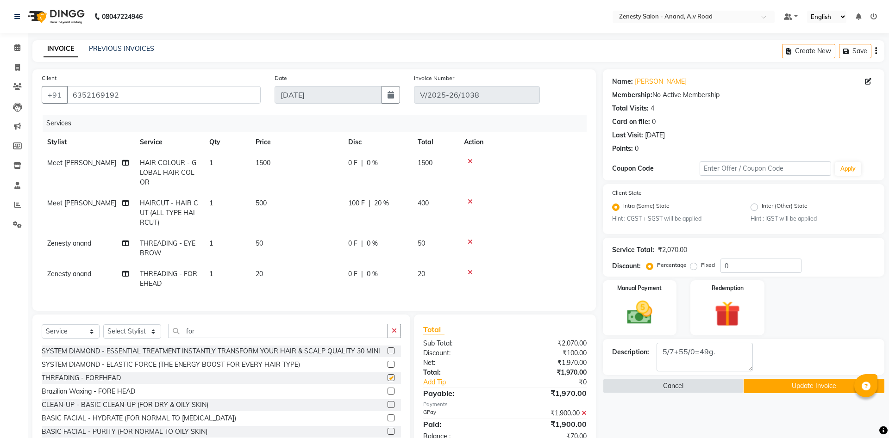
checkbox input "false"
click at [100, 246] on td "Zenesty anand" at bounding box center [88, 248] width 93 height 31
select select "52207"
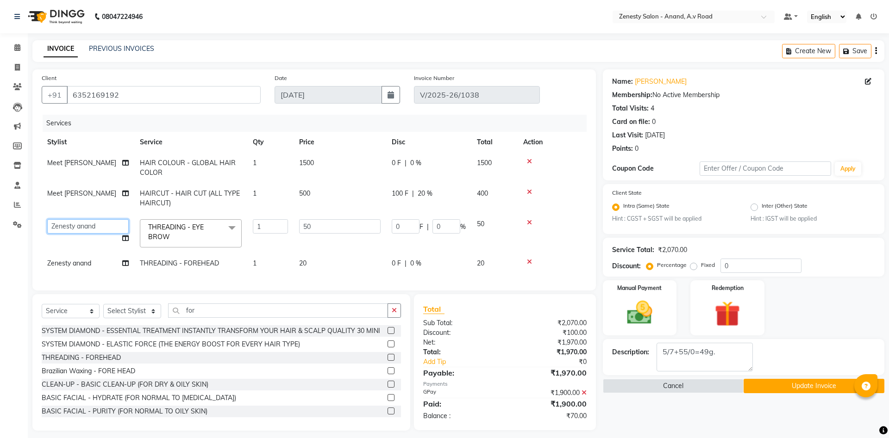
click at [47, 219] on select "Ayaan Darshan Dhara Furjan Gulnaz JP Krishna Manisha Meet Sharma neha NIKHIL SI…" at bounding box center [87, 226] width 81 height 14
select select "82208"
click at [81, 261] on span "Zenesty anand" at bounding box center [69, 263] width 44 height 8
select select "52207"
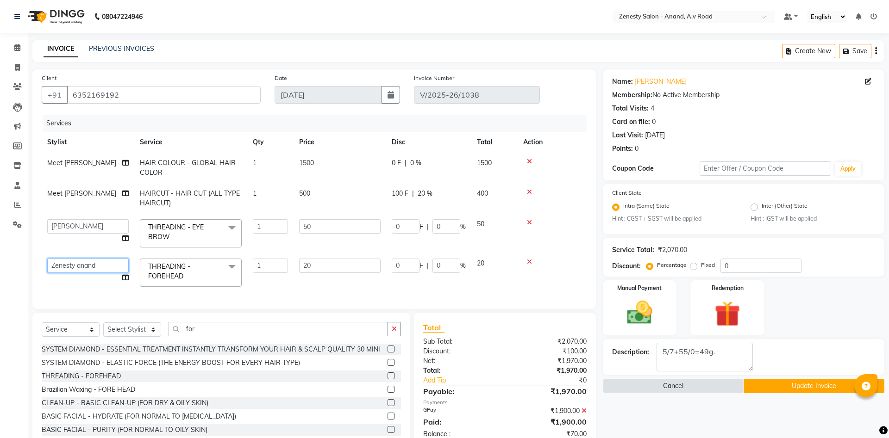
click at [47, 259] on select "Ayaan Darshan Dhara Furjan Gulnaz JP Krishna Manisha Meet Sharma neha NIKHIL SI…" at bounding box center [87, 266] width 81 height 14
select select "82208"
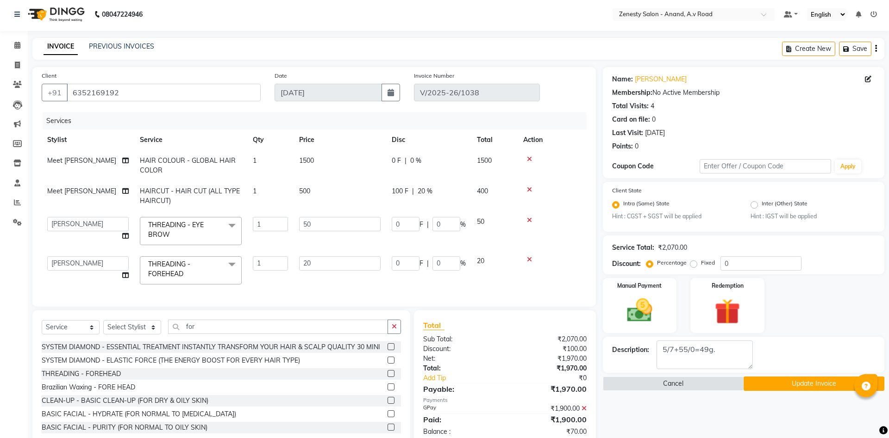
scroll to position [25, 0]
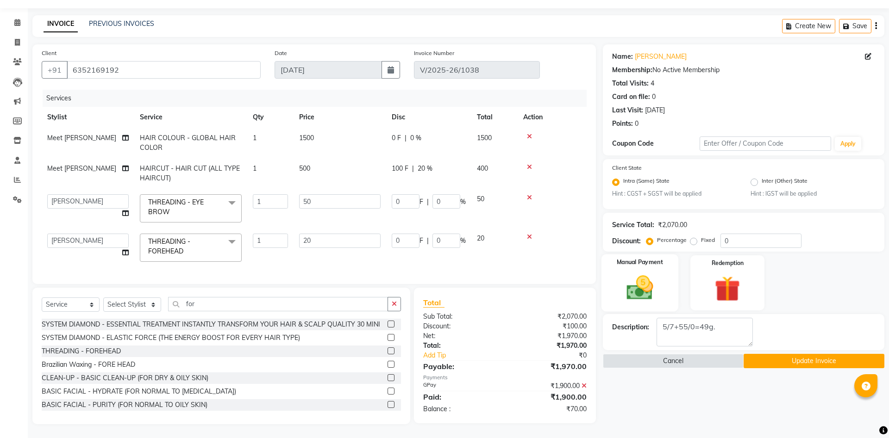
click at [641, 303] on img at bounding box center [639, 288] width 43 height 31
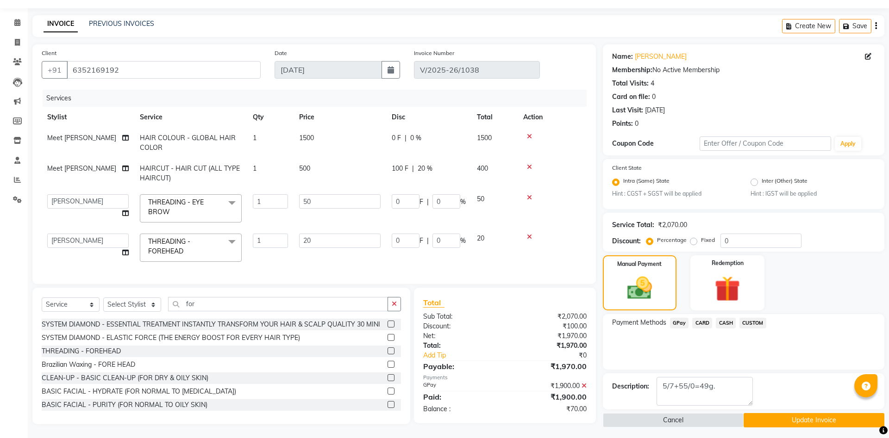
click at [678, 326] on span "GPay" at bounding box center [679, 323] width 19 height 11
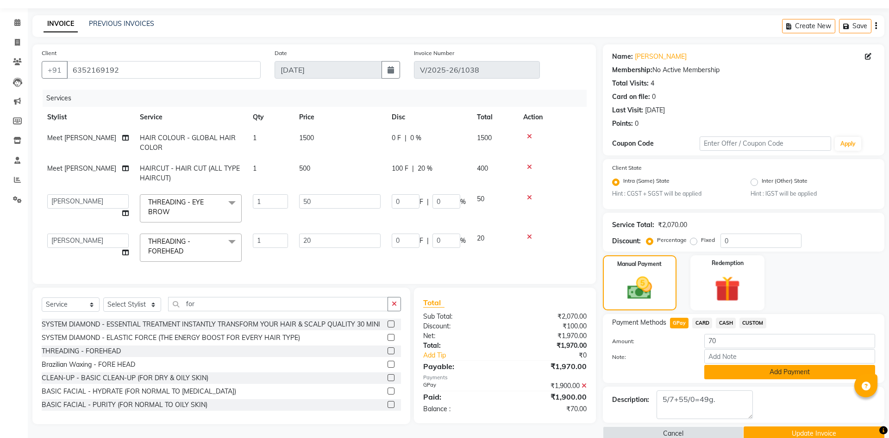
click at [774, 375] on button "Add Payment" at bounding box center [789, 372] width 171 height 14
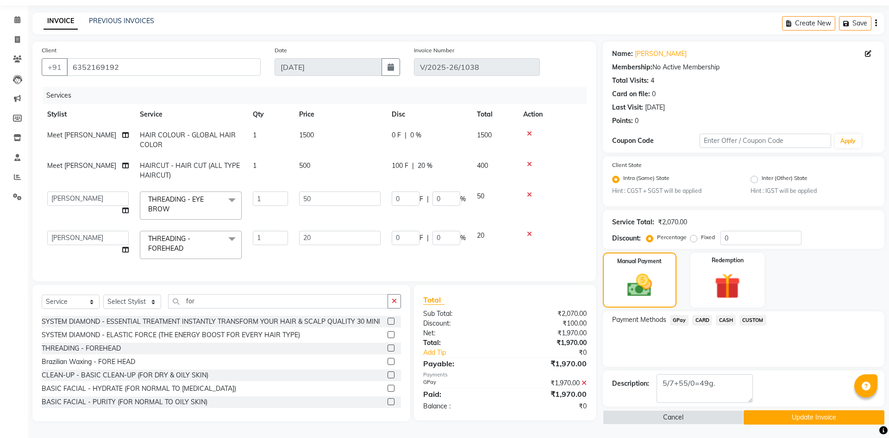
scroll to position [28, 0]
click at [793, 426] on main "INVOICE PREVIOUS INVOICES Create New Save Client +91 6352169192 Date 03-09-2025…" at bounding box center [458, 225] width 861 height 426
click at [782, 415] on button "Update Invoice" at bounding box center [813, 417] width 141 height 14
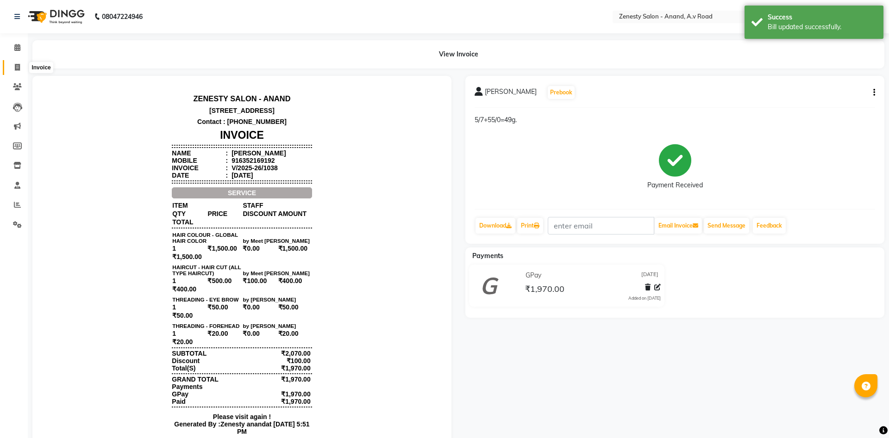
click at [19, 67] on icon at bounding box center [17, 67] width 5 height 7
select select "6693"
select select "service"
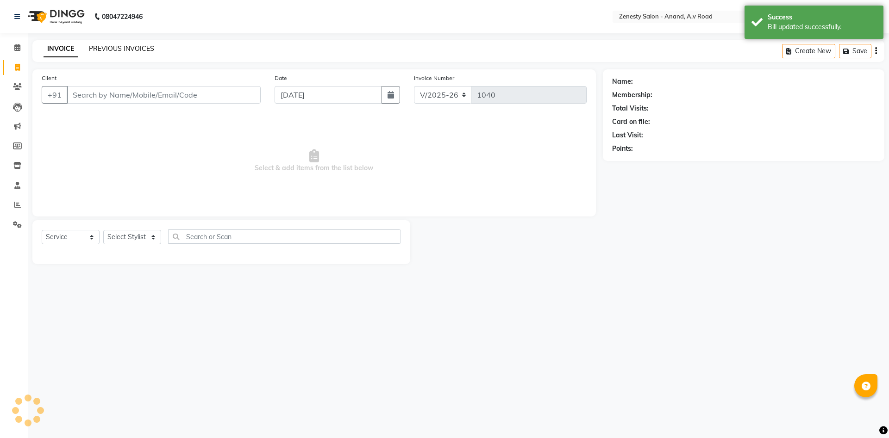
click at [128, 52] on link "PREVIOUS INVOICES" at bounding box center [121, 48] width 65 height 8
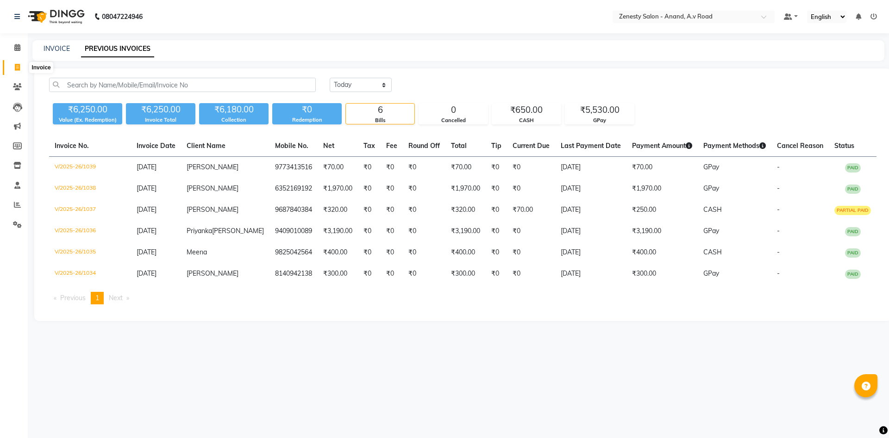
click at [19, 69] on icon at bounding box center [17, 67] width 5 height 7
select select "6693"
select select "service"
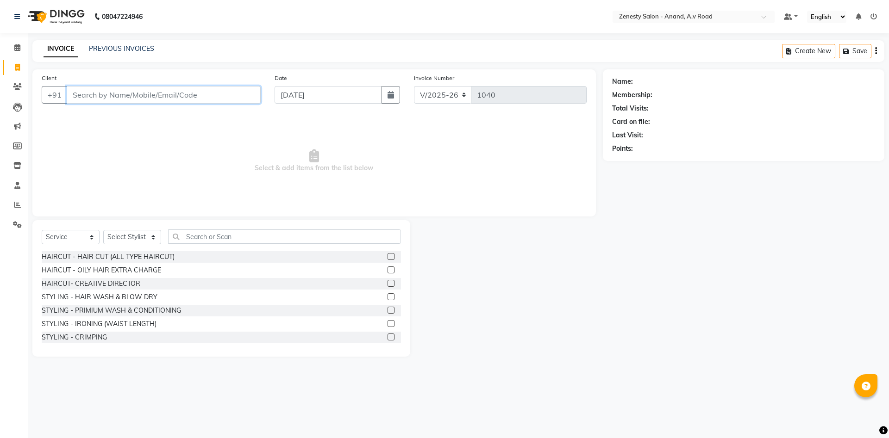
select select "52207"
click at [134, 49] on link "PREVIOUS INVOICES" at bounding box center [121, 48] width 65 height 8
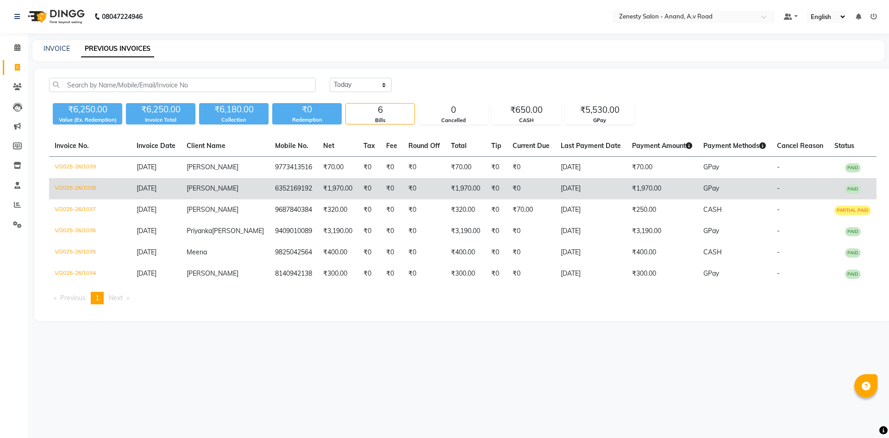
click at [507, 194] on td "₹0" at bounding box center [531, 188] width 48 height 21
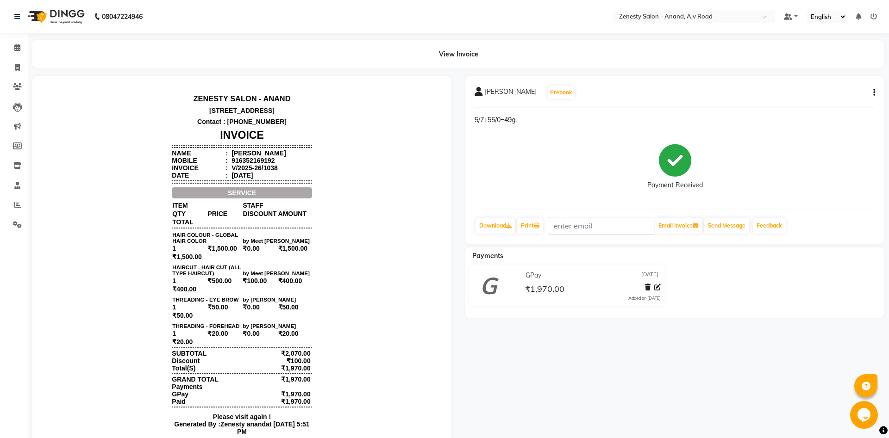
scroll to position [7, 0]
click at [873, 93] on icon "button" at bounding box center [874, 93] width 2 height 0
click at [502, 405] on div "[PERSON_NAME] Prebook 5/7+55/0=49g. Payment Received Download Print Email Invoi…" at bounding box center [674, 282] width 433 height 413
click at [512, 370] on div "[PERSON_NAME] Prebook 5/7+55/0=49g. Payment Received Download Print Email Invoi…" at bounding box center [674, 282] width 433 height 413
click at [19, 66] on icon at bounding box center [17, 67] width 5 height 7
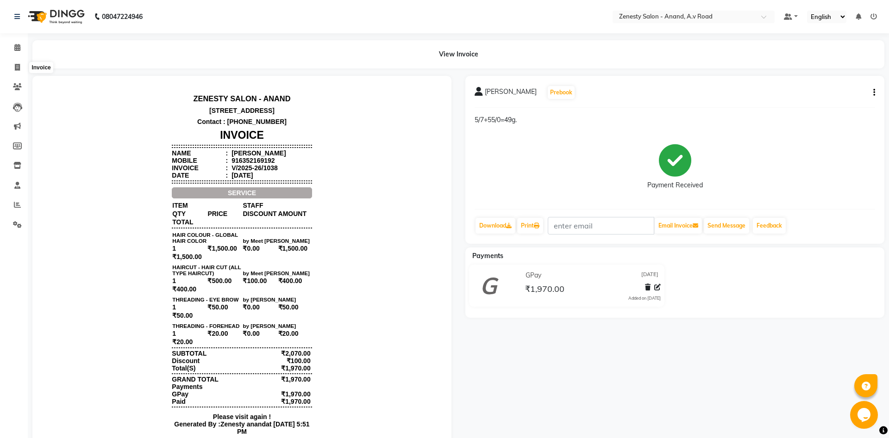
select select "service"
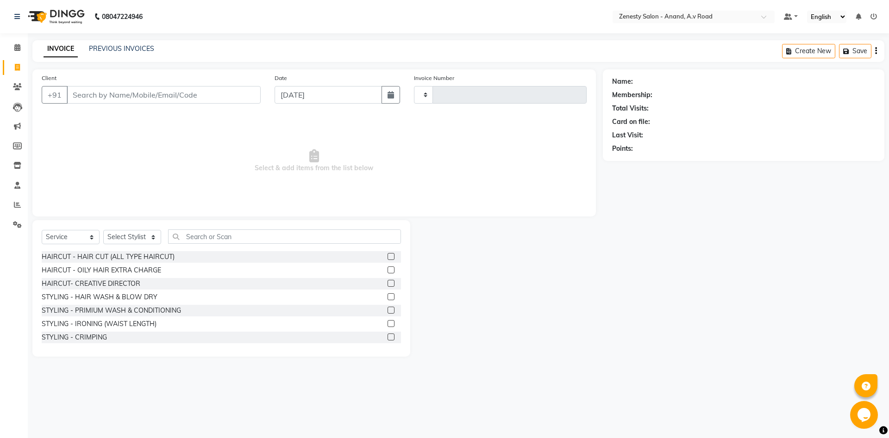
select select "52207"
click at [125, 52] on link "PREVIOUS INVOICES" at bounding box center [121, 48] width 65 height 8
